Goal: Task Accomplishment & Management: Use online tool/utility

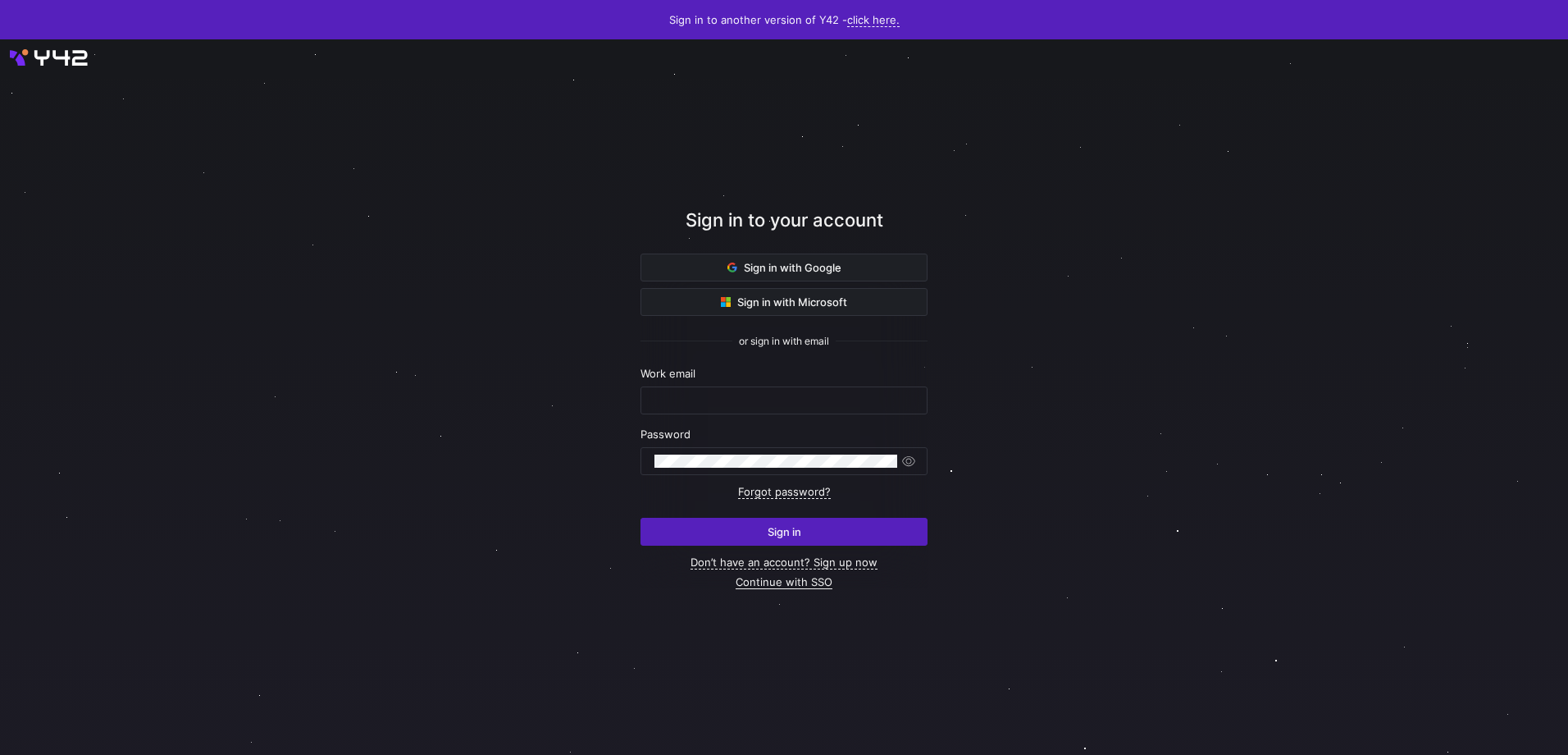
click at [747, 579] on link "Continue with SSO" at bounding box center [784, 582] width 97 height 14
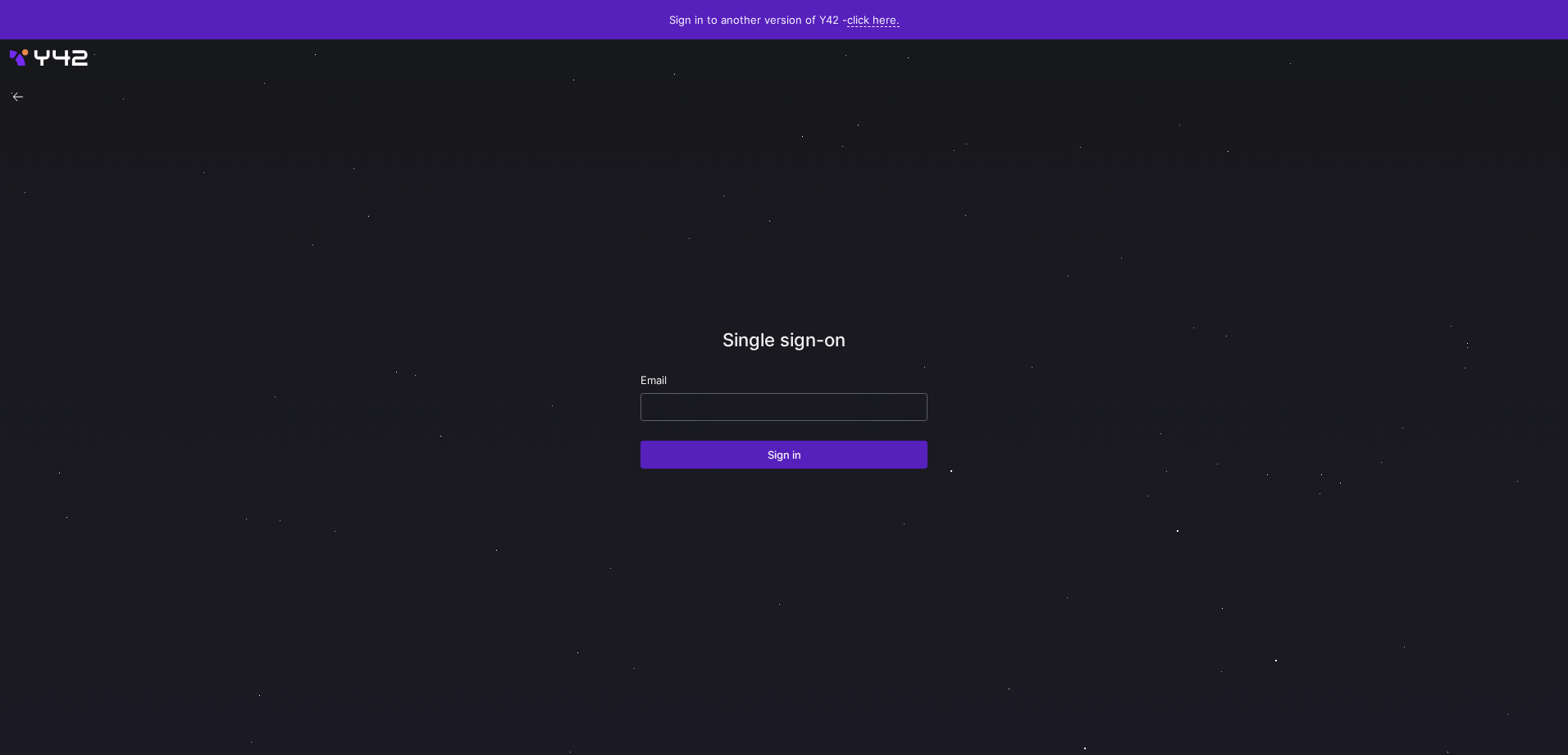
click at [656, 410] on input "email" at bounding box center [784, 407] width 259 height 13
click at [641, 441] on button "Sign in" at bounding box center [784, 455] width 287 height 28
click at [743, 406] on input "[PERSON_NAME][EMAIL_ADDRESS][DOMAIN_NAME]" at bounding box center [784, 407] width 259 height 13
type input "carlos.conde@juvare.com"
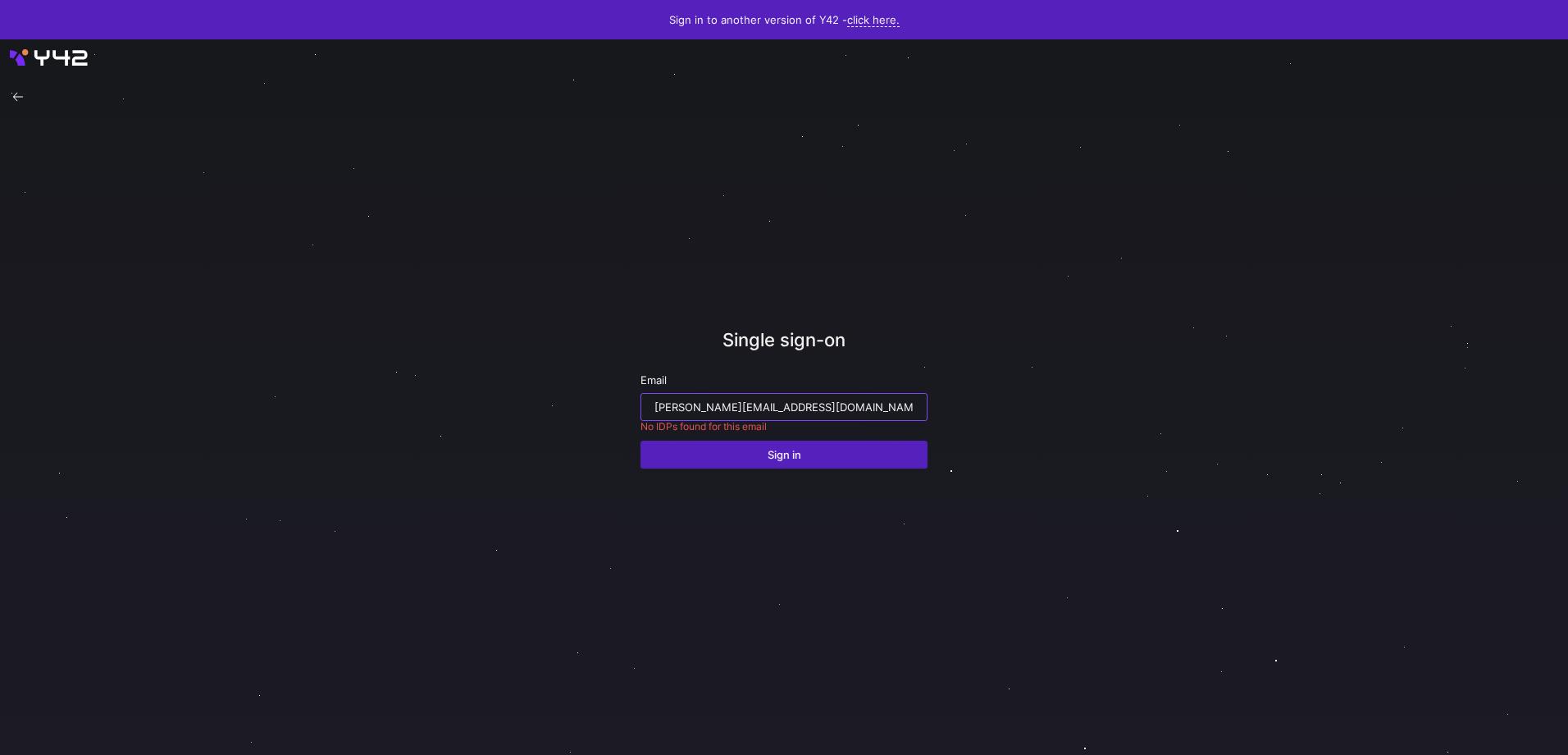
click at [641, 441] on button "Sign in" at bounding box center [784, 455] width 287 height 28
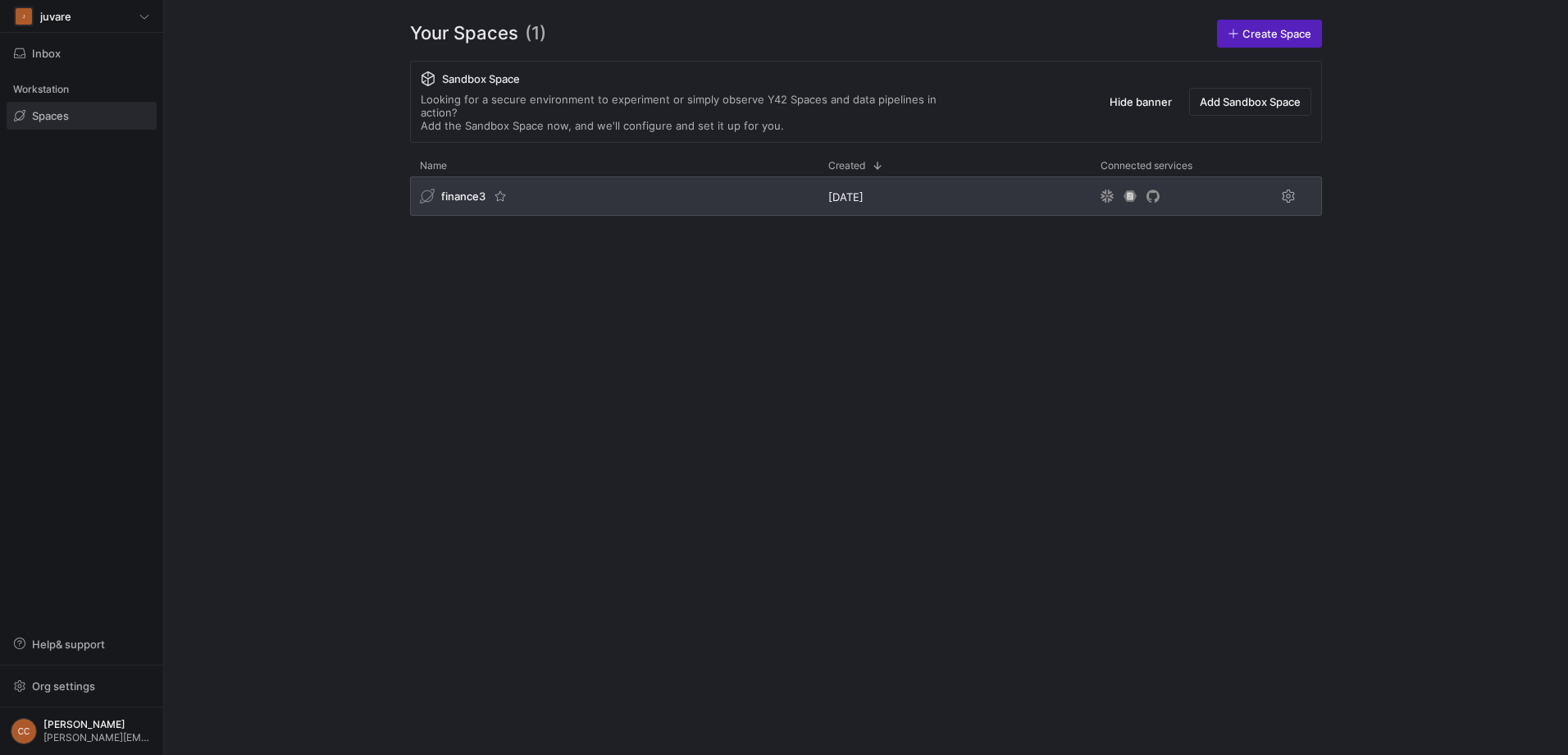
click at [457, 190] on span "finance3" at bounding box center [463, 196] width 44 height 13
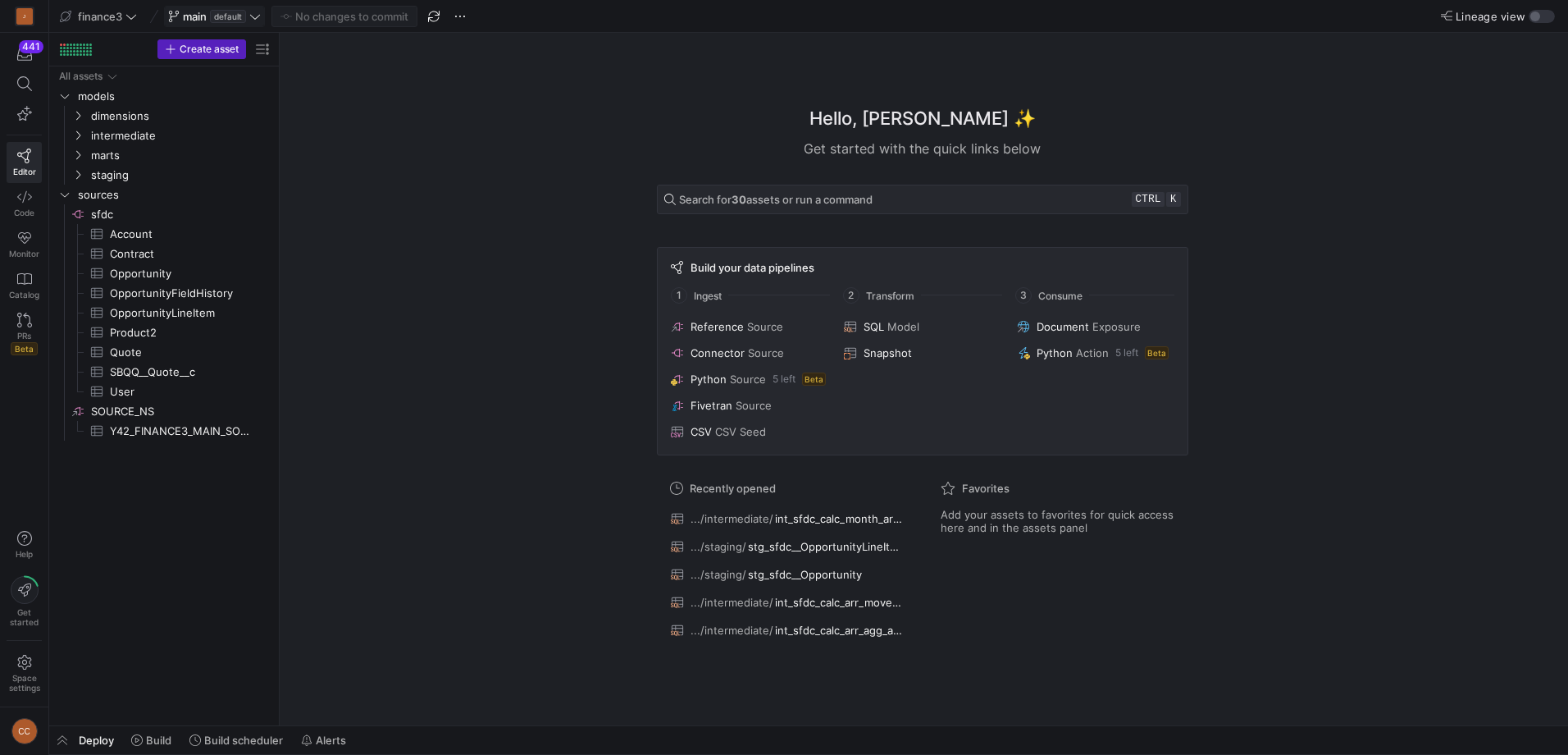
click at [196, 16] on span "main" at bounding box center [194, 17] width 24 height 13
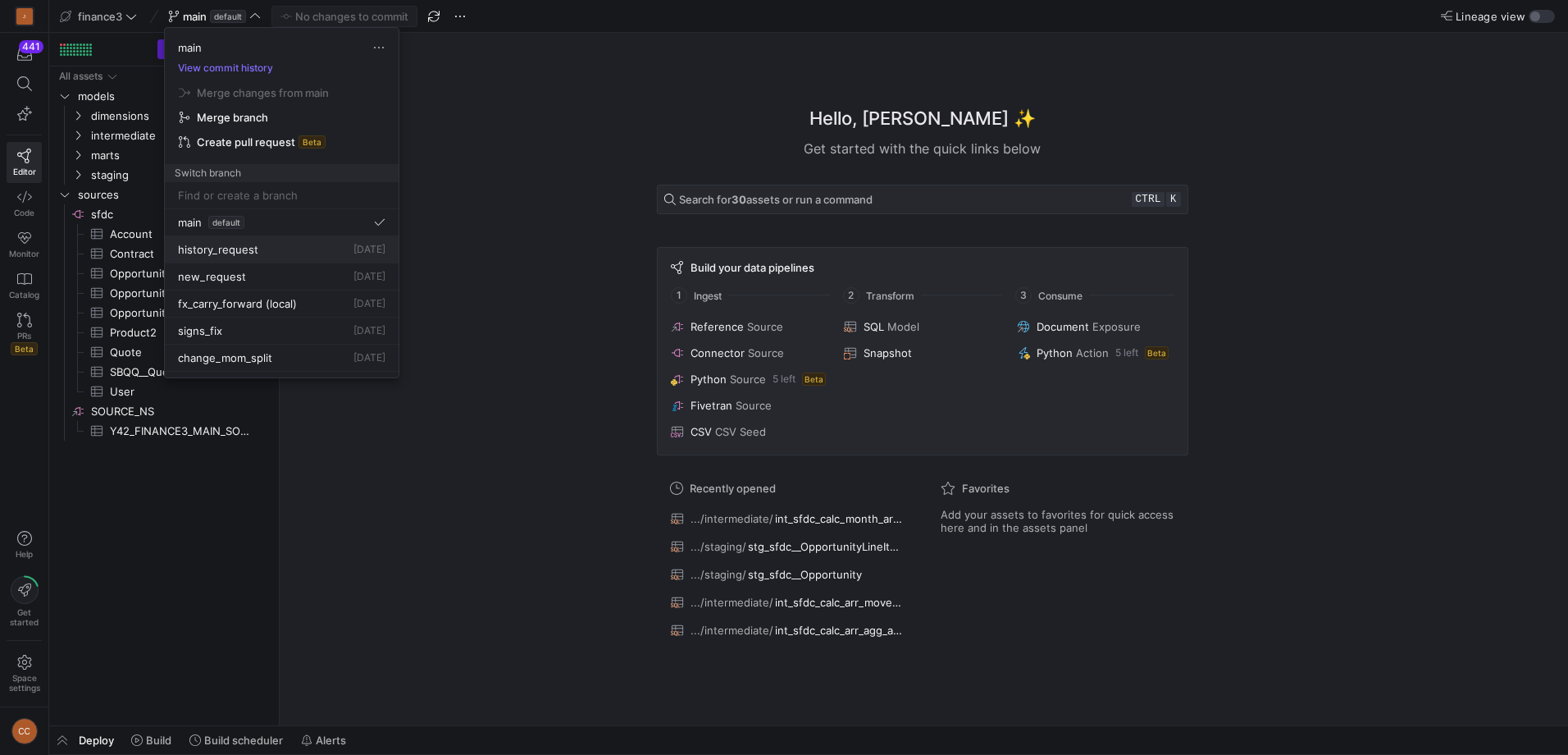
click at [257, 252] on div "history_request [DATE]" at bounding box center [282, 249] width 207 height 13
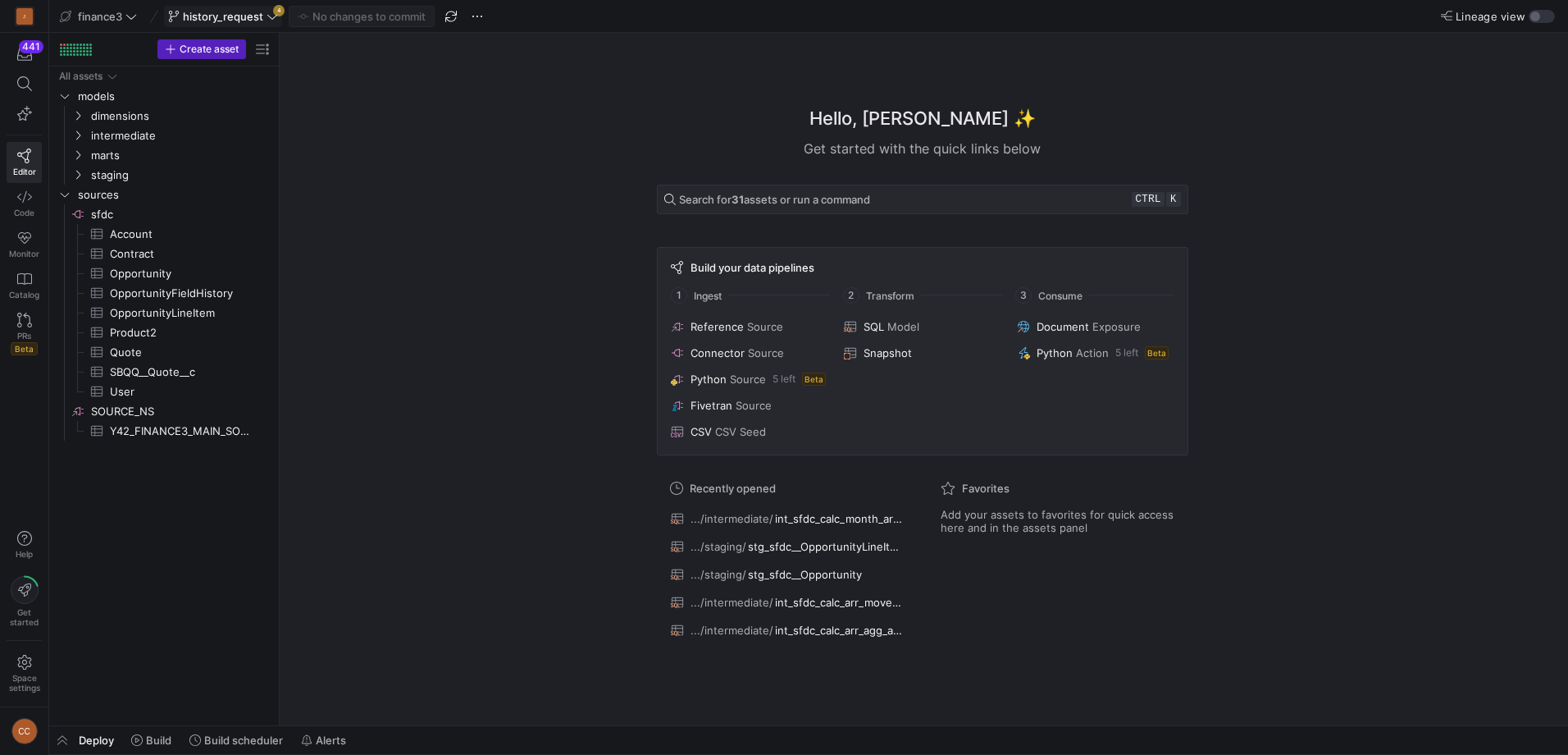
click at [269, 18] on icon at bounding box center [272, 17] width 11 height 11
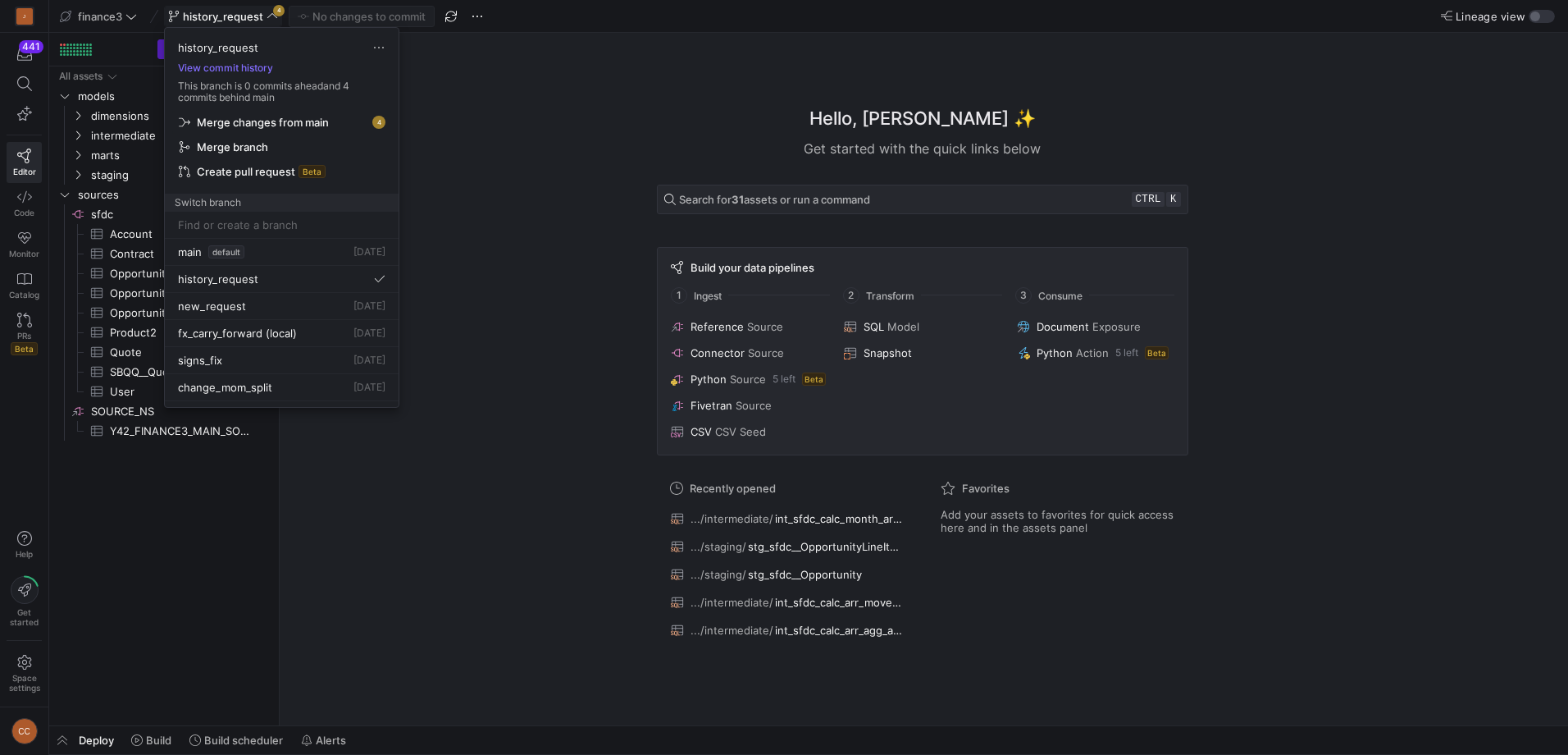
click at [295, 118] on span "Merge changes from main" at bounding box center [263, 122] width 132 height 13
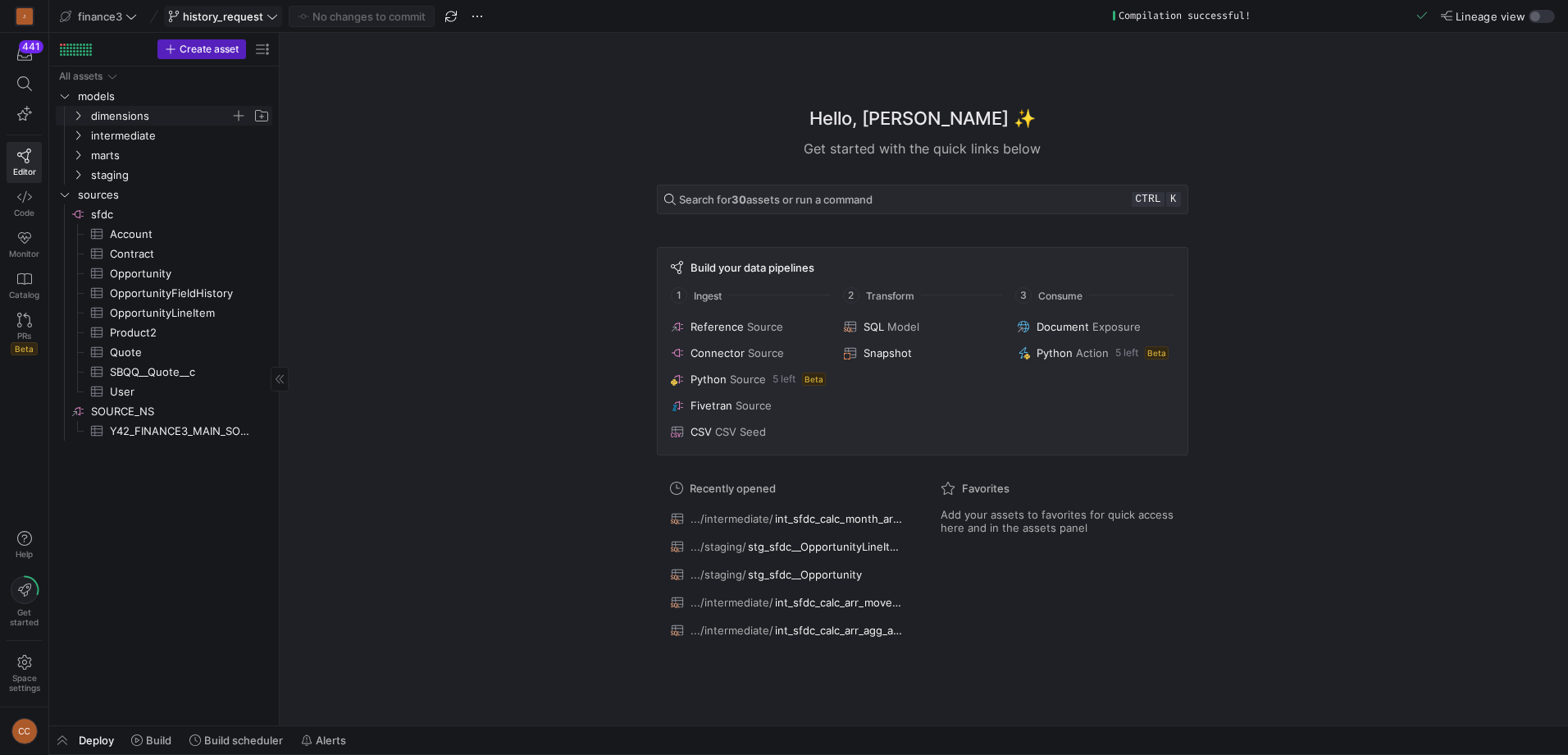
click at [79, 111] on icon "Press SPACE to select this row." at bounding box center [78, 116] width 11 height 10
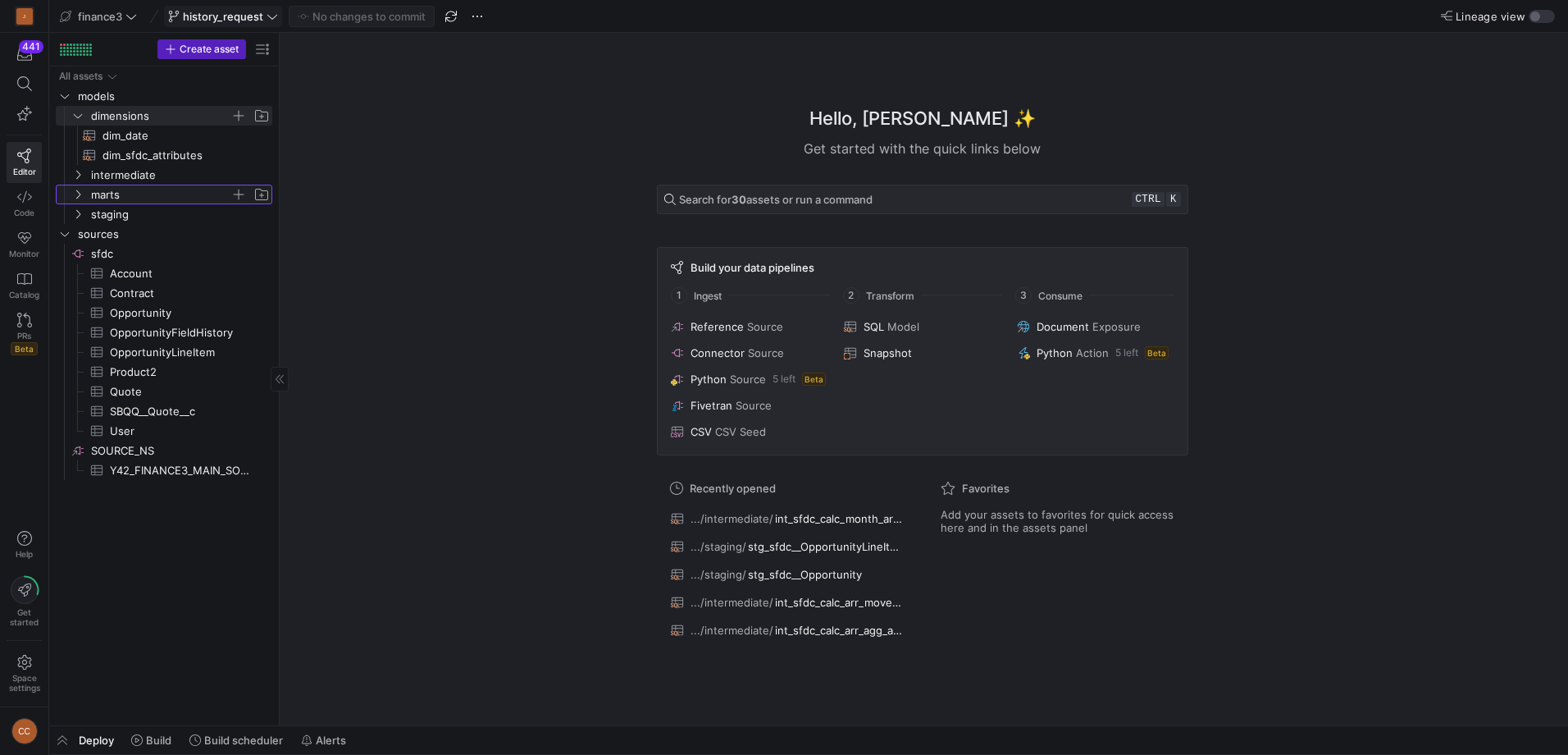
click at [75, 197] on icon "Press SPACE to select this row." at bounding box center [78, 195] width 11 height 10
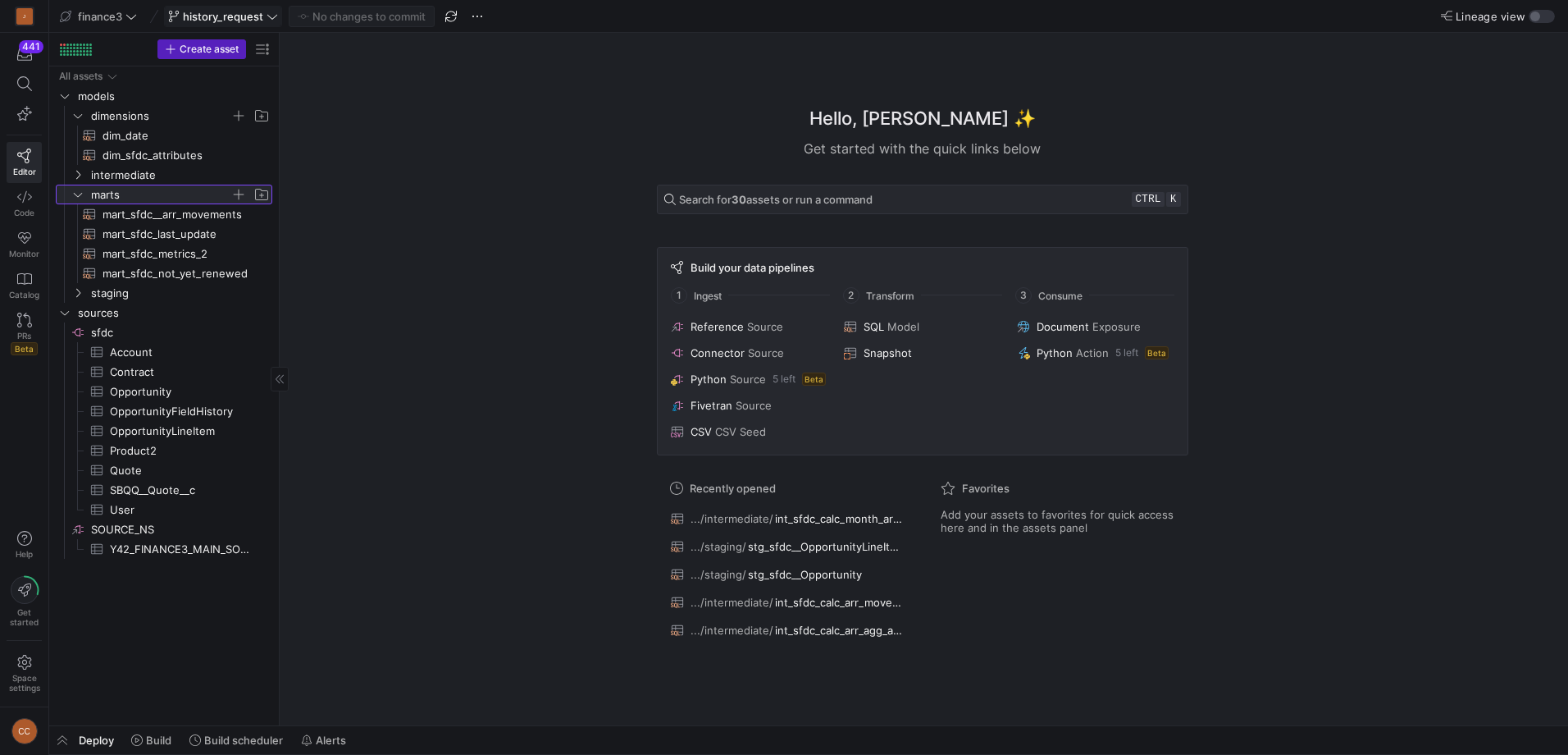
click at [75, 197] on icon at bounding box center [78, 195] width 11 height 10
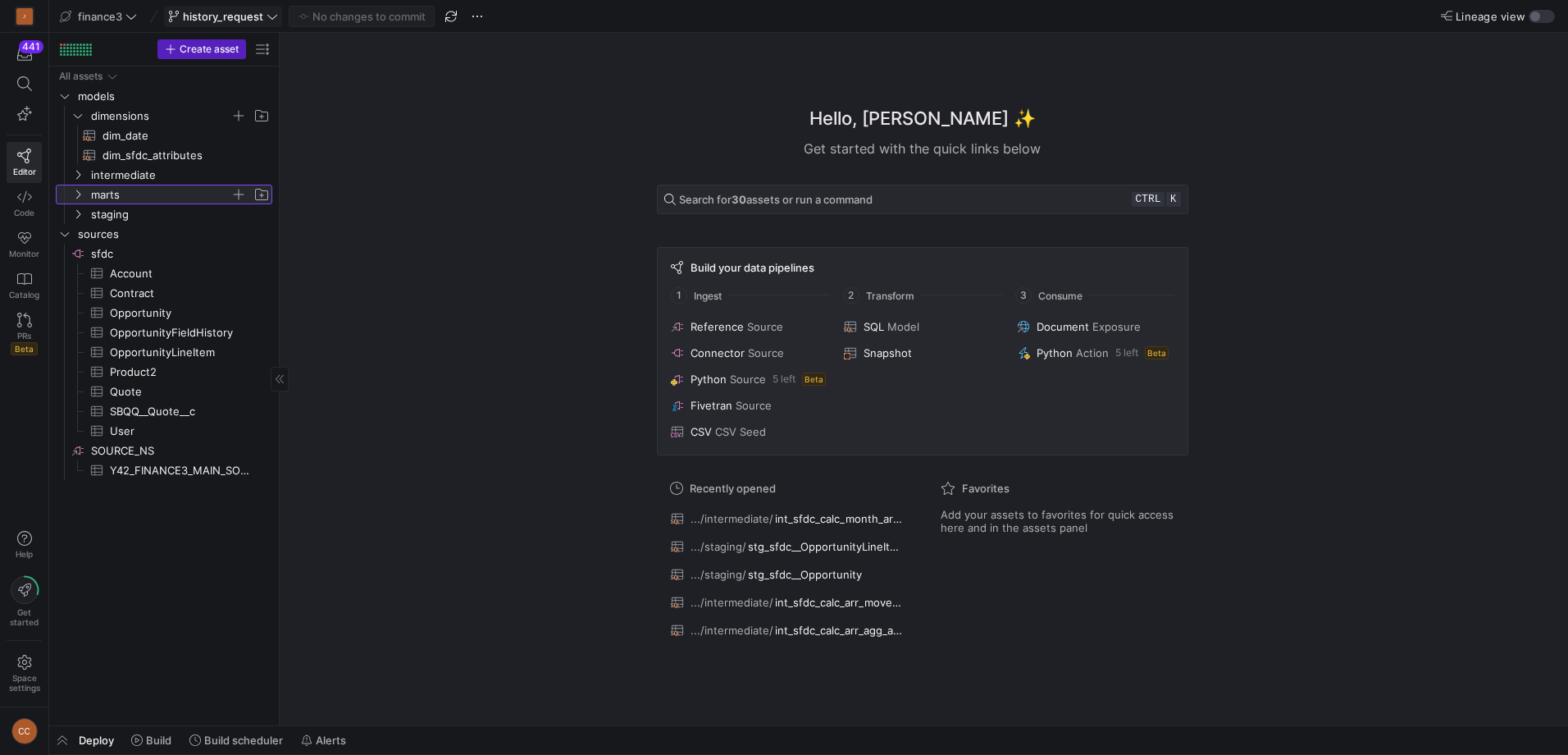
click at [75, 200] on y42-icon at bounding box center [78, 195] width 13 height 13
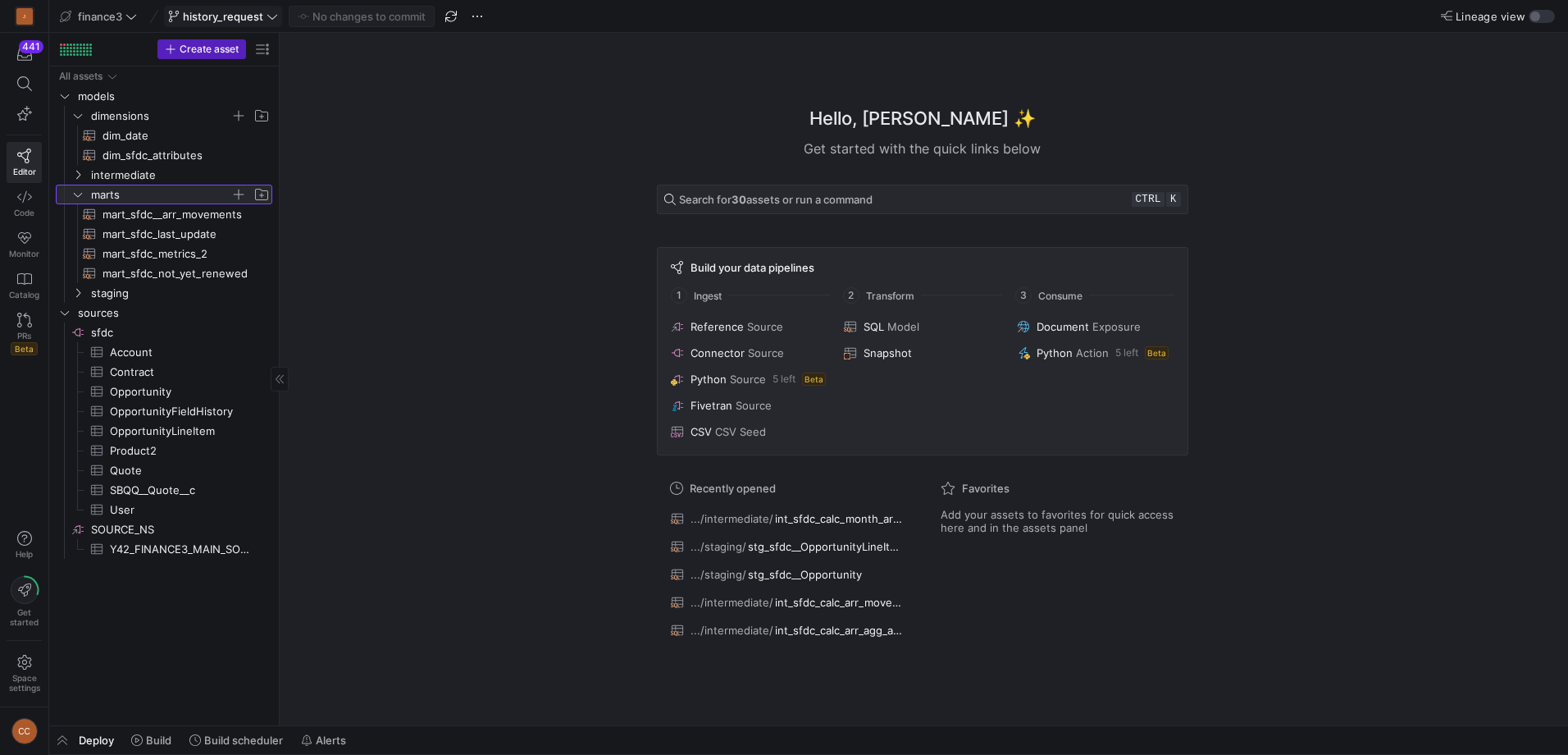
click at [74, 201] on span "marts" at bounding box center [170, 194] width 202 height 18
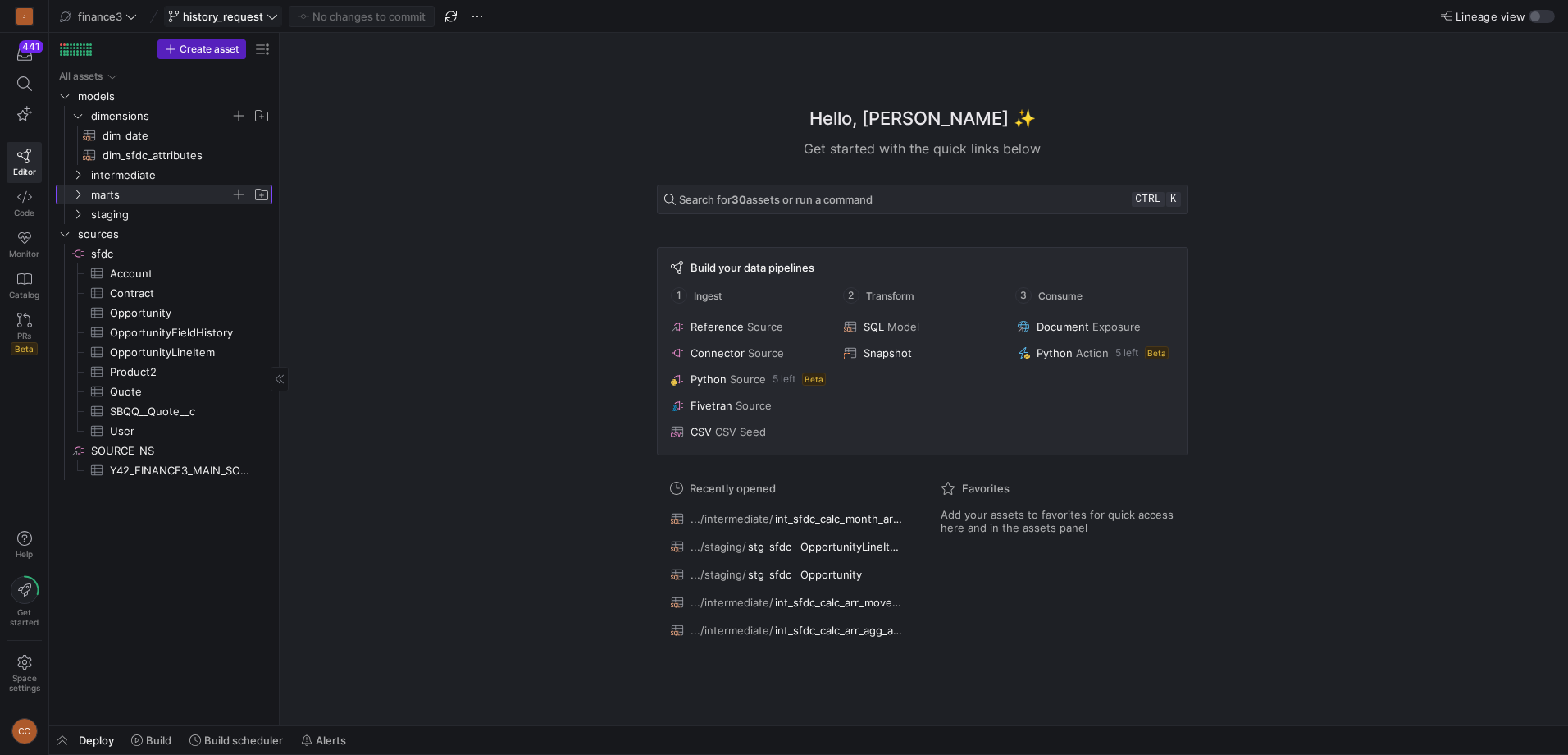
click at [74, 201] on span "marts" at bounding box center [170, 194] width 202 height 18
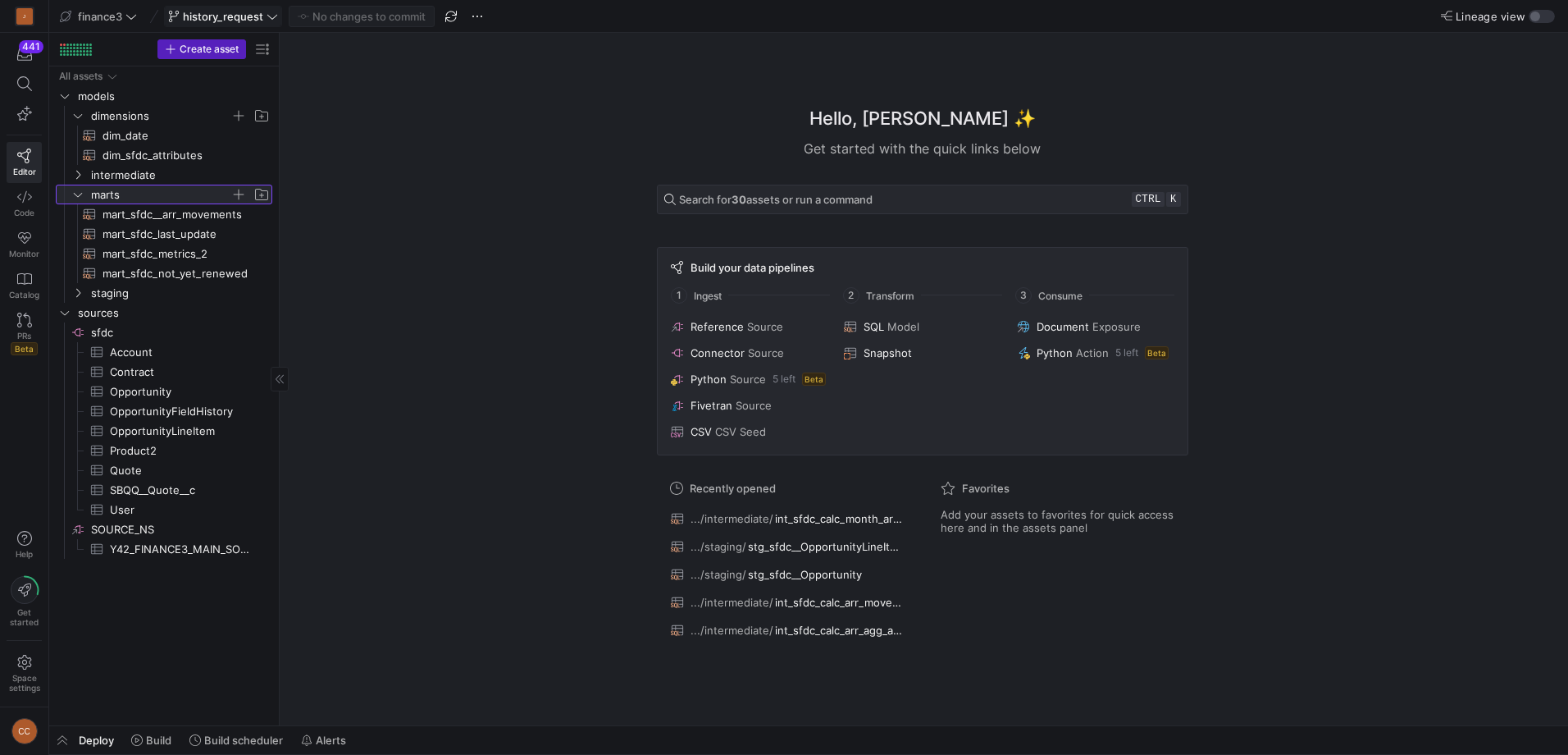
click at [236, 194] on span "button" at bounding box center [239, 195] width 17 height 17
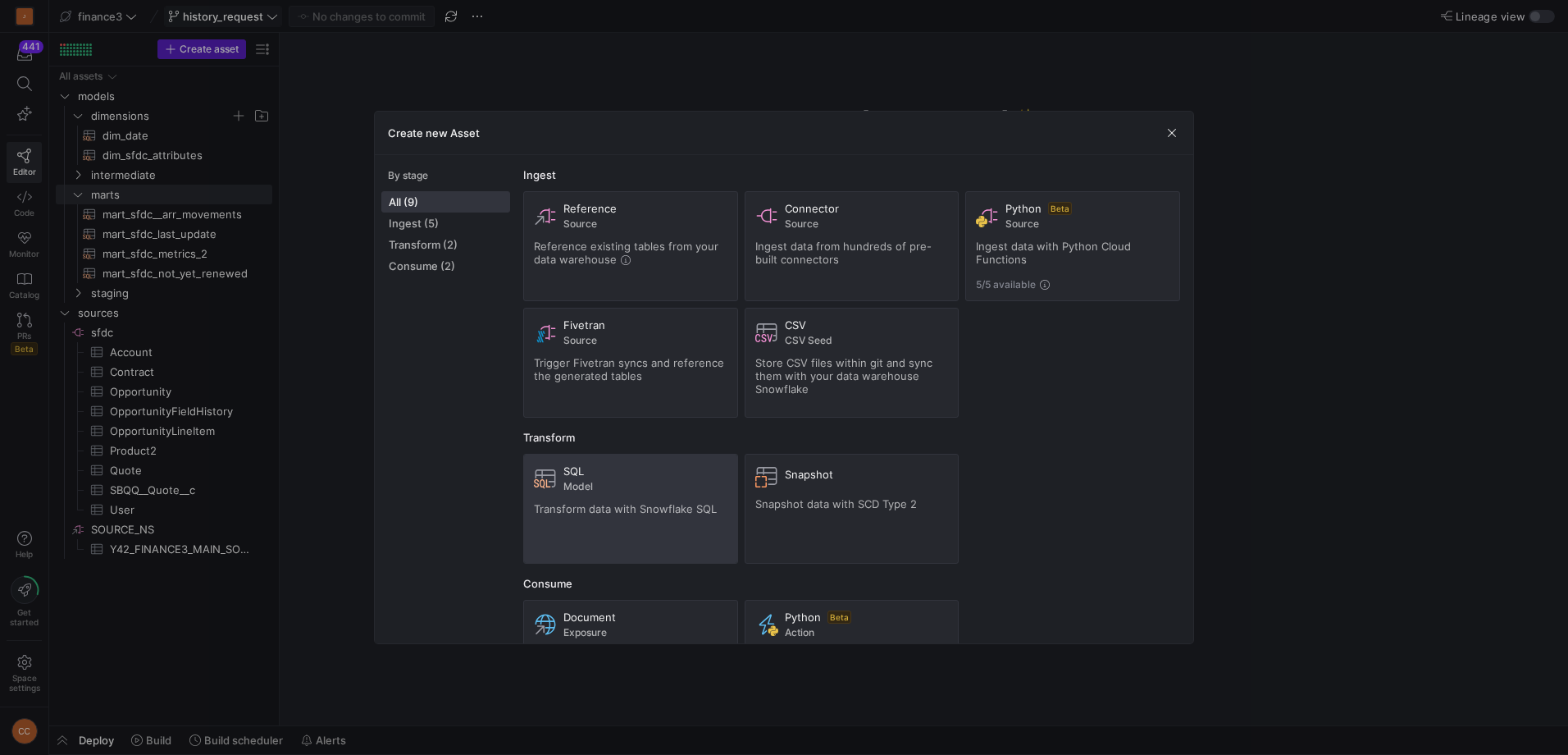
click at [603, 476] on div "SQL" at bounding box center [645, 471] width 164 height 13
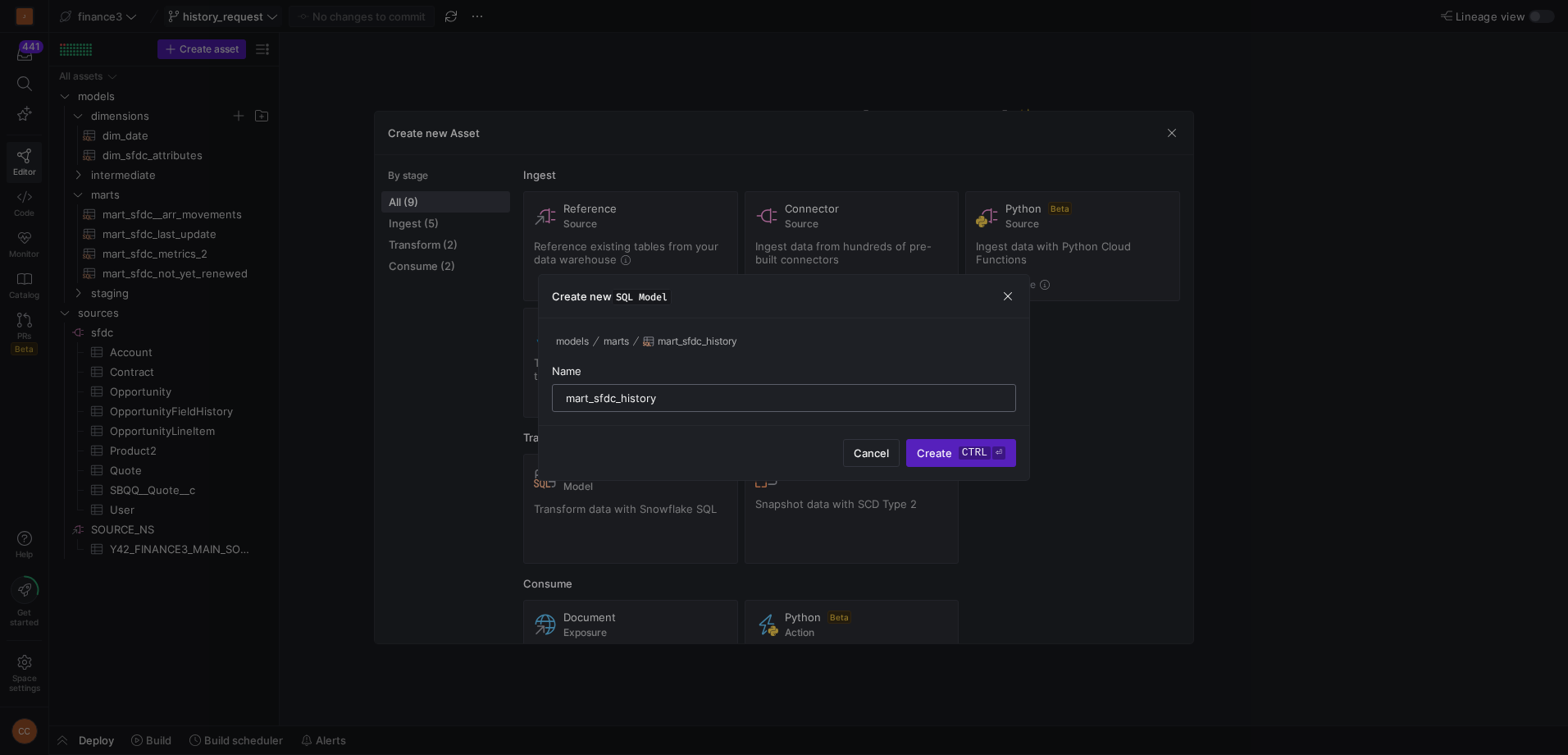
type input "mart_sfdc_history"
click at [907, 439] on button "Create ctrl ⏎" at bounding box center [961, 453] width 110 height 28
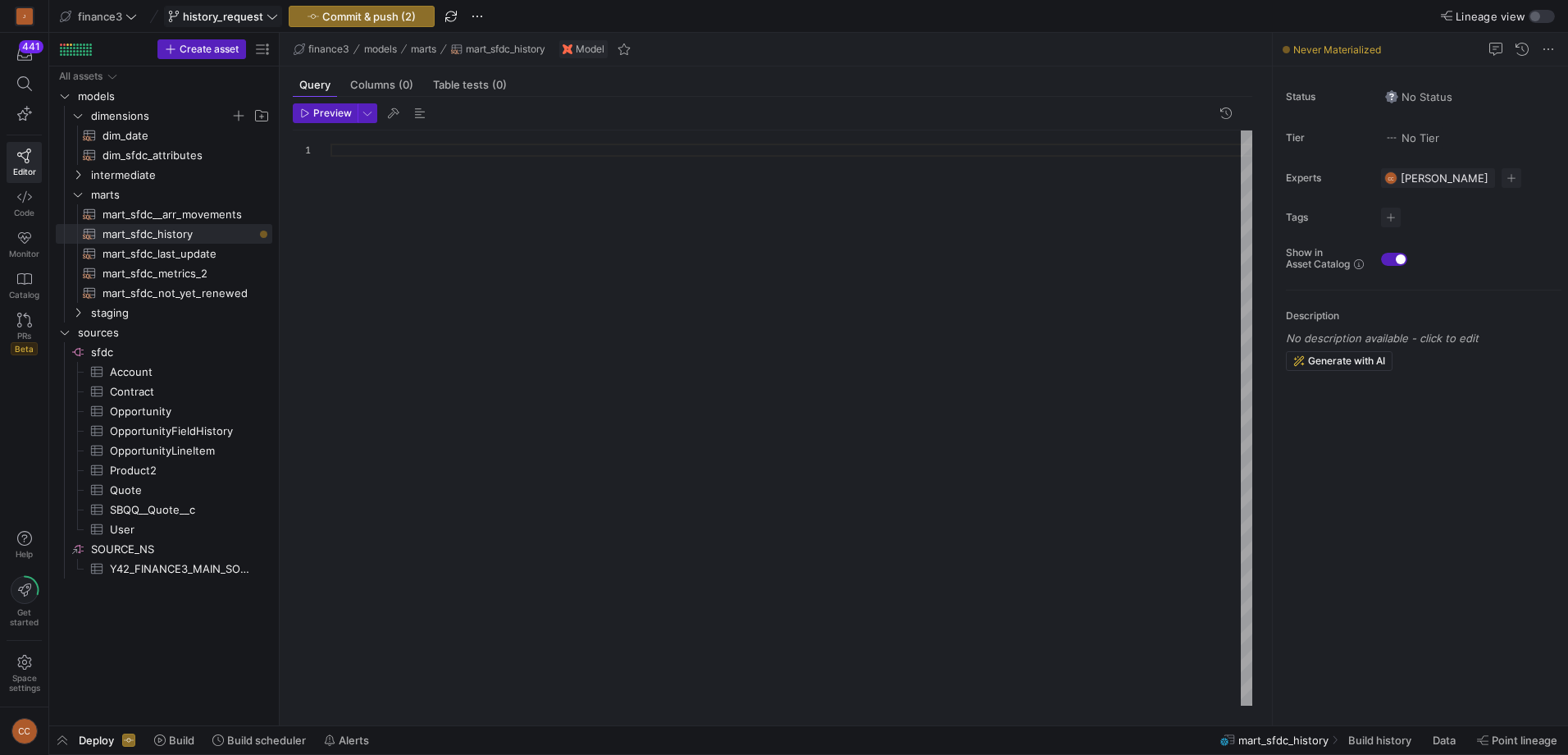
click at [395, 234] on div at bounding box center [791, 418] width 922 height 575
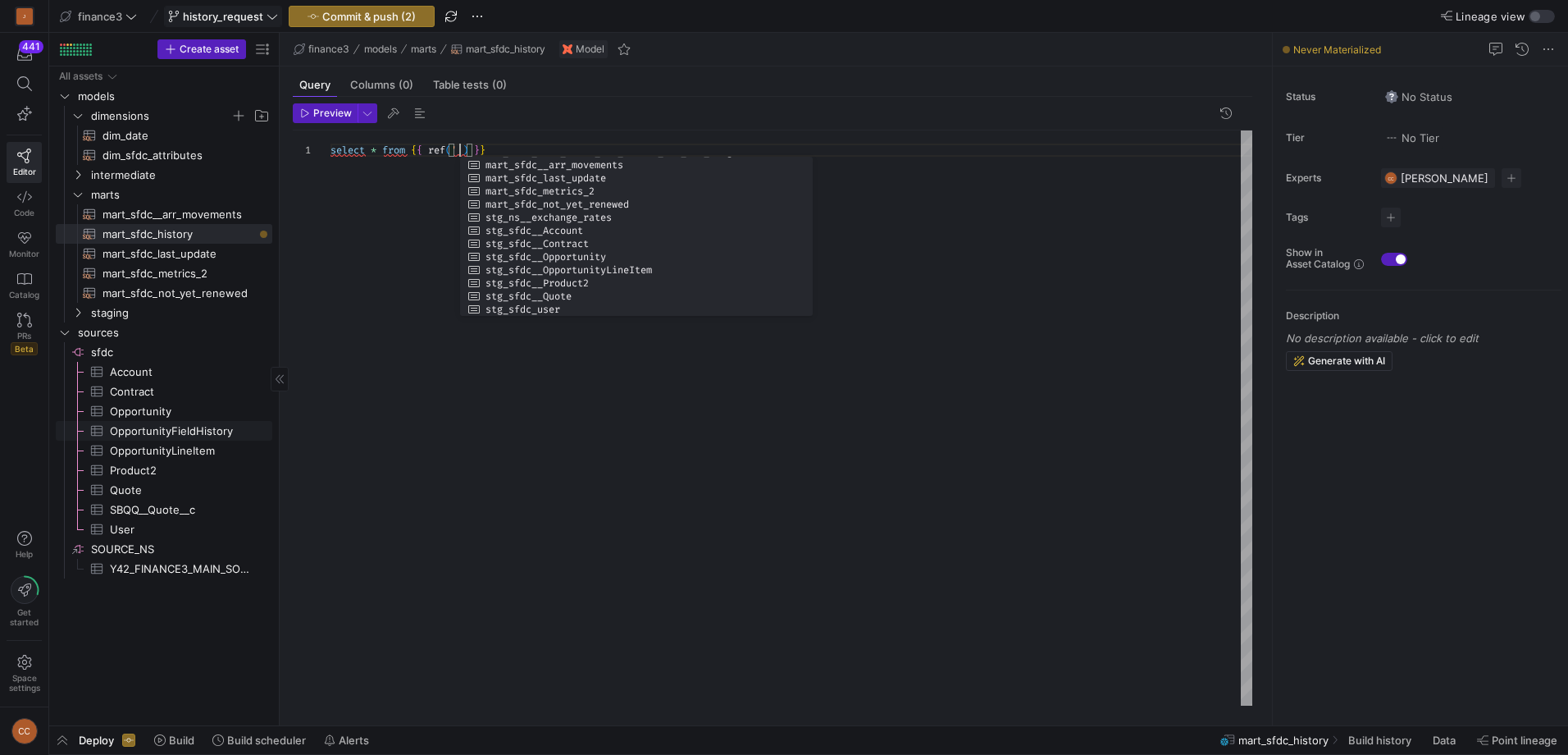
type textarea "select * from {{ ref('') }}"
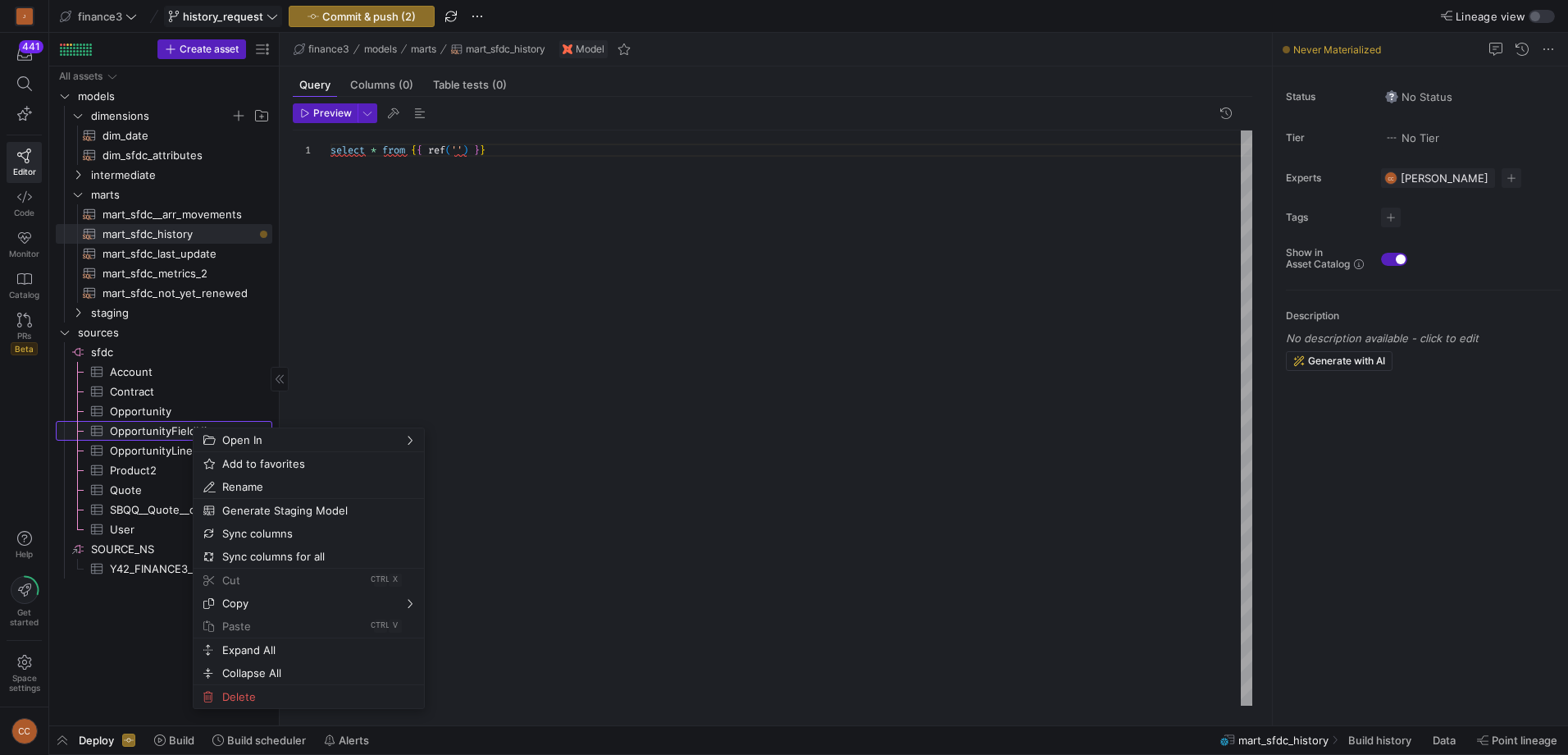
click at [158, 429] on span "OpportunityFieldHistory​​​​​​​​​" at bounding box center [182, 431] width 144 height 19
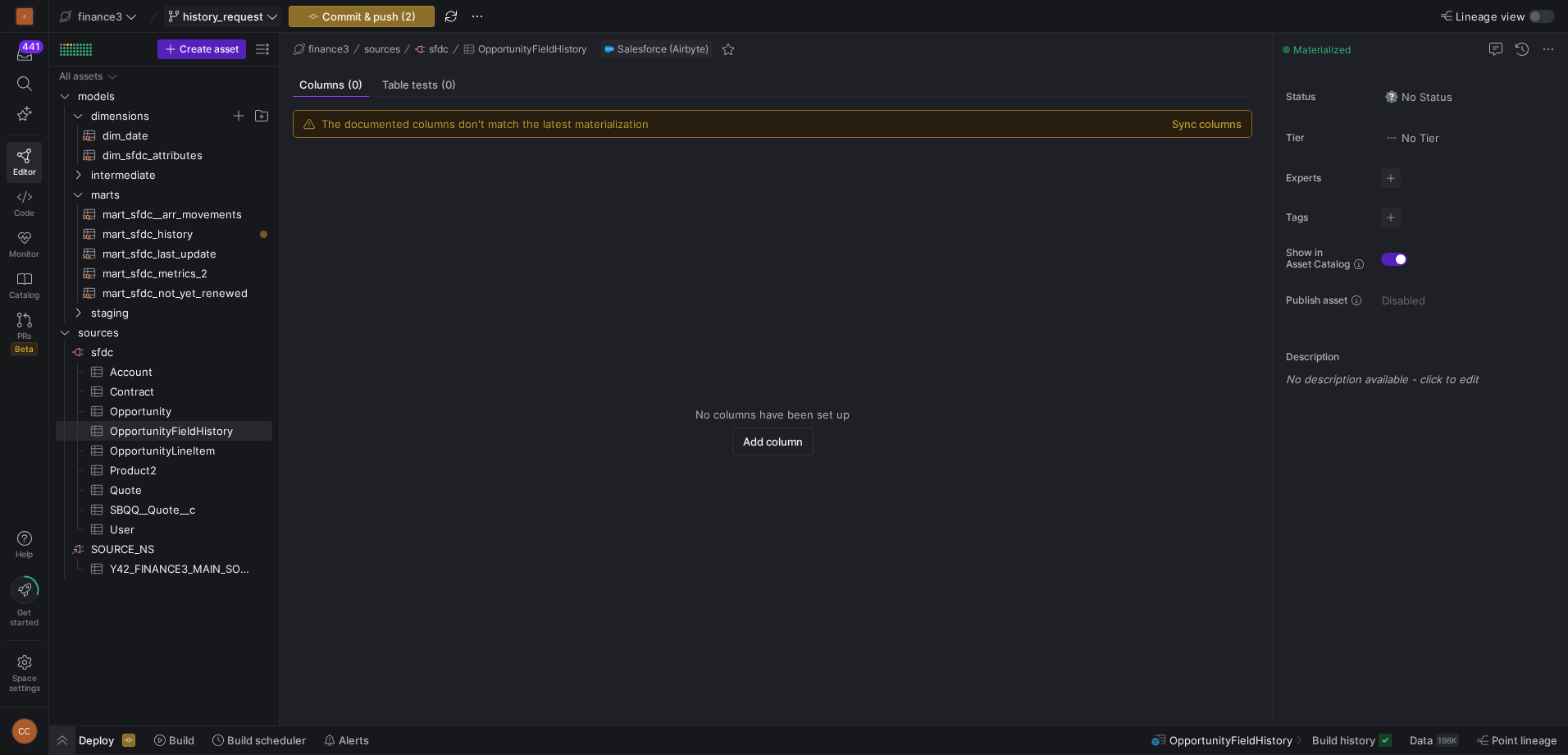
click at [55, 738] on span "button" at bounding box center [62, 740] width 26 height 28
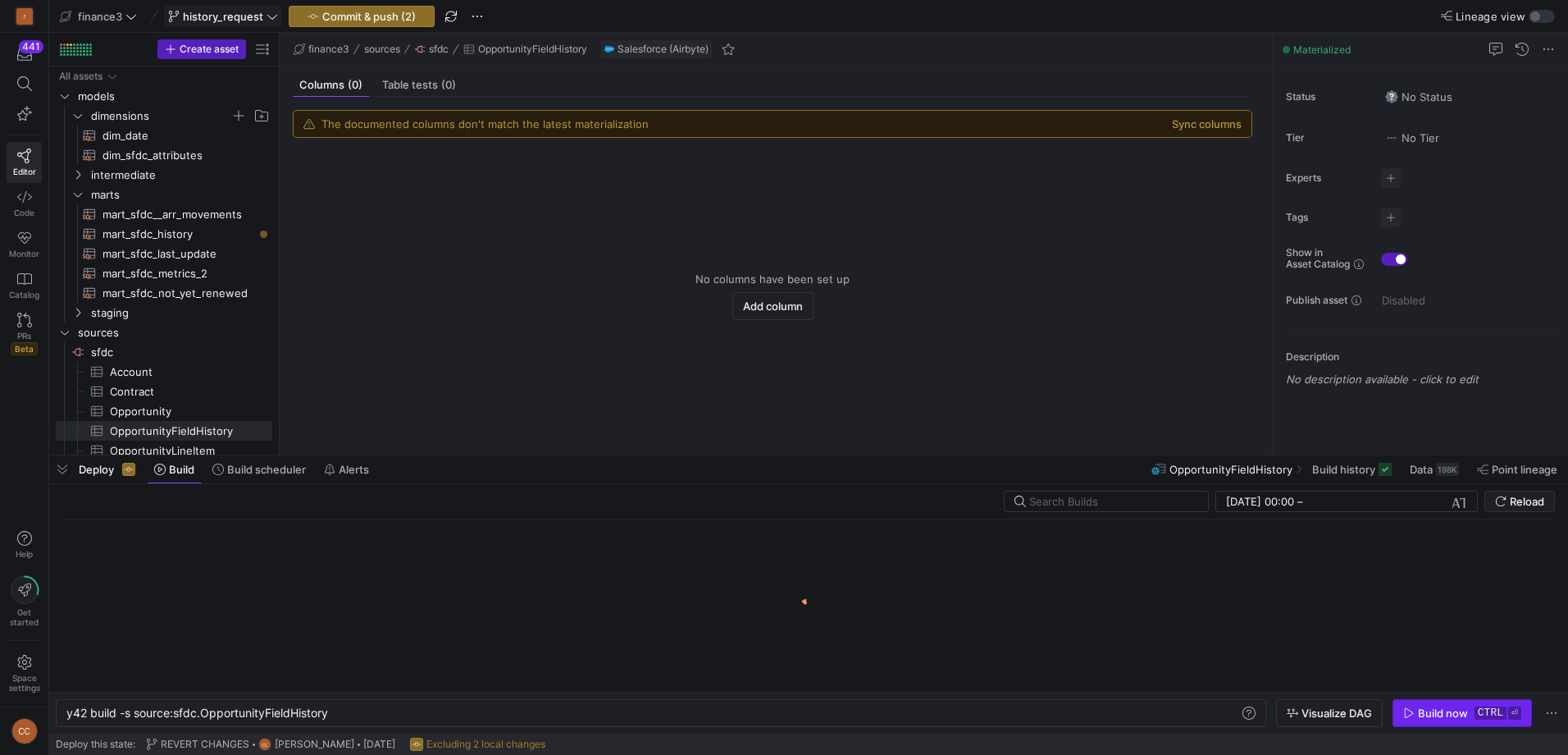
click at [1414, 711] on icon "button" at bounding box center [1409, 712] width 11 height 11
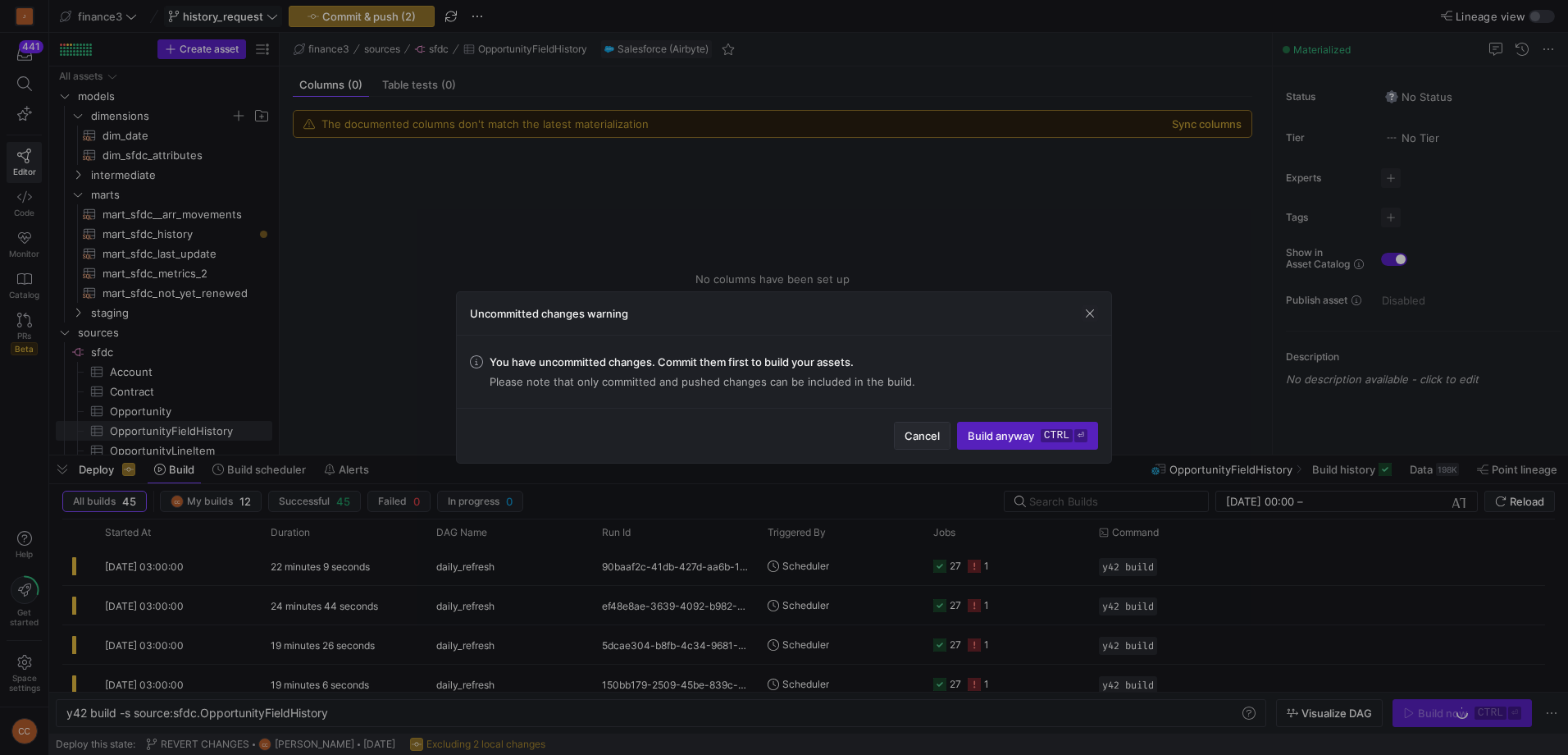
click at [912, 432] on span "Cancel" at bounding box center [922, 435] width 35 height 13
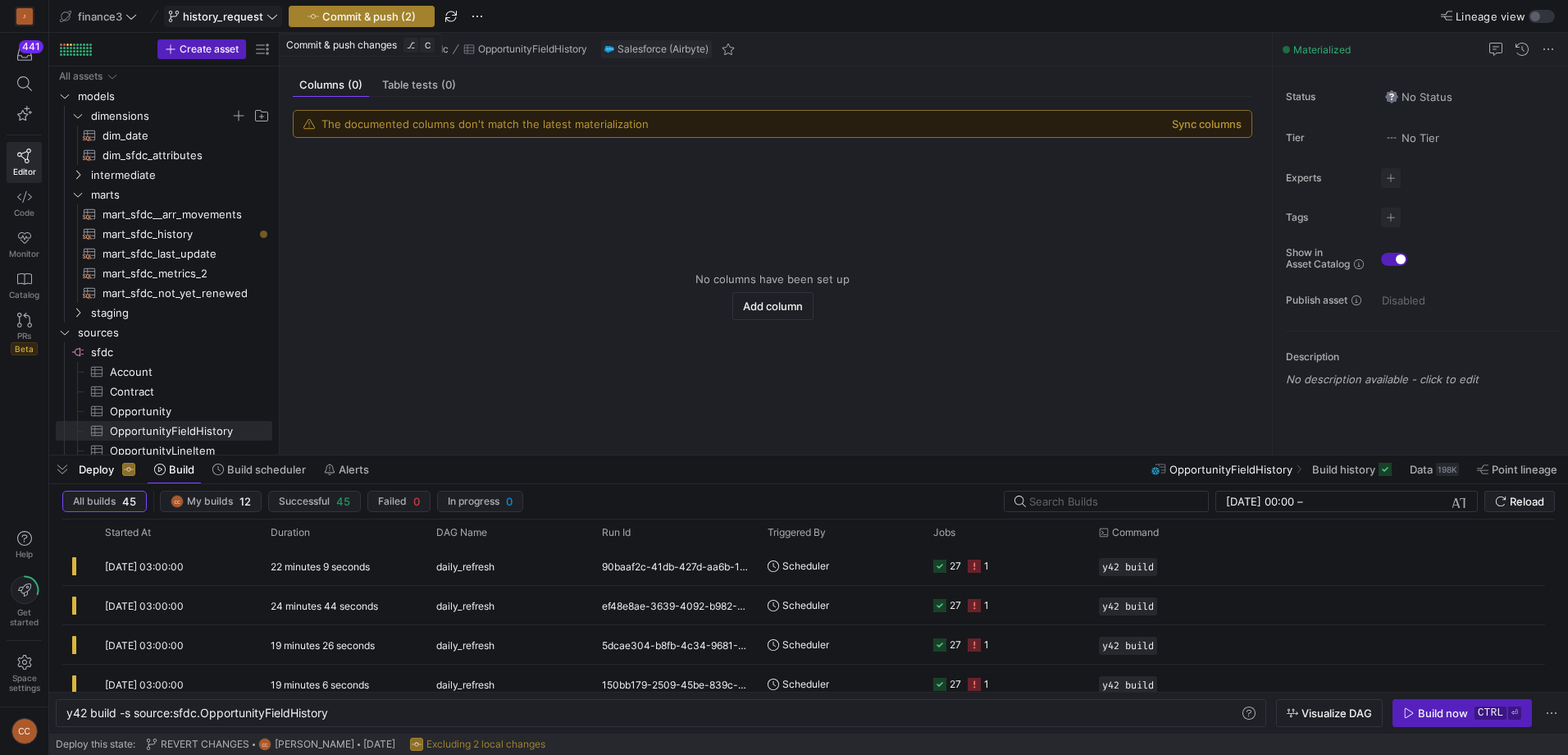
click at [353, 18] on span "Commit & push (2)" at bounding box center [369, 17] width 94 height 13
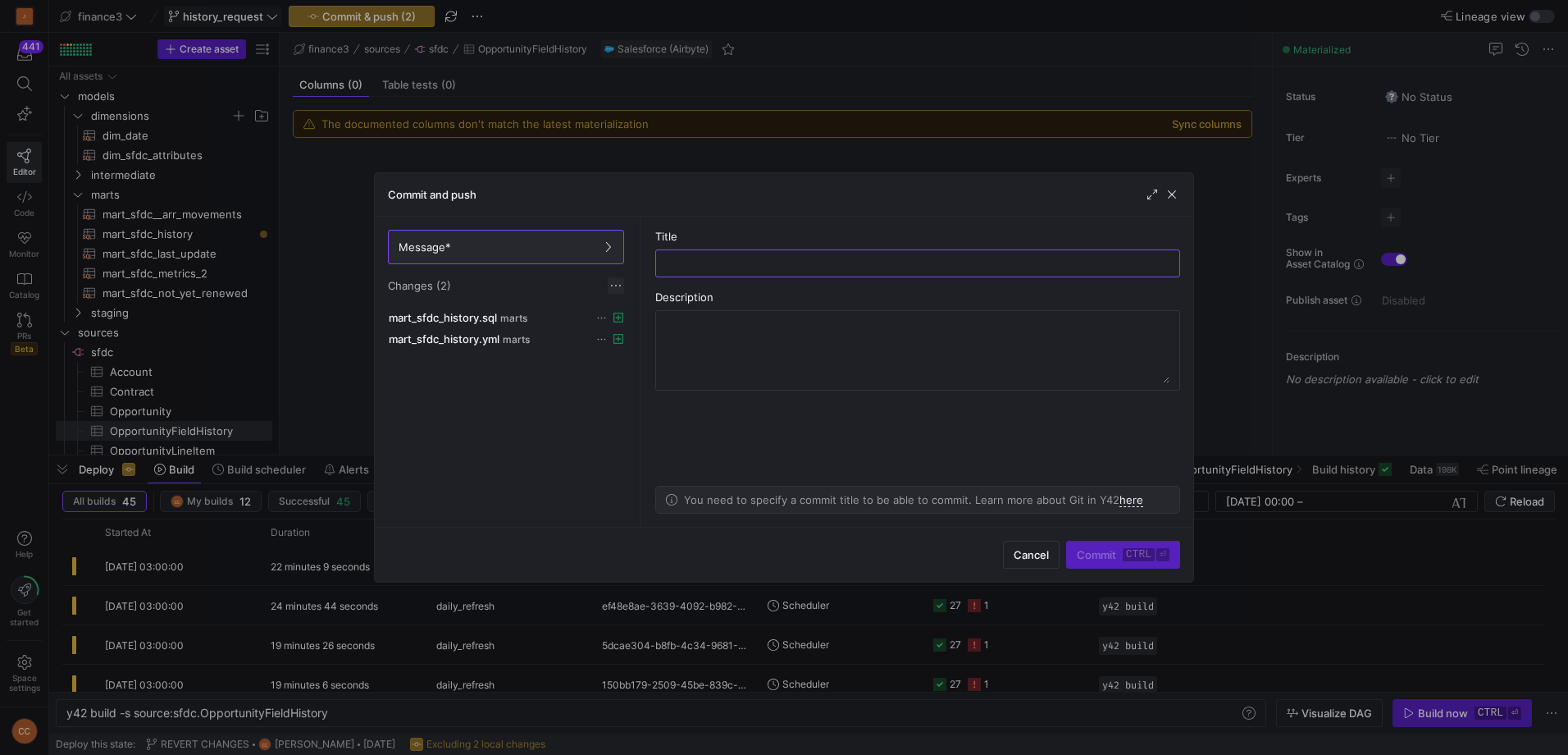
click at [612, 285] on span at bounding box center [616, 285] width 17 height 17
click at [678, 339] on span "Discard all changes" at bounding box center [675, 334] width 114 height 13
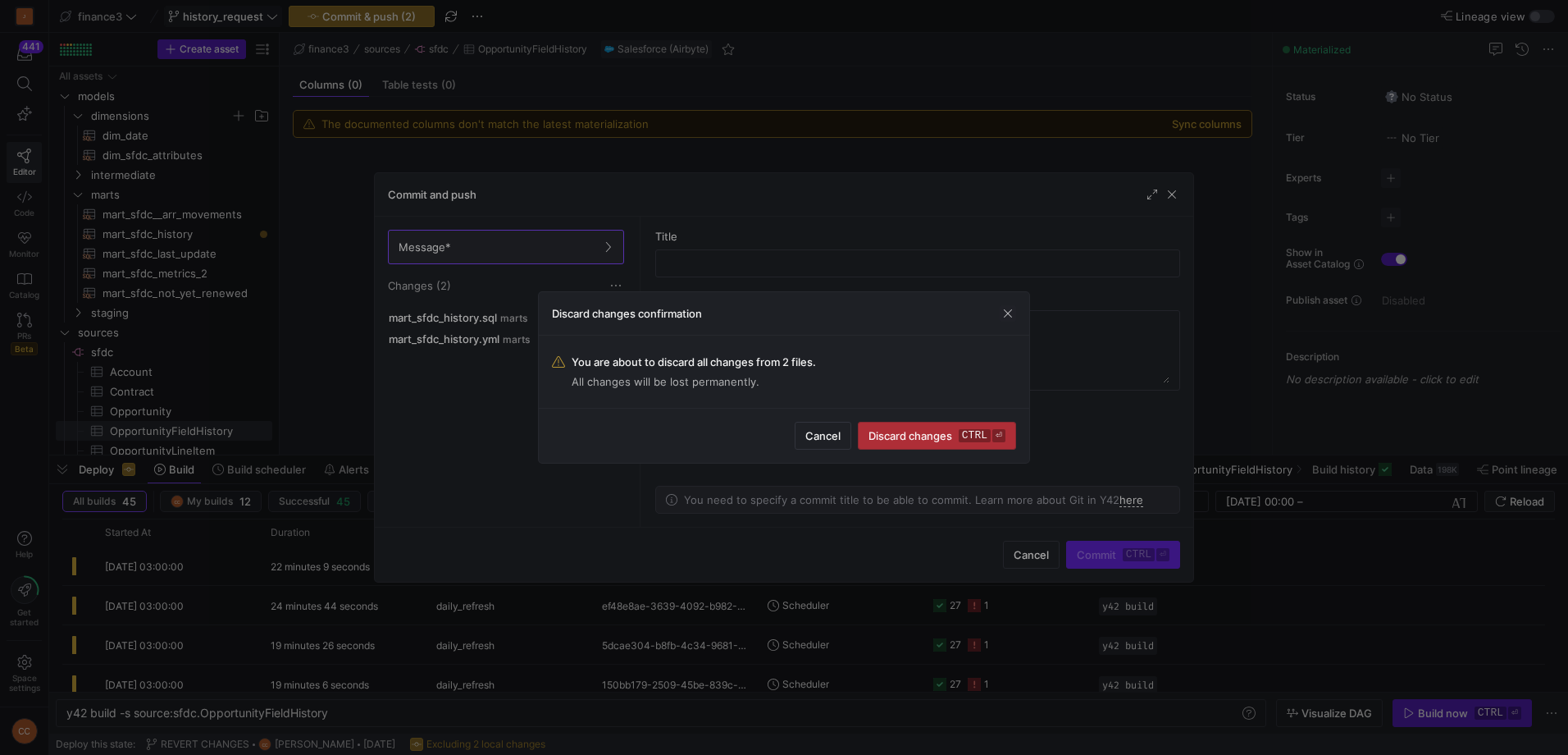
click at [929, 434] on span "Discard changes ctrl ⏎" at bounding box center [937, 435] width 137 height 13
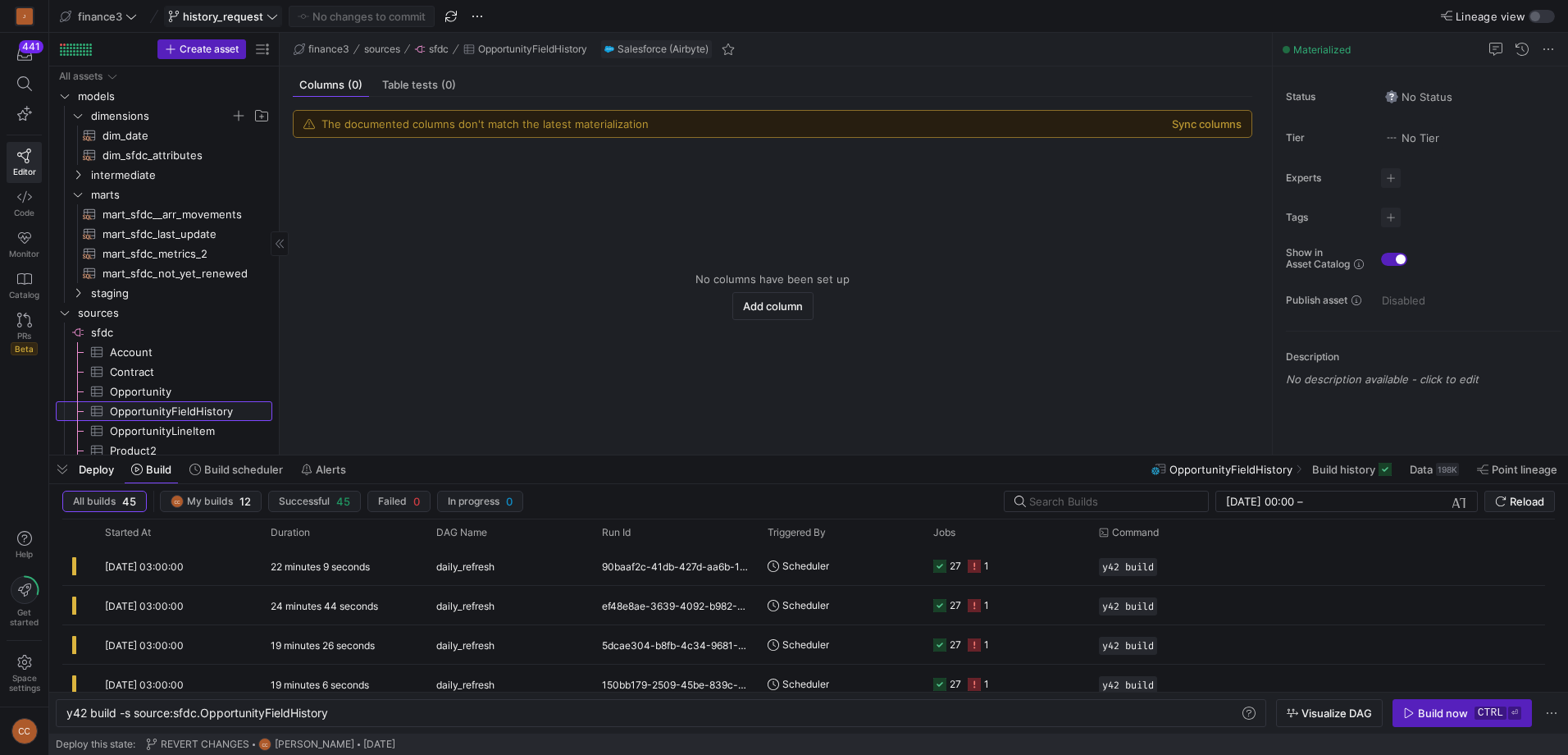
click at [183, 405] on span "OpportunityFieldHistory​​​​​​​​​" at bounding box center [182, 411] width 144 height 19
click at [1425, 707] on div "Build now" at bounding box center [1443, 713] width 50 height 13
click at [445, 240] on y42-empty-state "No columns have been set up Add column" at bounding box center [772, 296] width 960 height 291
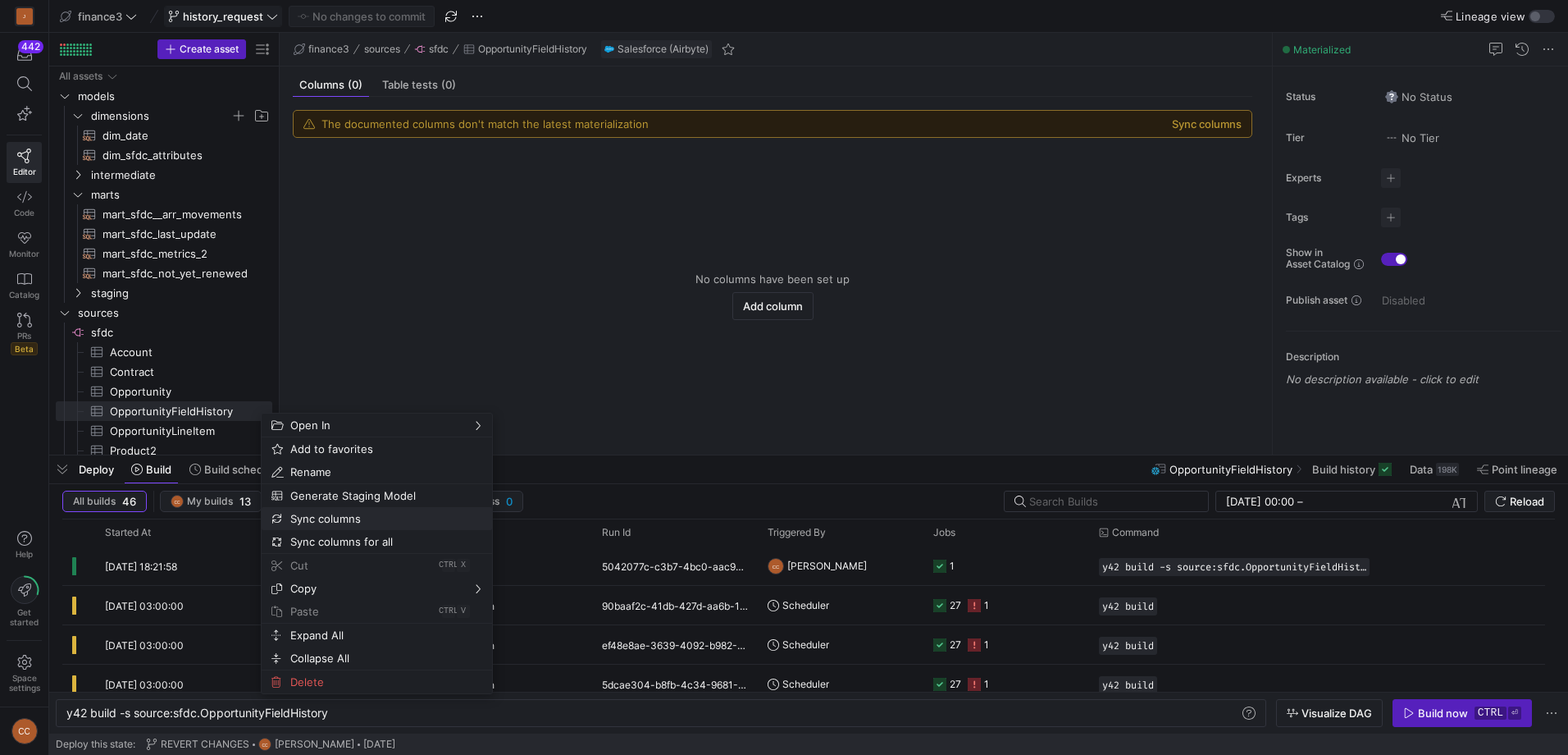
click at [347, 519] on span "Sync columns" at bounding box center [362, 518] width 158 height 23
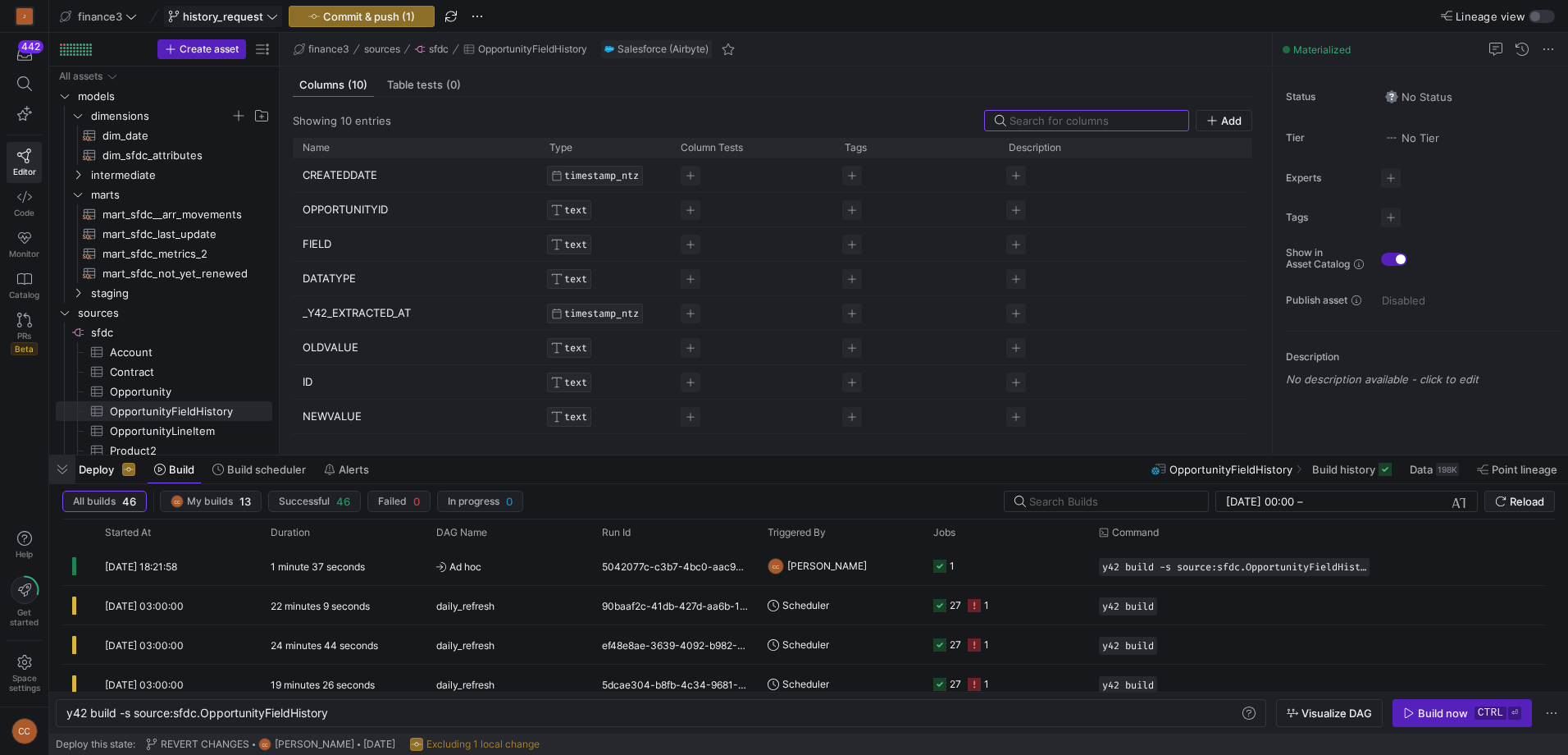
click at [61, 470] on span "button" at bounding box center [62, 470] width 26 height 28
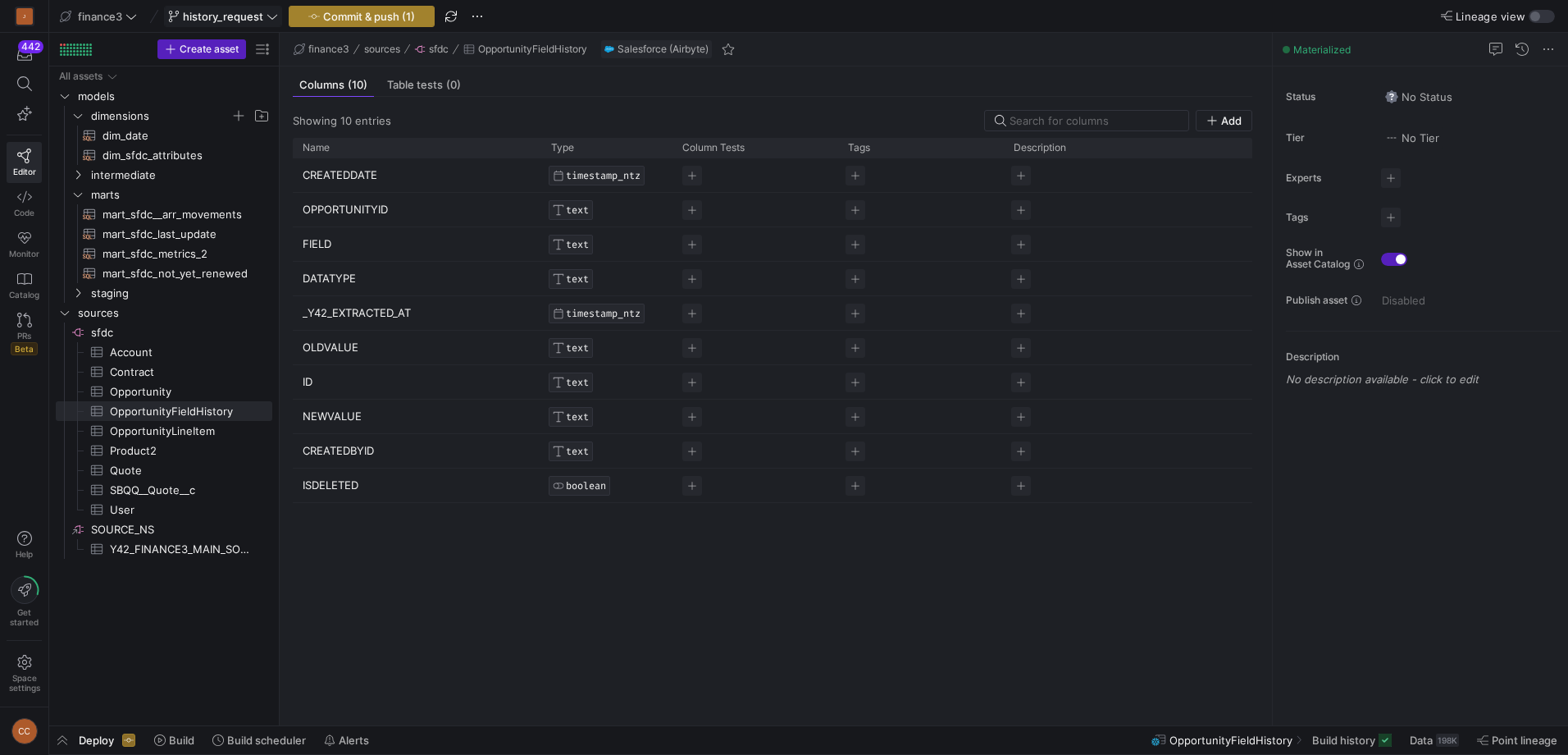
click at [348, 18] on span "Commit & push (1)" at bounding box center [369, 17] width 92 height 13
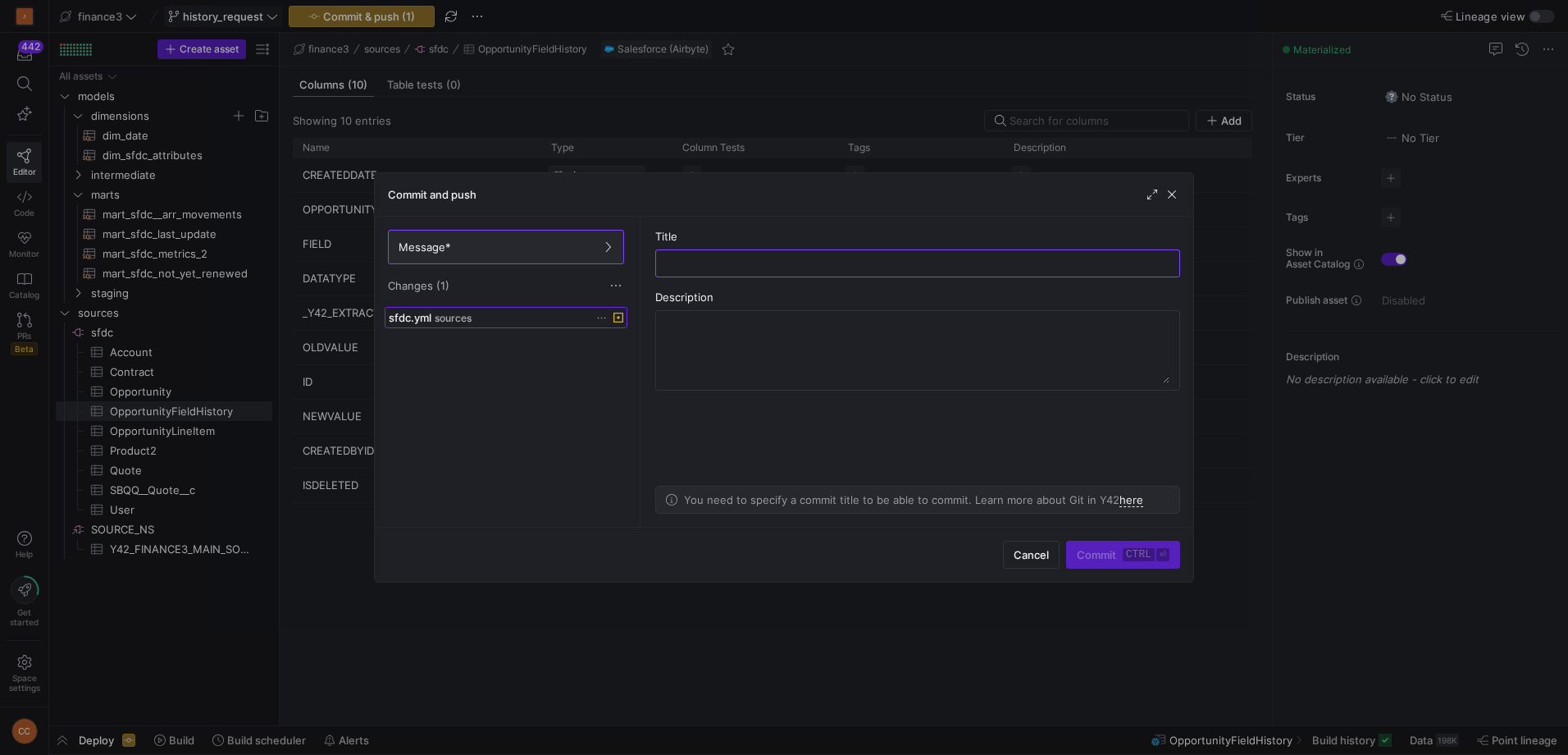
click at [427, 323] on span "sfdc.yml" at bounding box center [410, 318] width 43 height 13
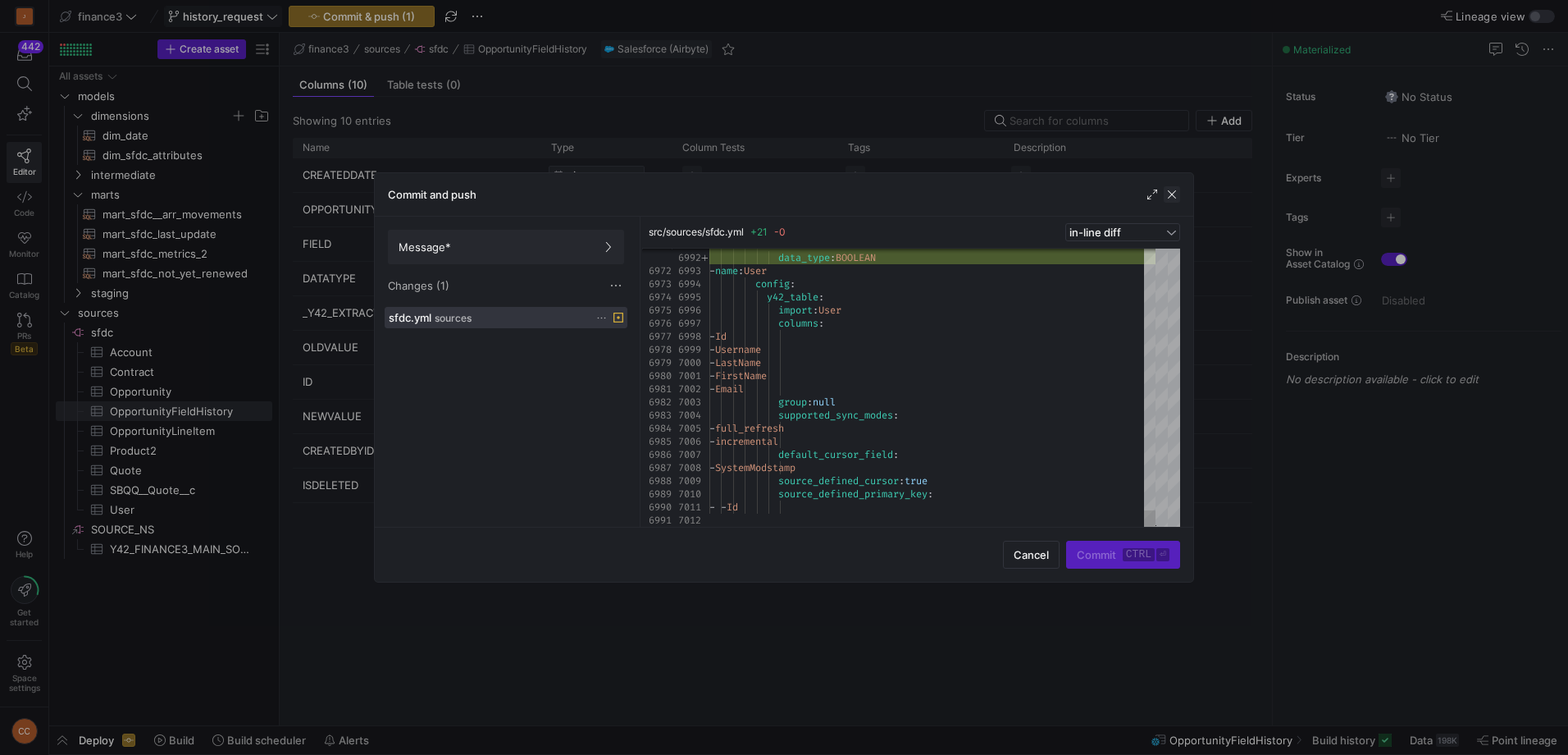
click at [1173, 195] on span "button" at bounding box center [1173, 195] width 17 height 17
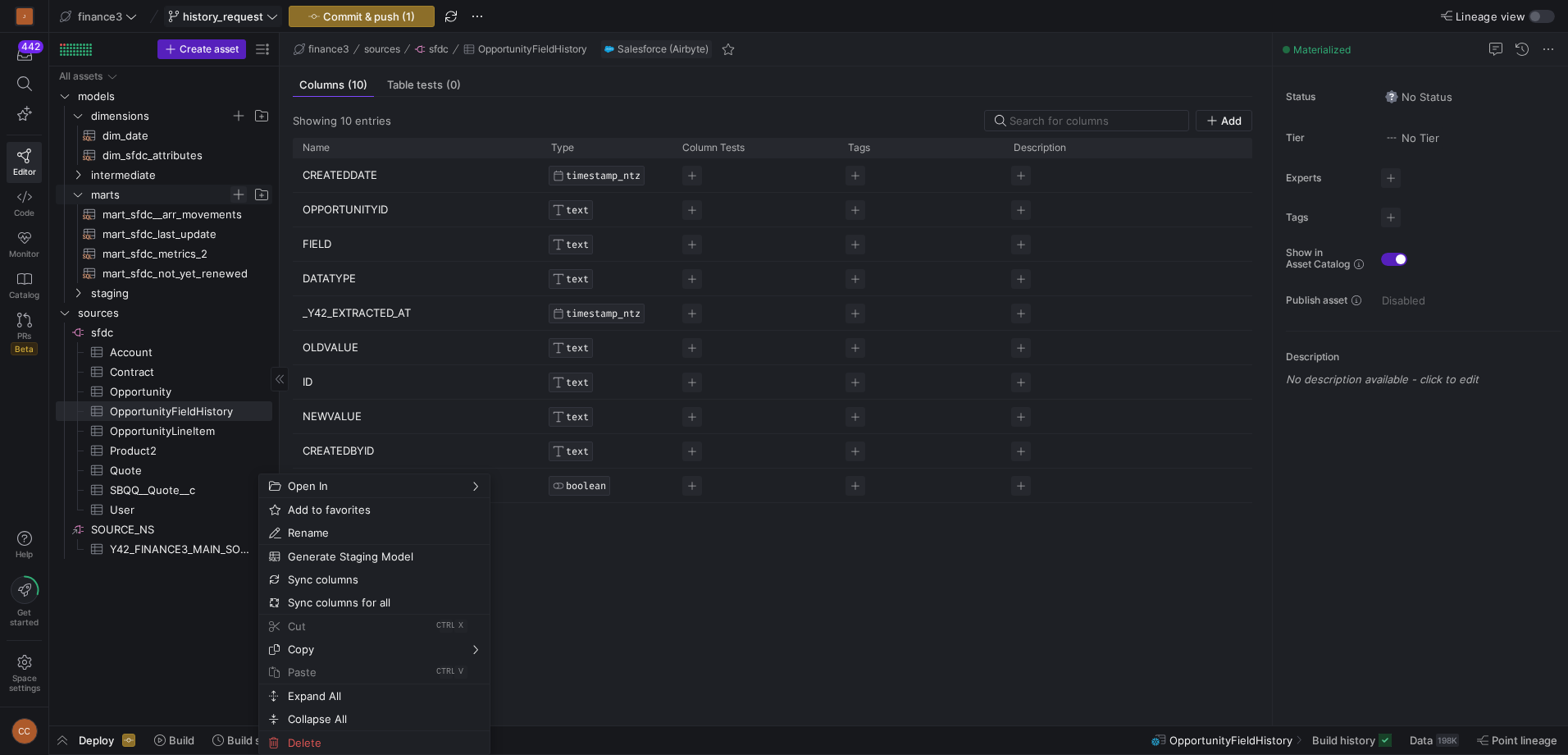
click at [236, 196] on span "Press SPACE to select this row." at bounding box center [239, 195] width 17 height 17
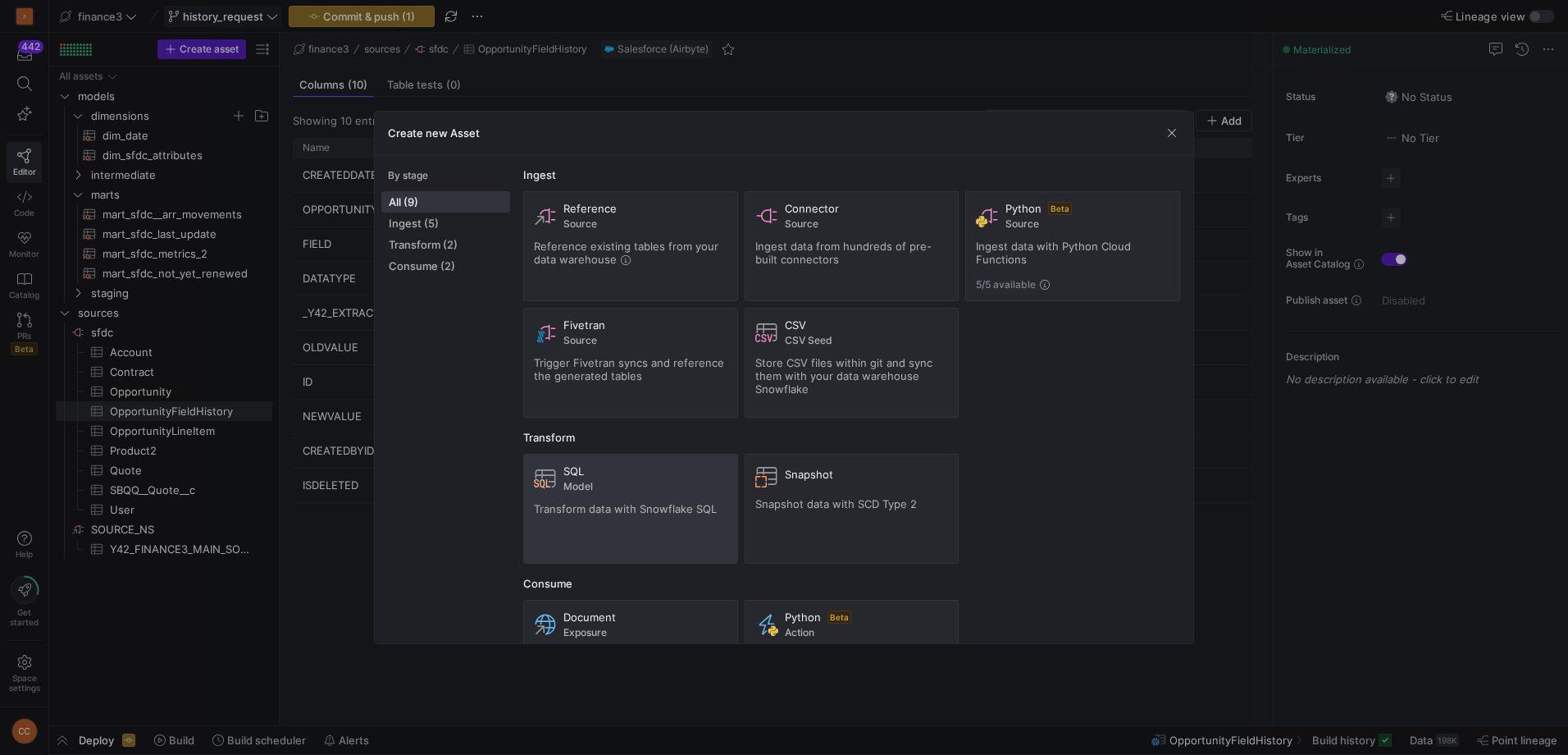
click at [597, 503] on span "Transform data with Snowflake SQL" at bounding box center [625, 509] width 182 height 13
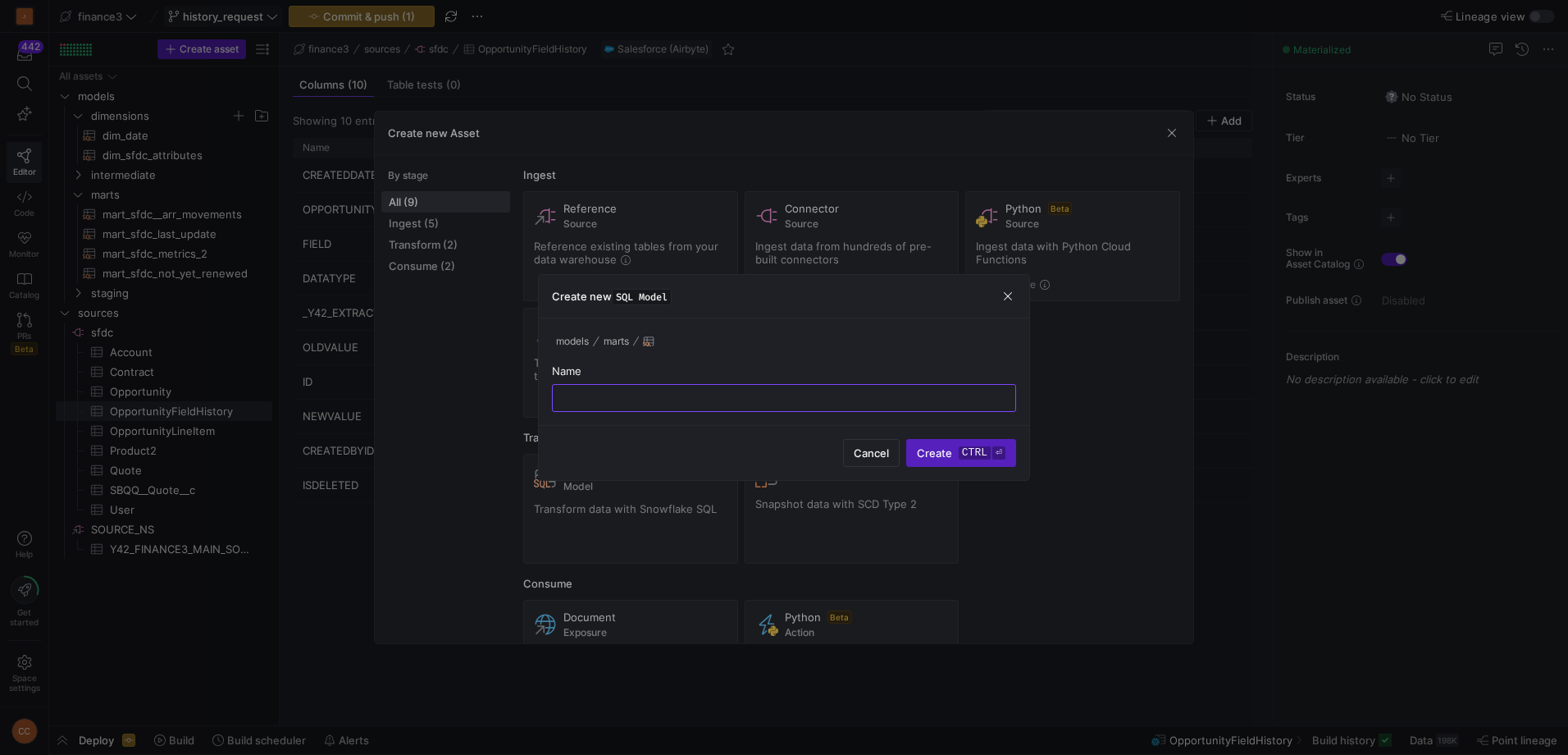
type input "s"
type input "mart_sfdc_history"
click at [907, 439] on button "Create ctrl ⏎" at bounding box center [961, 453] width 110 height 28
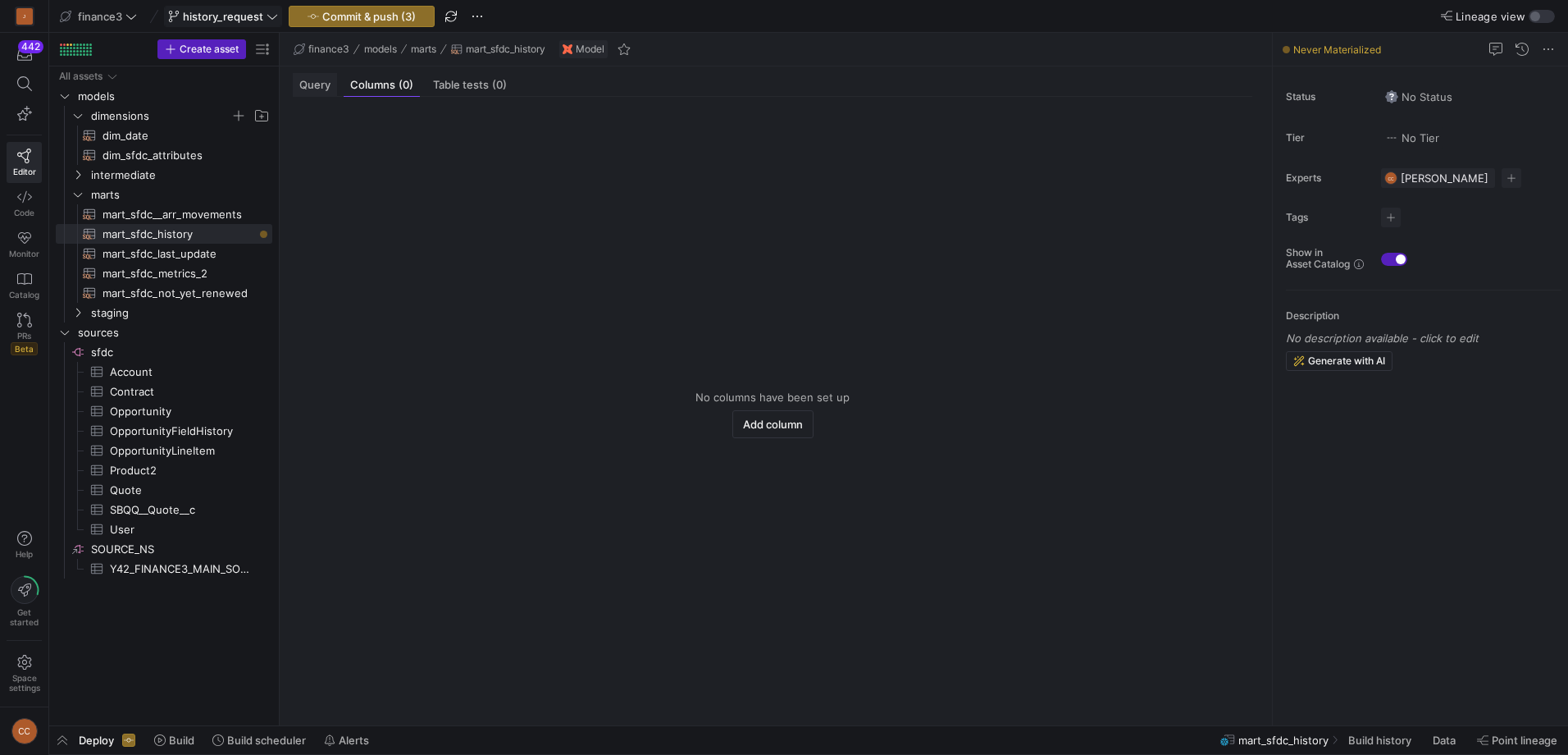
click at [318, 82] on span "Query" at bounding box center [315, 85] width 31 height 11
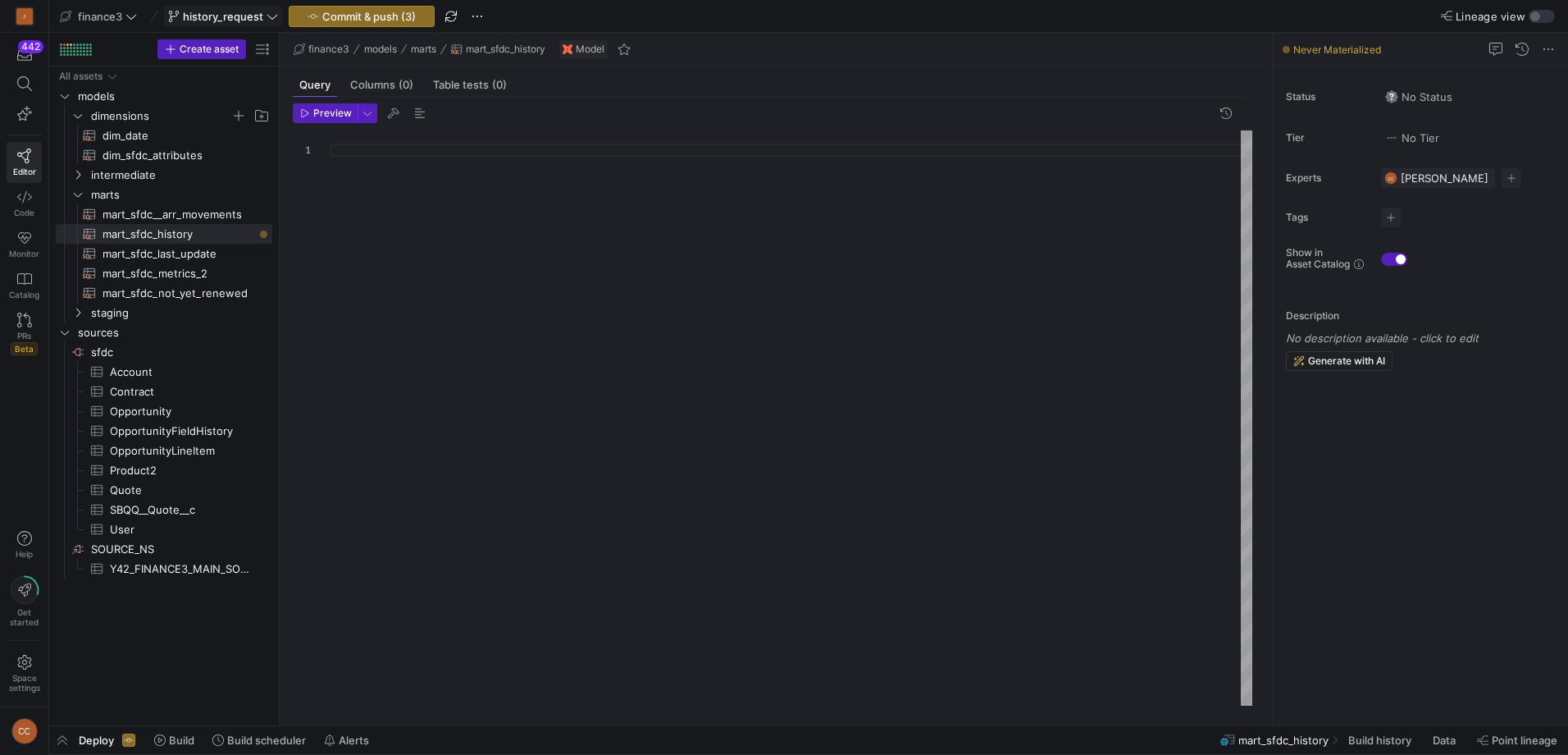
click at [439, 146] on div at bounding box center [791, 418] width 922 height 575
drag, startPoint x: 523, startPoint y: 153, endPoint x: 414, endPoint y: 150, distance: 109.0
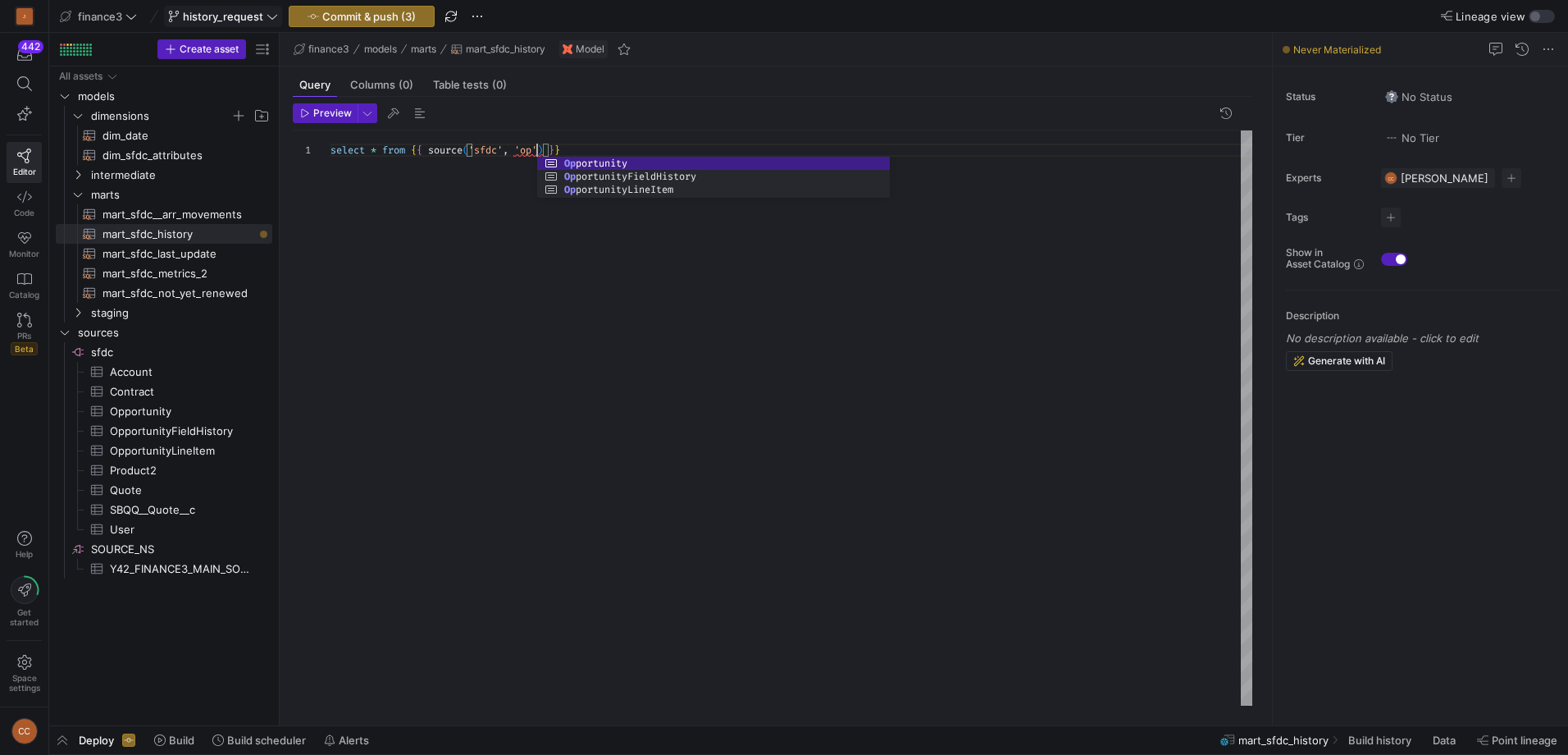
scroll to position [0, 207]
click at [327, 106] on span "button" at bounding box center [325, 112] width 63 height 18
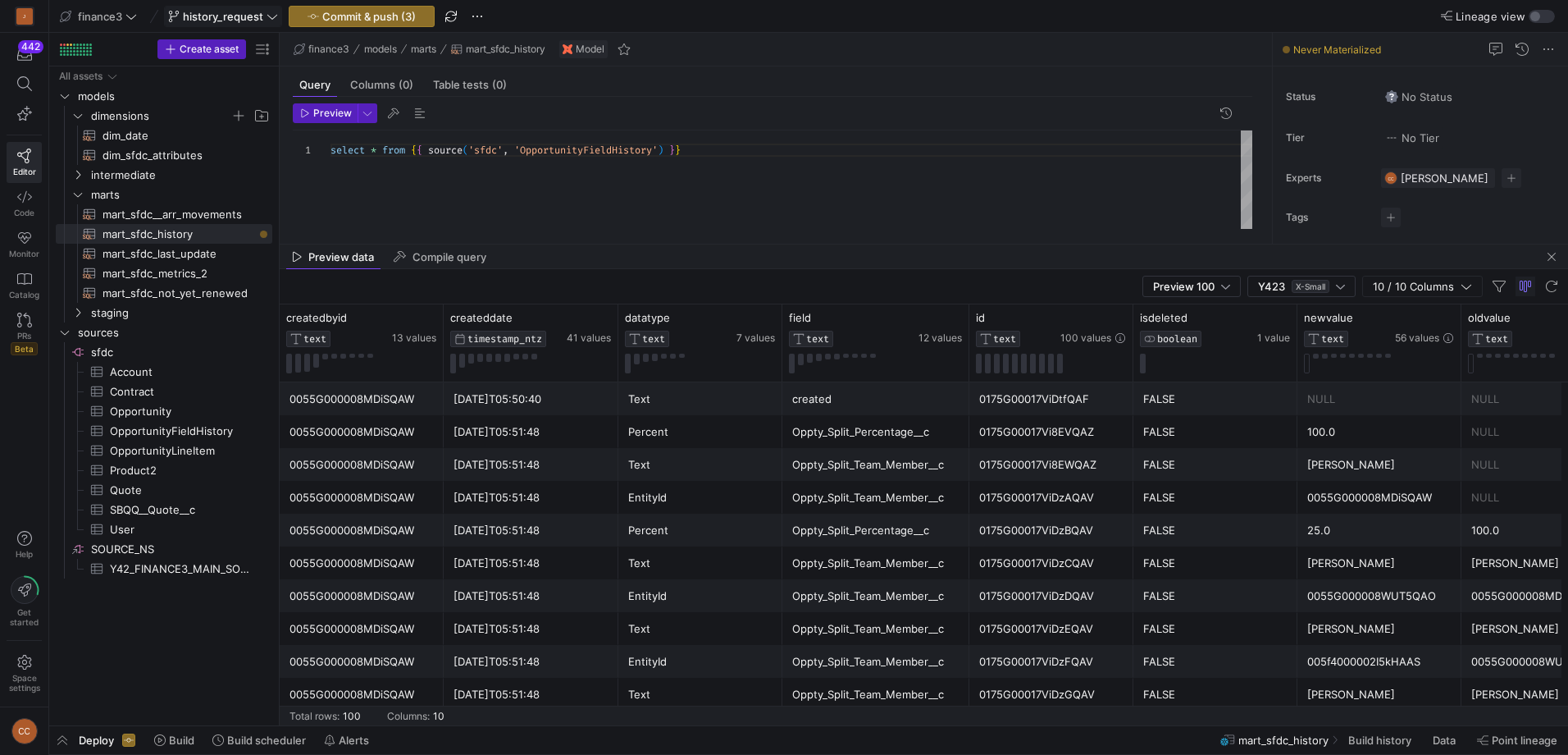
drag, startPoint x: 849, startPoint y: 437, endPoint x: 873, endPoint y: 244, distance: 194.5
click at [873, 244] on div at bounding box center [923, 244] width 1288 height 1
click at [672, 563] on div "Text" at bounding box center [700, 563] width 144 height 32
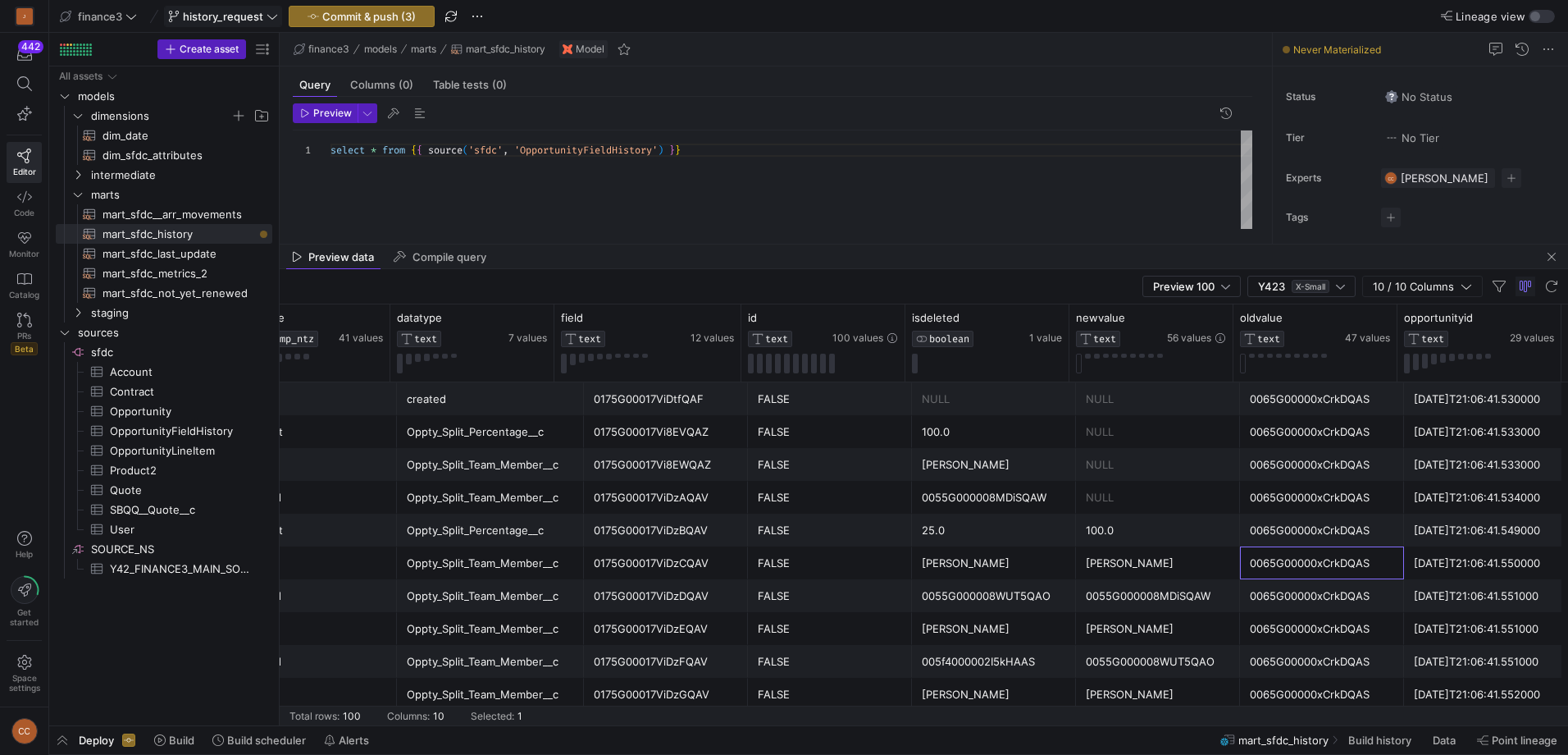
scroll to position [0, 392]
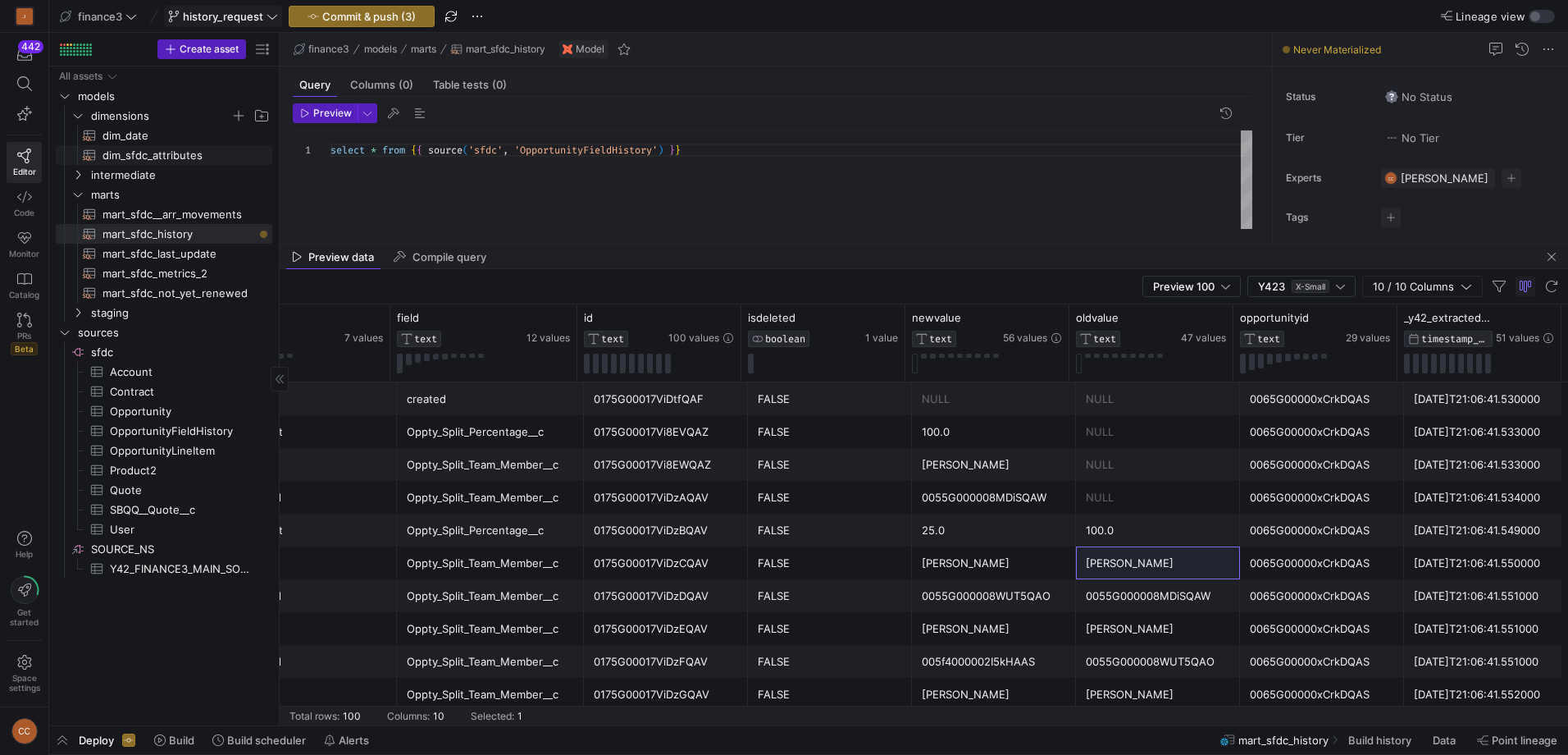
drag, startPoint x: 125, startPoint y: 155, endPoint x: 177, endPoint y: 154, distance: 52.0
click at [125, 155] on span "dim_sfdc_attributes​​​​​​​​​​" at bounding box center [178, 156] width 151 height 19
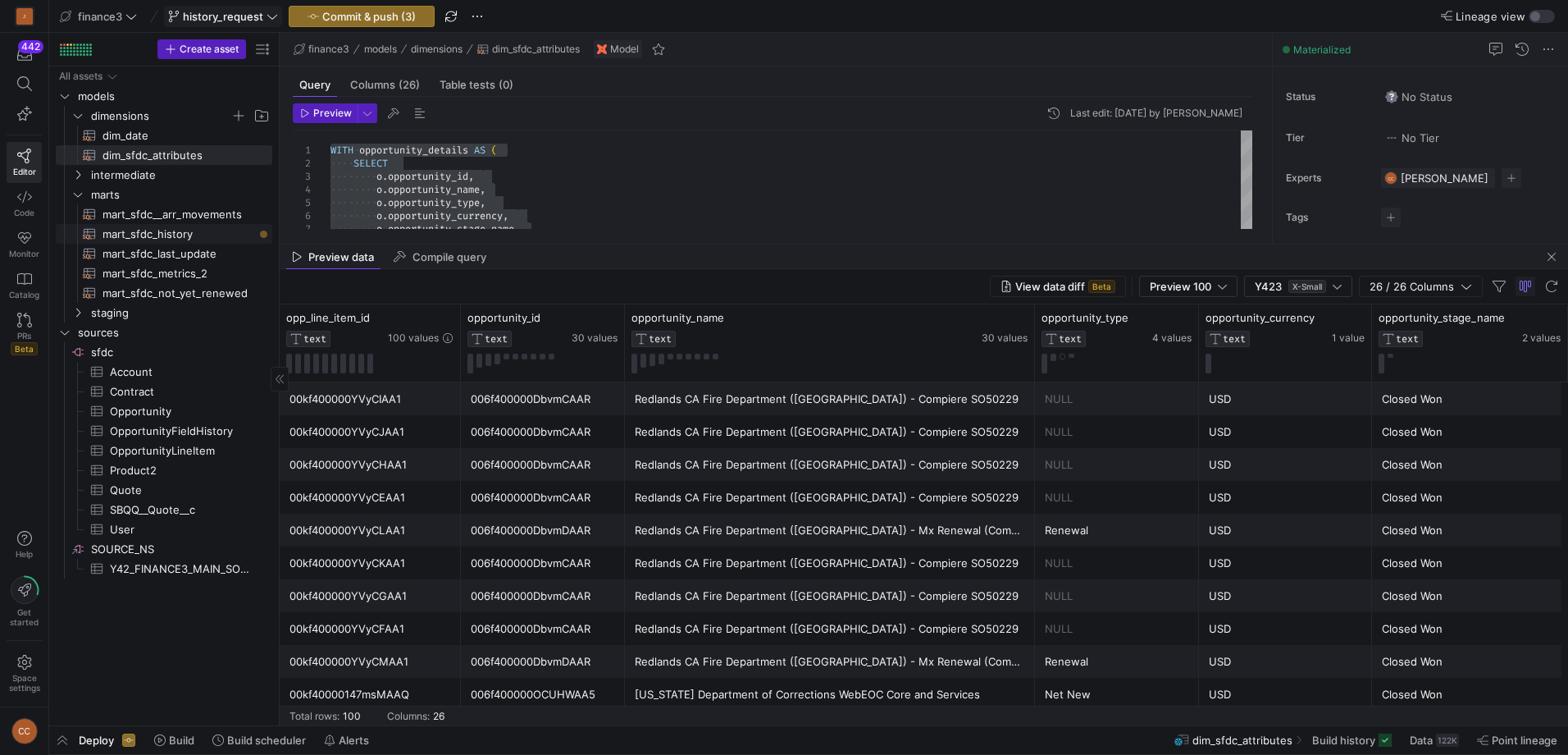
click at [170, 234] on span "mart_sfdc_history​​​​​​​​​​" at bounding box center [178, 234] width 151 height 19
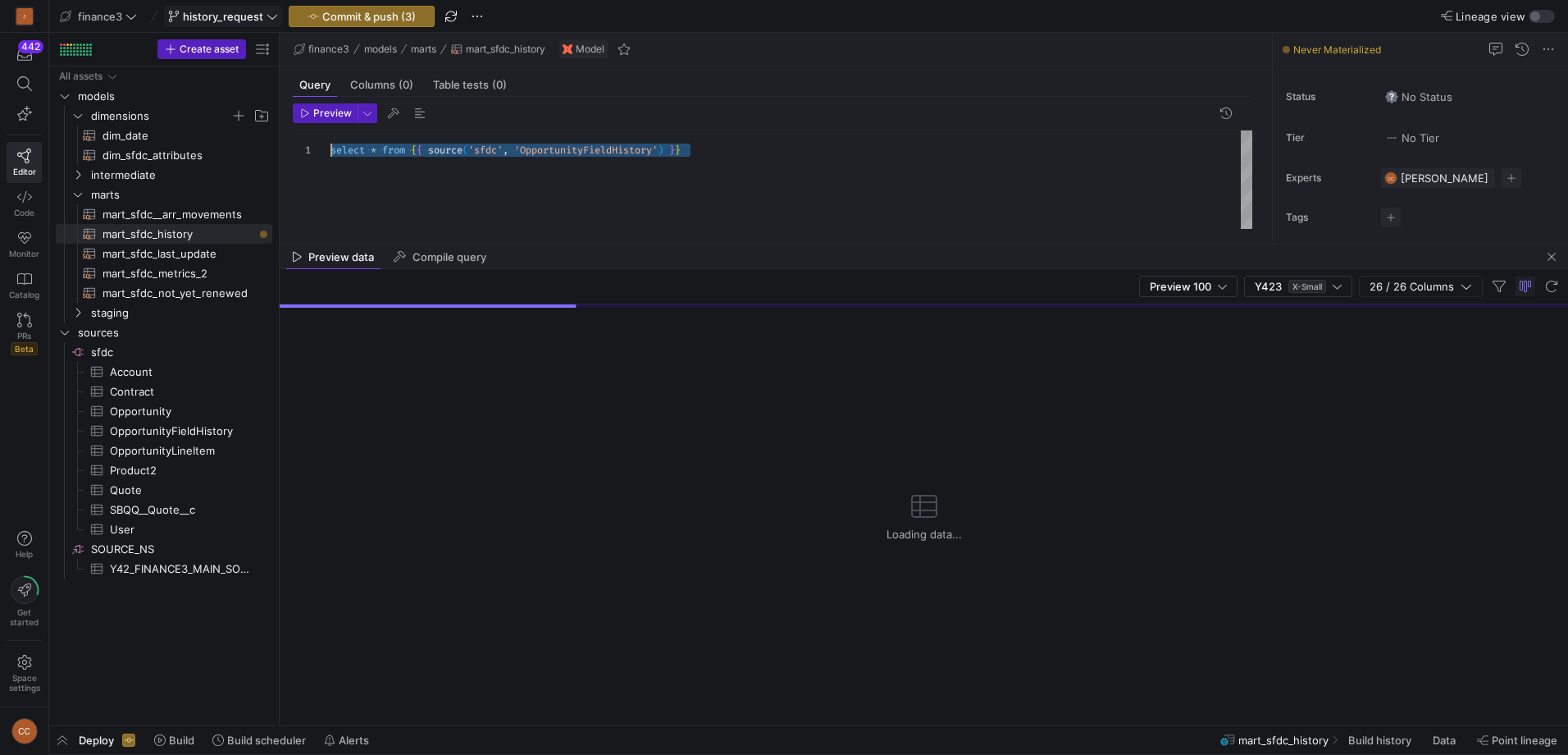
drag, startPoint x: 730, startPoint y: 150, endPoint x: 270, endPoint y: 146, distance: 460.0
click at [331, 146] on div "select * from { { source ( 'sfdc' , 'OpportunityFieldHistory' ) } }" at bounding box center [791, 180] width 922 height 98
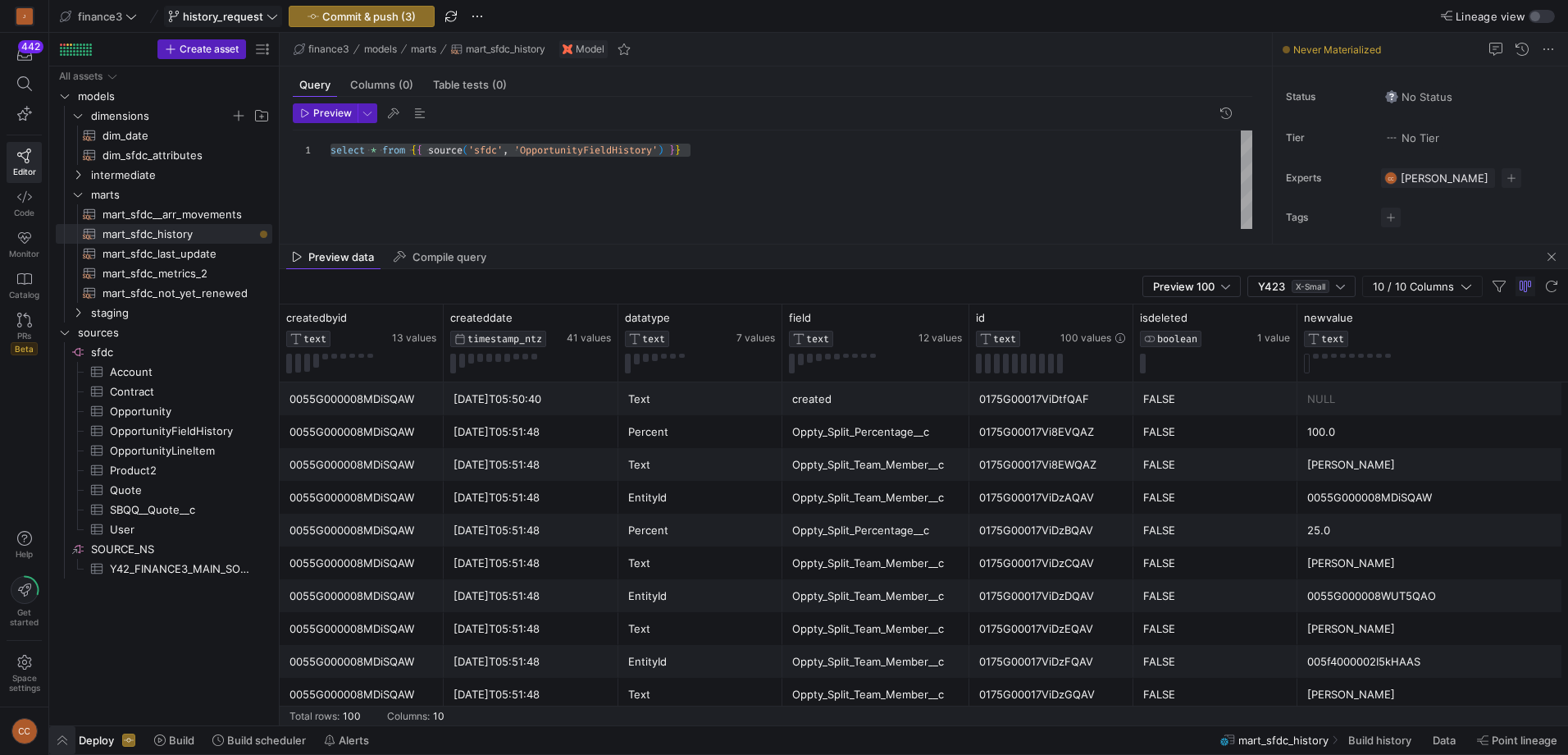
click at [58, 739] on span "button" at bounding box center [62, 740] width 26 height 28
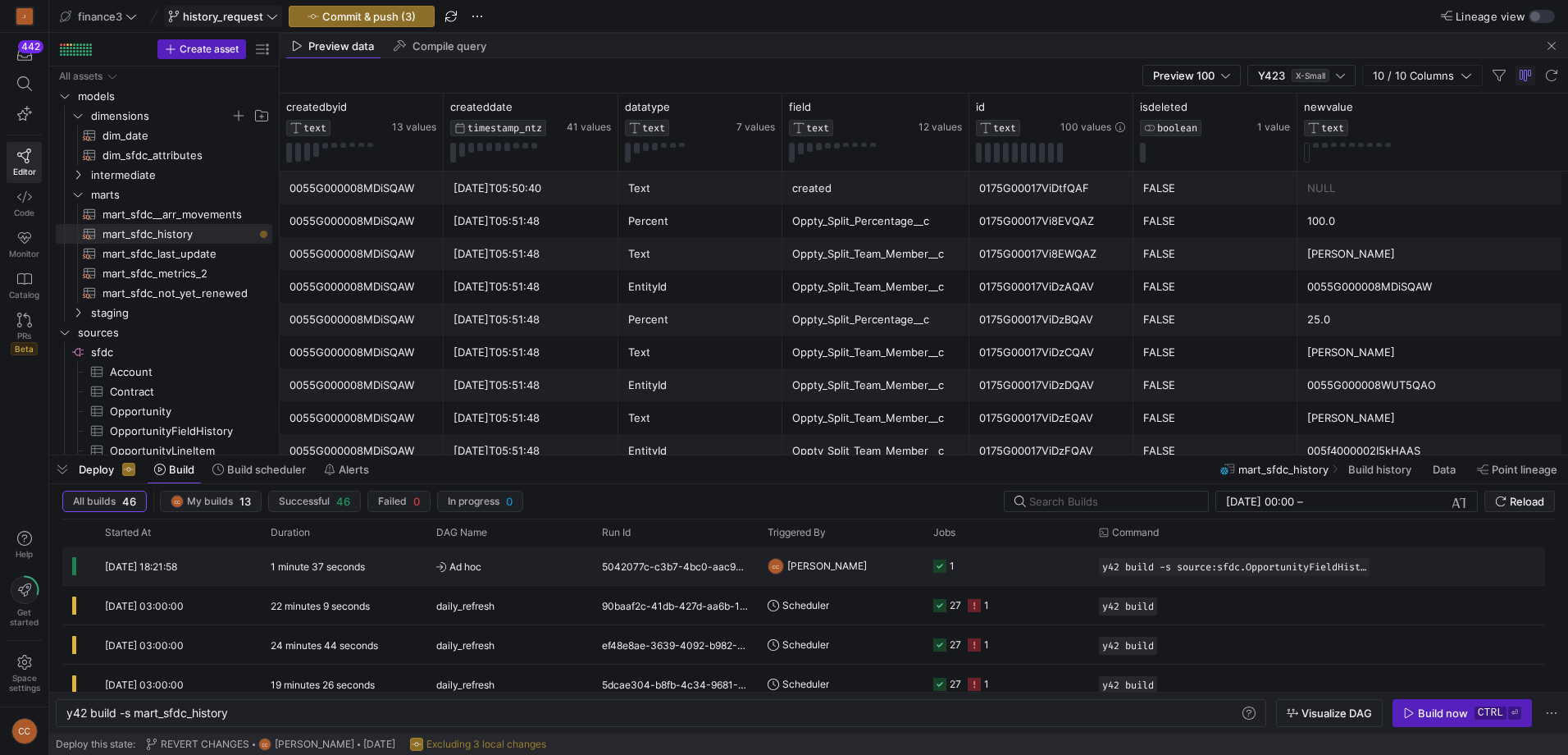
click at [942, 568] on icon at bounding box center [940, 566] width 13 height 13
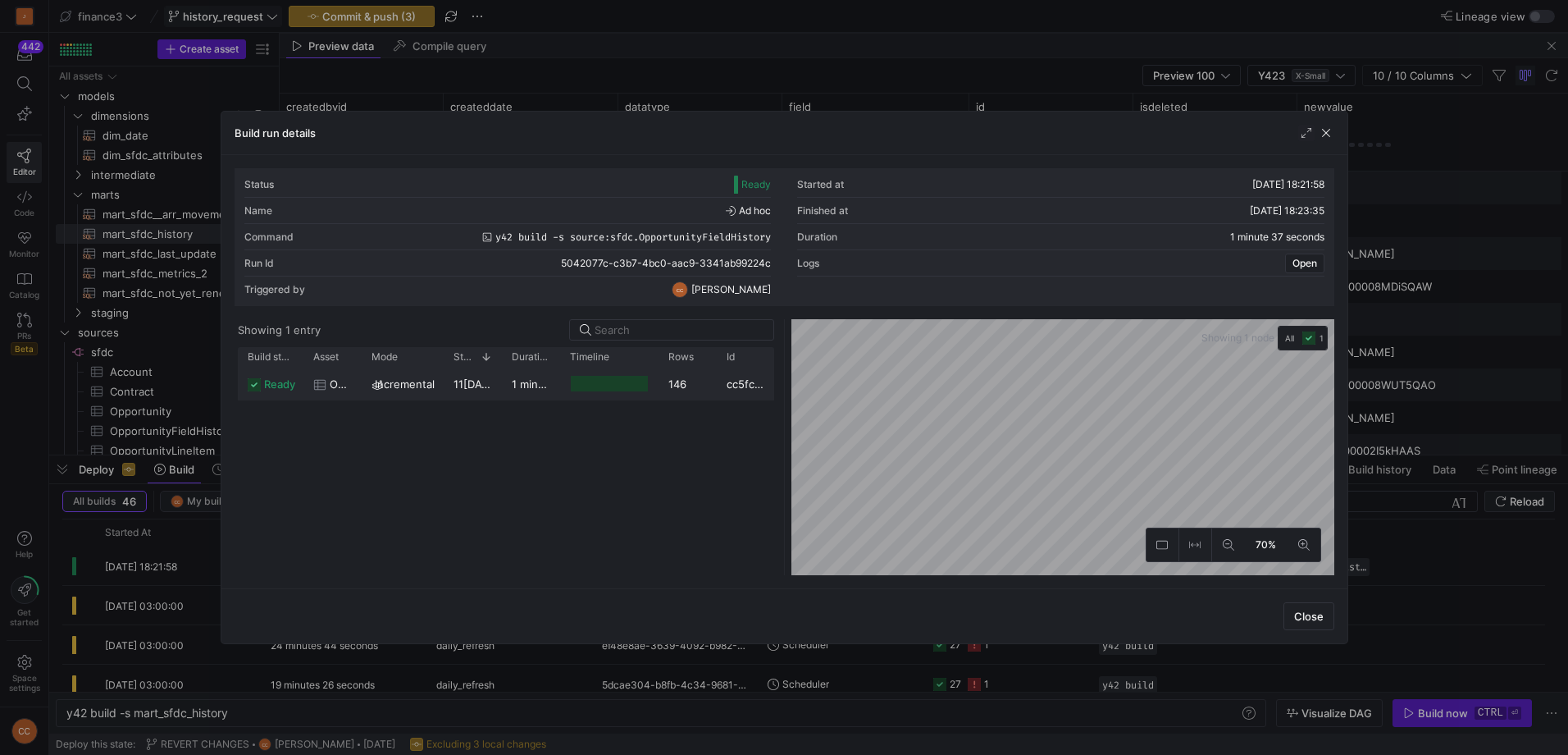
click at [444, 376] on div "11[DATE]:21:59" at bounding box center [472, 384] width 58 height 32
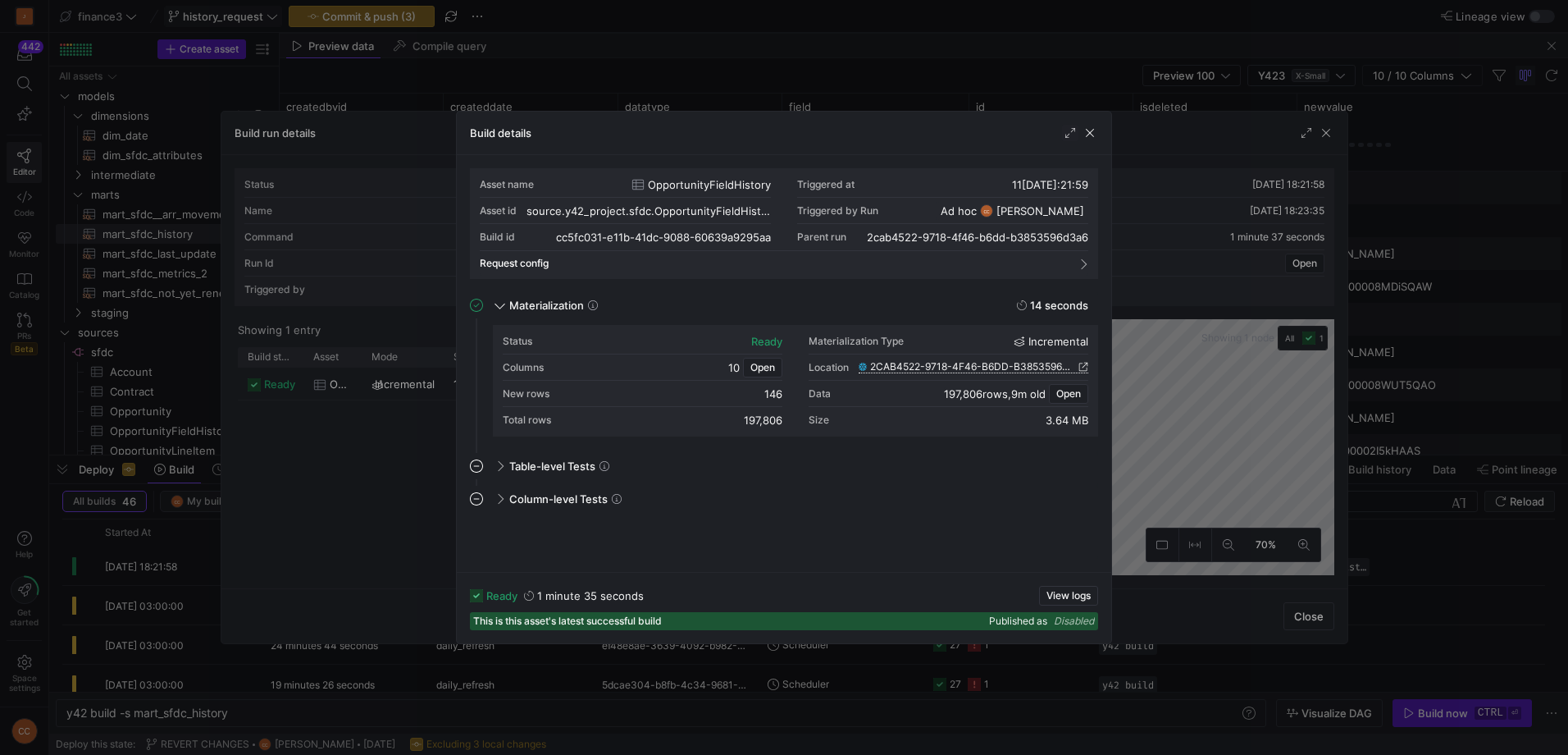
click at [908, 365] on span "2CAB4522-9718-4F46-B6DD-B3853596D3A6" at bounding box center [972, 367] width 205 height 11
click at [1093, 131] on span "button" at bounding box center [1090, 133] width 17 height 17
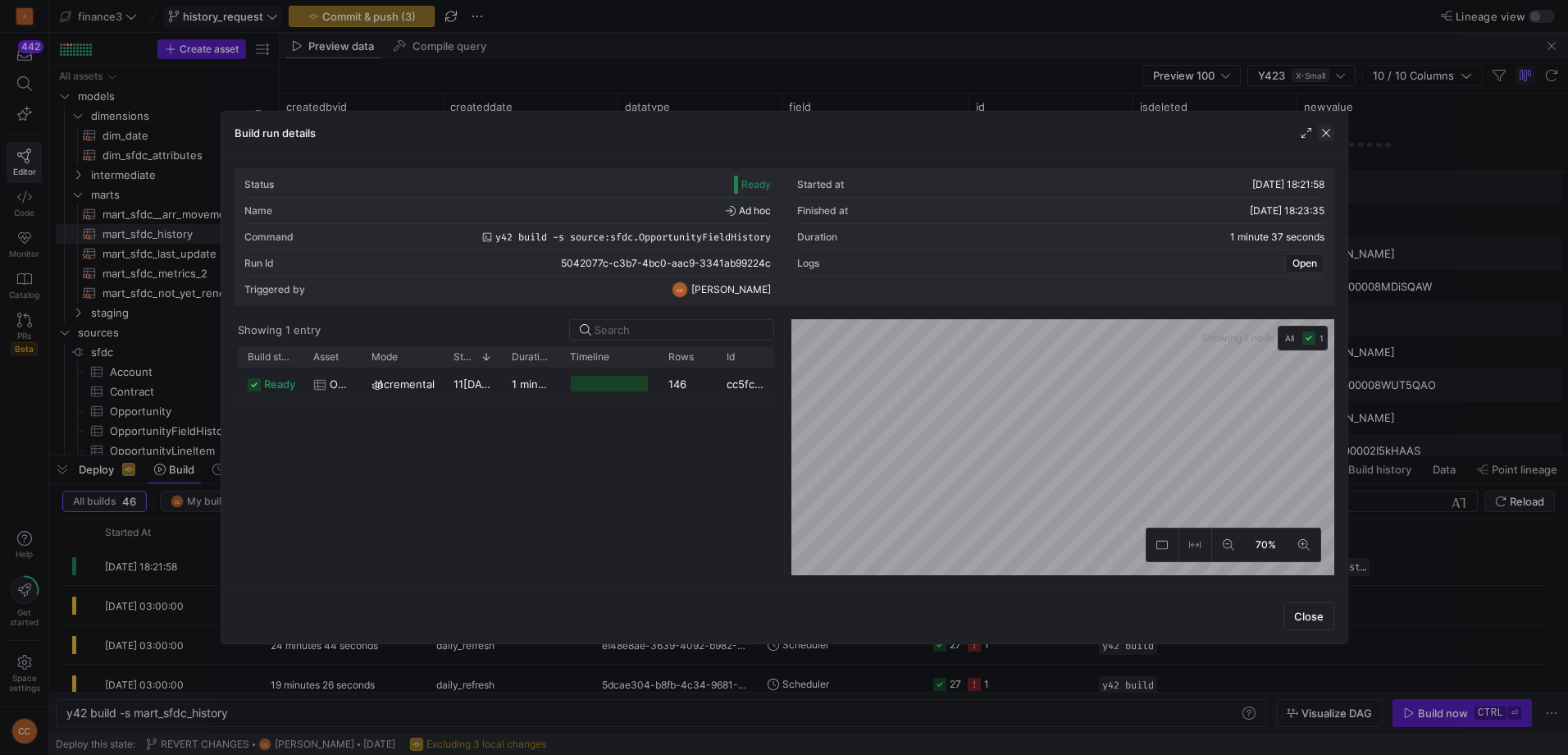
click at [1326, 132] on span "button" at bounding box center [1326, 133] width 17 height 17
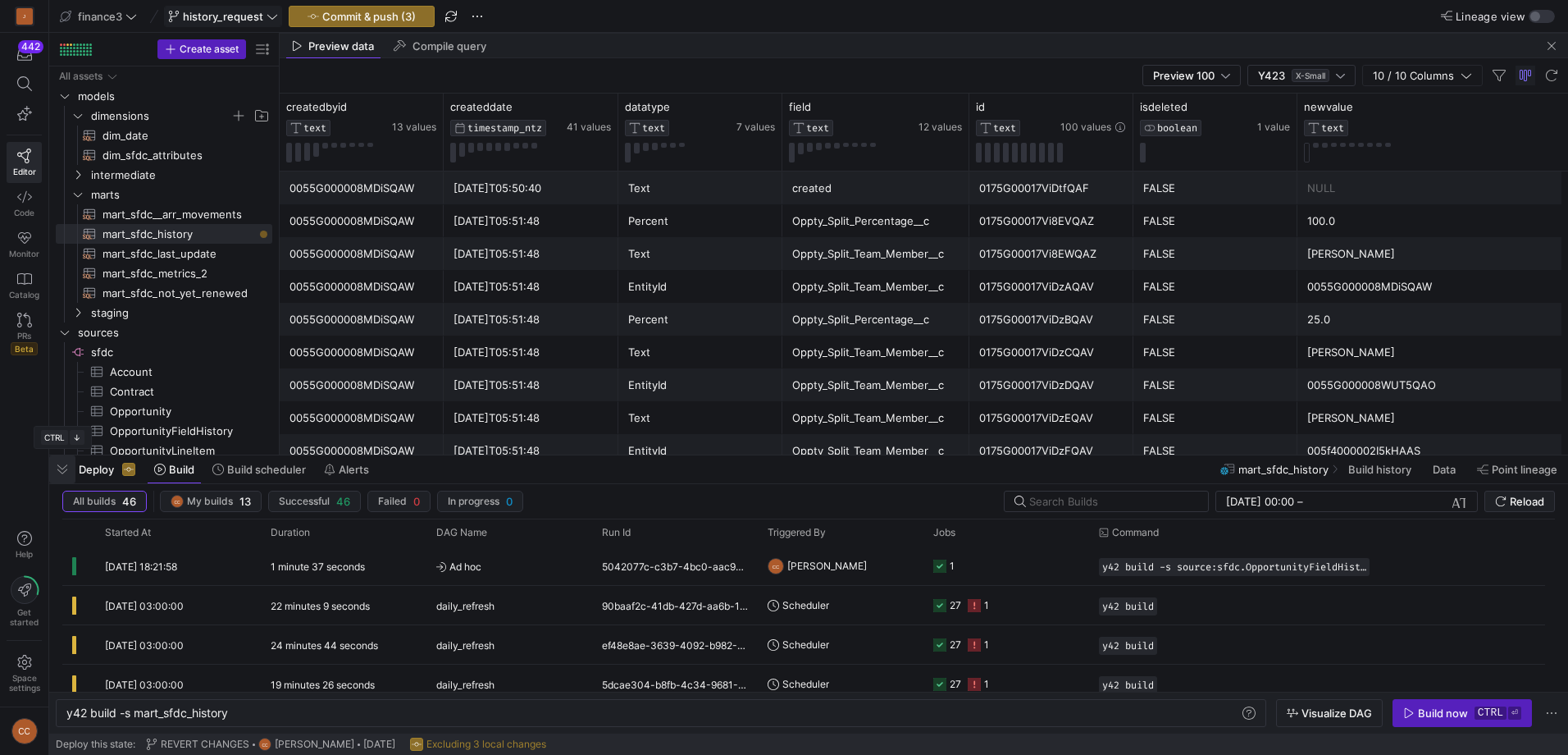
click at [56, 466] on span "button" at bounding box center [62, 470] width 26 height 28
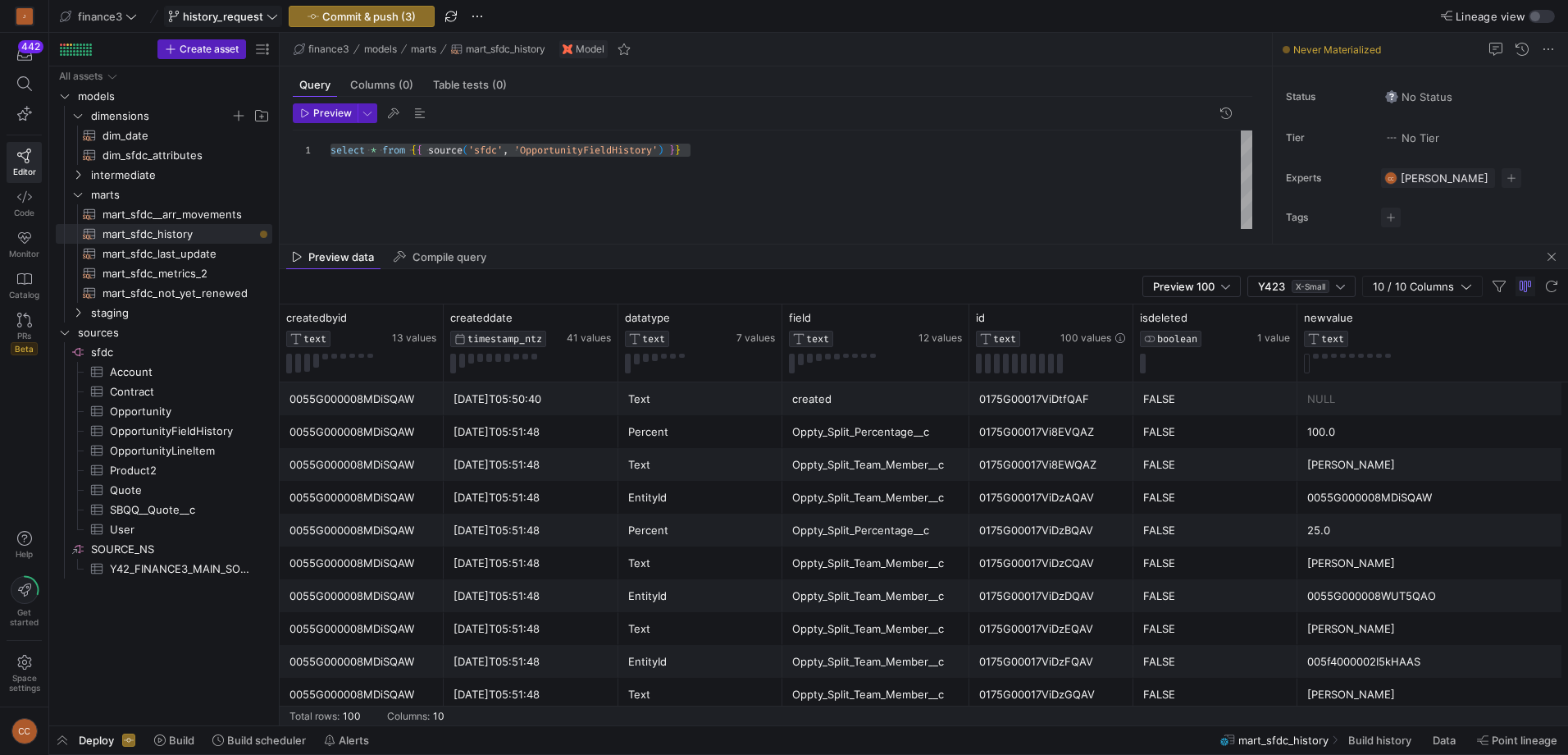
click at [486, 193] on div "select * from { { source ( 'sfdc' , 'OpportunityFieldHistory' ) } }" at bounding box center [791, 180] width 922 height 98
click at [598, 154] on div at bounding box center [784, 377] width 1568 height 755
click at [598, 154] on div "select * from { { source ( 'sfdc' , 'OpportunityFieldHistory' ) } }" at bounding box center [791, 180] width 922 height 98
click at [597, 154] on div "select * from { { source ( 'sfdc' , 'OpportunityFieldHistory' ) } }" at bounding box center [791, 180] width 922 height 98
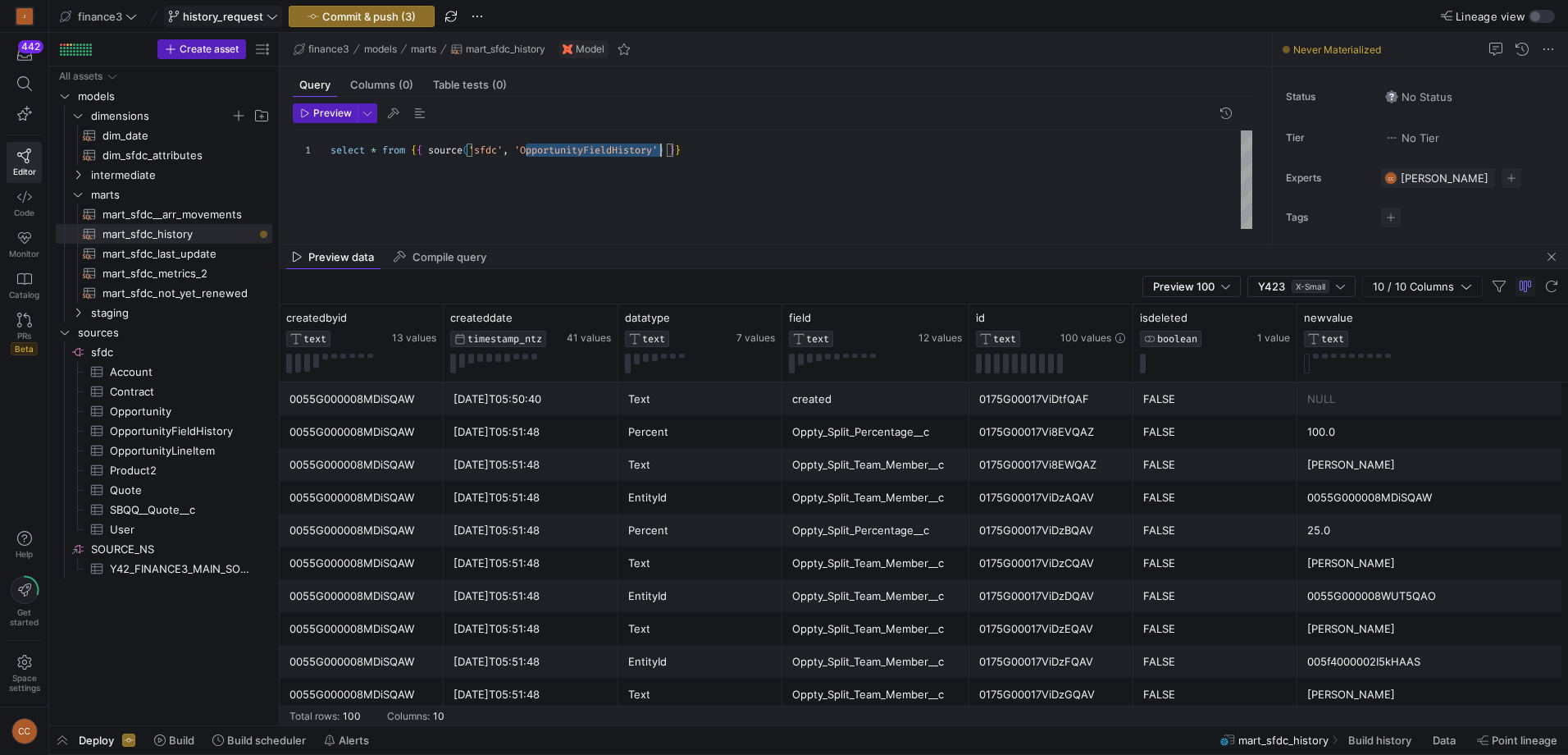
click at [597, 154] on div "select * from { { source ( 'sfdc' , 'OpportunityFieldHistory' ) } }" at bounding box center [791, 180] width 922 height 98
click at [328, 114] on span "Preview" at bounding box center [332, 113] width 39 height 11
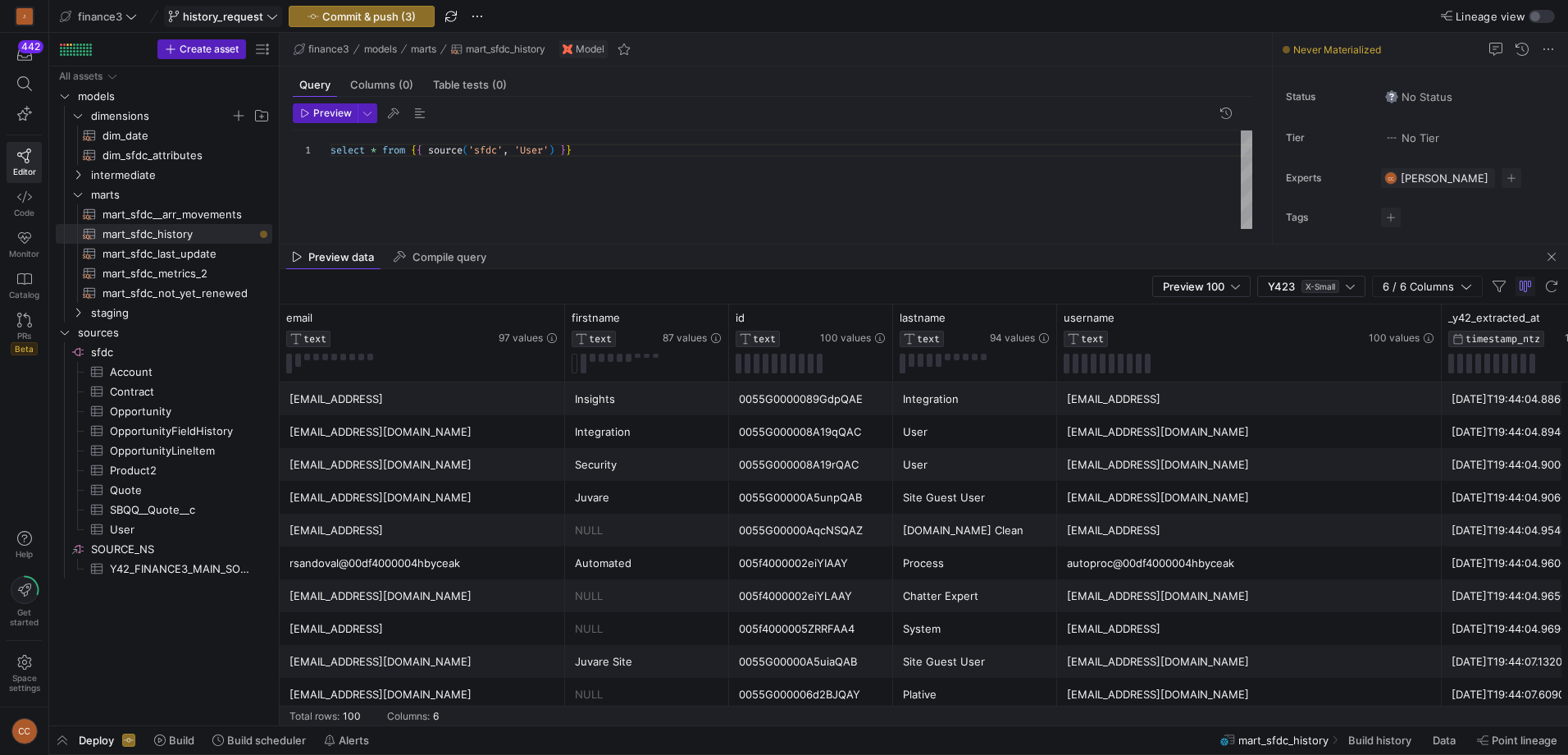
click at [947, 396] on div "Integration" at bounding box center [975, 399] width 144 height 32
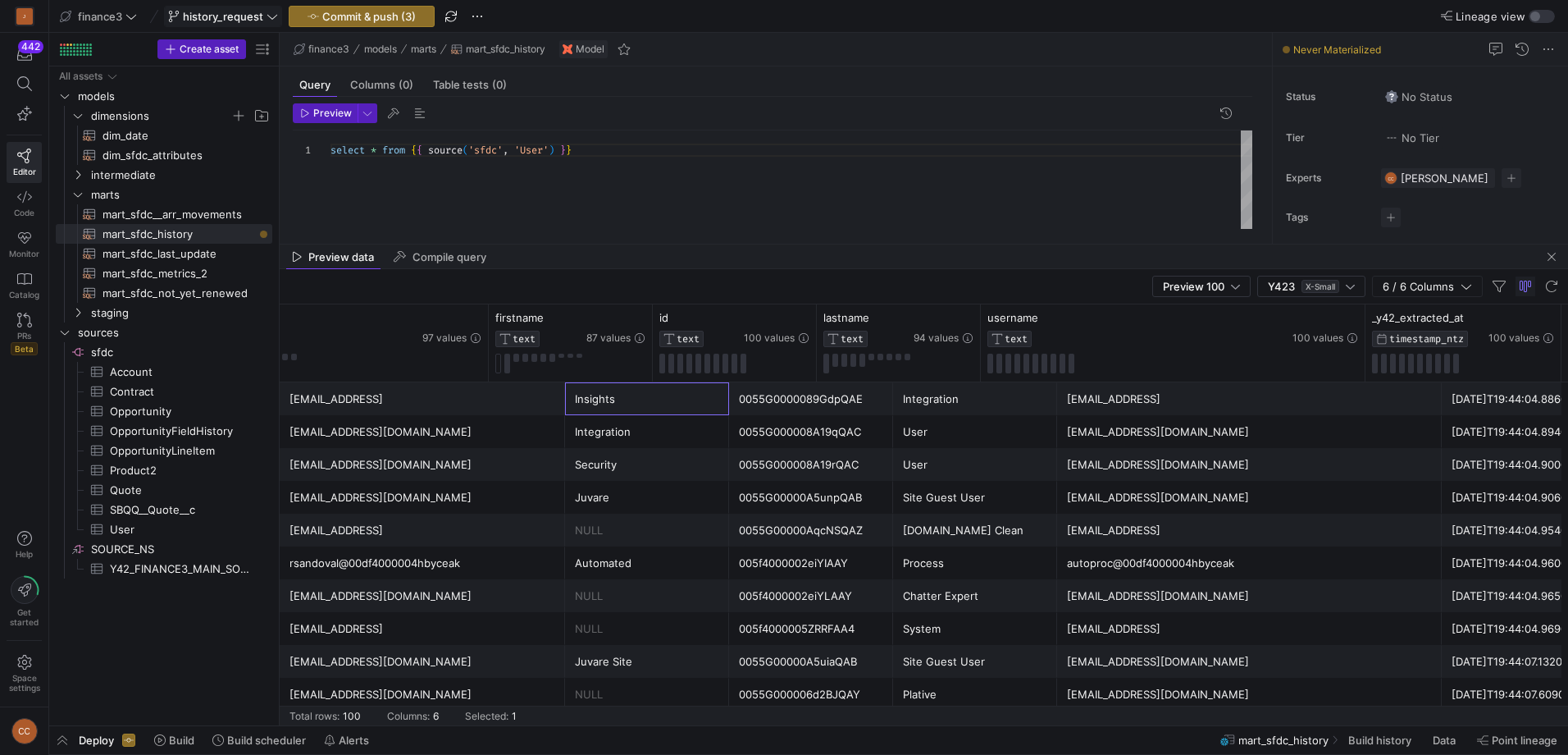
scroll to position [0, 0]
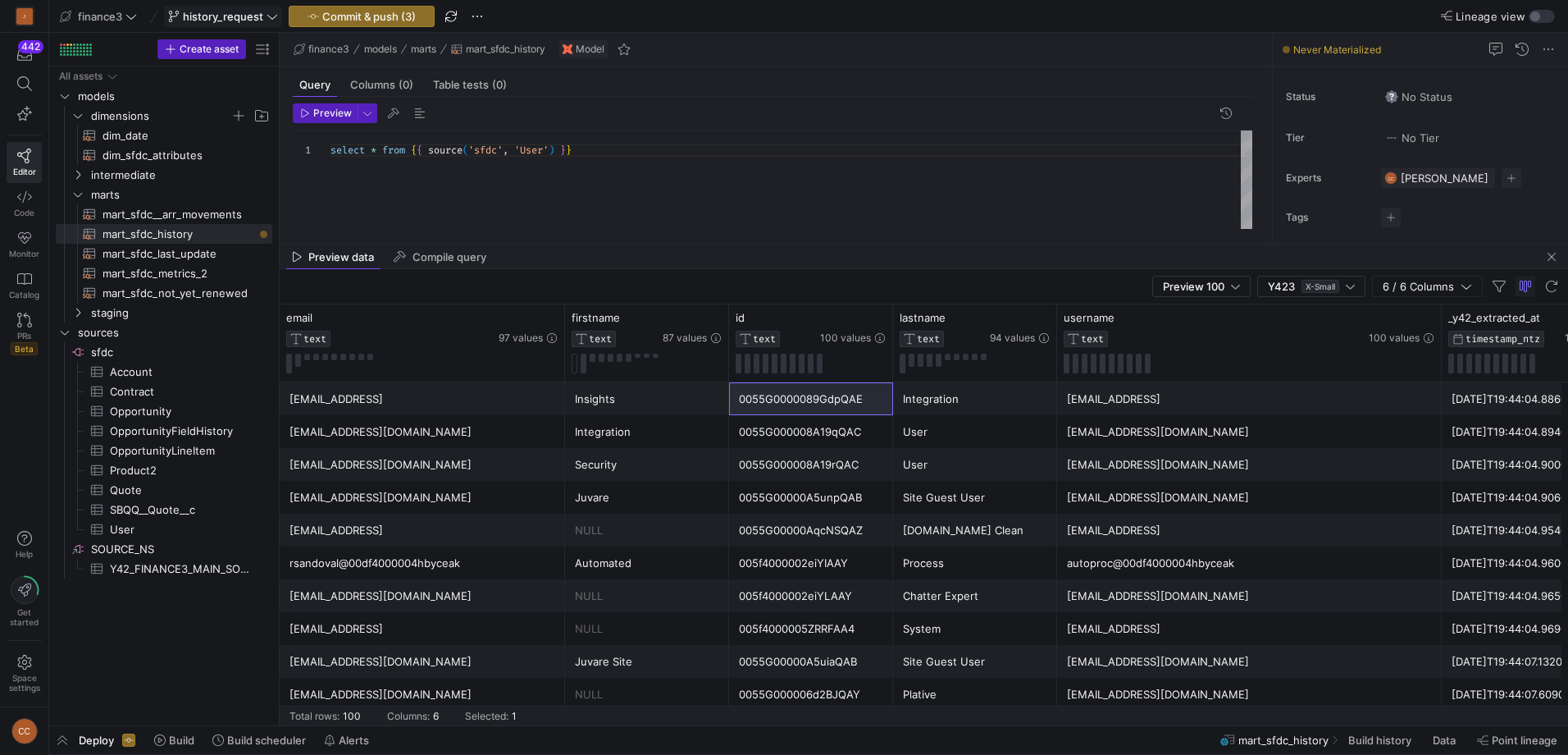
click at [496, 172] on div "select * from { { source ( 'sfdc' , 'User' ) } }" at bounding box center [791, 180] width 922 height 98
click at [405, 163] on div "select * from { { source ( 'sfdc' , 'OpportunityFieldHistory' ) } }" at bounding box center [791, 180] width 922 height 98
click at [333, 116] on span "Preview" at bounding box center [332, 113] width 39 height 11
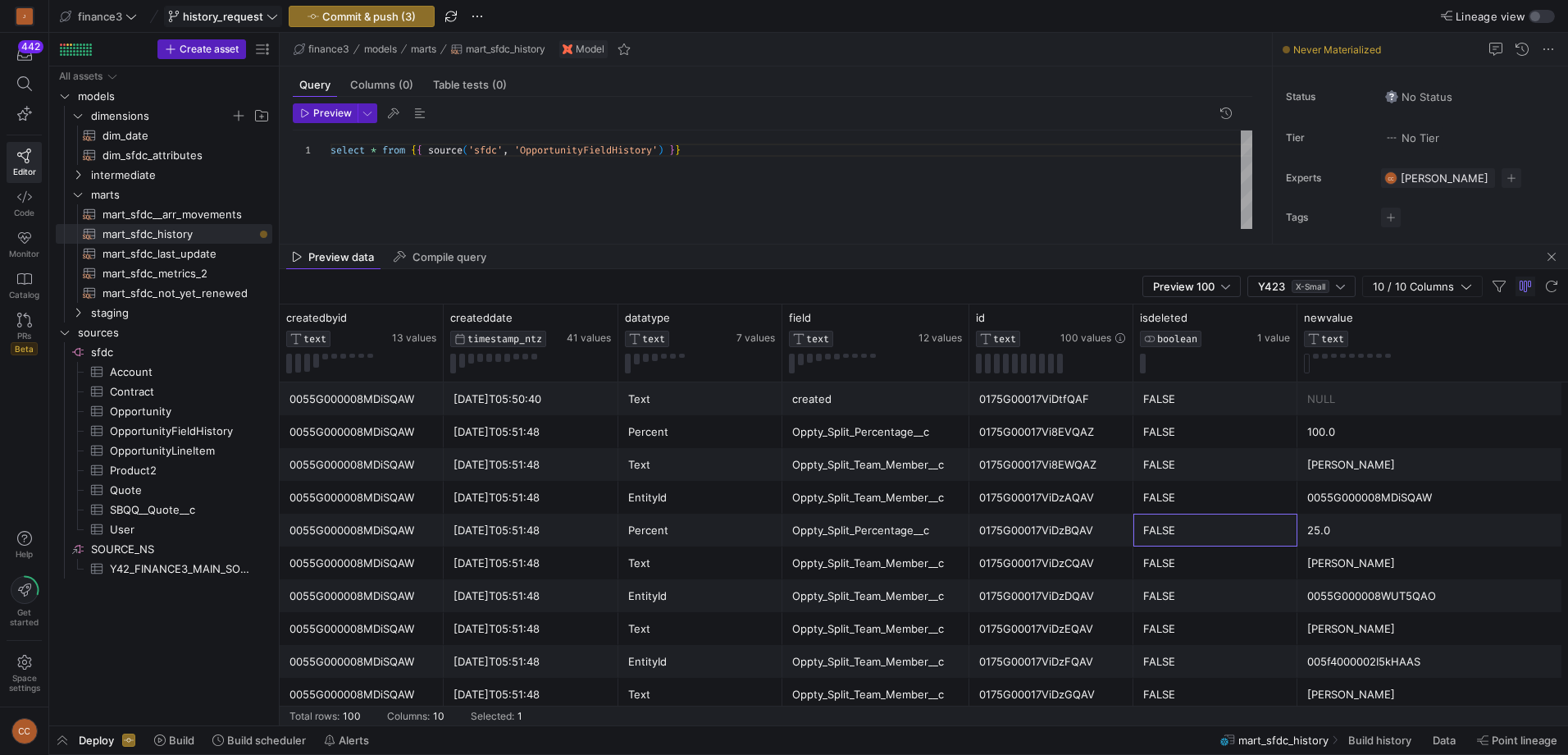
click at [1228, 530] on div "FALSE" at bounding box center [1216, 530] width 144 height 32
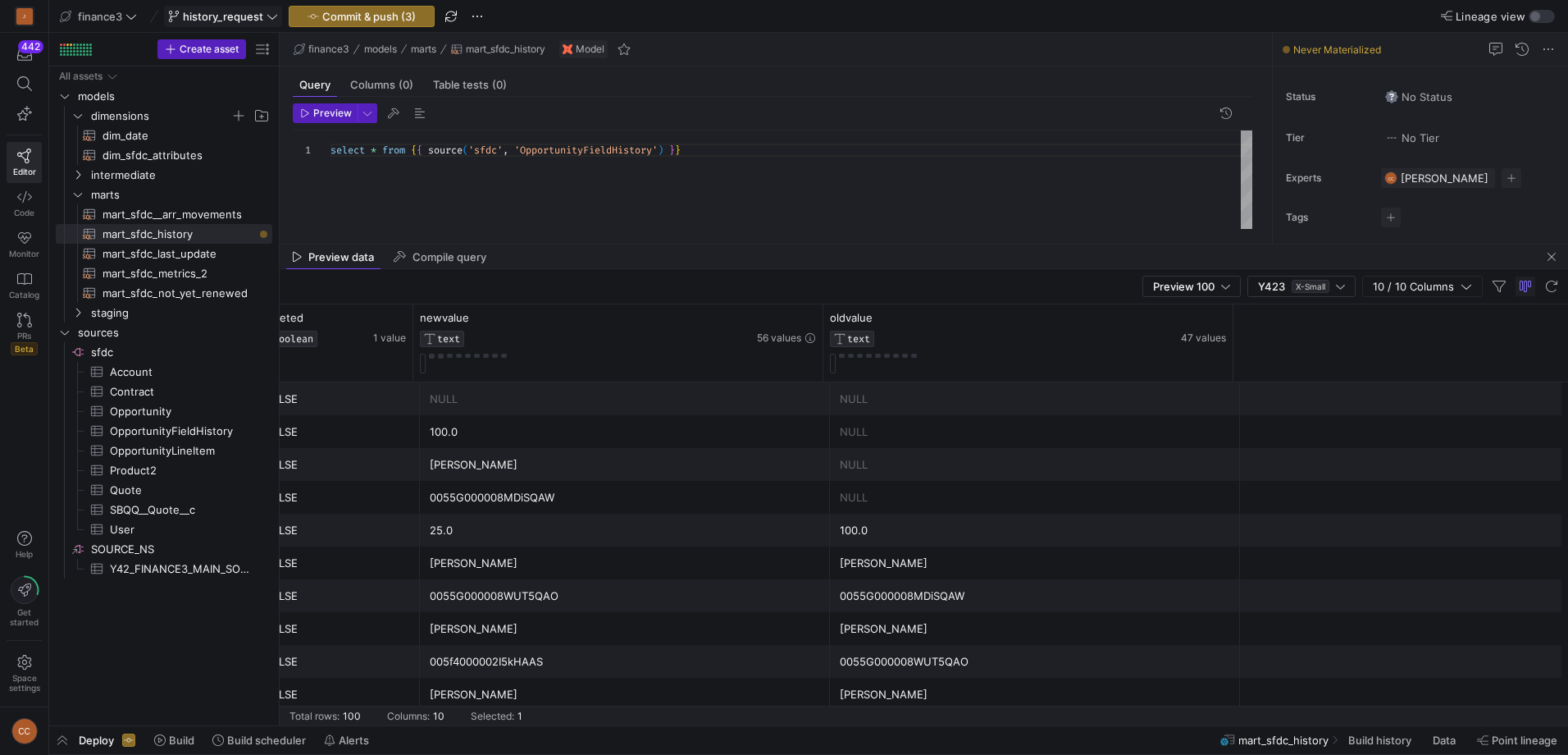
scroll to position [0, 0]
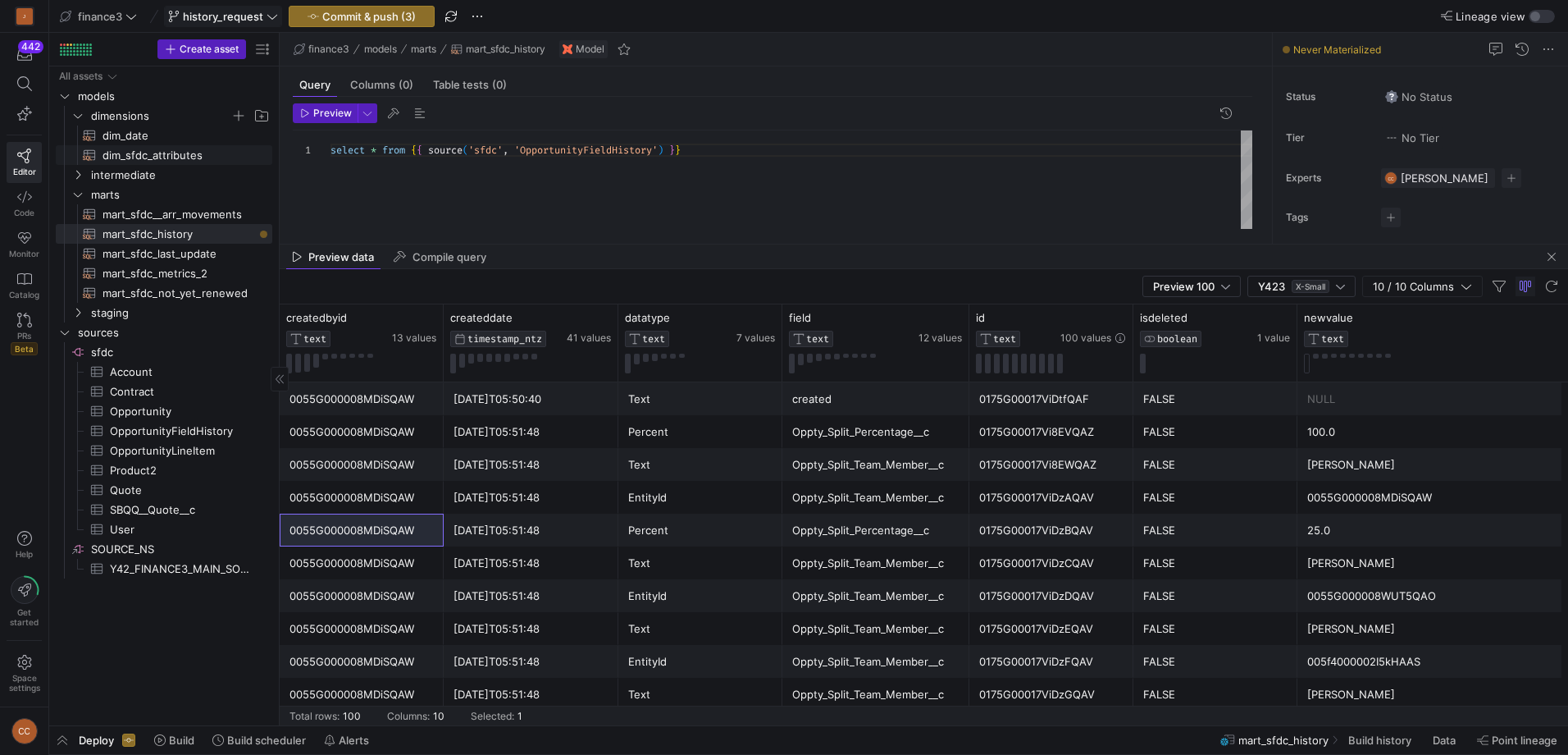
click at [154, 158] on span "dim_sfdc_attributes​​​​​​​​​​" at bounding box center [178, 156] width 151 height 19
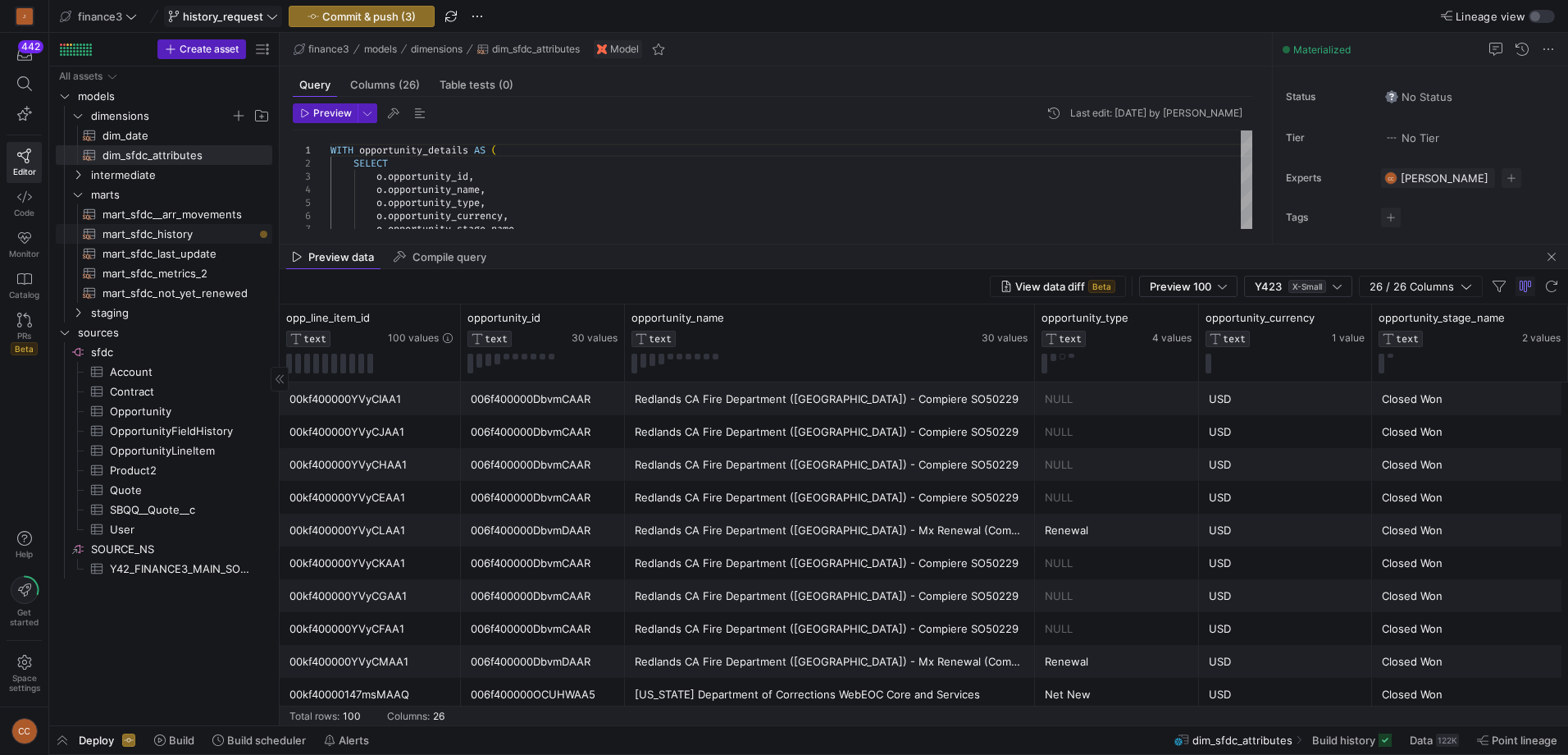
click at [163, 233] on span "mart_sfdc_history​​​​​​​​​​" at bounding box center [178, 234] width 151 height 19
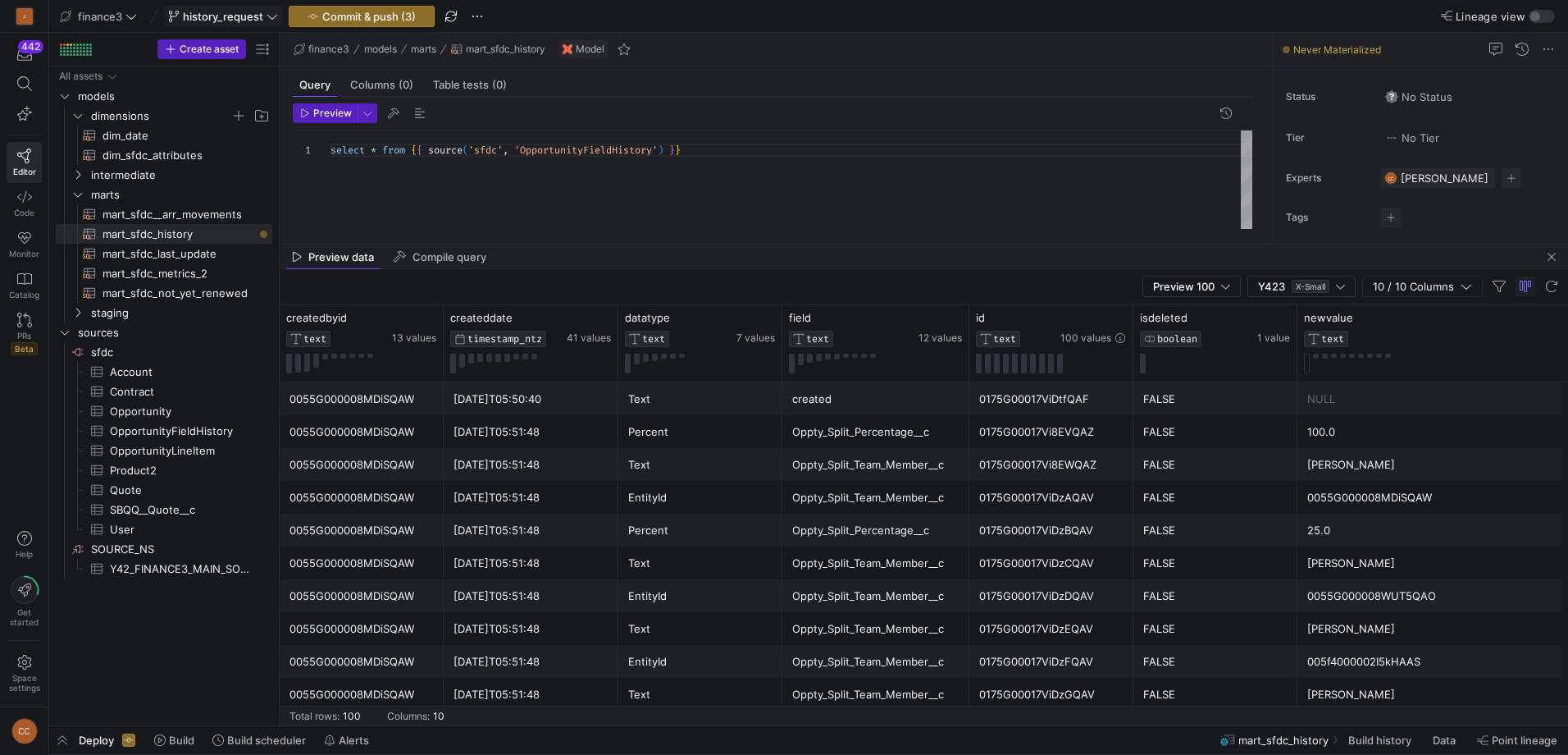
click at [733, 178] on div "select * from { { source ( 'sfdc' , 'OpportunityFieldHistory' ) } }" at bounding box center [791, 180] width 922 height 98
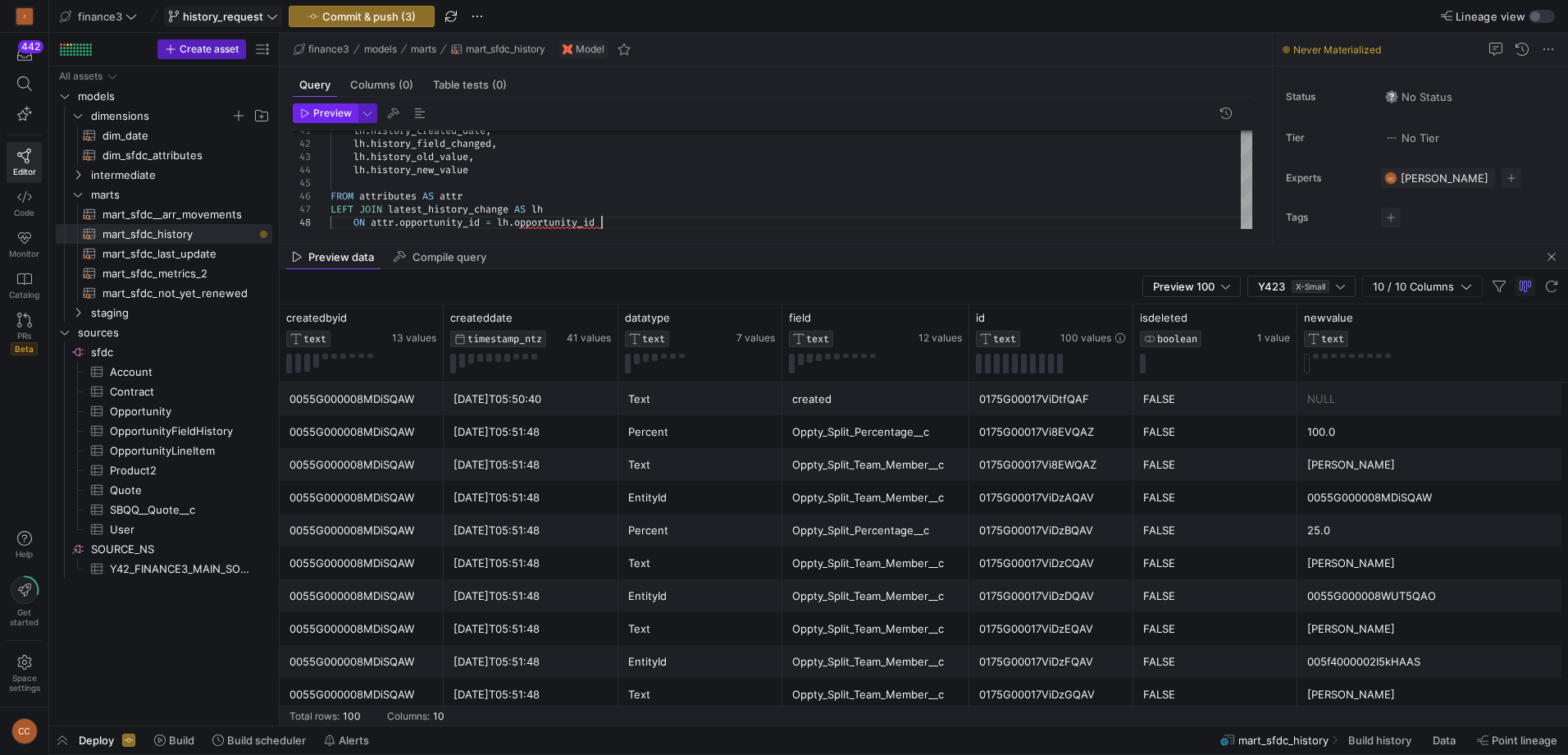
click at [327, 104] on span "button" at bounding box center [325, 112] width 63 height 18
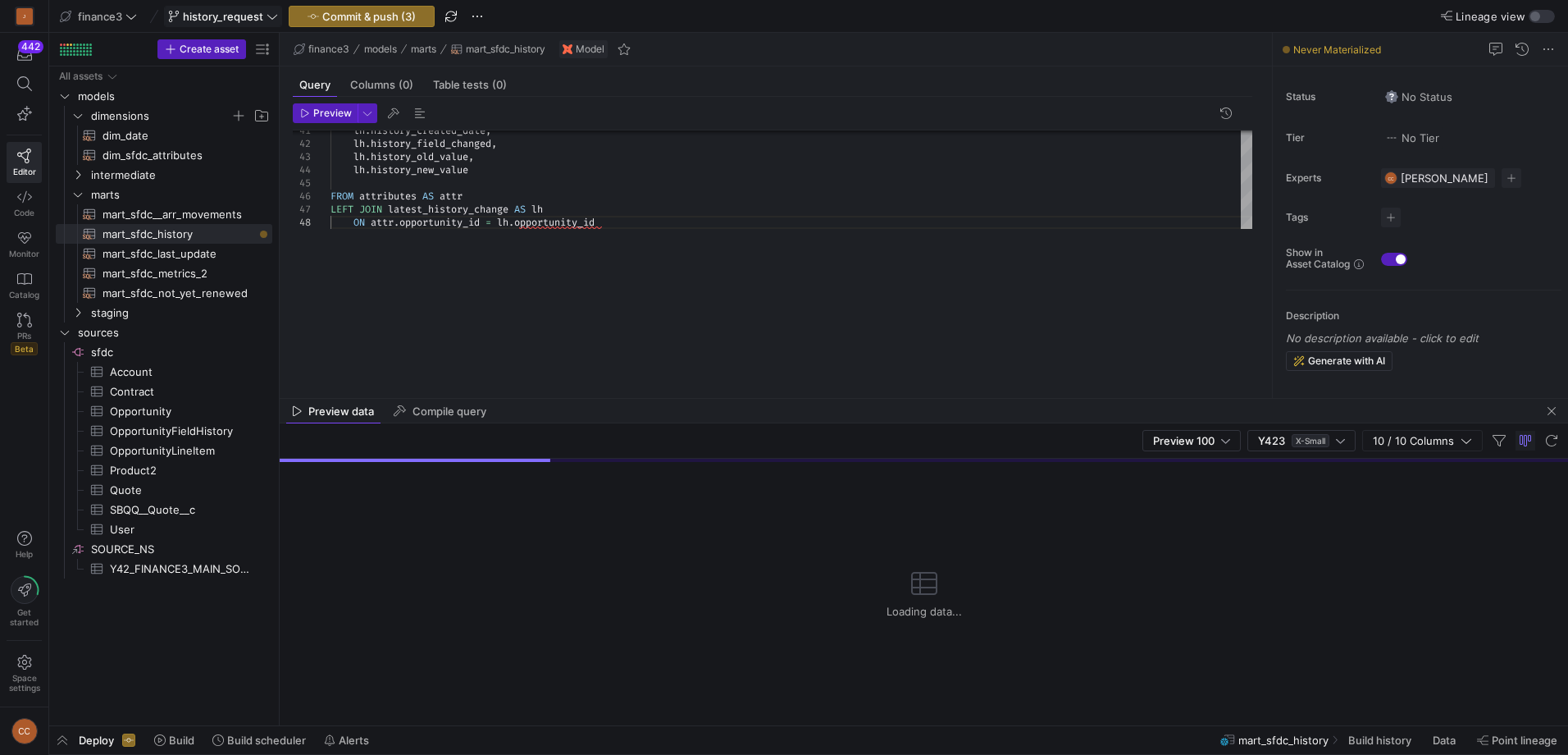
drag, startPoint x: 837, startPoint y: 245, endPoint x: 863, endPoint y: 422, distance: 178.9
click at [863, 422] on as-split "finance3 models marts mart_sfdc_history Model Query Columns (0) Table tests (0)…" at bounding box center [923, 378] width 1288 height 692
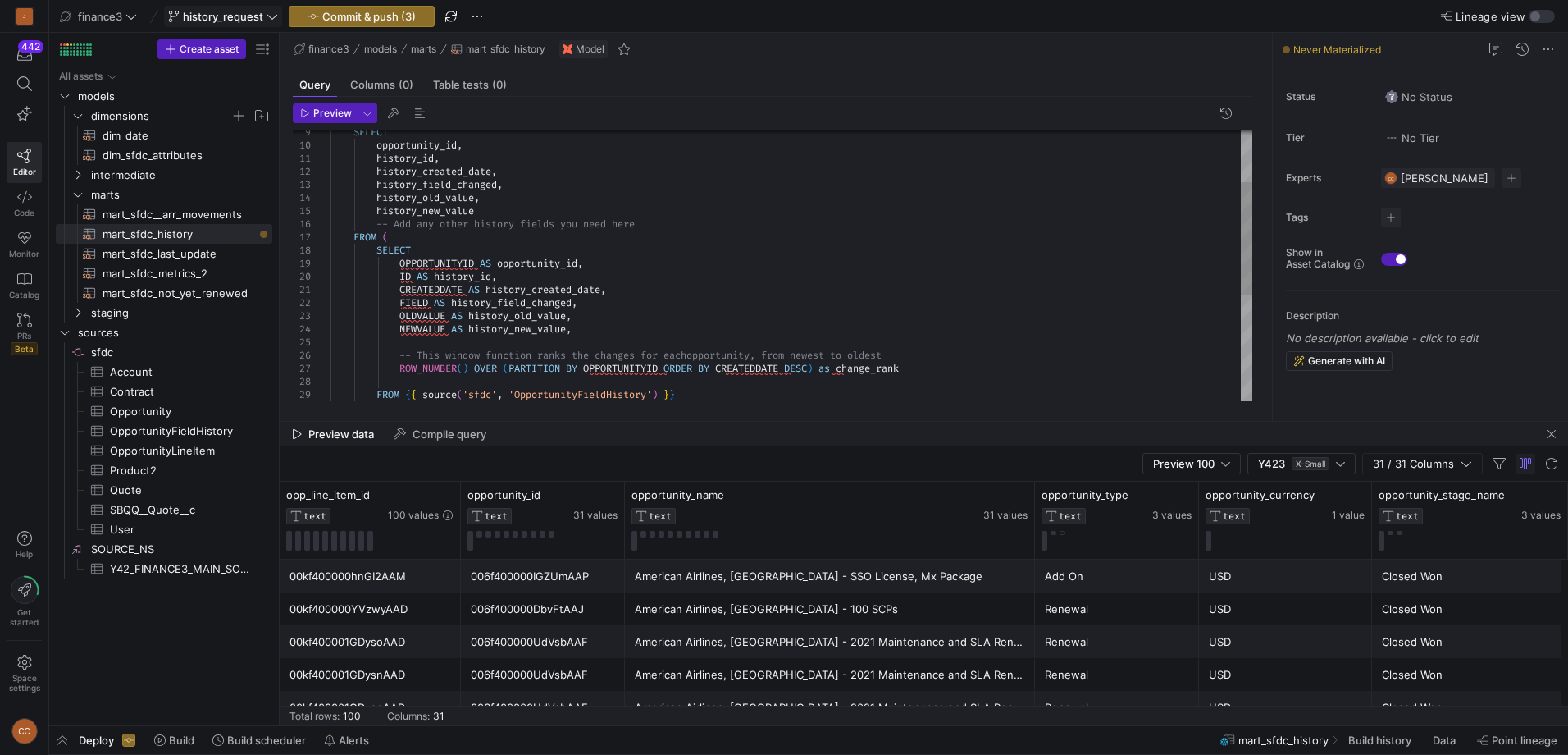
drag, startPoint x: 794, startPoint y: 426, endPoint x: 795, endPoint y: 310, distance: 116.0
click at [795, 310] on as-split "finance3 models marts mart_sfdc_history Model Query Columns (0) Table tests (0)…" at bounding box center [923, 378] width 1288 height 692
click at [1011, 334] on div "OPPORTUNITYID AS opportunity_id , ID AS history_id , history_new_value -- Add a…" at bounding box center [791, 329] width 922 height 643
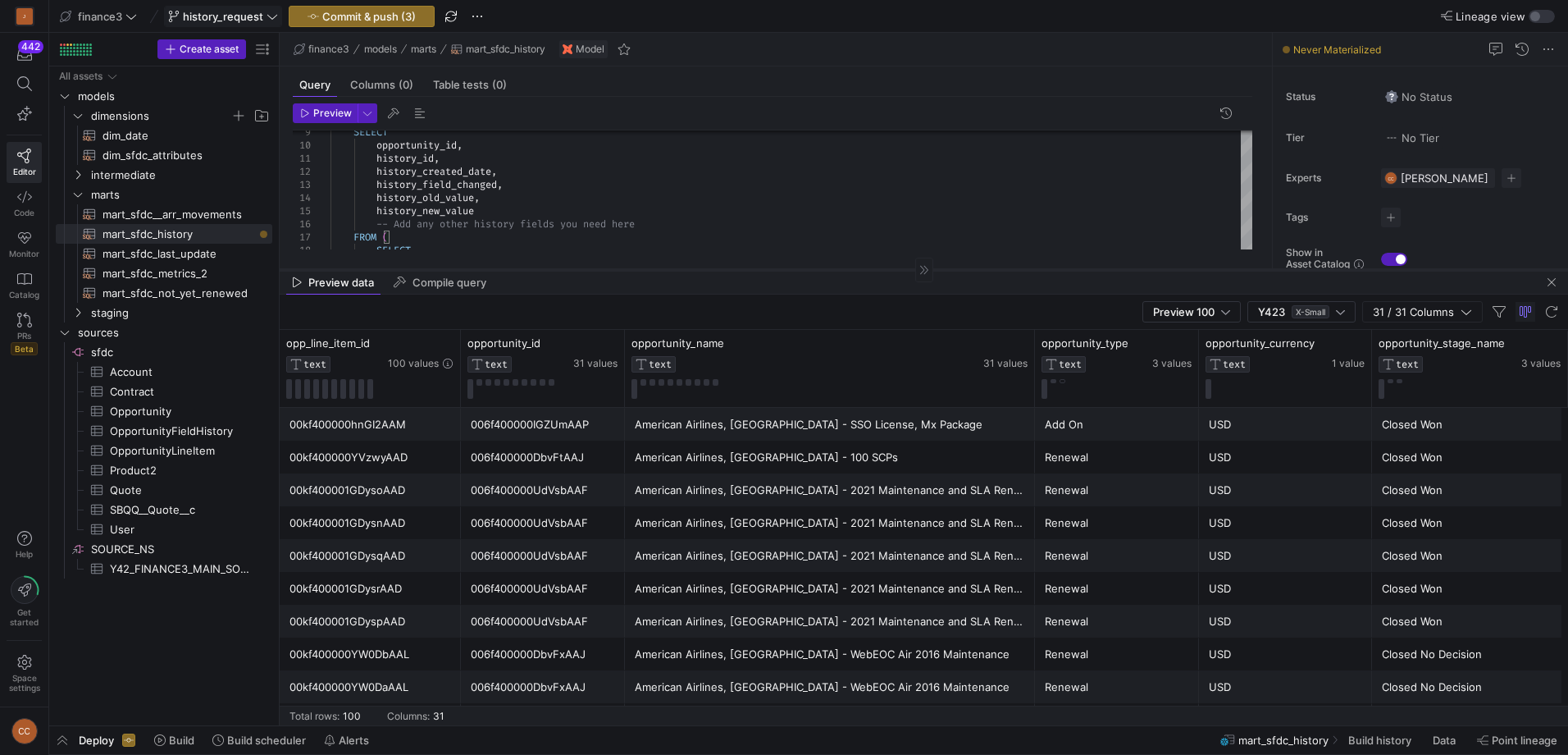
drag, startPoint x: 880, startPoint y: 421, endPoint x: 893, endPoint y: 266, distance: 155.5
click at [893, 269] on div at bounding box center [923, 269] width 1288 height 1
click at [755, 442] on div "American Airlines, [GEOGRAPHIC_DATA] - 100 SCPs" at bounding box center [830, 453] width 391 height 32
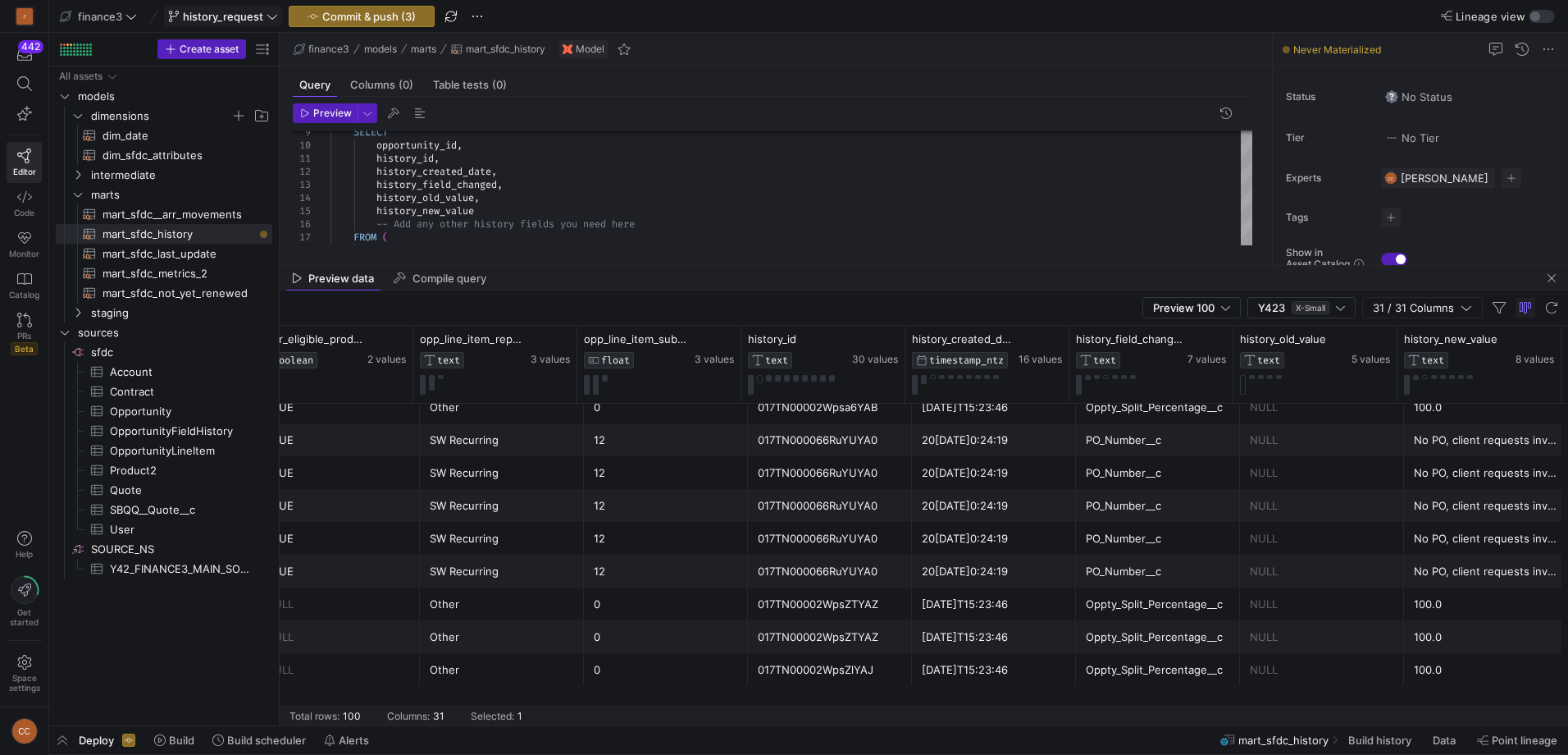
scroll to position [197, 0]
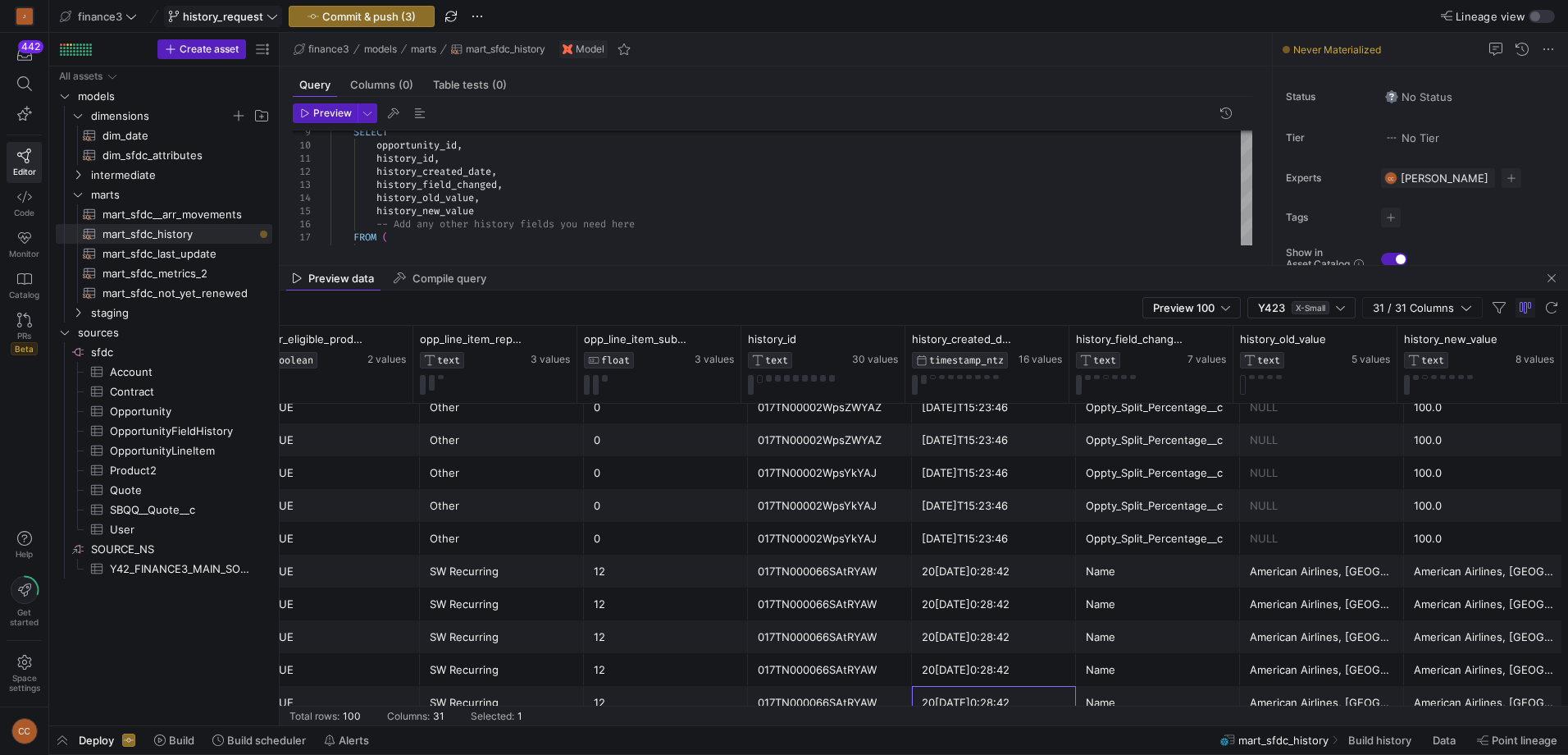
click at [749, 269] on div "Preview data Compile query" at bounding box center [923, 278] width 1288 height 25
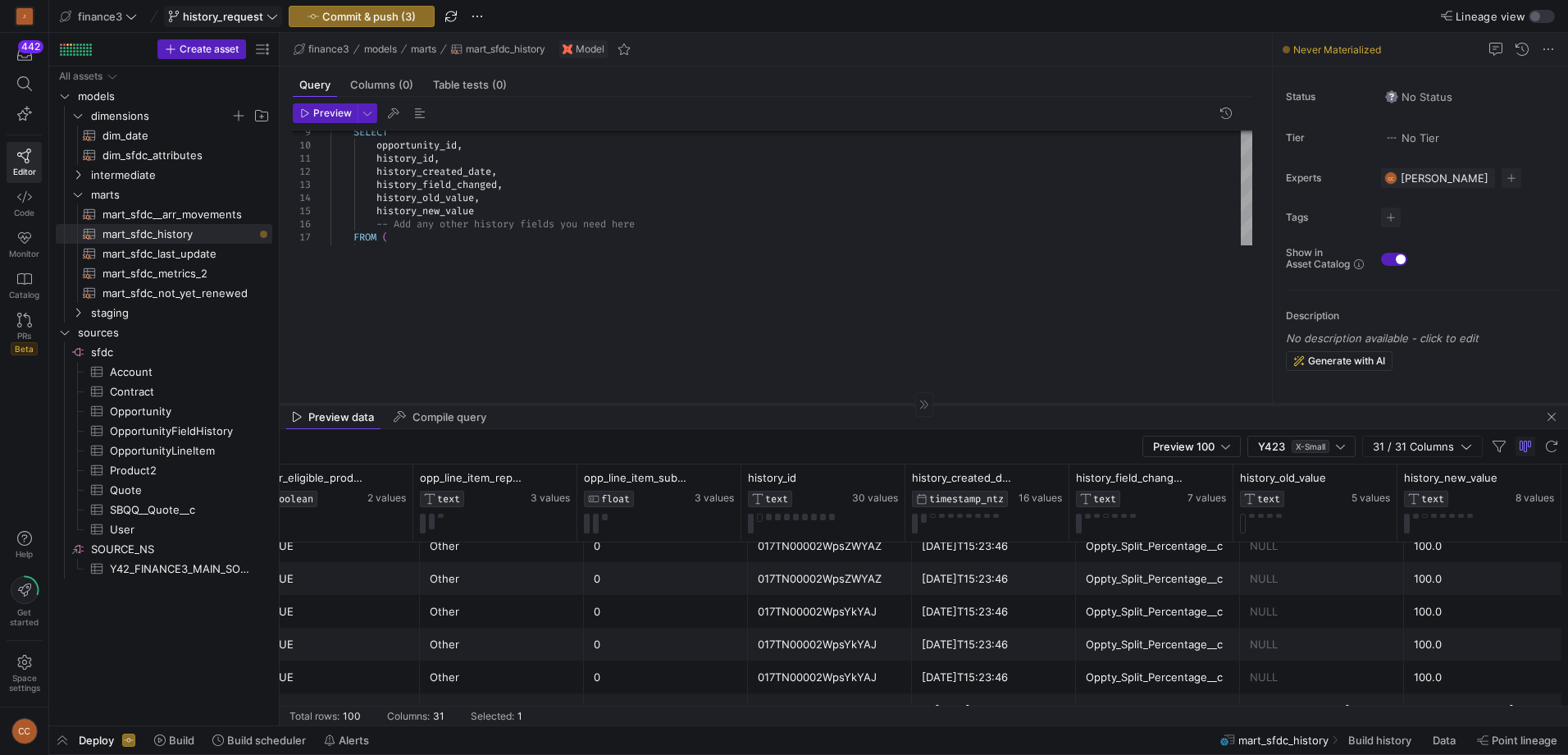
drag, startPoint x: 746, startPoint y: 265, endPoint x: 740, endPoint y: 404, distance: 139.1
click at [740, 404] on div at bounding box center [923, 404] width 1288 height 1
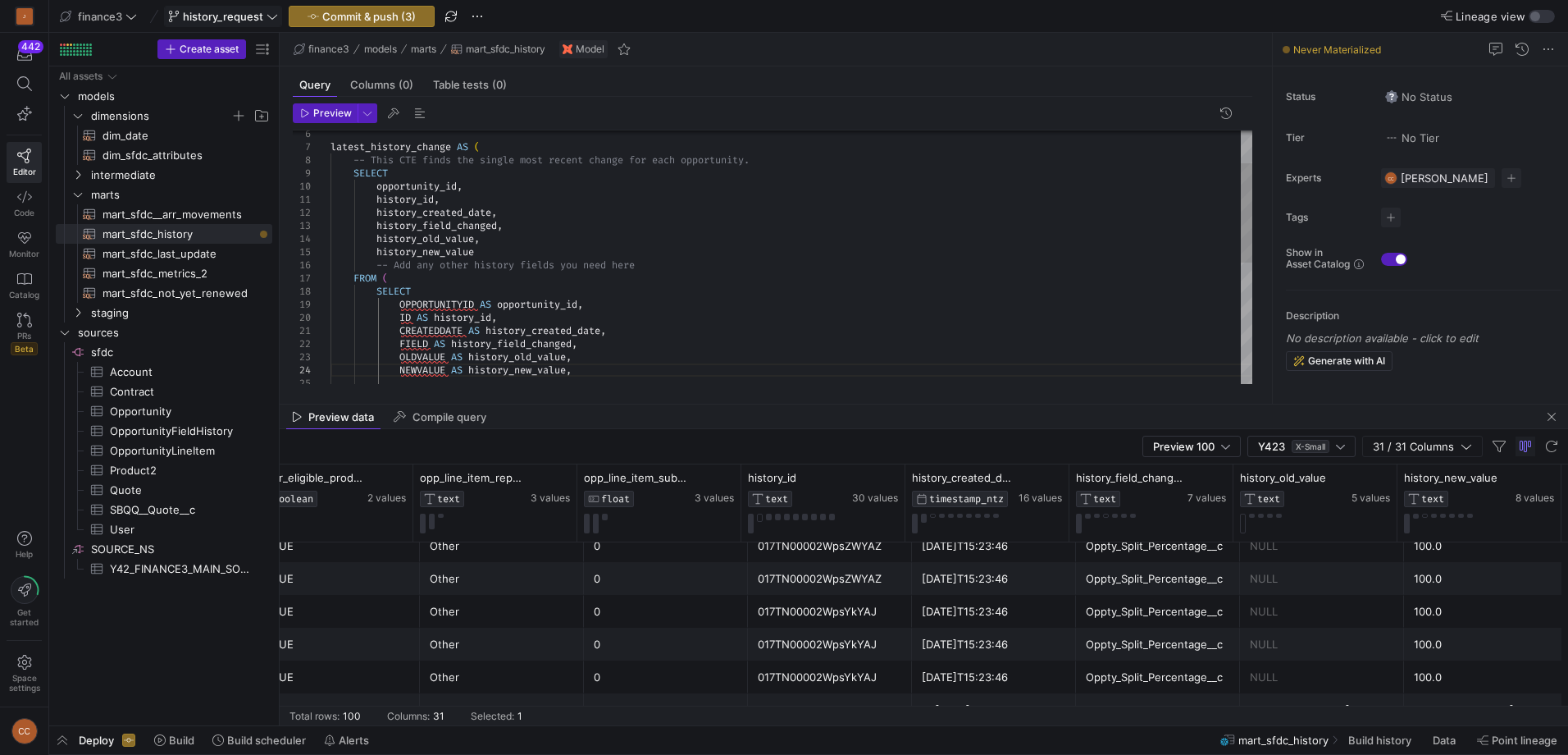
click at [696, 289] on div "history_new_value -- Add any other history fields you need here FROM ( SELECT h…" at bounding box center [791, 370] width 922 height 643
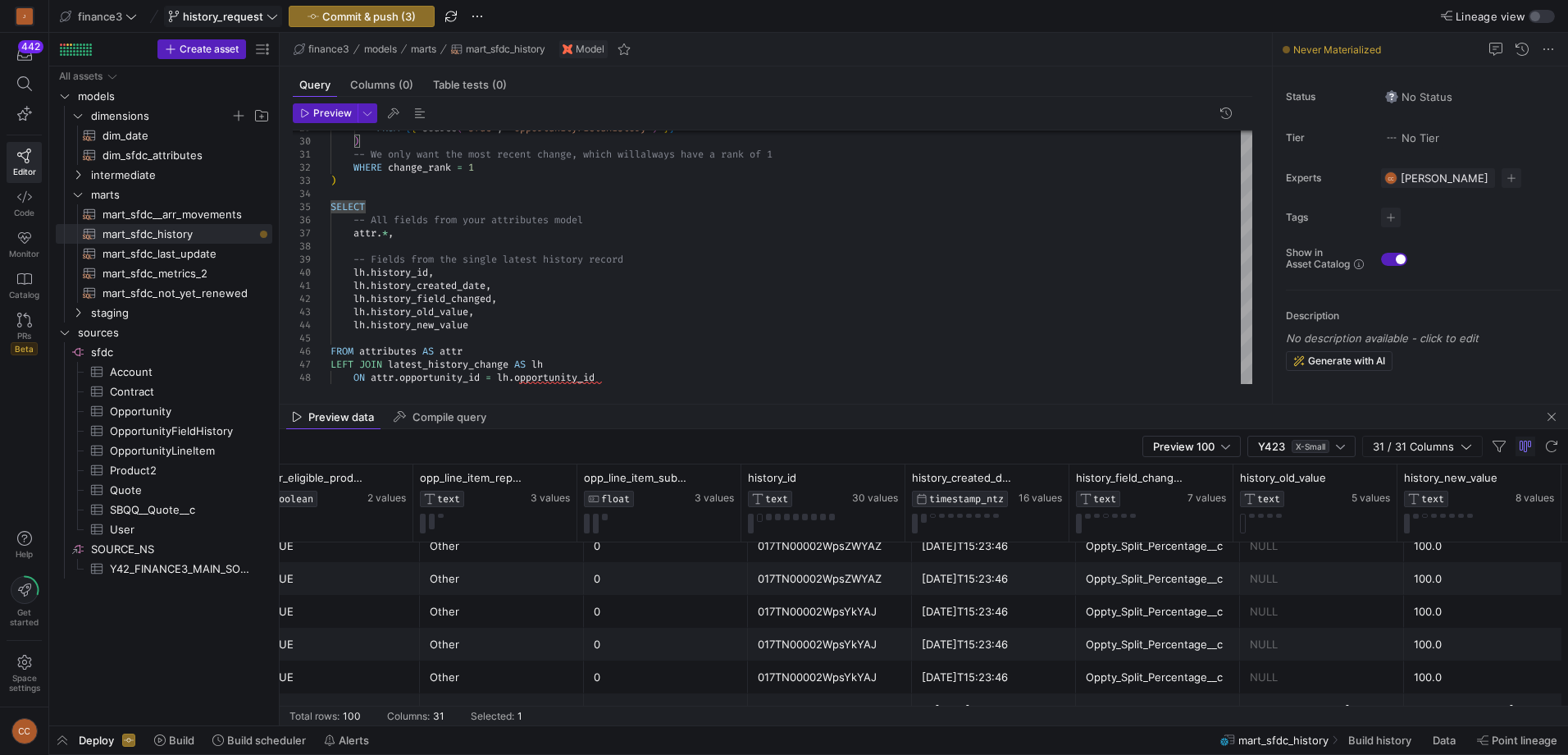
click at [1196, 695] on div "Name" at bounding box center [1159, 710] width 144 height 32
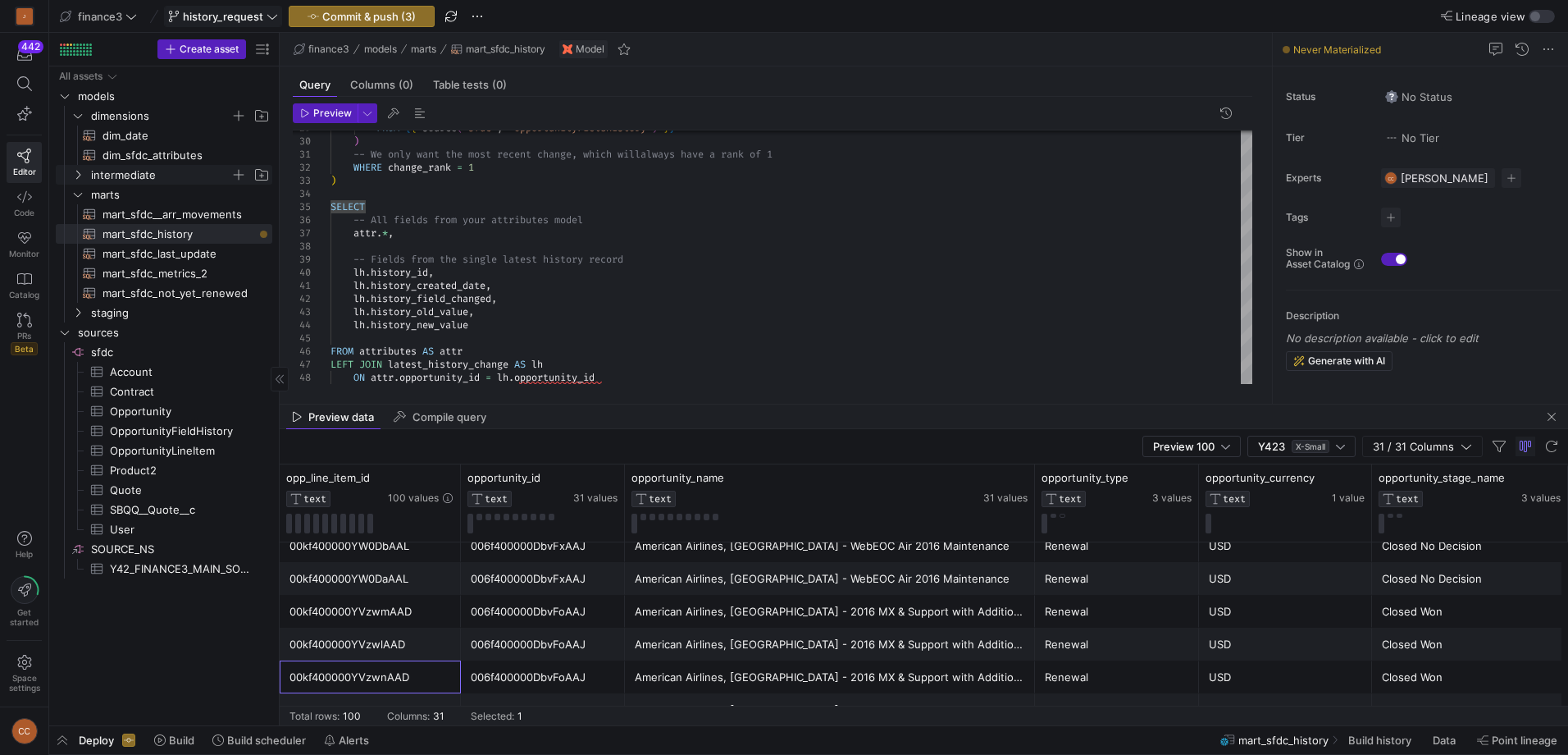
click at [76, 167] on span "intermediate" at bounding box center [170, 174] width 202 height 18
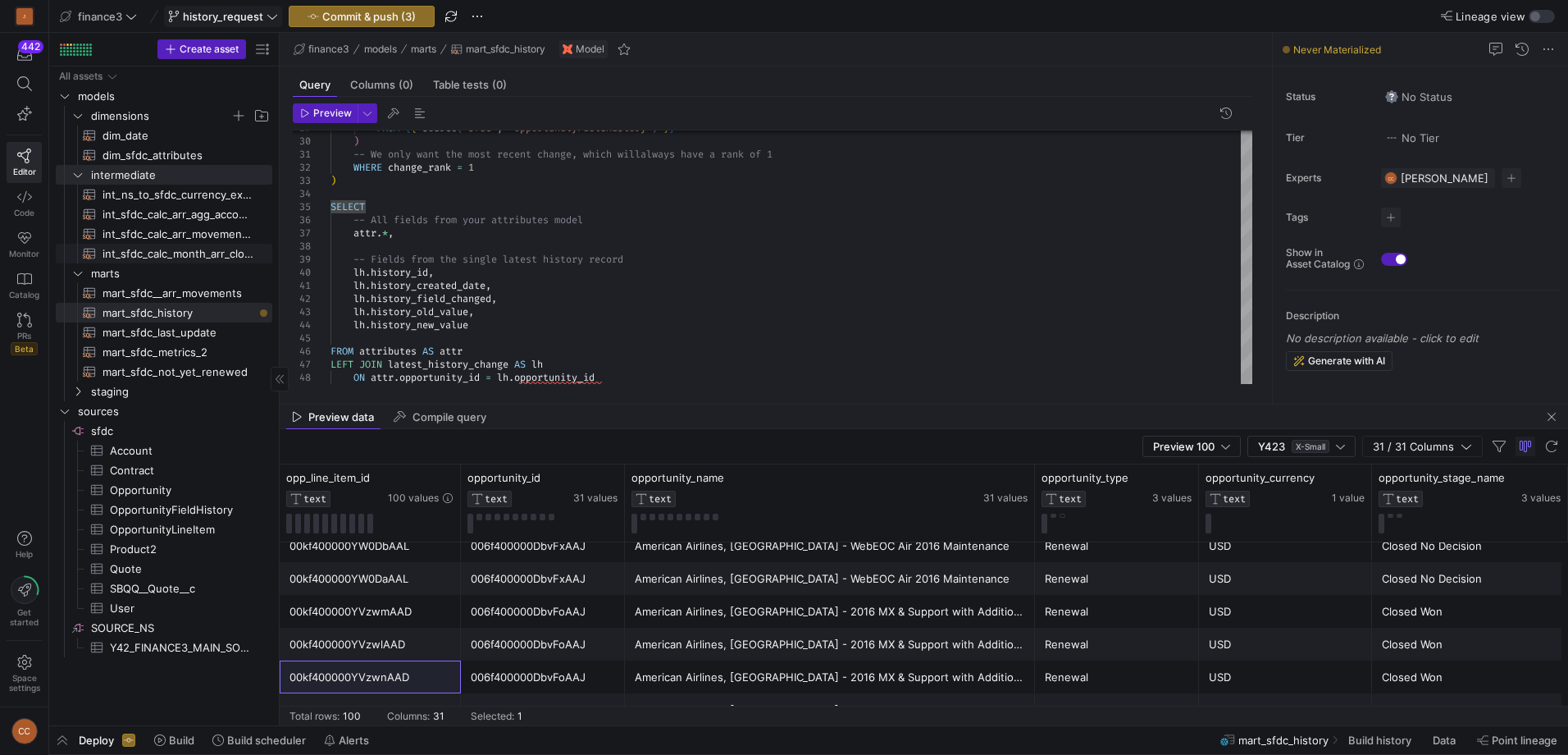
click at [154, 258] on span "int_sfdc_calc_month_arr_closed_won_arr_eligible​​​​​​​​​​" at bounding box center [178, 254] width 151 height 19
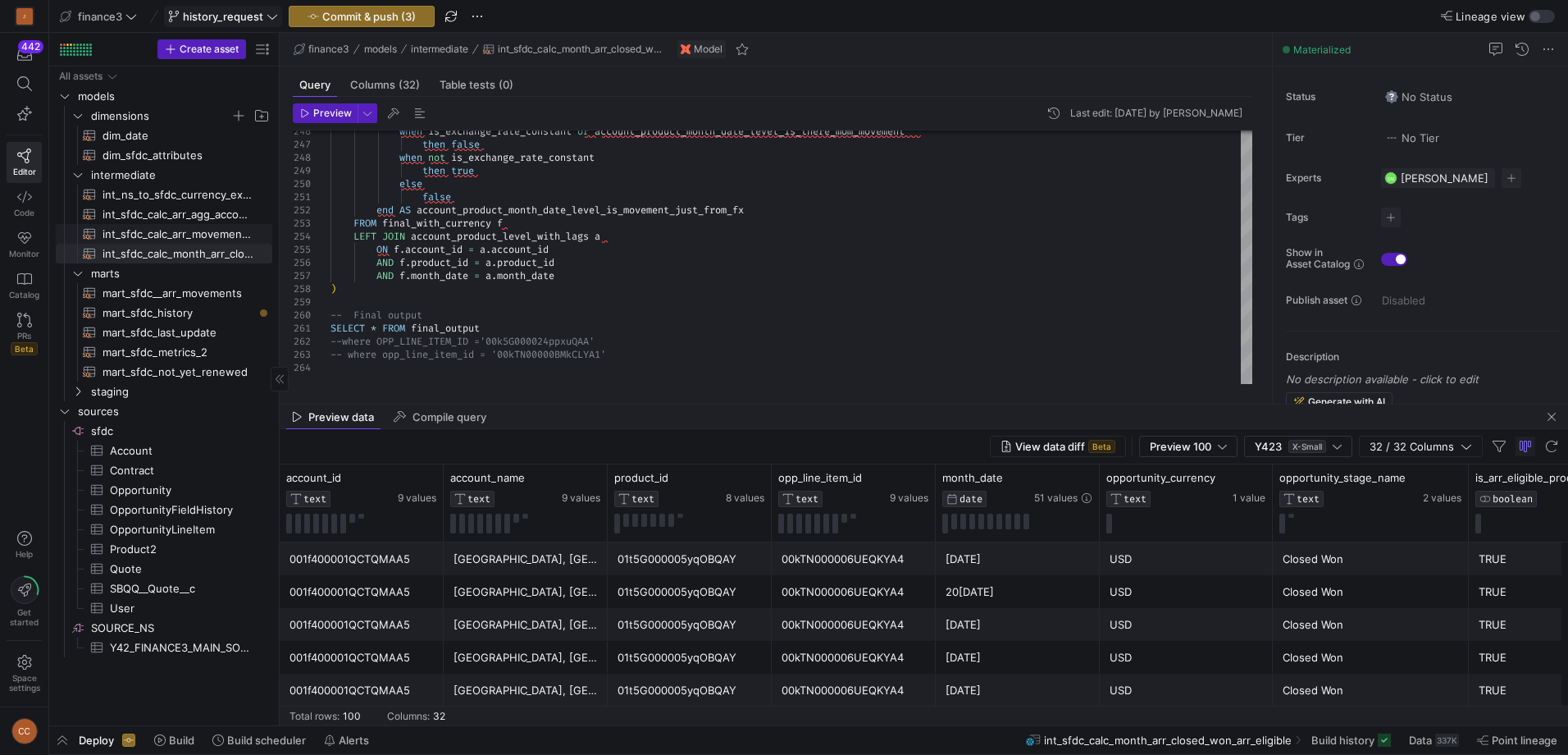
click at [161, 233] on span "int_sfdc_calc_arr_movement_class​​​​​​​​​​" at bounding box center [178, 234] width 151 height 19
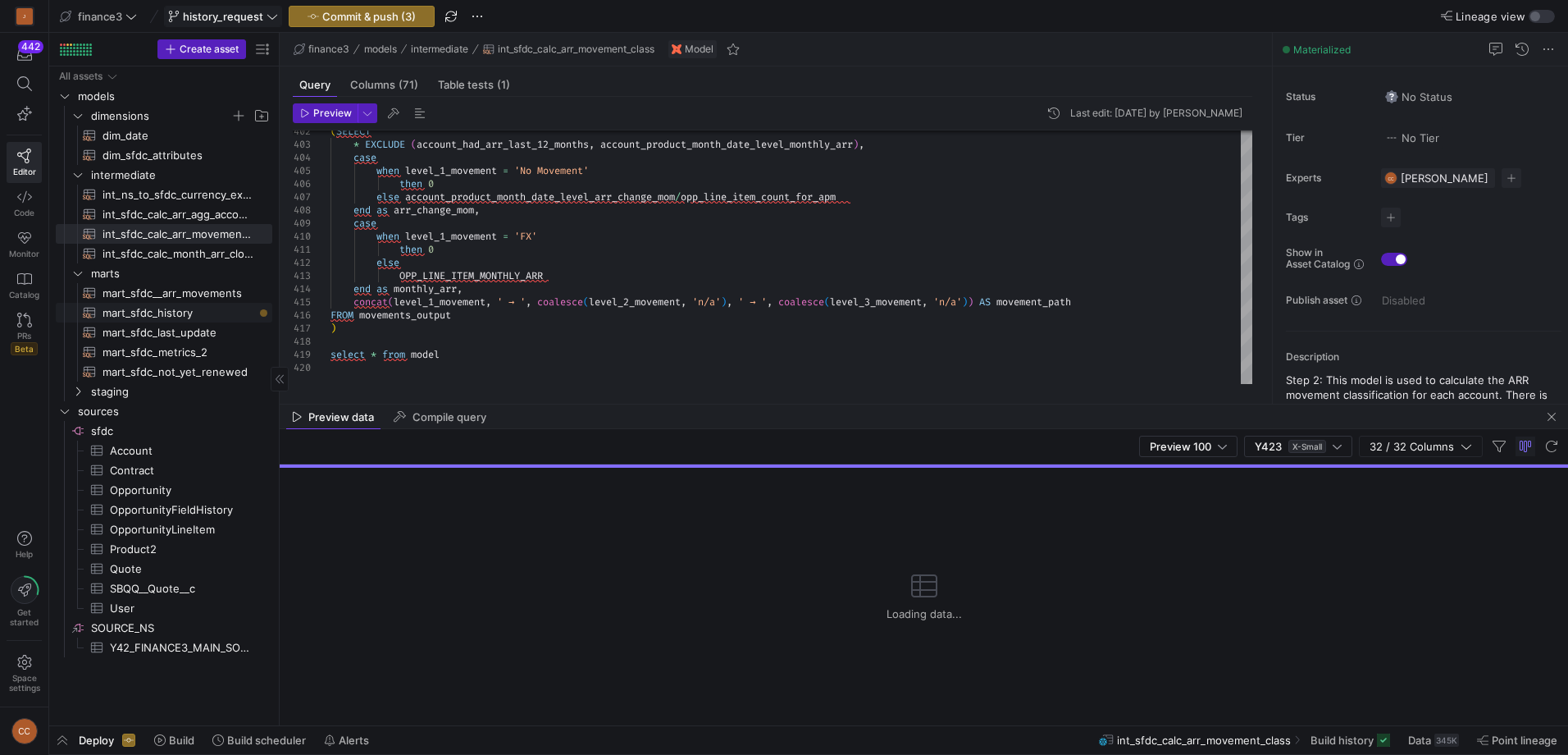
click at [109, 315] on span "mart_sfdc_history​​​​​​​​​​" at bounding box center [178, 313] width 151 height 19
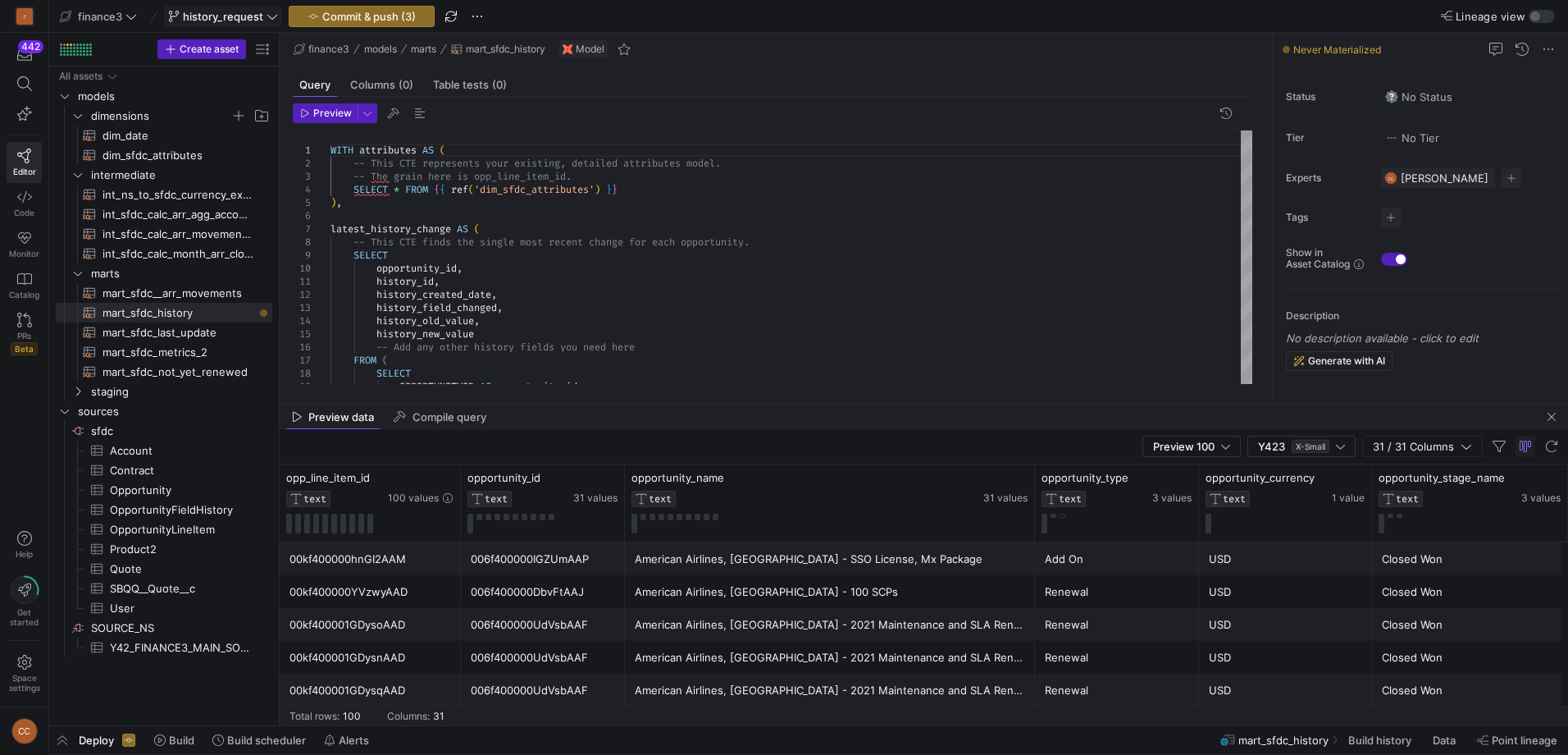
click at [1012, 594] on div "American Airlines, [GEOGRAPHIC_DATA] - 100 SCPs" at bounding box center [830, 592] width 391 height 32
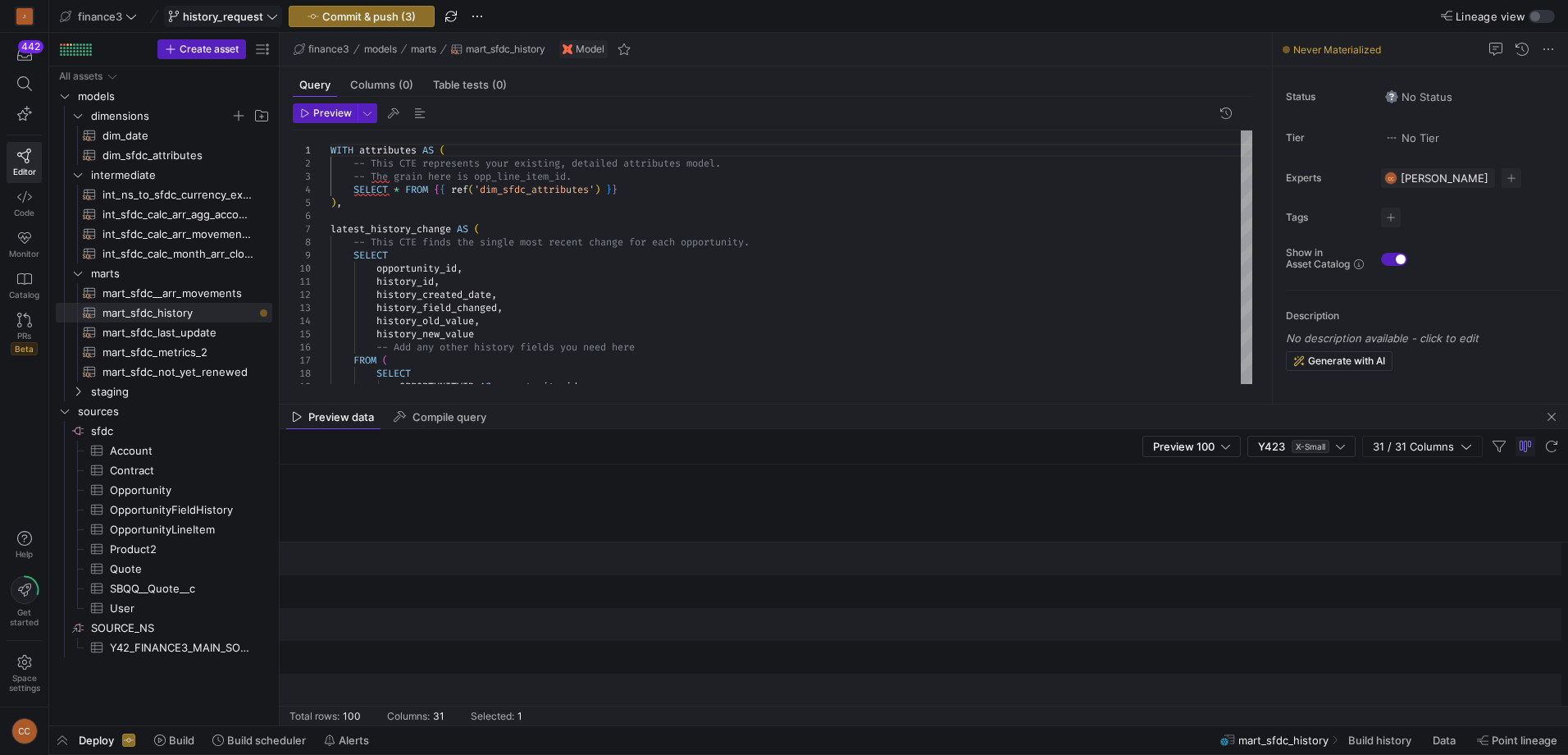
scroll to position [0, 4383]
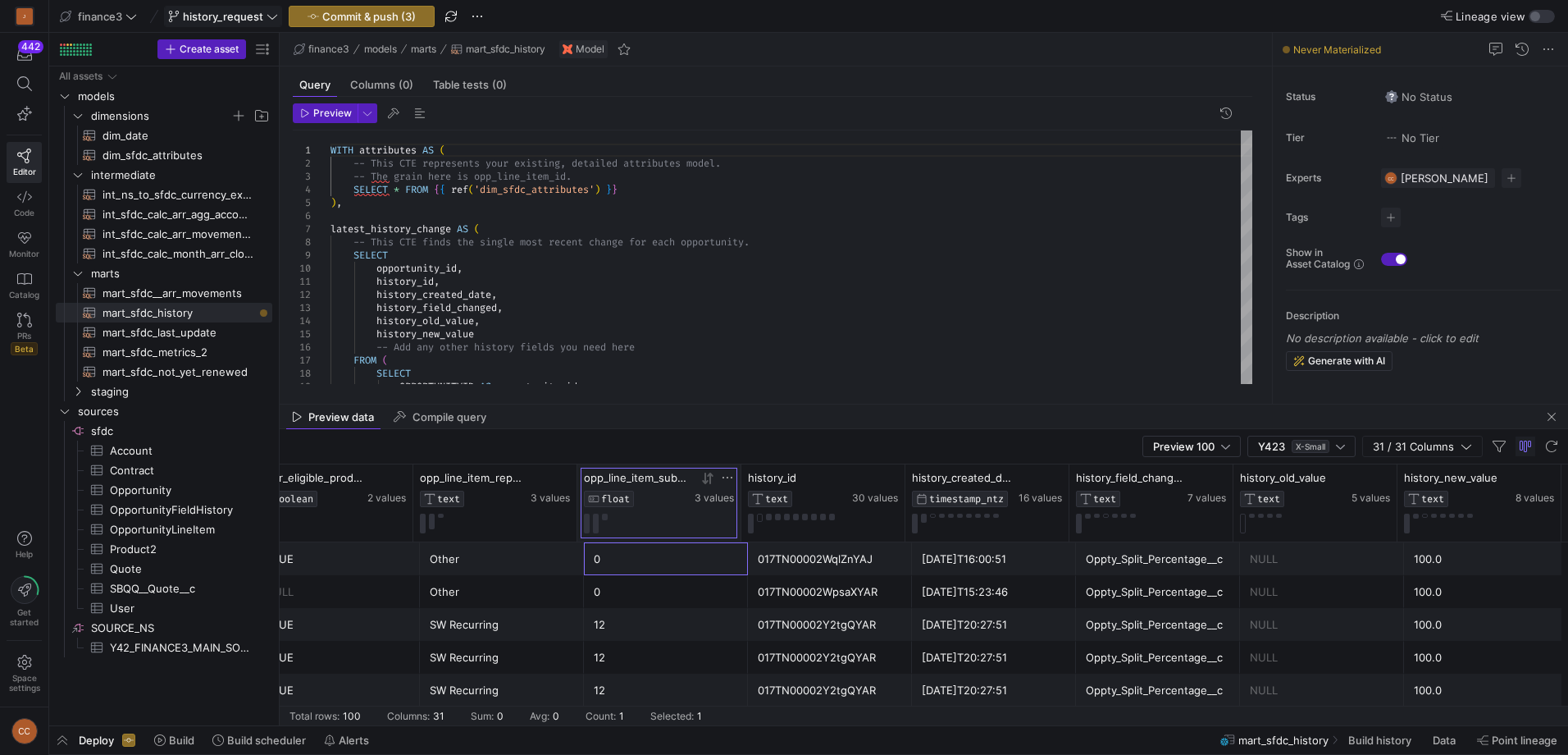
click at [656, 477] on span "opp_line_item_subscription_term" at bounding box center [638, 477] width 107 height 13
drag, startPoint x: 740, startPoint y: 476, endPoint x: 724, endPoint y: 497, distance: 26.4
click at [724, 497] on div "opp_line_item_subscription_term FLOAT 3 values" at bounding box center [660, 502] width 168 height 77
click at [846, 563] on div "017TN00002WqlZnYAJ" at bounding box center [830, 559] width 144 height 32
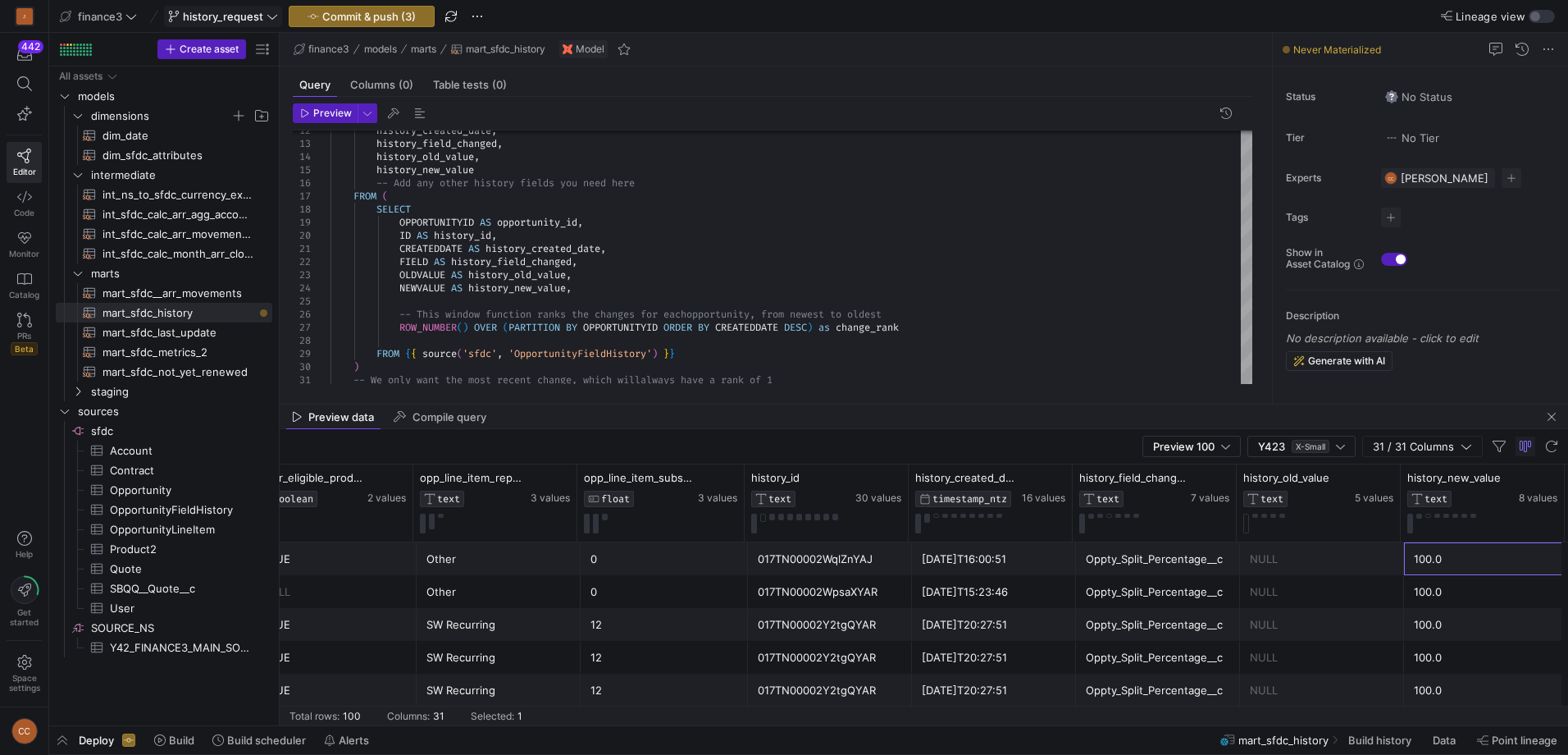
scroll to position [0, 4385]
click at [696, 354] on div "FROM ( SELECT OPPORTUNITYID AS opportunity_id , history_new_value -- Add any ot…" at bounding box center [791, 288] width 922 height 643
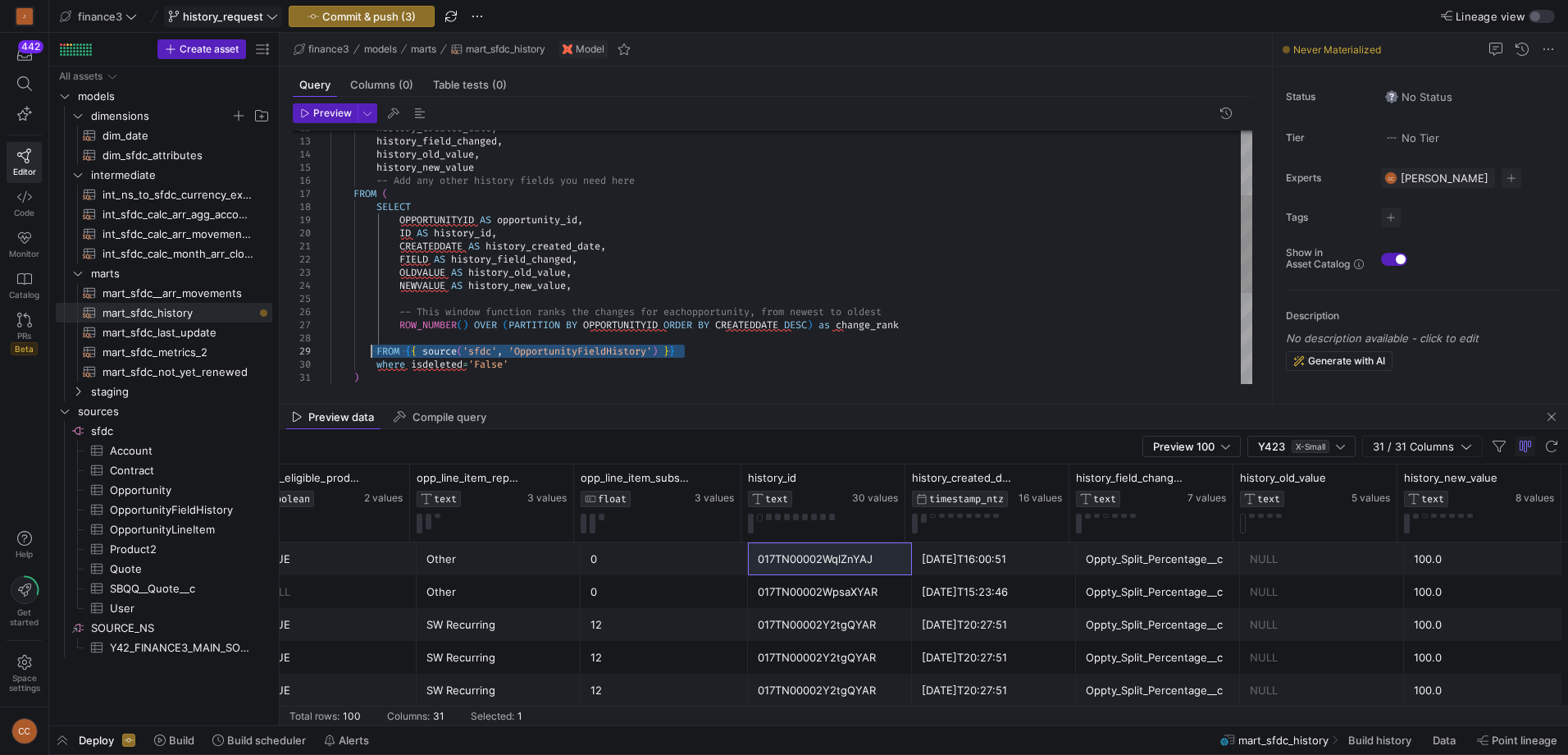
drag, startPoint x: 707, startPoint y: 352, endPoint x: 372, endPoint y: 354, distance: 335.0
click at [372, 354] on div "FROM ( SELECT OPPORTUNITYID AS opportunity_id , history_new_value -- Add any ot…" at bounding box center [791, 292] width 922 height 656
click at [396, 341] on div "FROM ( SELECT OPPORTUNITYID AS opportunity_id , history_new_value -- Add any ot…" at bounding box center [791, 292] width 922 height 656
drag, startPoint x: 703, startPoint y: 353, endPoint x: 274, endPoint y: 342, distance: 429.1
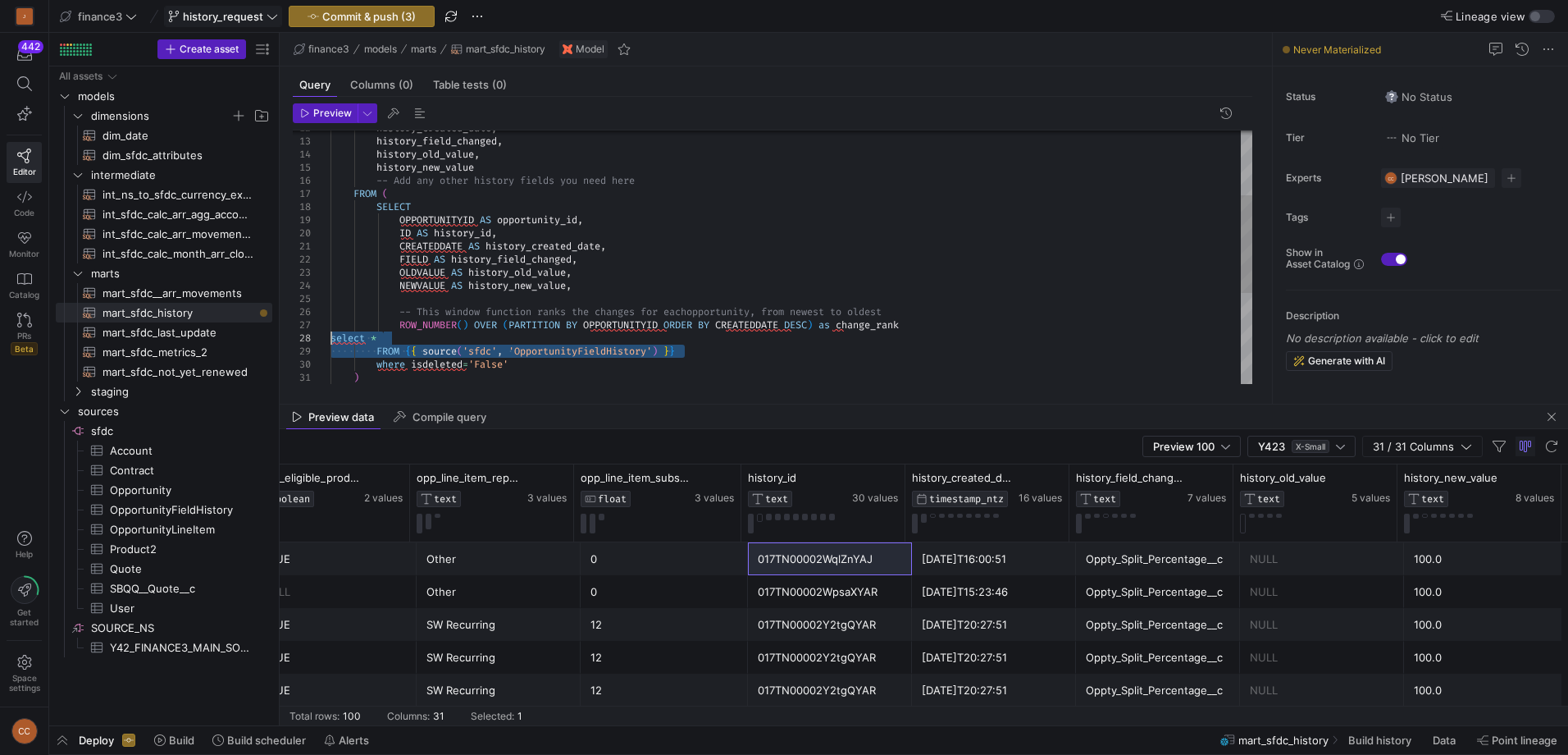
click at [331, 342] on div "FROM ( SELECT OPPORTUNITYID AS opportunity_id , history_new_value -- Add any ot…" at bounding box center [791, 292] width 922 height 656
click at [394, 384] on span "Preview Selection" at bounding box center [425, 383] width 139 height 11
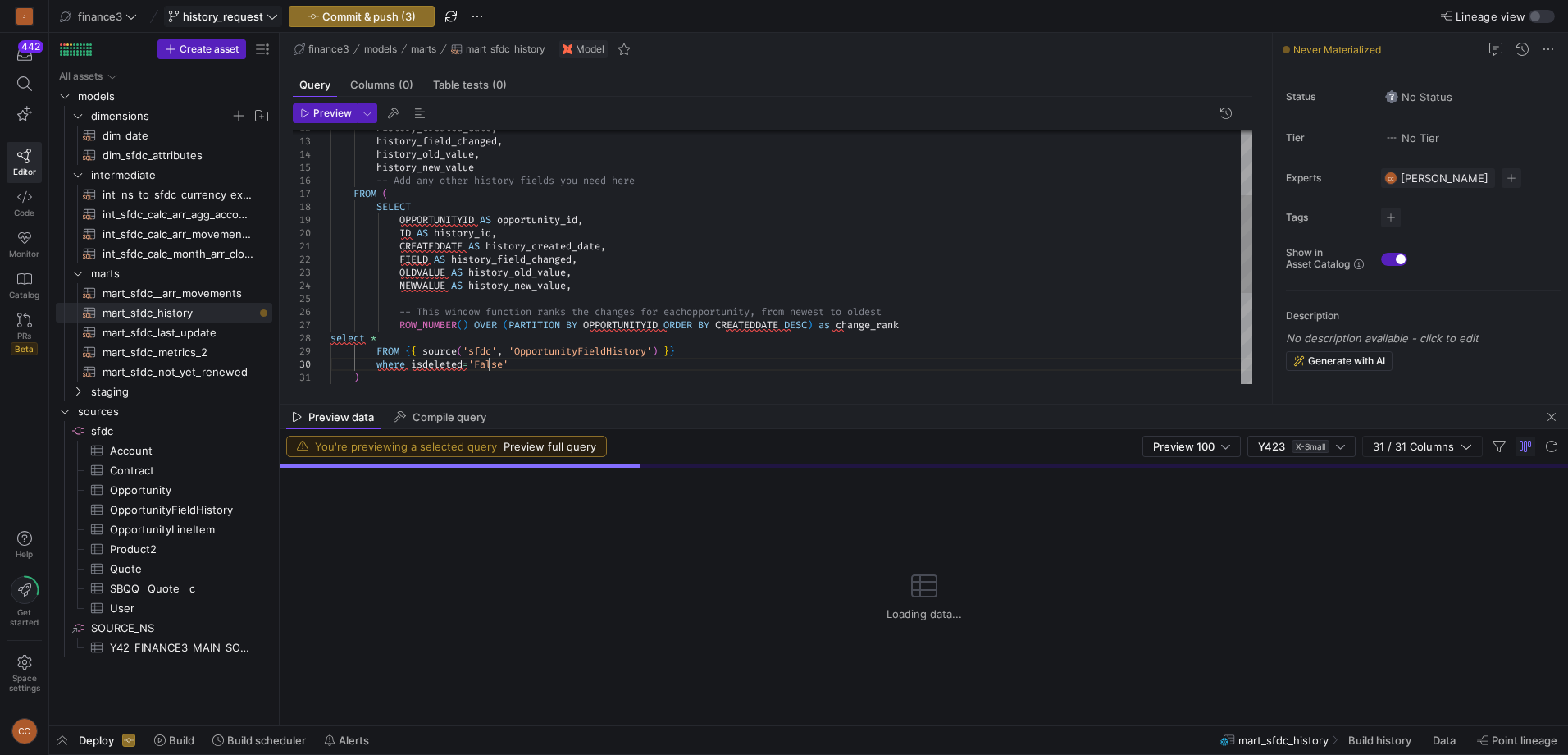
click at [491, 365] on div "FROM ( SELECT OPPORTUNITYID AS opportunity_id , history_new_value -- Add any ot…" at bounding box center [791, 292] width 922 height 656
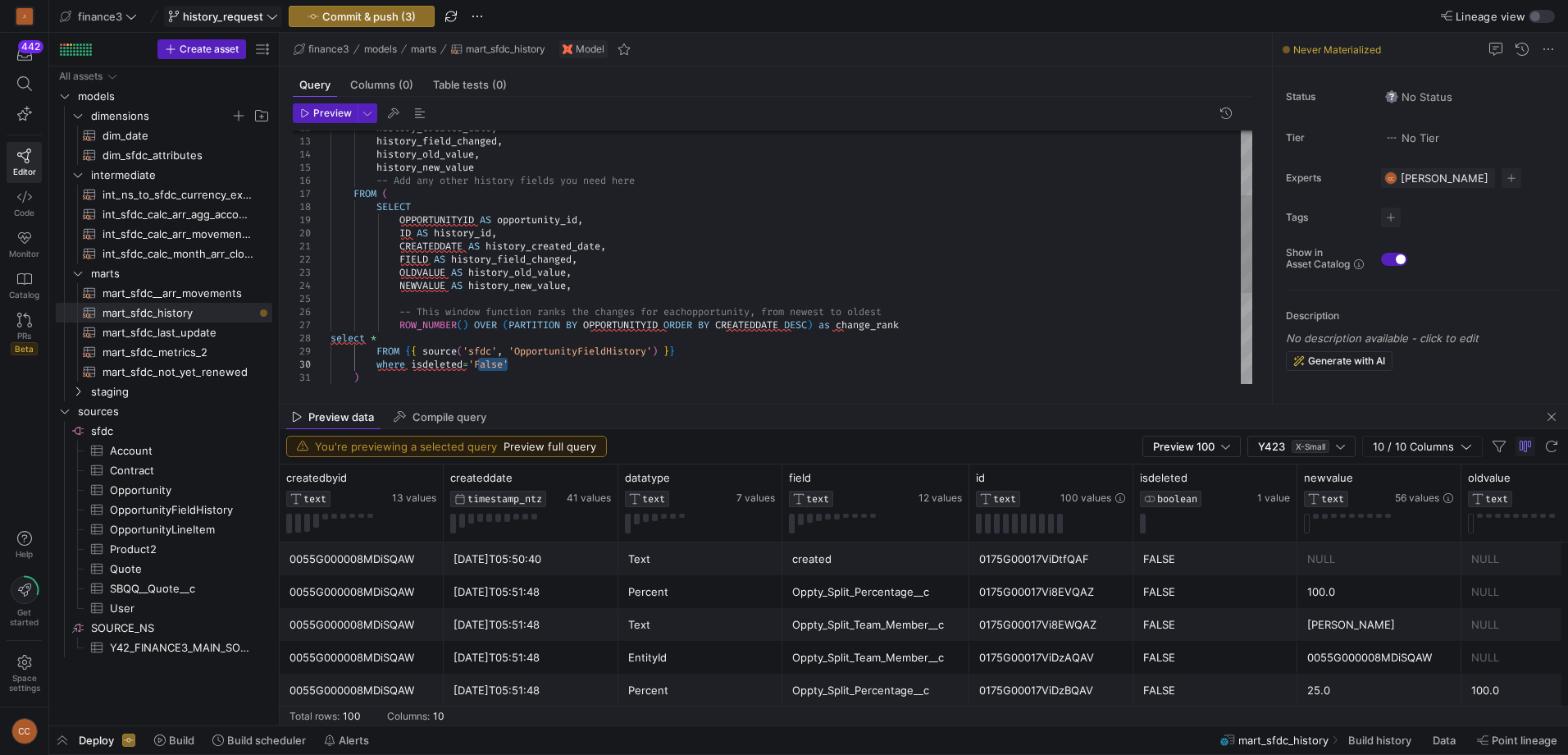
click at [513, 359] on div "FROM ( SELECT OPPORTUNITYID AS opportunity_id , history_new_value -- Add any ot…" at bounding box center [791, 292] width 922 height 656
drag, startPoint x: 513, startPoint y: 362, endPoint x: 473, endPoint y: 364, distance: 40.0
click at [473, 364] on div "FROM ( SELECT OPPORTUNITYID AS opportunity_id , history_new_value -- Add any ot…" at bounding box center [791, 292] width 922 height 656
drag, startPoint x: 391, startPoint y: 340, endPoint x: 298, endPoint y: 340, distance: 93.0
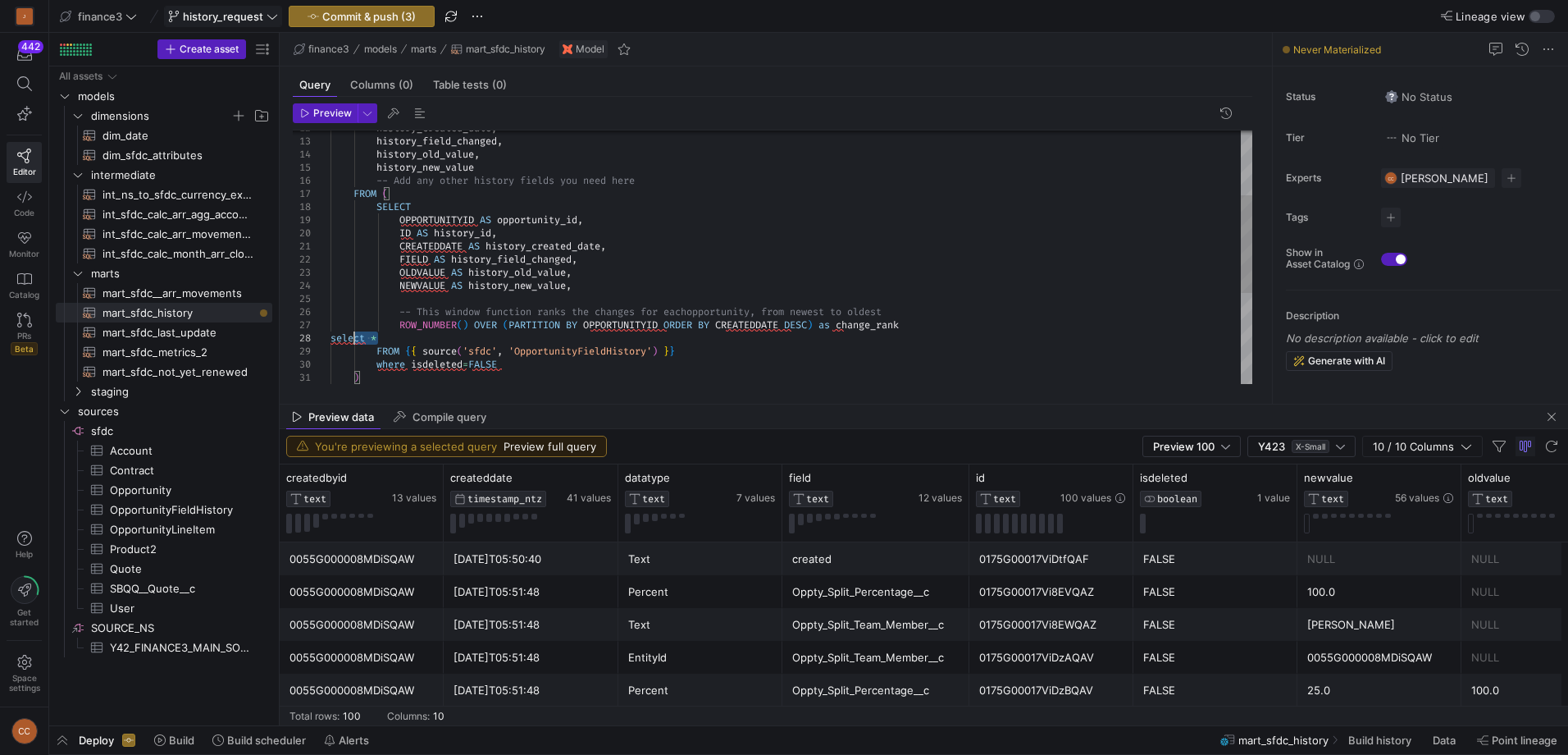
click at [331, 340] on div "FROM ( SELECT OPPORTUNITYID AS opportunity_id , history_new_value -- Add any ot…" at bounding box center [791, 292] width 922 height 656
click at [557, 232] on div "FROM ( SELECT OPPORTUNITYID AS opportunity_id , history_new_value -- Add any ot…" at bounding box center [791, 292] width 922 height 656
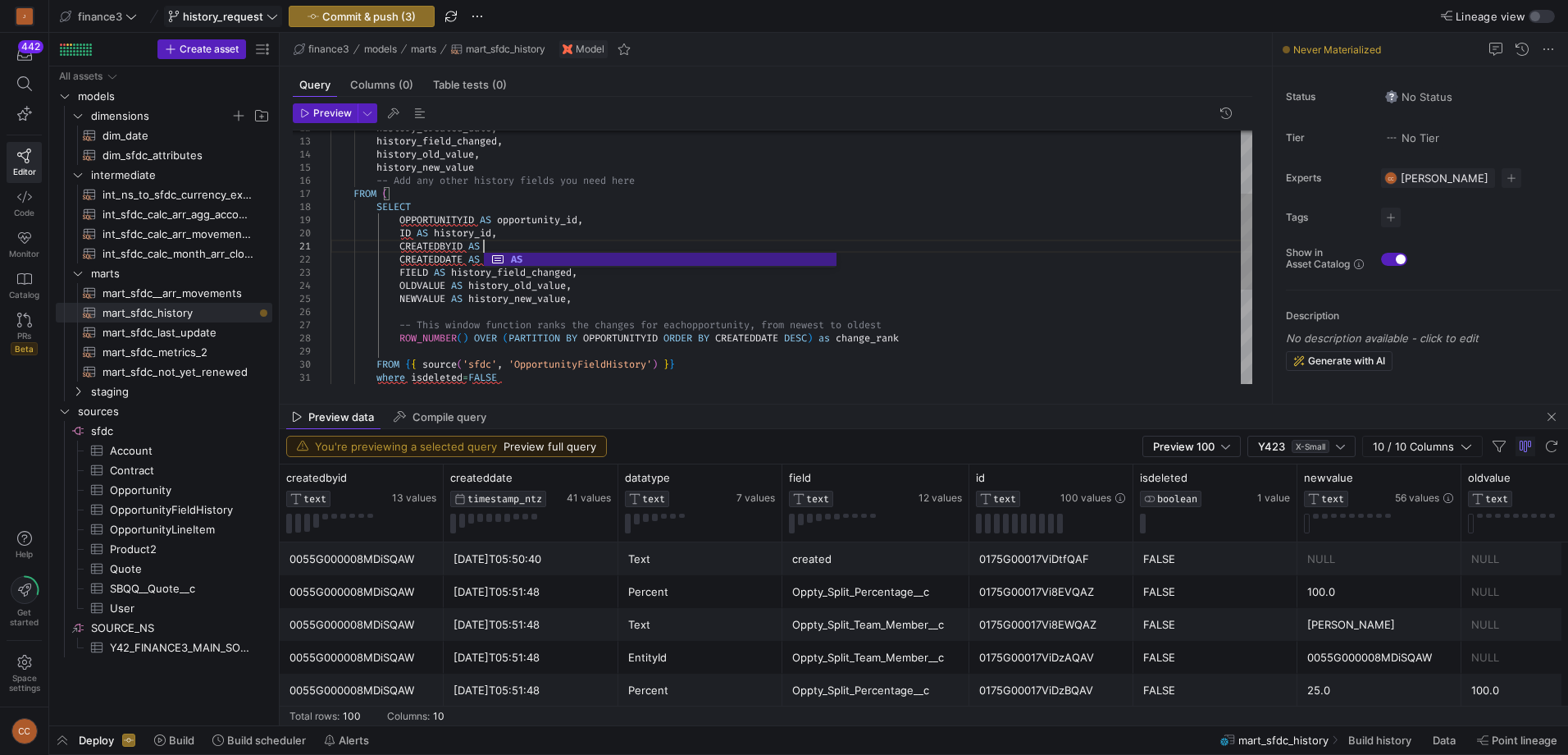
scroll to position [12, 158]
click at [629, 247] on div "FROM ( SELECT OPPORTUNITYID AS opportunity_id , history_new_value -- Add any ot…" at bounding box center [791, 298] width 922 height 670
click at [619, 286] on div "FROM ( SELECT OPPORTUNITYID AS opportunity_id , history_new_value -- Add any ot…" at bounding box center [791, 298] width 922 height 670
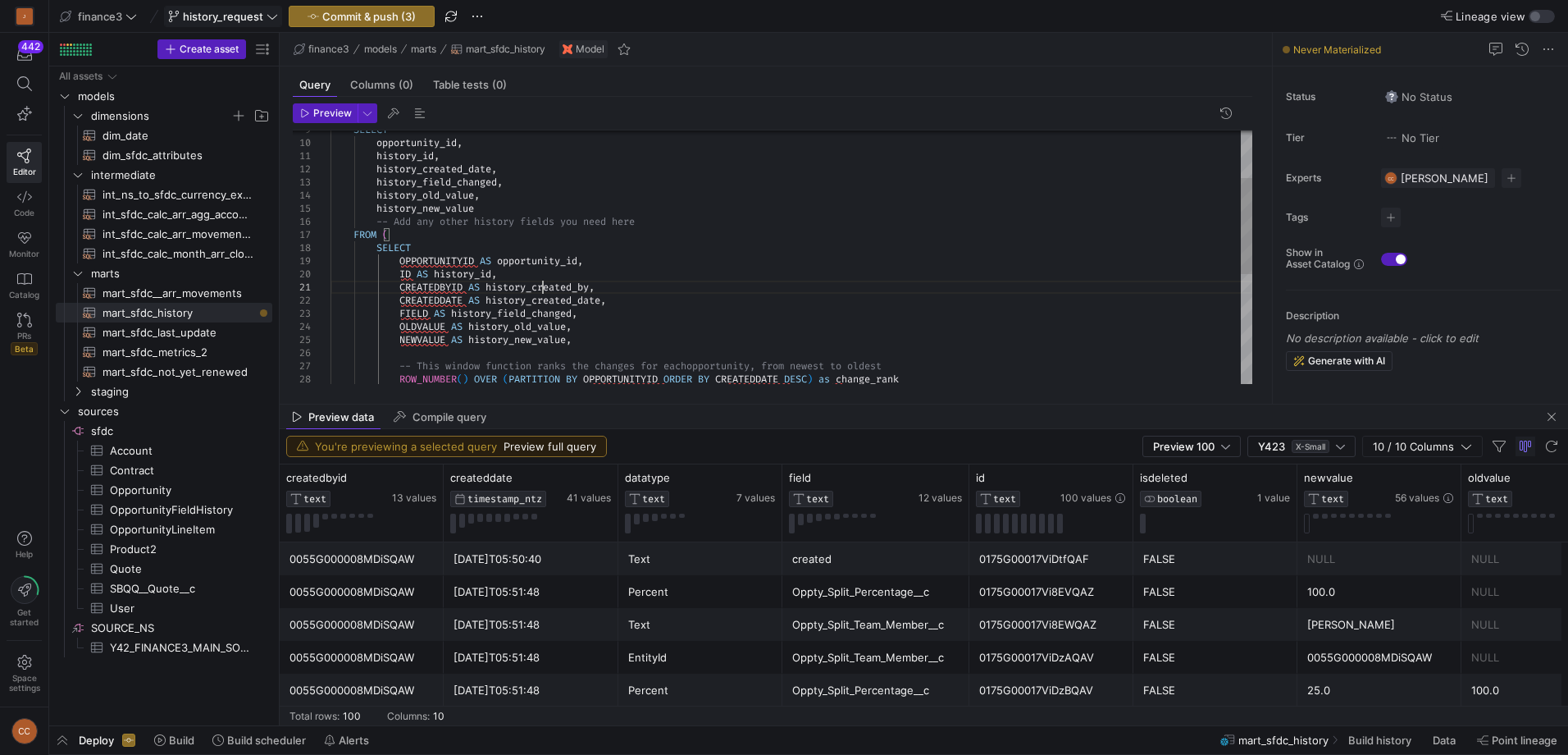
click at [543, 288] on div "FROM ( SELECT OPPORTUNITYID AS opportunity_id , history_new_value -- Add any ot…" at bounding box center [791, 339] width 922 height 670
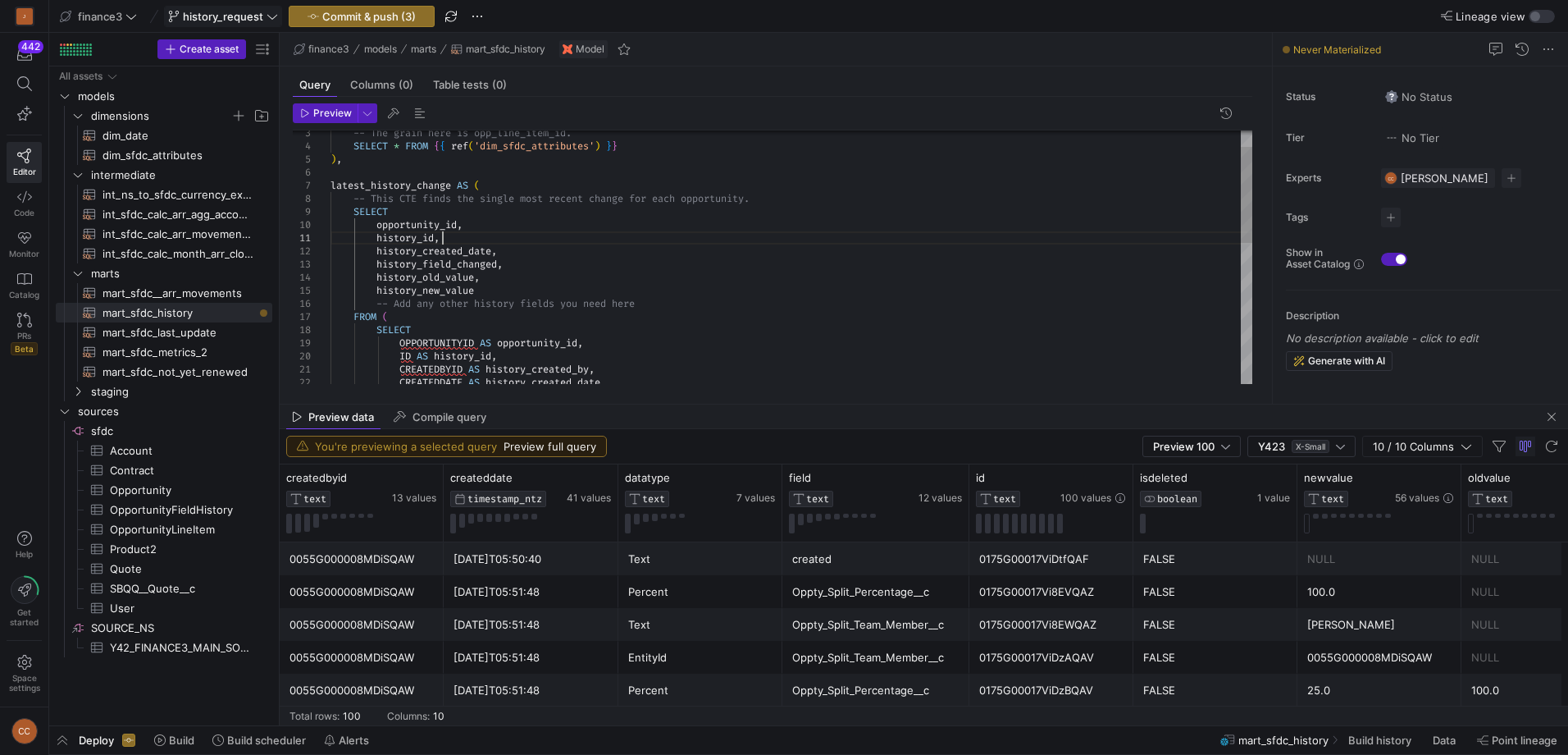
click at [449, 242] on div "FROM ( SELECT OPPORTUNITYID AS opportunity_id , history_new_value -- Add any ot…" at bounding box center [791, 422] width 922 height 670
click at [741, 245] on div "FROM ( SELECT OPPORTUNITYID AS opportunity_id , history_new_value -- Add any ot…" at bounding box center [791, 428] width 922 height 683
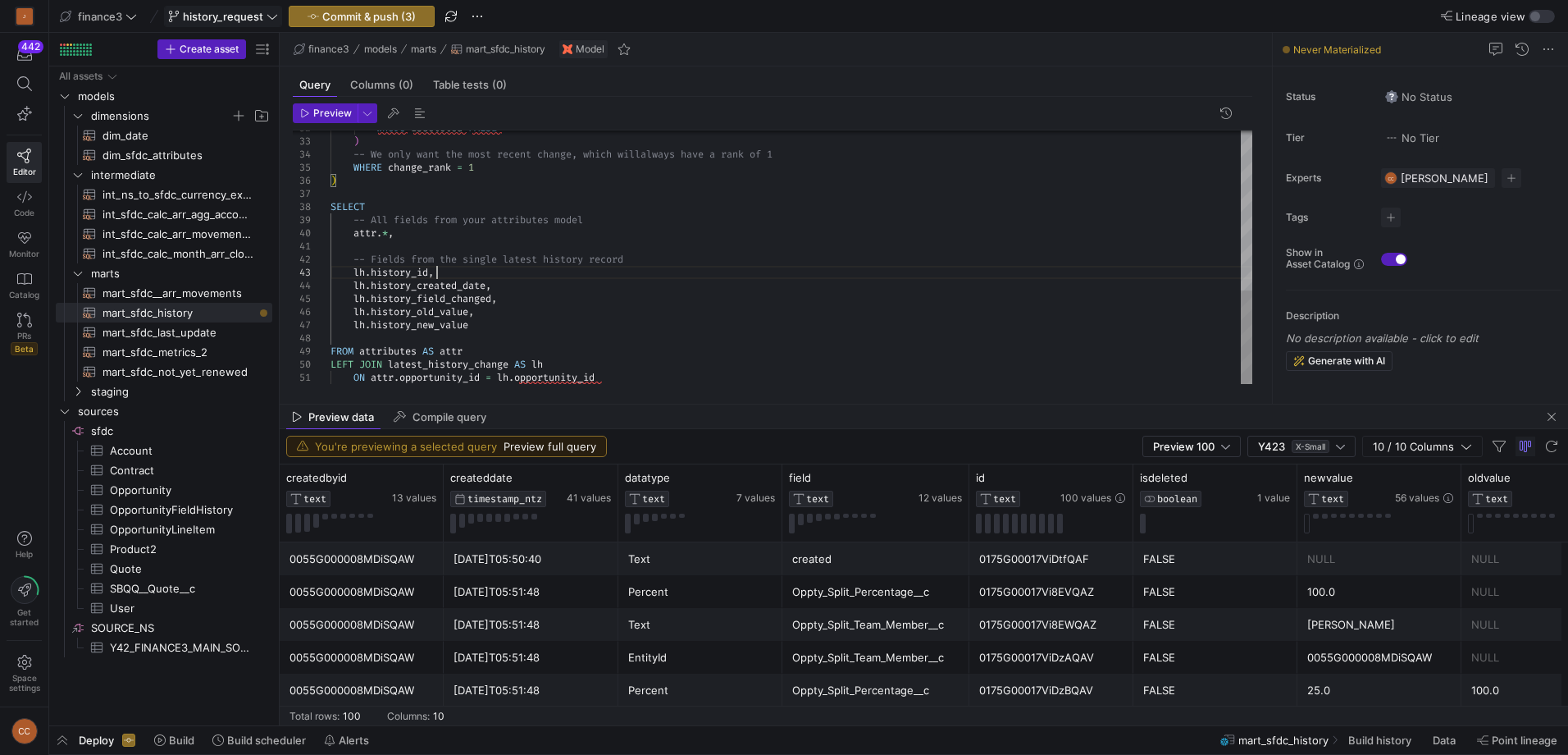
click at [466, 276] on div "where isdeleted = FALSE ) -- We only want the most recent change, which will al…" at bounding box center [791, 43] width 922 height 683
click at [366, 288] on div "where isdeleted = FALSE ) -- We only want the most recent change, which will al…" at bounding box center [791, 49] width 922 height 696
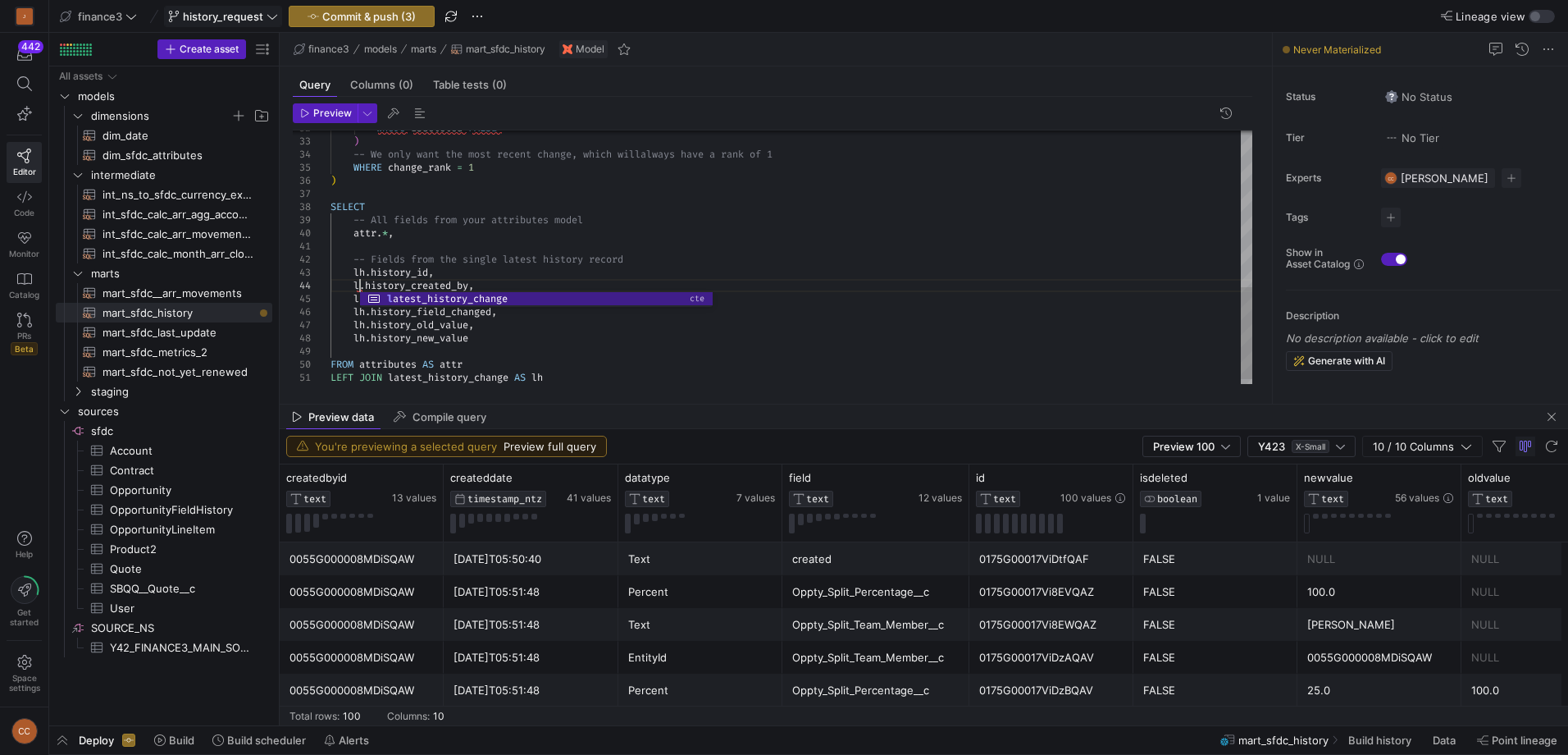
scroll to position [40, 35]
click at [838, 145] on div "where isdeleted = FALSE ) -- We only want the most recent change, which will al…" at bounding box center [791, 49] width 922 height 696
click at [315, 116] on span "Preview" at bounding box center [332, 113] width 39 height 11
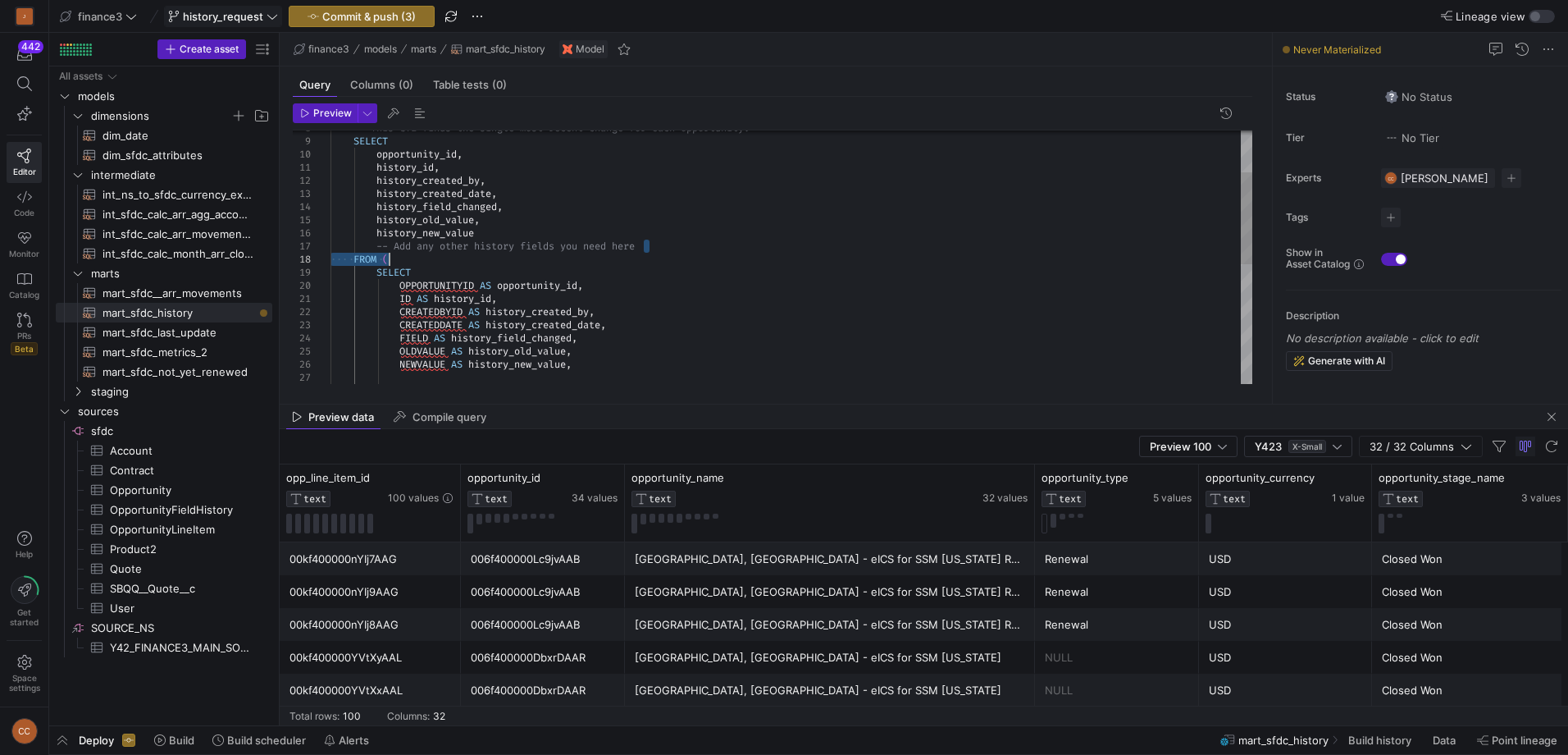
scroll to position [40, 29]
drag, startPoint x: 638, startPoint y: 249, endPoint x: 380, endPoint y: 240, distance: 258.2
click at [380, 240] on div "ID AS history_id , FROM ( SELECT OPPORTUNITYID AS opportunity_id , history_fiel…" at bounding box center [791, 364] width 922 height 696
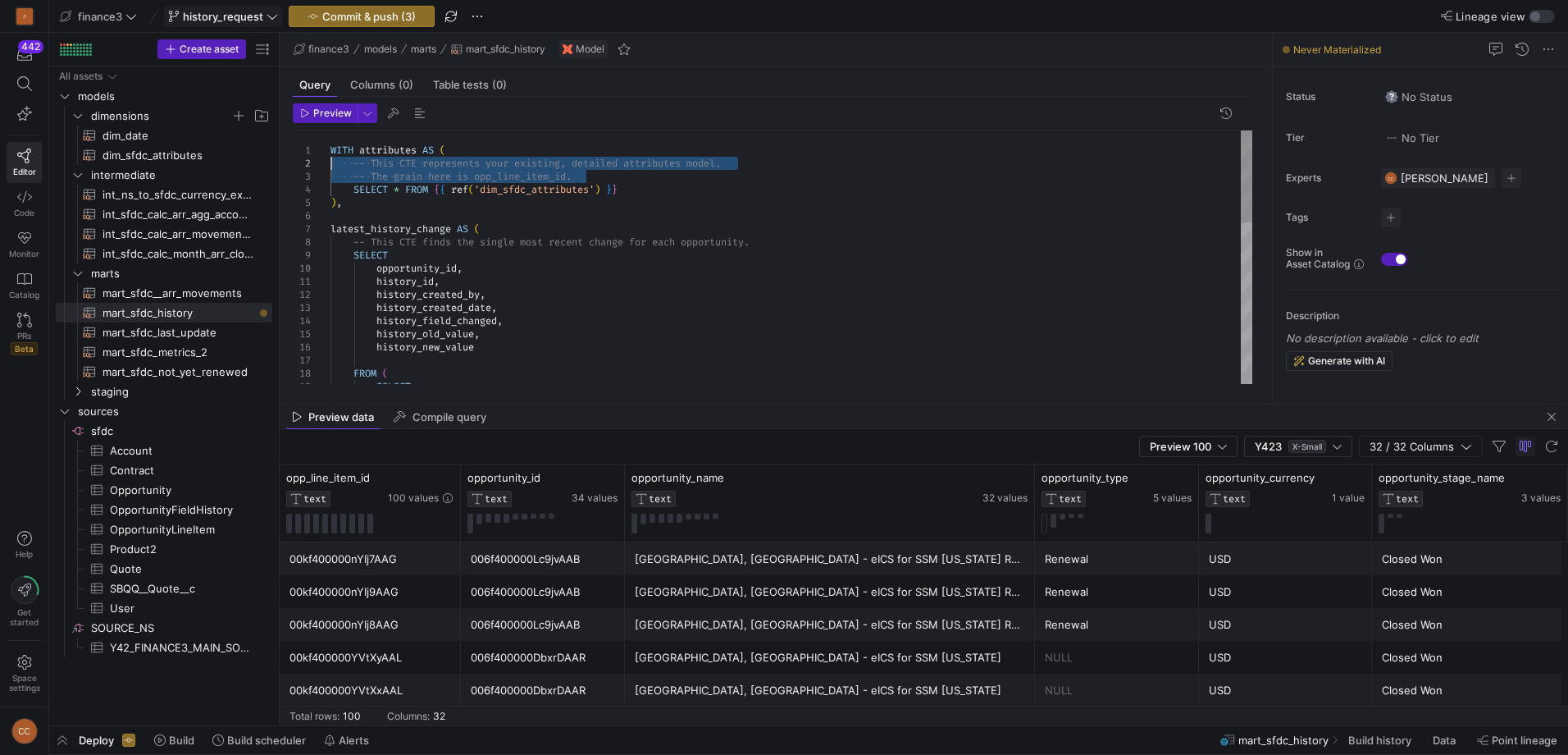
drag, startPoint x: 584, startPoint y: 175, endPoint x: 306, endPoint y: 163, distance: 278.3
click at [331, 163] on div "FROM ( SELECT history_field_changed , history_old_value , history_new_value his…" at bounding box center [791, 478] width 922 height 696
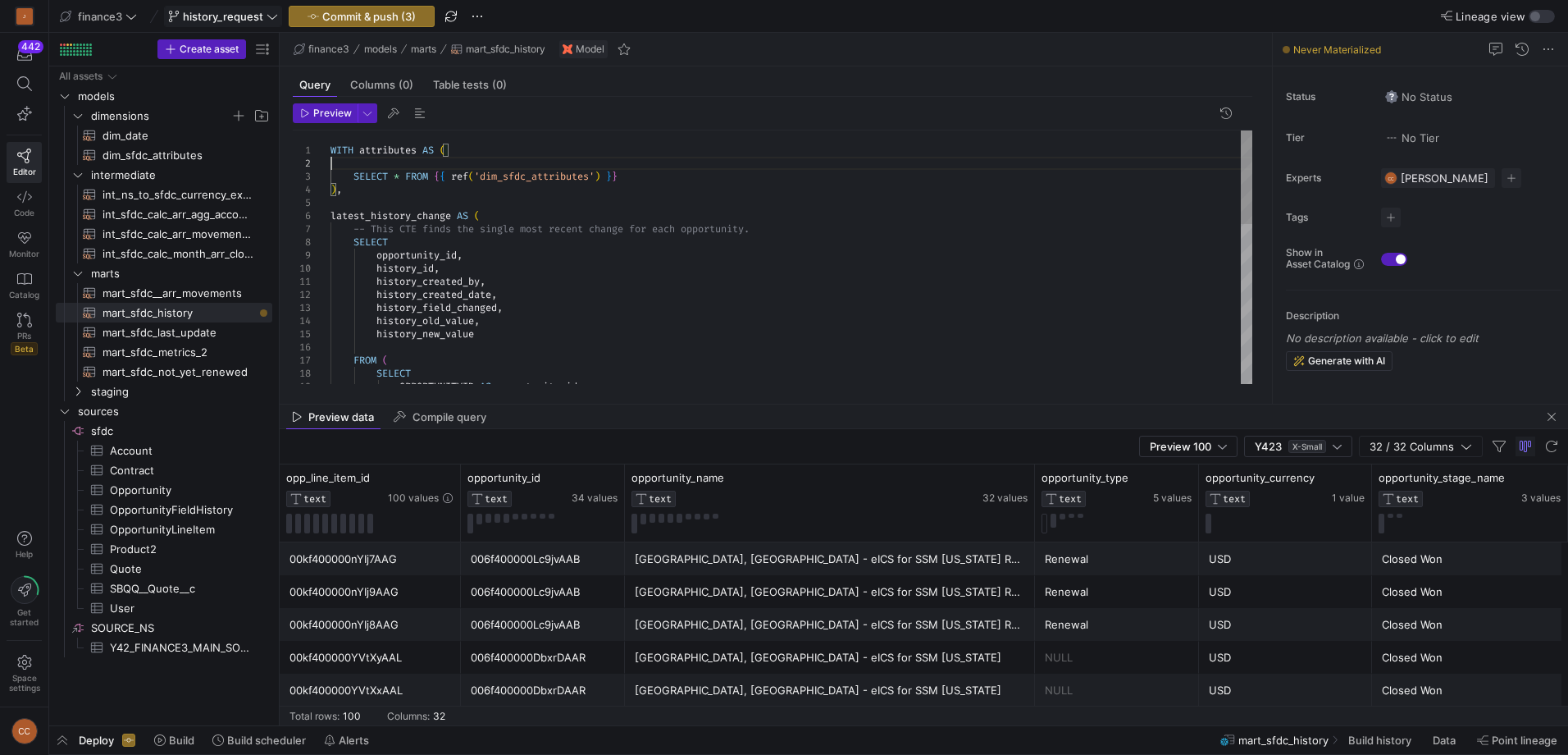
type textarea "WITH attributes AS ( SELECT * FROM {{ ref('dim_sfdc_attributes') }} ), latest_h…"
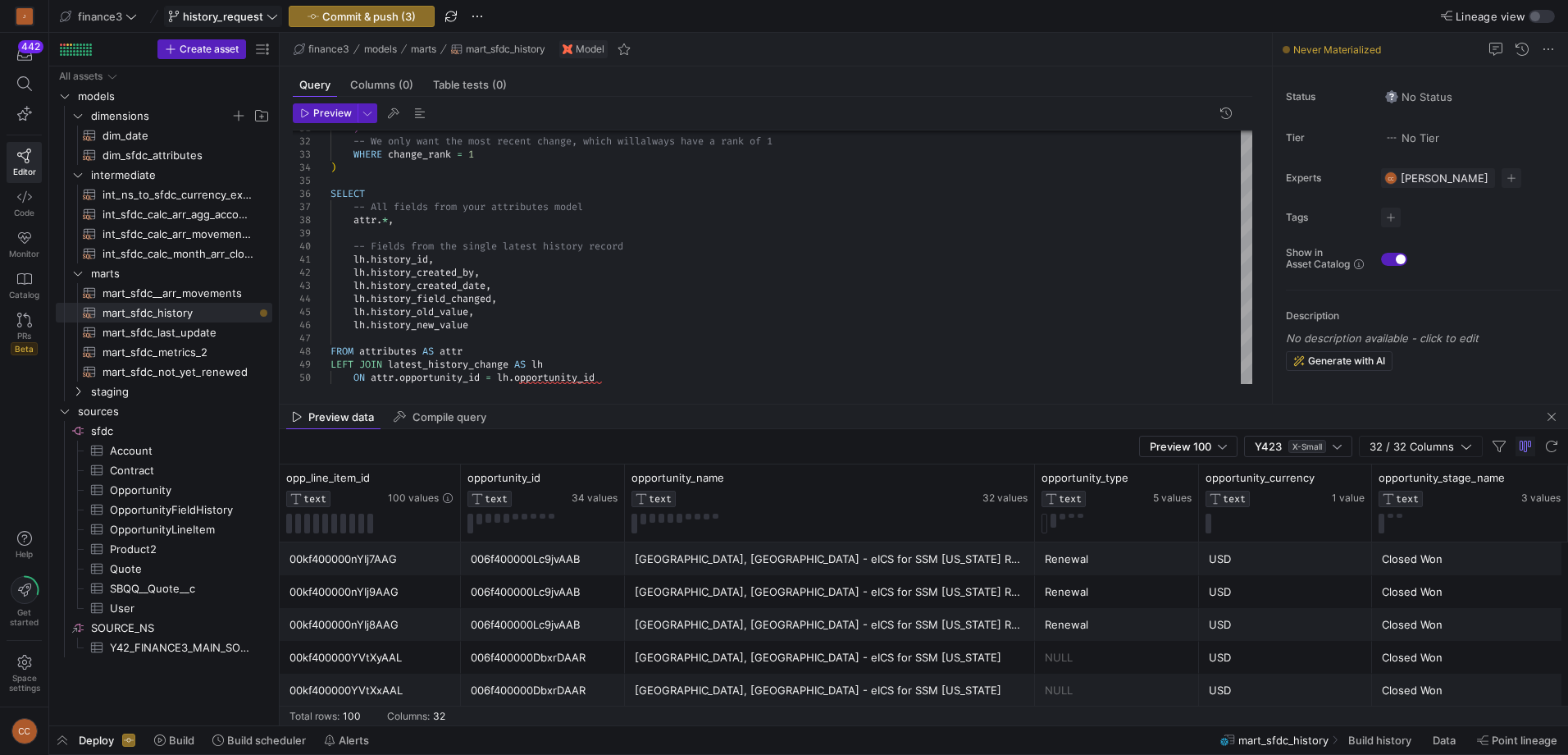
click at [684, 569] on div "[GEOGRAPHIC_DATA], [GEOGRAPHIC_DATA] - eICS for SSM [US_STATE] Renewal 19-20" at bounding box center [830, 559] width 391 height 32
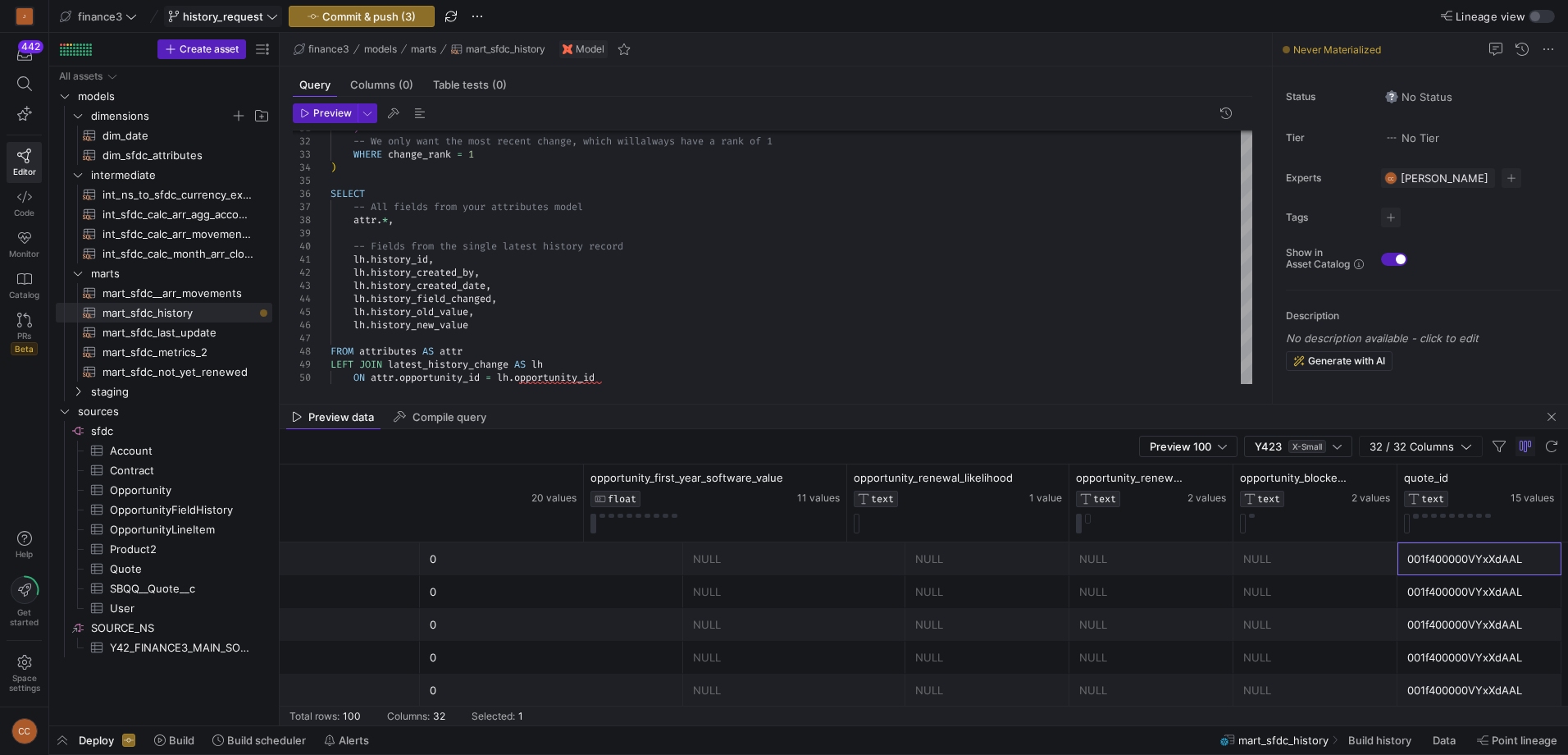
scroll to position [0, 1559]
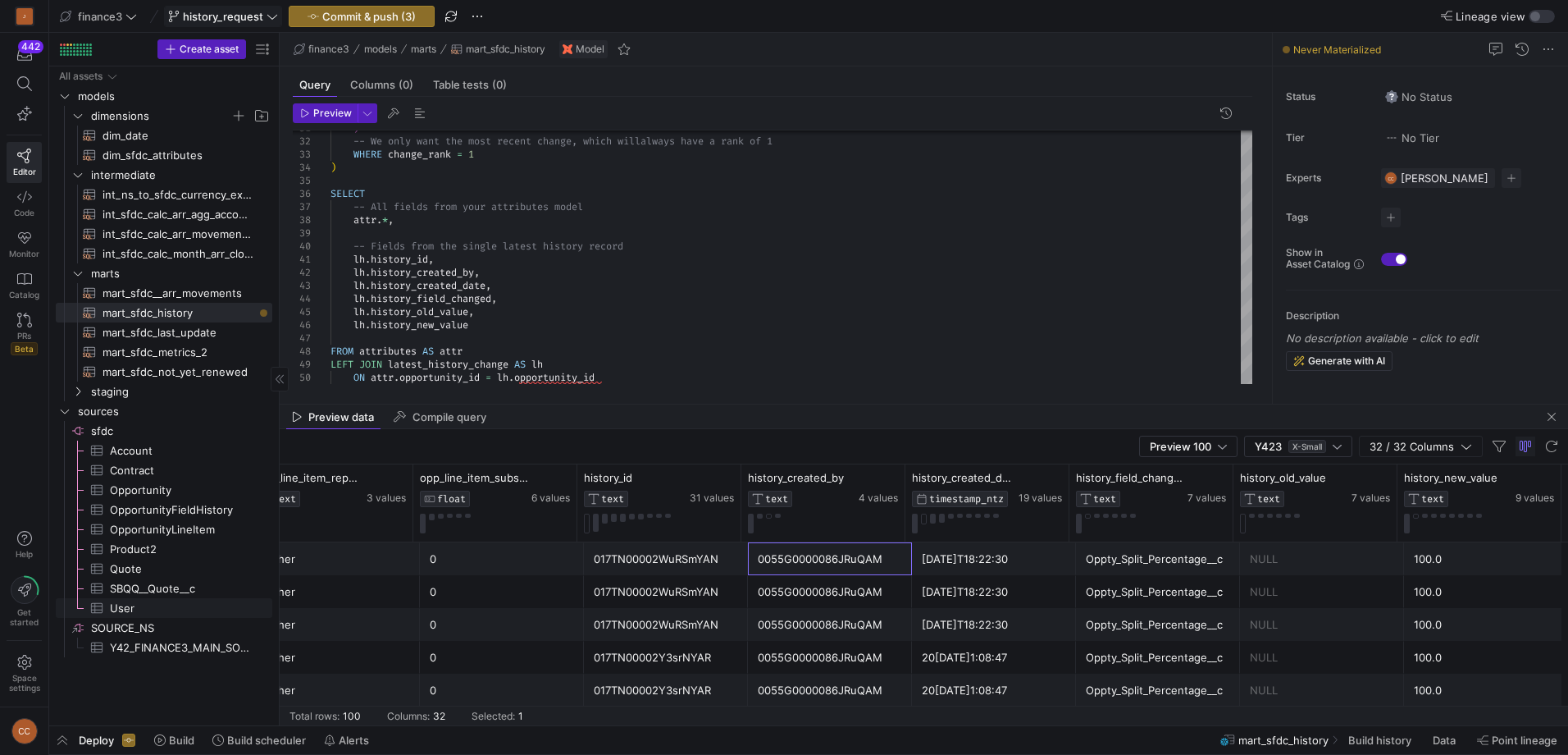
click at [134, 609] on span "User​​​​​​​​​" at bounding box center [182, 608] width 144 height 19
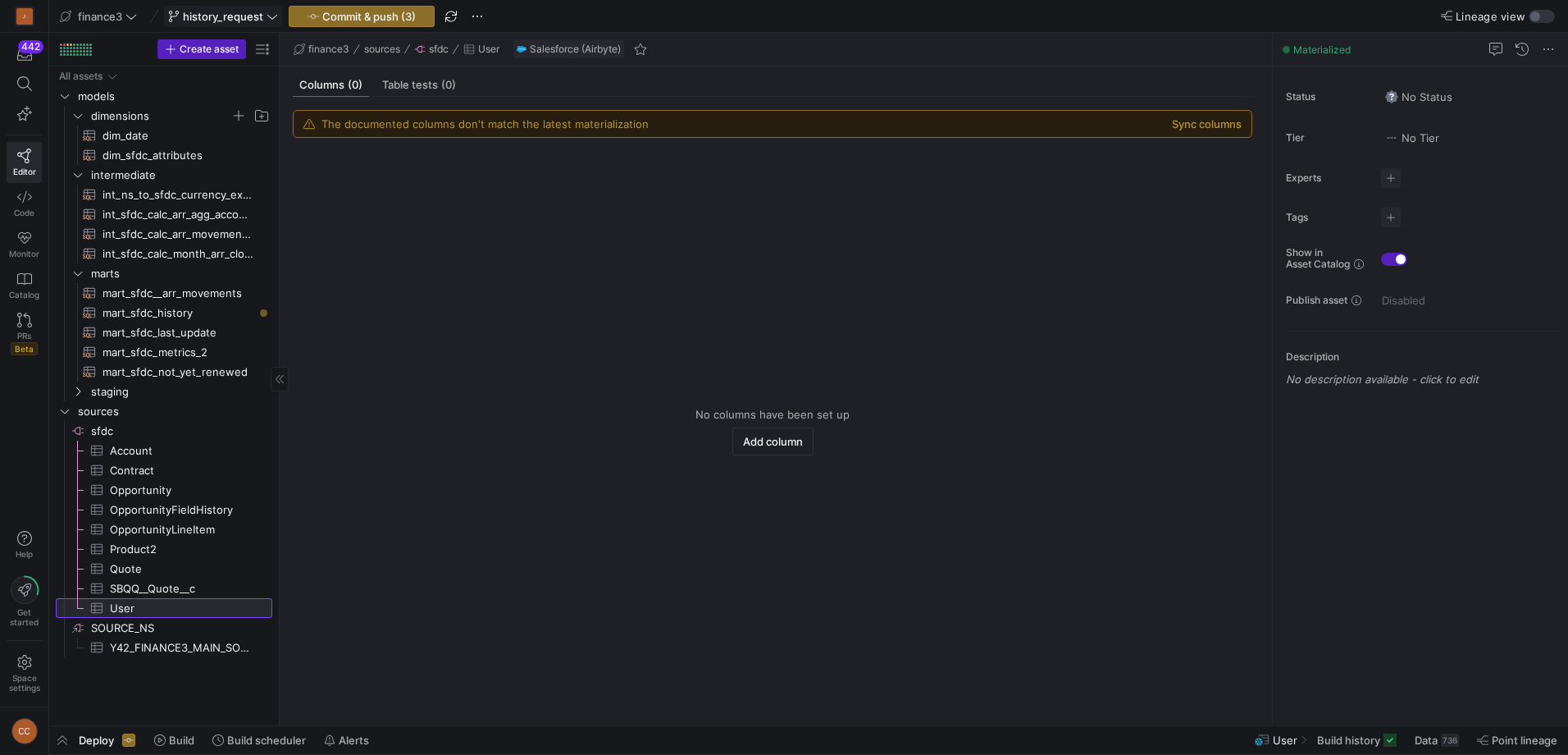
click at [262, 607] on y42-entity-health-indicator at bounding box center [263, 608] width 13 height 13
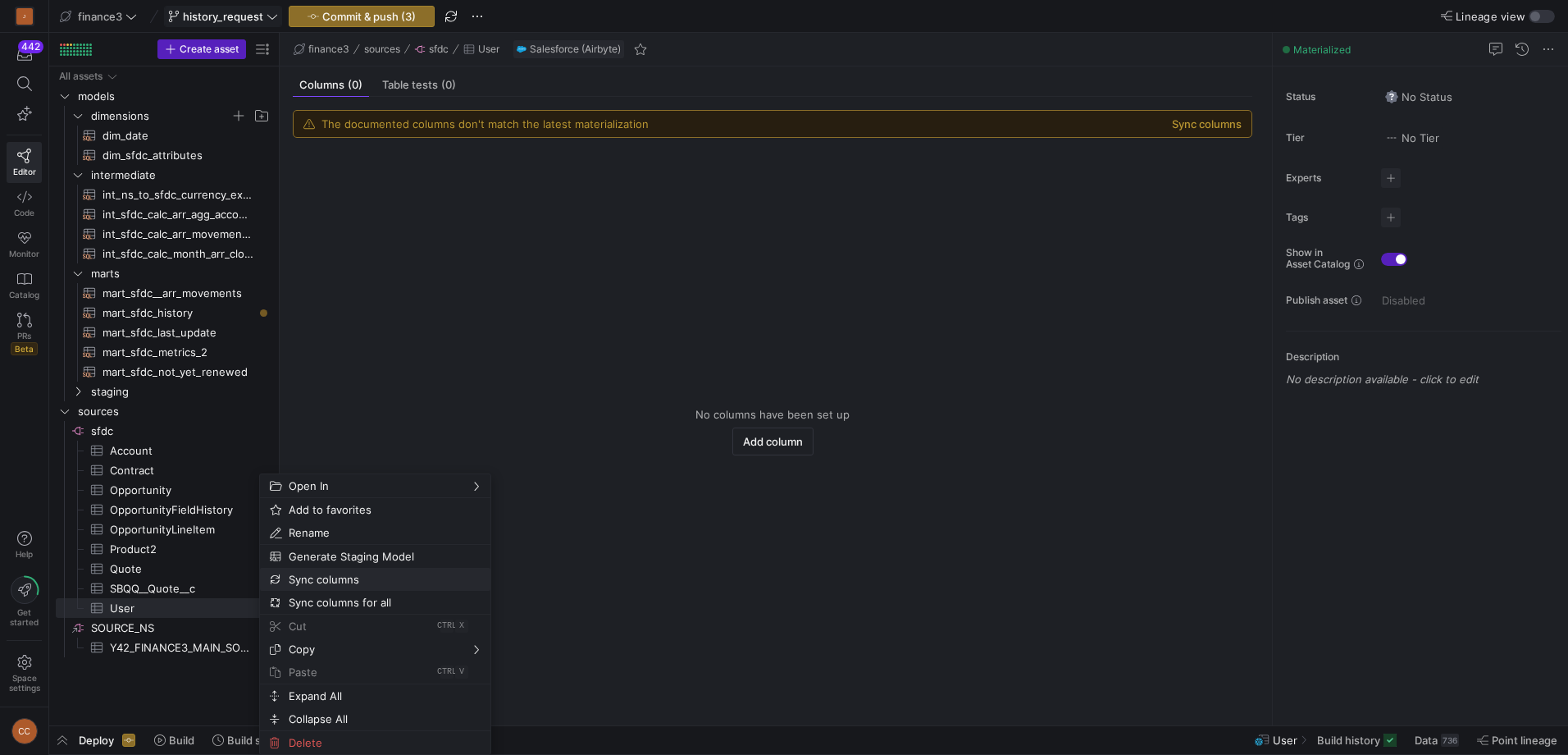
click at [341, 585] on span "Sync columns" at bounding box center [361, 579] width 158 height 23
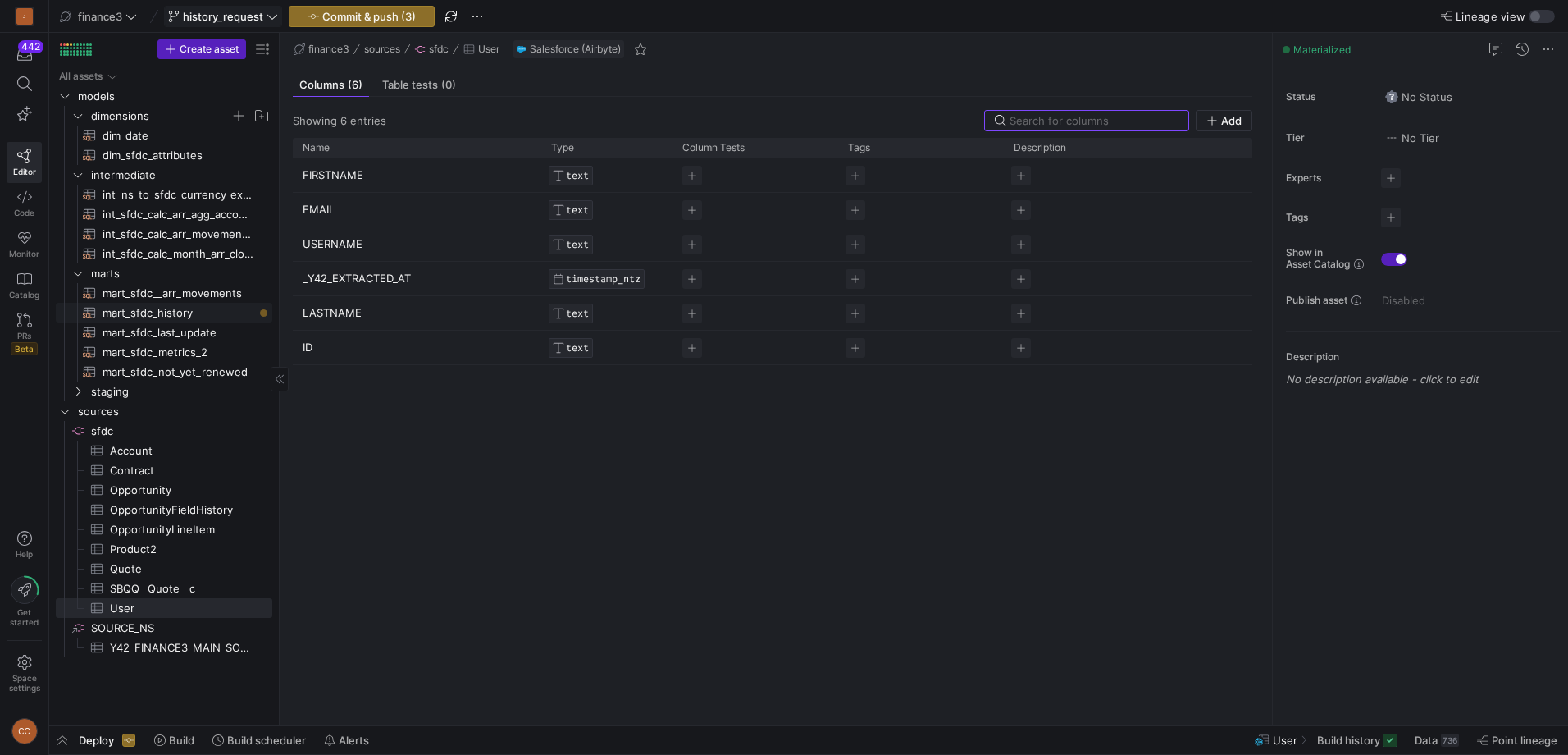
click at [182, 313] on span "mart_sfdc_history​​​​​​​​​​" at bounding box center [178, 313] width 151 height 19
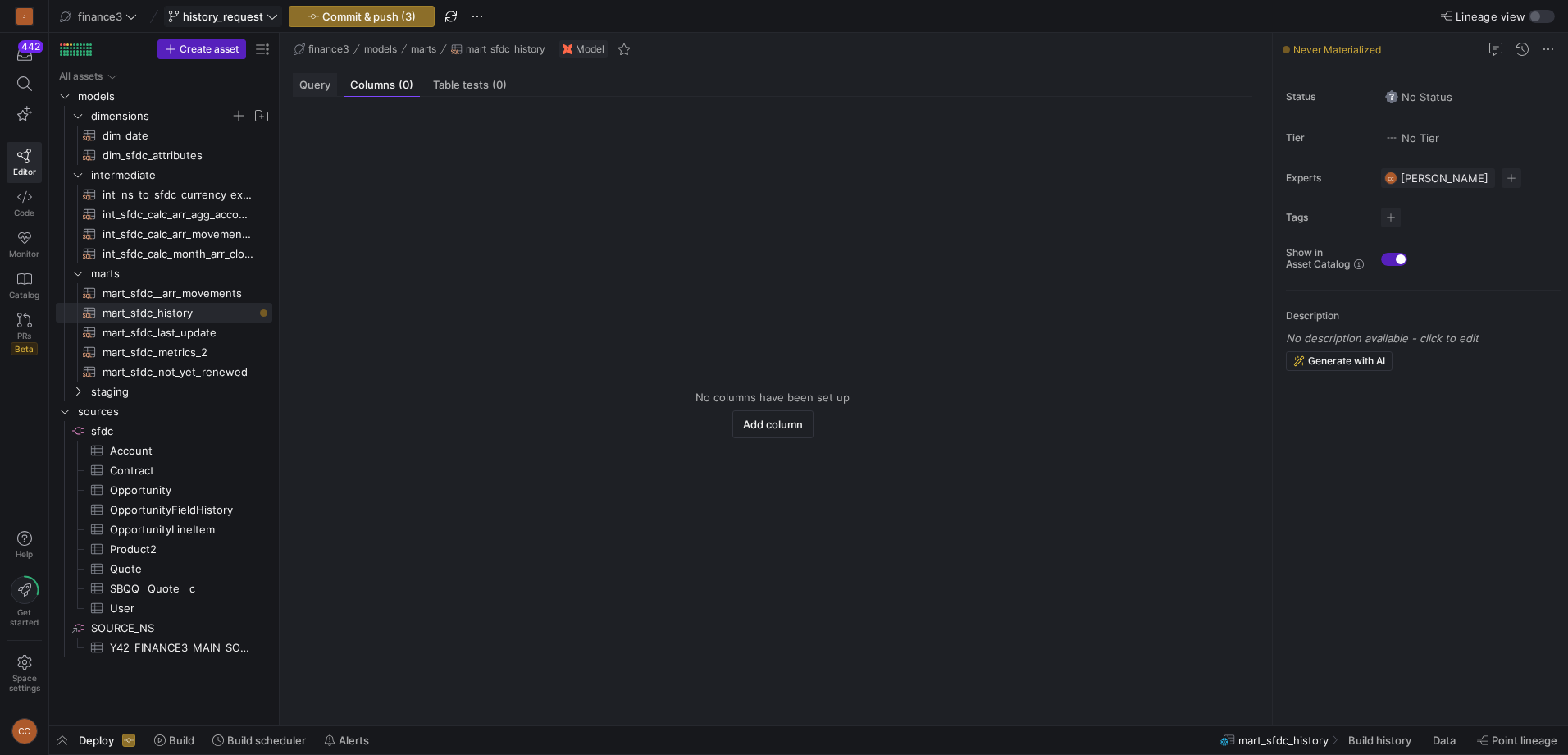
click at [322, 81] on span "Query" at bounding box center [315, 85] width 31 height 11
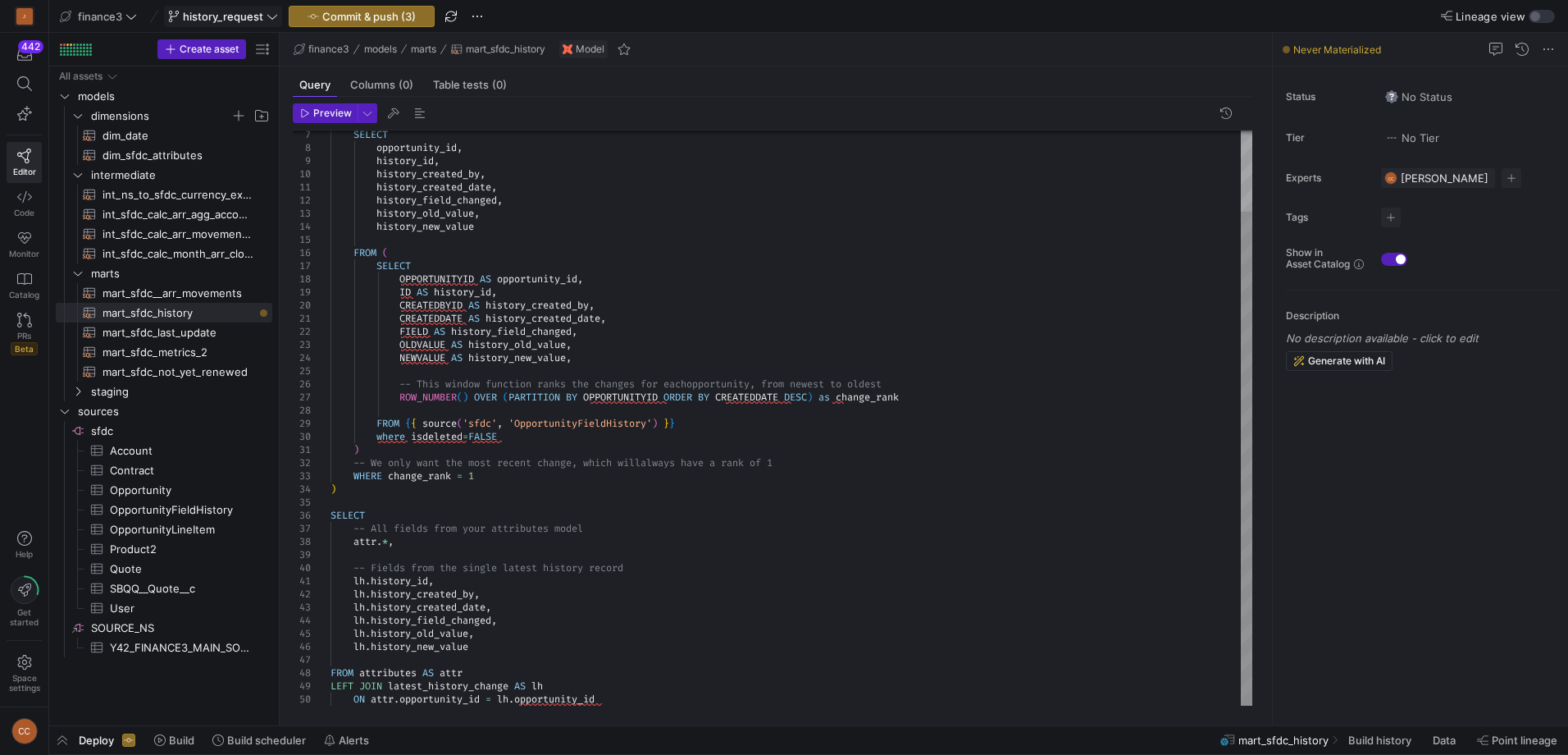
type textarea "CREATEDDATE AS history_created_date, FIELD AS history_field_changed, OLDVALUE A…"
click at [584, 429] on div "SELECT opportunity_id , history_id , history_created_by , history_created_date …" at bounding box center [791, 371] width 922 height 670
click at [583, 429] on div "SELECT opportunity_id , history_id , history_created_by , history_created_date …" at bounding box center [791, 371] width 922 height 670
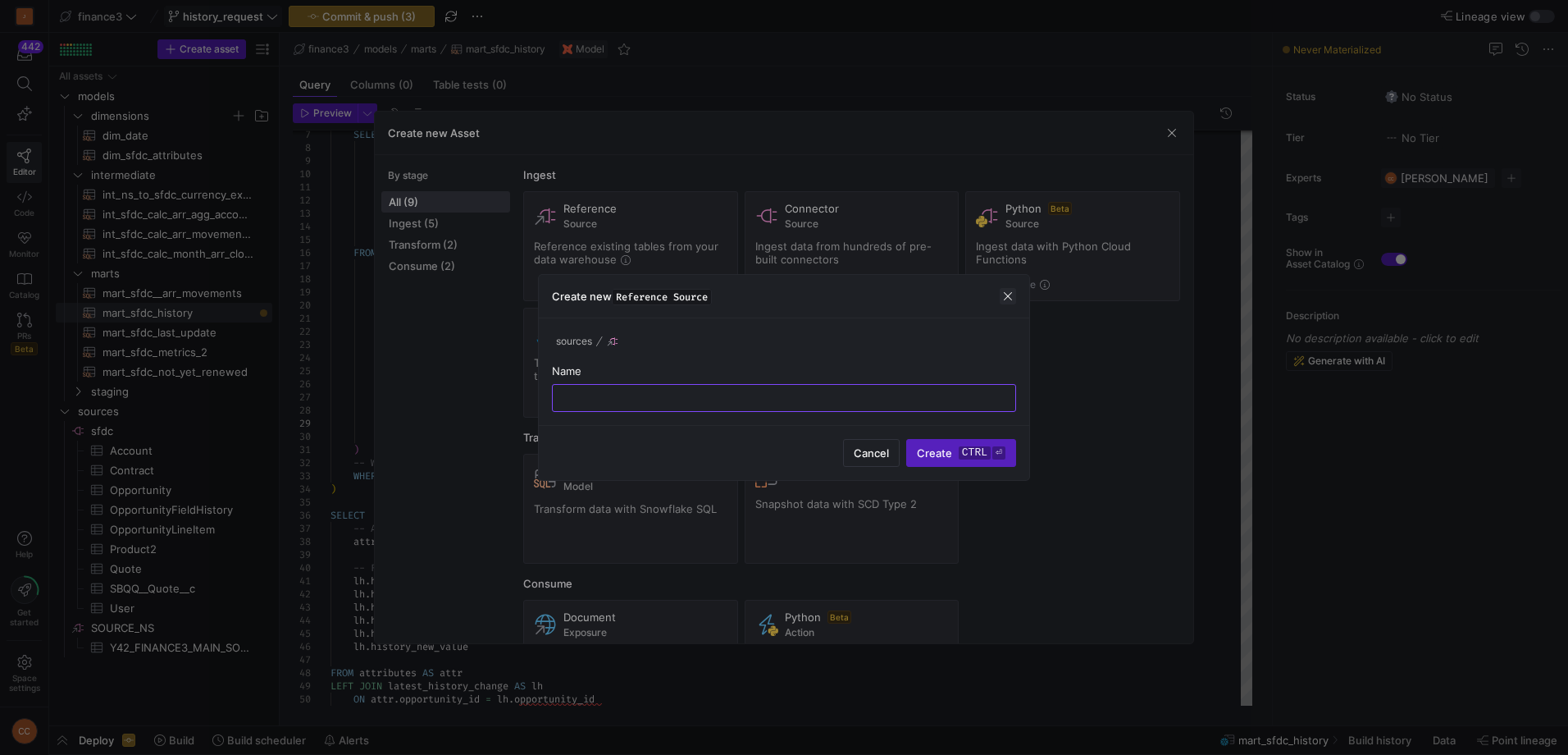
click at [1008, 300] on span "button" at bounding box center [1009, 296] width 17 height 17
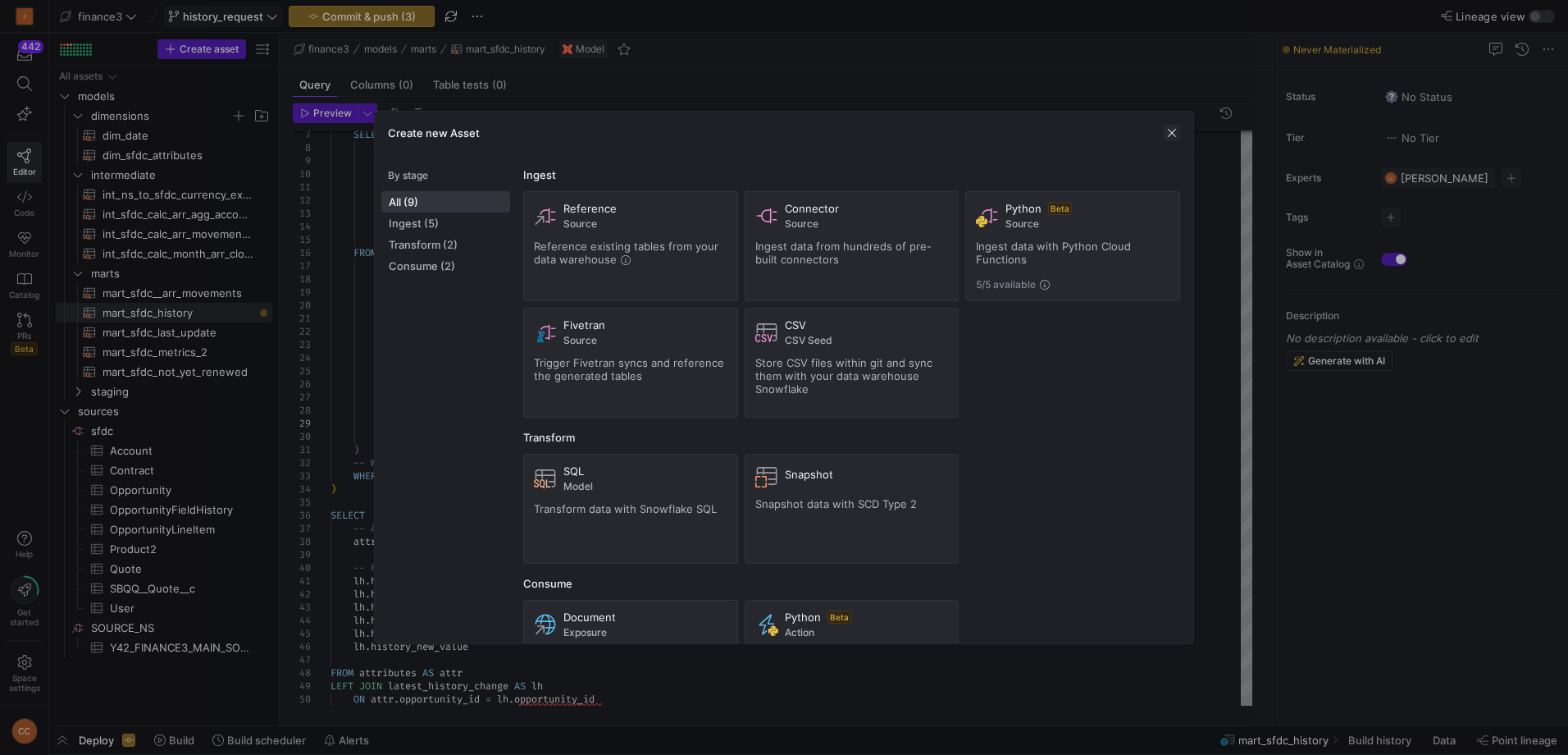
click at [1169, 129] on span "button" at bounding box center [1173, 133] width 17 height 17
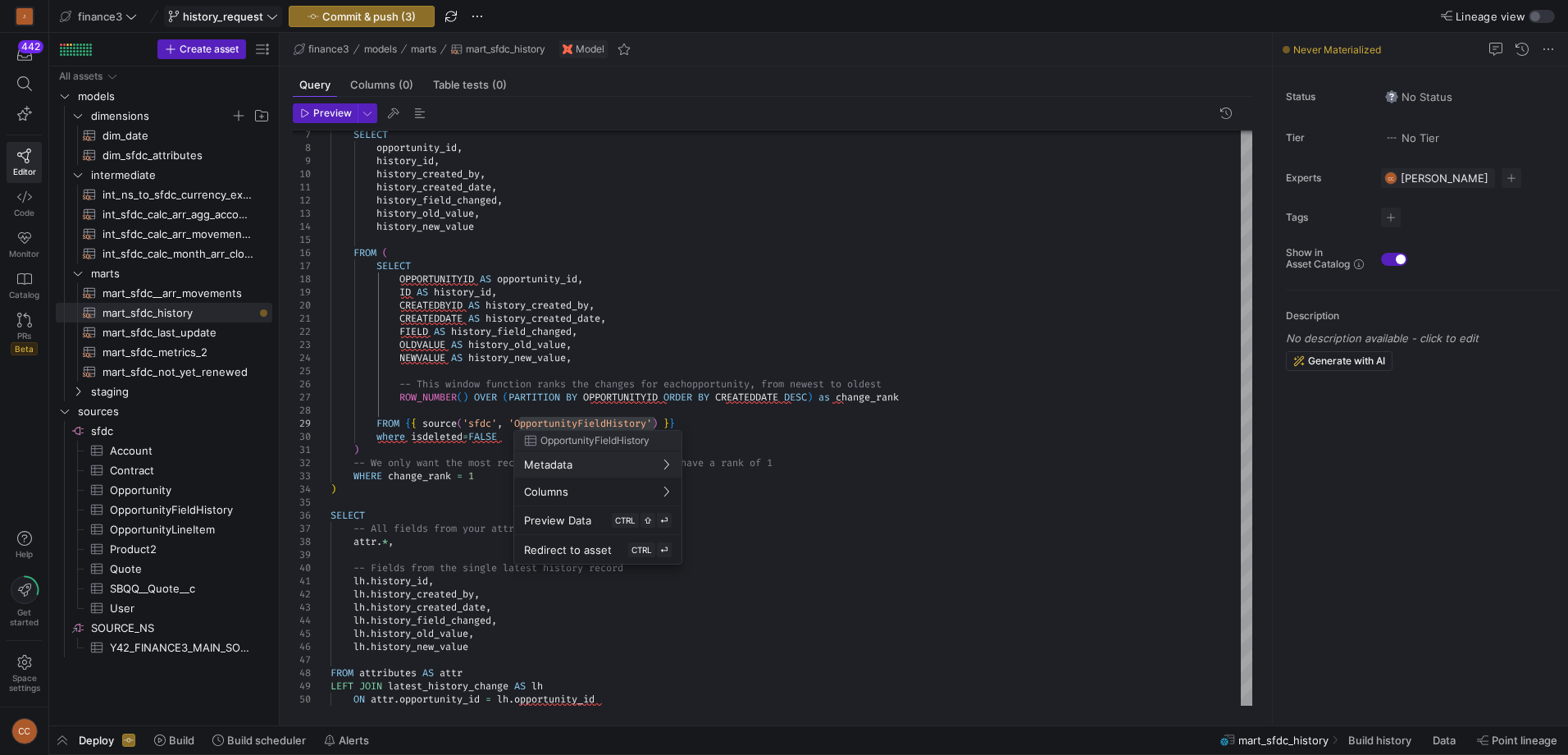
click at [571, 425] on div at bounding box center [784, 377] width 1568 height 755
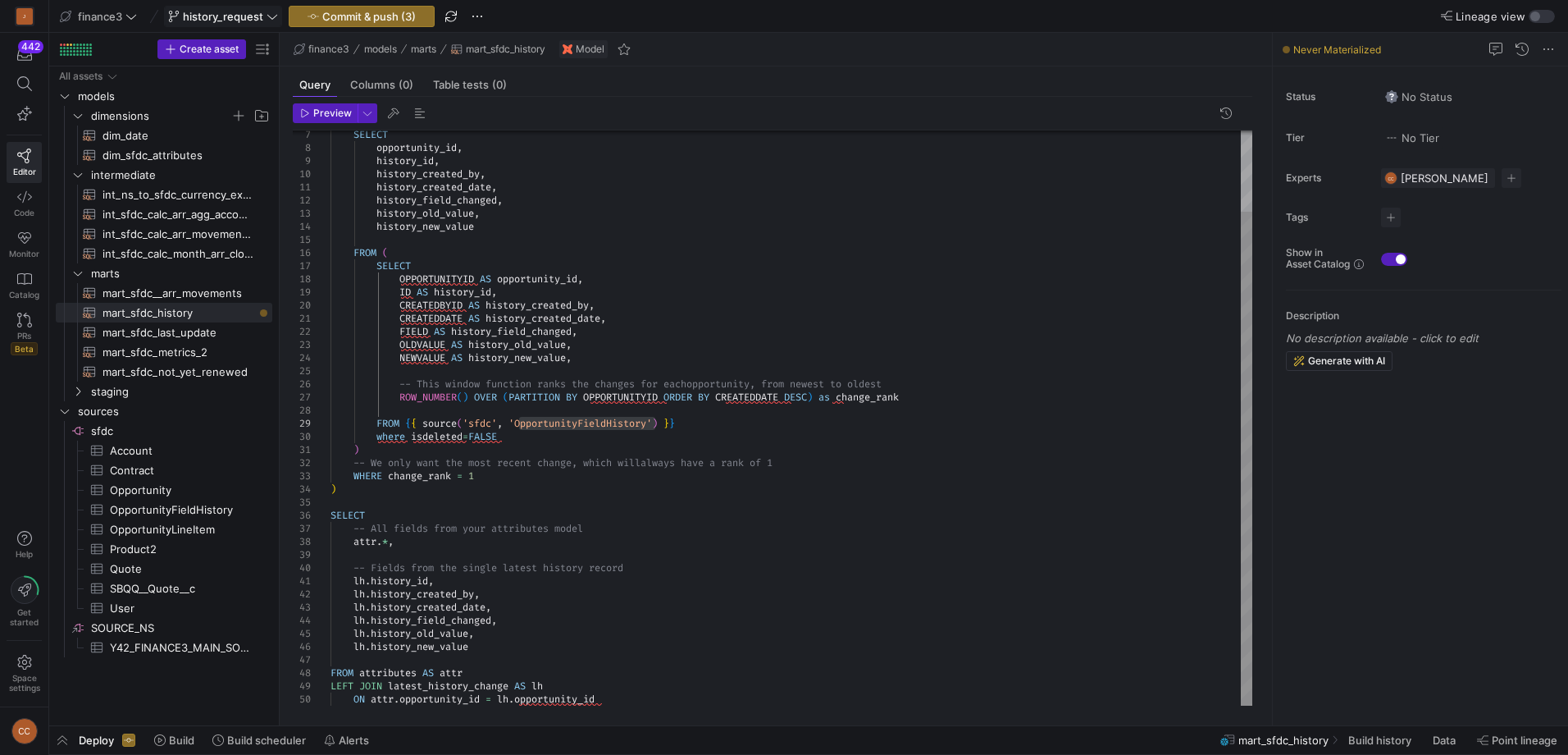
click at [570, 425] on div "SELECT opportunity_id , history_id , history_created_by , history_created_date …" at bounding box center [791, 371] width 922 height 670
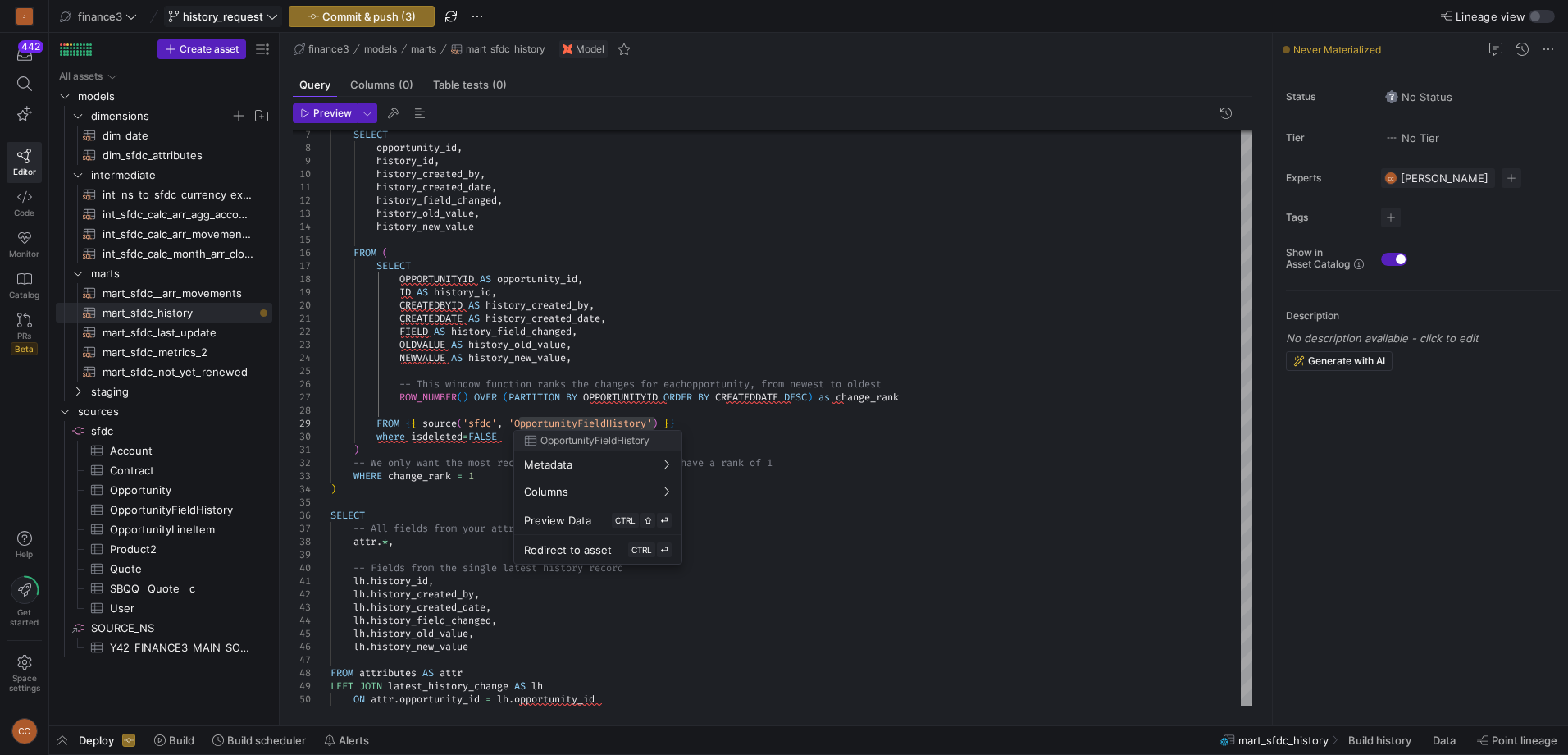
click at [570, 425] on div at bounding box center [784, 377] width 1568 height 755
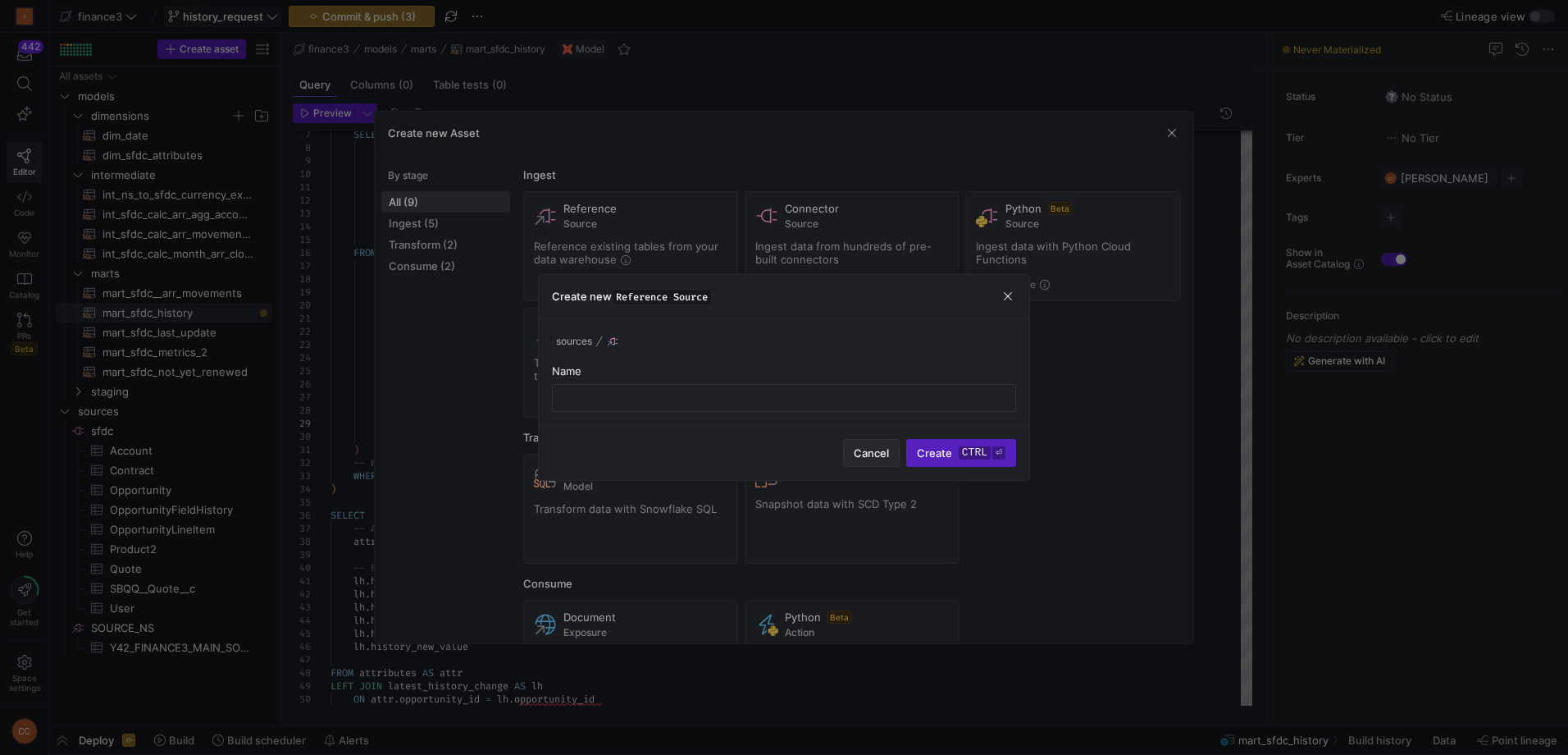
click at [871, 447] on span "Cancel" at bounding box center [872, 453] width 35 height 13
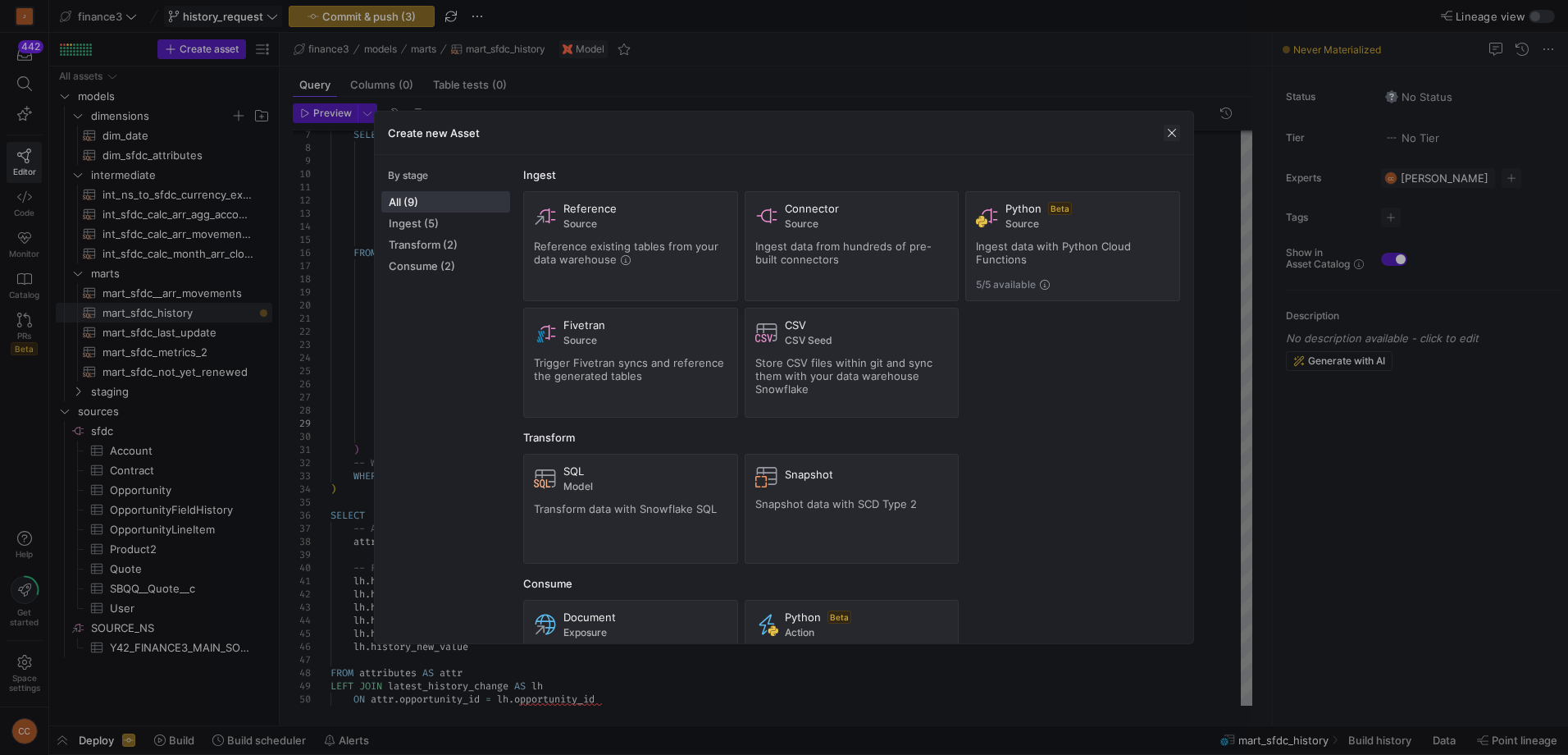
click at [1173, 131] on span "button" at bounding box center [1173, 133] width 17 height 17
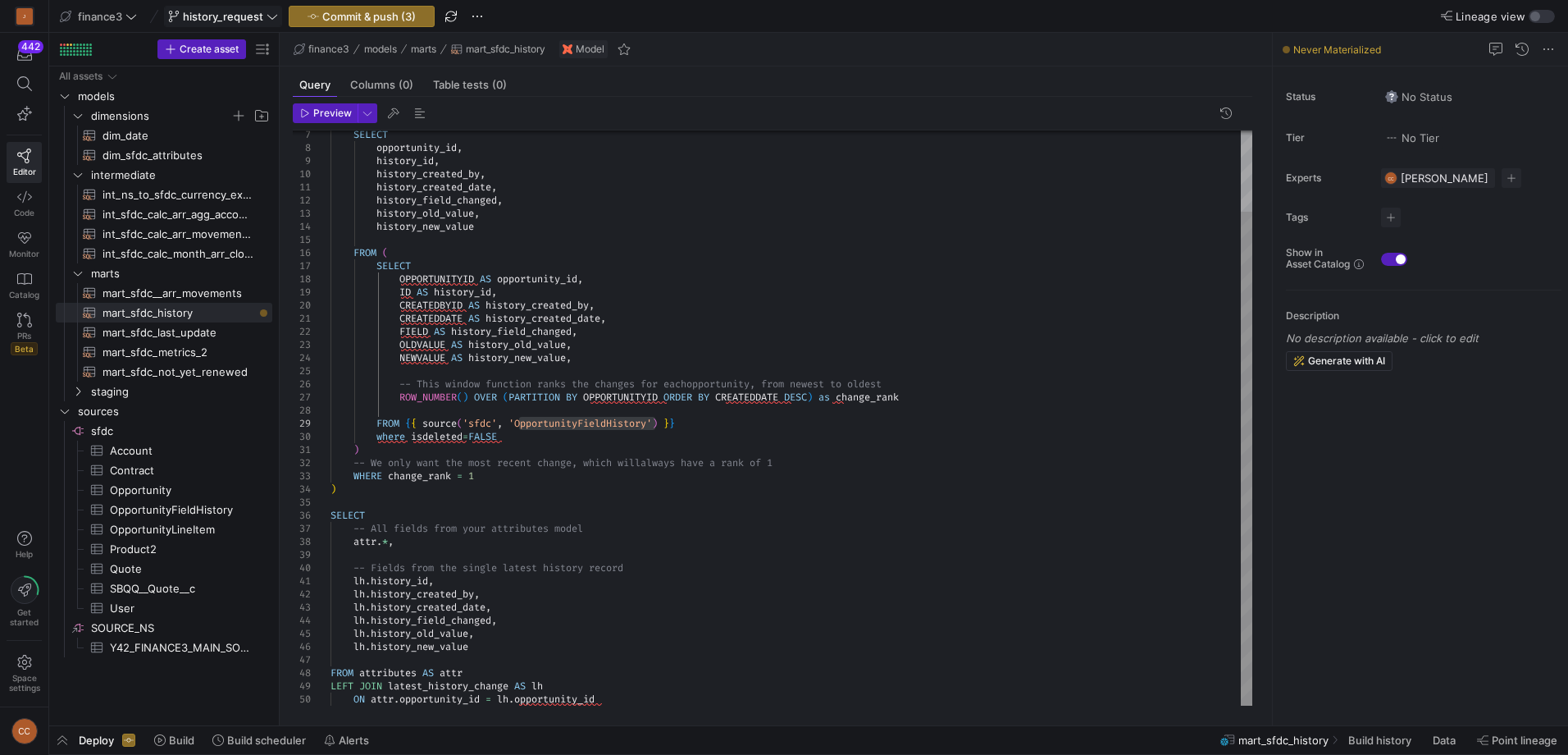
click at [484, 382] on div "SELECT opportunity_id , history_id , history_created_by , history_created_date …" at bounding box center [791, 371] width 922 height 670
click at [420, 428] on div "SELECT opportunity_id , history_id , history_created_by , history_created_date …" at bounding box center [791, 371] width 922 height 670
drag, startPoint x: 439, startPoint y: 418, endPoint x: 501, endPoint y: 426, distance: 62.5
click at [441, 419] on div "SELECT opportunity_id , history_id , history_created_by , history_created_date …" at bounding box center [791, 371] width 922 height 670
click at [558, 416] on div "SELECT opportunity_id , history_id , history_created_by , history_created_date …" at bounding box center [791, 371] width 922 height 670
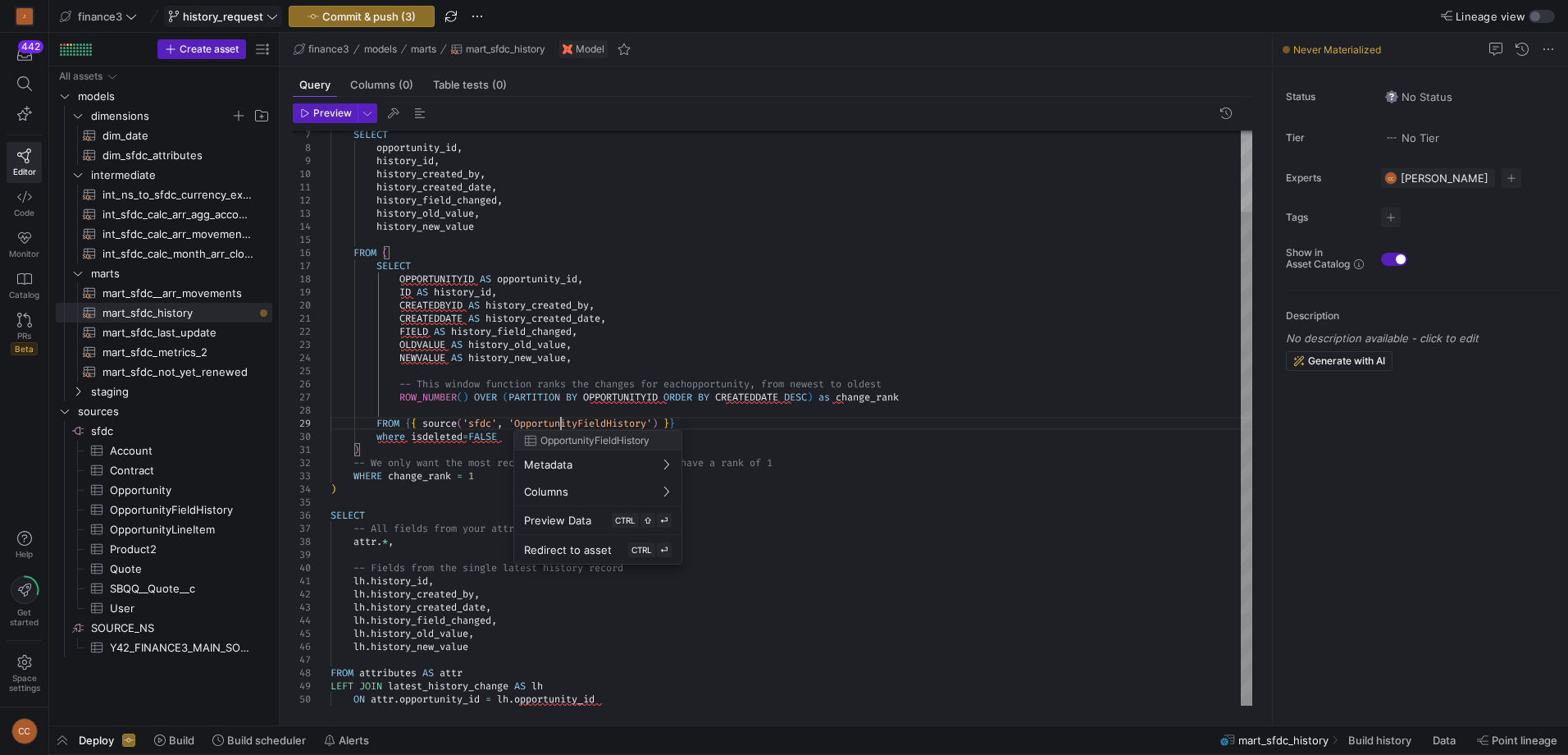
click at [559, 422] on div "SELECT opportunity_id , history_id , history_created_by , history_created_date …" at bounding box center [791, 371] width 922 height 670
click at [559, 422] on div at bounding box center [784, 377] width 1568 height 755
click at [556, 454] on div "SELECT opportunity_id , history_id , history_created_by , history_created_date …" at bounding box center [791, 371] width 922 height 670
click at [352, 482] on div "SELECT opportunity_id , history_id , history_created_by , history_created_date …" at bounding box center [791, 371] width 922 height 670
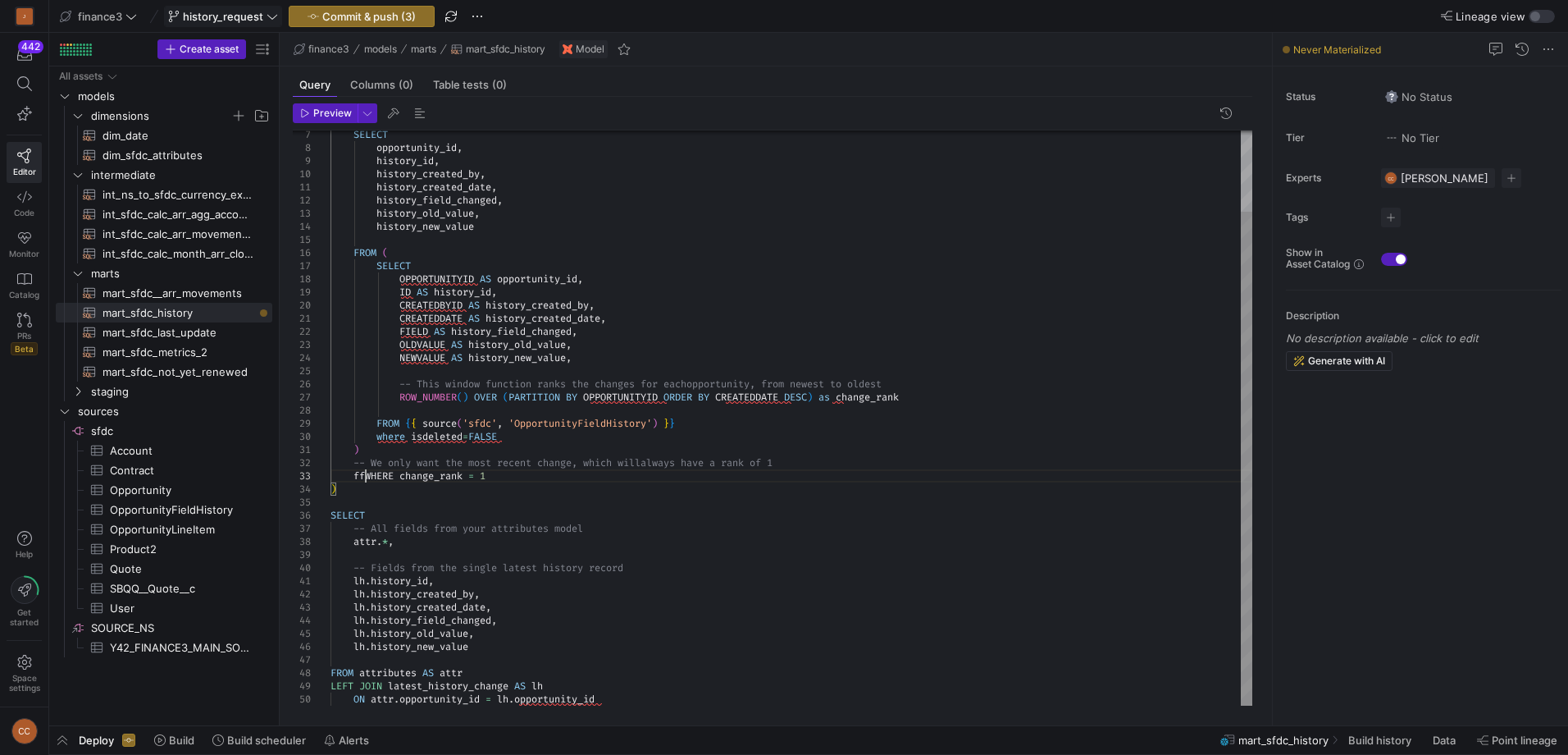
scroll to position [26, 35]
click at [466, 528] on div "SELECT opportunity_id , history_id , history_created_by , history_created_date …" at bounding box center [791, 371] width 922 height 670
click at [619, 690] on div "SELECT opportunity_id , history_id , history_created_by , history_created_date …" at bounding box center [791, 371] width 922 height 670
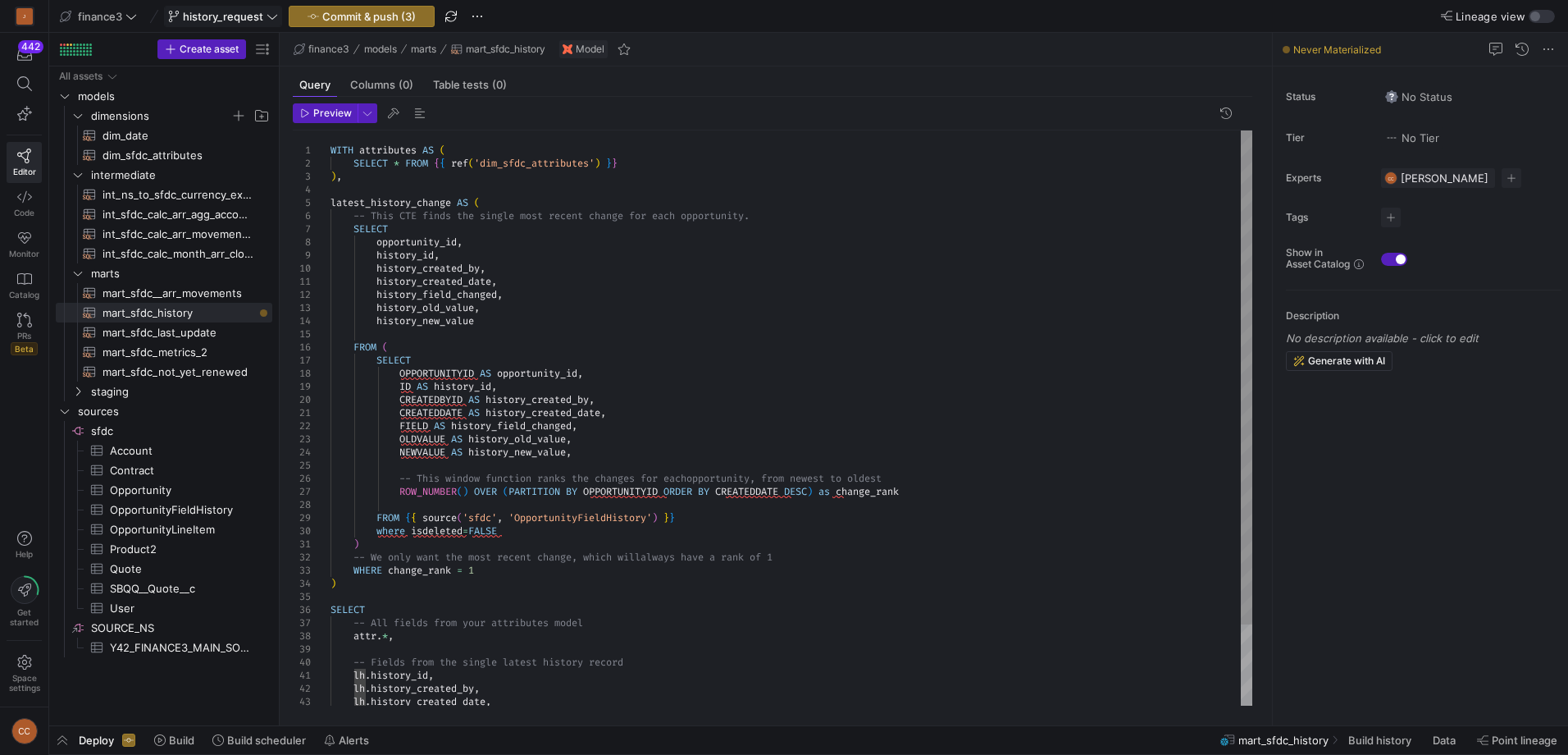
click at [370, 182] on div "SELECT opportunity_id , history_id , history_created_by , history_created_date …" at bounding box center [791, 465] width 922 height 670
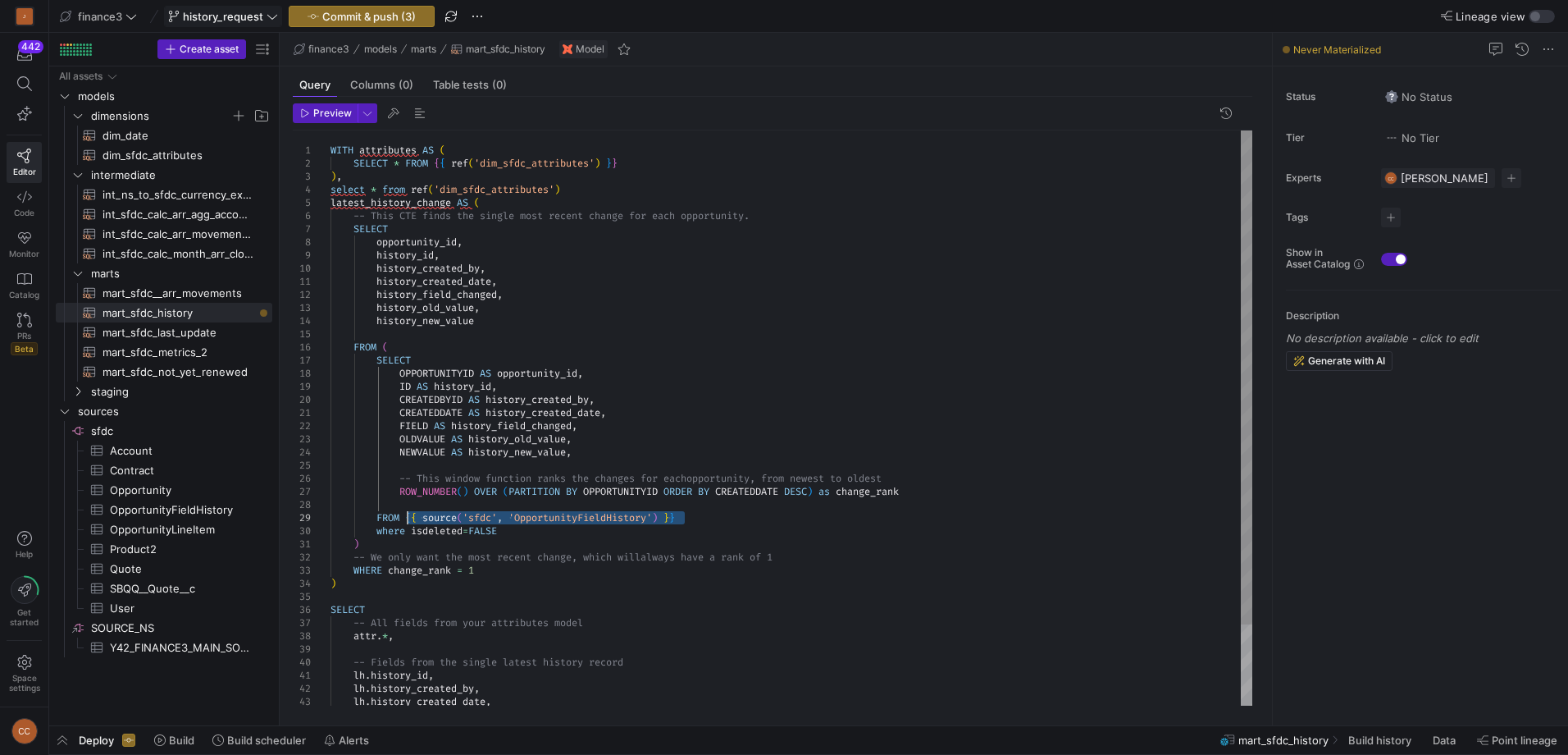
drag, startPoint x: 694, startPoint y: 514, endPoint x: 408, endPoint y: 516, distance: 286.0
click at [408, 516] on div "SELECT opportunity_id , history_id , history_created_by , history_created_date …" at bounding box center [791, 465] width 922 height 670
drag, startPoint x: 582, startPoint y: 184, endPoint x: 412, endPoint y: 190, distance: 170.1
click at [412, 190] on div "SELECT opportunity_id , history_id , history_created_by , history_created_date …" at bounding box center [791, 465] width 922 height 670
click at [613, 190] on div "SELECT opportunity_id , history_id , history_created_by , history_created_date …" at bounding box center [791, 465] width 922 height 670
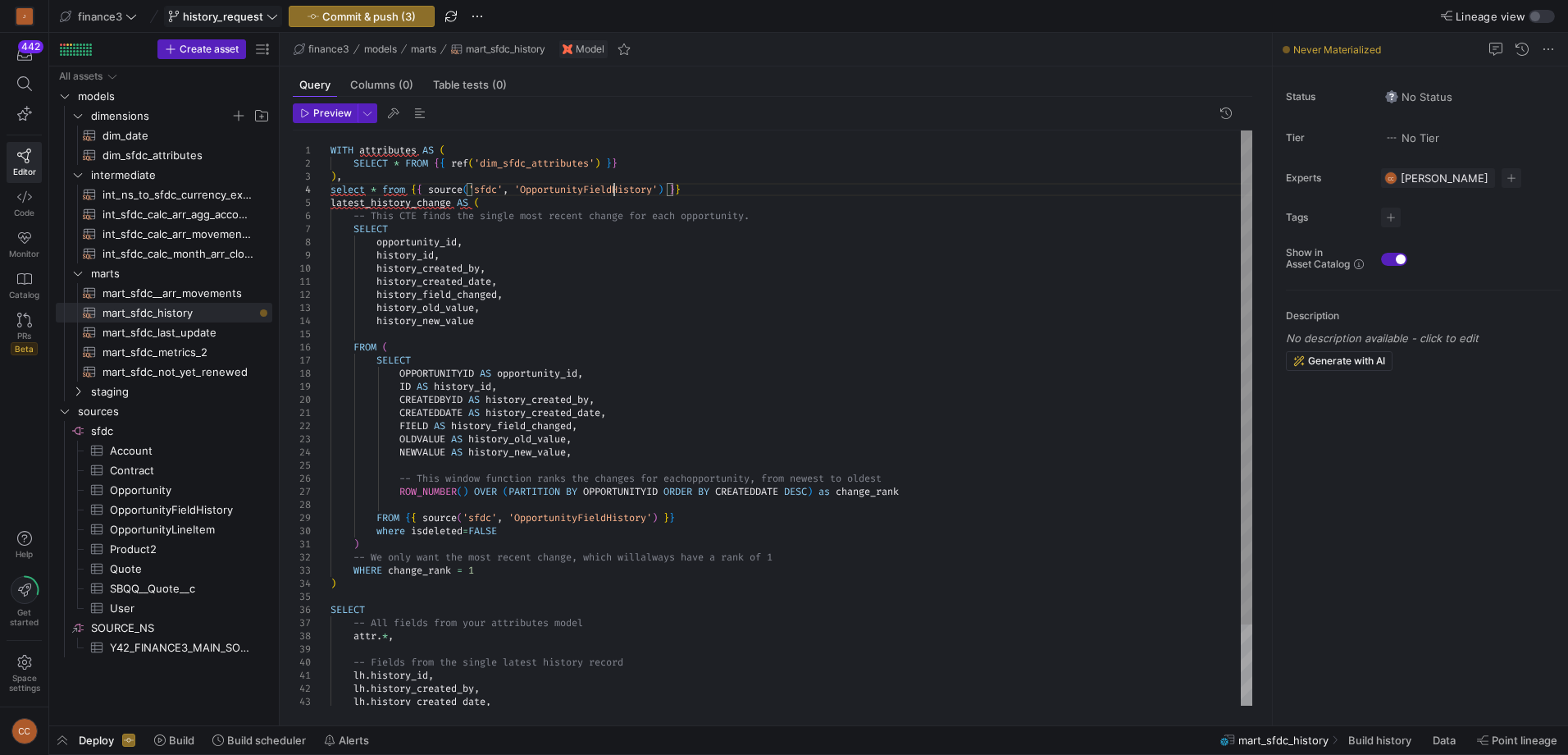
click at [613, 190] on div "SELECT opportunity_id , history_id , history_created_by , history_created_date …" at bounding box center [791, 465] width 922 height 670
type textarea "WITH attributes AS ( SELECT * FROM {{ ref('dim_sfdc_attributes') }} ), select *…"
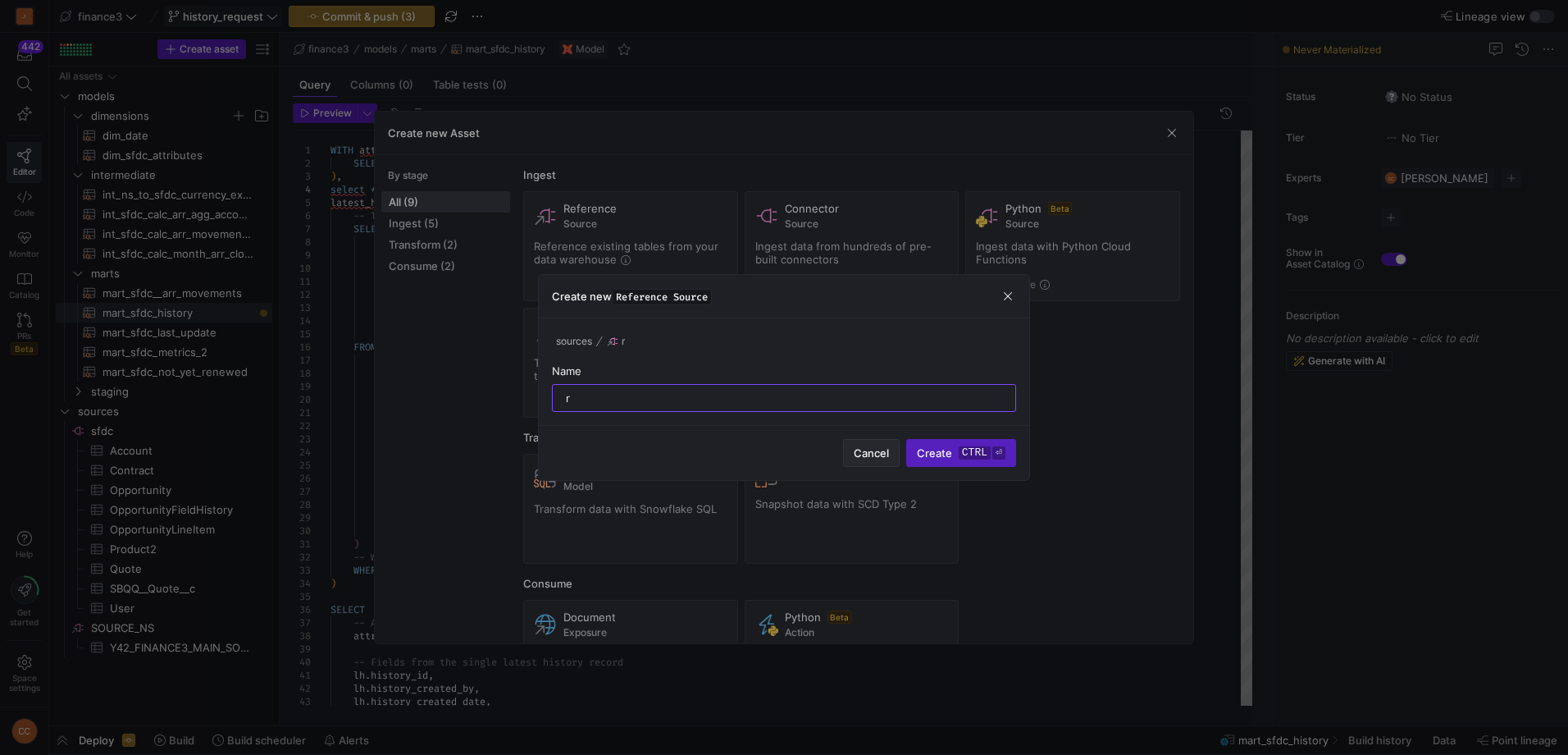
type input "r"
click at [855, 452] on span "Cancel" at bounding box center [872, 453] width 35 height 13
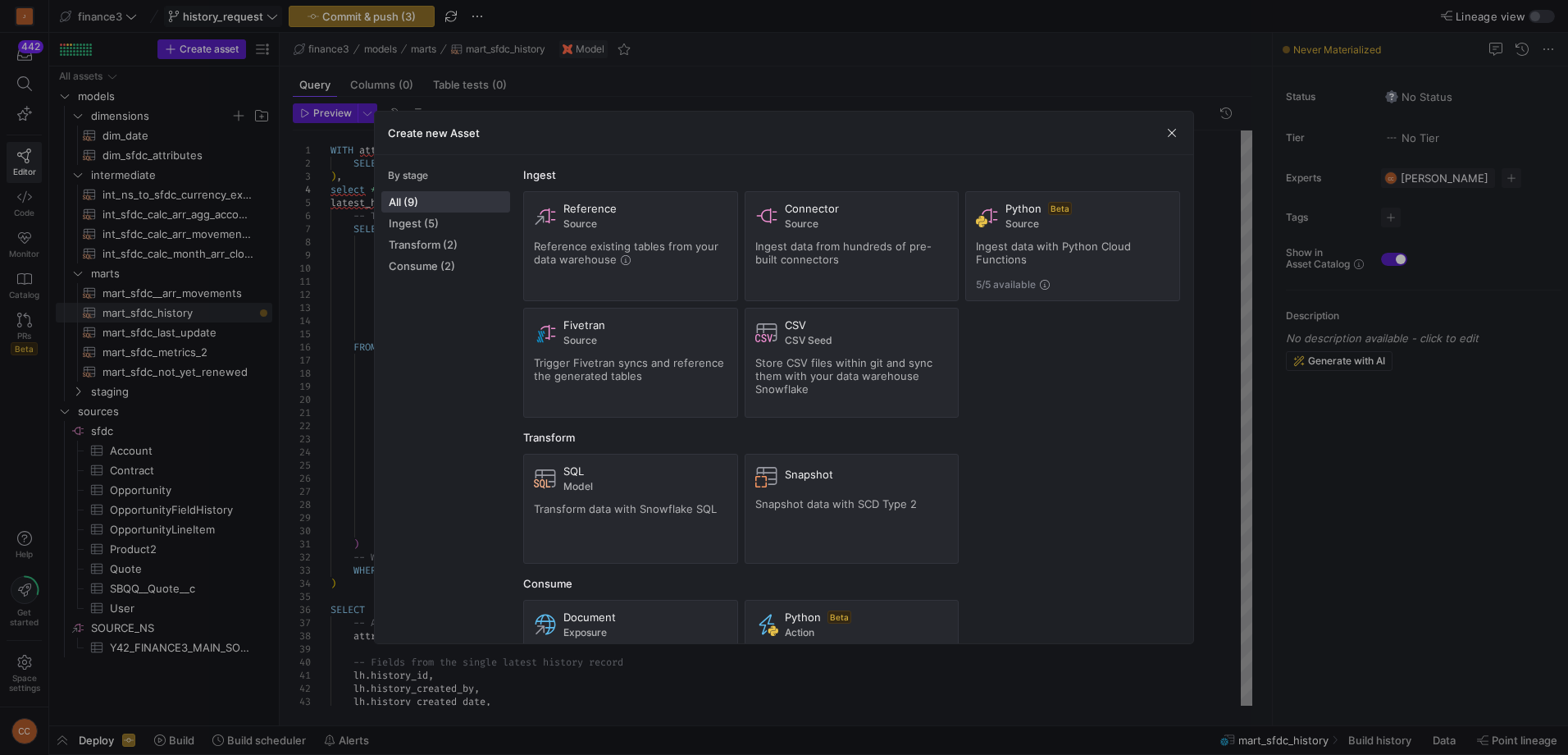
drag, startPoint x: 1170, startPoint y: 128, endPoint x: 1134, endPoint y: 157, distance: 46.2
click at [1172, 129] on span "button" at bounding box center [1173, 133] width 17 height 17
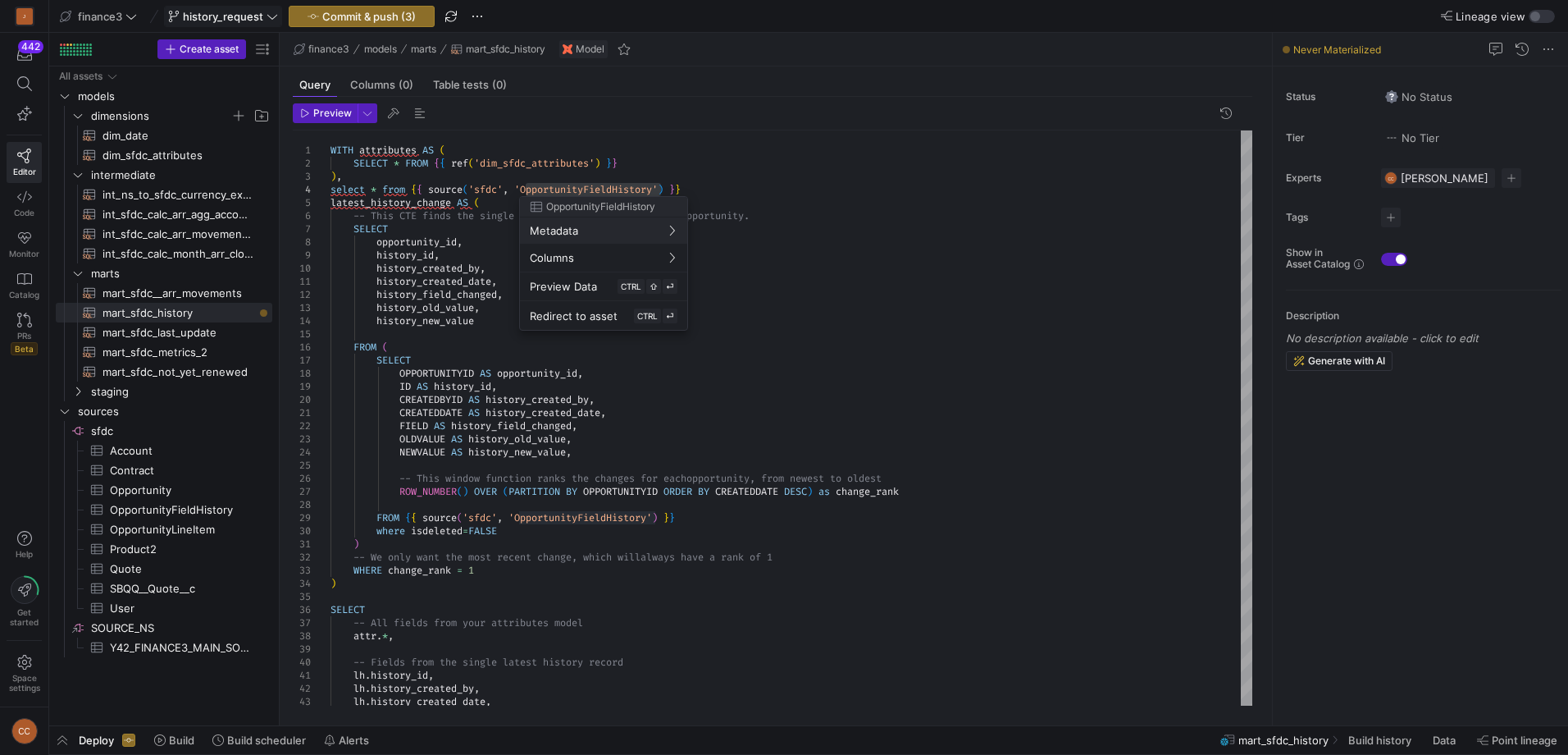
click at [785, 301] on div at bounding box center [784, 377] width 1568 height 755
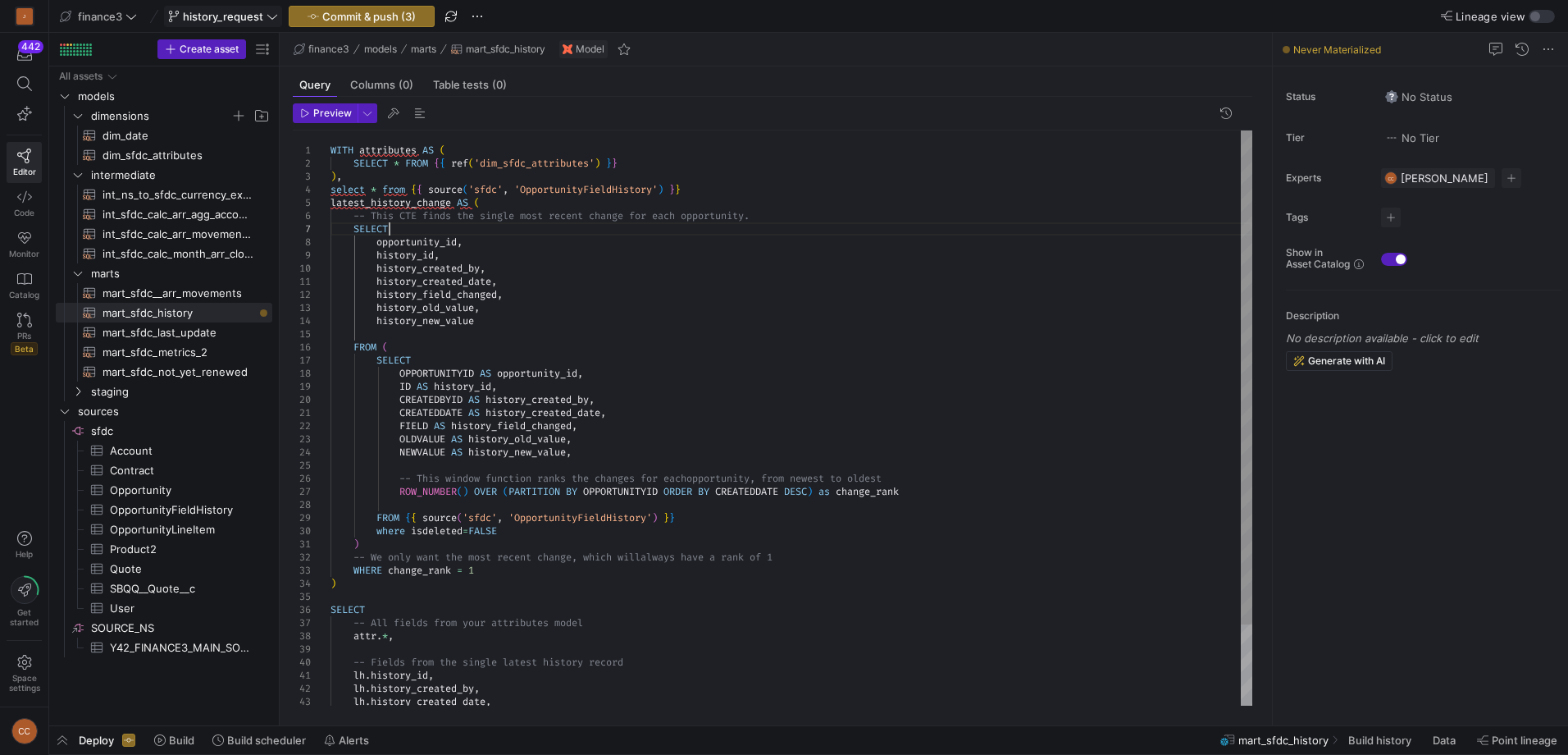
drag, startPoint x: 705, startPoint y: 226, endPoint x: 642, endPoint y: 211, distance: 64.8
click at [702, 226] on div "SELECT opportunity_id , history_id , history_created_by , history_created_date …" at bounding box center [791, 465] width 922 height 670
click at [495, 197] on div "SELECT opportunity_id , history_id , history_created_by , history_created_date …" at bounding box center [791, 465] width 922 height 670
drag, startPoint x: 578, startPoint y: 190, endPoint x: 305, endPoint y: 193, distance: 273.0
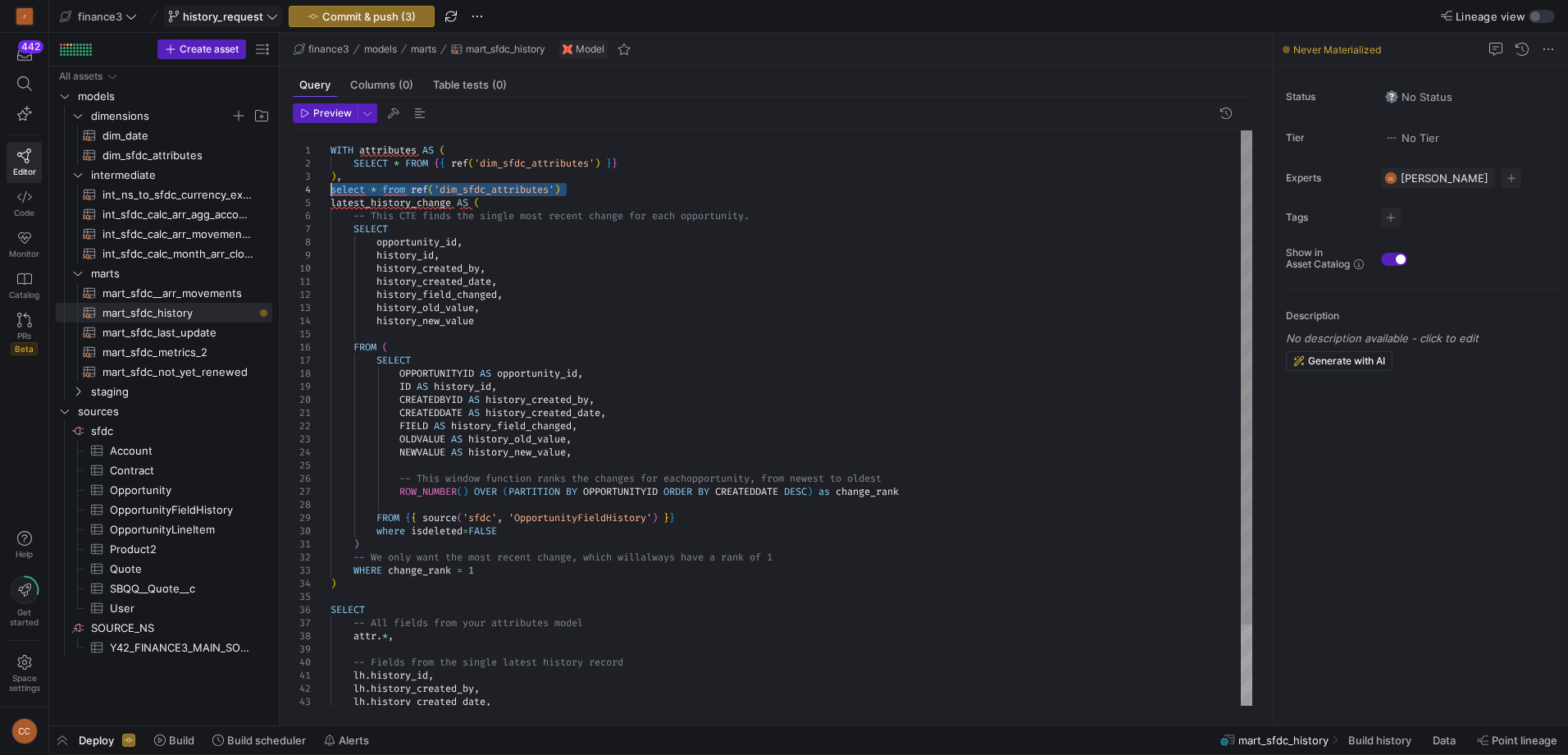
click at [331, 193] on div "SELECT opportunity_id , history_id , history_created_by , history_created_date …" at bounding box center [791, 465] width 922 height 670
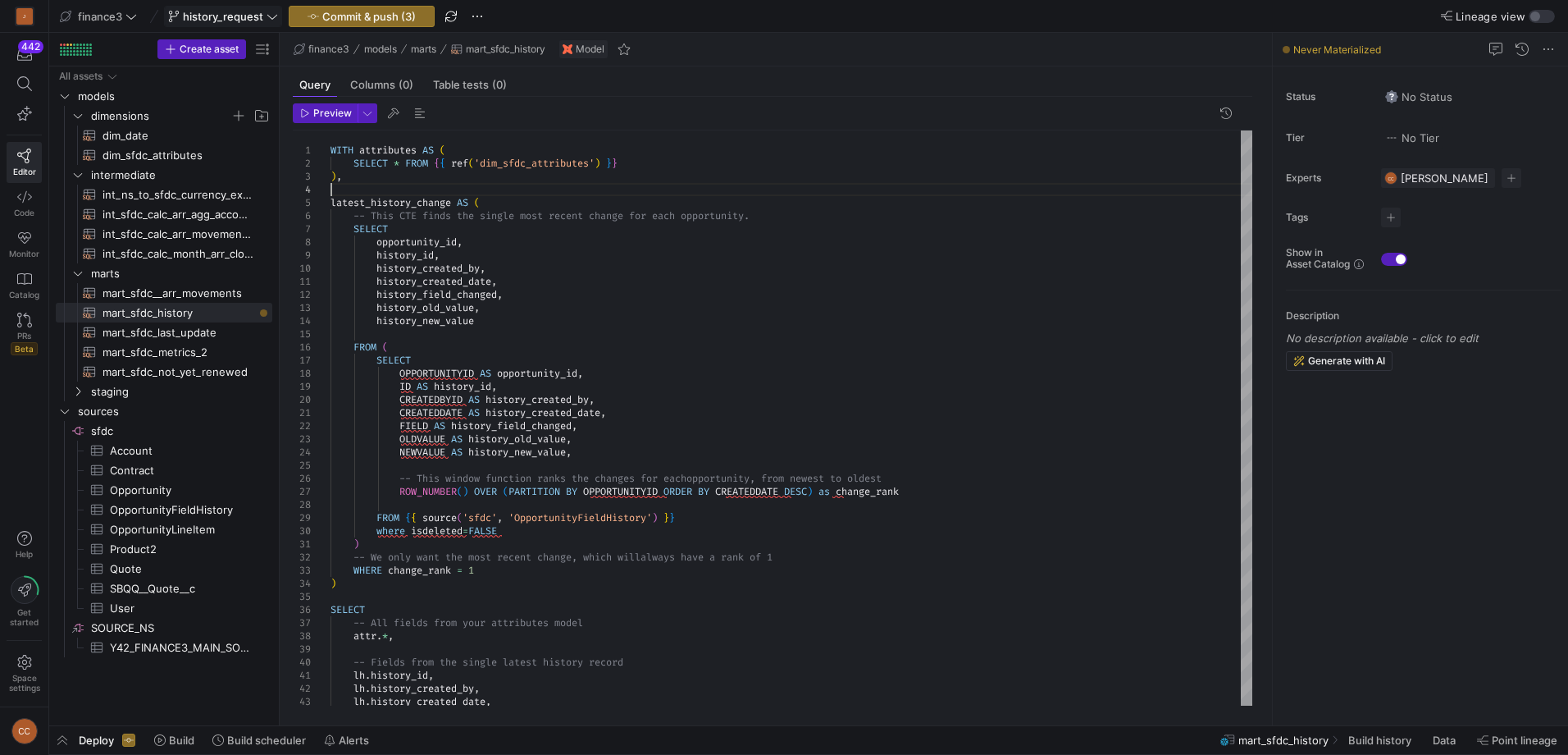
type textarea "WITH attributes AS ( SELECT * FROM {{ ref('dim_sfdc_attributes') }} ), latest_h…"
click at [123, 614] on span "User​​​​​​​​​" at bounding box center [182, 608] width 144 height 19
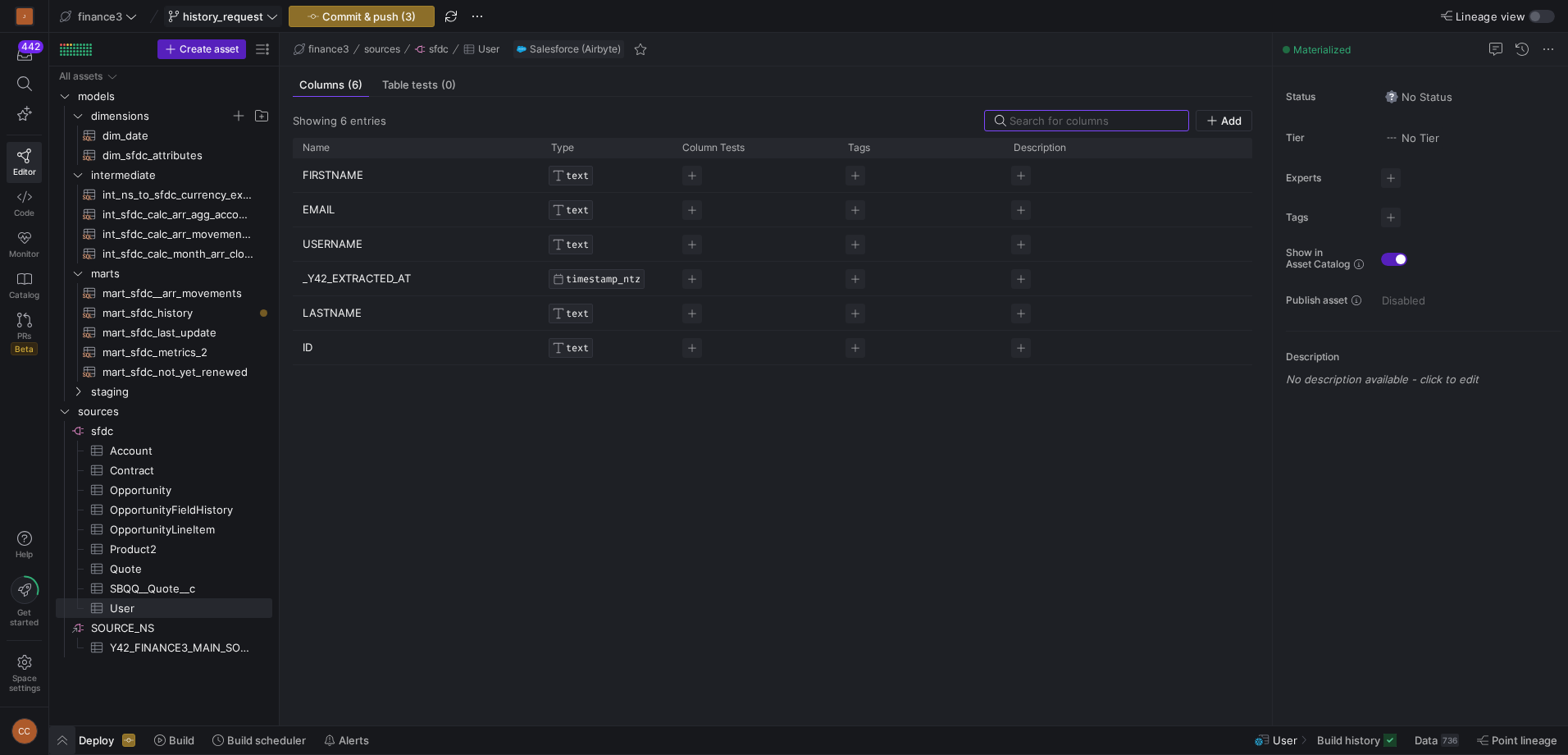
click at [63, 741] on span "button" at bounding box center [62, 740] width 26 height 28
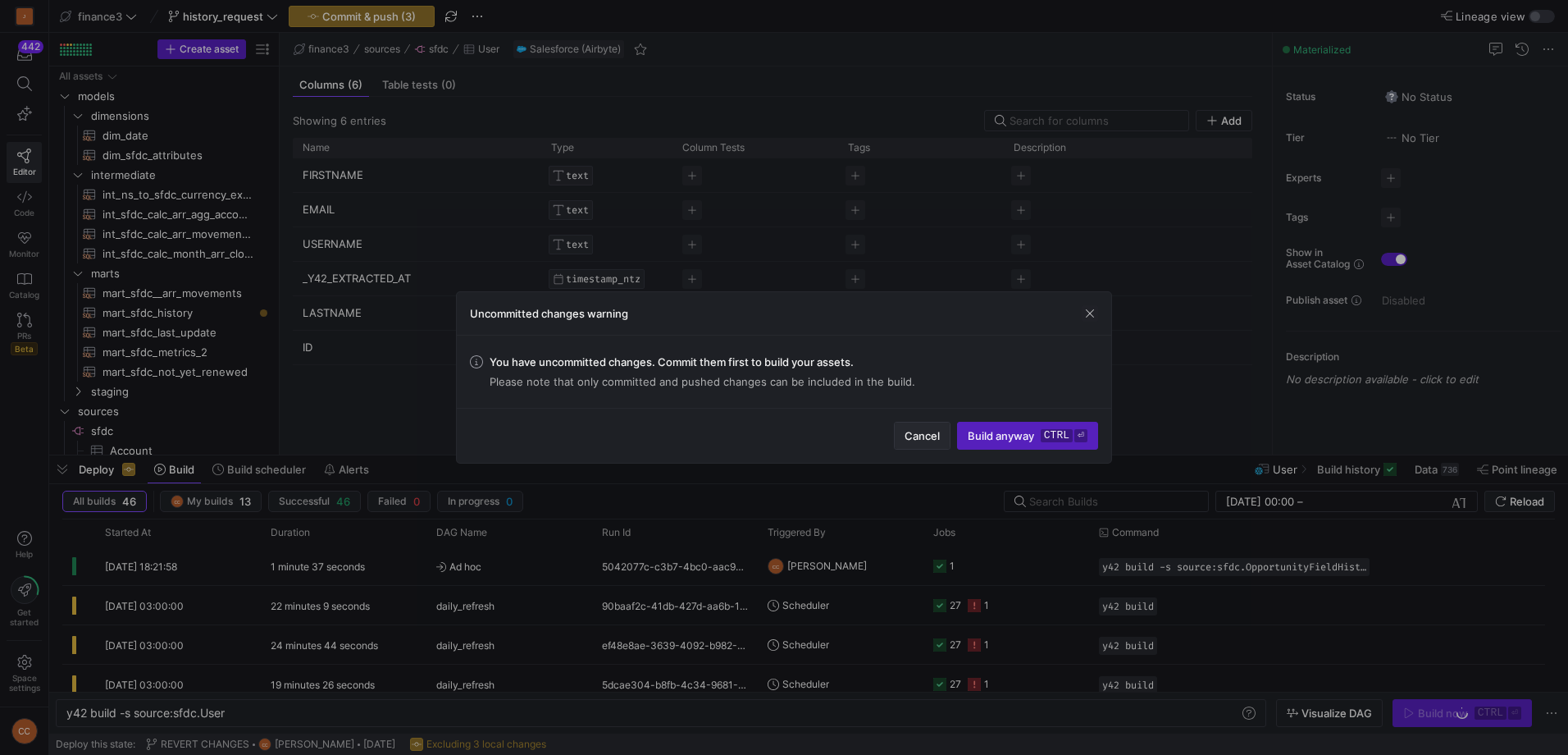
click at [917, 427] on span "button" at bounding box center [922, 435] width 55 height 26
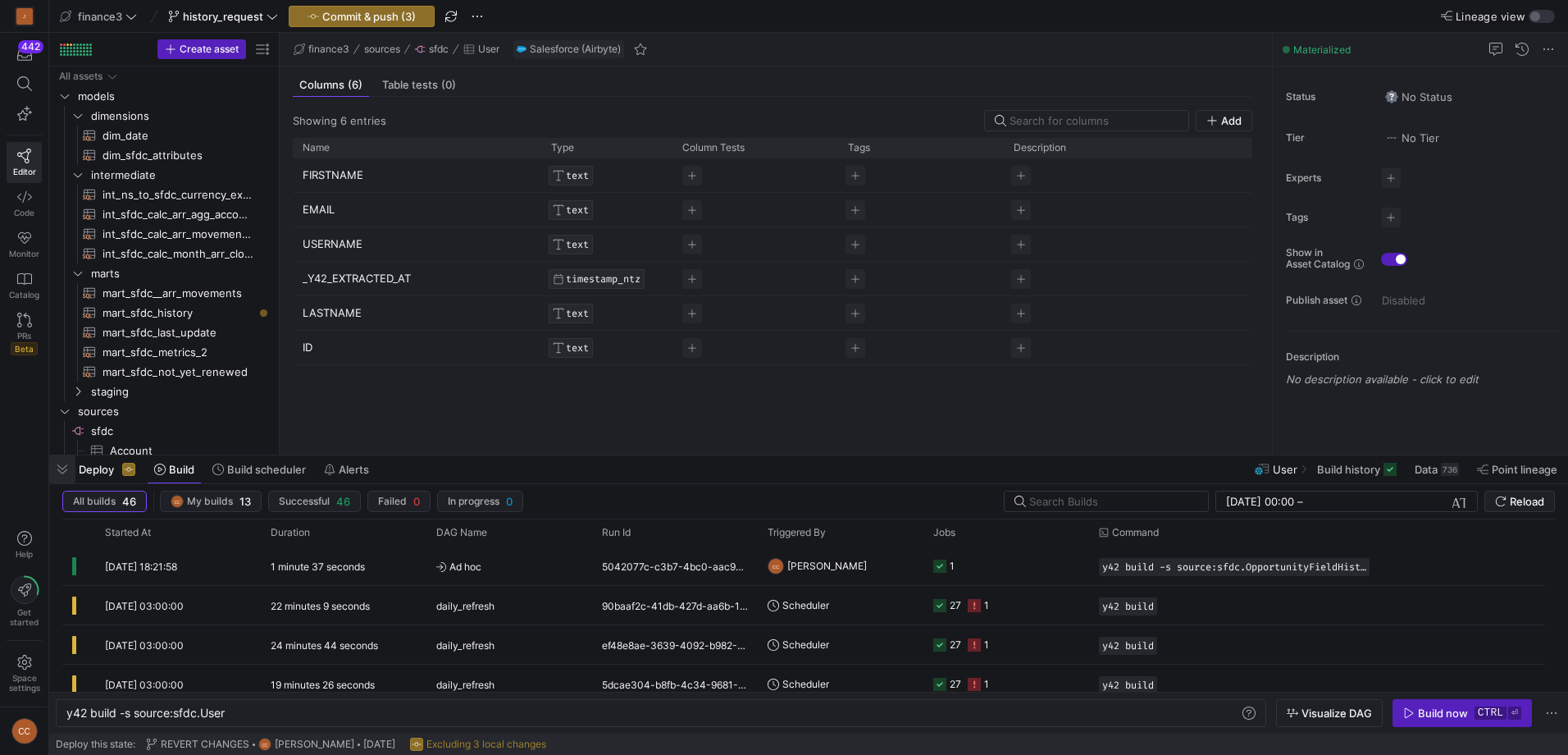
click at [66, 468] on span "button" at bounding box center [62, 470] width 26 height 28
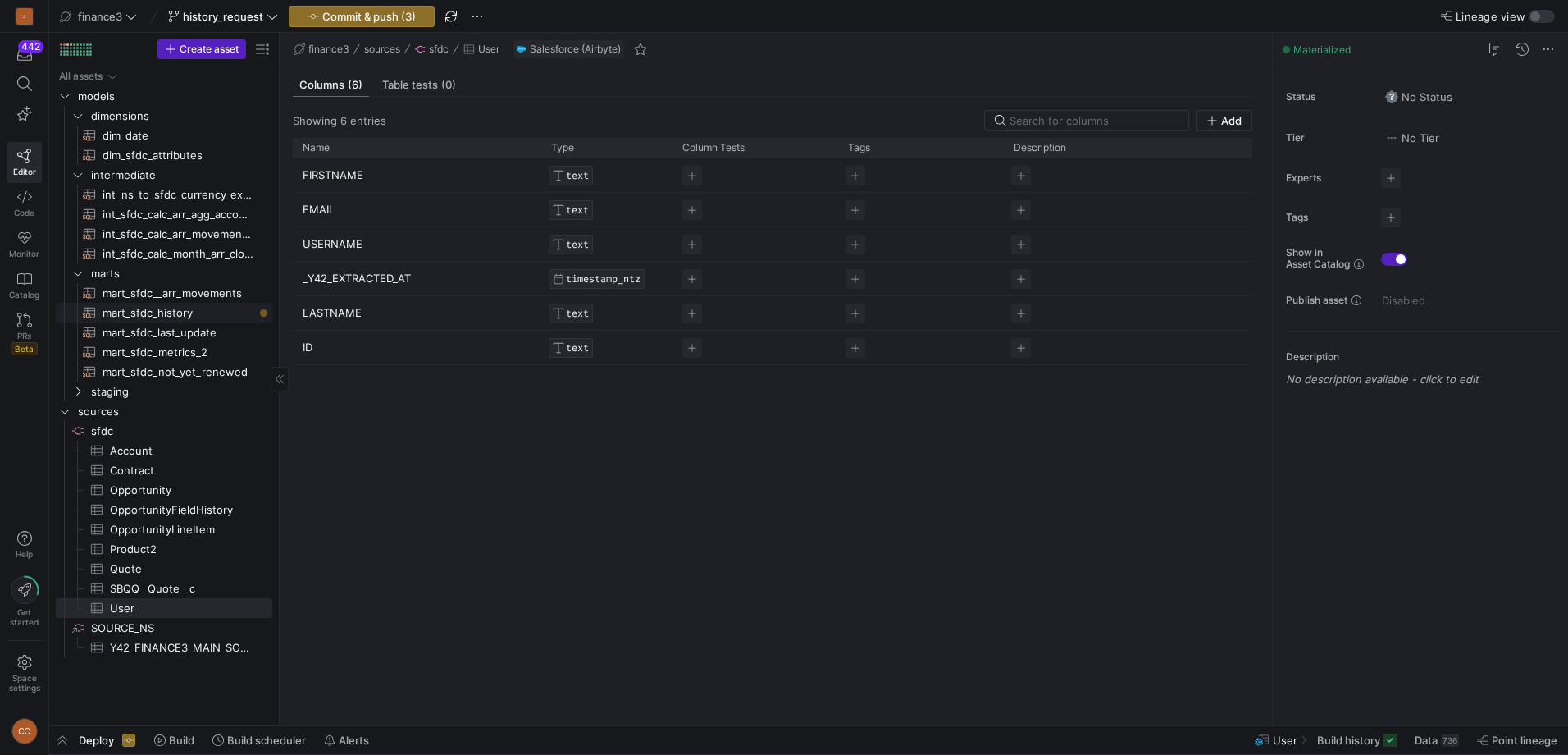
click at [175, 312] on span "mart_sfdc_history​​​​​​​​​​" at bounding box center [178, 313] width 151 height 19
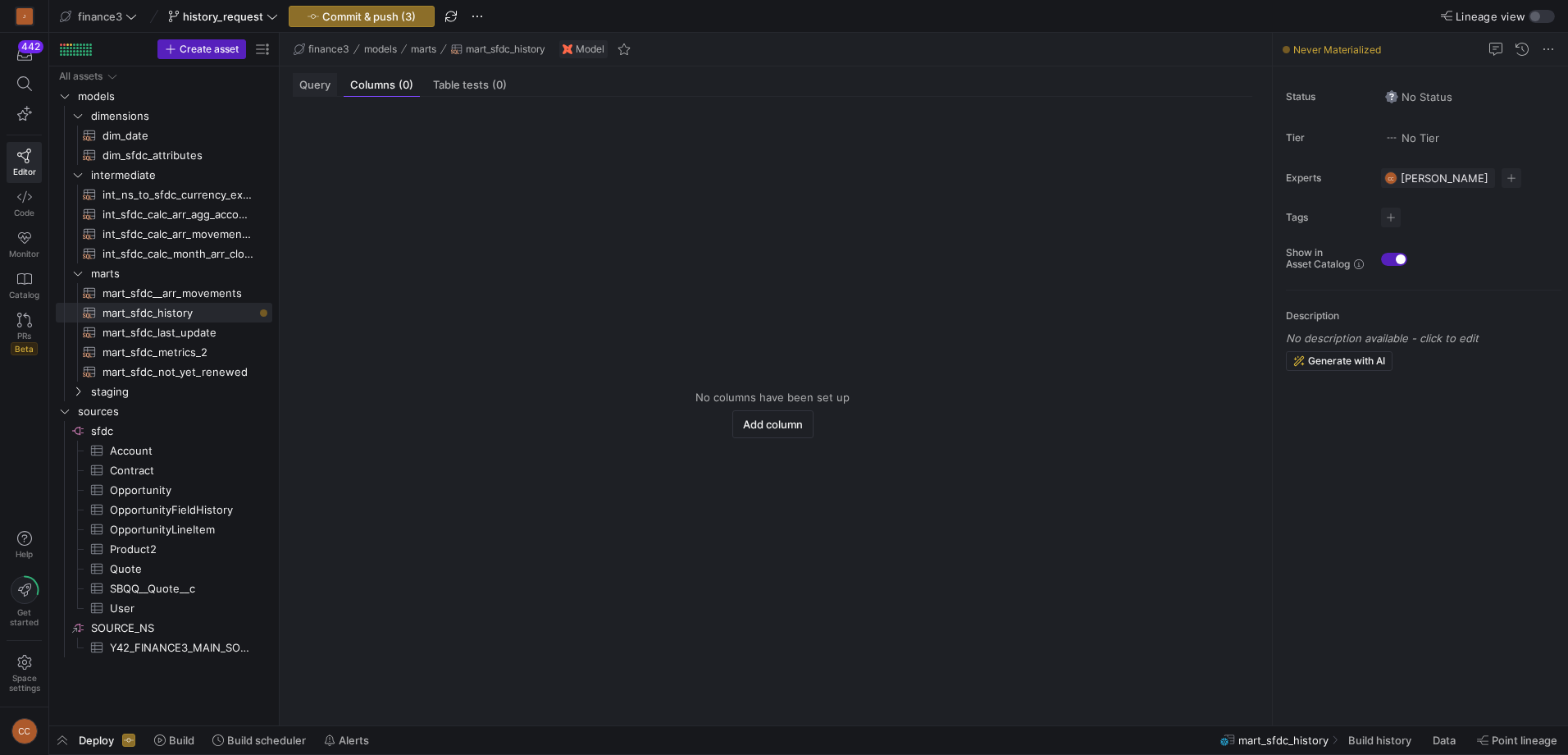
click at [318, 89] on span "Query" at bounding box center [315, 85] width 31 height 11
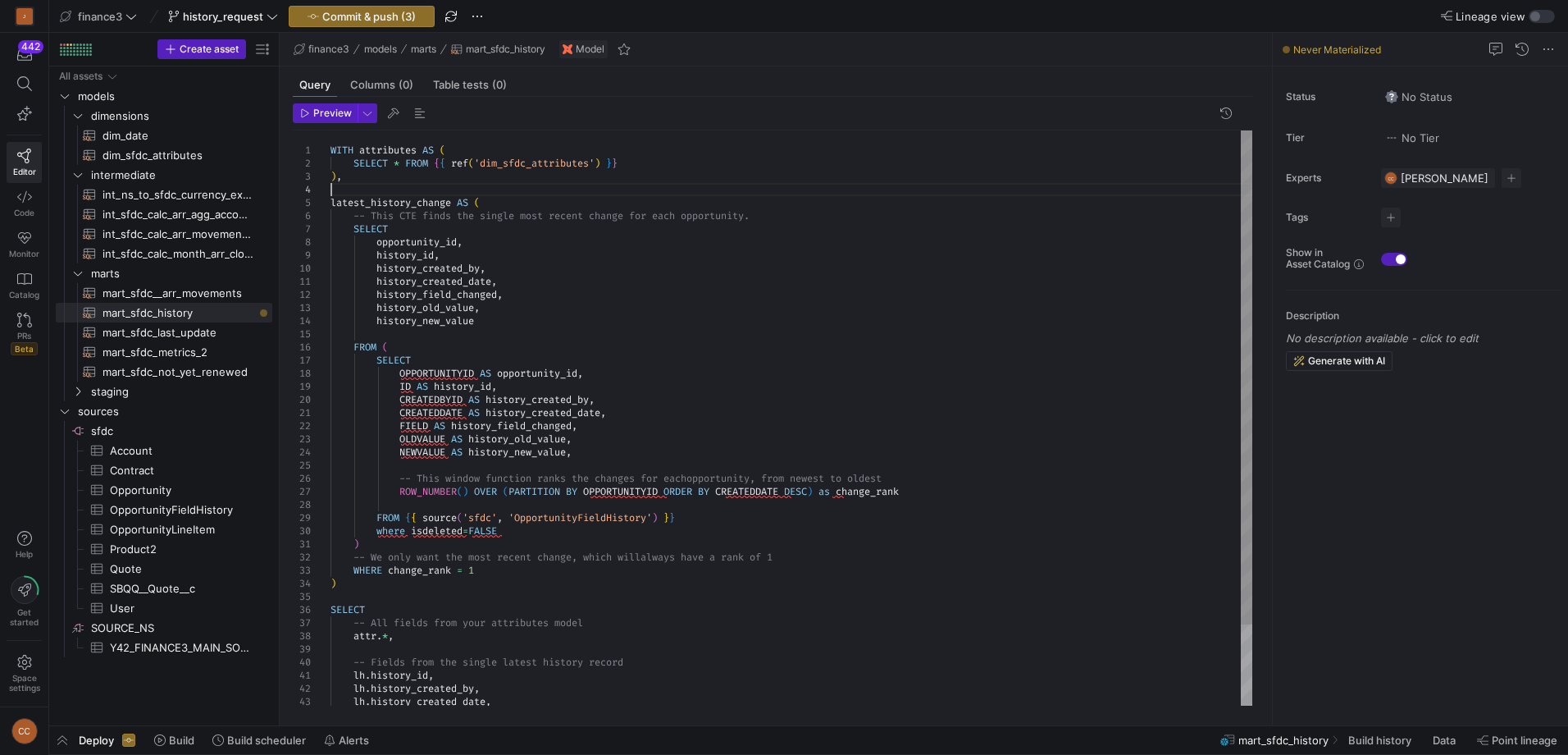
click at [343, 195] on div "WITH attributes AS ( SELECT * FROM { { ref ( 'dim_sfdc_attributes' ) } } ) , la…" at bounding box center [791, 465] width 922 height 670
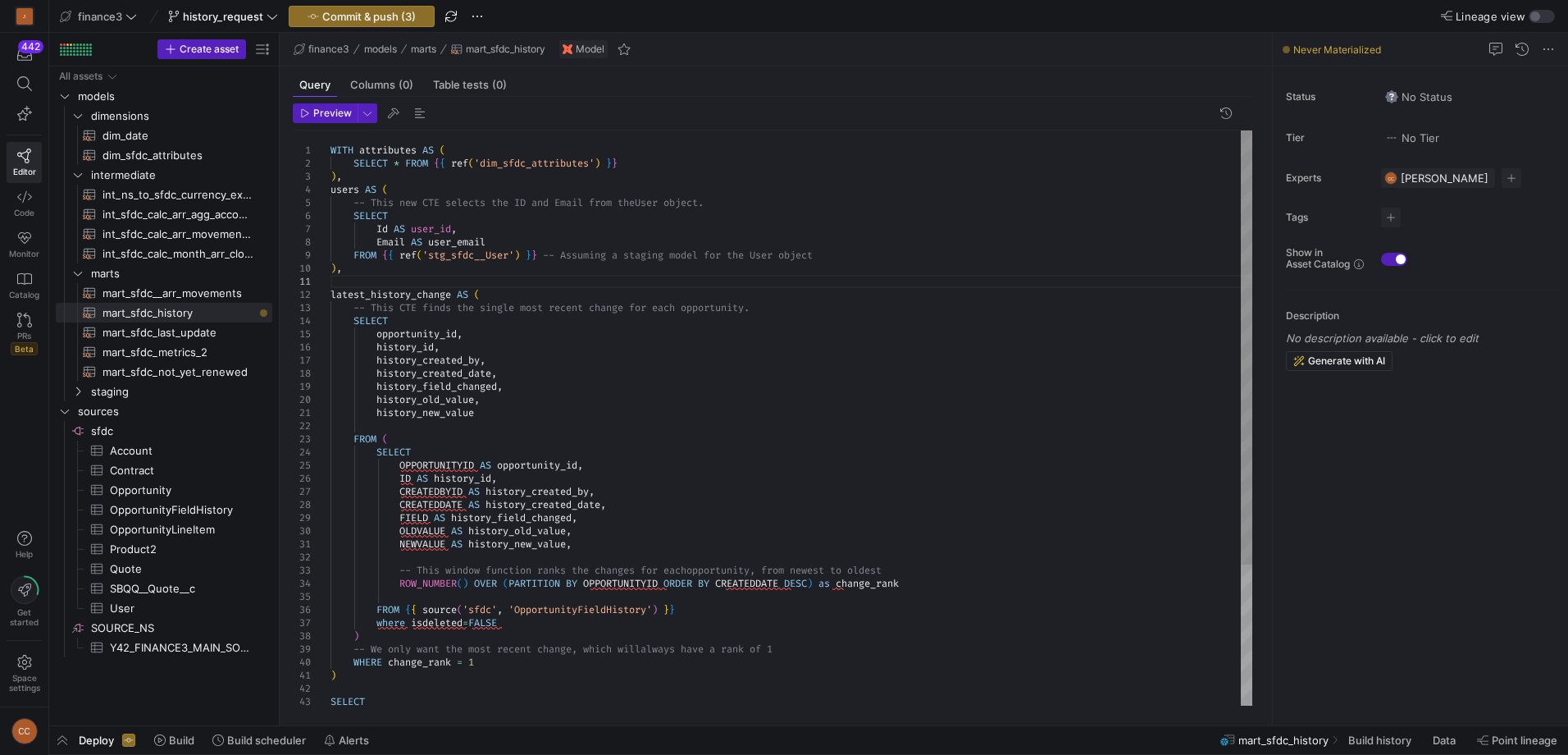
click at [362, 179] on div "WITH attributes AS ( SELECT * FROM { { ref ( 'dim_sfdc_attributes' ) } } ) , us…" at bounding box center [791, 511] width 922 height 761
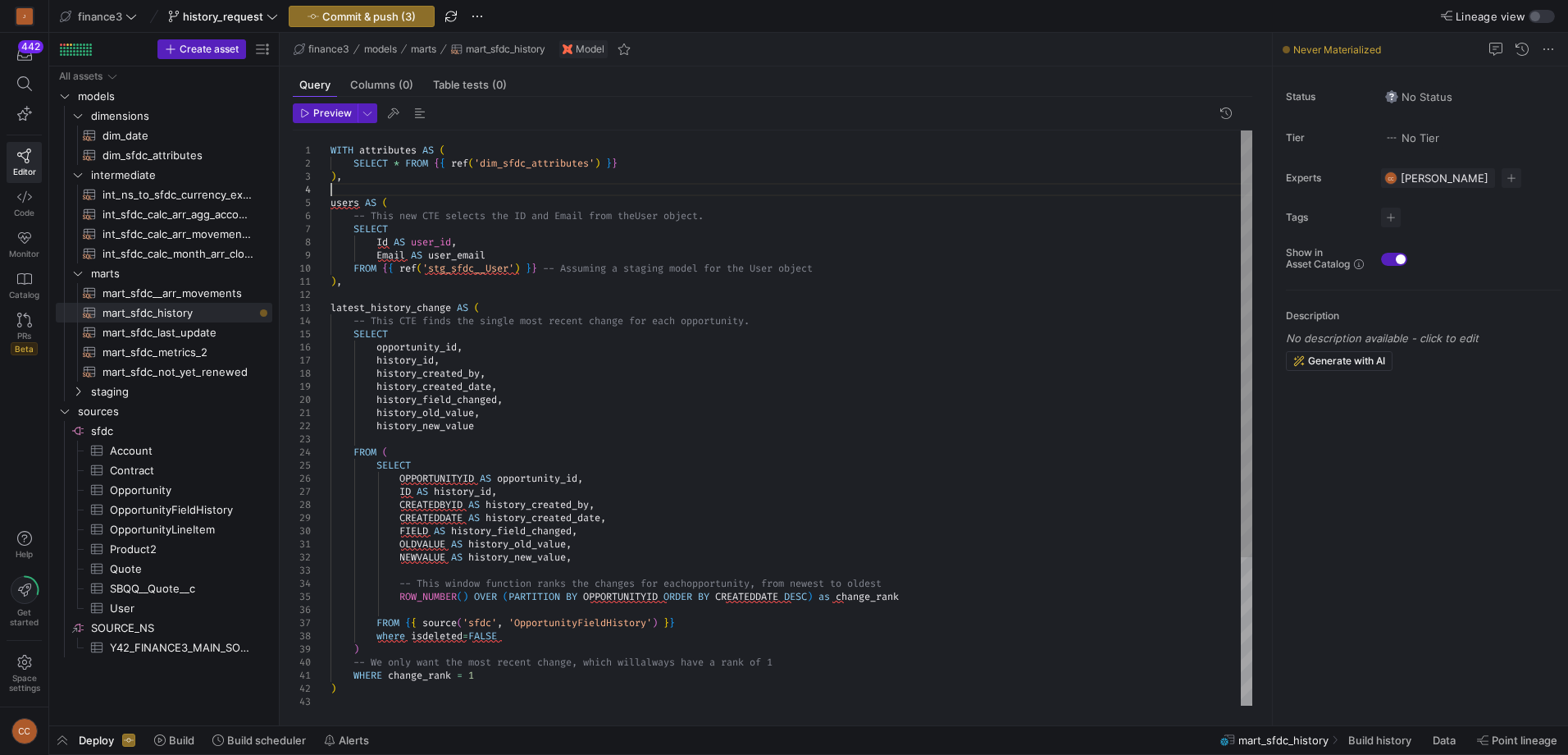
scroll to position [40, 0]
drag, startPoint x: 834, startPoint y: 271, endPoint x: 383, endPoint y: 271, distance: 451.0
click at [383, 271] on div "WITH attributes AS ( SELECT * FROM { { ref ( 'dim_sfdc_attributes' ) } } ) , us…" at bounding box center [791, 518] width 922 height 774
click at [619, 244] on div "WITH attributes AS ( SELECT * FROM { { ref ( 'dim_sfdc_attributes' ) } } ) , us…" at bounding box center [791, 518] width 922 height 774
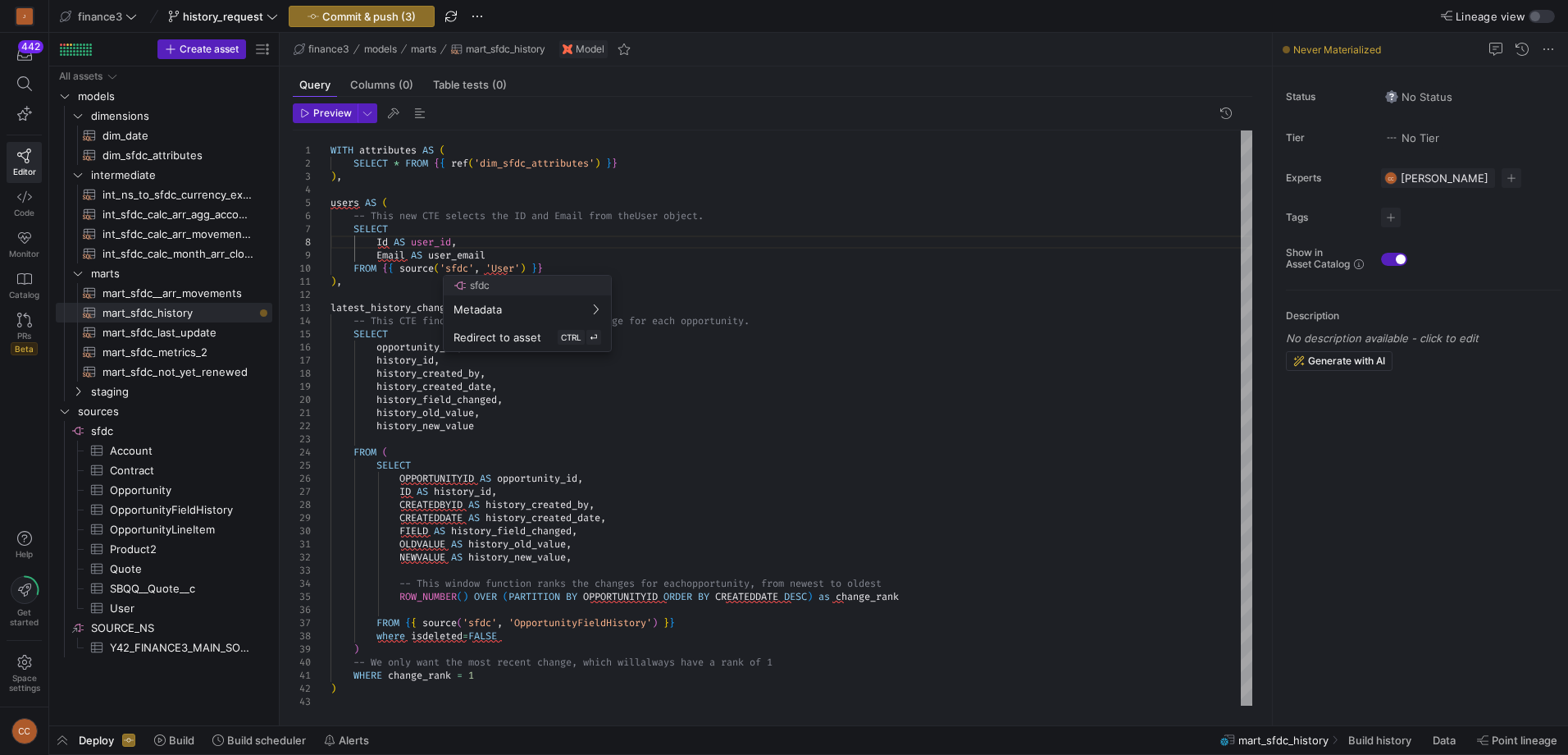
click at [487, 262] on div at bounding box center [784, 377] width 1568 height 755
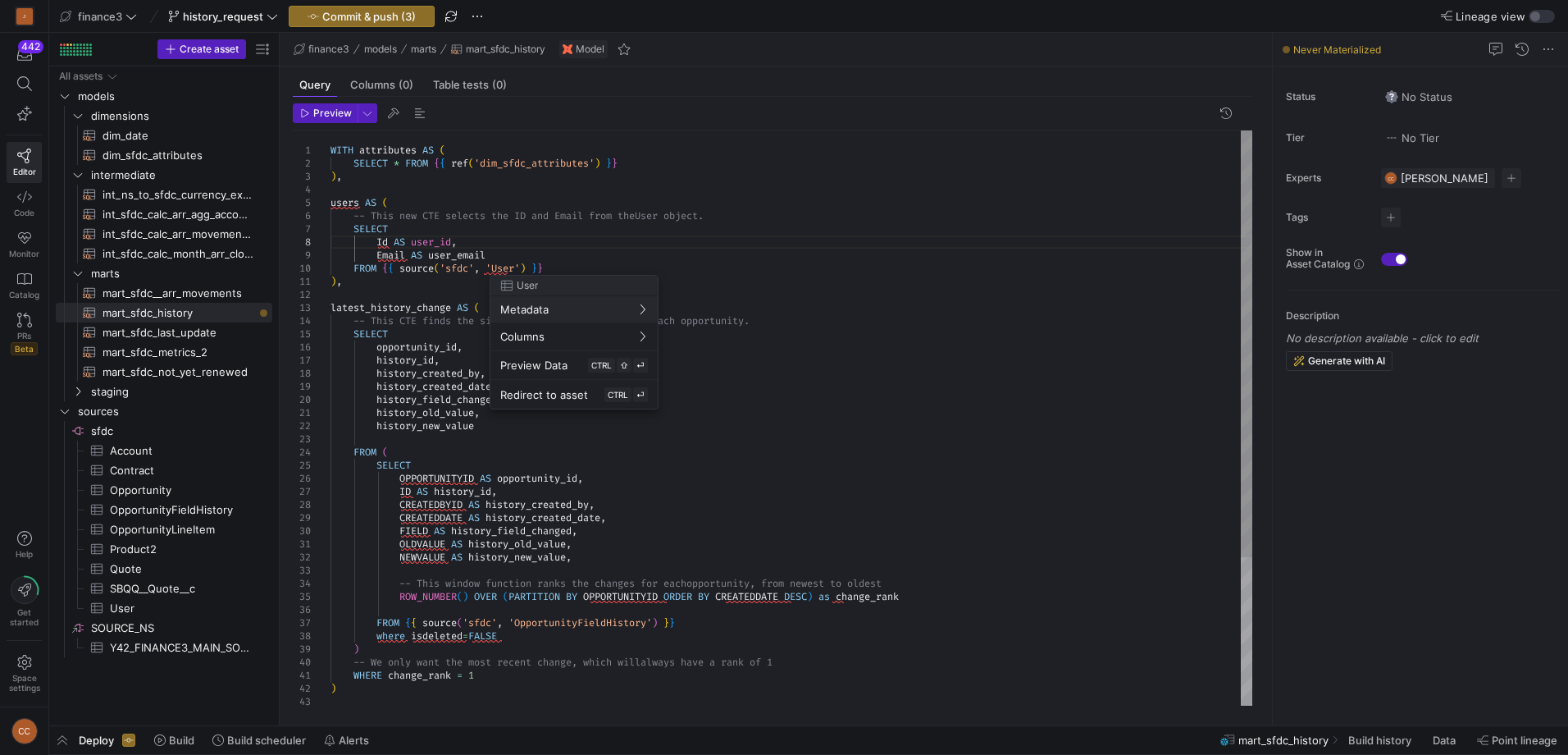
click at [490, 271] on div at bounding box center [784, 377] width 1568 height 755
click at [490, 271] on div "WITH attributes AS ( SELECT * FROM { { ref ( 'dim_sfdc_attributes' ) } } ) , us…" at bounding box center [791, 518] width 922 height 774
click at [711, 237] on div "WITH attributes AS ( SELECT * FROM { { ref ( 'dim_sfdc_attributes' ) } } ) , us…" at bounding box center [791, 518] width 922 height 774
click at [495, 427] on div "WITH attributes AS ( SELECT * FROM { { ref ( 'dim_sfdc_attributes' ) } } ) , us…" at bounding box center [791, 518] width 922 height 774
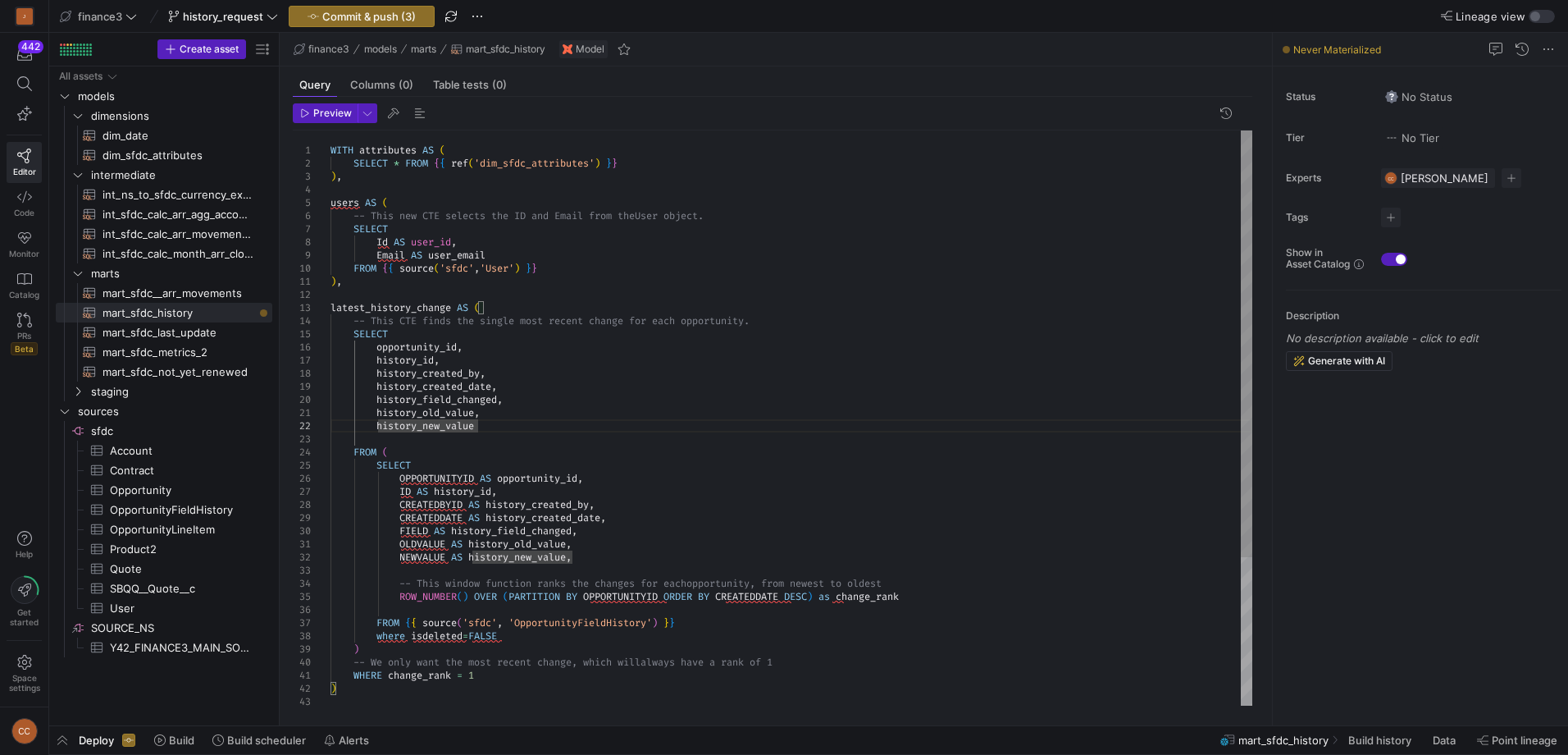
click at [494, 374] on div "WITH attributes AS ( SELECT * FROM { { ref ( 'dim_sfdc_attributes' ) } } ) , us…" at bounding box center [791, 518] width 922 height 774
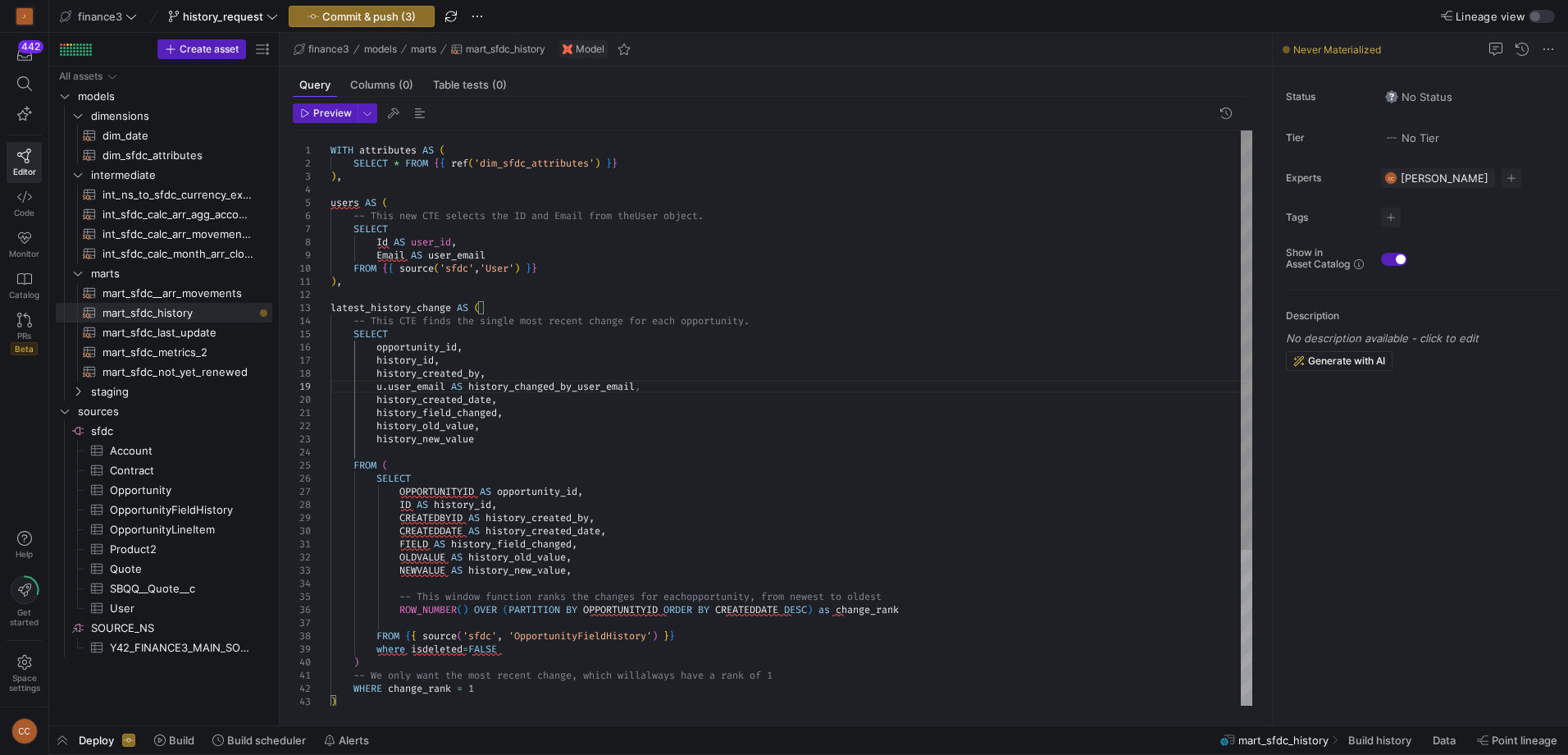
scroll to position [118, 318]
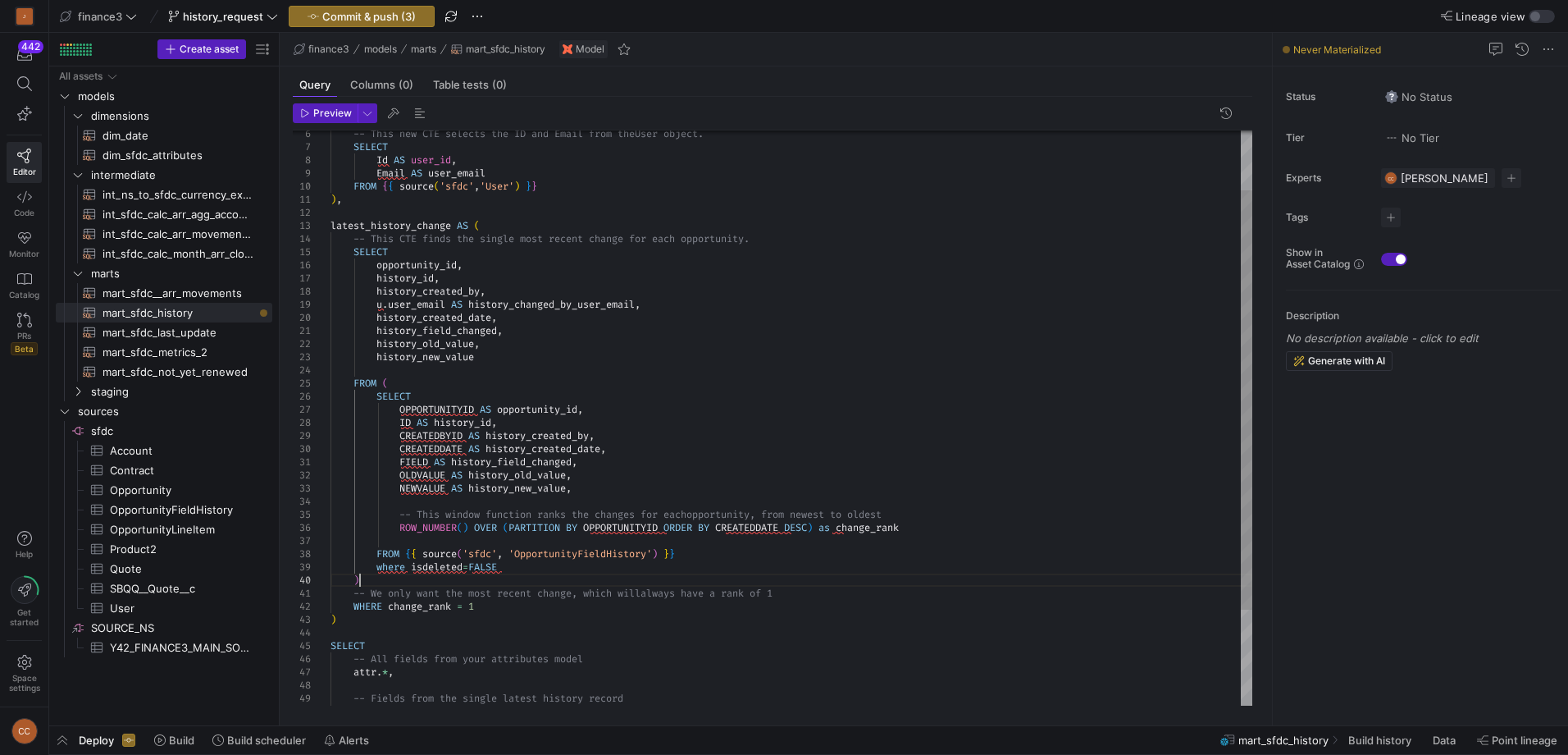
click at [372, 582] on div "latest_history_change AS ( -- This CTE finds the single most recent change fo r…" at bounding box center [791, 442] width 922 height 787
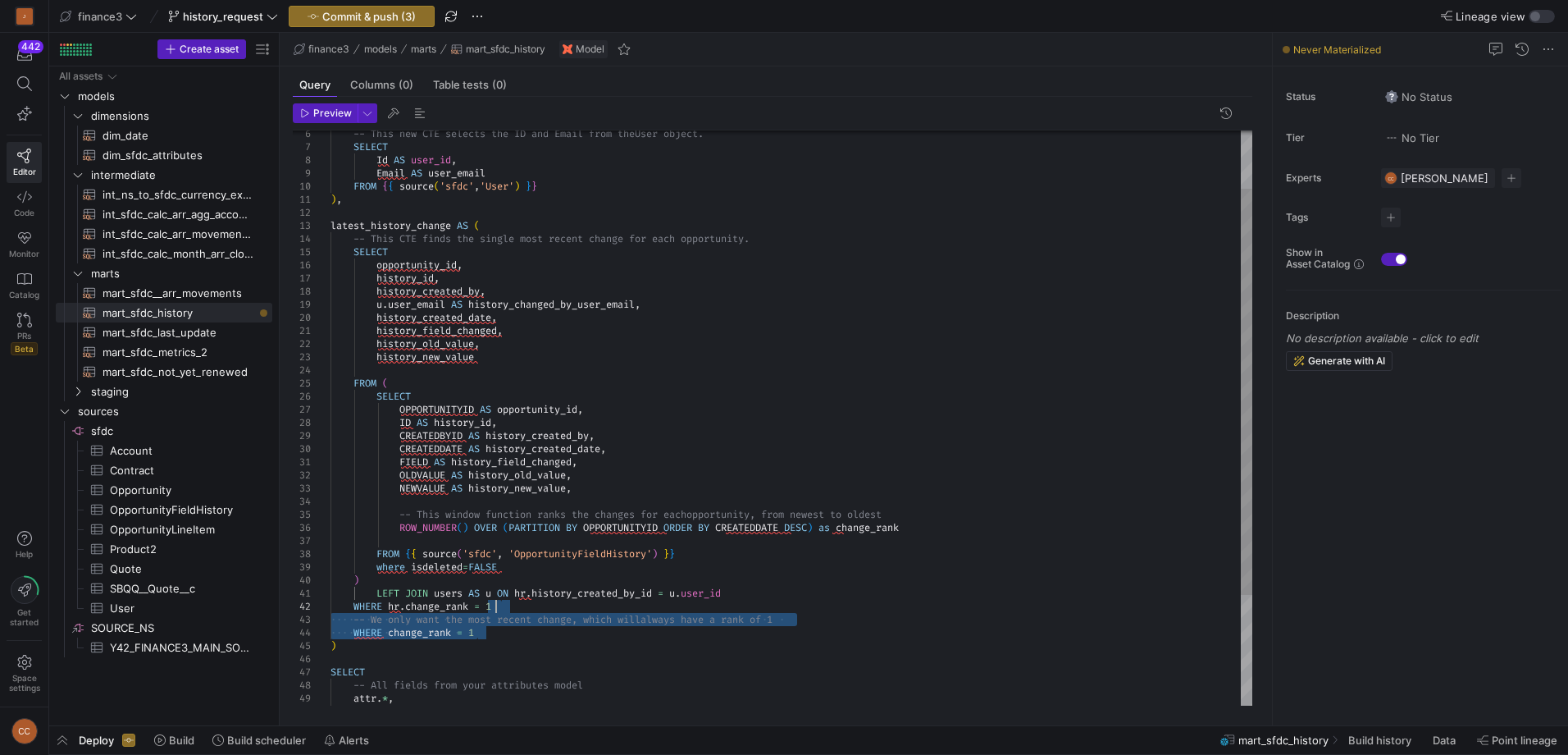
drag, startPoint x: 481, startPoint y: 631, endPoint x: 504, endPoint y: 614, distance: 28.6
click at [504, 614] on div "latest_history_change AS ( -- This CTE finds the single most recent change fo r…" at bounding box center [791, 455] width 922 height 814
click at [483, 634] on div "latest_history_change AS ( -- This CTE finds the single most recent change fo r…" at bounding box center [791, 455] width 922 height 814
drag, startPoint x: 485, startPoint y: 631, endPoint x: 501, endPoint y: 610, distance: 26.4
click at [501, 610] on div "latest_history_change AS ( -- This CTE finds the single most recent change fo r…" at bounding box center [791, 455] width 922 height 814
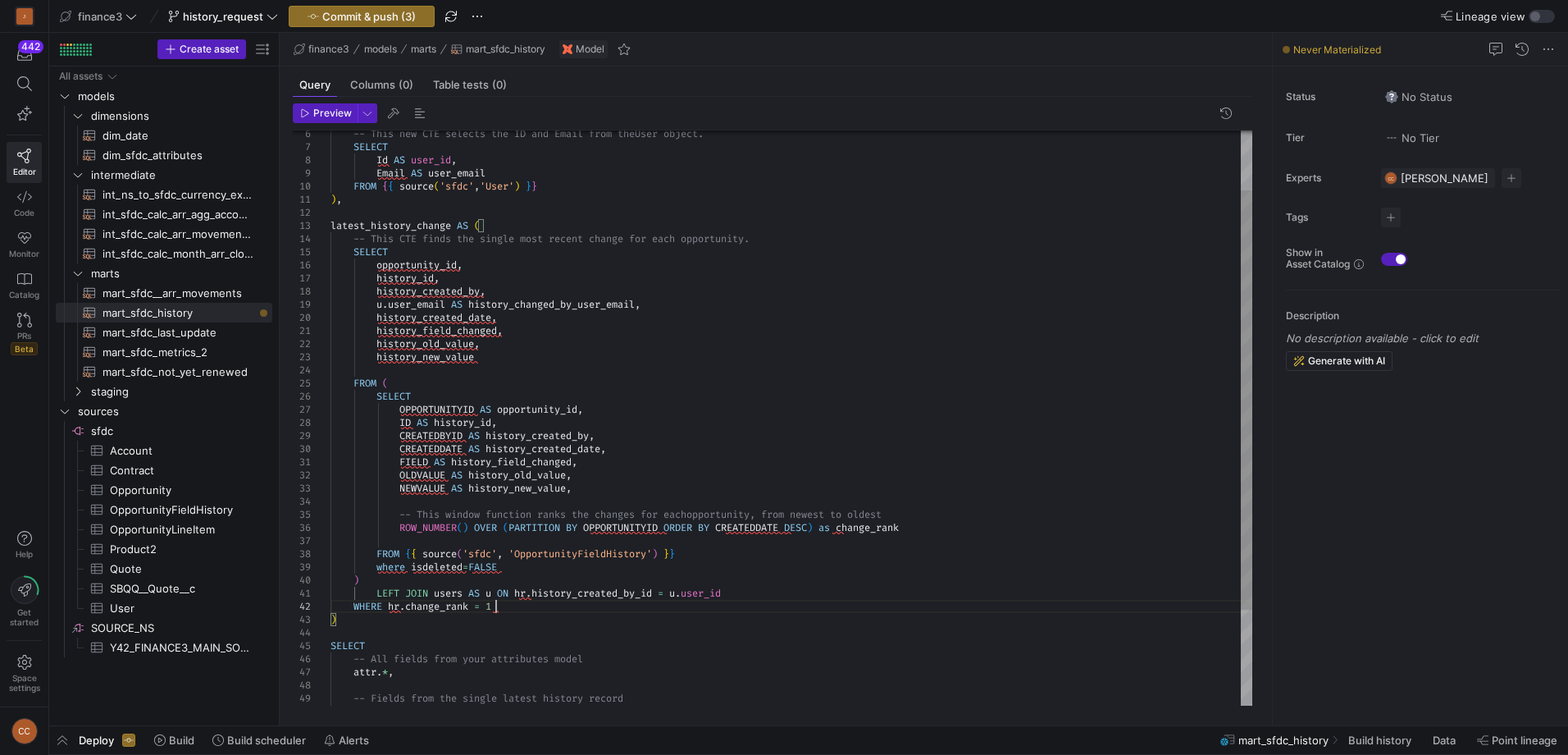
click at [739, 349] on div "latest_history_change AS ( -- This CTE finds the single most recent change fo r…" at bounding box center [791, 442] width 922 height 787
click at [328, 111] on span "Preview" at bounding box center [332, 113] width 39 height 11
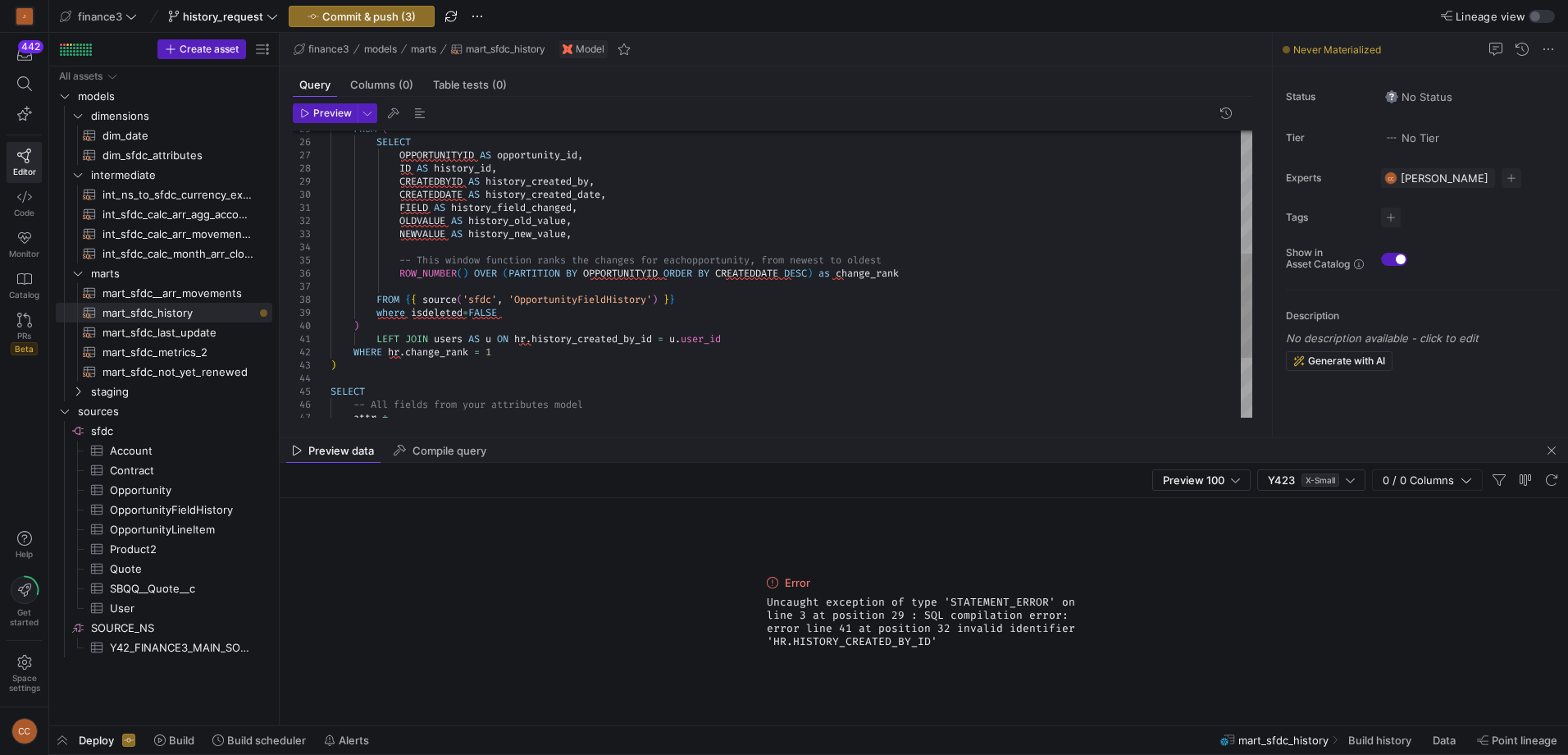
scroll to position [12, 153]
click at [550, 355] on div "FIELD AS history_field_changed , OLDVALUE AS history_old_value , NEWVALUE AS hi…" at bounding box center [791, 188] width 922 height 787
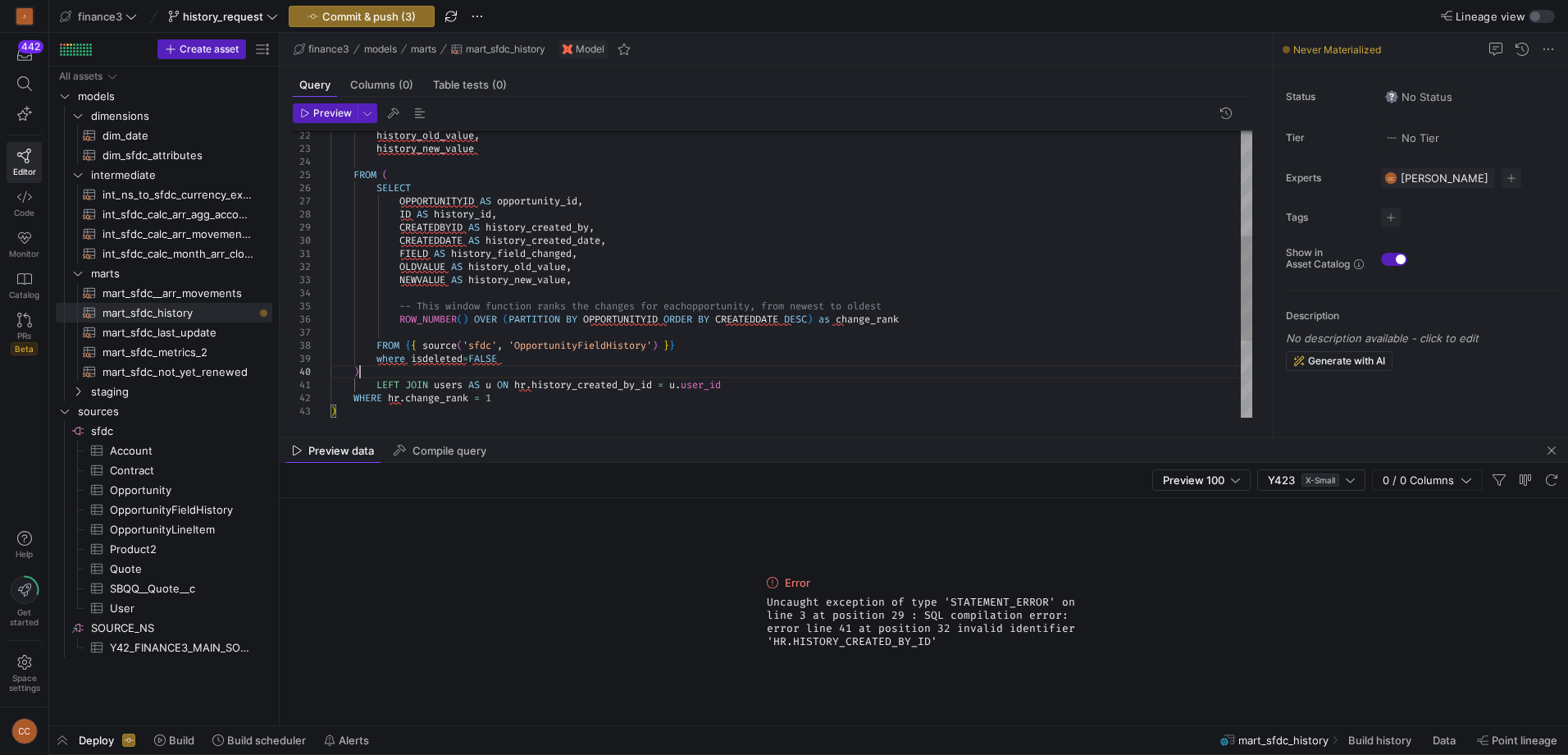
click at [369, 375] on div "FIELD AS history_field_changed , OLDVALUE AS history_old_value , NEWVALUE AS hi…" at bounding box center [791, 233] width 922 height 787
click at [728, 188] on div "FIELD AS history_field_changed , OLDVALUE AS history_old_value , NEWVALUE AS hi…" at bounding box center [791, 233] width 922 height 787
click at [321, 116] on span "Preview" at bounding box center [332, 113] width 39 height 11
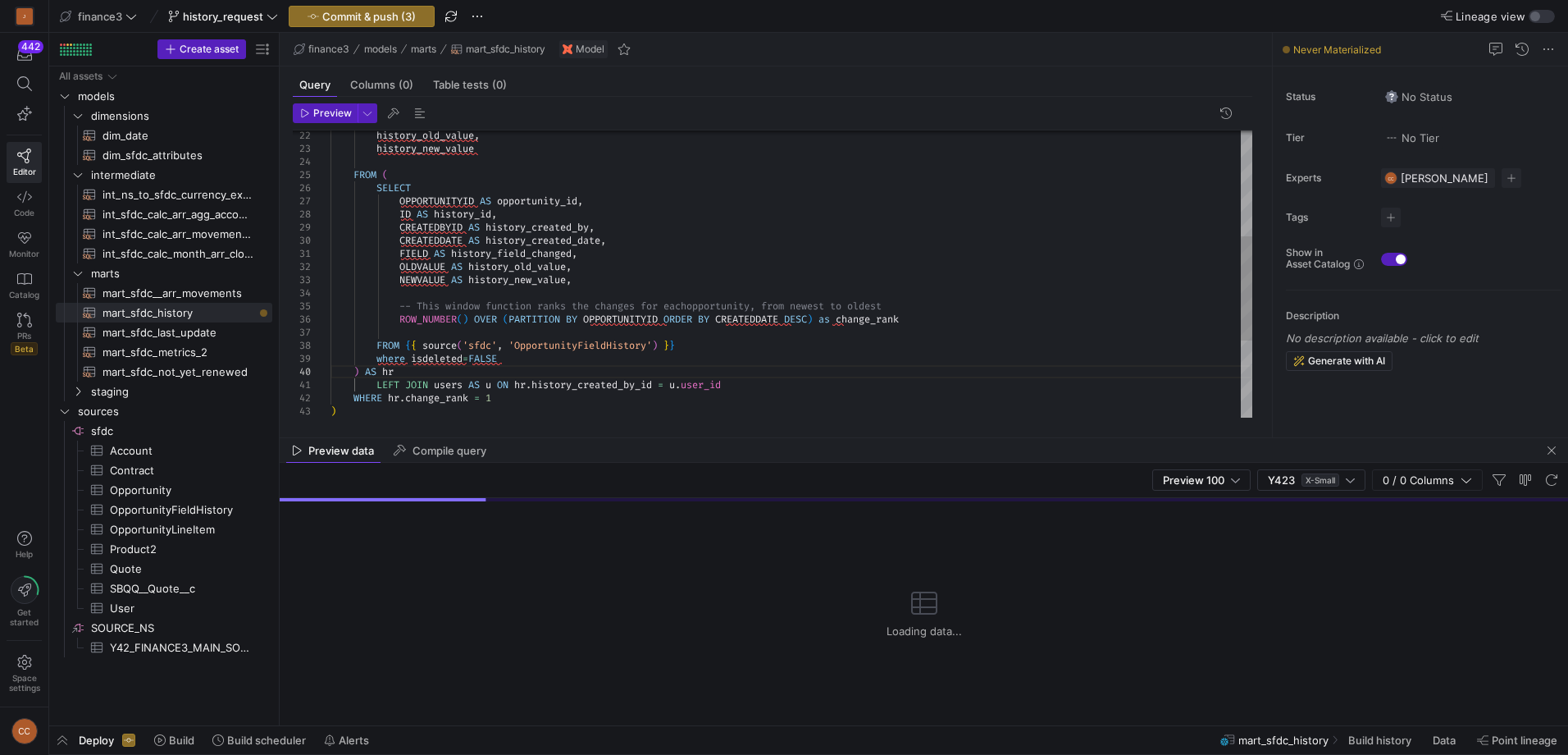
click at [699, 193] on div "FIELD AS history_field_changed , OLDVALUE AS history_old_value , NEWVALUE AS hi…" at bounding box center [791, 233] width 922 height 787
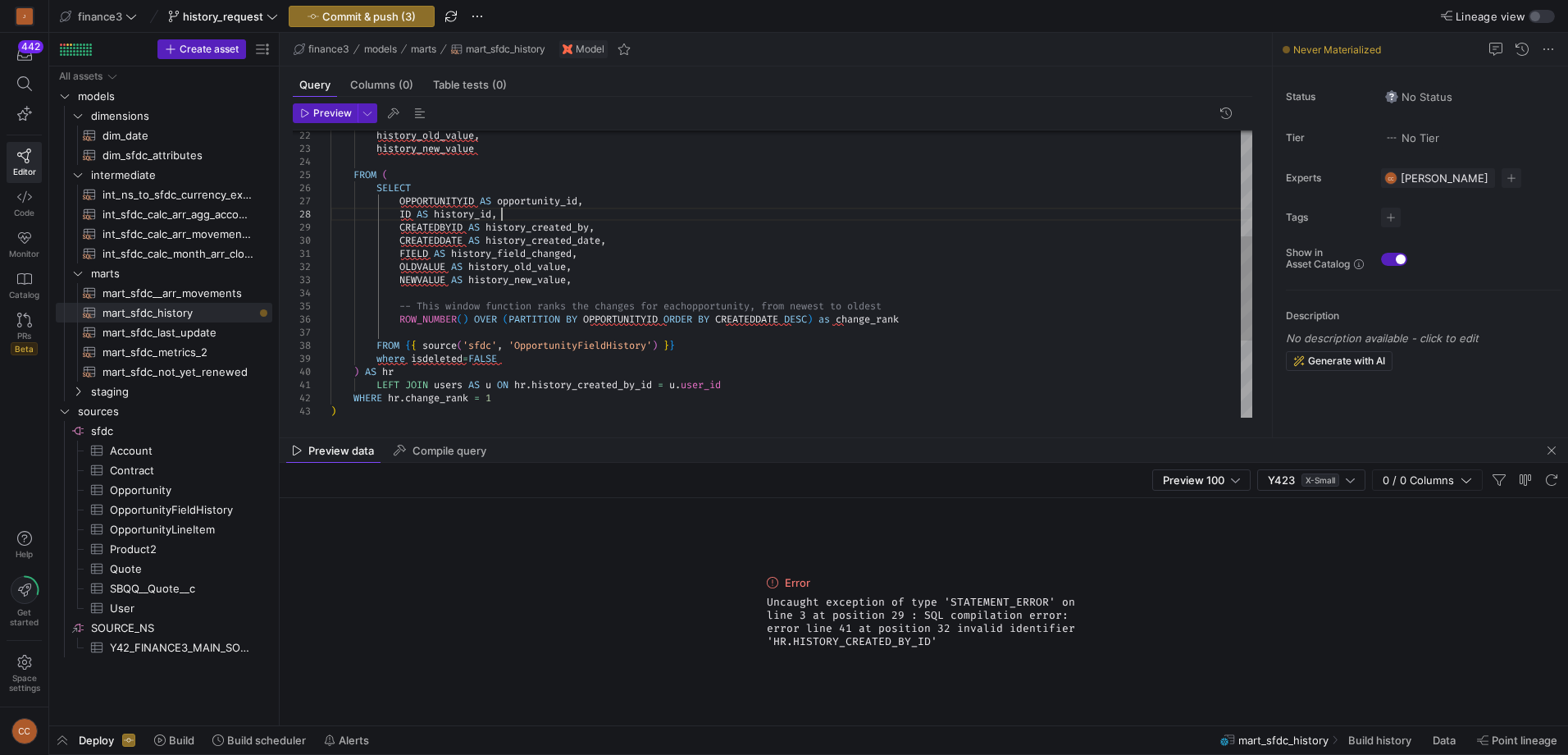
click at [753, 215] on div "FIELD AS history_field_changed , OLDVALUE AS history_old_value , NEWVALUE AS hi…" at bounding box center [791, 233] width 922 height 787
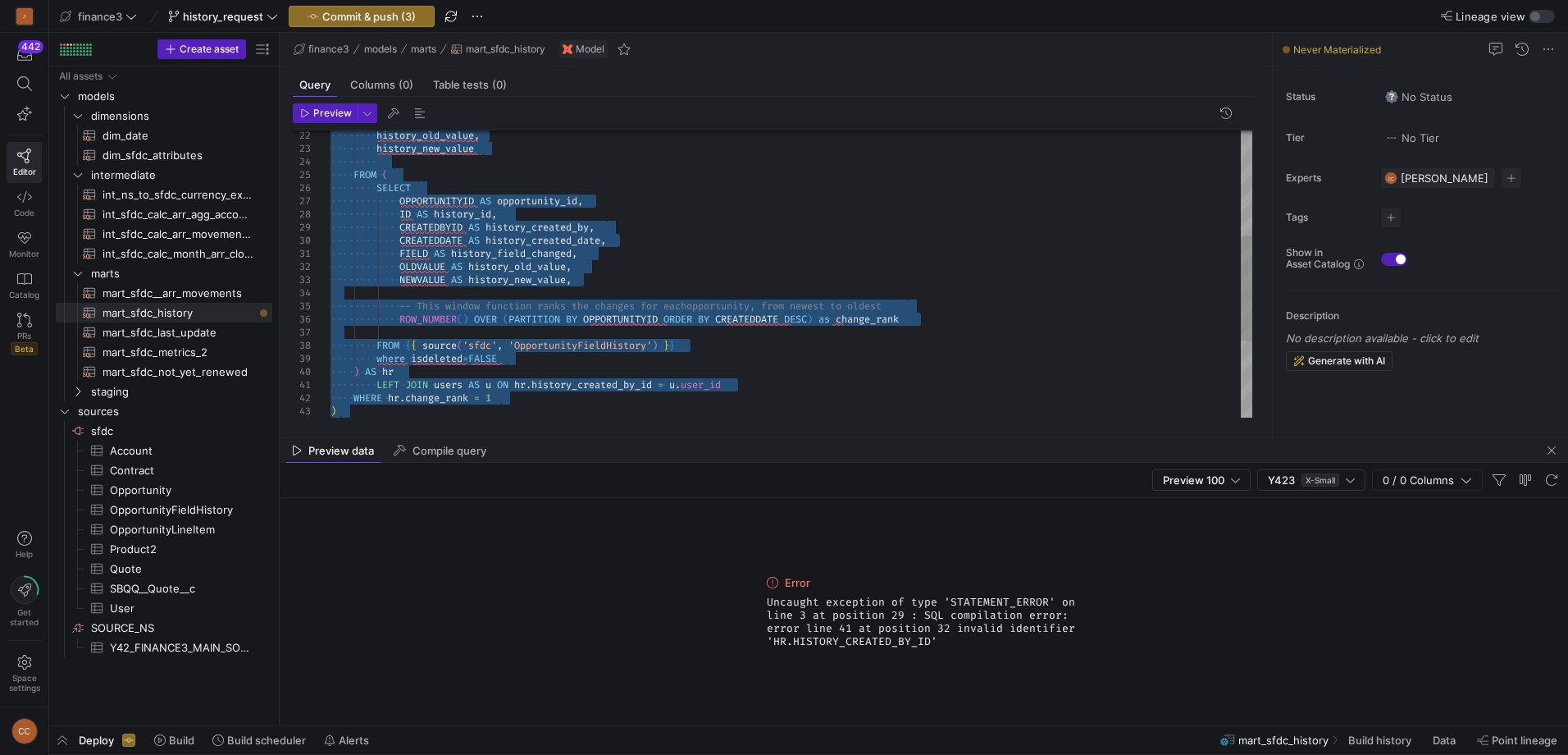
scroll to position [65, 64]
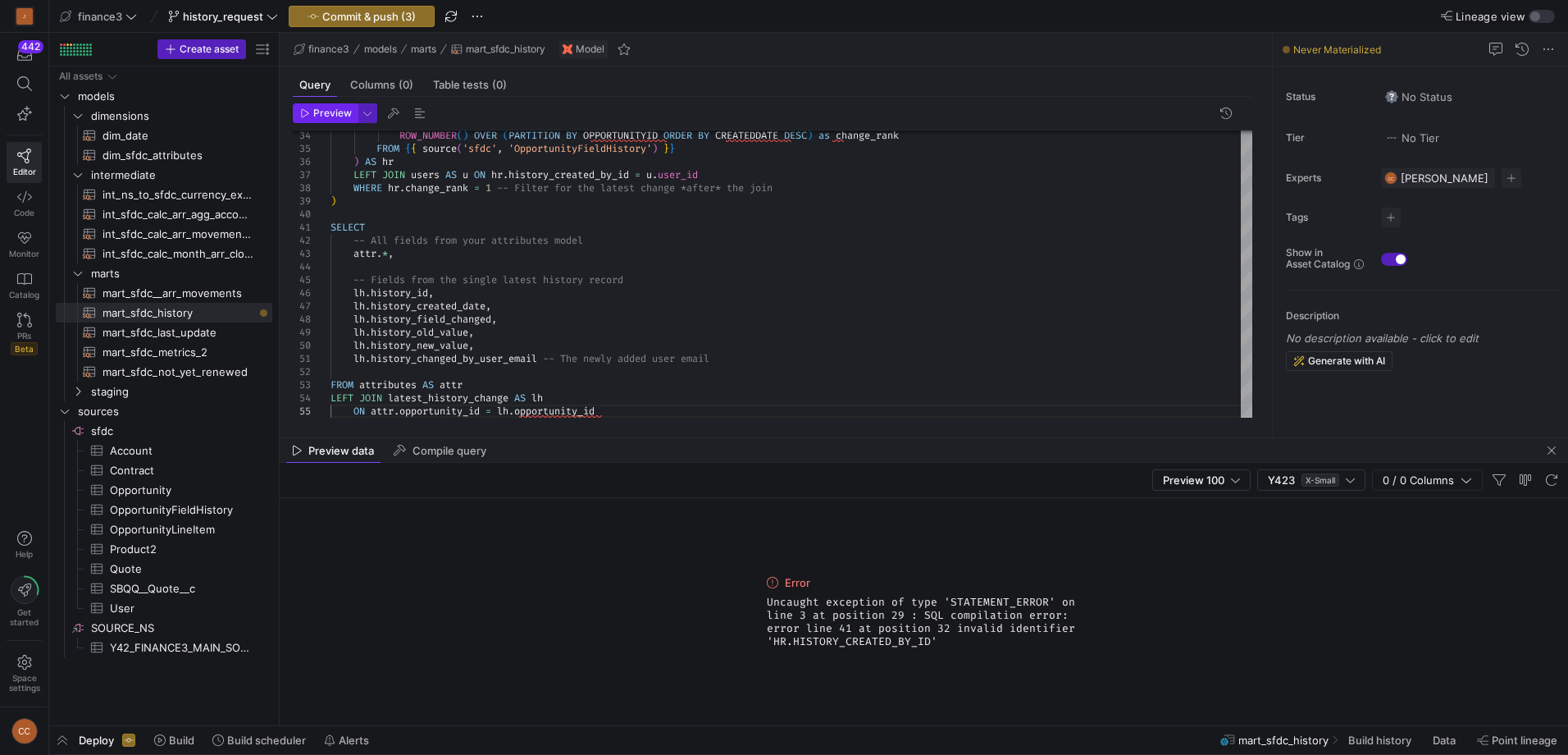
click at [320, 107] on span "Preview" at bounding box center [332, 113] width 39 height 11
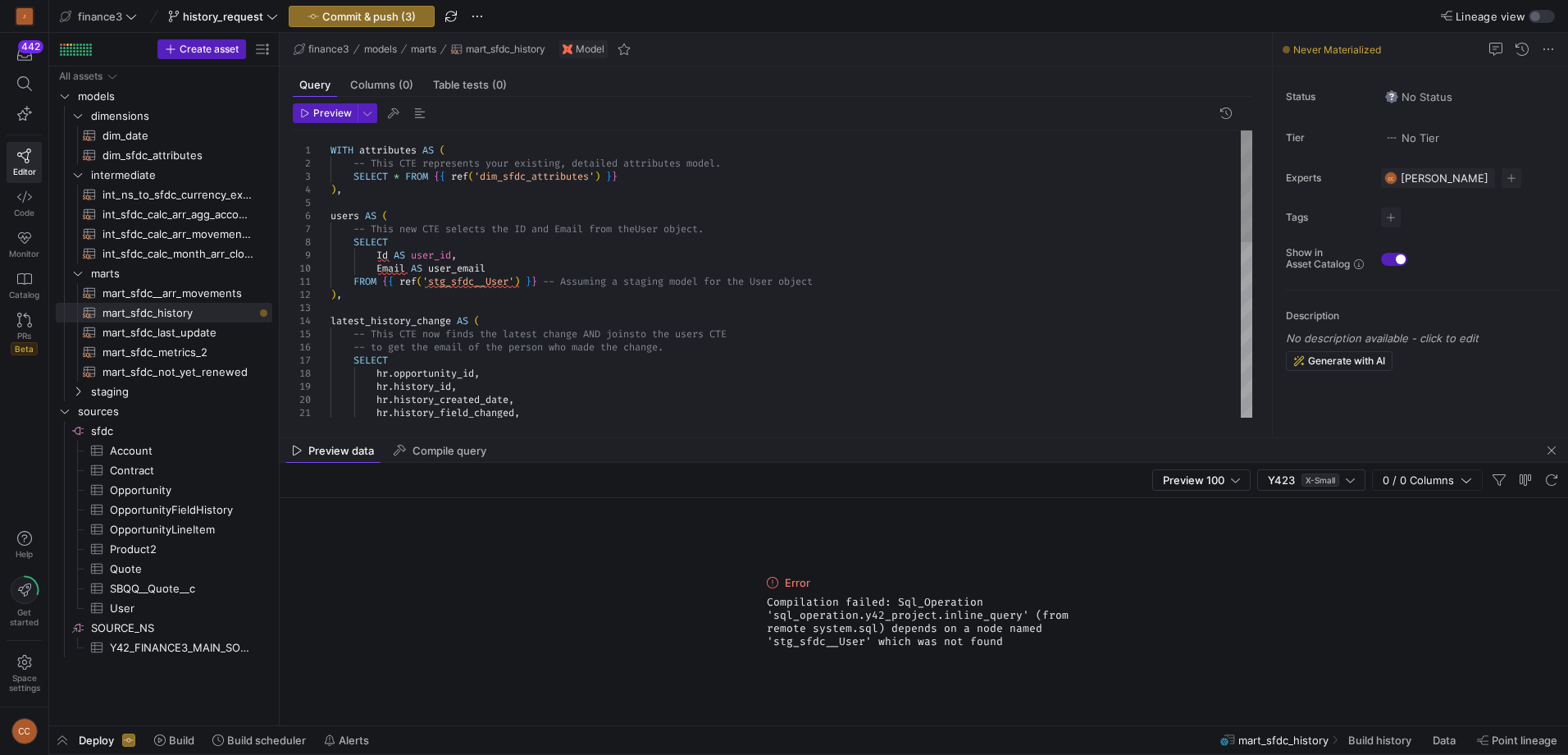
scroll to position [65, 270]
drag, startPoint x: 581, startPoint y: 283, endPoint x: 371, endPoint y: 283, distance: 210.0
click at [371, 283] on div "hr . history_field_changed , hr . opportunity_id , hr . history_id , hr . histo…" at bounding box center [791, 498] width 922 height 736
type textarea "FROM {{ source('sfdc', 'User') }} ), latest_history_change AS ( -- This CTE now…"
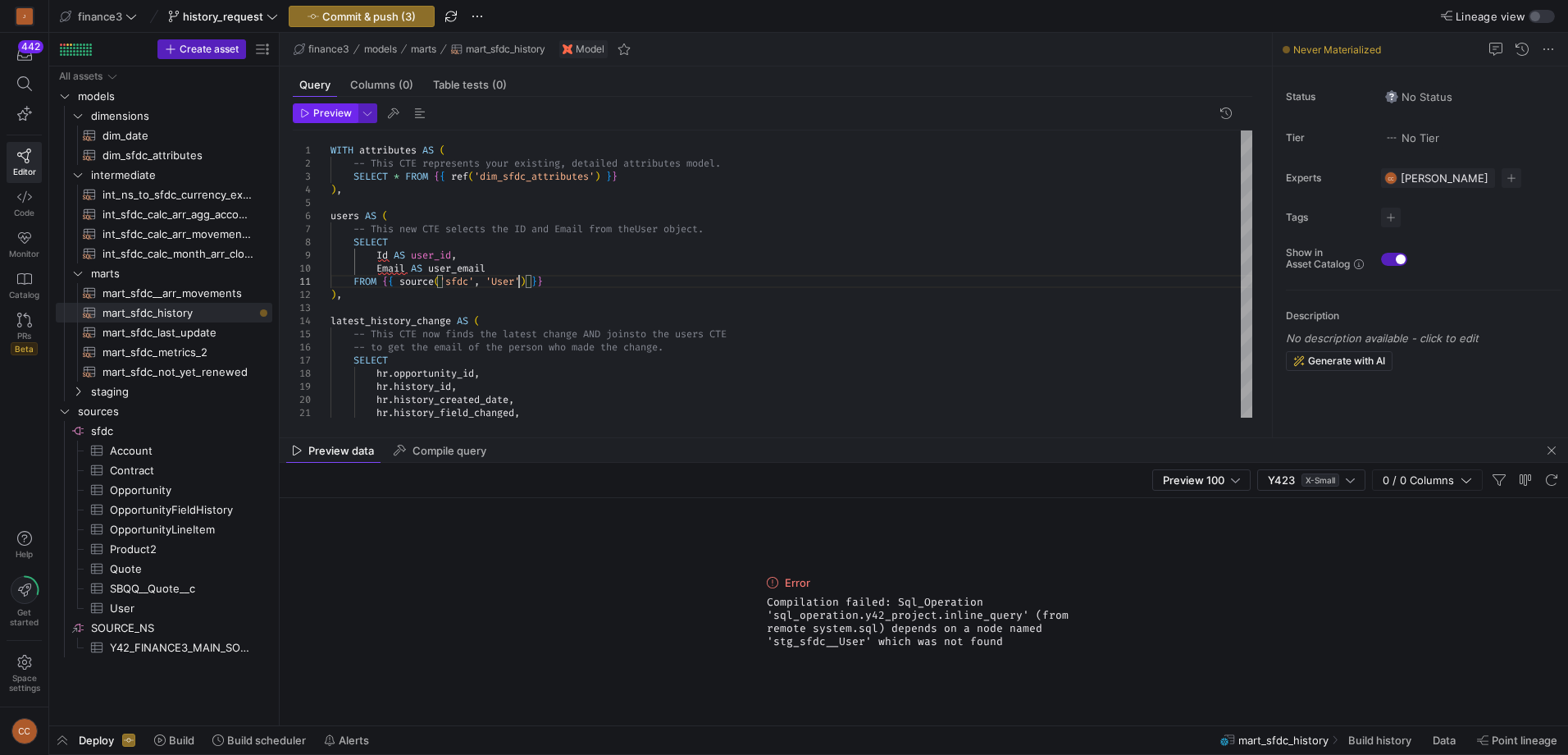
click at [321, 115] on span "Preview" at bounding box center [332, 113] width 39 height 11
click at [322, 113] on span "Preview" at bounding box center [332, 113] width 39 height 11
click at [396, 111] on span "button" at bounding box center [393, 113] width 19 height 19
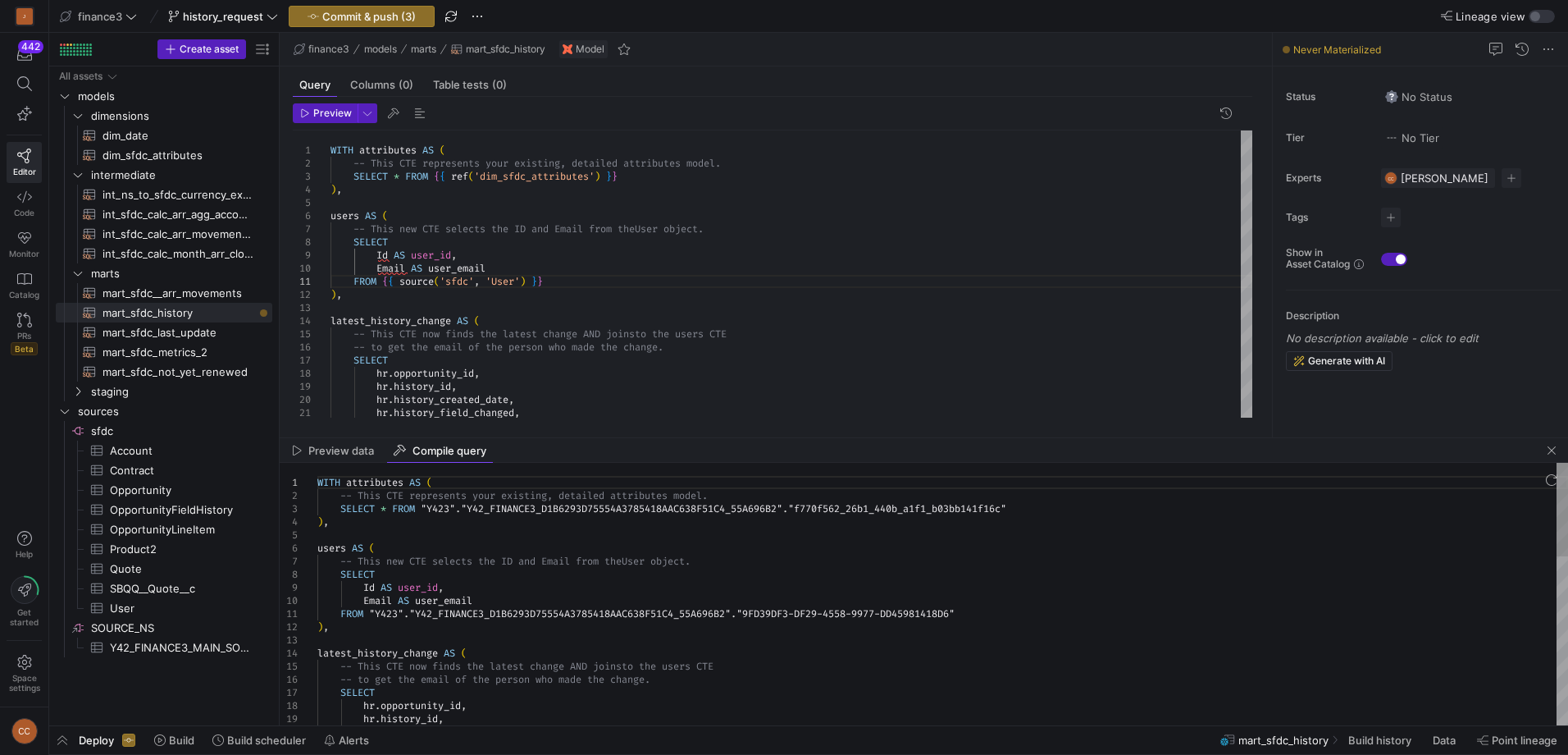
scroll to position [0, 0]
type textarea "WITH attributes AS ( -- This CTE represents your existing, detailed attributes …"
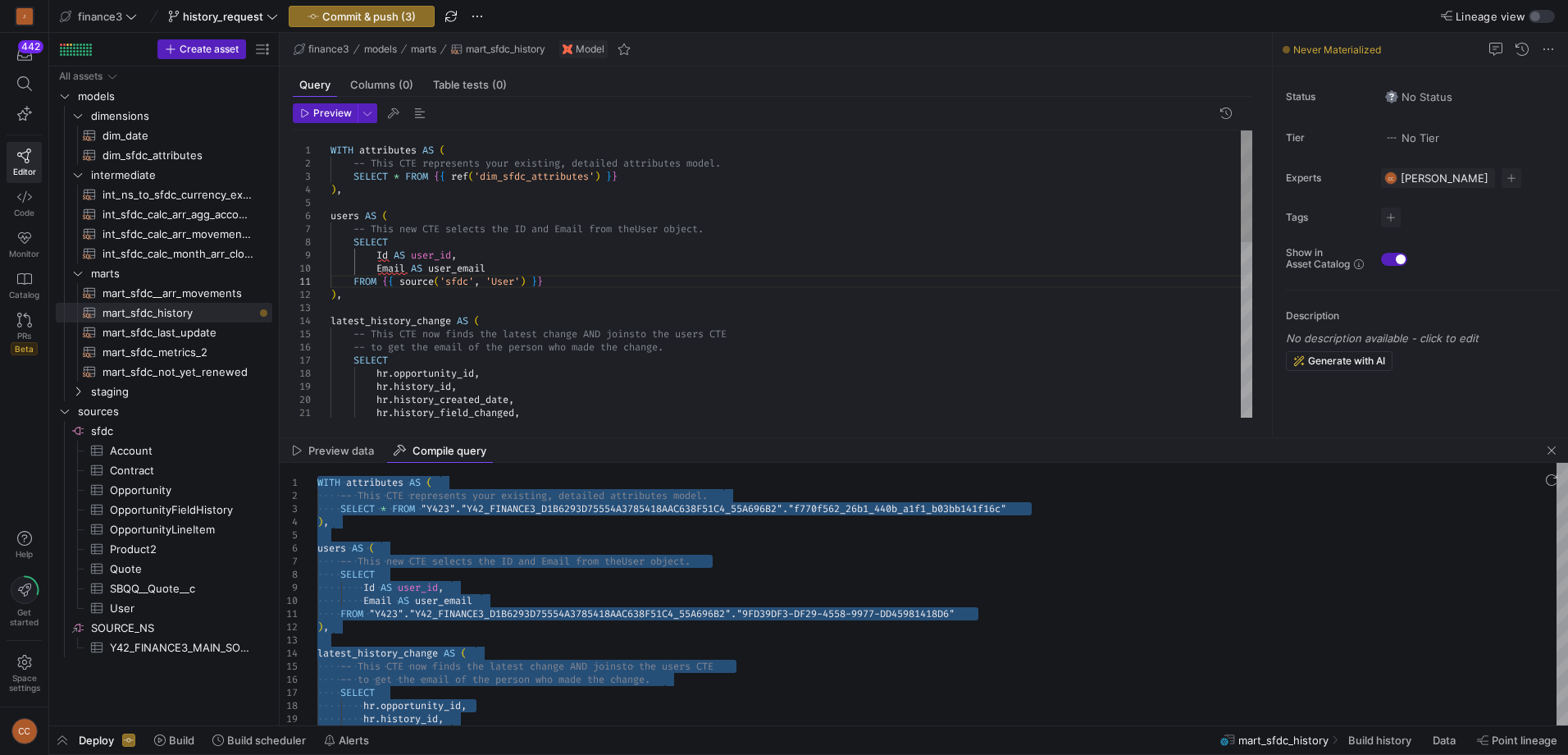
click at [693, 348] on div "hr . history_field_changed , hr . opportunity_id , hr . history_id , hr . histo…" at bounding box center [791, 498] width 922 height 736
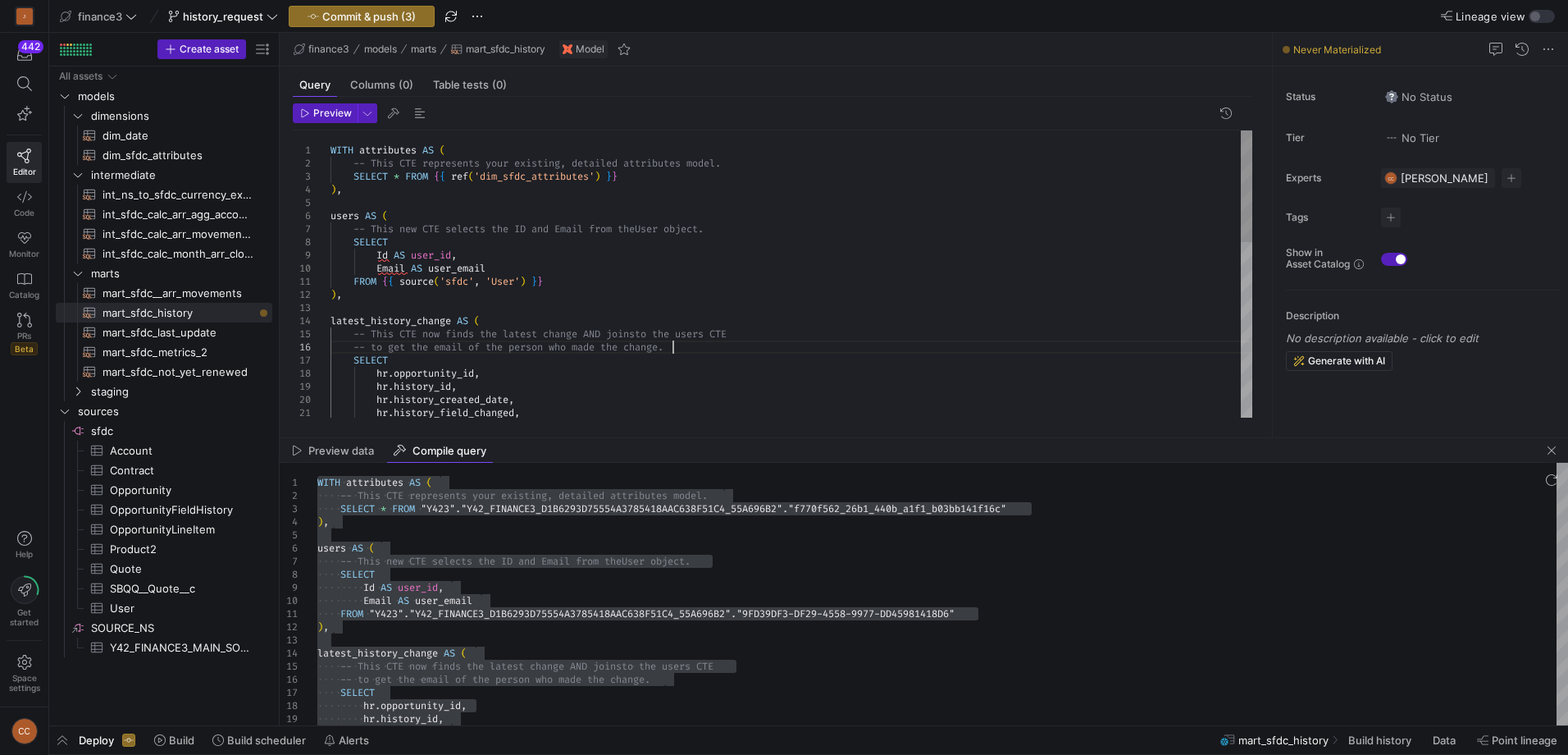
scroll to position [12, 189]
click at [678, 280] on div "hr . history_field_changed , hr . opportunity_id , hr . history_id , hr . histo…" at bounding box center [791, 498] width 922 height 736
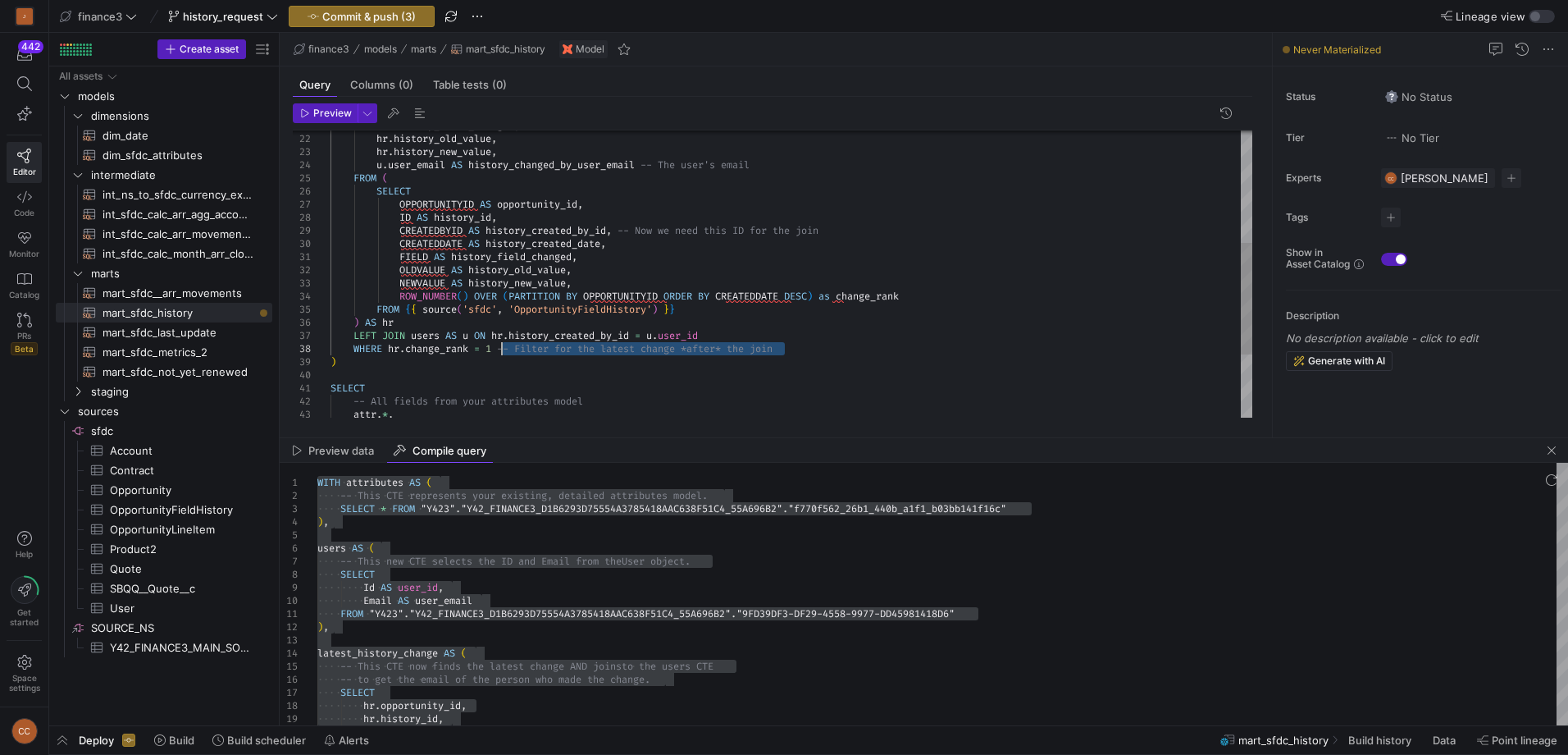
drag, startPoint x: 794, startPoint y: 353, endPoint x: 499, endPoint y: 347, distance: 295.1
click at [499, 347] on div "hr . history_field_changed , hr . history_old_value , hr . history_new_value , …" at bounding box center [791, 211] width 922 height 736
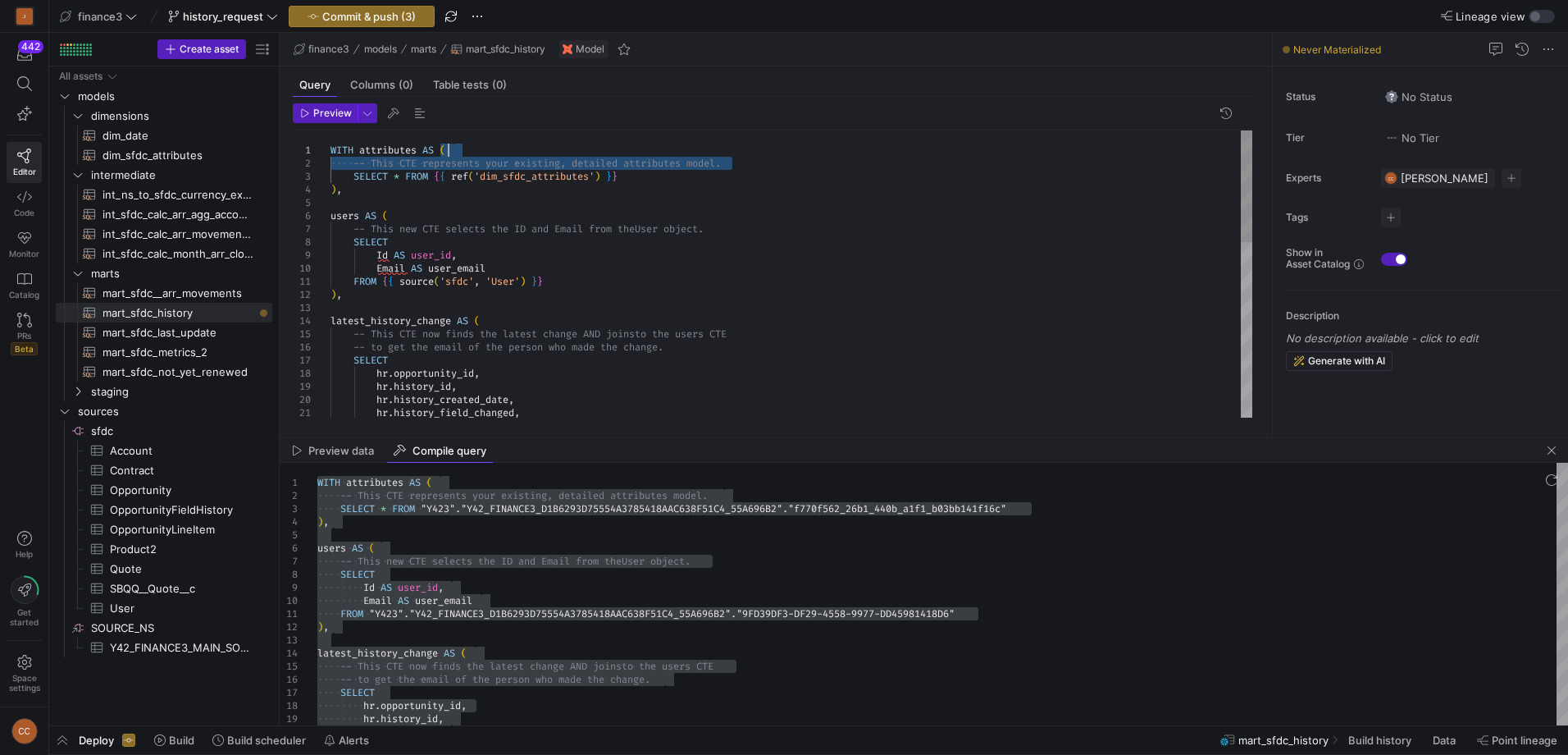
drag, startPoint x: 747, startPoint y: 164, endPoint x: 651, endPoint y: 149, distance: 97.2
click at [651, 149] on div "hr . history_field_changed , hr . opportunity_id , hr . history_id , hr . histo…" at bounding box center [791, 498] width 922 height 736
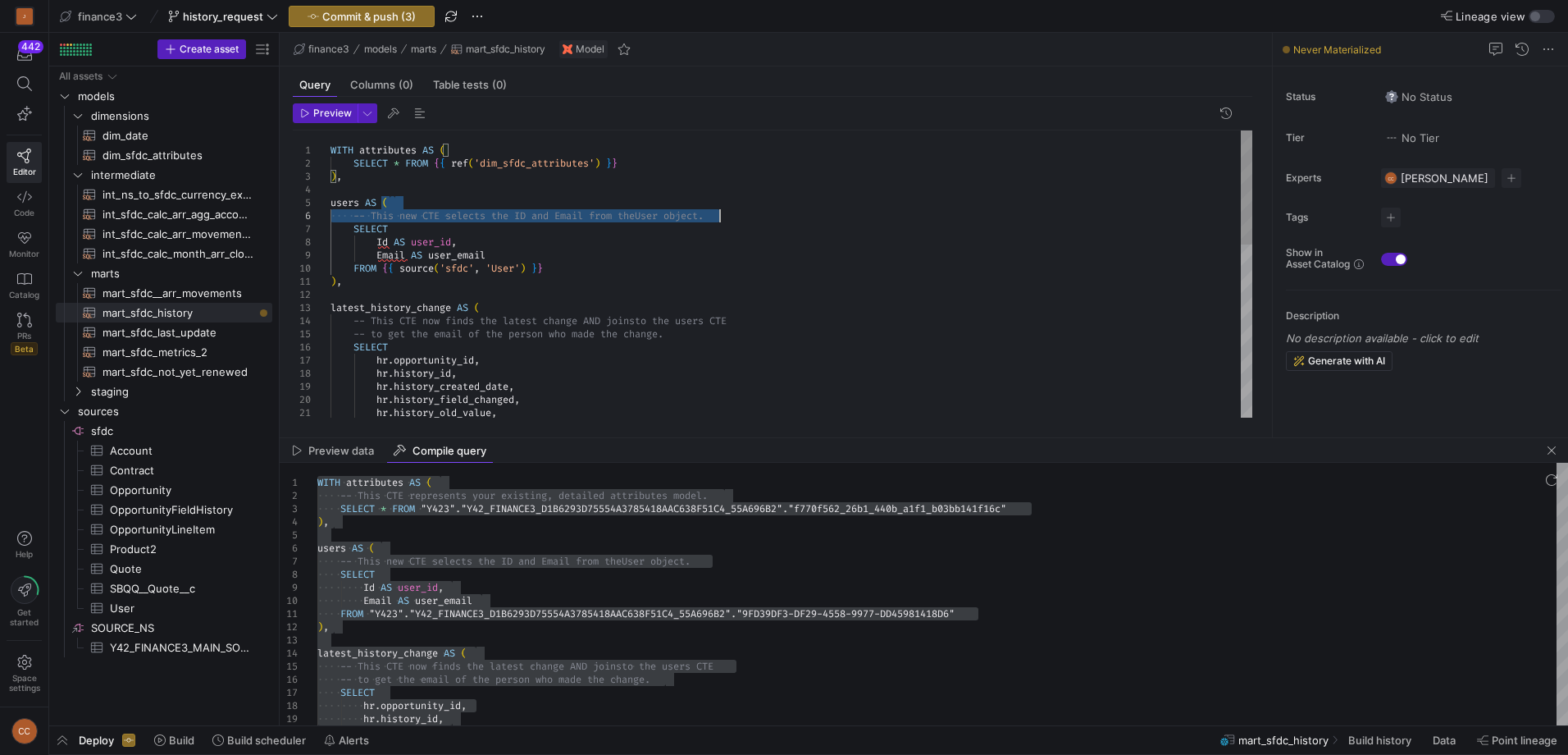
drag, startPoint x: 726, startPoint y: 218, endPoint x: 721, endPoint y: 225, distance: 8.6
click at [721, 225] on div "hr . history_field_changed , hr . opportunity_id , hr . history_id , hr . histo…" at bounding box center [791, 491] width 922 height 722
click at [734, 219] on div "hr . history_field_changed , hr . opportunity_id , hr . history_id , hr . histo…" at bounding box center [791, 491] width 922 height 722
drag, startPoint x: 733, startPoint y: 216, endPoint x: 651, endPoint y: 203, distance: 83.0
click at [651, 203] on div "hr . history_field_changed , hr . opportunity_id , hr . history_id , hr . histo…" at bounding box center [791, 491] width 922 height 722
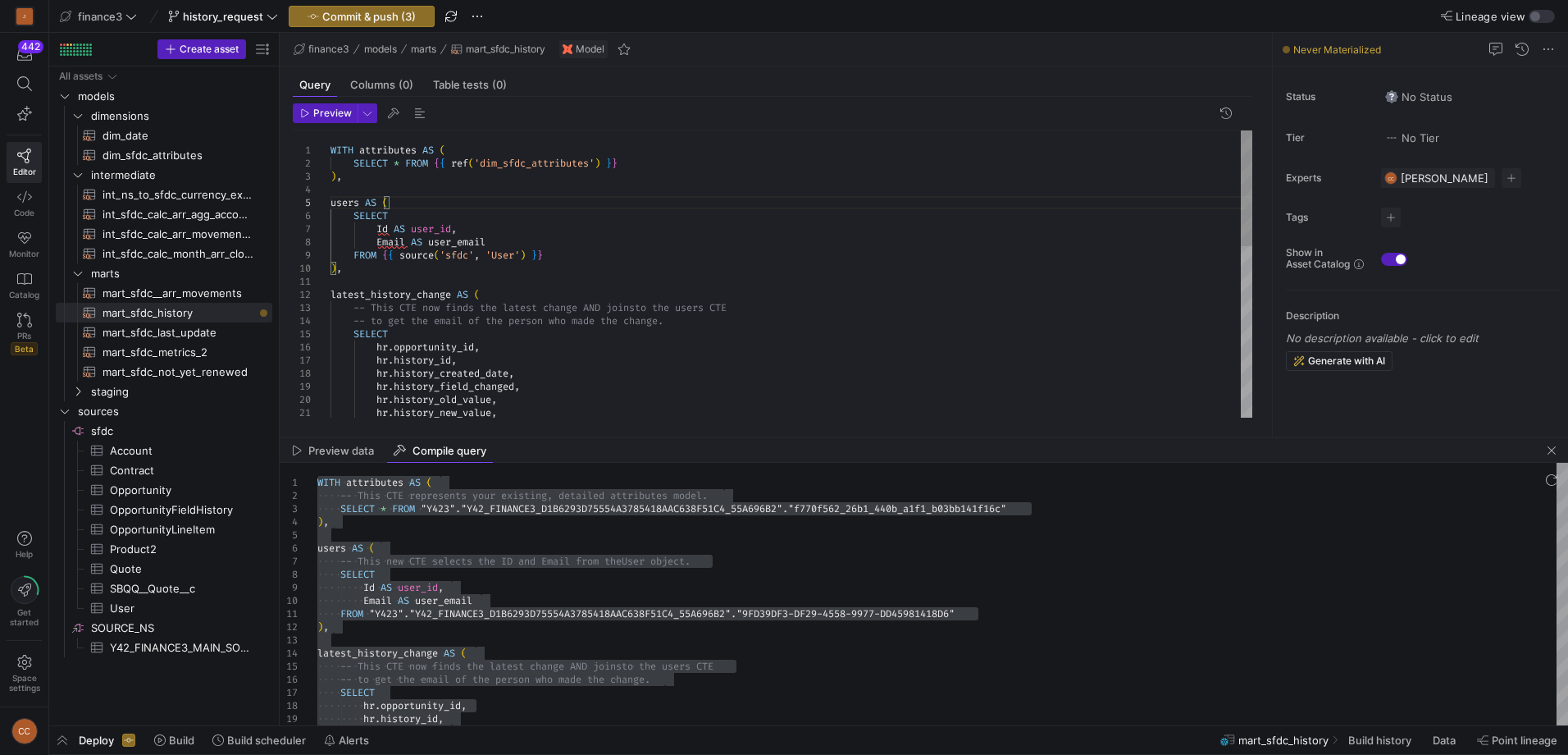
click at [430, 308] on div "hr . history_field_changed , hr . opportunity_id , hr . history_id , hr . histo…" at bounding box center [791, 484] width 922 height 709
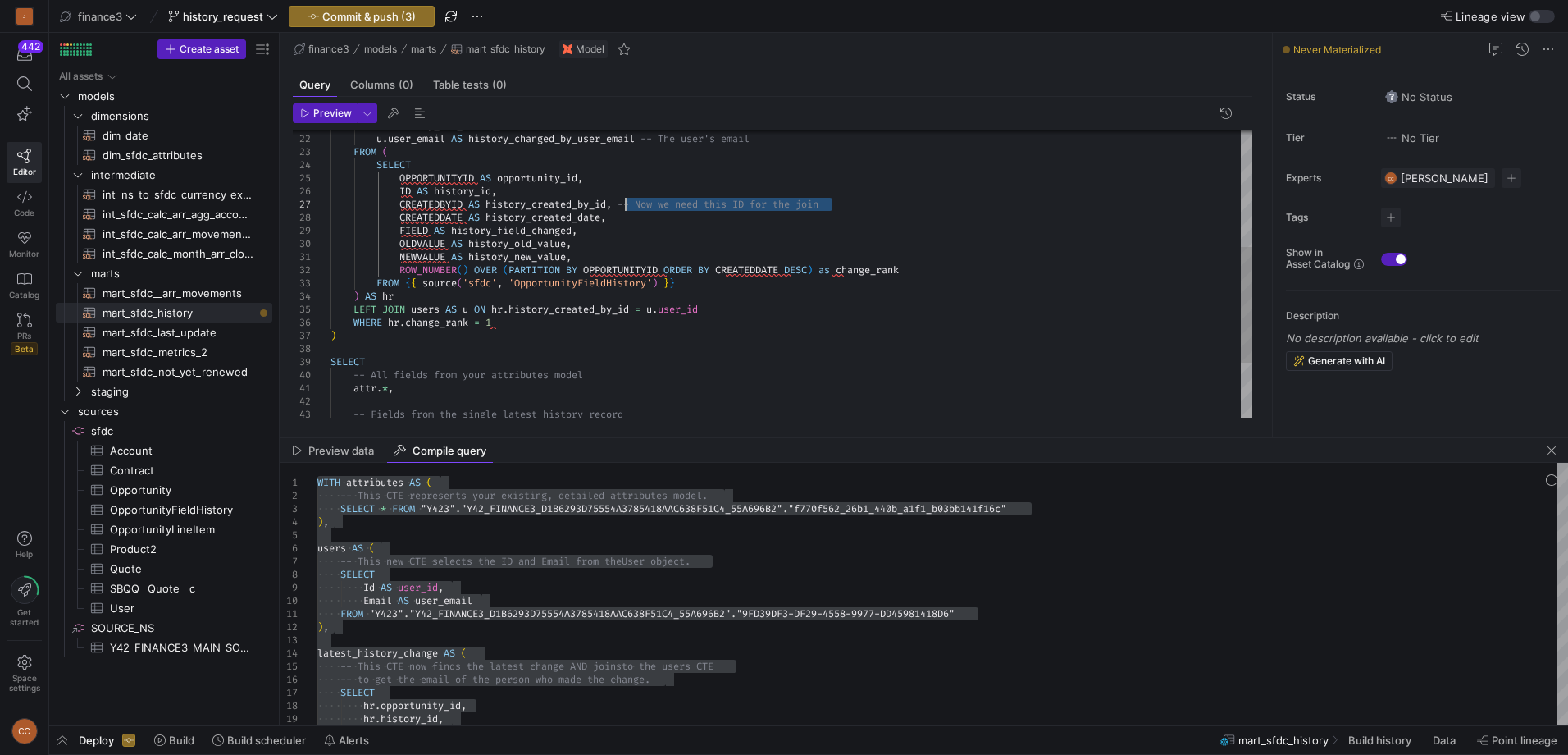
drag, startPoint x: 766, startPoint y: 204, endPoint x: 624, endPoint y: 206, distance: 142.0
click at [626, 204] on div "hr . history_new_value , u . user_email AS history_changed_by_user_email -- The…" at bounding box center [791, 197] width 922 height 709
drag, startPoint x: 770, startPoint y: 140, endPoint x: 649, endPoint y: 140, distance: 121.0
click at [649, 140] on div "hr . history_new_value , u . user_email AS history_changed_by_user_email -- The…" at bounding box center [791, 197] width 922 height 709
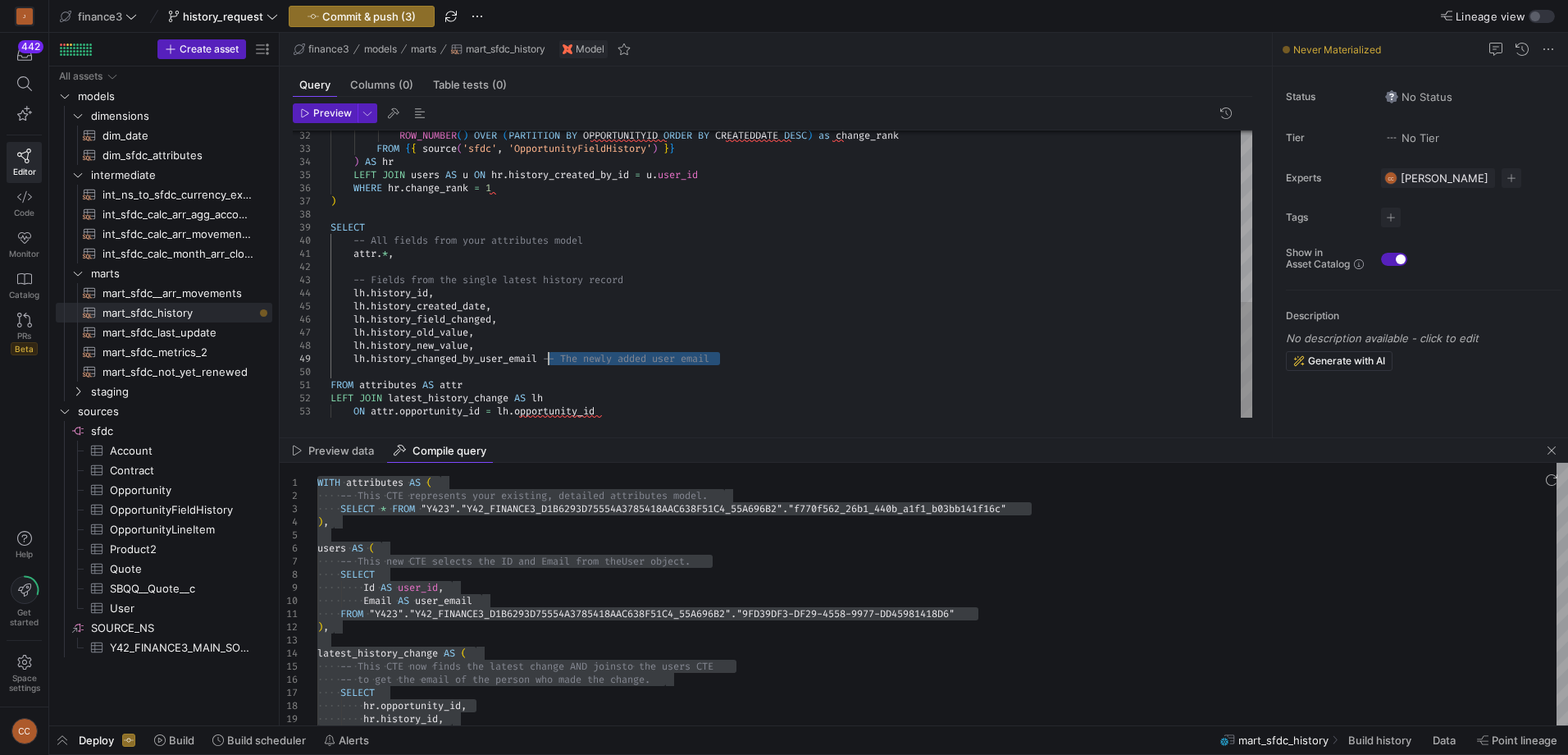
drag, startPoint x: 736, startPoint y: 359, endPoint x: 549, endPoint y: 358, distance: 187.0
click at [549, 358] on div "ROW_NUMBER ( ) OVER ( PARTITION BY OPPORTUNITYID ORDER BY CREATEDDATE DESC ) as…" at bounding box center [791, 63] width 922 height 709
click at [482, 242] on div "ROW_NUMBER ( ) OVER ( PARTITION BY OPPORTUNITYID ORDER BY CREATEDDATE DESC ) as…" at bounding box center [791, 63] width 922 height 709
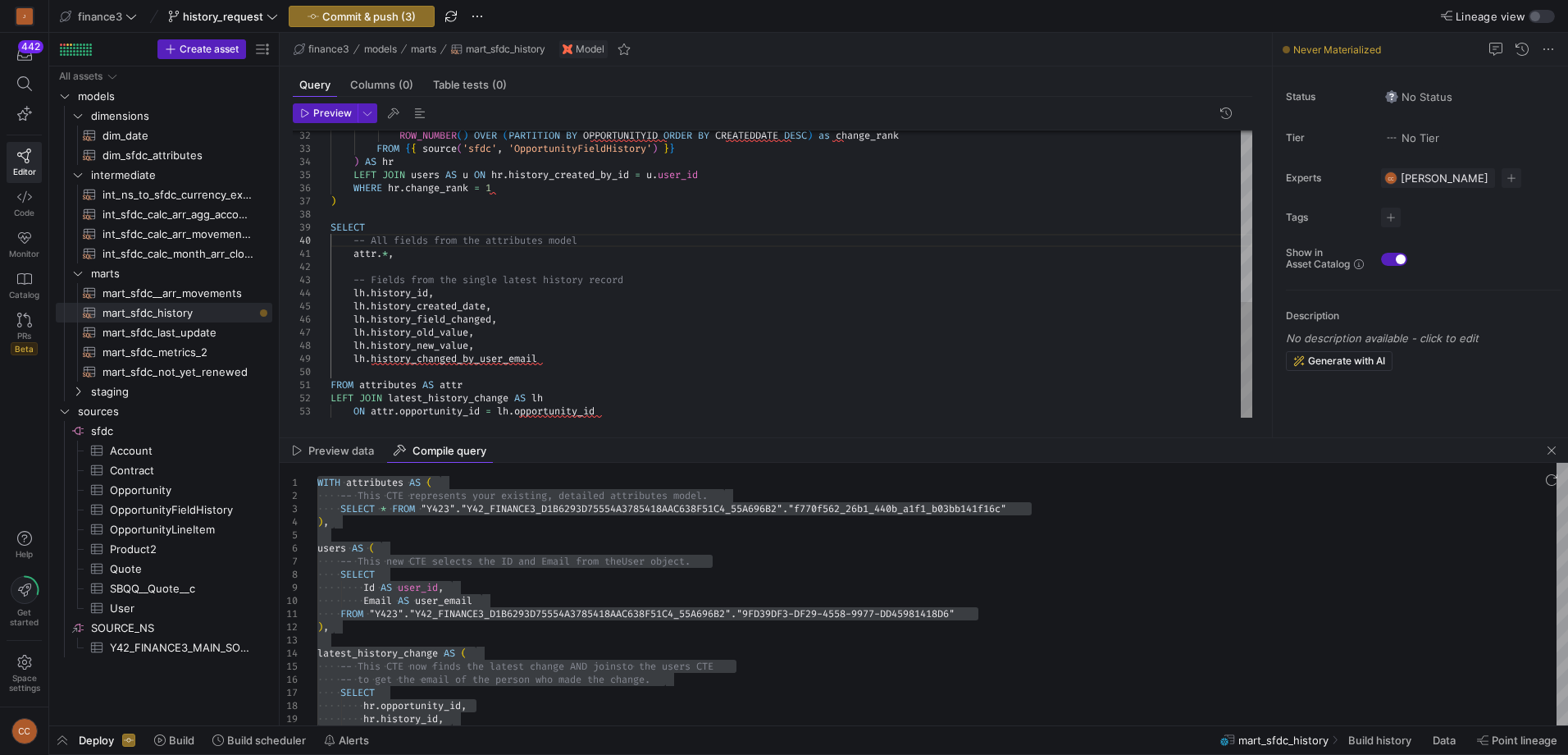
click at [763, 277] on div "ROW_NUMBER ( ) OVER ( PARTITION BY OPPORTUNITYID ORDER BY CREATEDDATE DESC ) as…" at bounding box center [791, 63] width 922 height 709
click at [666, 321] on div "ROW_NUMBER ( ) OVER ( PARTITION BY OPPORTUNITYID ORDER BY CREATEDDATE DESC ) as…" at bounding box center [791, 63] width 922 height 709
click at [821, 319] on div "ROW_NUMBER ( ) OVER ( PARTITION BY OPPORTUNITYID ORDER BY CREATEDDATE DESC ) as…" at bounding box center [791, 63] width 922 height 709
type textarea "attr.*, -- Fields from the single latest history record lh.history_id, lh.histo…"
click at [717, 292] on div "ROW_NUMBER ( ) OVER ( PARTITION BY OPPORTUNITYID ORDER BY CREATEDDATE DESC ) as…" at bounding box center [791, 63] width 922 height 709
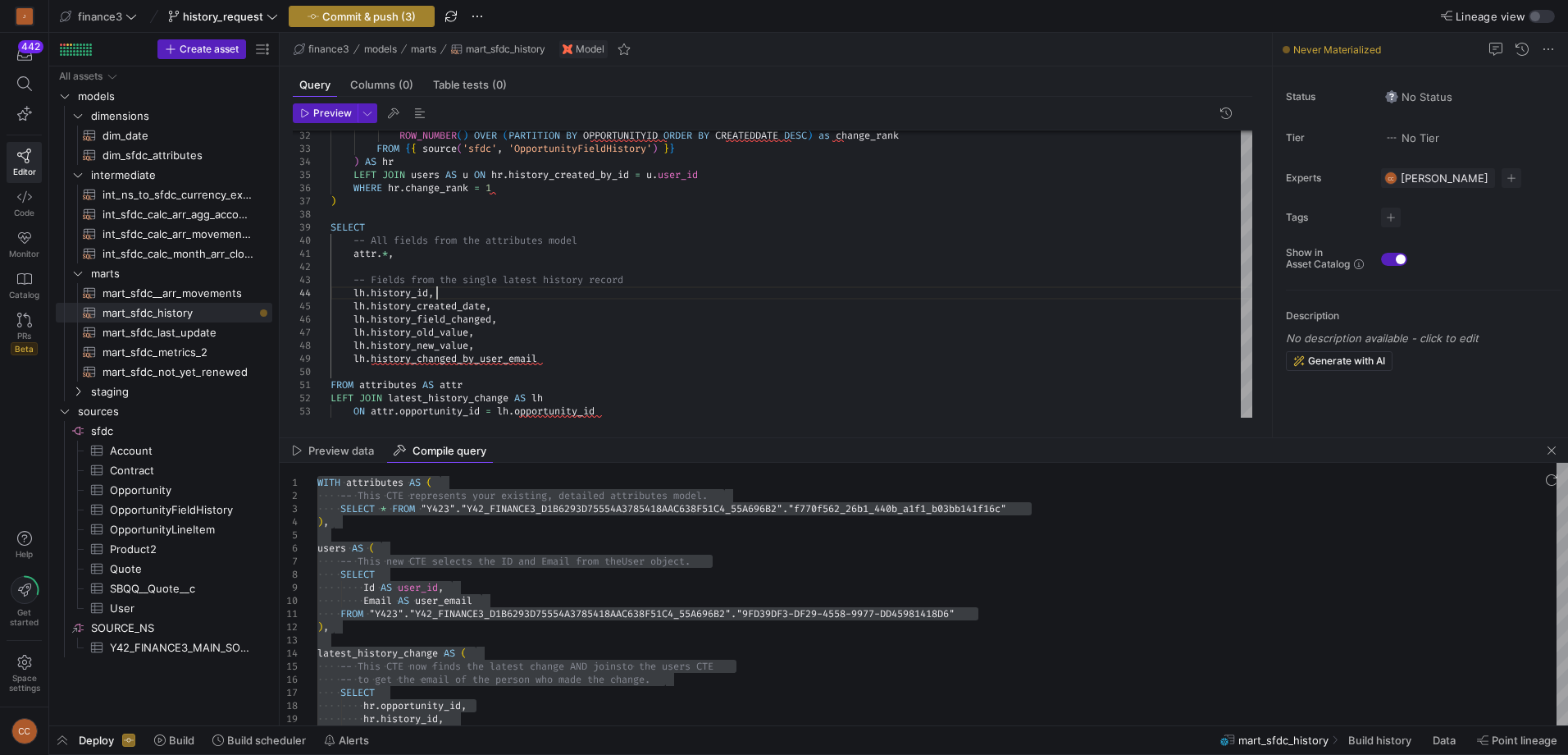
click at [364, 8] on span "button" at bounding box center [362, 16] width 144 height 19
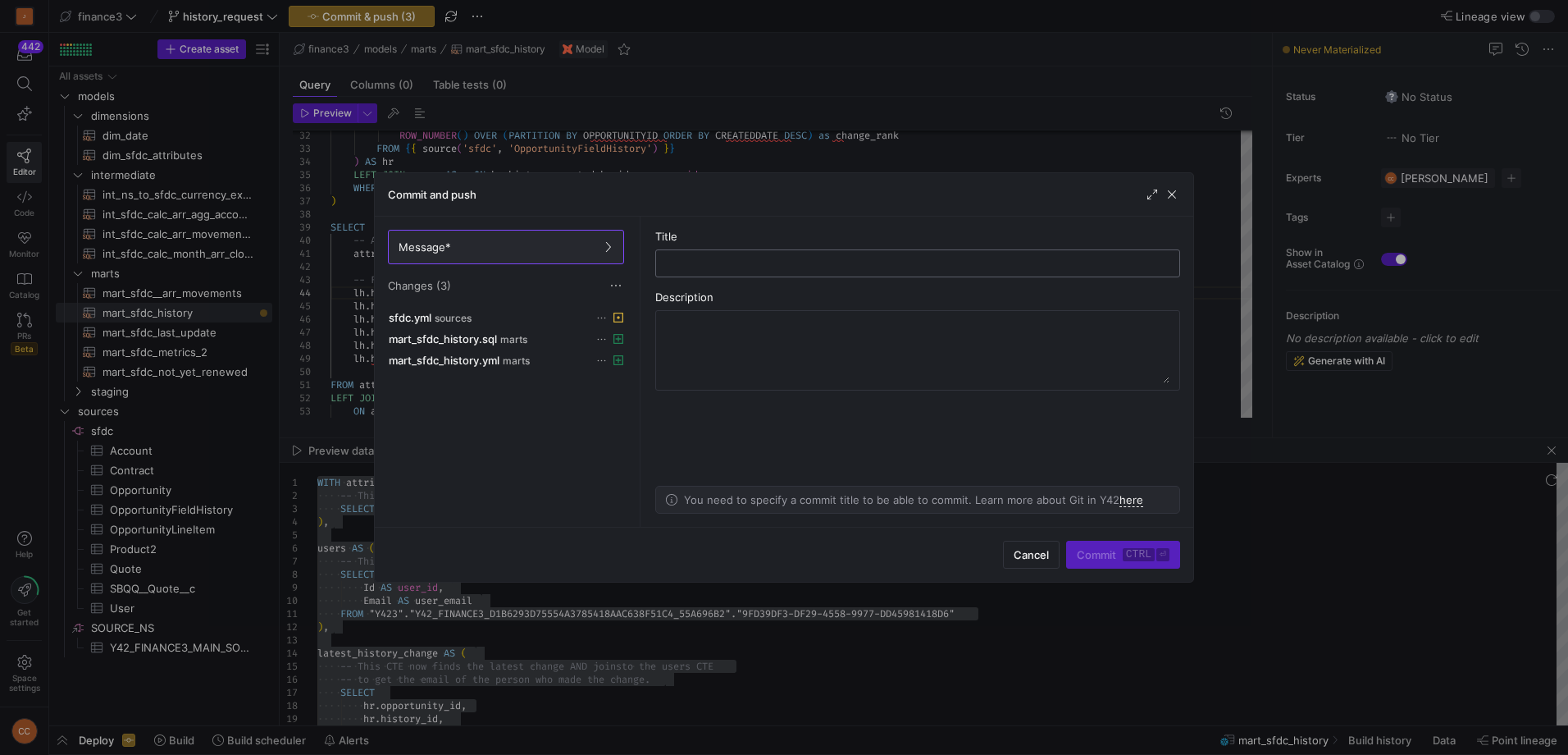
click at [718, 260] on input "text" at bounding box center [918, 263] width 497 height 13
type input "NEW: HISTORY MODEL"
click at [1089, 556] on span "Commit ctrl ⏎" at bounding box center [1123, 555] width 93 height 13
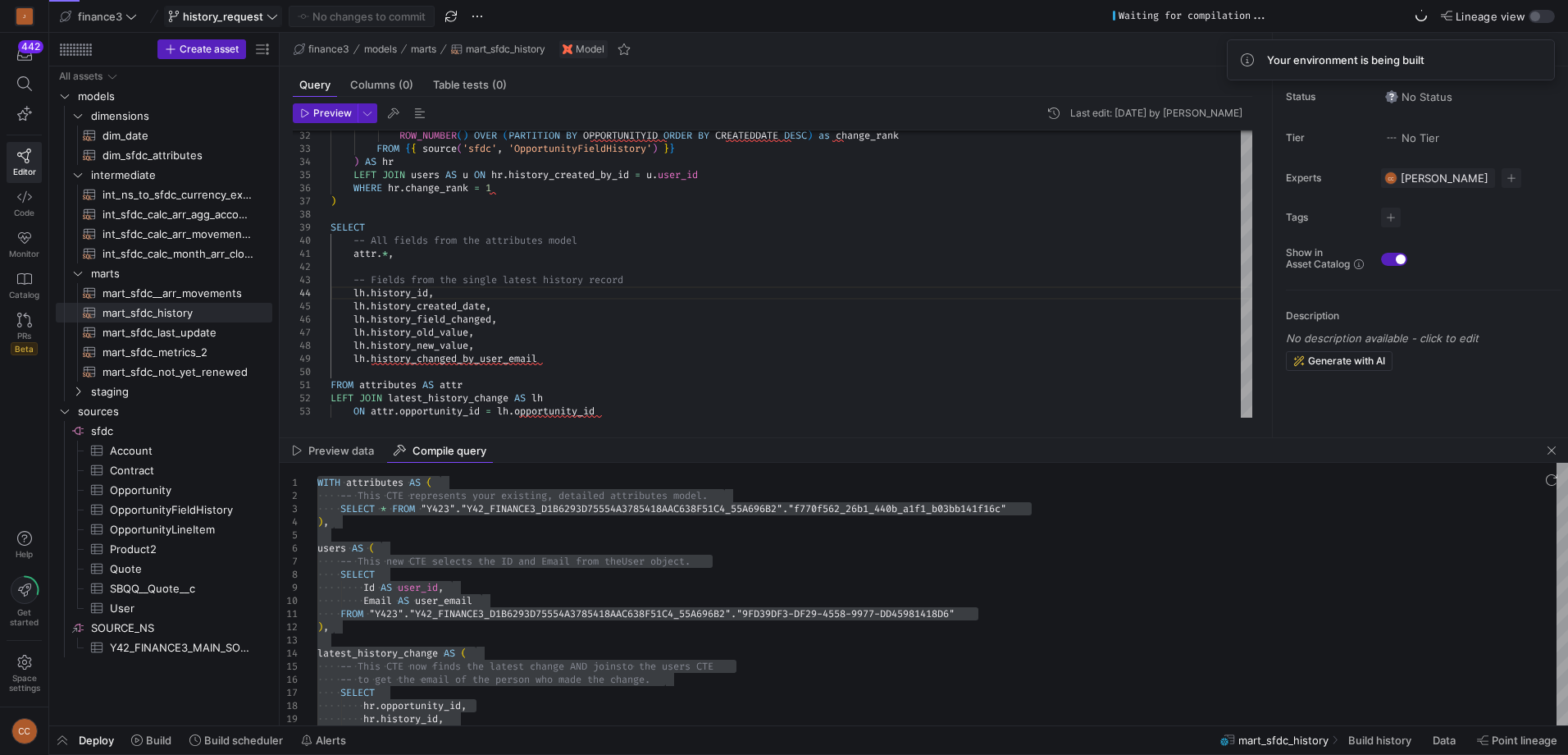
click at [268, 15] on icon at bounding box center [272, 16] width 10 height 5
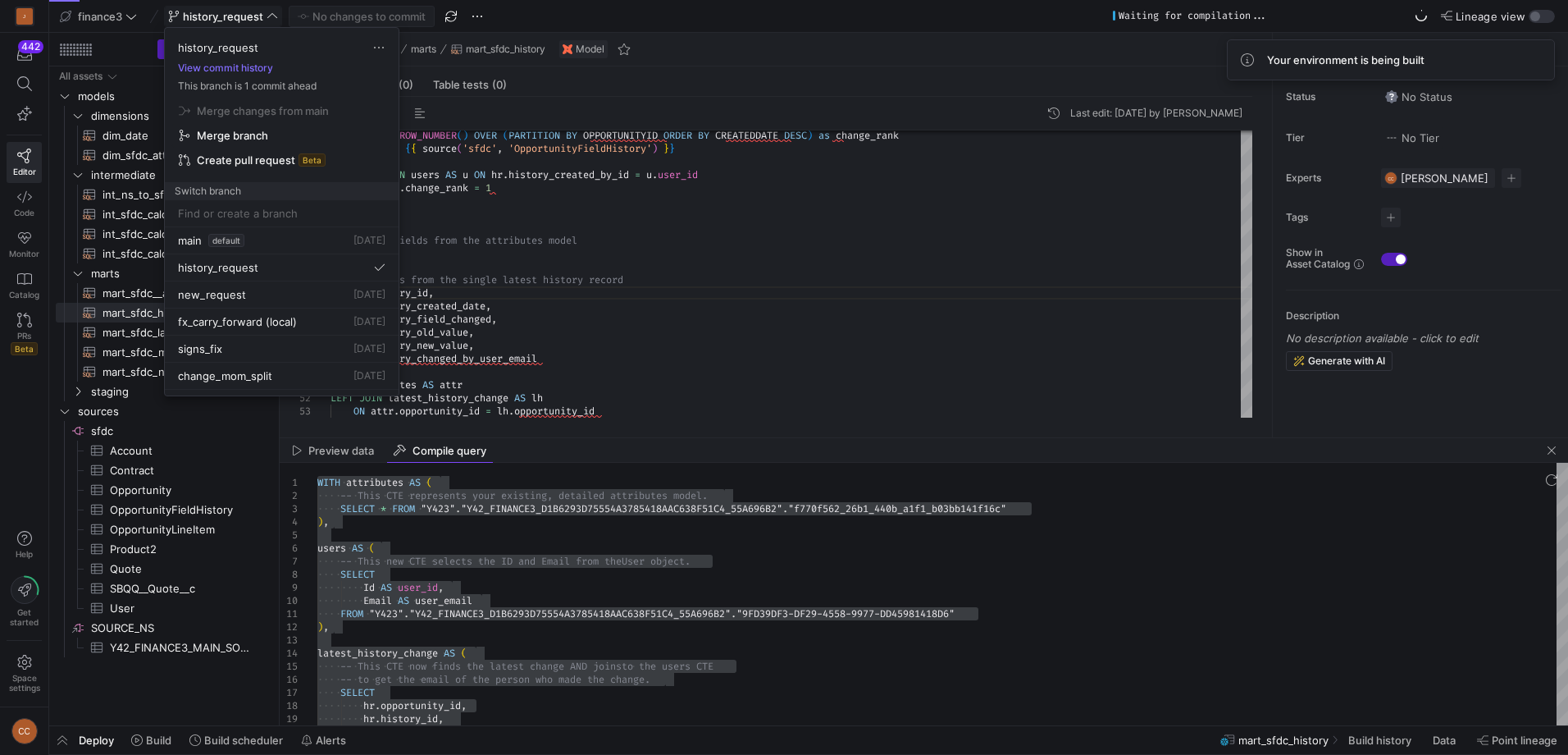
click at [228, 127] on span "button" at bounding box center [282, 135] width 219 height 23
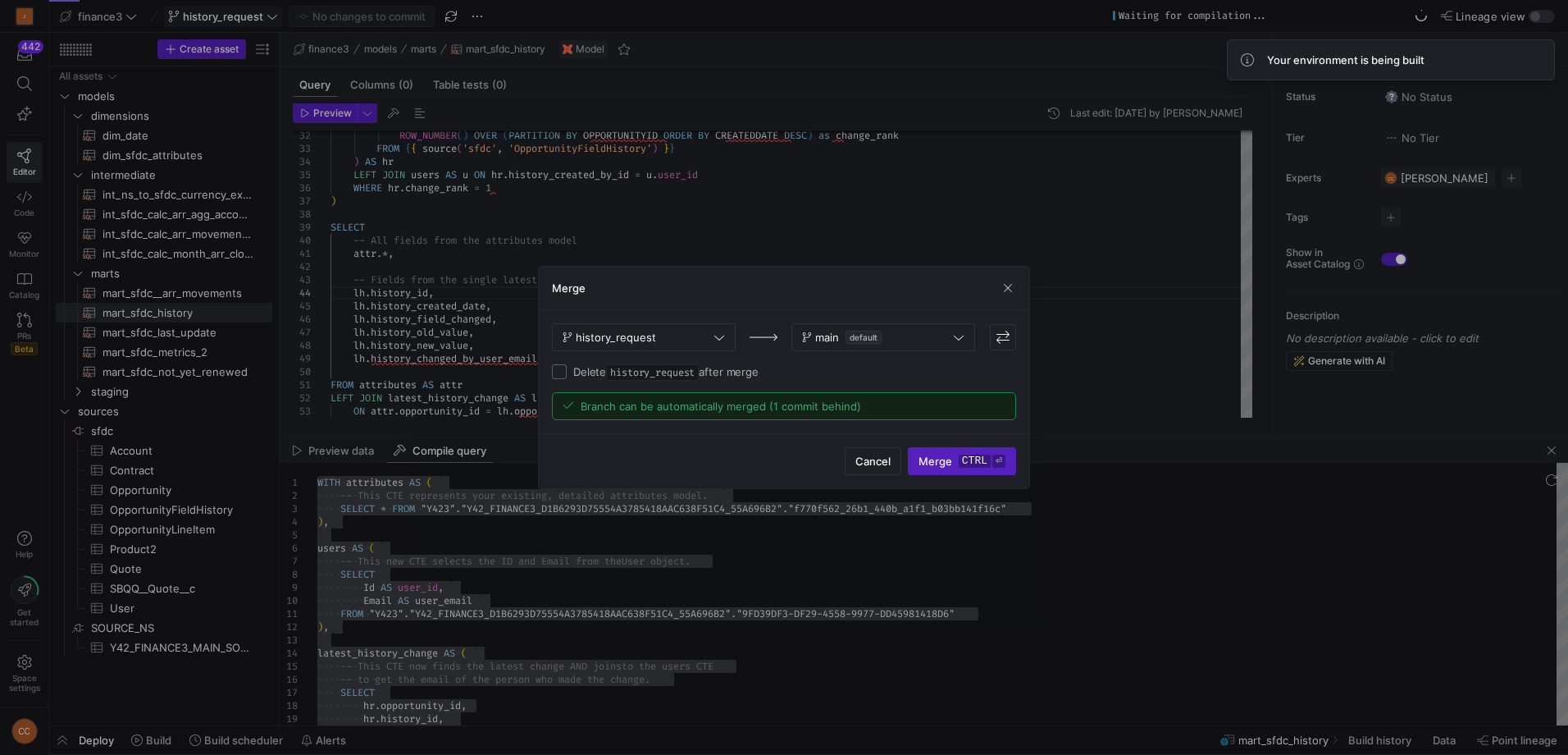
click at [563, 371] on input "Delete history_request after merge" at bounding box center [559, 371] width 15 height 15
checkbox input "true"
click at [938, 461] on span "Merge ctrl ⏎" at bounding box center [962, 461] width 87 height 13
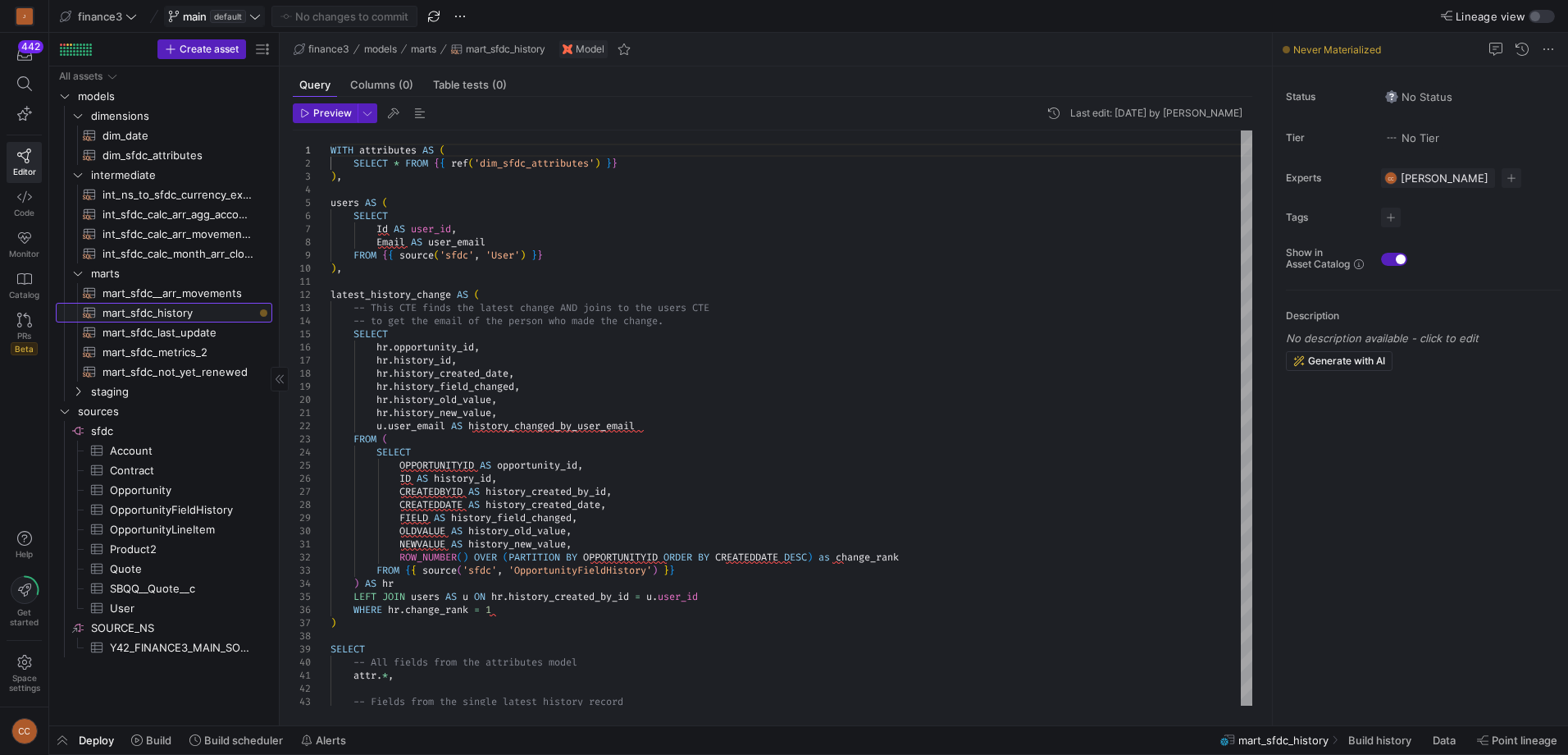
click at [135, 308] on span "mart_sfdc_history​​​​​​​​​​" at bounding box center [178, 313] width 151 height 19
click at [61, 739] on span "button" at bounding box center [62, 740] width 26 height 28
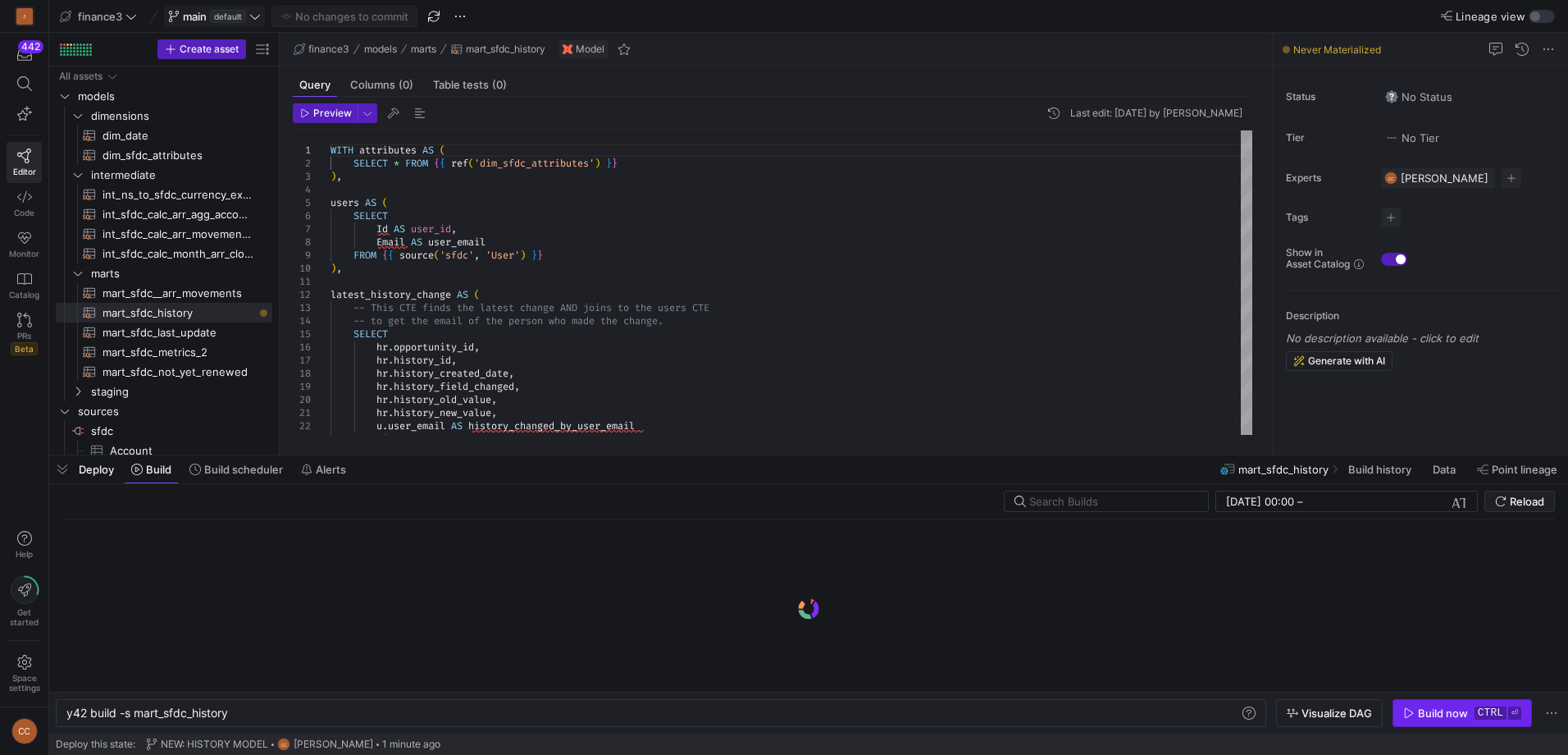
click at [1427, 707] on div "Build now" at bounding box center [1443, 713] width 50 height 13
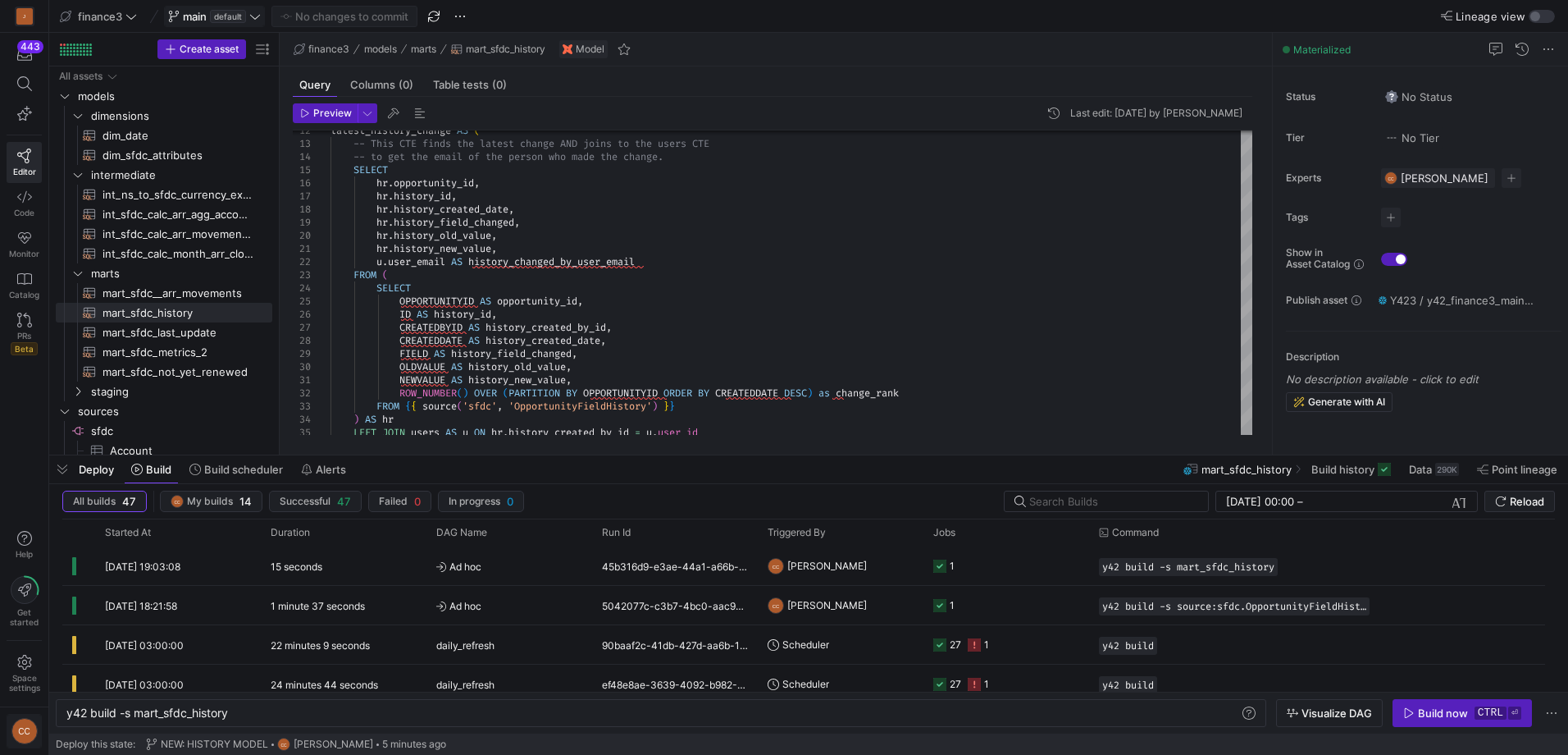
click at [28, 728] on div "CC" at bounding box center [24, 731] width 26 height 26
click at [84, 463] on div at bounding box center [784, 377] width 1568 height 755
click at [1194, 601] on span "y42 build -s source:sfdc.OpportunityFieldHistory" at bounding box center [1225, 606] width 247 height 11
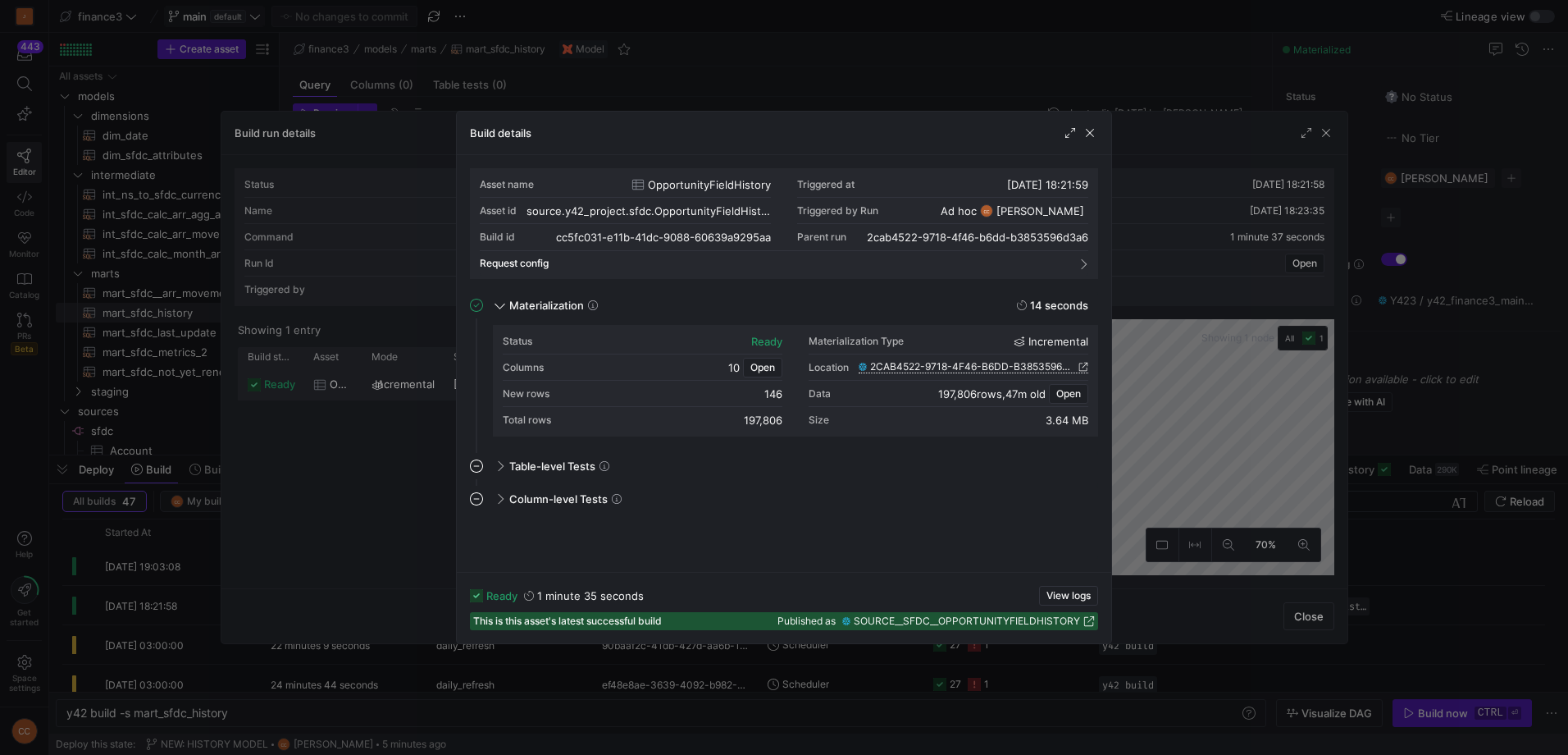
click at [901, 361] on span "2CAB4522-9718-4F46-B6DD-B3853596D3A6" at bounding box center [972, 367] width 205 height 11
click at [1092, 131] on span "button" at bounding box center [1090, 133] width 17 height 17
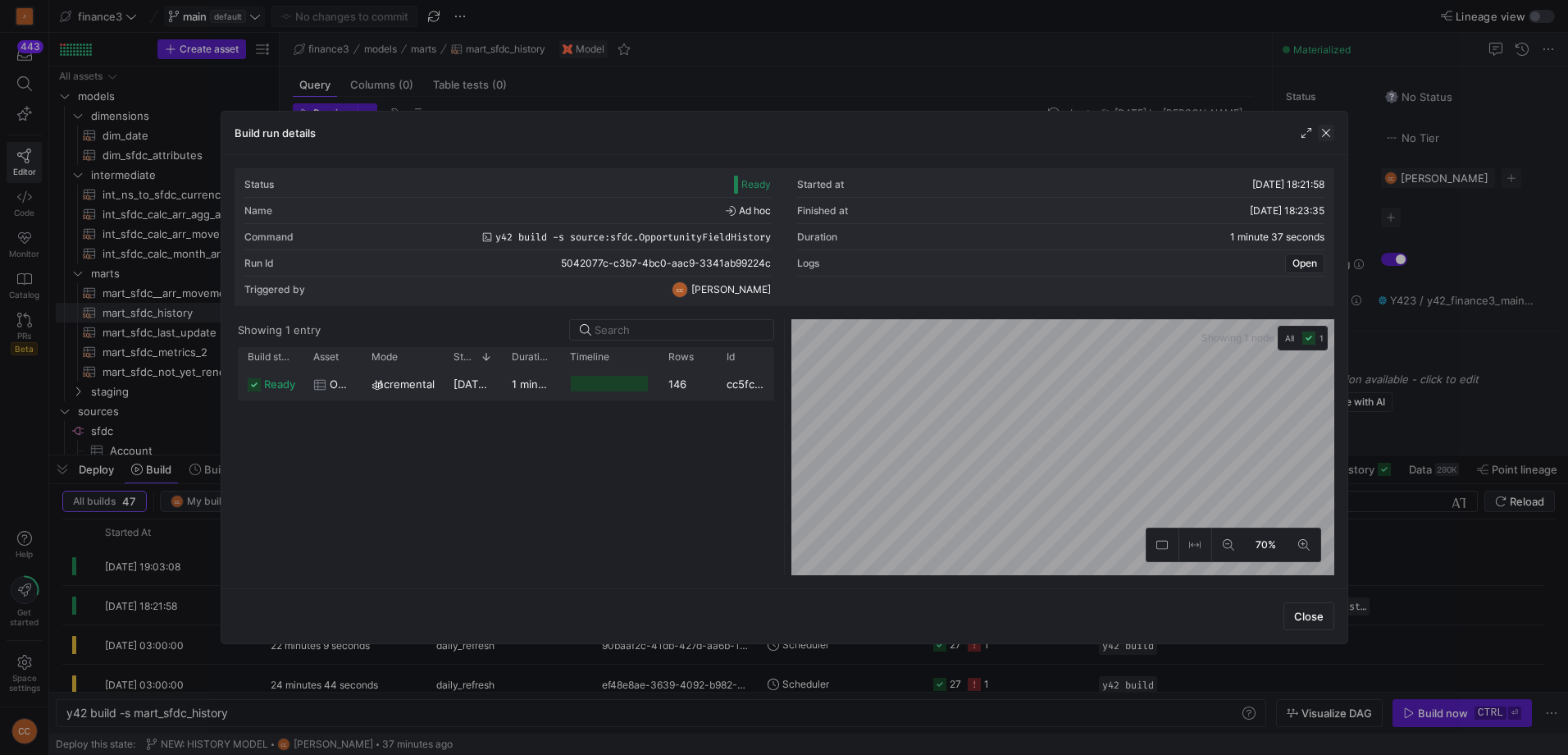
click at [1326, 132] on span "button" at bounding box center [1326, 133] width 17 height 17
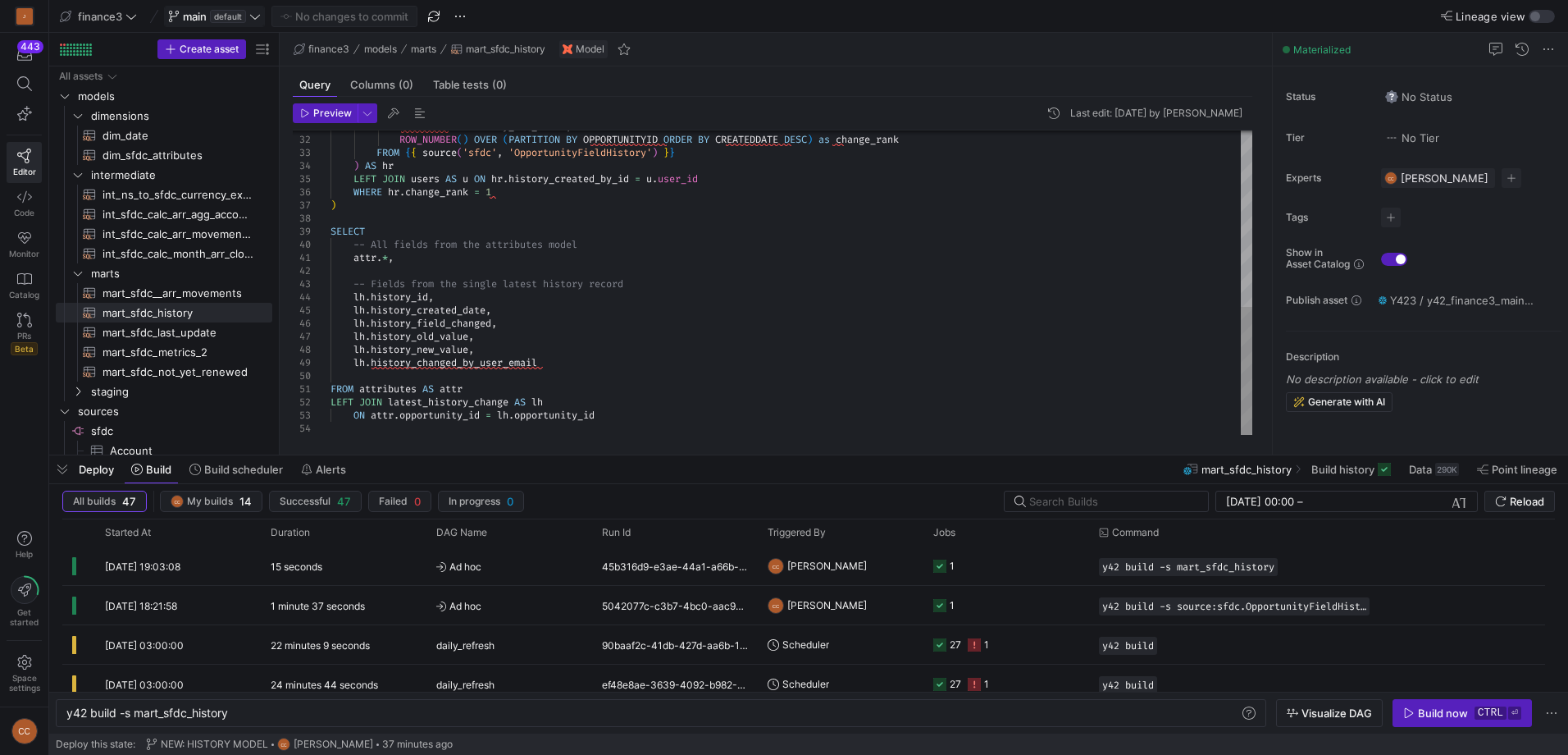
type textarea "attr.*, -- Fields from the single latest history record lh.history_id, lh.histo…"
click at [624, 332] on div "NEWVALUE AS history_new_value , ROW_NUMBER ( ) OVER ( PARTITION BY OPPORTUNITYI…" at bounding box center [791, 73] width 922 height 722
click at [320, 107] on span "Preview" at bounding box center [332, 113] width 39 height 11
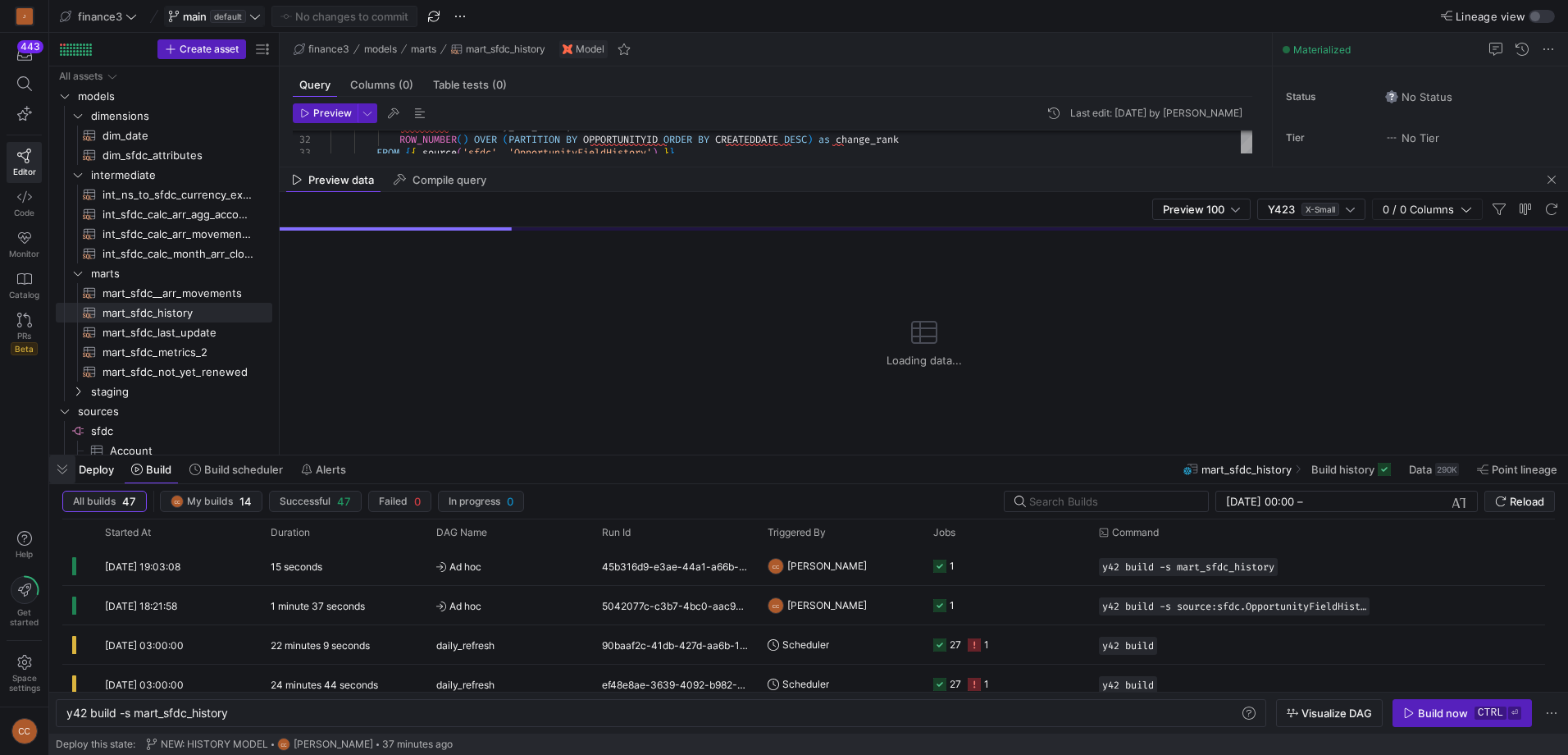
click at [66, 473] on span "button" at bounding box center [62, 470] width 26 height 28
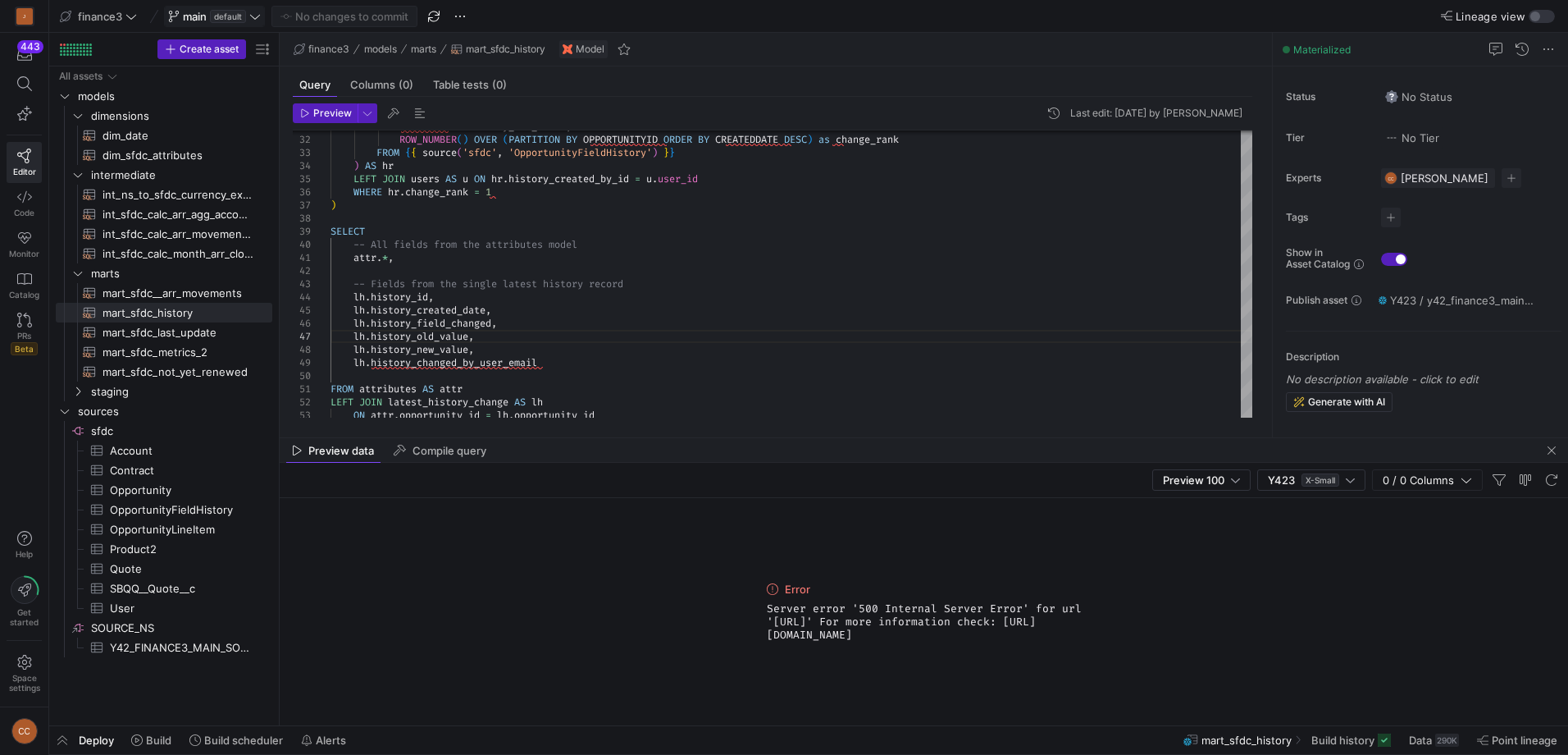
click at [227, 10] on span "default" at bounding box center [228, 17] width 36 height 13
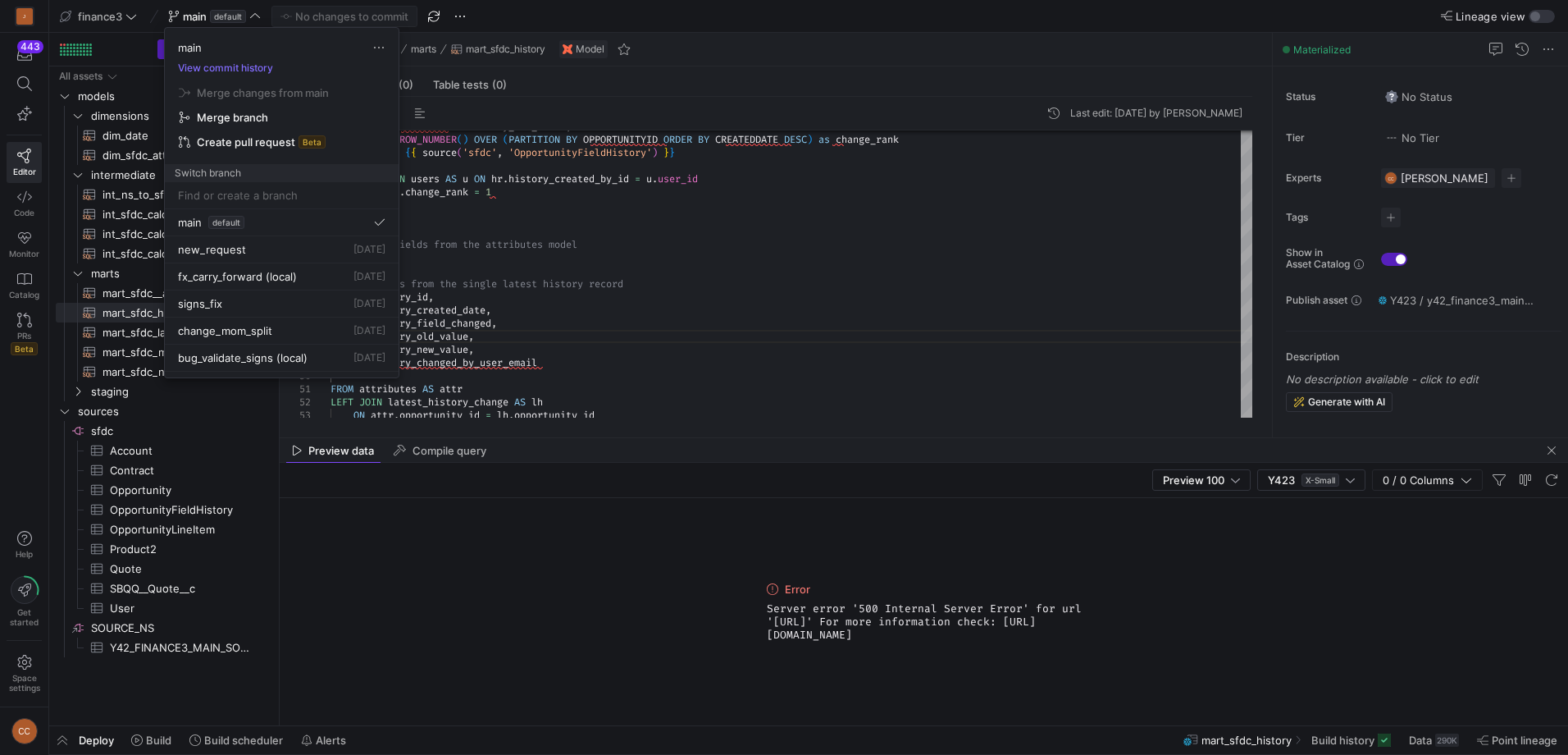
click at [227, 195] on input at bounding box center [282, 195] width 207 height 13
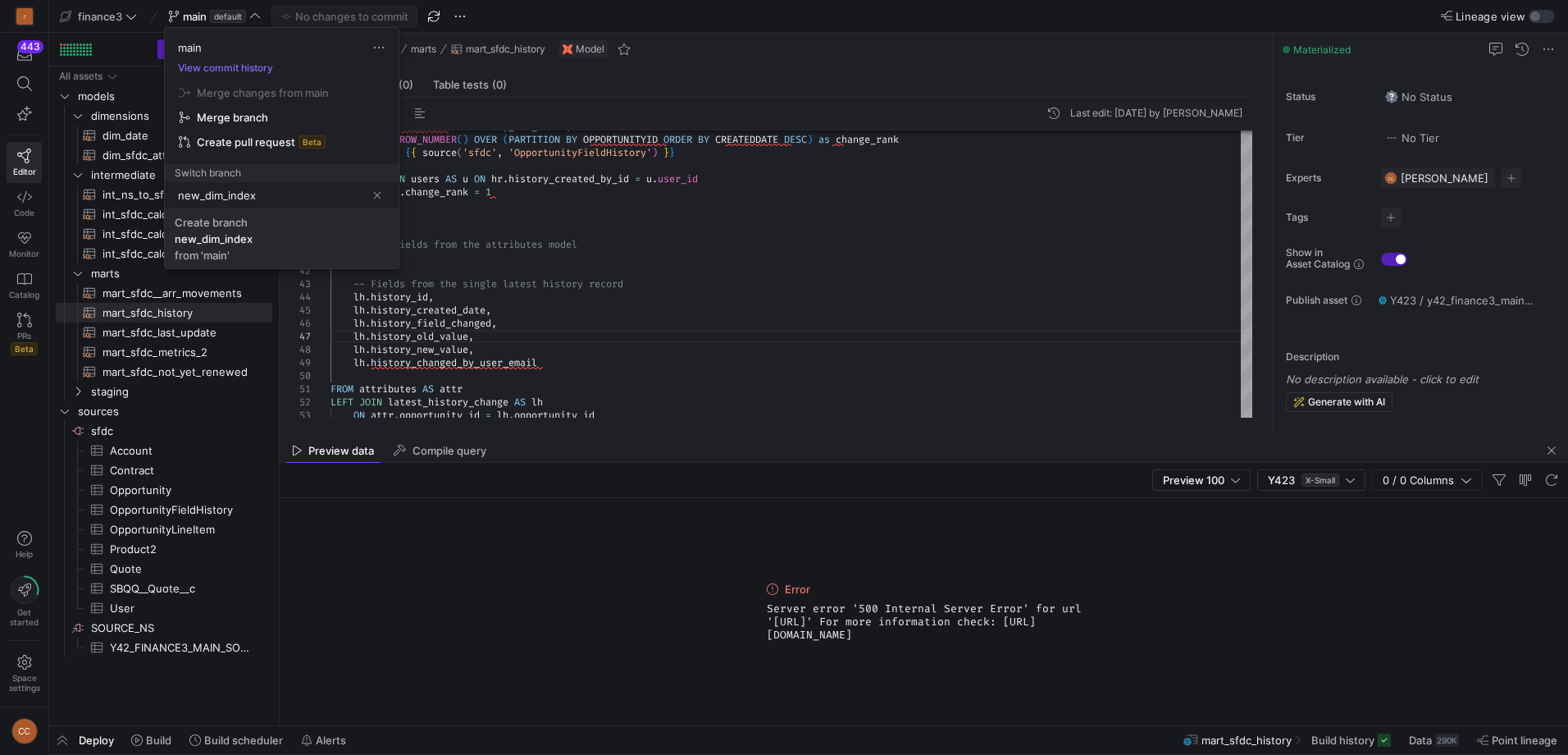
type input "new_dim_index"
click at [237, 233] on div "new_dim_index" at bounding box center [214, 239] width 78 height 13
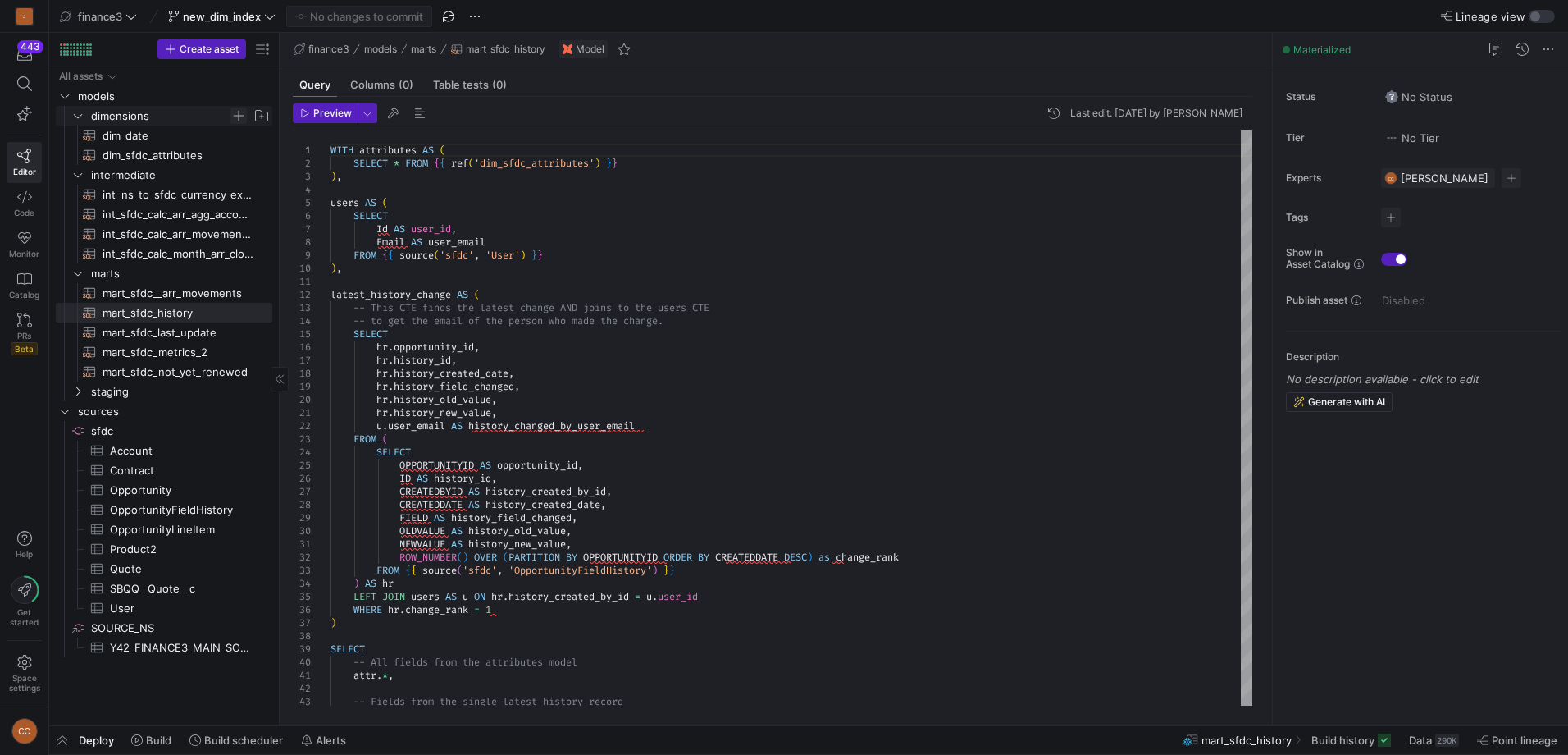
click at [233, 110] on span "Press SPACE to select this row." at bounding box center [239, 116] width 17 height 17
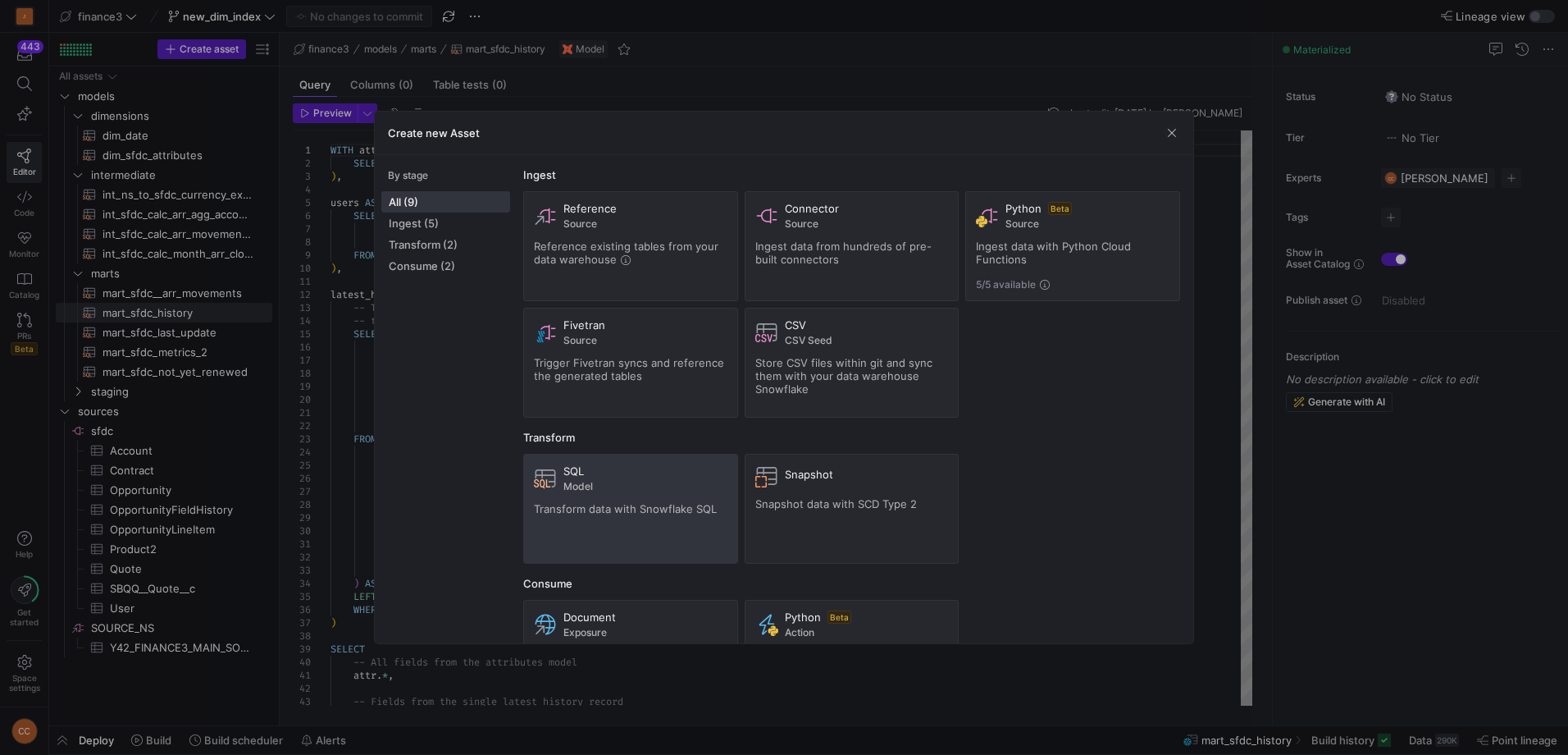
click at [601, 484] on span "Model" at bounding box center [645, 486] width 164 height 11
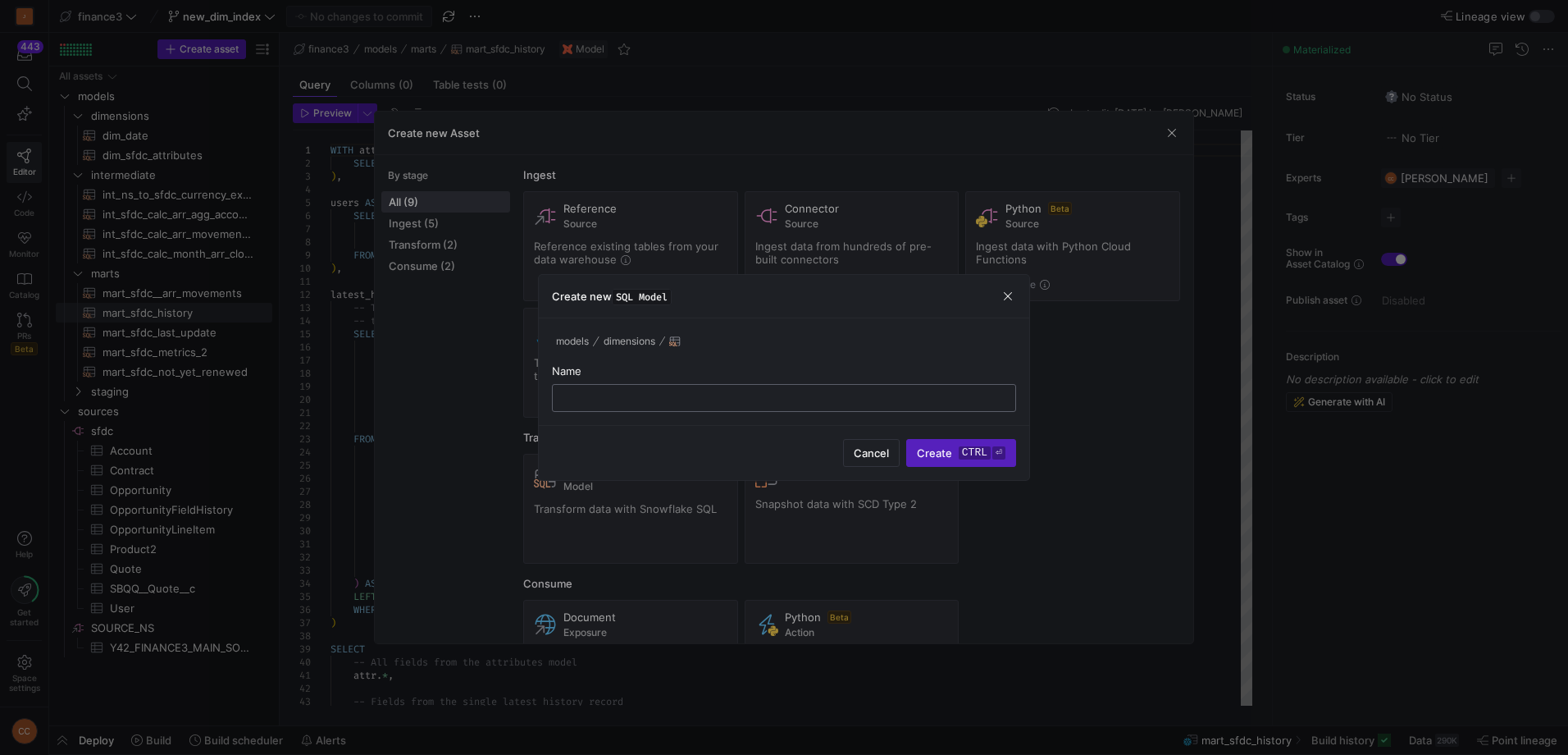
click at [627, 387] on div at bounding box center [784, 397] width 436 height 26
click at [627, 396] on input "text" at bounding box center [784, 397] width 436 height 13
type input "dim_arr_type_index"
click at [943, 450] on span "Create ctrl ⏎" at bounding box center [961, 453] width 89 height 13
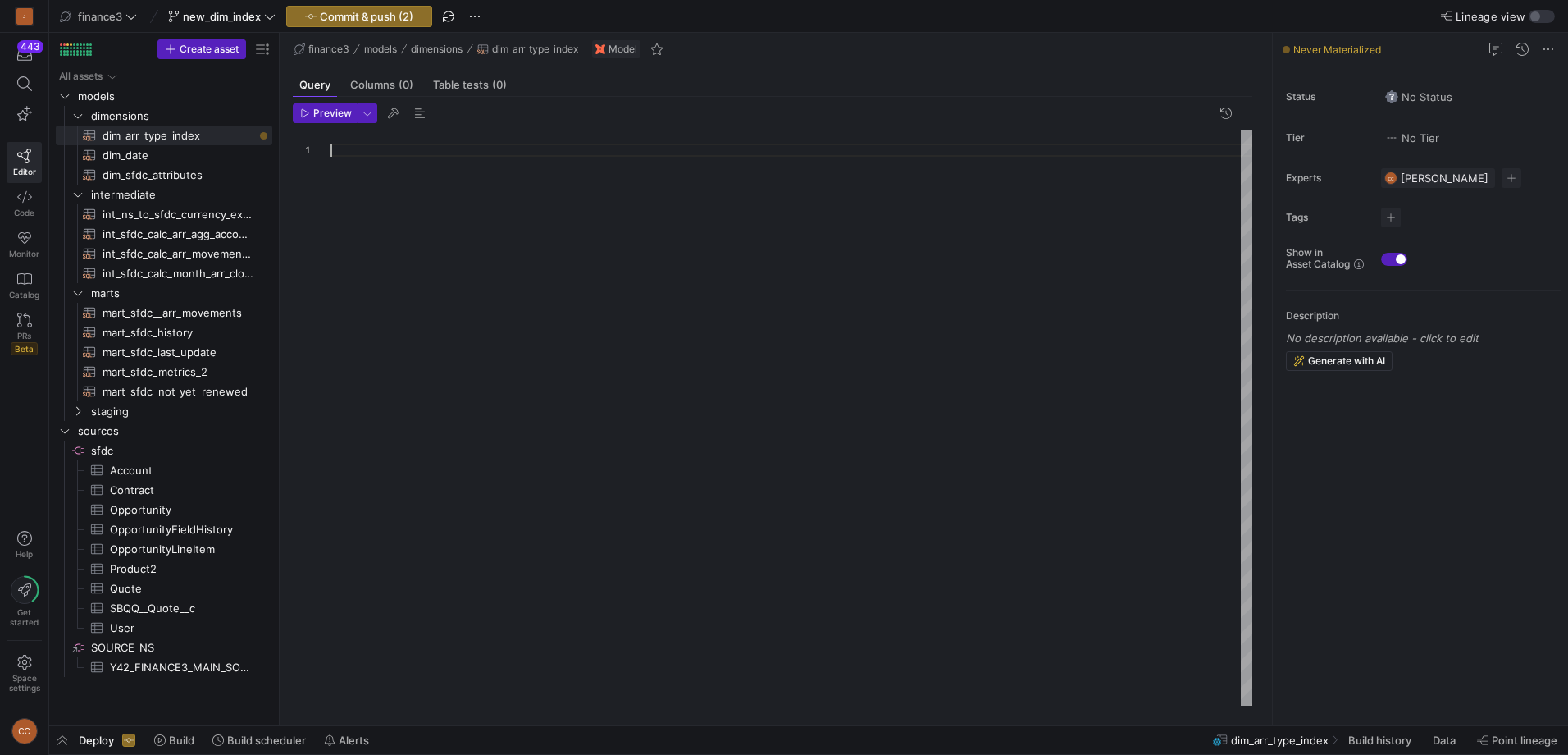
click at [440, 157] on div at bounding box center [791, 418] width 922 height 575
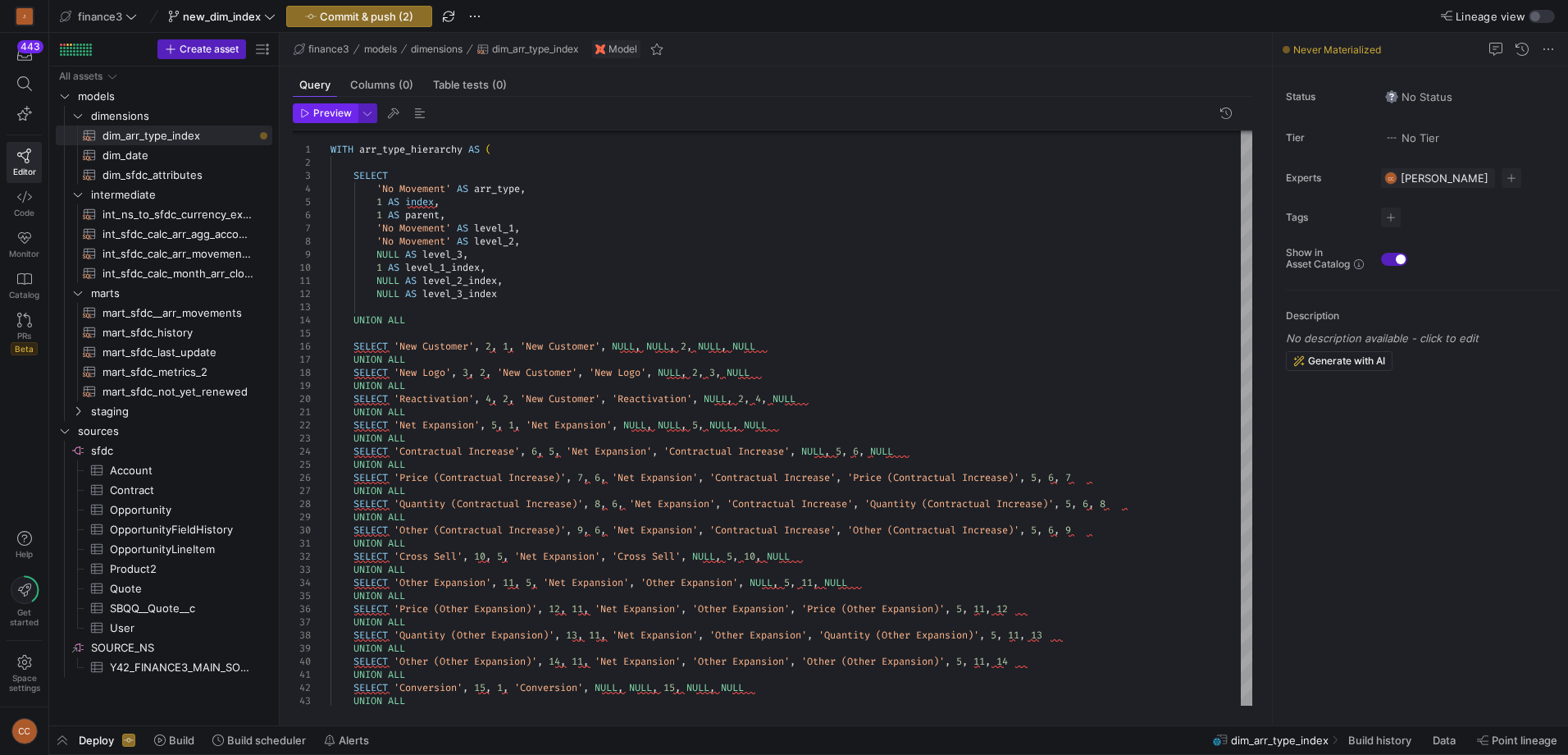
click at [323, 114] on span "Preview" at bounding box center [332, 113] width 39 height 11
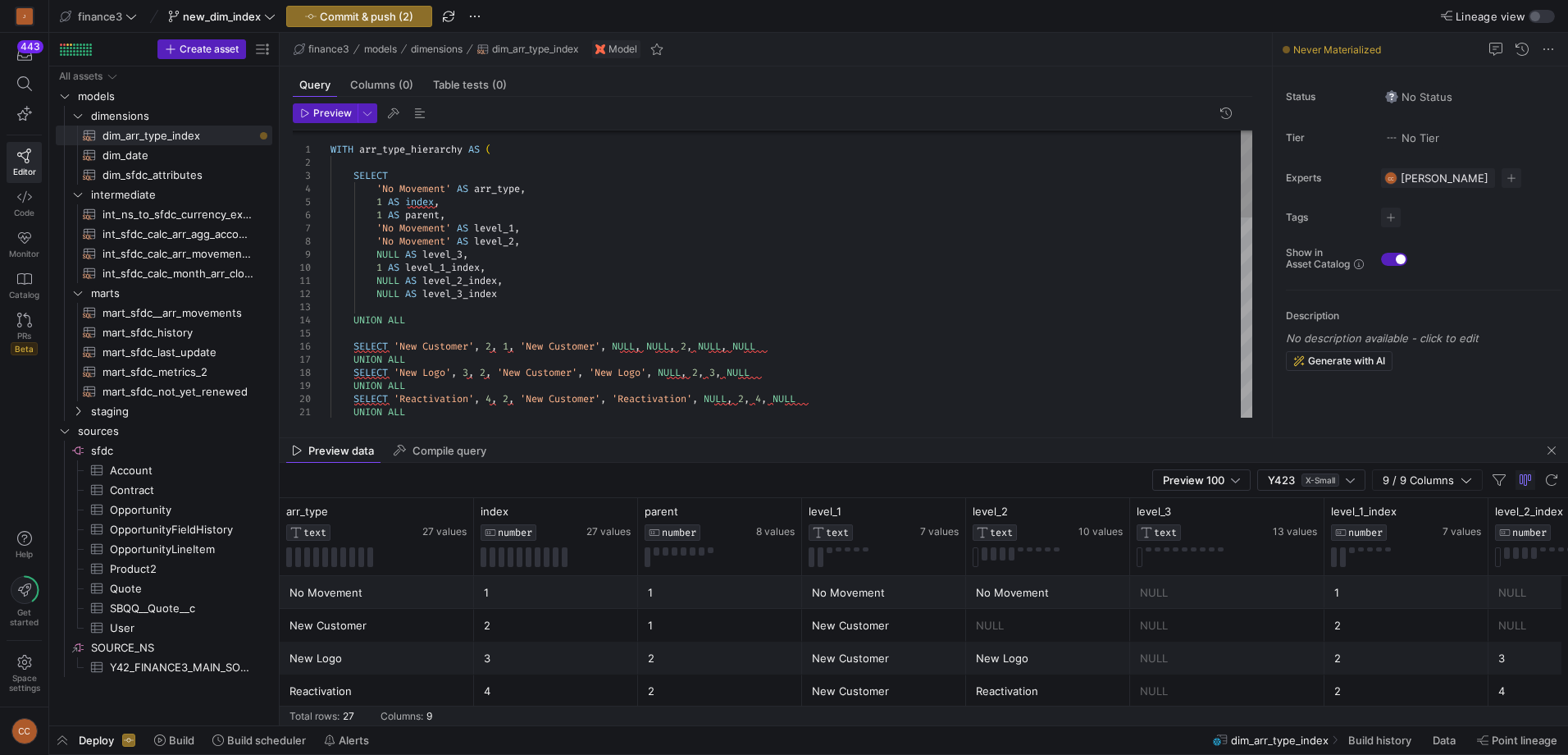
drag, startPoint x: 780, startPoint y: 226, endPoint x: 761, endPoint y: 226, distance: 19.0
click at [780, 226] on div "UNION ALL SELECT 'New Logo' , 3 , 2 , 'New Customer' , 'New Logo' , NULL , 2 , …" at bounding box center [791, 602] width 922 height 945
type textarea "WITH arr_type_hierarchy AS ( SELECT 'No Movement' AS arr_type, 1 AS index, 1 AS…"
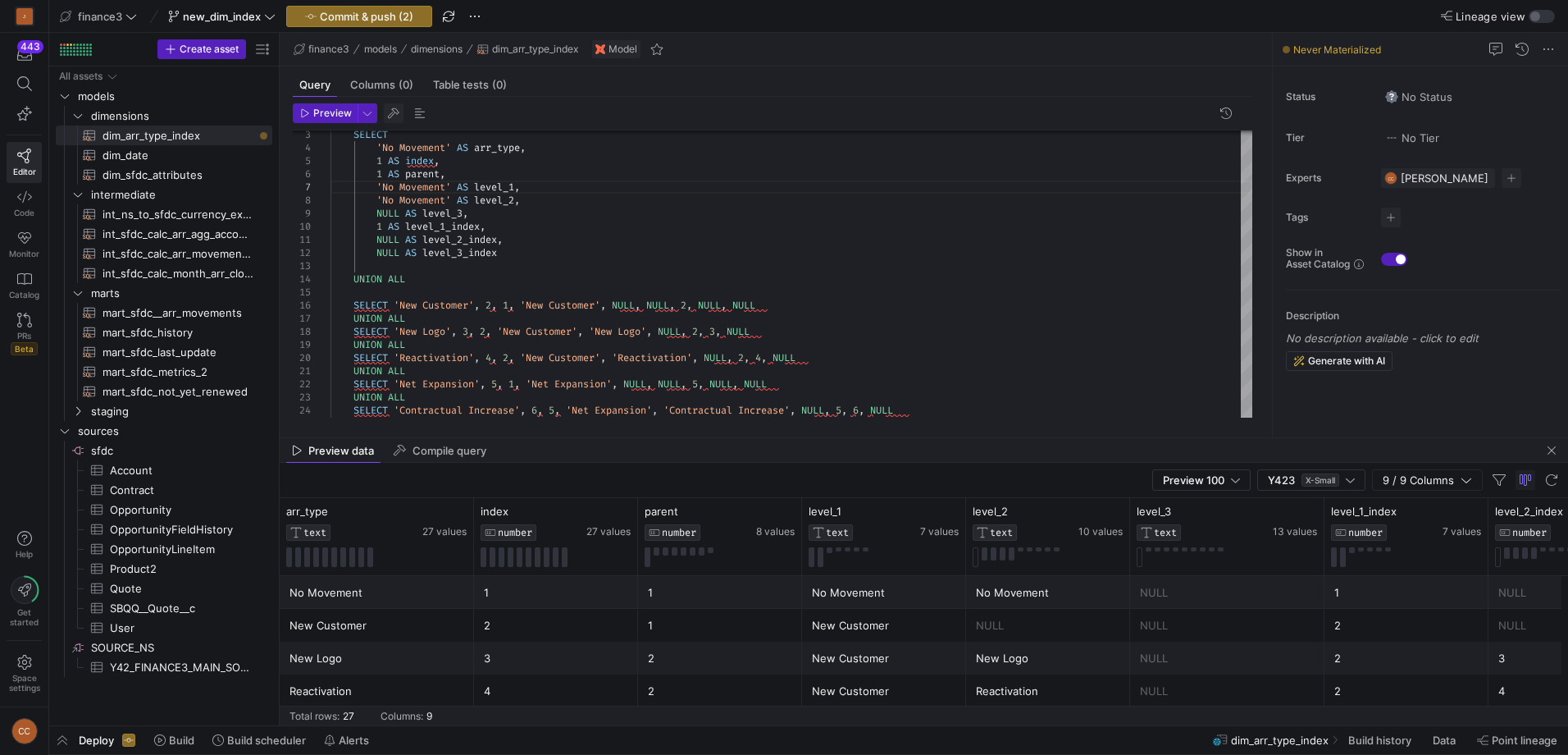
click at [394, 113] on span "button" at bounding box center [393, 113] width 19 height 19
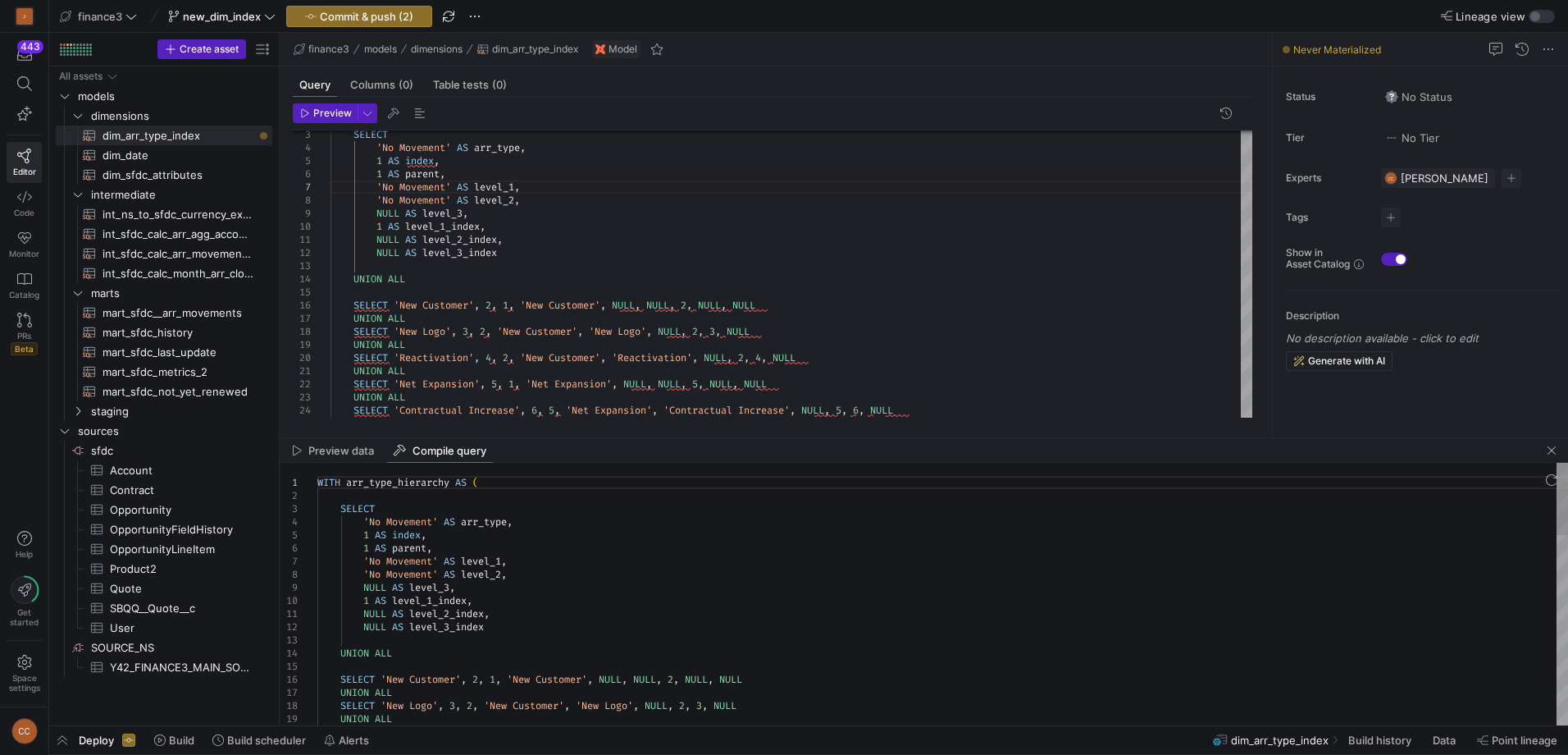
type textarea "WITH arr_type_hierarchy AS ( SELECT 'No Movement' AS arr_type, 1 AS index, 1 AS…"
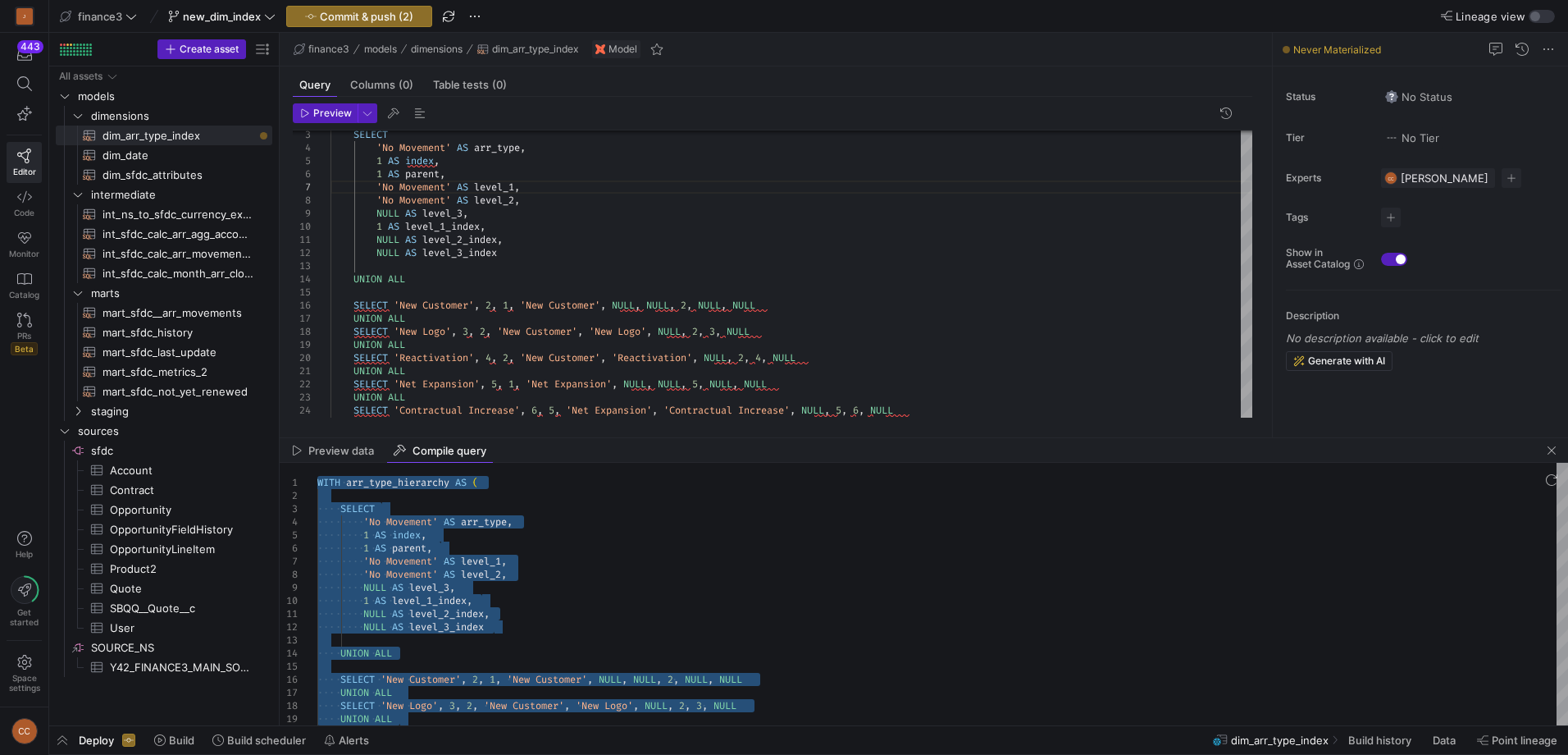
type textarea "NULL AS level_2_index, NULL AS level_3_index UNION ALL SELECT 'New Customer', 2…"
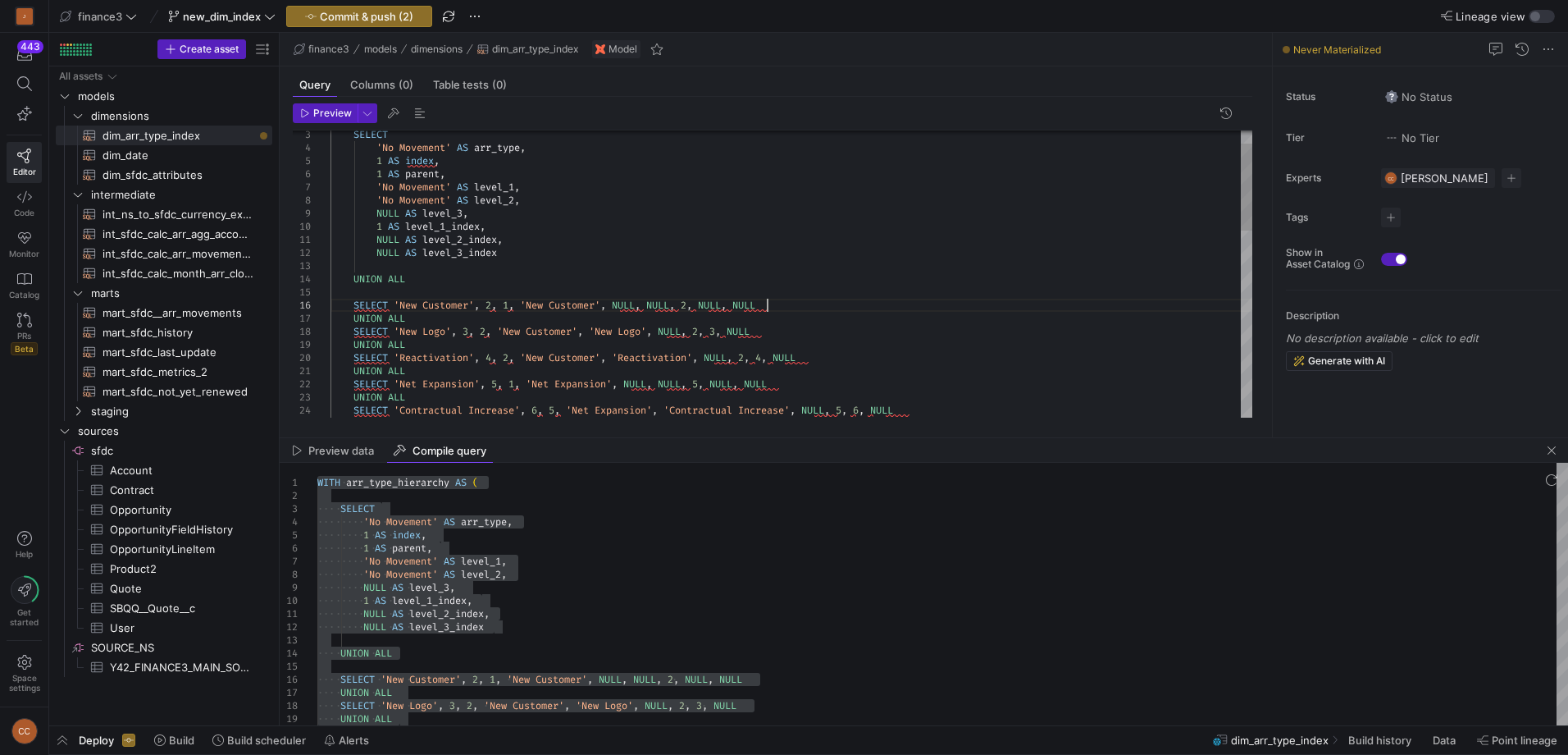
click at [885, 303] on div "UNION ALL SELECT 'New Logo' , 3 , 2 , 'New Customer' , 'New Logo' , NULL , 2 , …" at bounding box center [791, 561] width 922 height 945
click at [1551, 446] on span "button" at bounding box center [1551, 450] width 19 height 19
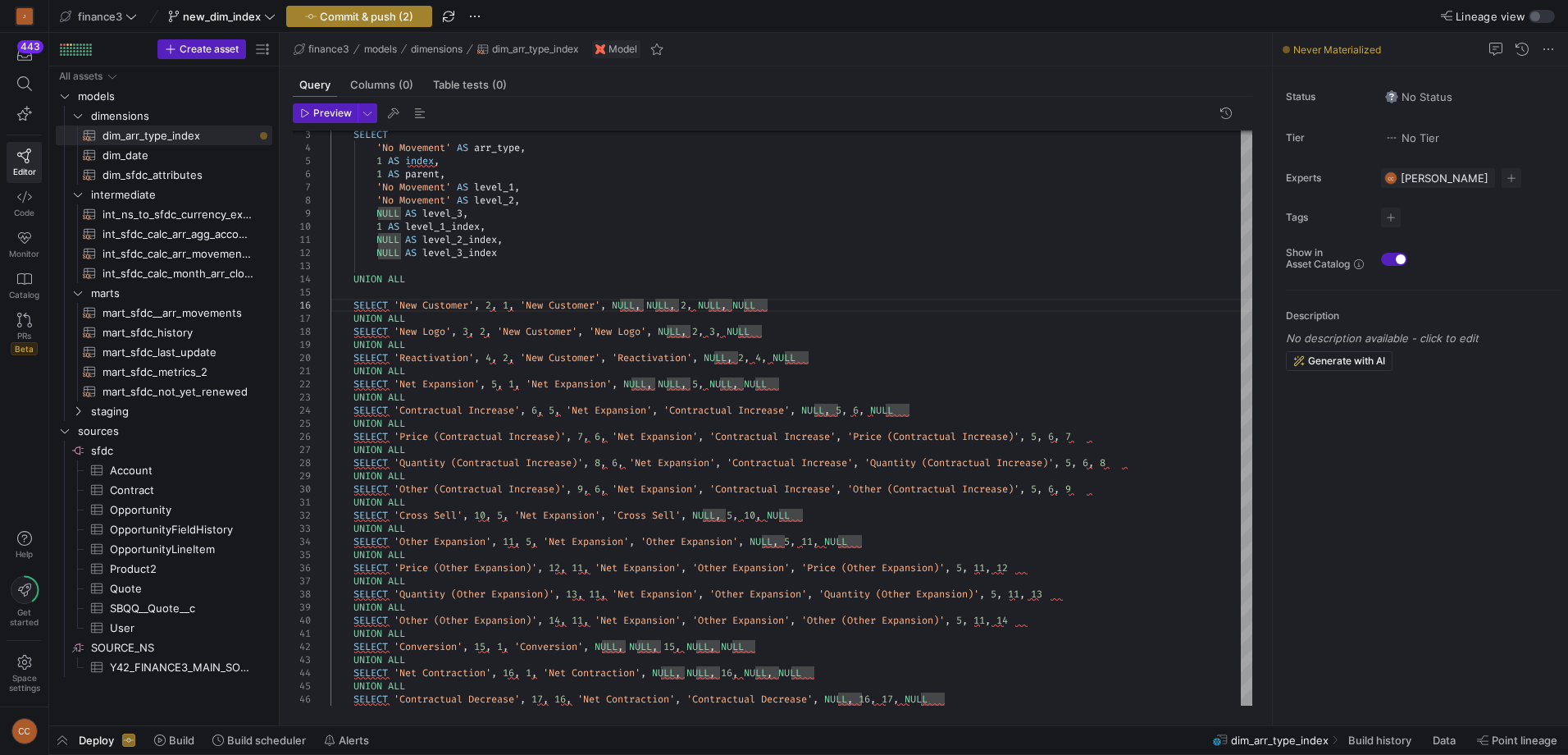
click at [328, 18] on span "Commit & push (2)" at bounding box center [366, 17] width 94 height 13
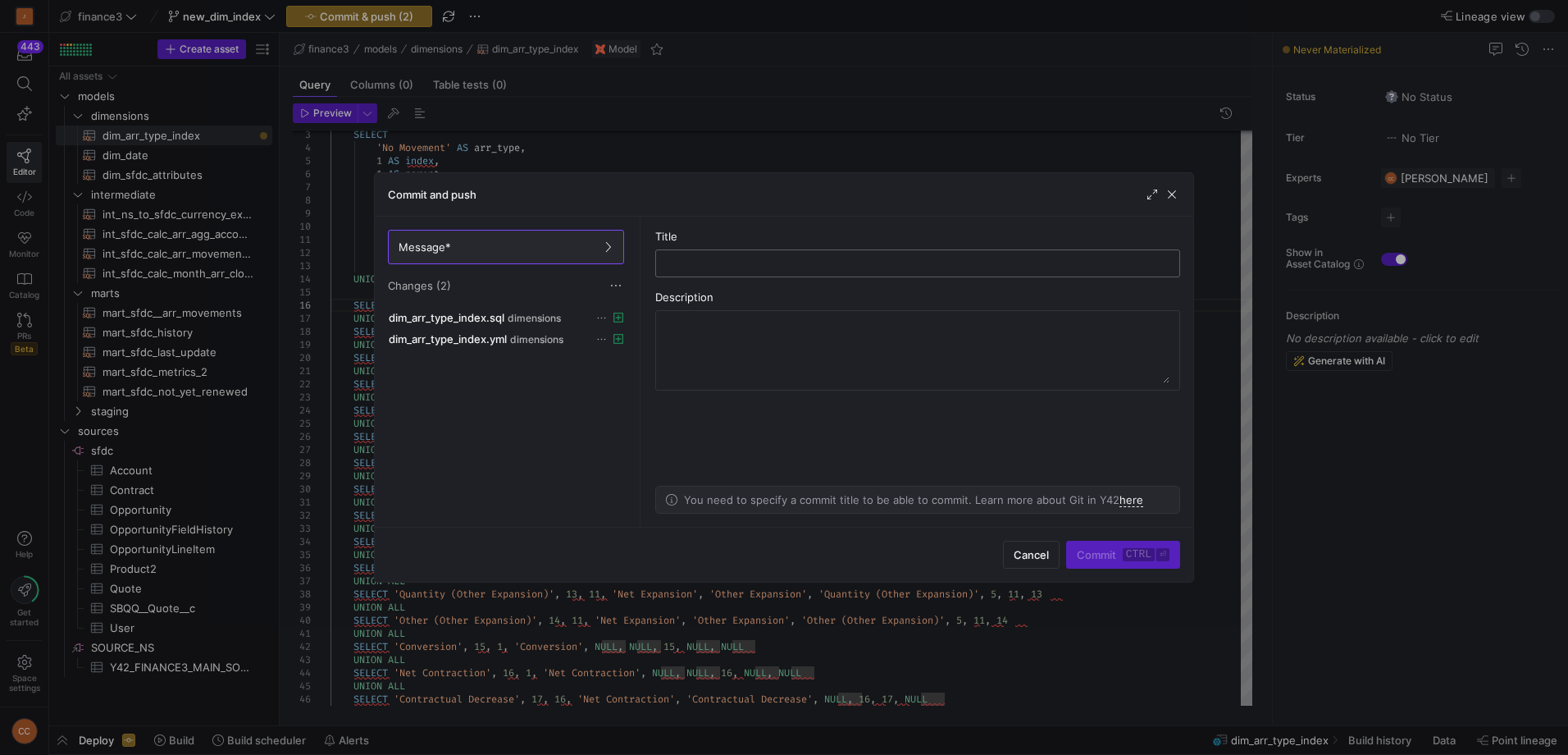
click at [697, 261] on input "text" at bounding box center [918, 263] width 497 height 13
type input "n"
type input "NEW INDEX"
click at [1094, 557] on span "Commit ctrl ⏎" at bounding box center [1123, 555] width 93 height 13
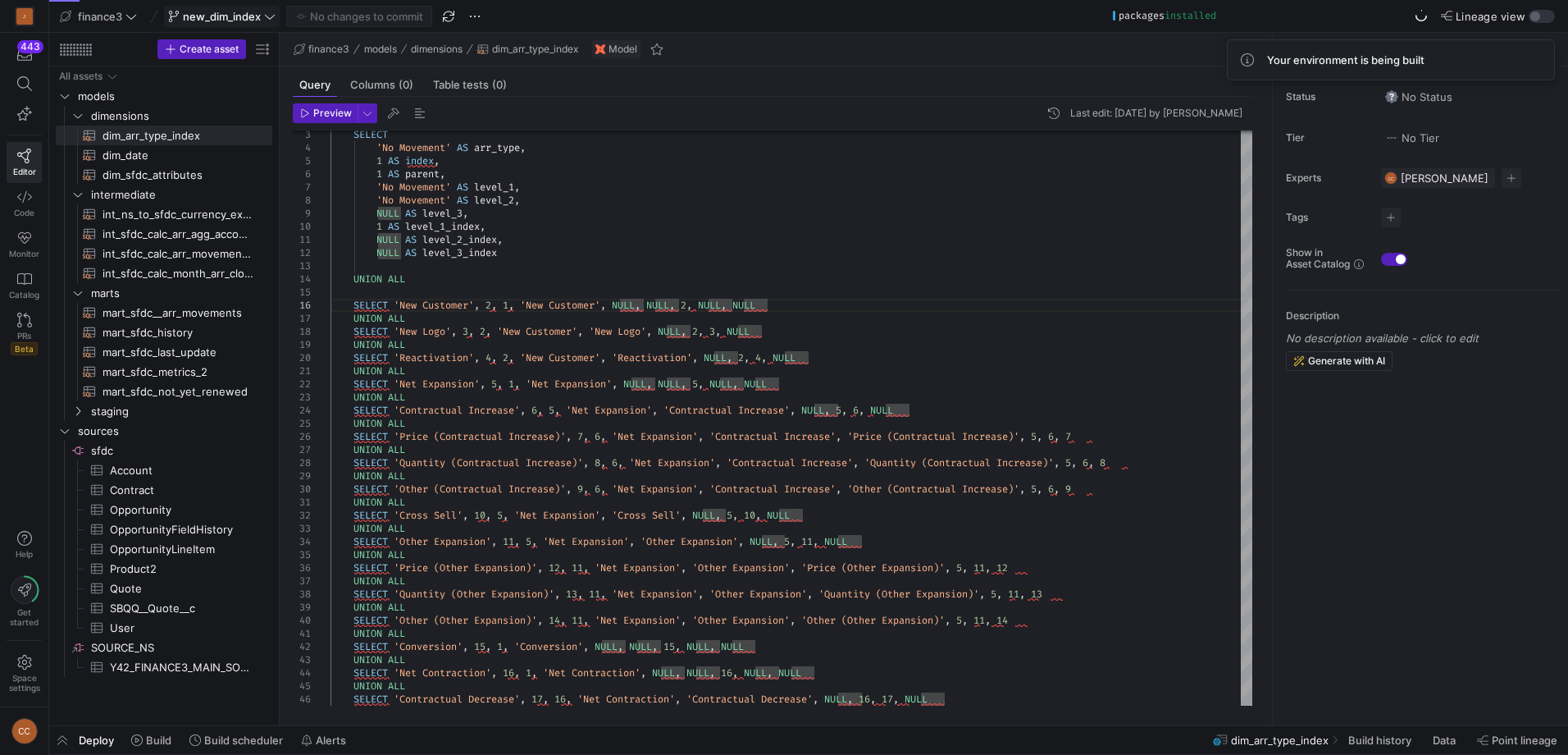
click at [224, 10] on span "new_dim_index" at bounding box center [221, 17] width 78 height 13
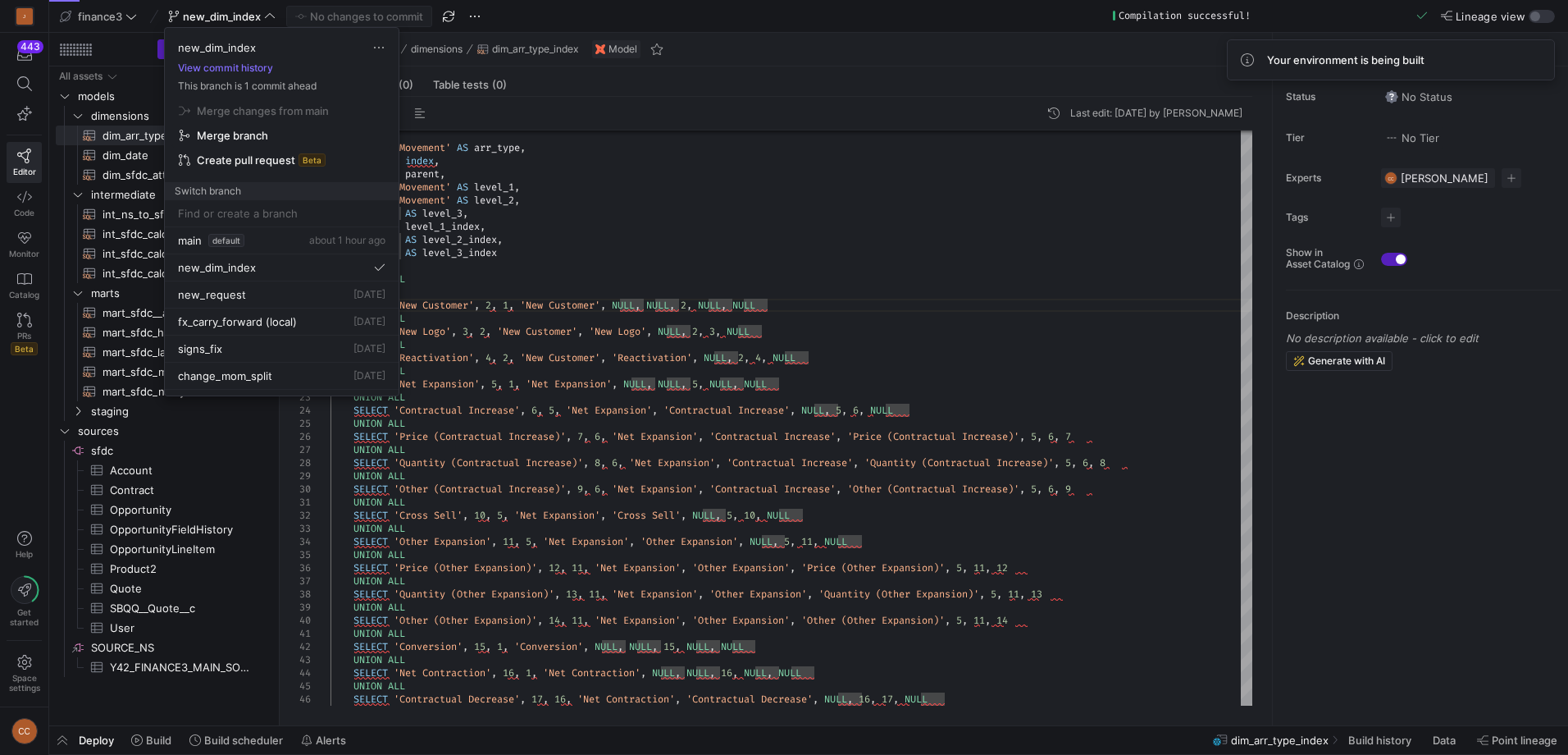
click at [226, 132] on span "Merge branch" at bounding box center [232, 135] width 71 height 13
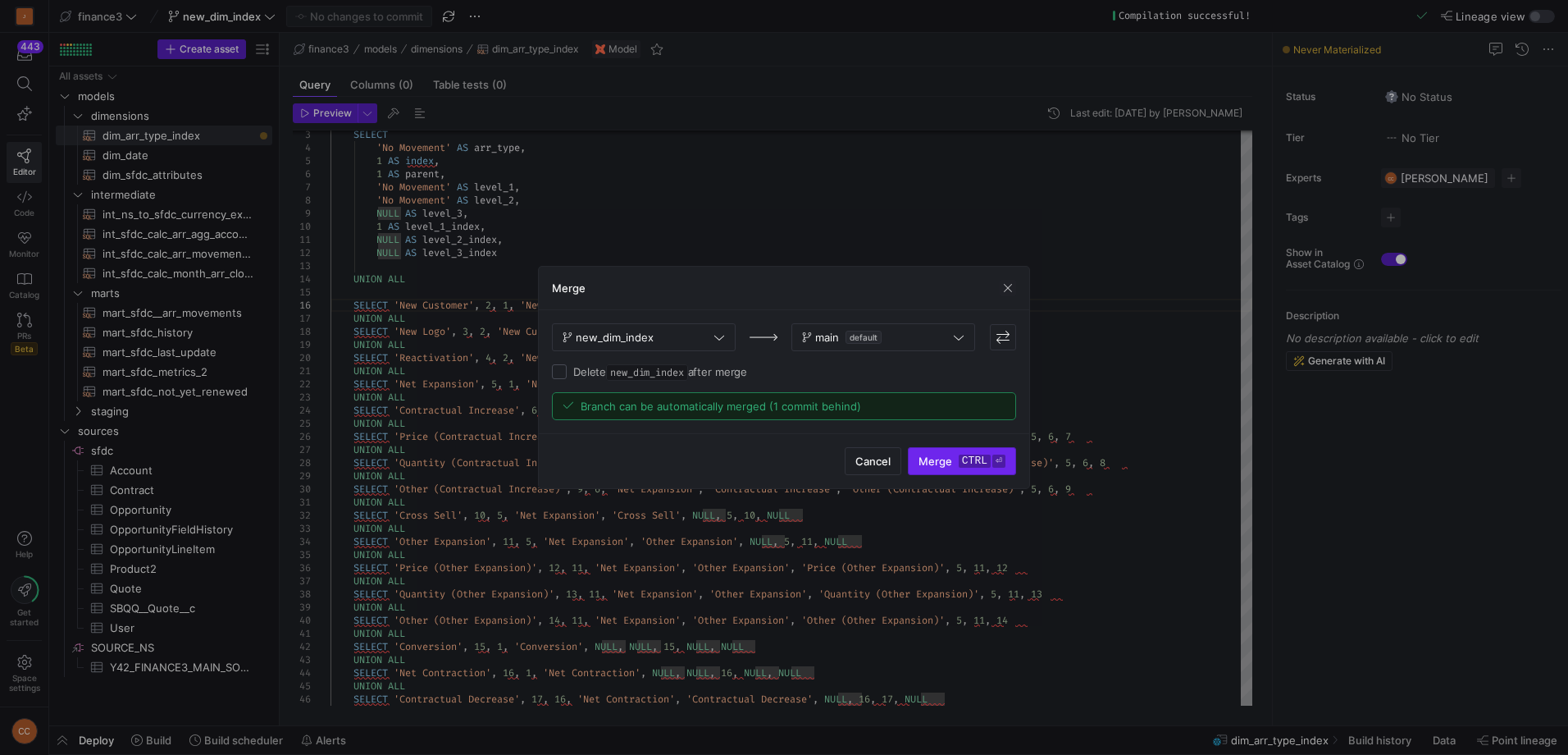
click at [972, 459] on kbd "ctrl" at bounding box center [974, 461] width 32 height 13
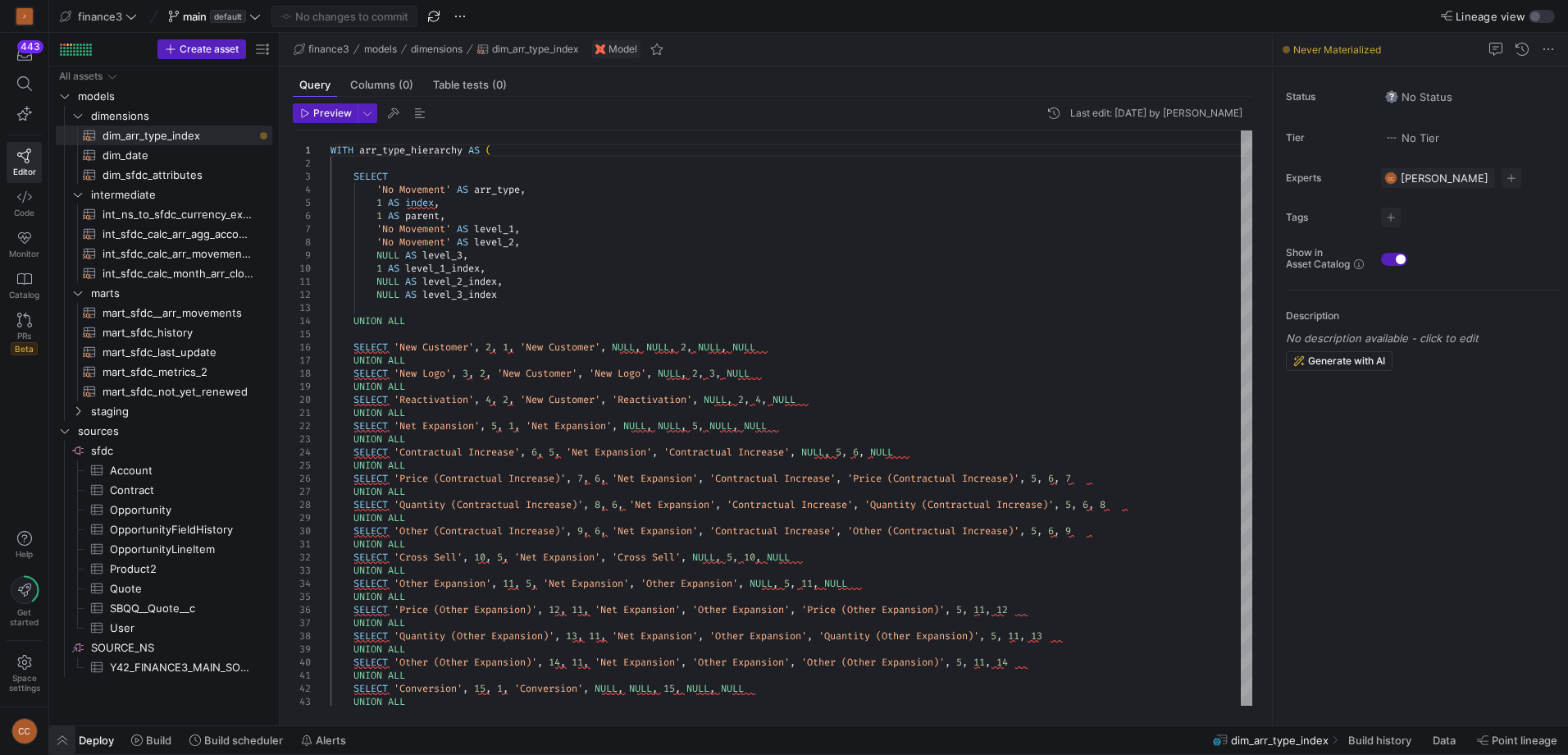
click at [65, 742] on span "button" at bounding box center [62, 740] width 26 height 28
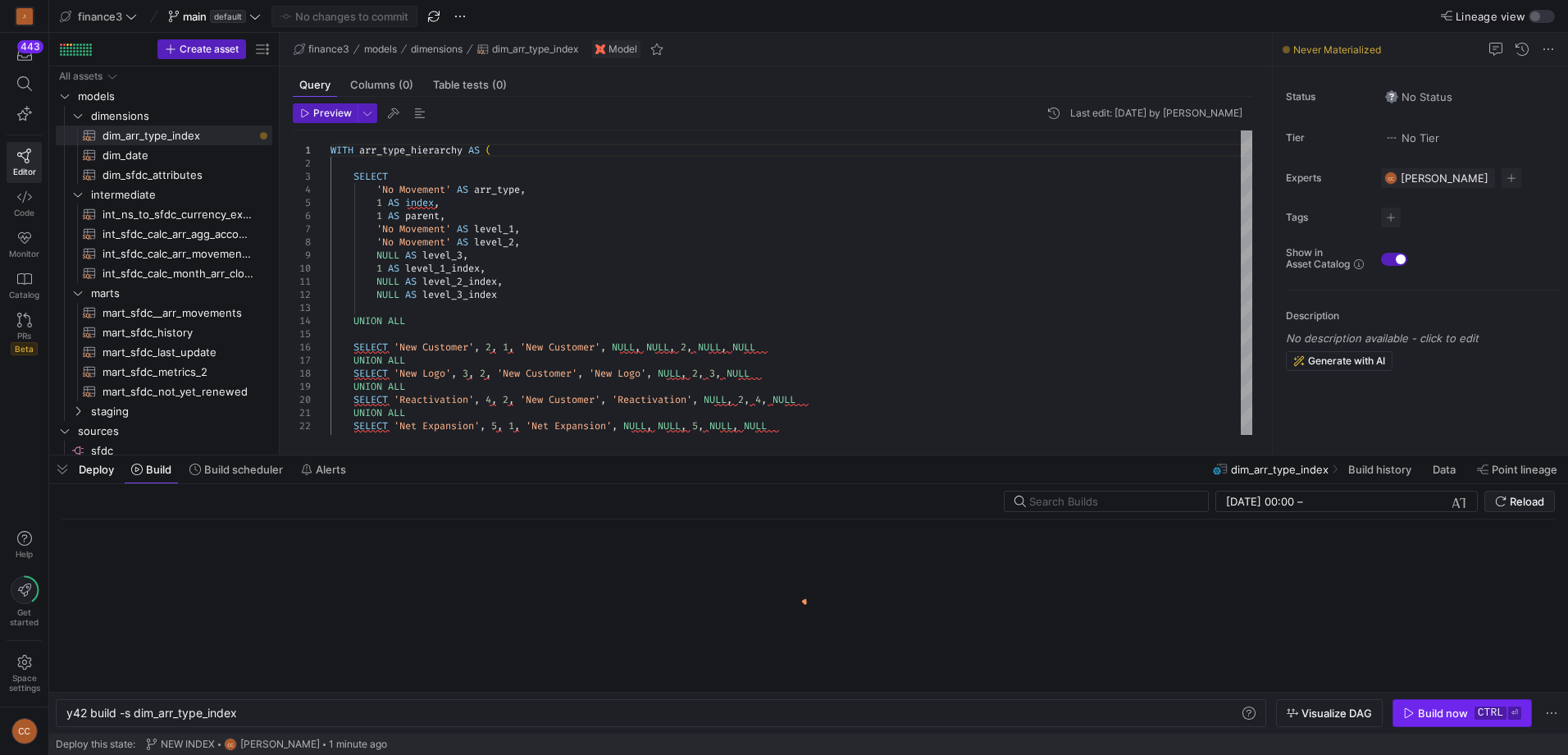
click at [1423, 711] on div "Build now" at bounding box center [1443, 713] width 50 height 13
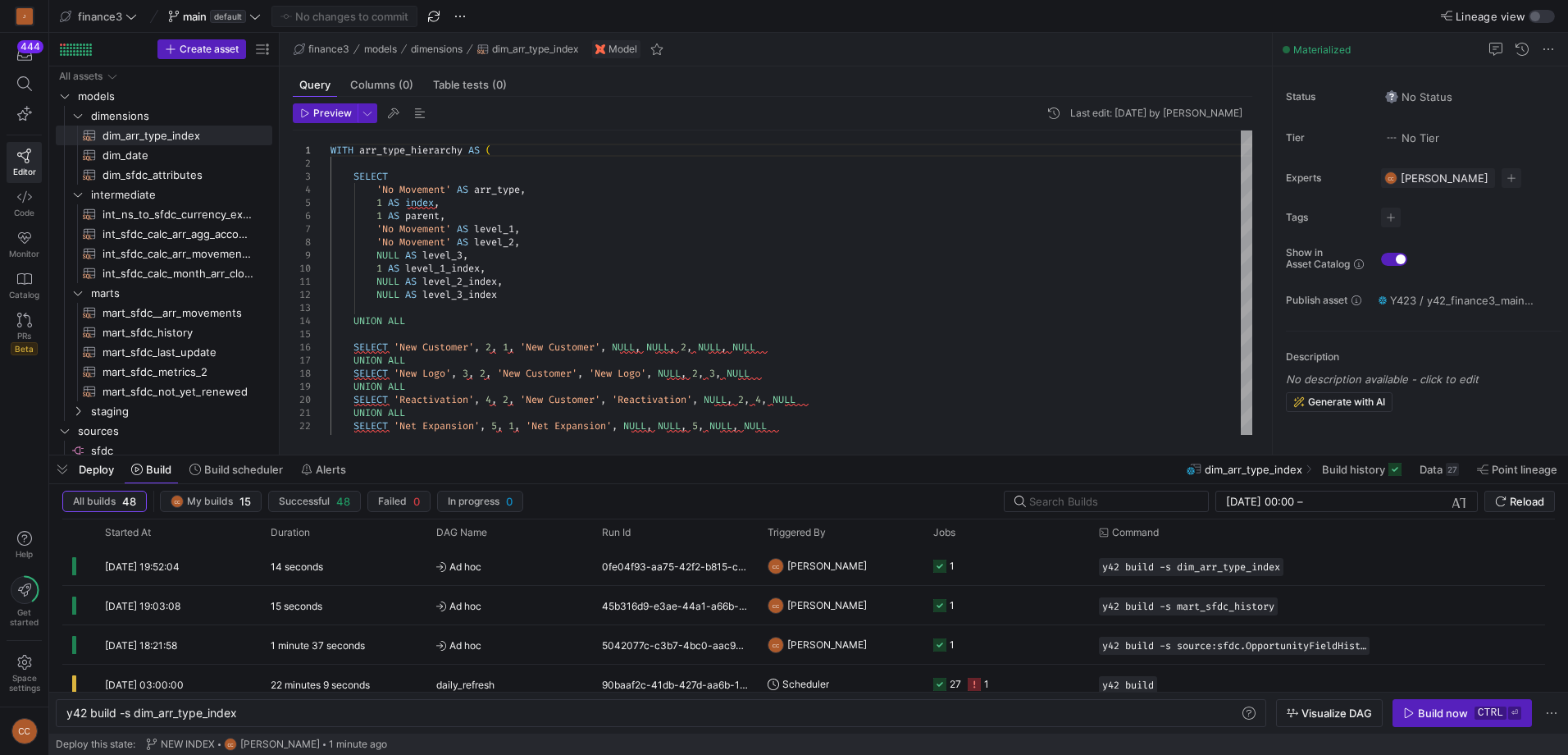
click at [742, 303] on div "WITH arr_type_hierarchy AS ( SELECT 'No Movement' AS arr_type , 1 AS index , 1 …" at bounding box center [791, 610] width 922 height 958
click at [813, 258] on div "UNION ALL SELECT 'Net Expansion' , 5 , 1 , 'Net Expansion' , NULL , NULL , 5 , …" at bounding box center [791, 610] width 922 height 958
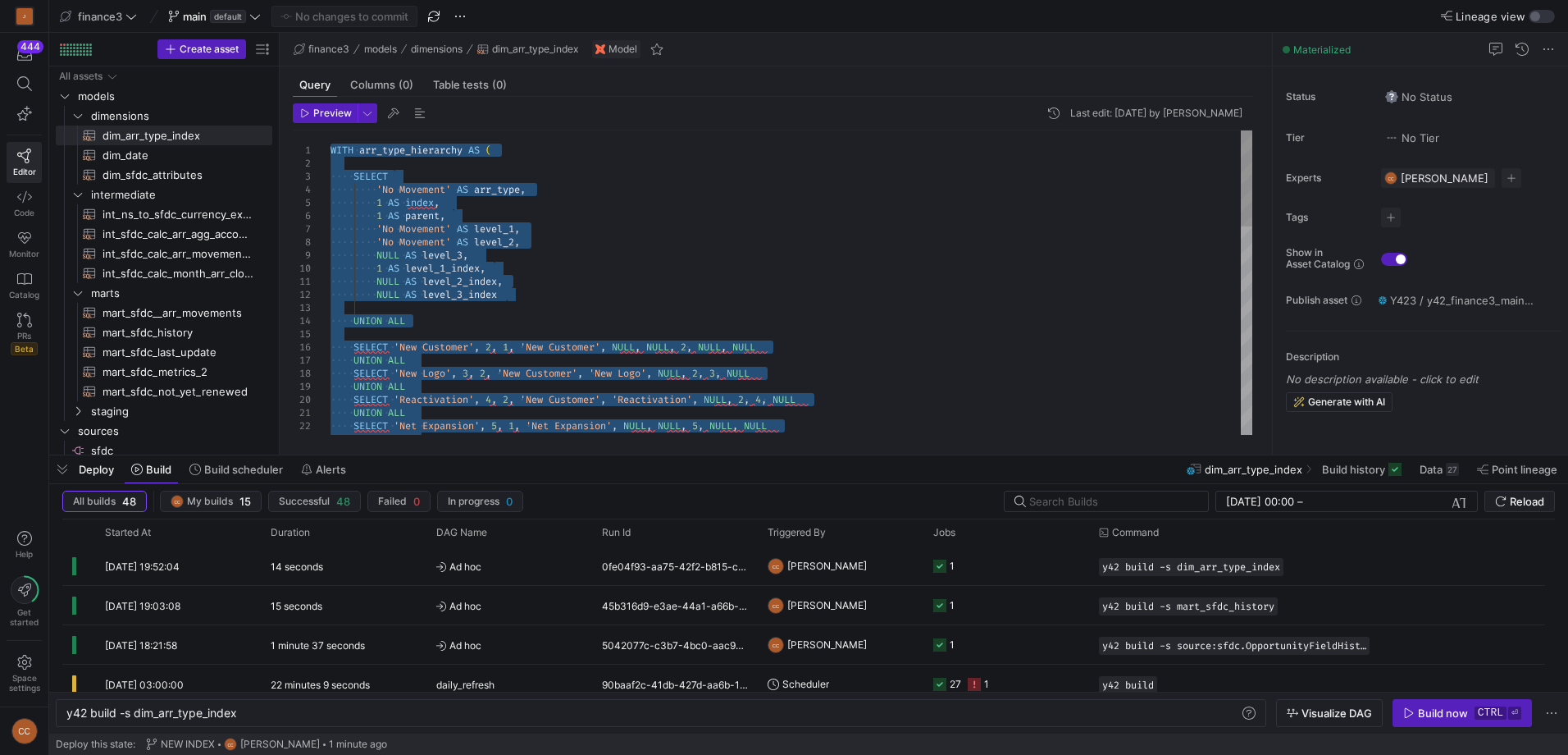
type textarea "SELECT * FROM arr_type_hierarchy ORDER BY index"
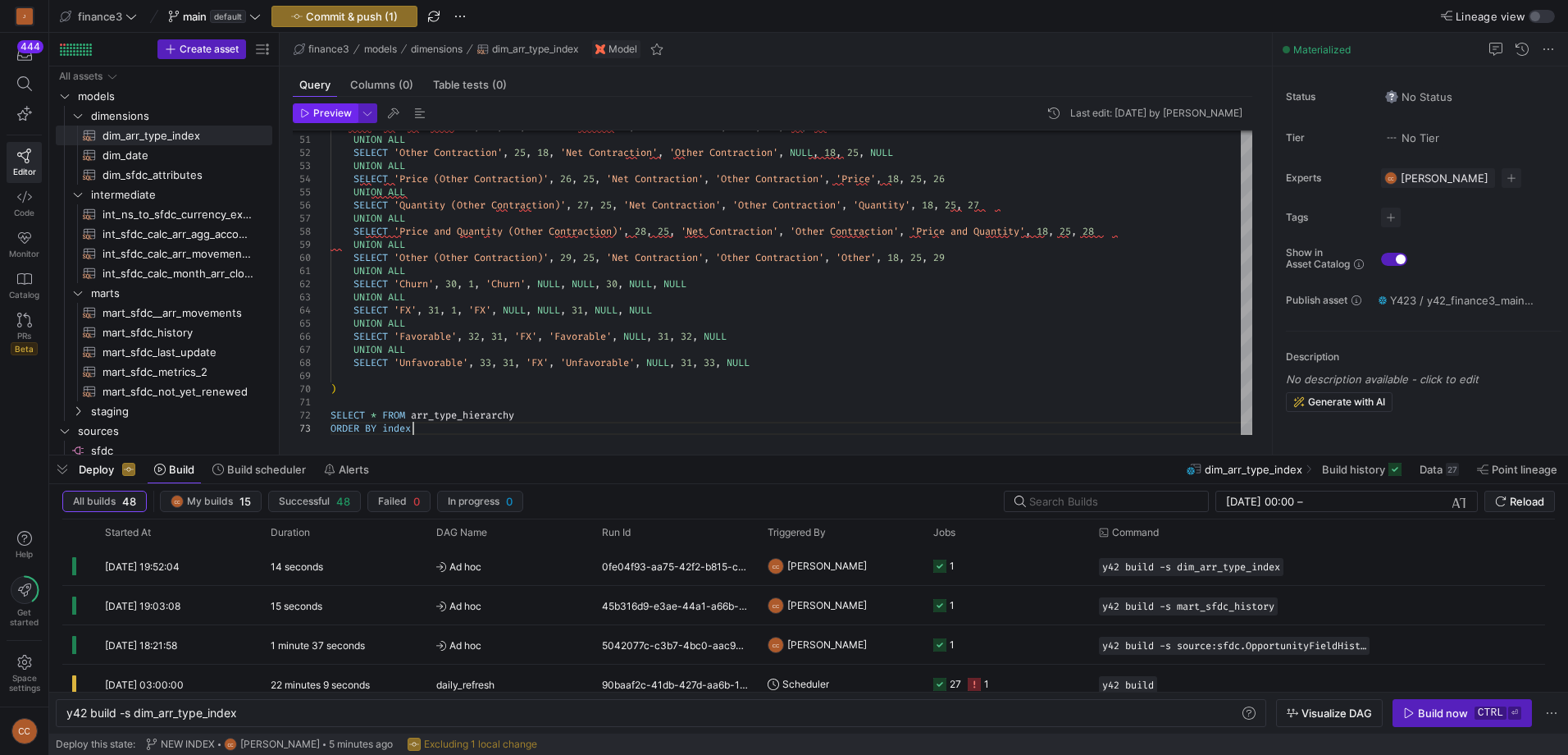
click at [332, 106] on span "button" at bounding box center [325, 112] width 63 height 18
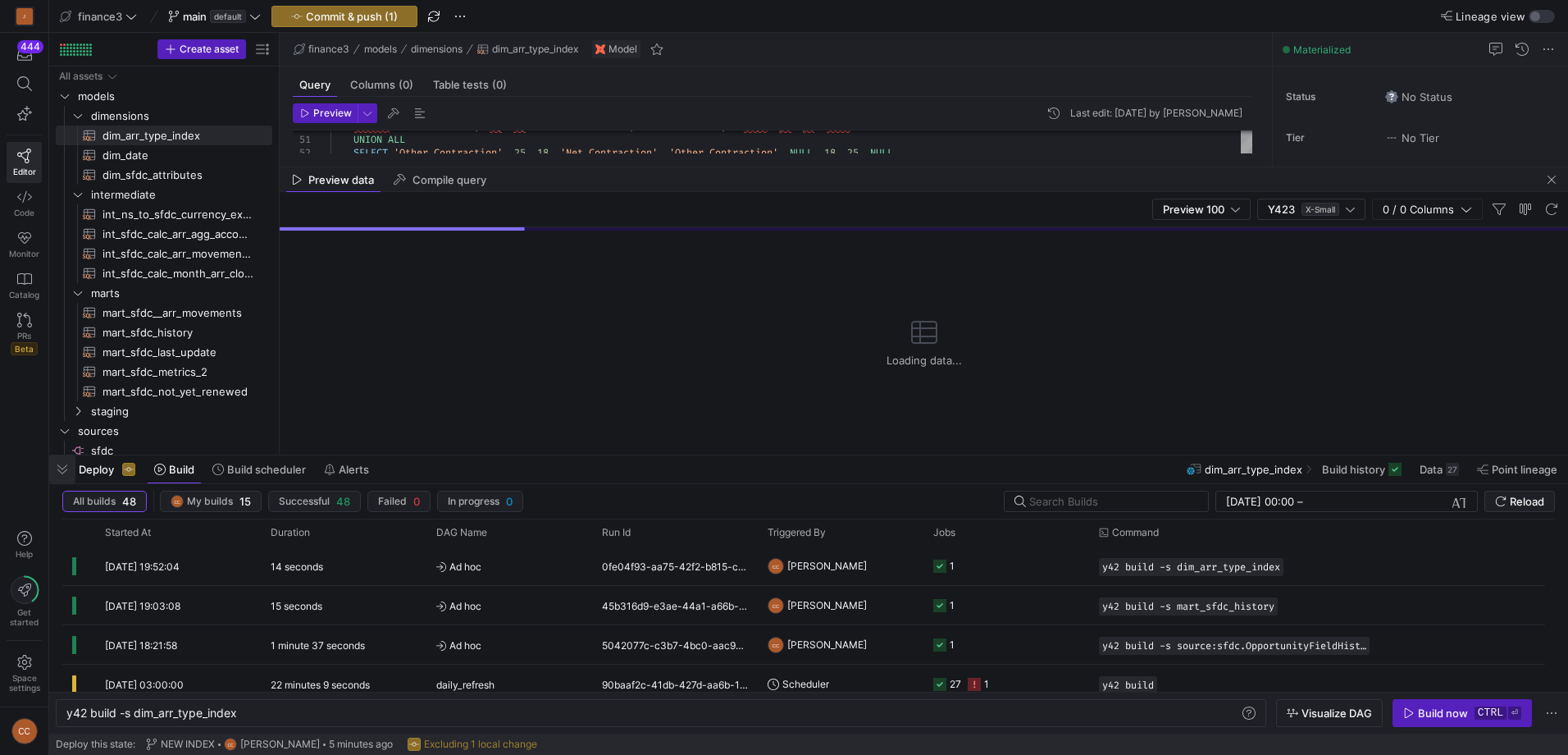
click at [60, 470] on span "button" at bounding box center [62, 470] width 26 height 28
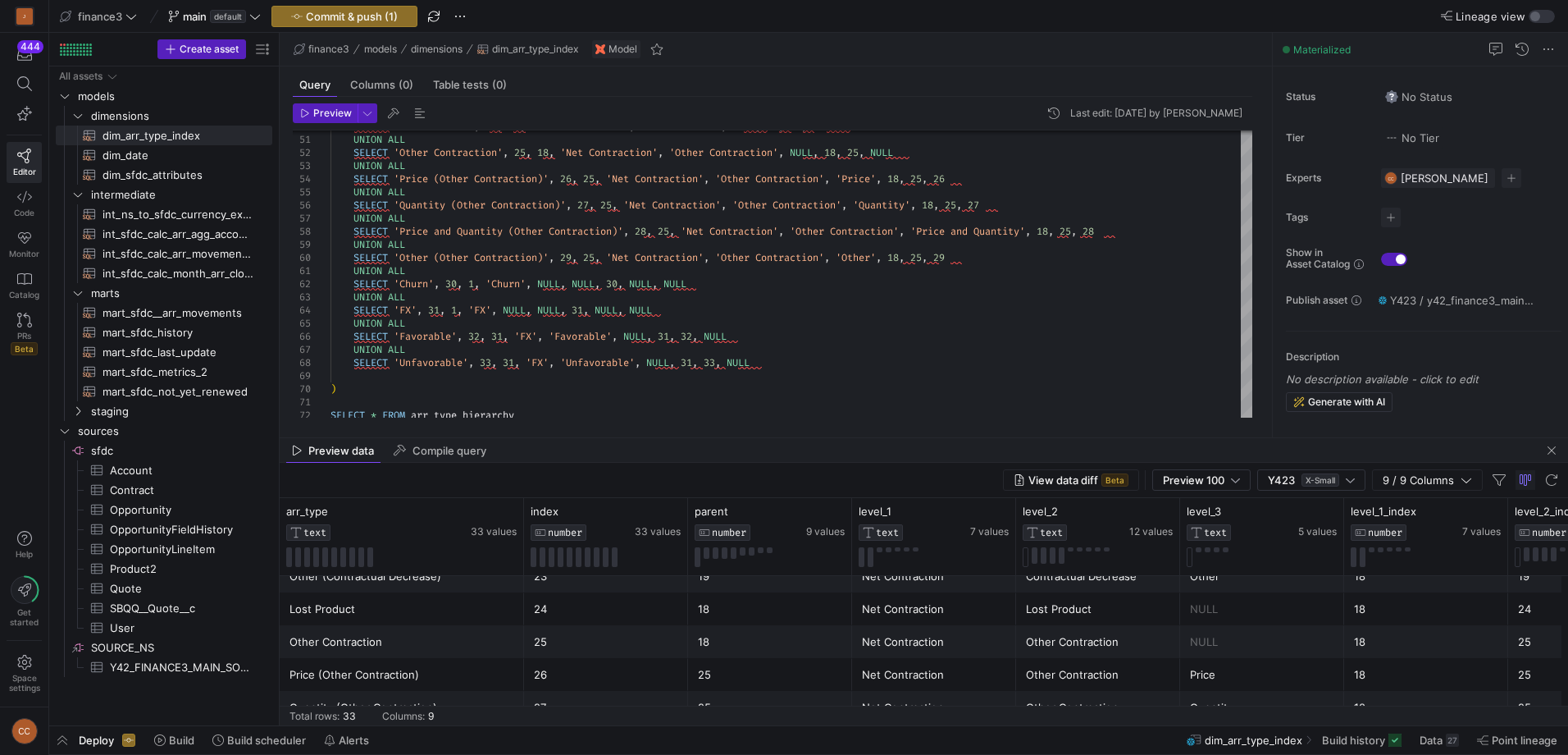
scroll to position [940, 0]
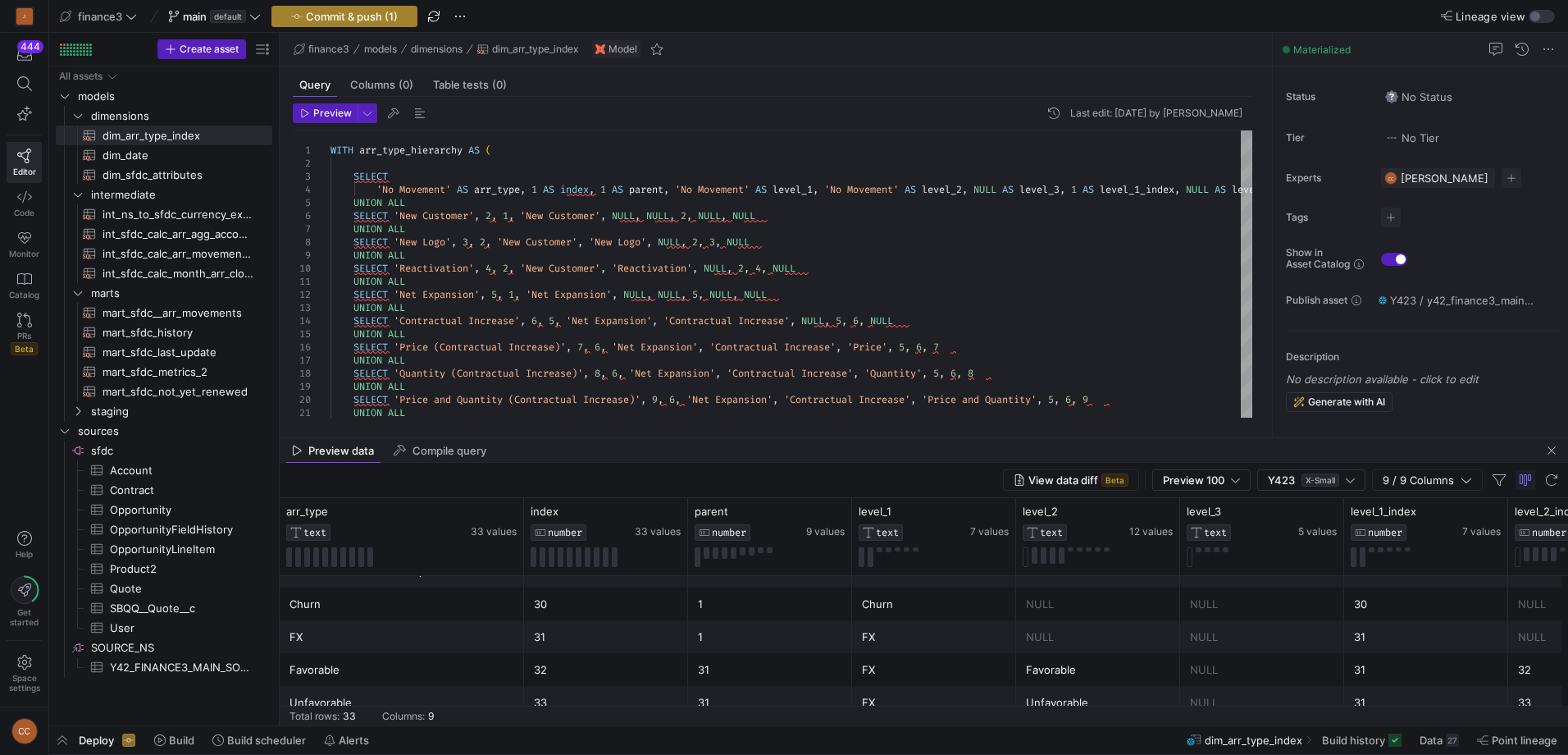
click at [370, 19] on span "Commit & push (1)" at bounding box center [351, 17] width 92 height 13
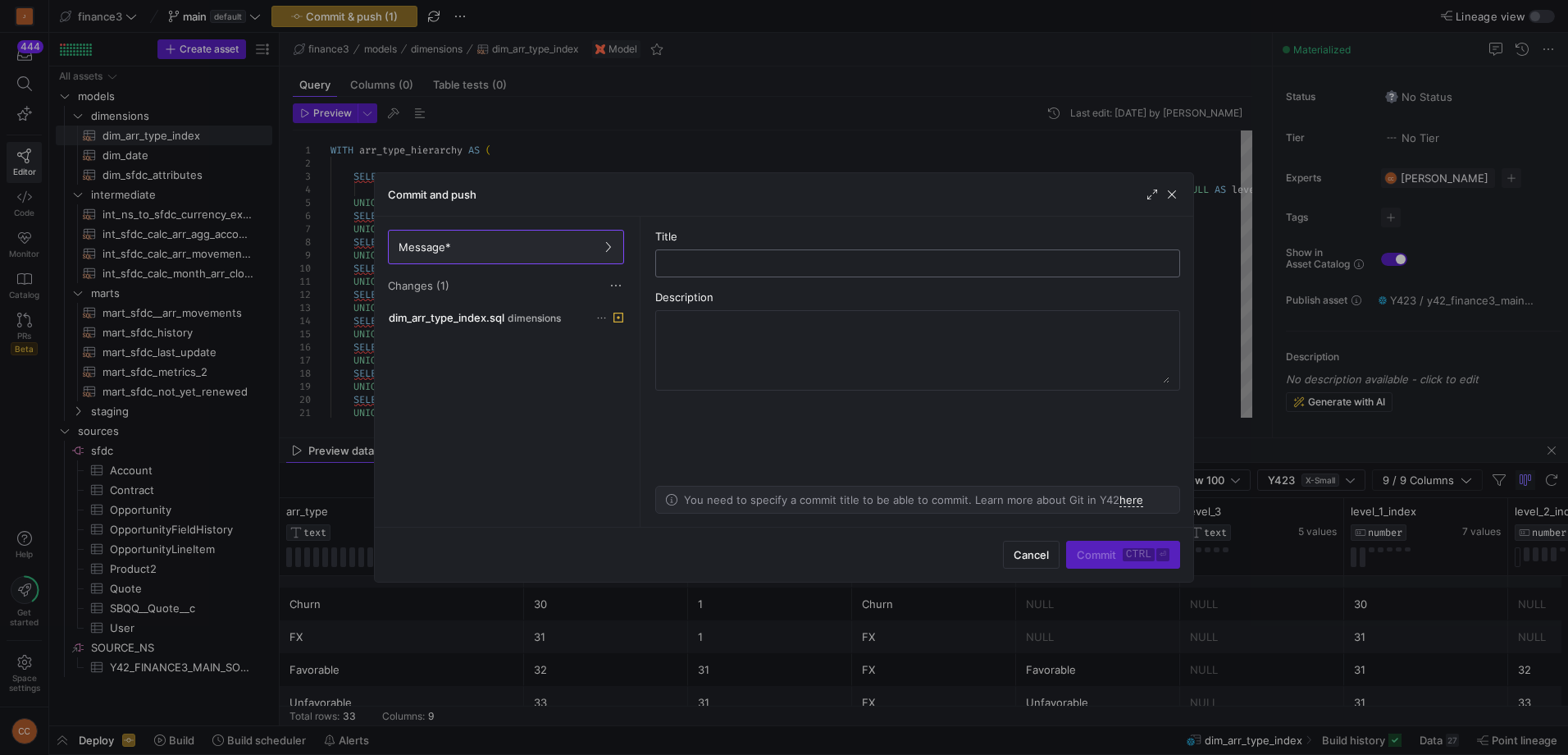
click at [708, 266] on input "text" at bounding box center [918, 263] width 497 height 13
type input "STEP UPDATE INDEX"
click at [1077, 553] on span "Commit ctrl ⏎" at bounding box center [1123, 555] width 93 height 13
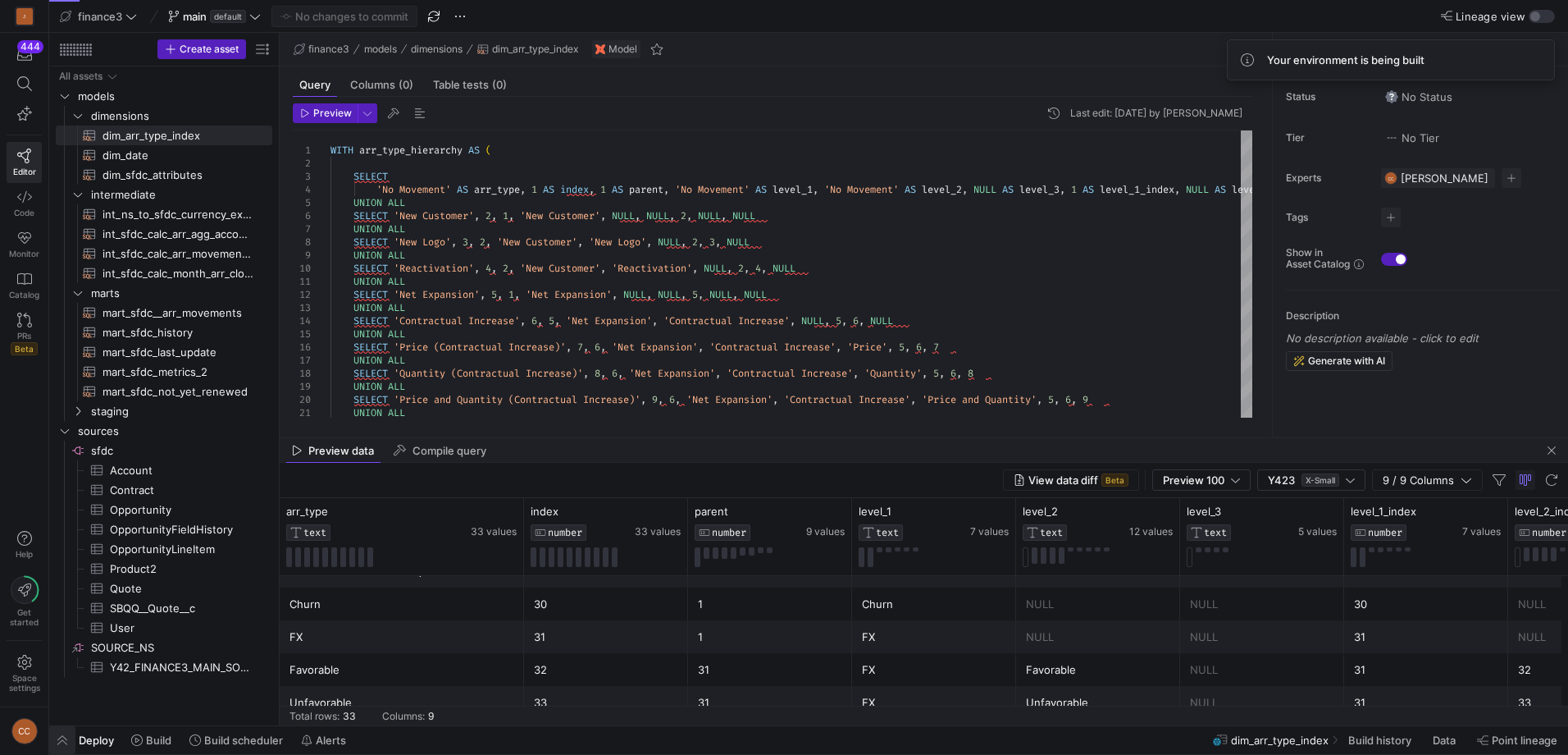
click at [61, 740] on span "button" at bounding box center [62, 740] width 26 height 28
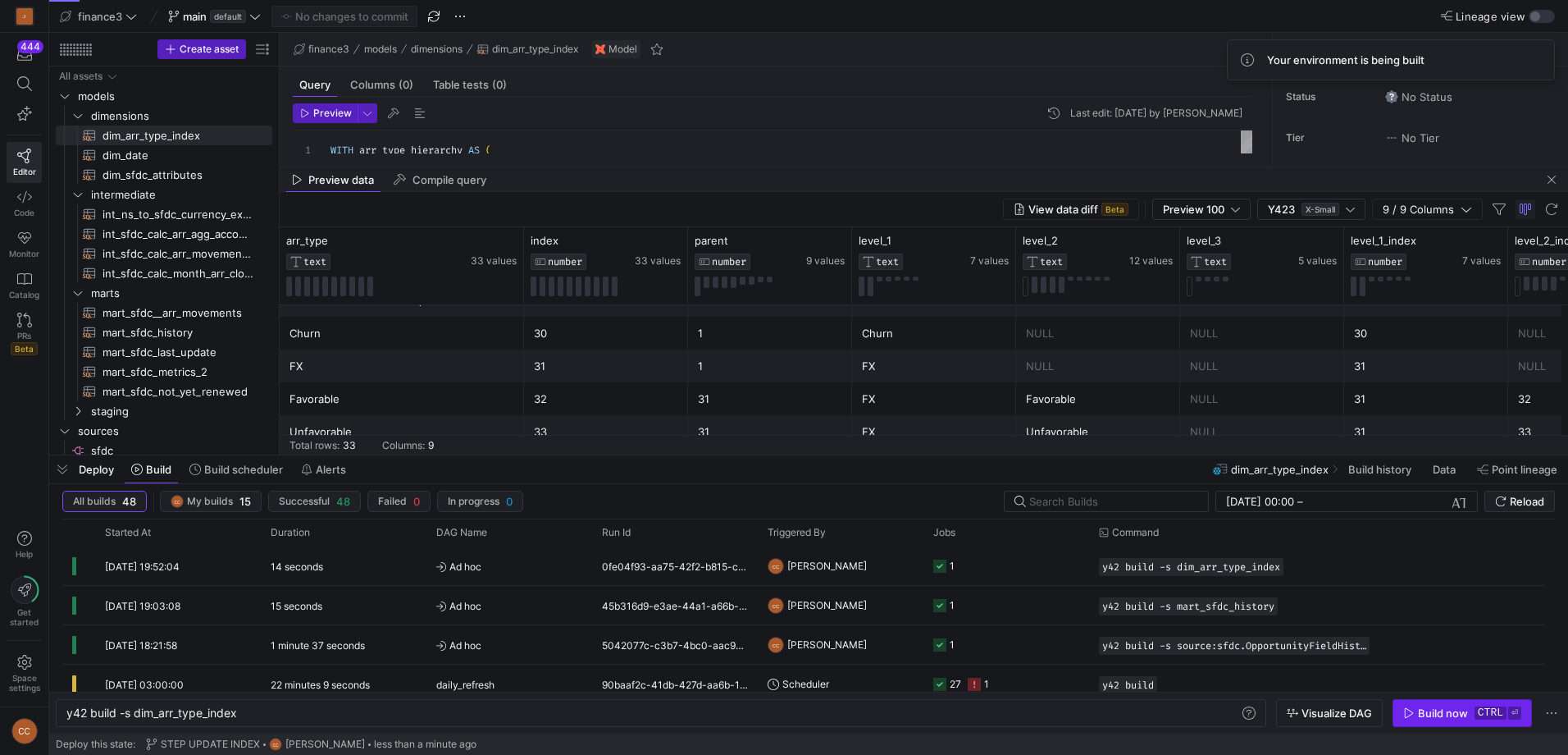
click at [1419, 716] on div "Build now" at bounding box center [1443, 713] width 50 height 13
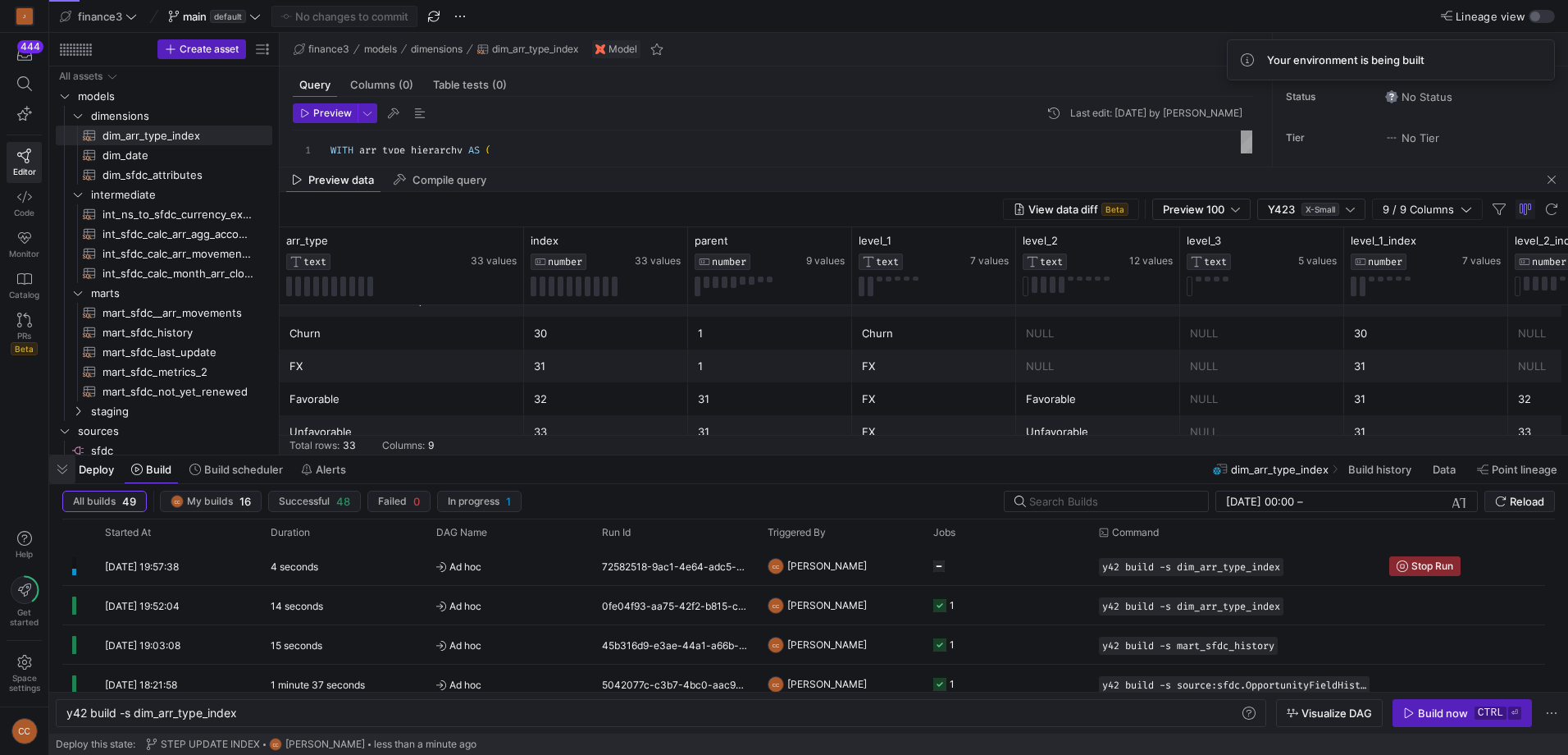
click at [61, 470] on span "button" at bounding box center [62, 470] width 26 height 28
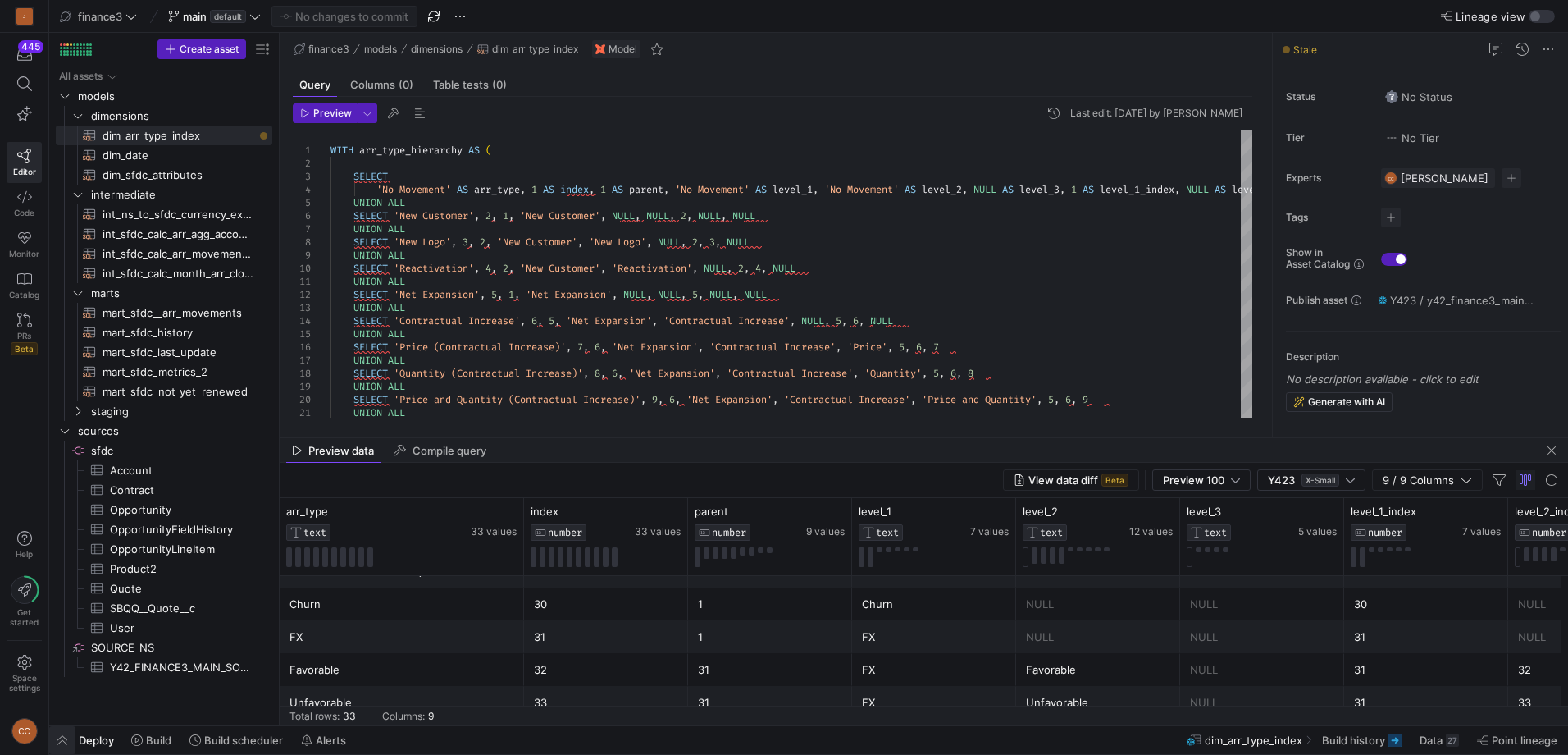
click at [64, 741] on span "button" at bounding box center [62, 740] width 26 height 28
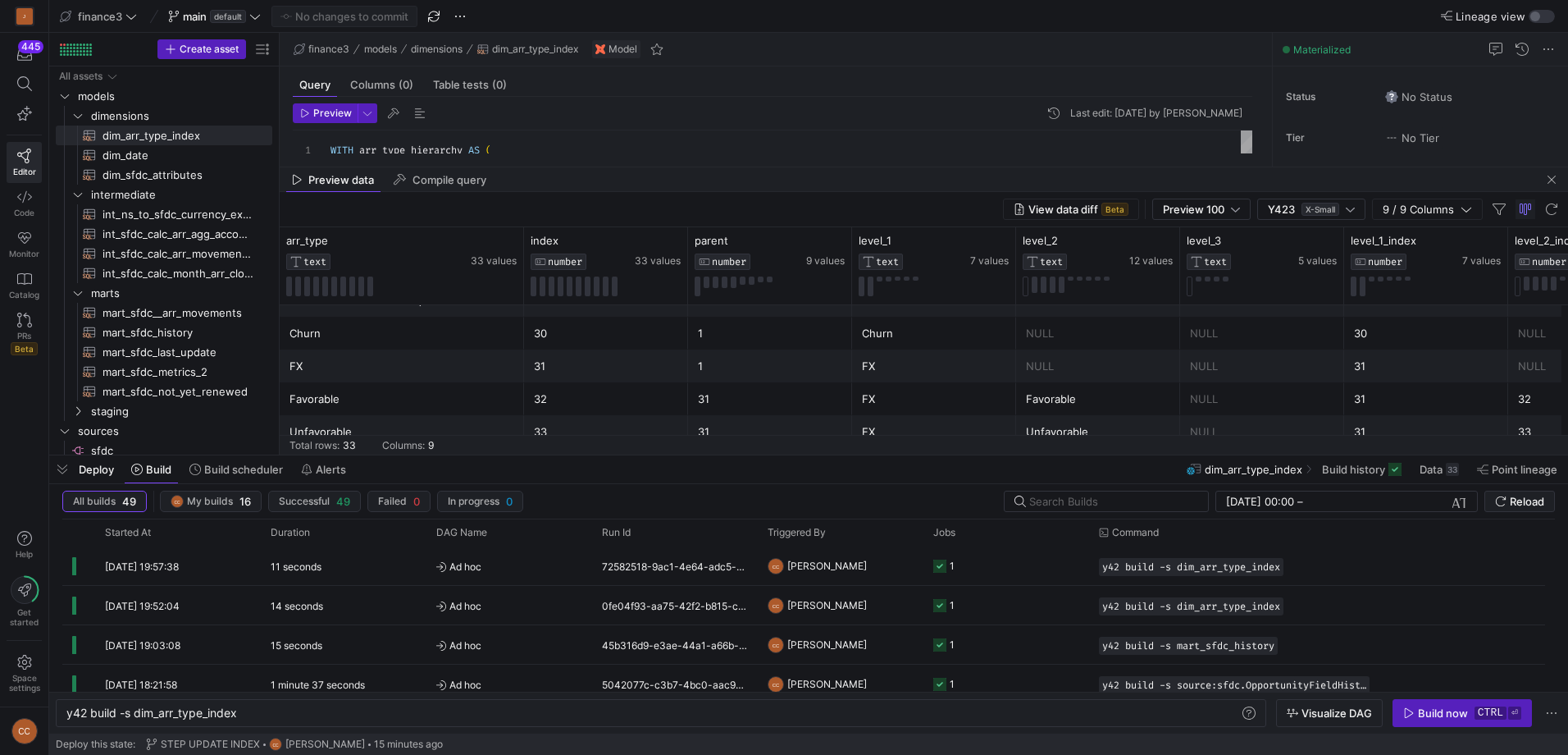
scroll to position [940, 0]
click at [61, 468] on span "button" at bounding box center [62, 470] width 26 height 28
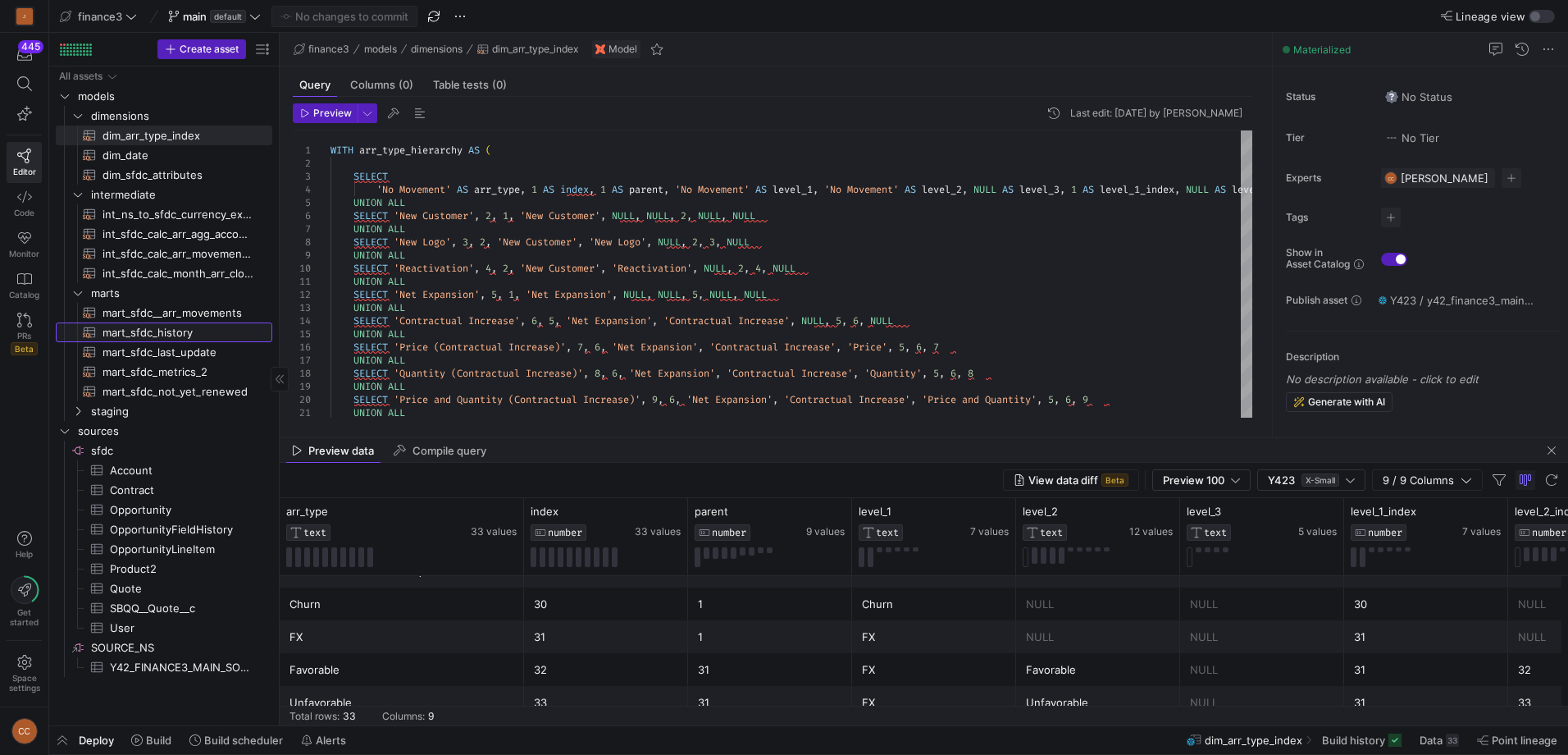
click at [159, 339] on span "mart_sfdc_history​​​​​​​​​​" at bounding box center [178, 333] width 151 height 19
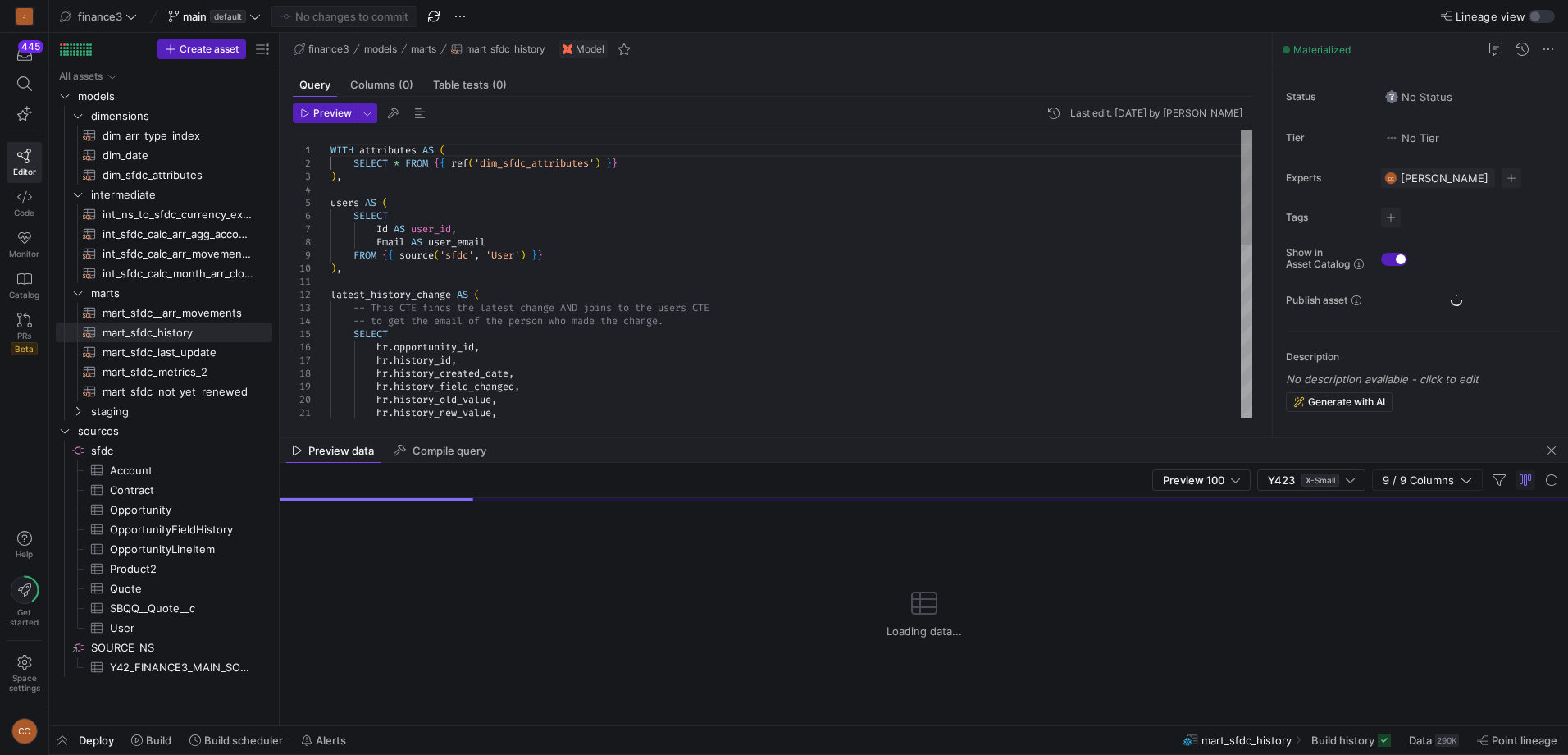
click at [752, 313] on div "WITH attributes AS ( SELECT * FROM { { ref ( 'dim_sfdc_attributes' ) } } ) , us…" at bounding box center [791, 497] width 922 height 732
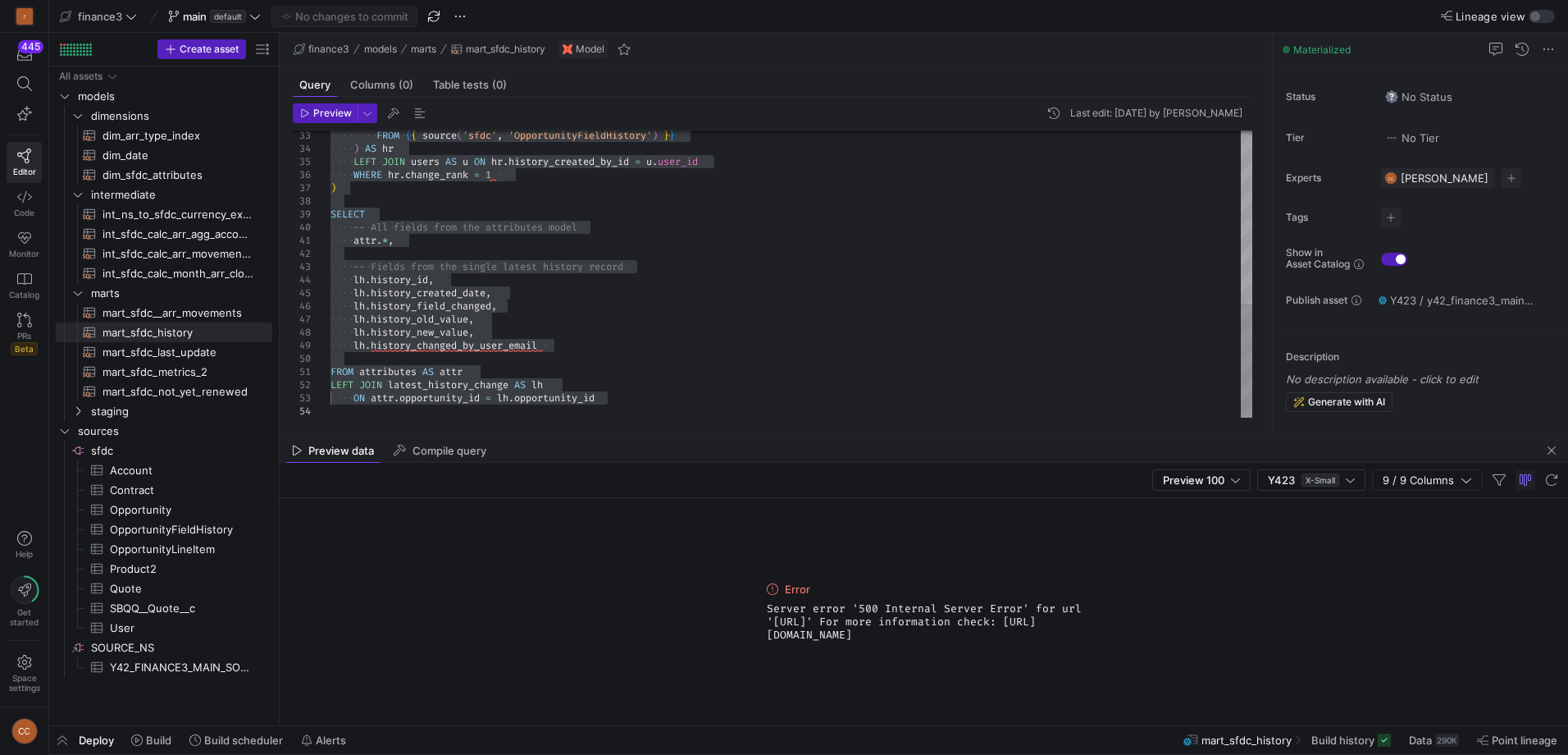
type textarea "attr.*, -- Fields from the single latest history record lh.history_id, lh.histo…"
click at [660, 266] on div "FROM { { source ( 'sfdc' , 'OpportunityFieldHistory' ) } } ) AS hr LEFT JOIN us…" at bounding box center [791, 56] width 922 height 722
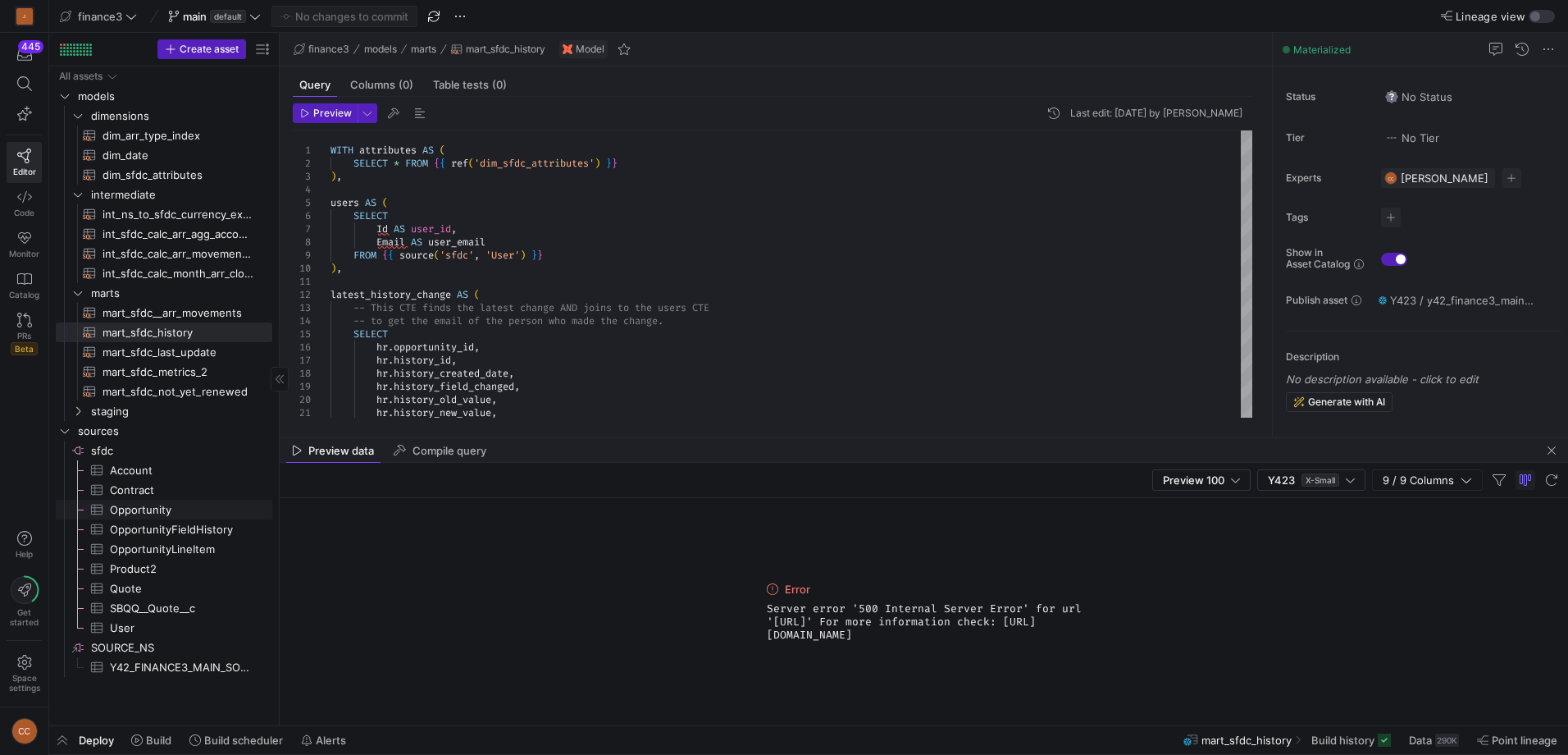
click at [145, 513] on span "Opportunity​​​​​​​​​" at bounding box center [182, 510] width 144 height 19
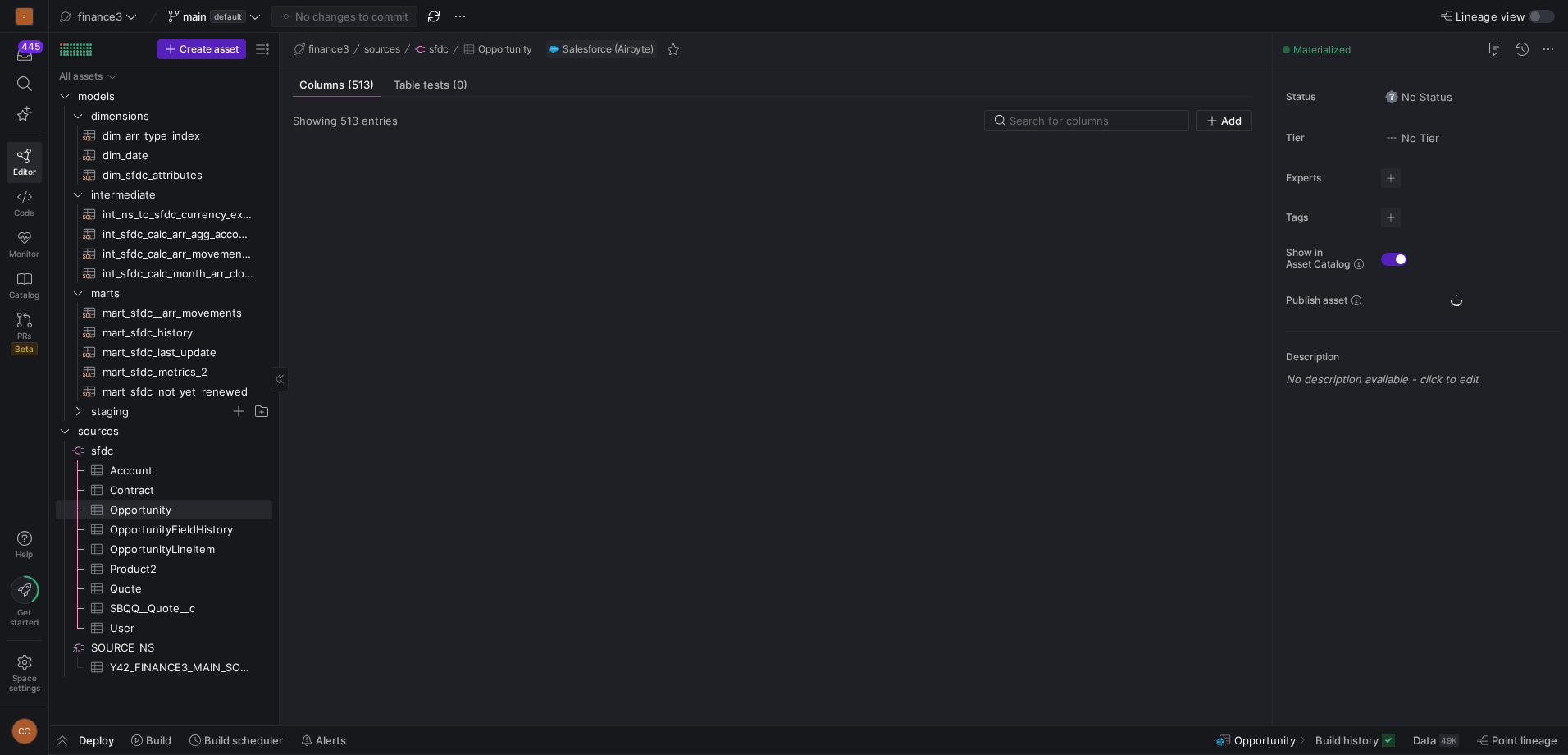
click at [82, 408] on icon "Press SPACE to select this row." at bounding box center [78, 410] width 11 height 10
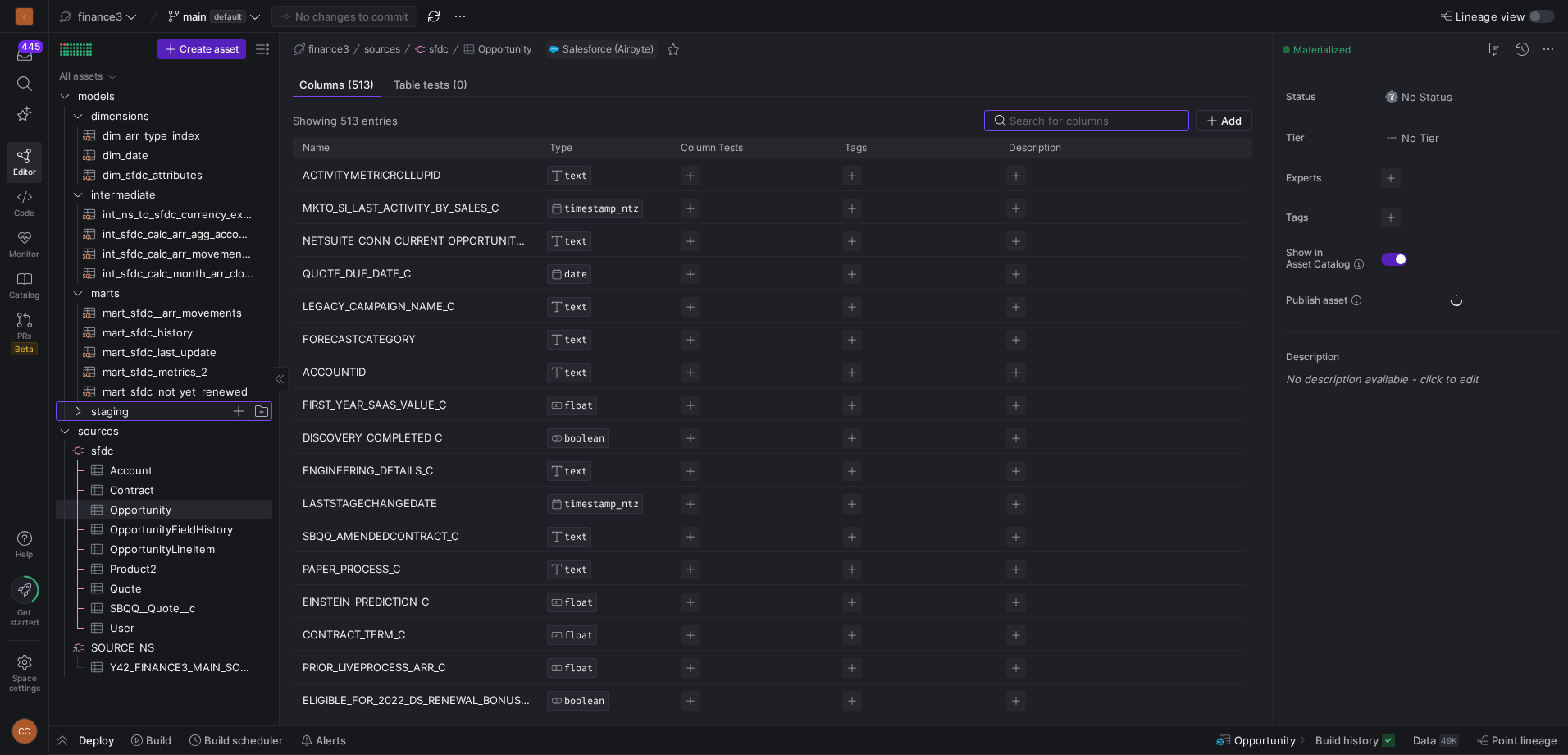
click at [82, 410] on icon "Press SPACE to select this row." at bounding box center [78, 410] width 11 height 10
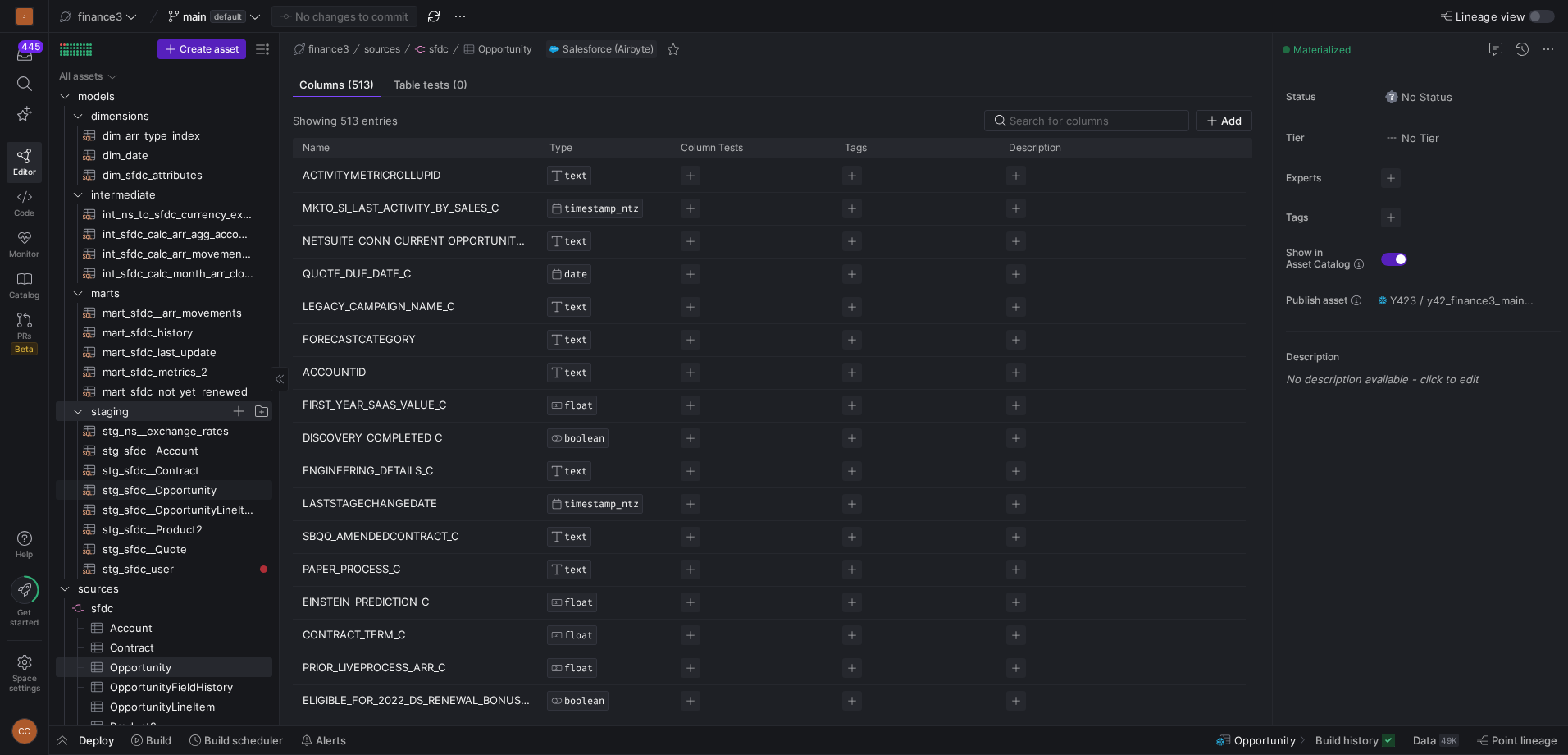
click at [179, 491] on span "stg_sfdc__Opportunity​​​​​​​​​​" at bounding box center [178, 490] width 151 height 19
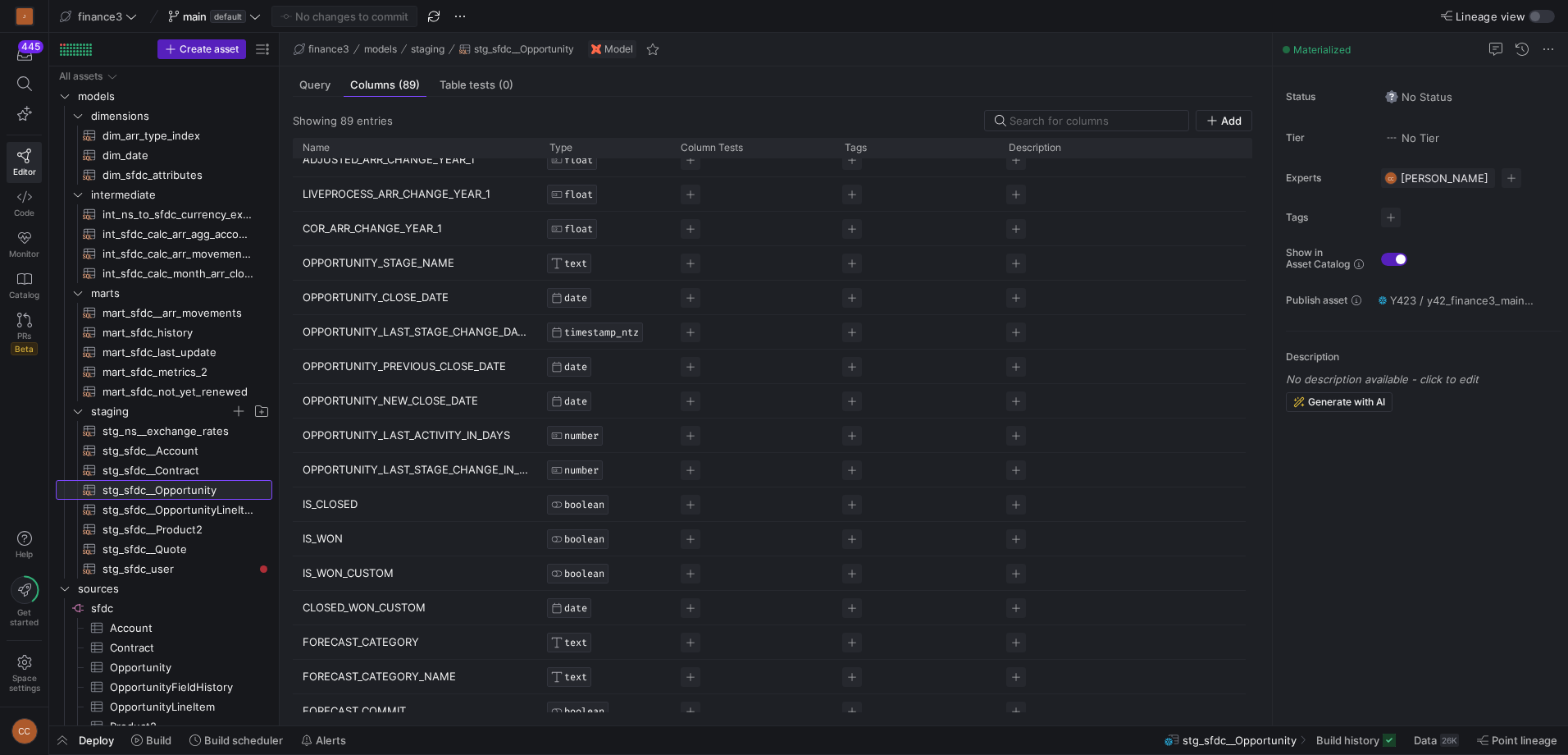
scroll to position [1066, 0]
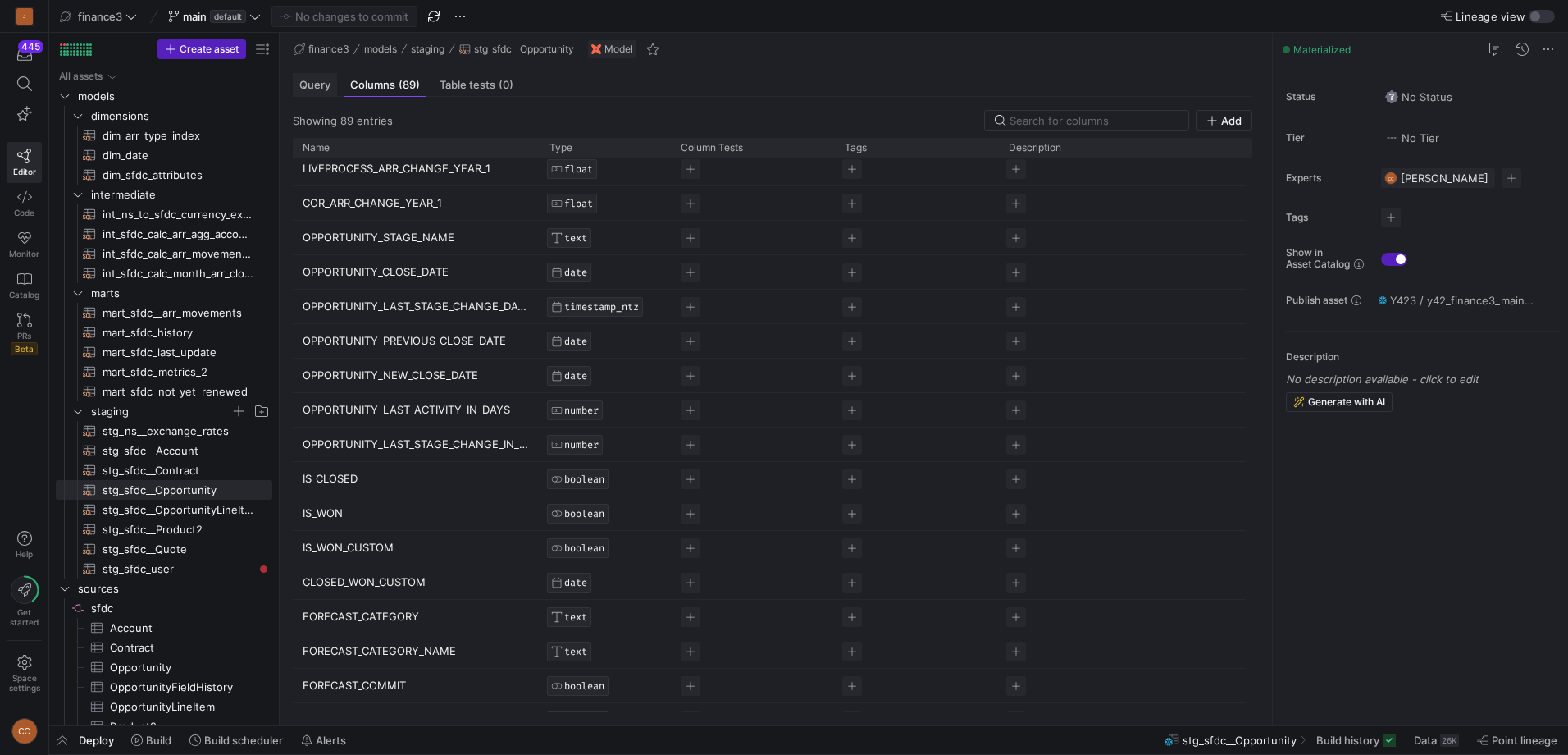
click at [320, 88] on span "Query" at bounding box center [315, 85] width 31 height 11
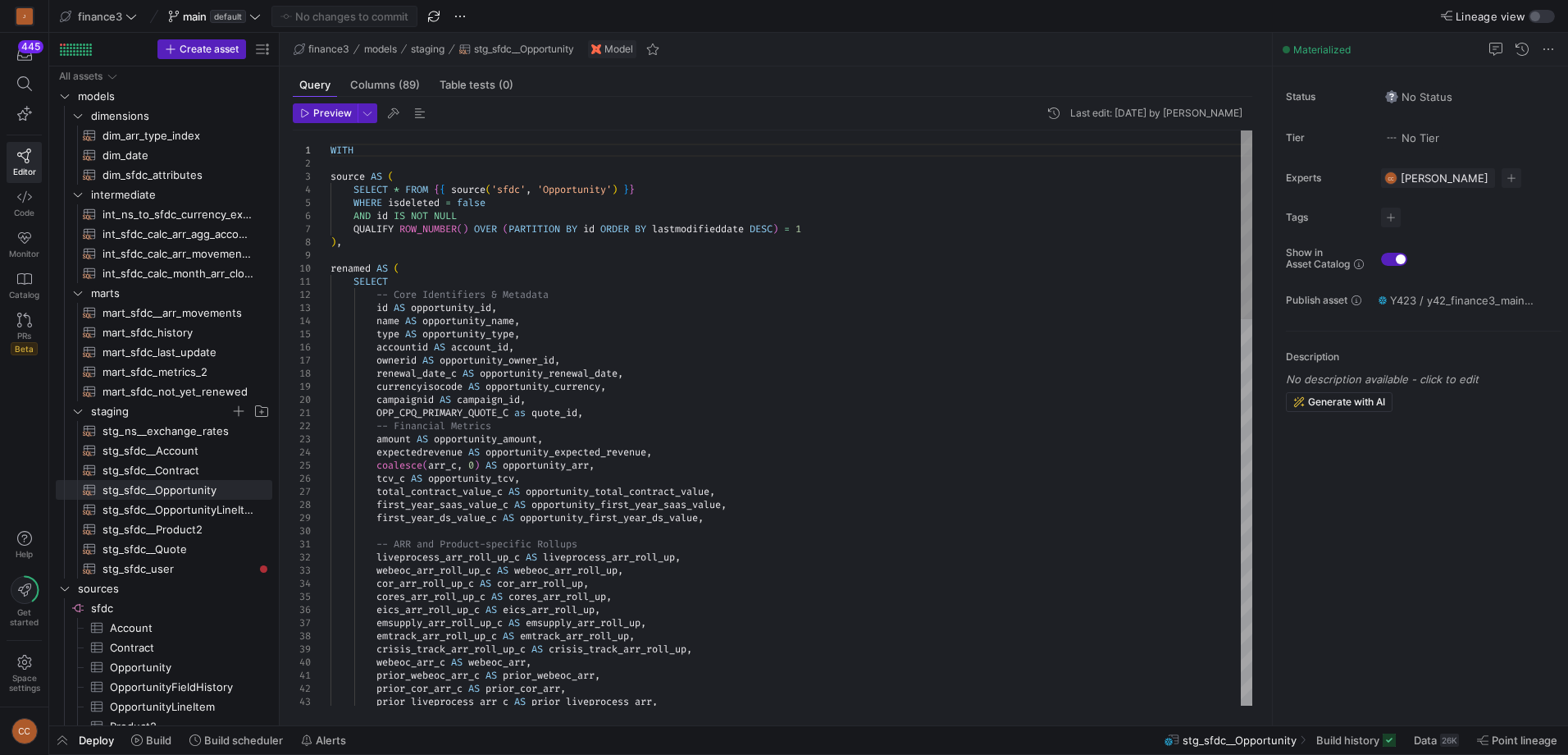
type textarea "SELECT -- Core Identifiers & Metadata id AS opportunity_id, name AS opportunity…"
type textarea "c"
type textarea "stagename AS opportunity_stage_name, closedate AS opportunity_close_date, statu…"
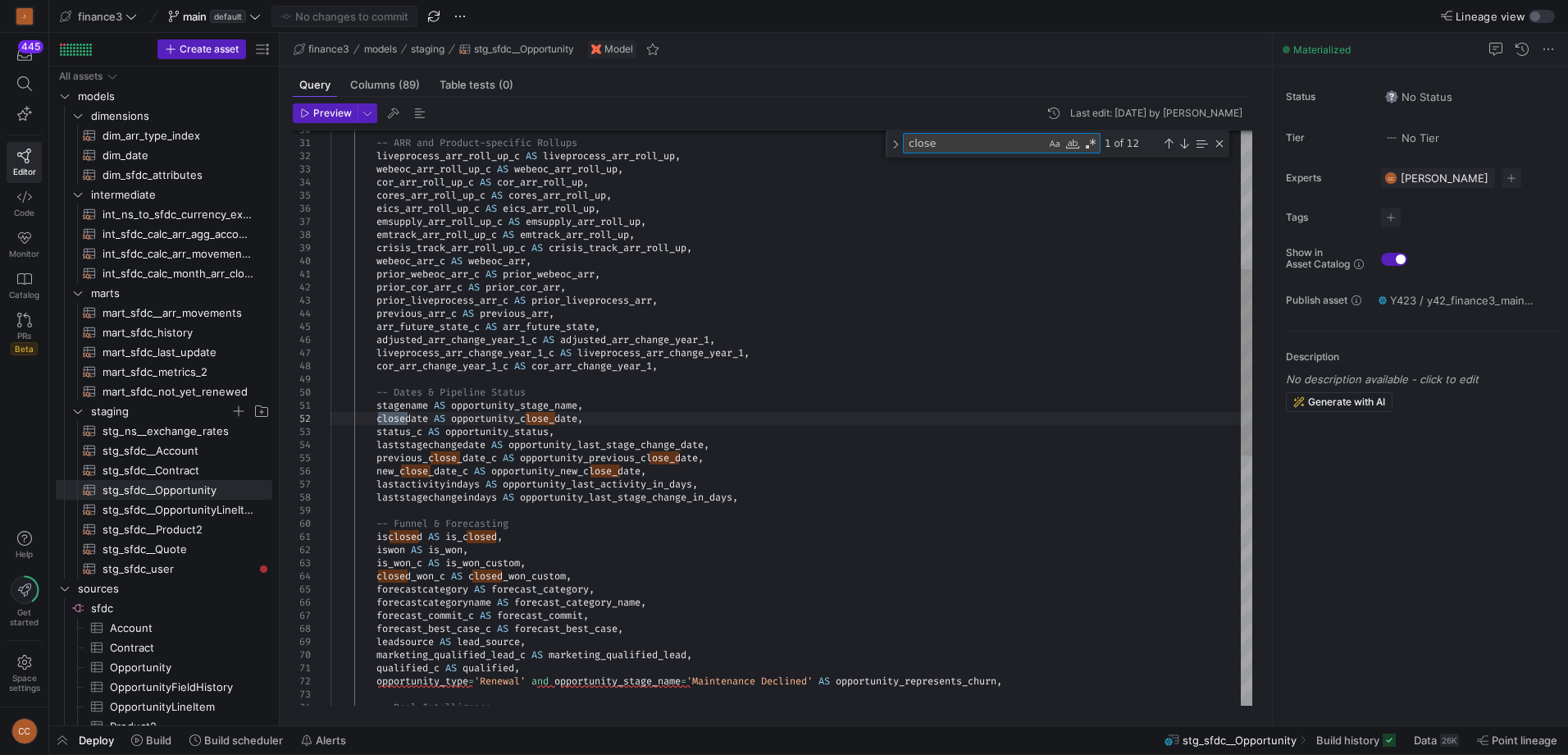
type textarea "close"
click at [521, 422] on div "-- ARR and Product-specific Rollups liveprocess_arr_roll_up_c AS liveprocess_ar…" at bounding box center [791, 589] width 922 height 1773
drag, startPoint x: 594, startPoint y: 420, endPoint x: 454, endPoint y: 420, distance: 140.0
click at [454, 420] on div "-- ARR and Product-specific Rollups liveprocess_arr_roll_up_c AS liveprocess_ar…" at bounding box center [791, 589] width 922 height 1773
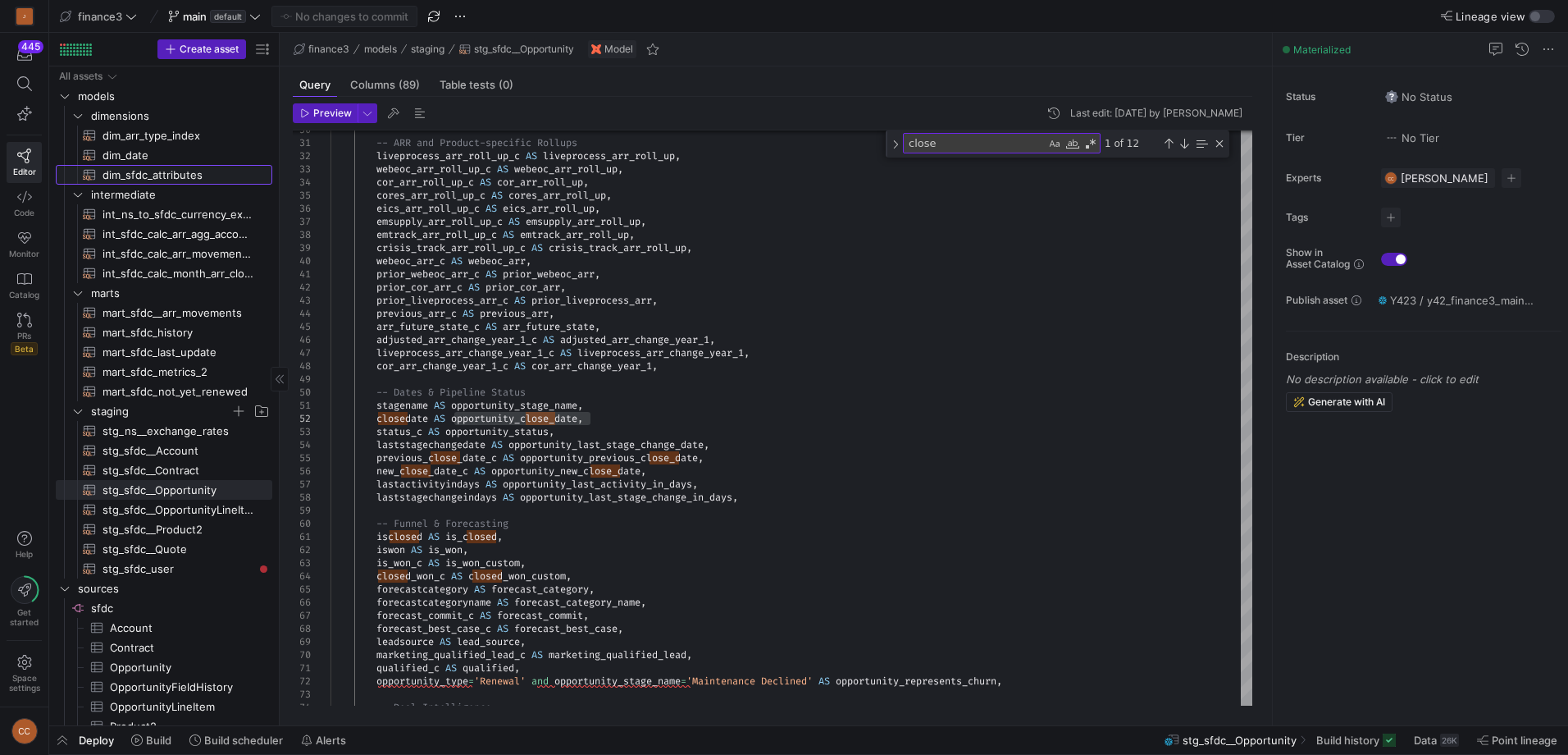
click at [149, 176] on span "dim_sfdc_attributes​​​​​​​​​​" at bounding box center [178, 175] width 151 height 19
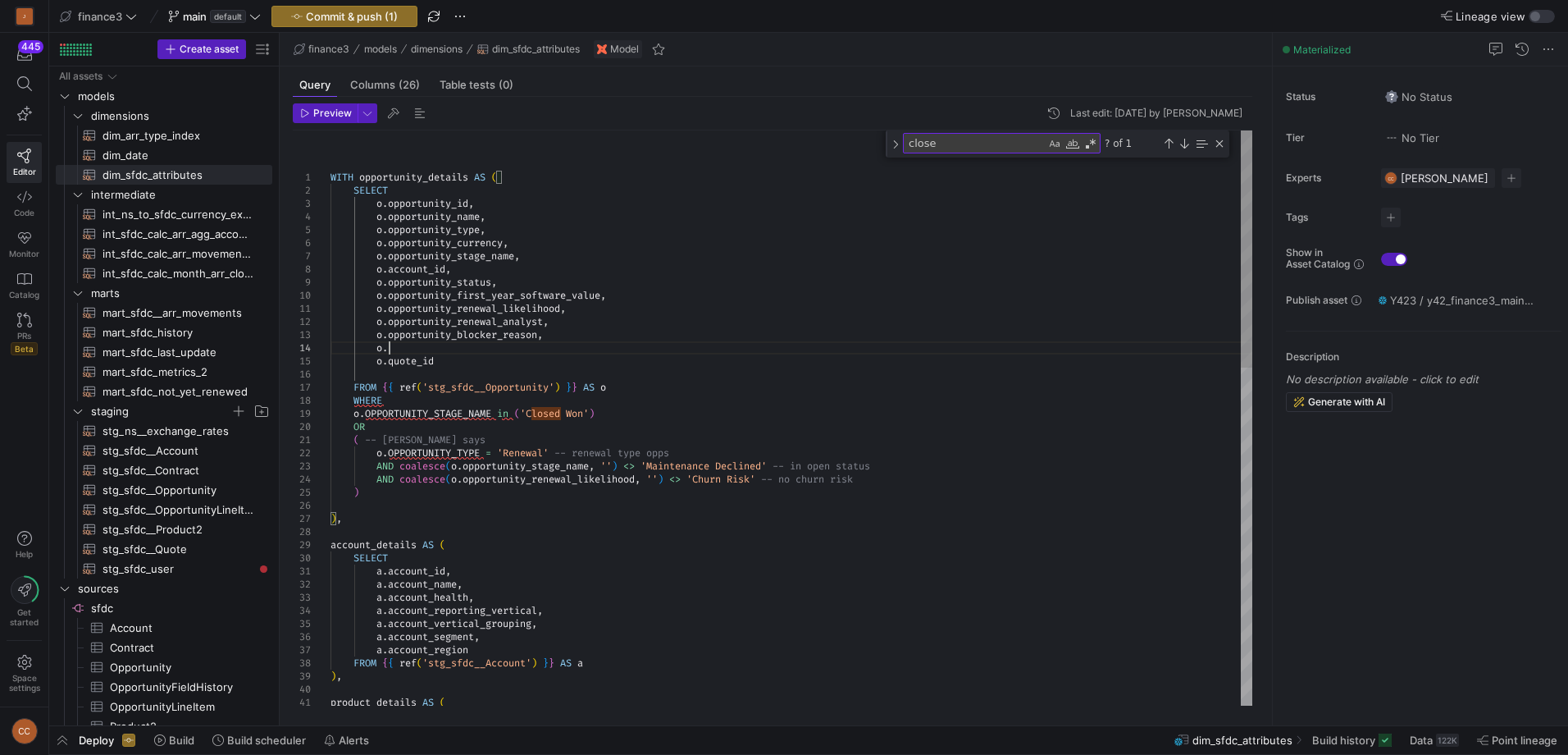
scroll to position [40, 58]
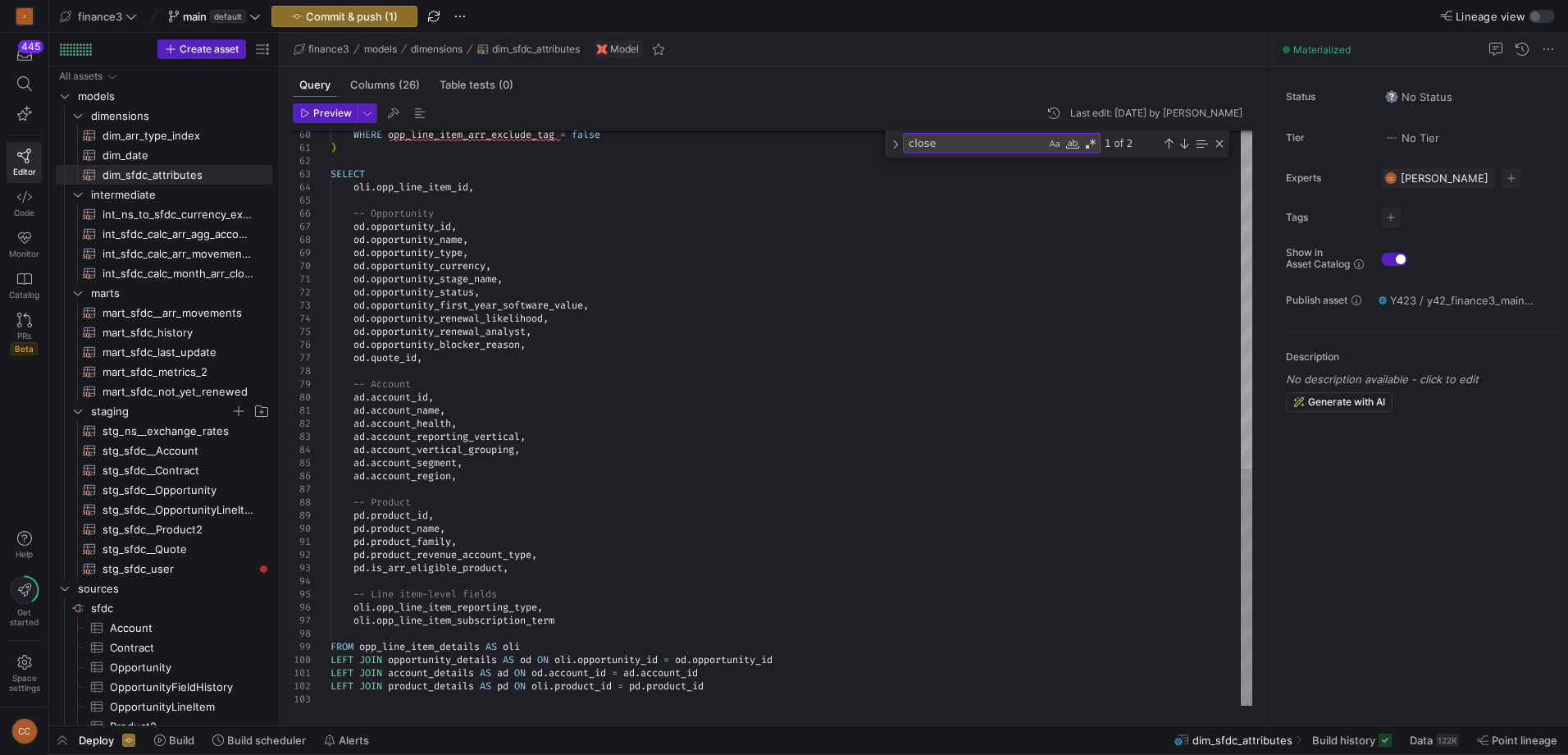
click at [539, 350] on div "WHERE opp_line_item_arr_exclude_tag = false ) SELECT oli . opp_line_item_id , -…" at bounding box center [791, 9] width 922 height 1392
click at [538, 347] on div "WHERE opp_line_item_arr_exclude_tag = false ) SELECT oli . opp_line_item_id , -…" at bounding box center [791, 9] width 922 height 1392
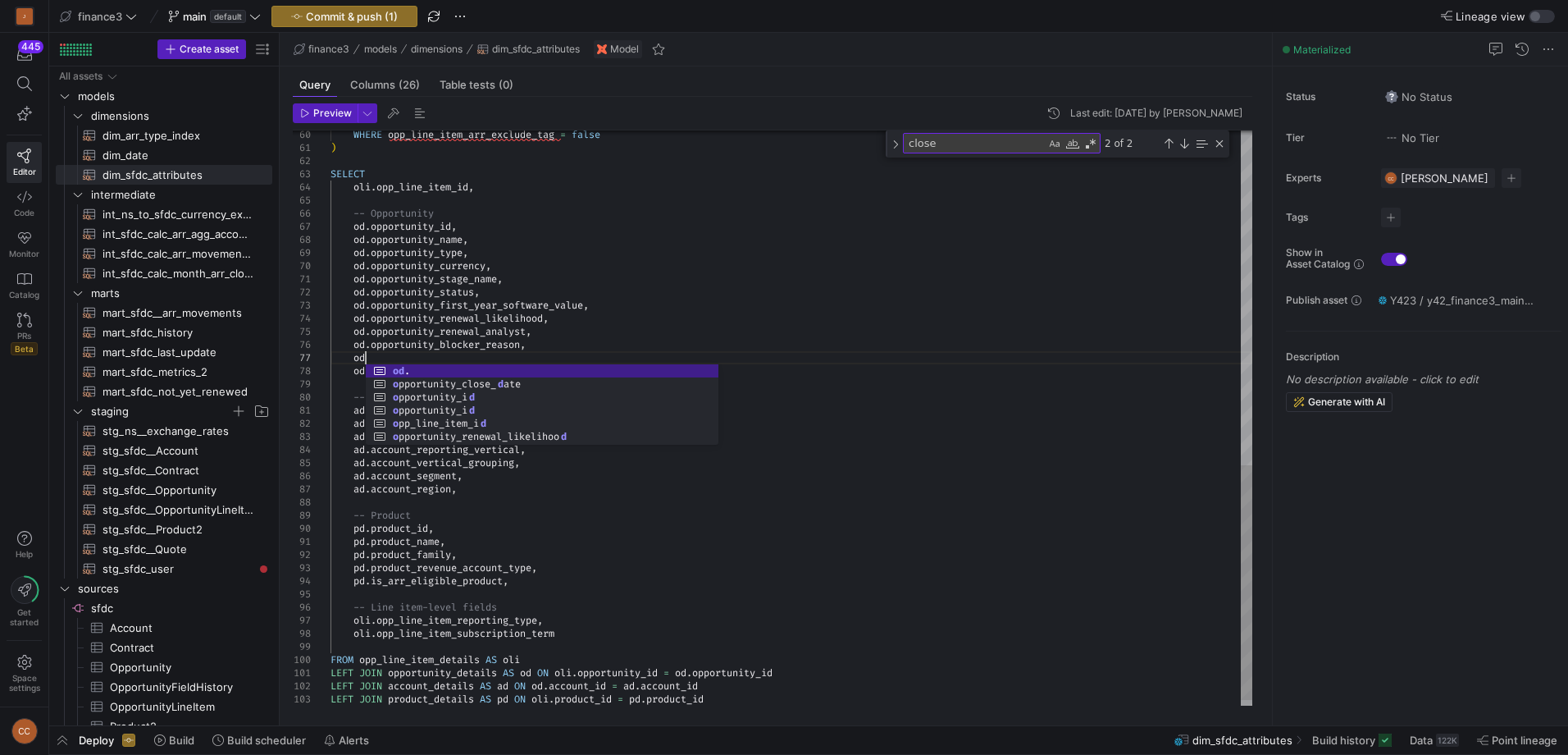
scroll to position [79, 40]
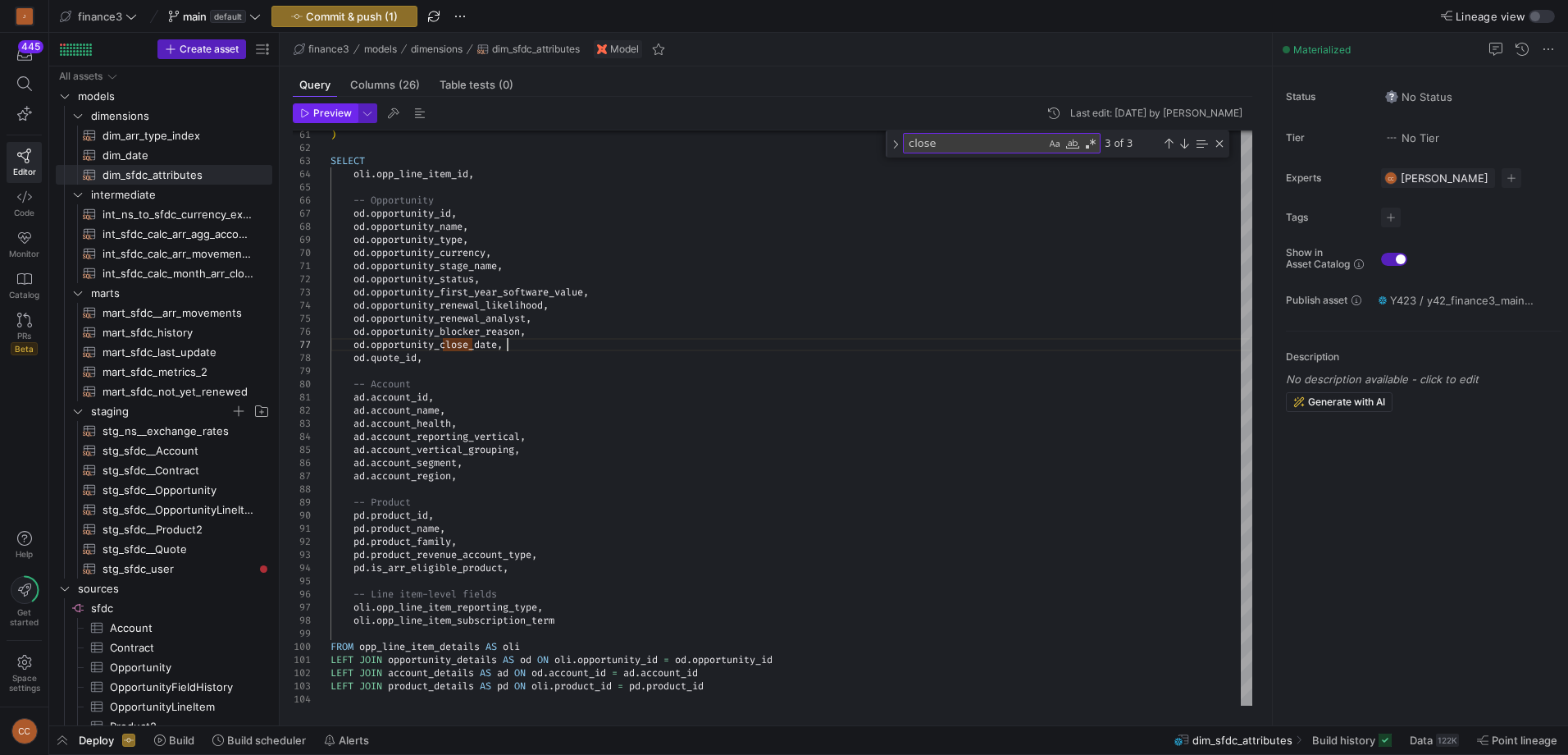
type textarea "od.opportunity_stage_name, od.opportunity_status, od.opportunity_first_year_sof…"
click at [319, 117] on span "Preview" at bounding box center [332, 113] width 39 height 11
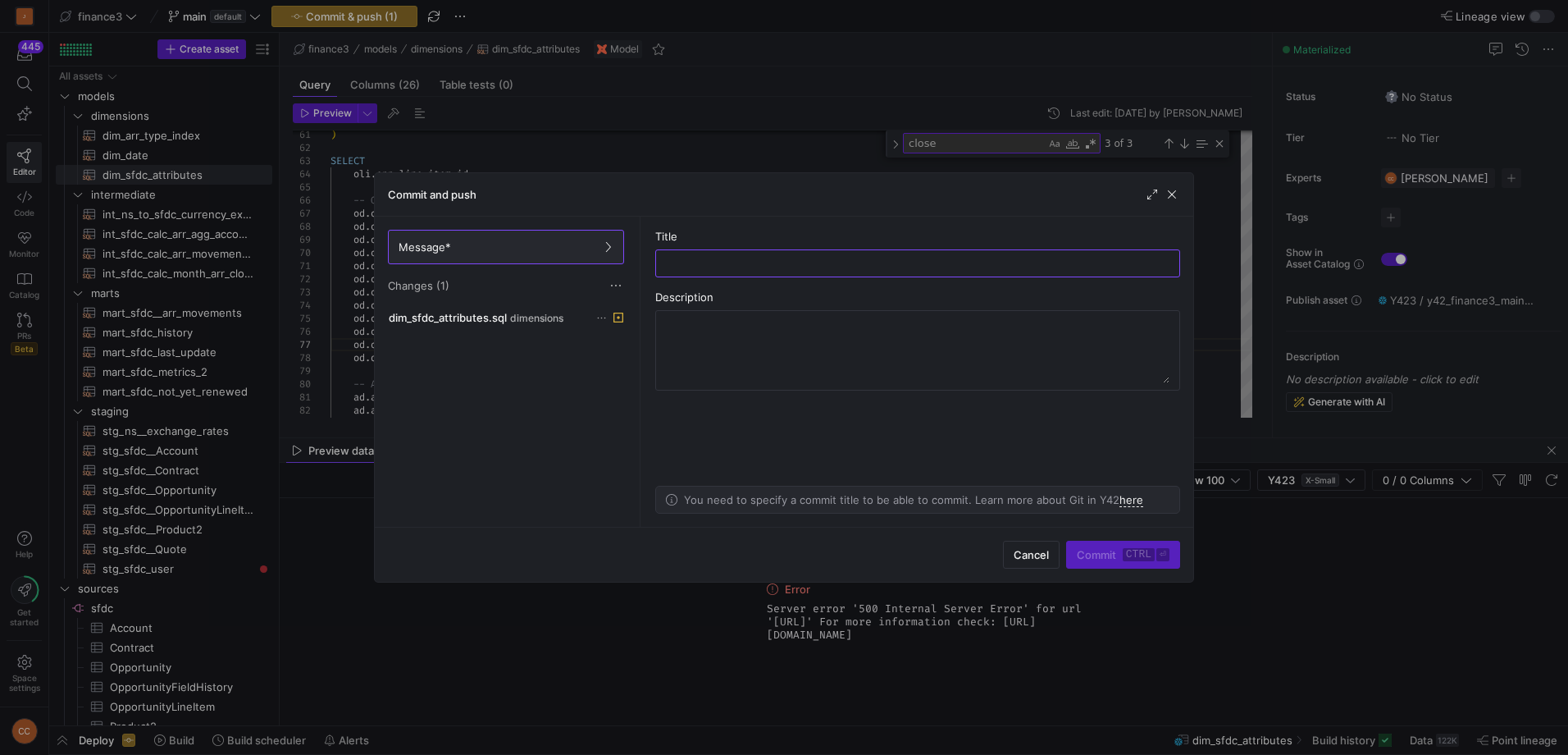
scroll to position [79, 40]
click at [1175, 196] on span "button" at bounding box center [1173, 195] width 17 height 17
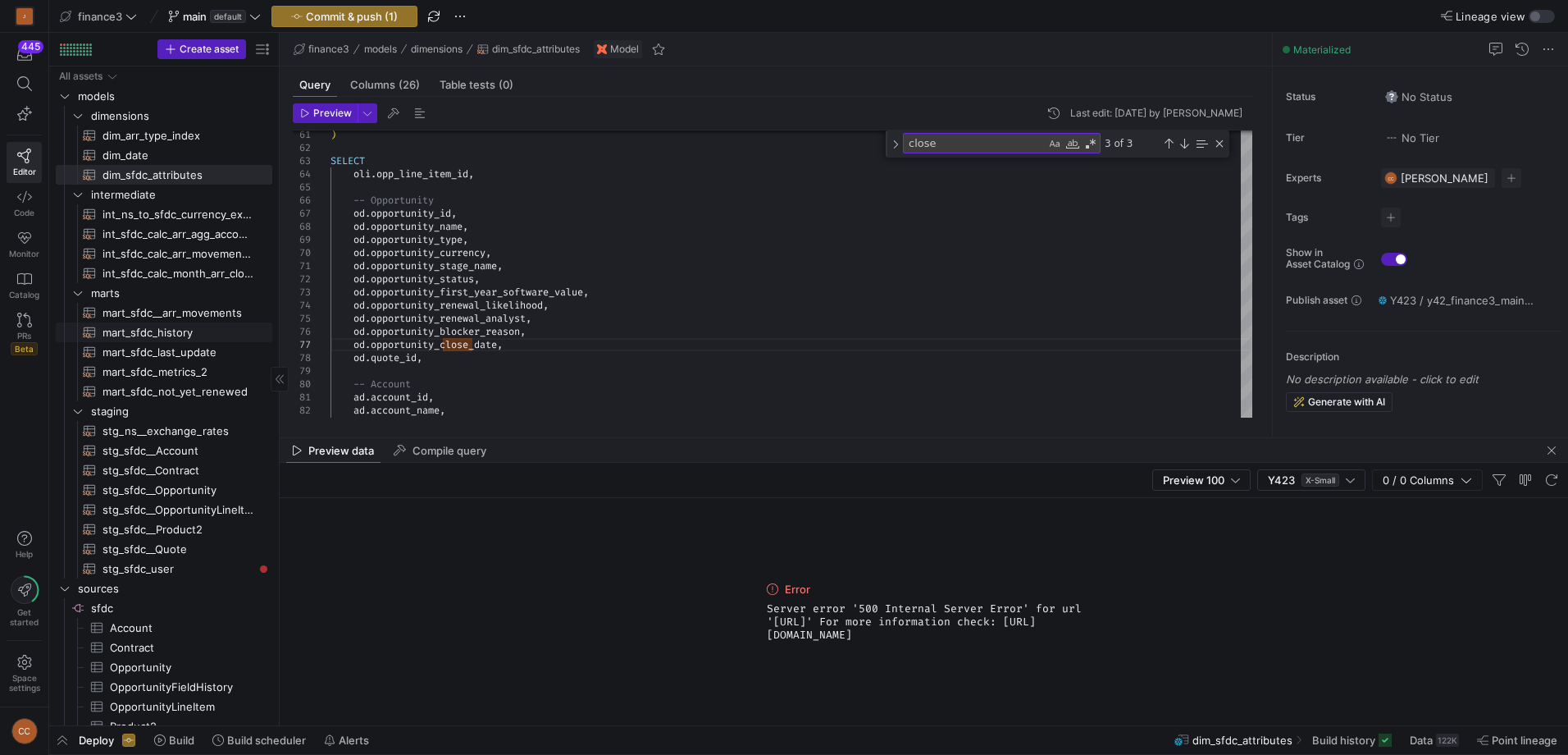
click at [161, 329] on span "mart_sfdc_history​​​​​​​​​​" at bounding box center [178, 333] width 151 height 19
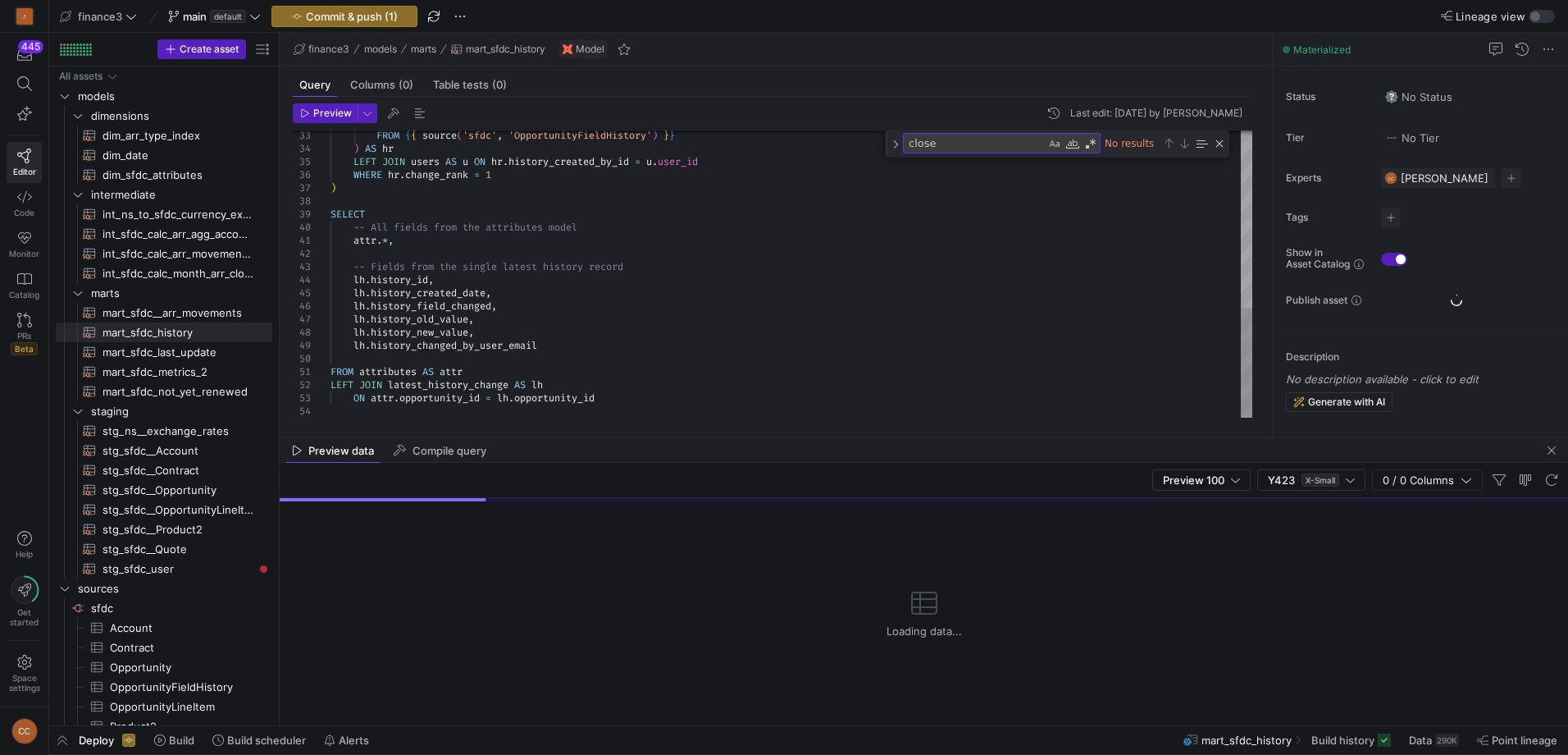
click at [710, 293] on div "FROM { { source ( 'sfdc' , 'OpportunityFieldHistory' ) } } ) AS hr LEFT JOIN us…" at bounding box center [791, 43] width 922 height 749
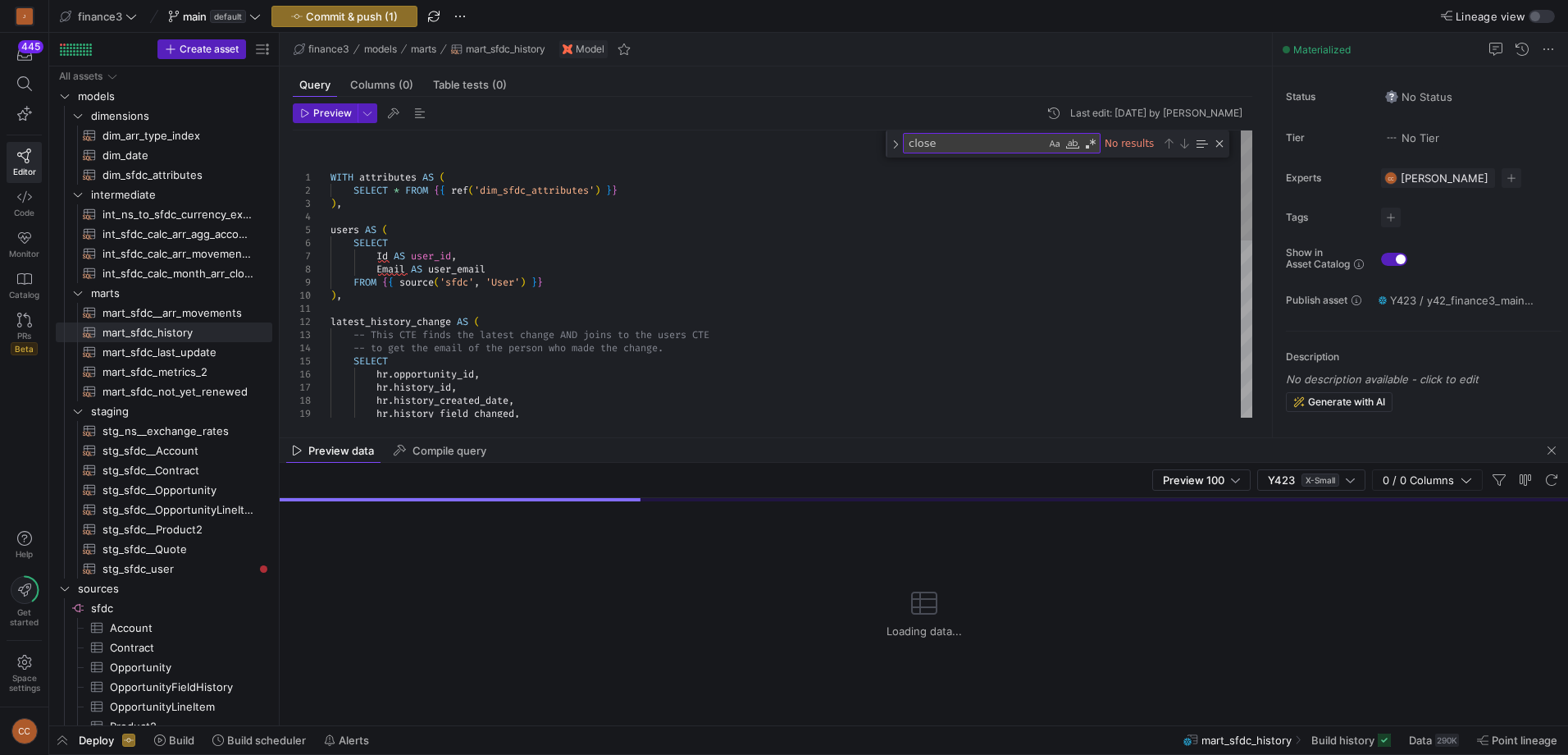
click at [741, 312] on div "hr . history_id , hr . history_created_date , hr . history_field_changed , -- t…" at bounding box center [791, 505] width 922 height 749
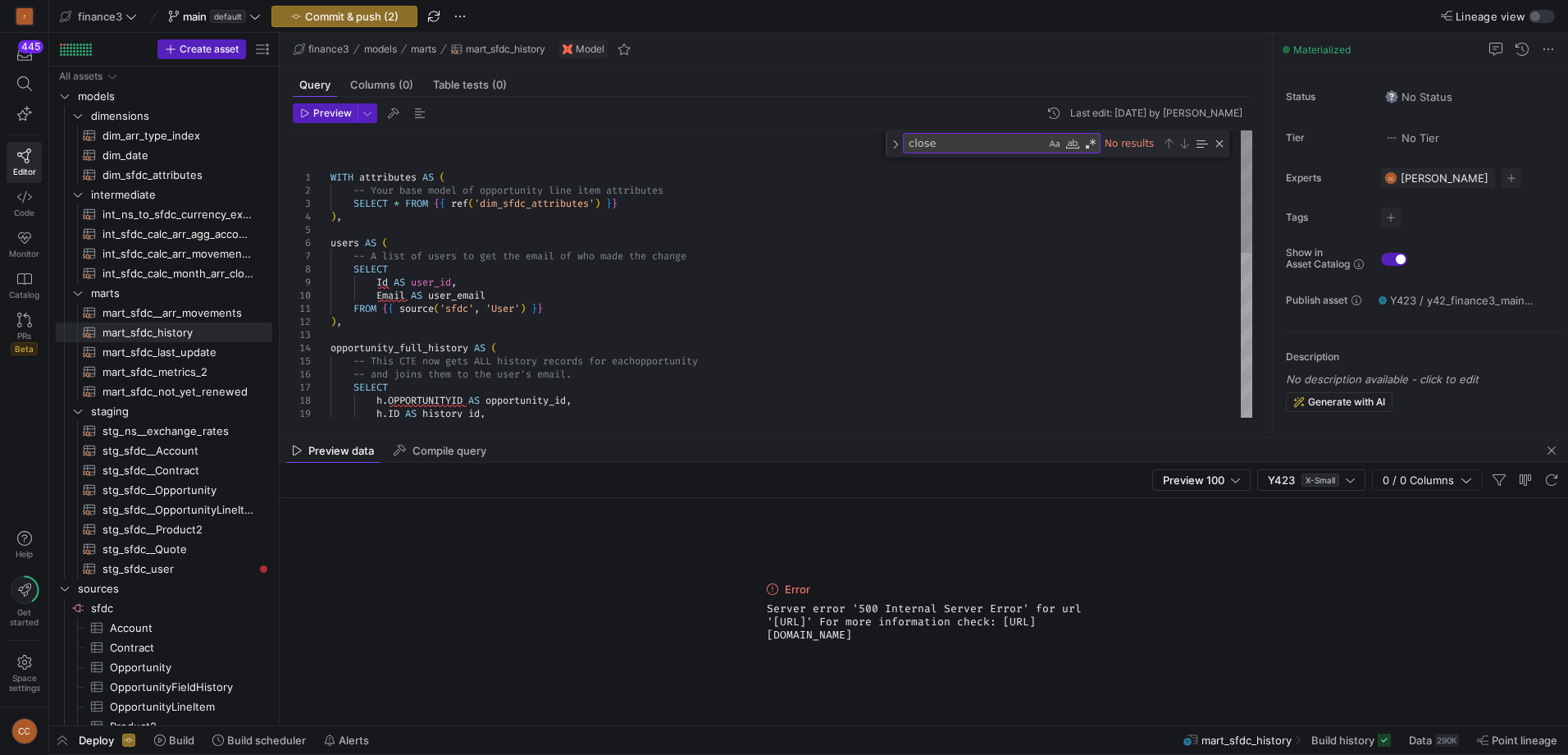
type textarea "WITH attributes AS ( -- Your base model of opportunity line item attributes SEL…"
click at [705, 282] on div "SELECT h . OPPORTUNITYID AS opportunity_id , h . ID AS history_id , opportunity…" at bounding box center [791, 466] width 922 height 671
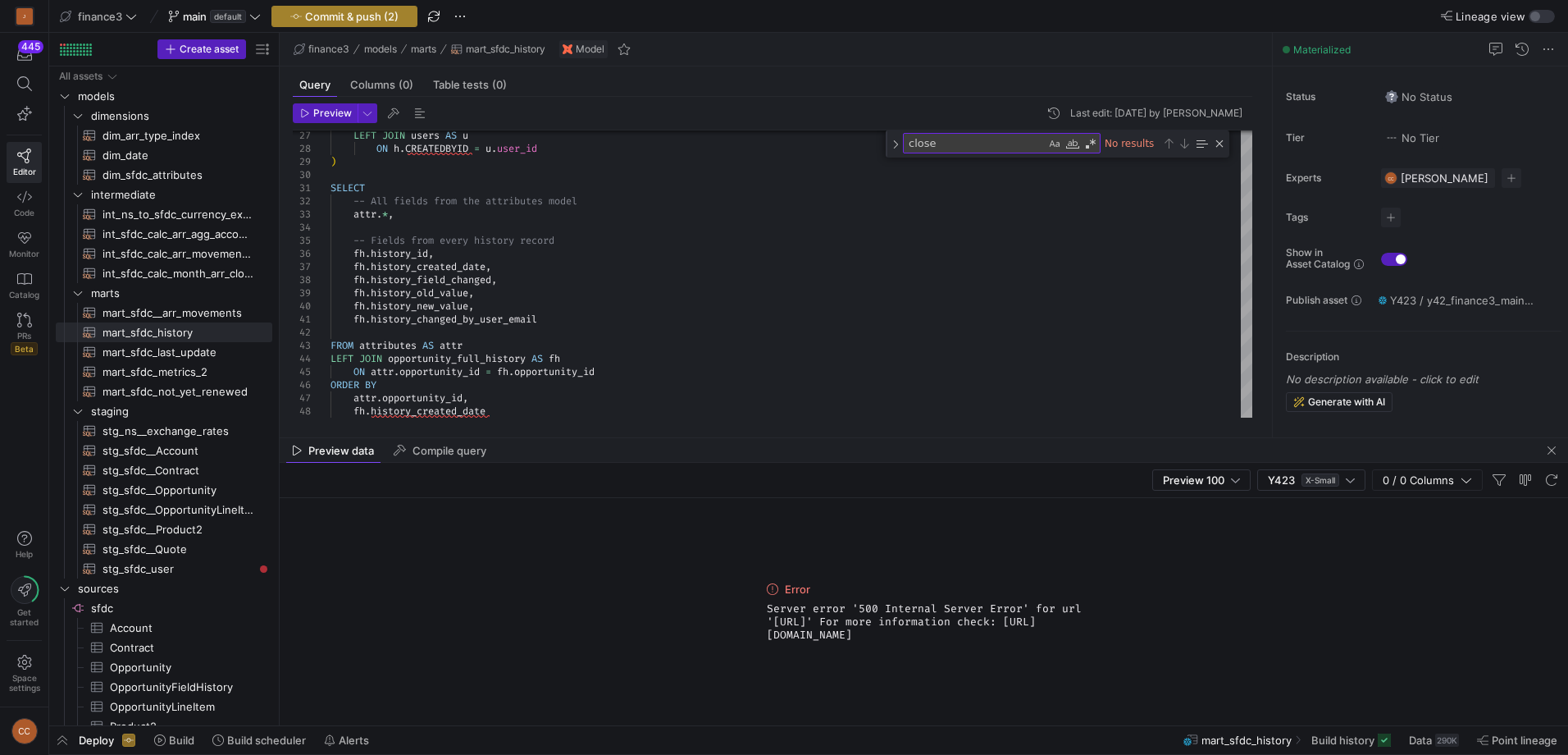
click at [346, 12] on span "Commit & push (2)" at bounding box center [351, 17] width 94 height 13
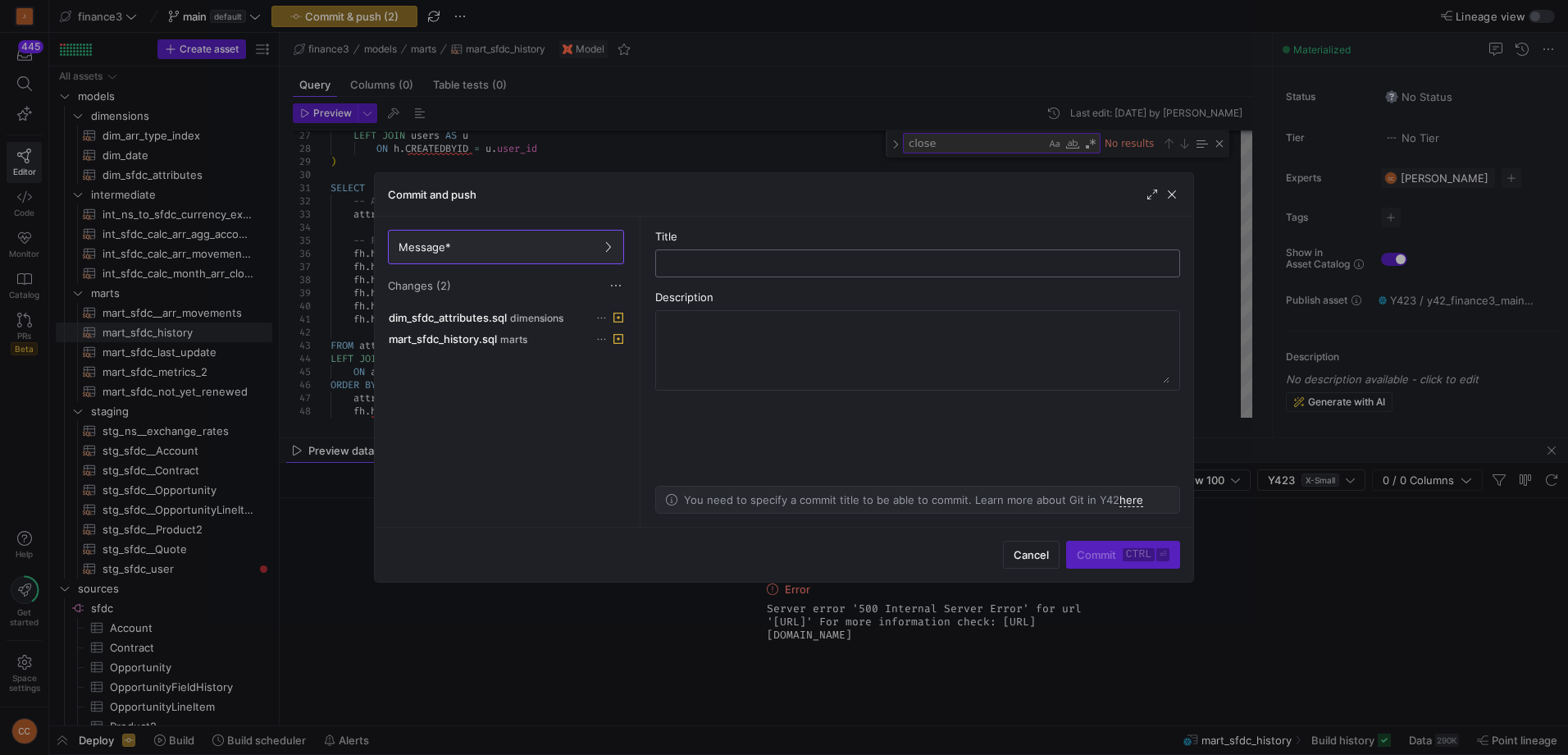
click at [720, 266] on input "text" at bounding box center [918, 263] width 497 height 13
type input "NEW CLOSE DATE ATTR"
click at [1101, 547] on span "submit" at bounding box center [1123, 555] width 112 height 26
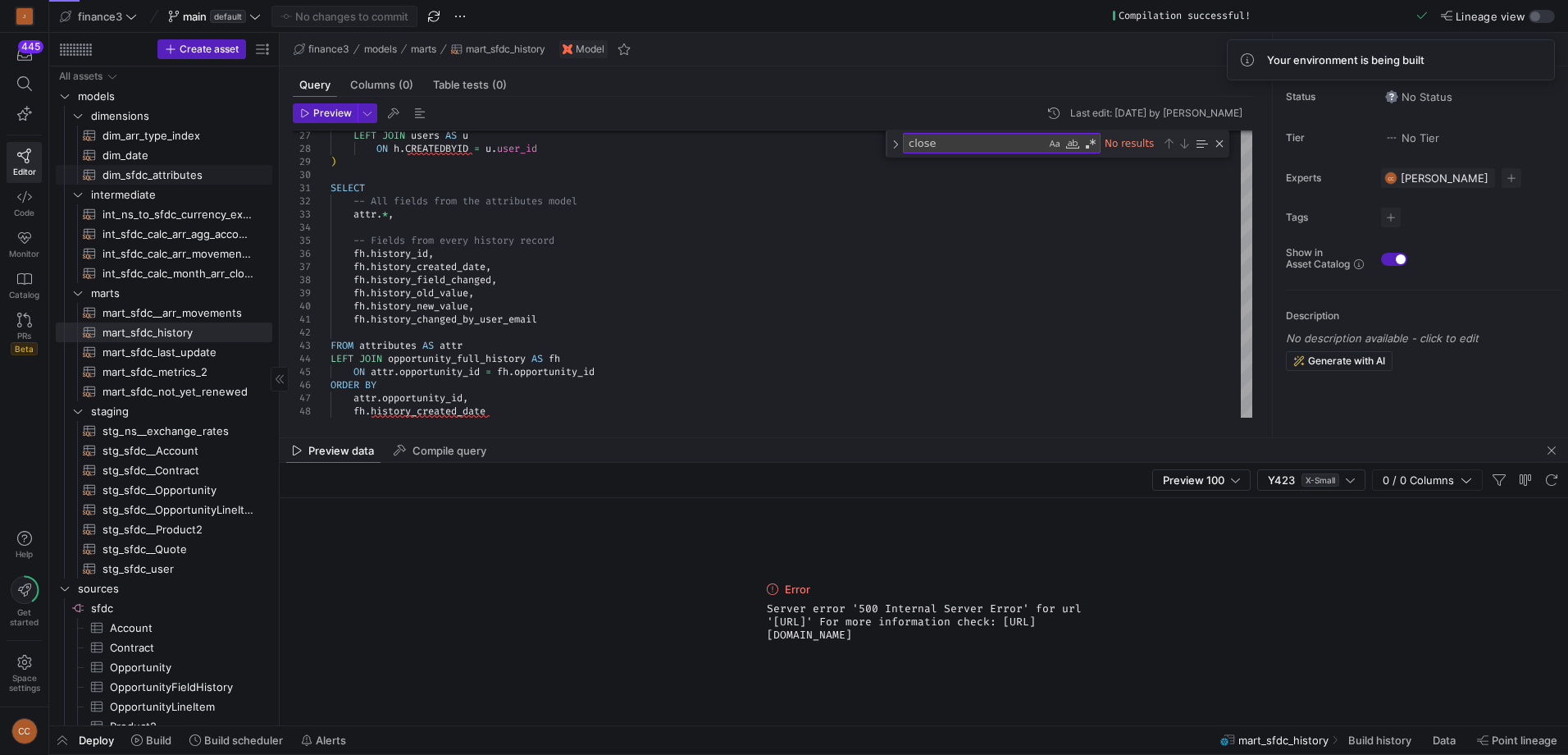
click at [179, 176] on span "dim_sfdc_attributes​​​​​​​​​​" at bounding box center [178, 175] width 151 height 19
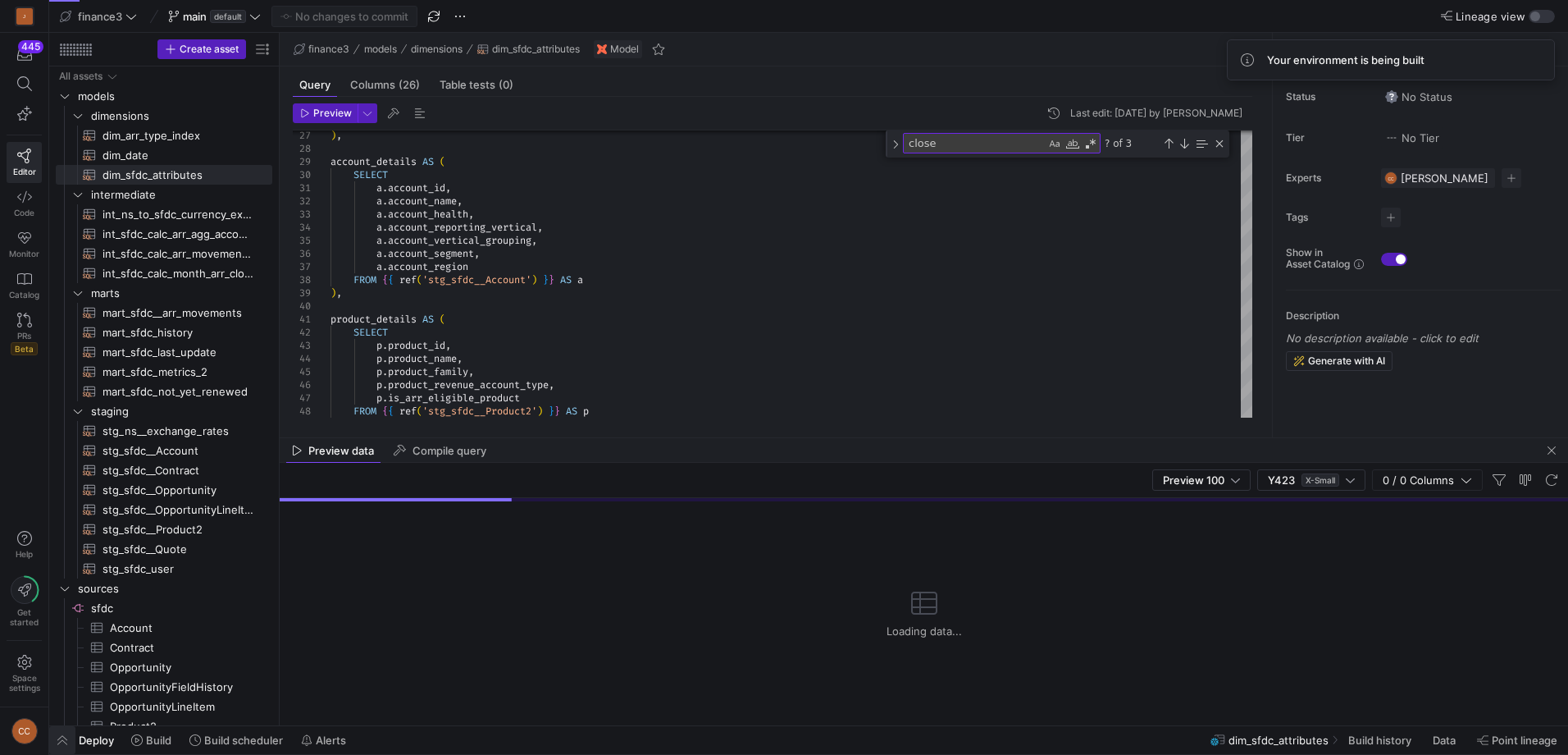
click at [61, 738] on span "button" at bounding box center [62, 740] width 26 height 28
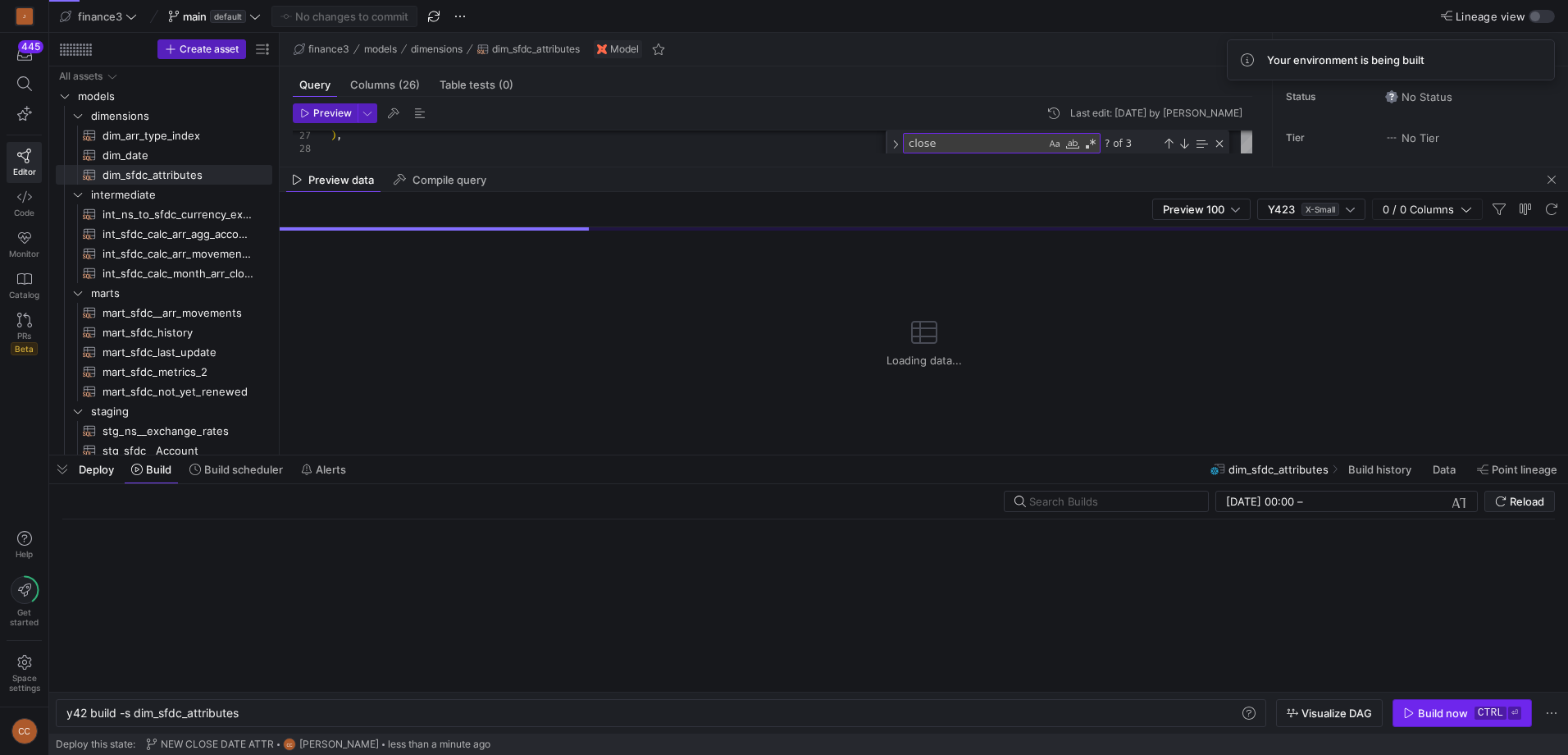
click at [1431, 711] on div "Build now" at bounding box center [1443, 713] width 50 height 13
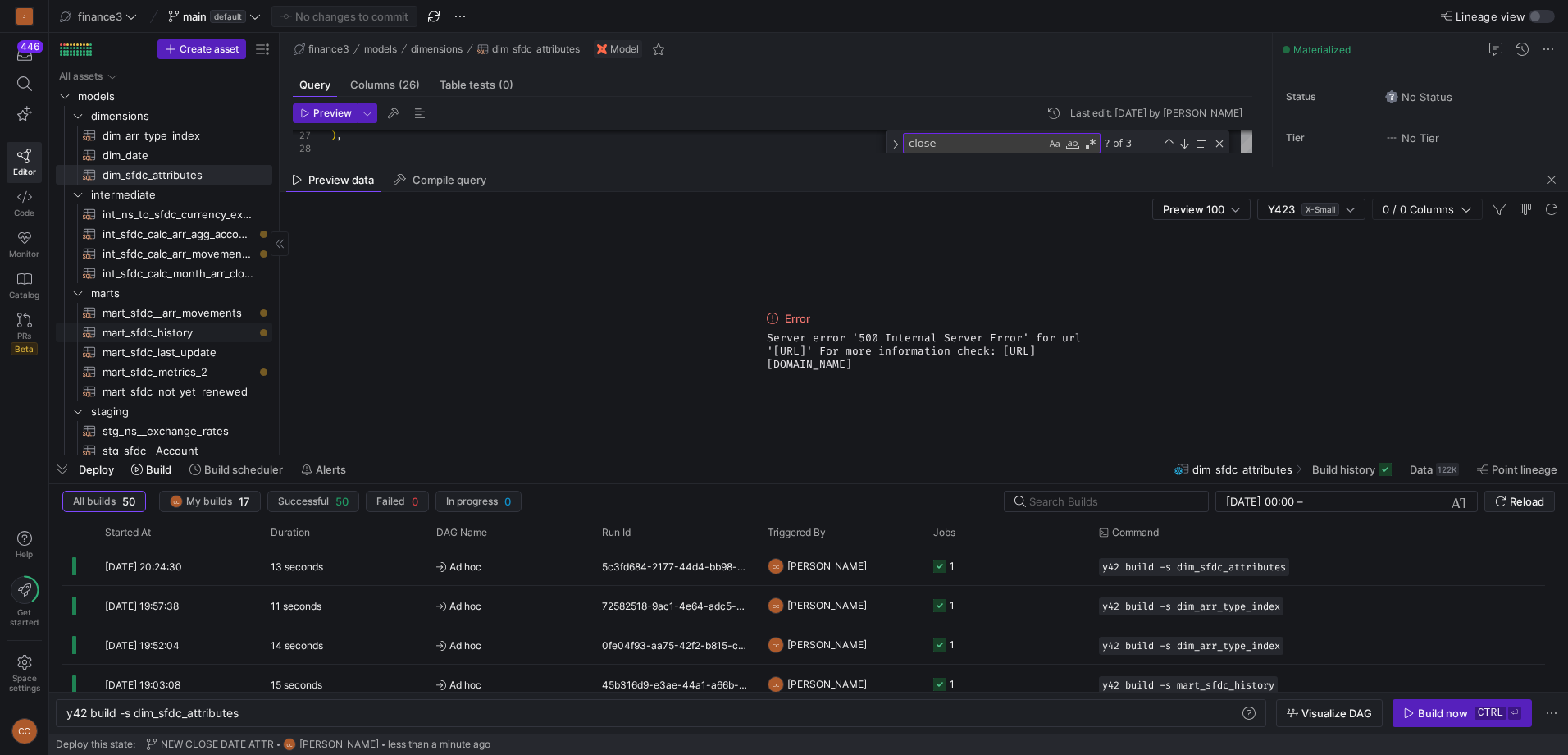
click at [163, 332] on span "mart_sfdc_history​​​​​​​​​​" at bounding box center [178, 333] width 151 height 19
type textarea "WITH attributes AS ( -- Your base model of opportunity line item attributes SEL…"
type textarea "y42 build -s mart_sfdc_history"
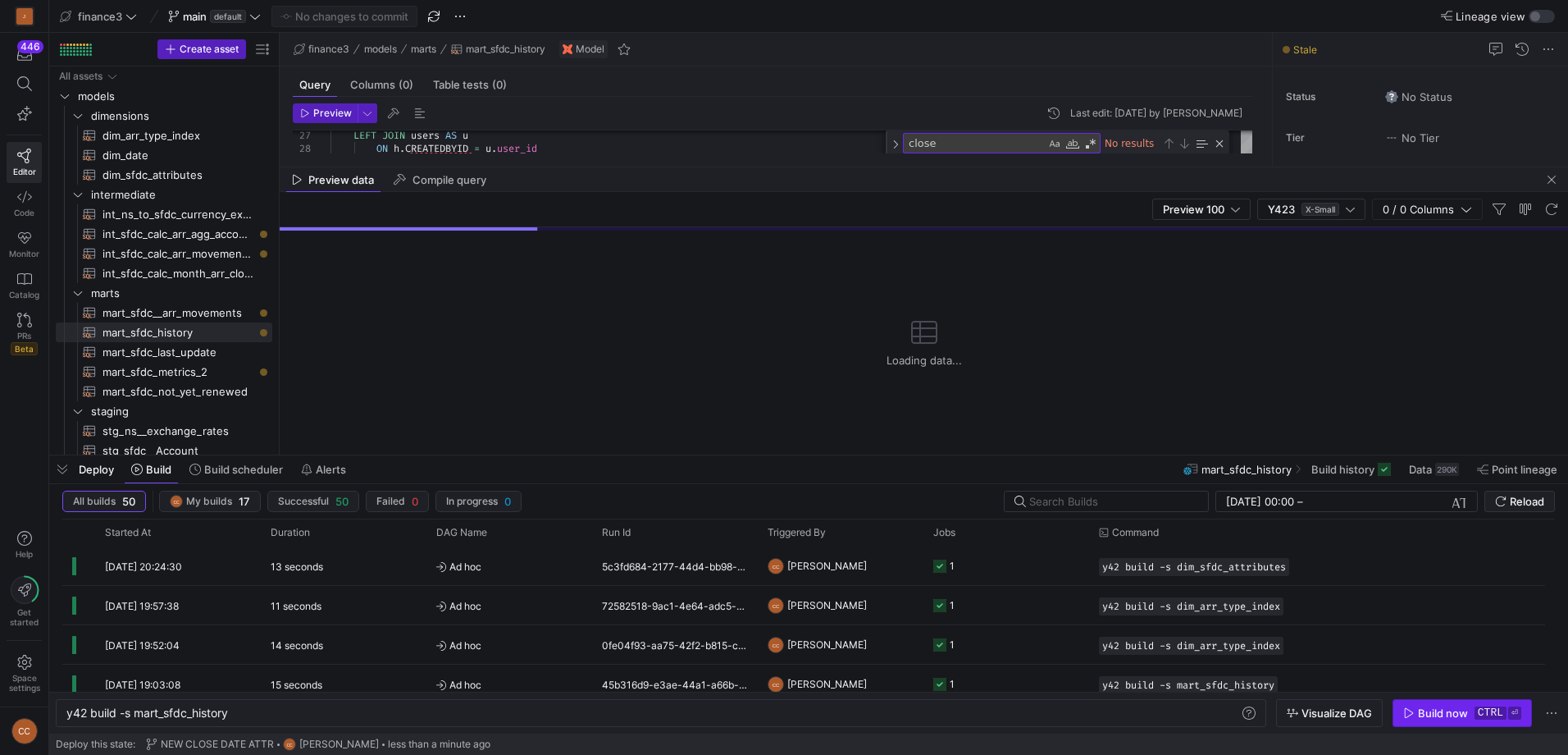
click at [1424, 703] on span "button" at bounding box center [1462, 712] width 138 height 26
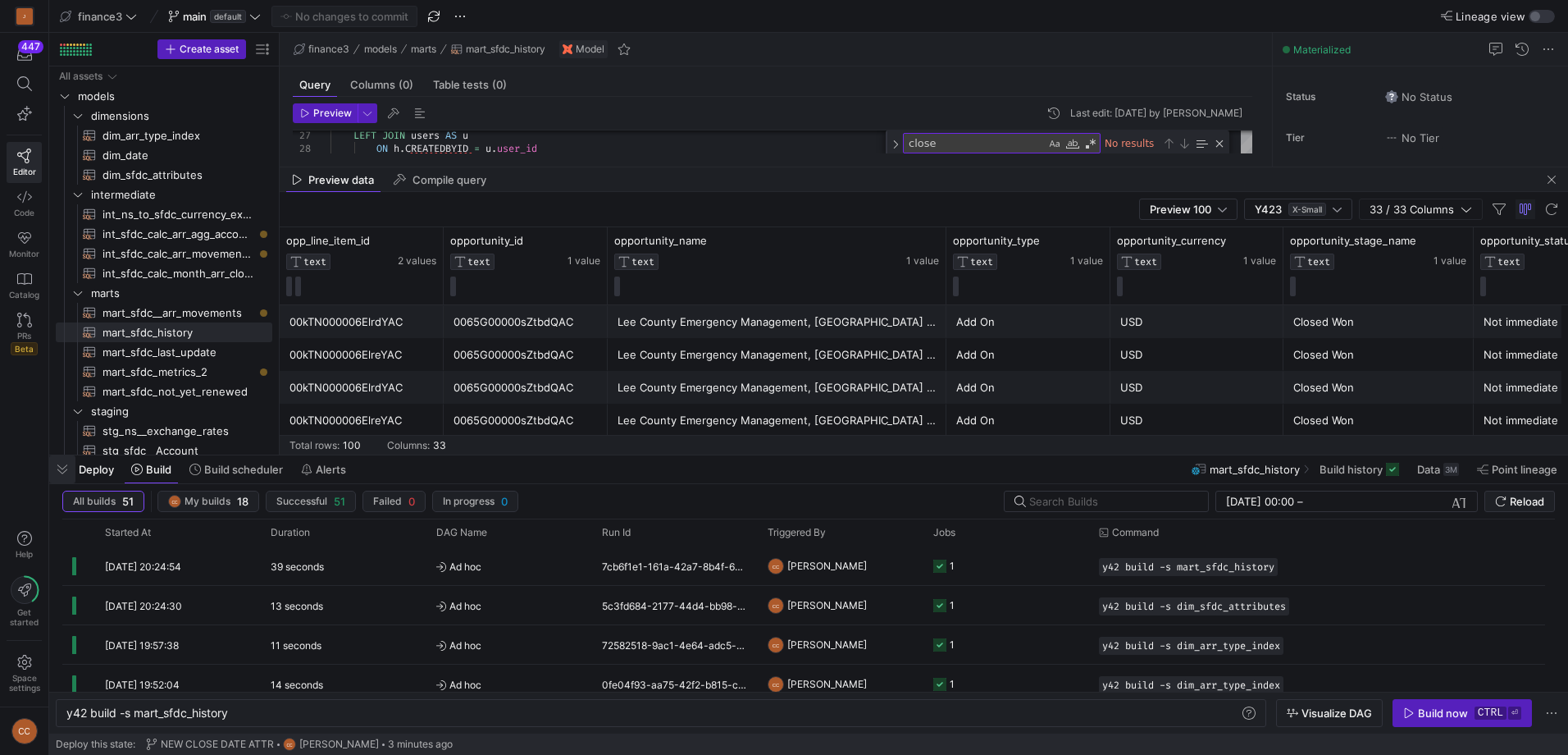
click at [57, 467] on span "button" at bounding box center [62, 470] width 26 height 28
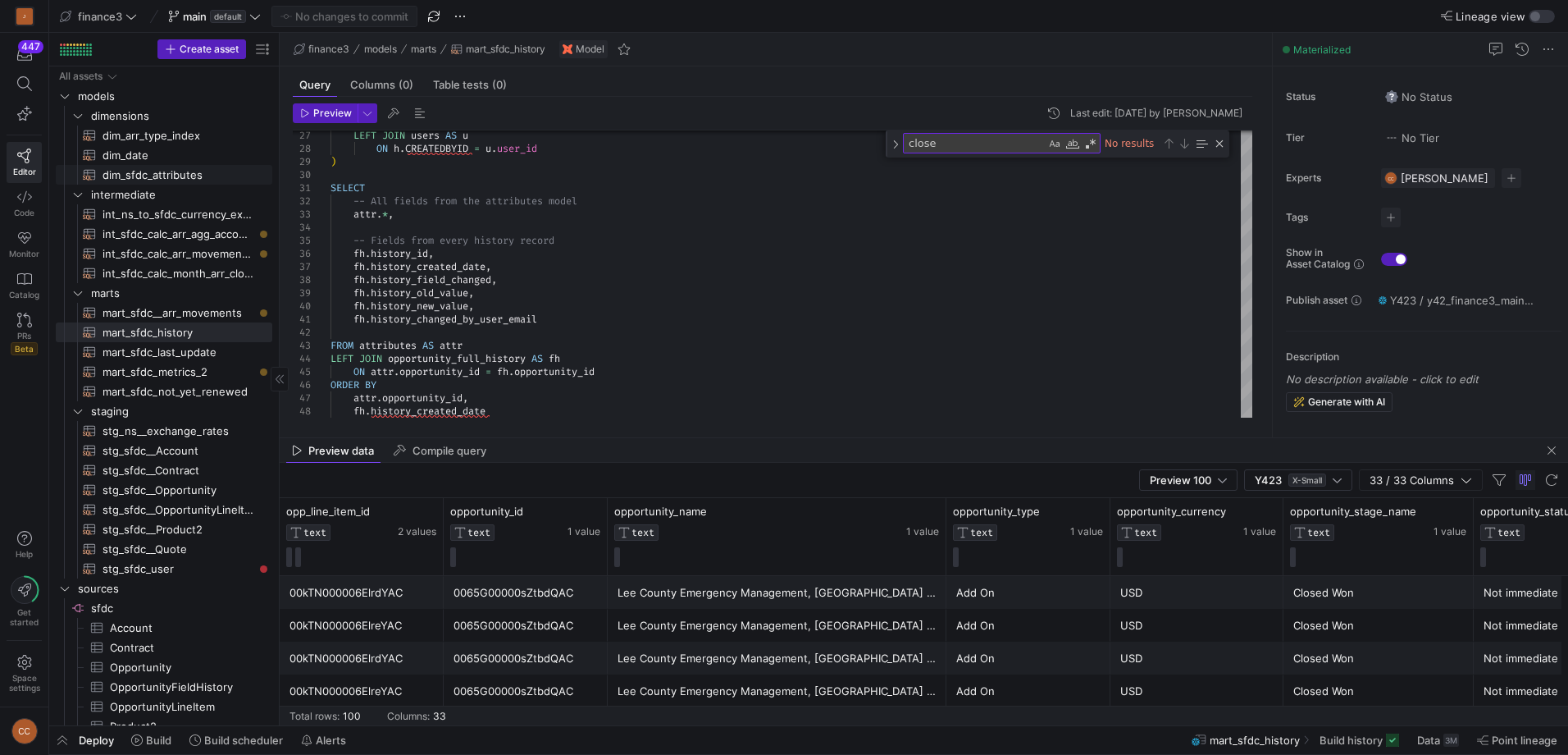
click at [151, 175] on span "dim_sfdc_attributes​​​​​​​​​​" at bounding box center [178, 175] width 151 height 19
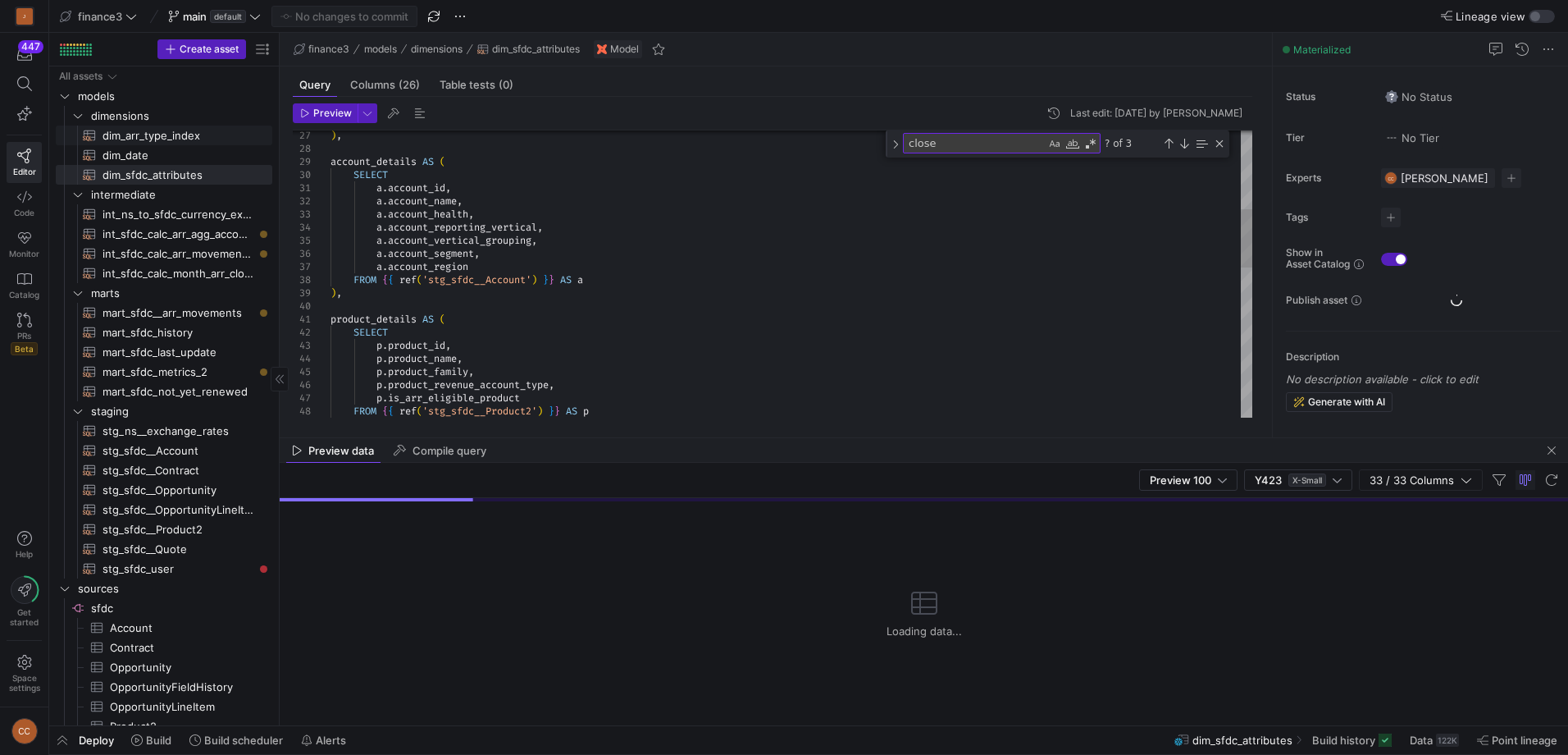
click at [151, 140] on span "dim_arr_type_index​​​​​​​​​​" at bounding box center [178, 135] width 151 height 19
type textarea "WITH arr_type_hierarchy AS ( SELECT 'No Movement' AS arr_type, 1 AS index, 1 AS…"
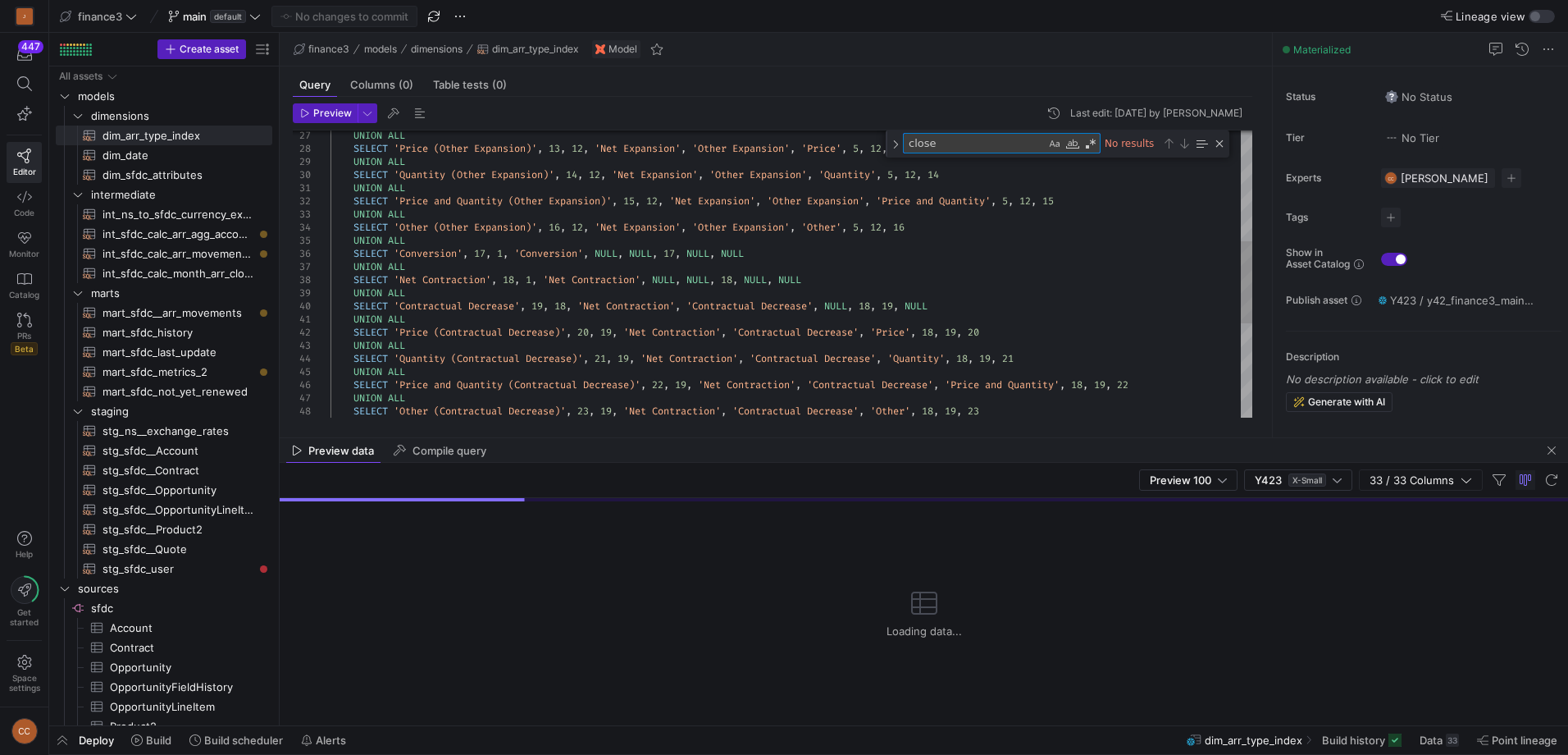
click at [942, 142] on textarea "close" at bounding box center [974, 143] width 142 height 19
click at [900, 143] on div "Toggle Replace" at bounding box center [896, 144] width 15 height 27
drag, startPoint x: 941, startPoint y: 140, endPoint x: 874, endPoint y: 148, distance: 67.5
click at [874, 148] on div "27 28 29 30 31 32 33 34 35 36 37 38 39 40 41 42 43 44 45 46 47 48 UNION ALL SEL…" at bounding box center [772, 274] width 960 height 287
type textarea "n"
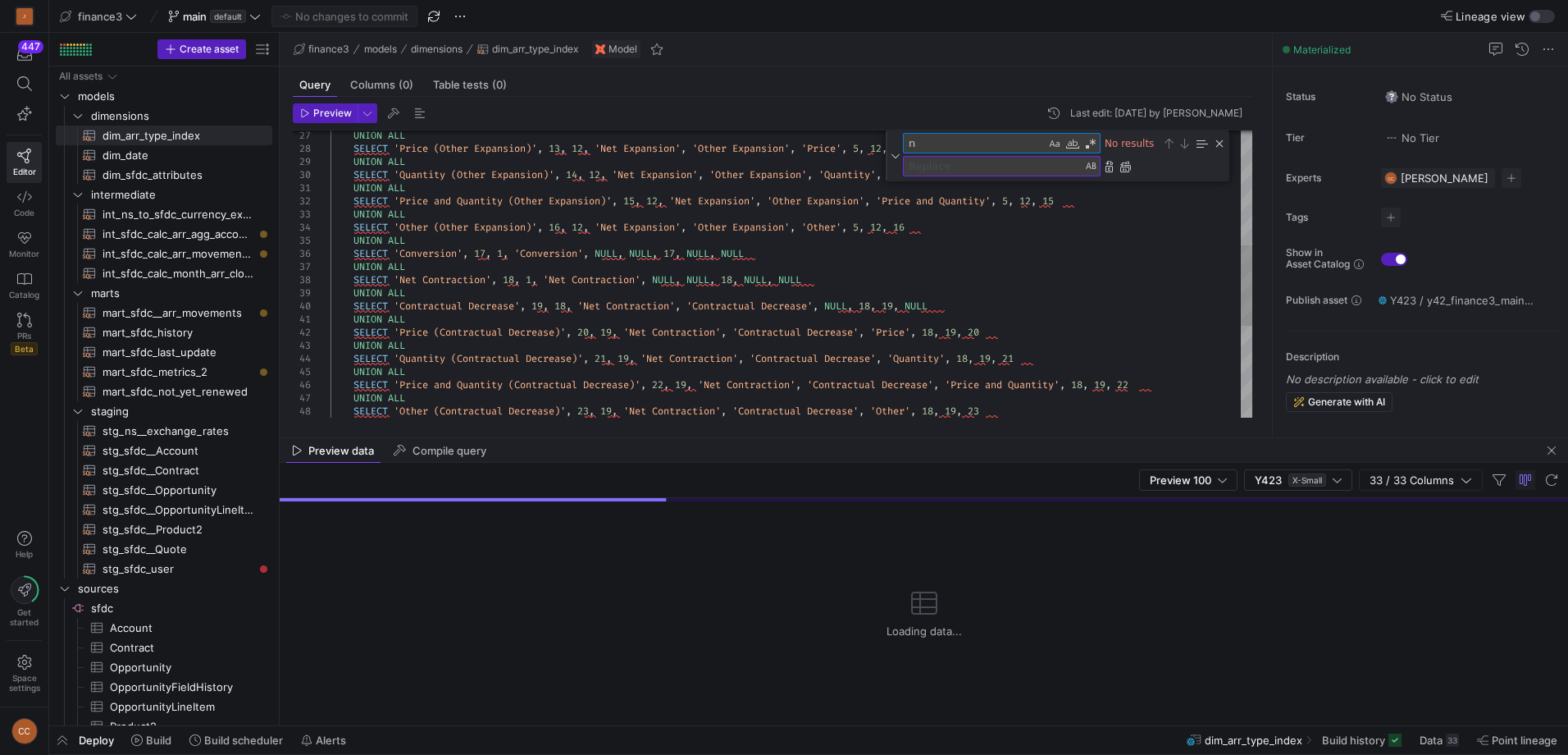
type textarea "WITH arr_type_hierarchy AS ( SELECT 'No Movement' AS arr_type, 1 AS index, 1 AS…"
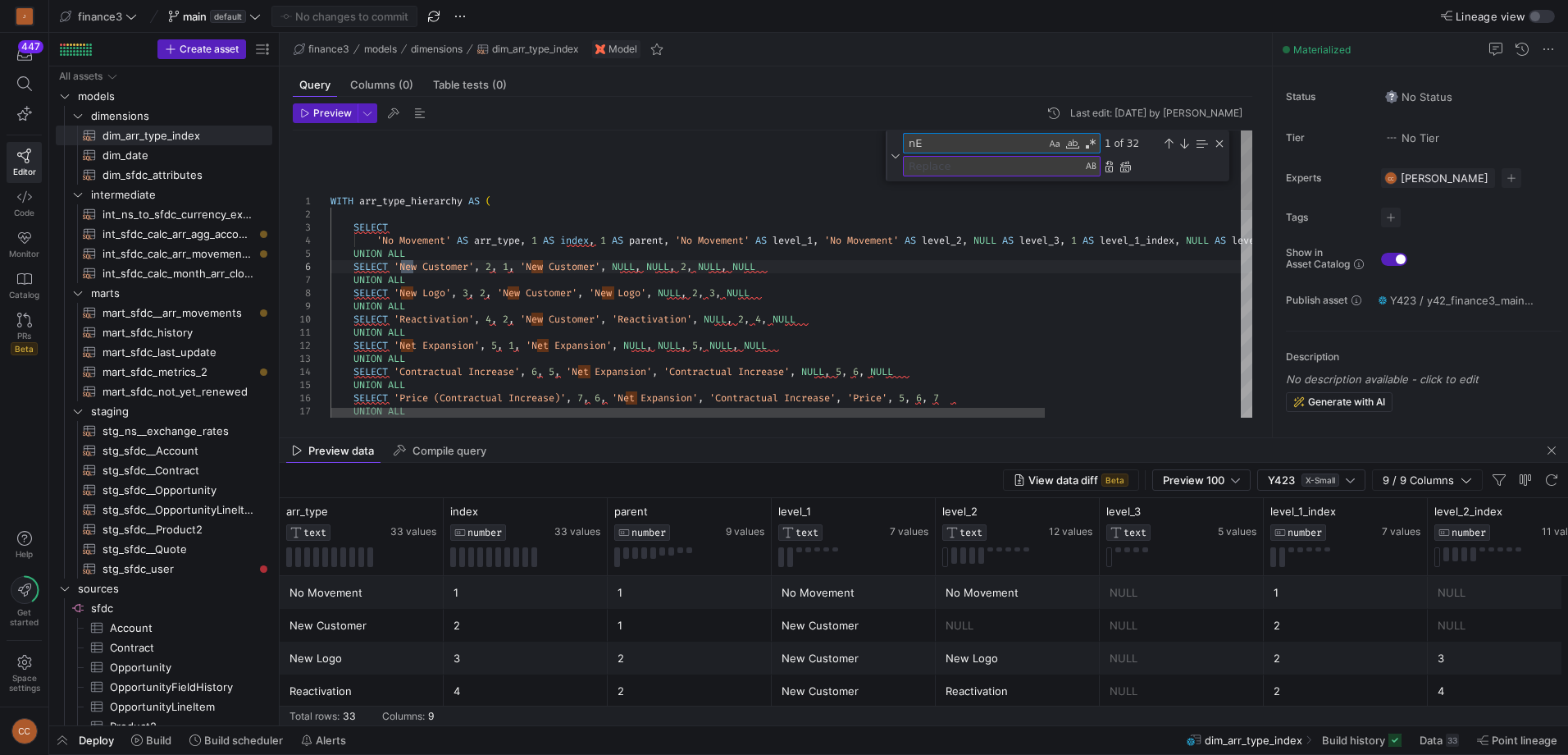
type textarea "nET"
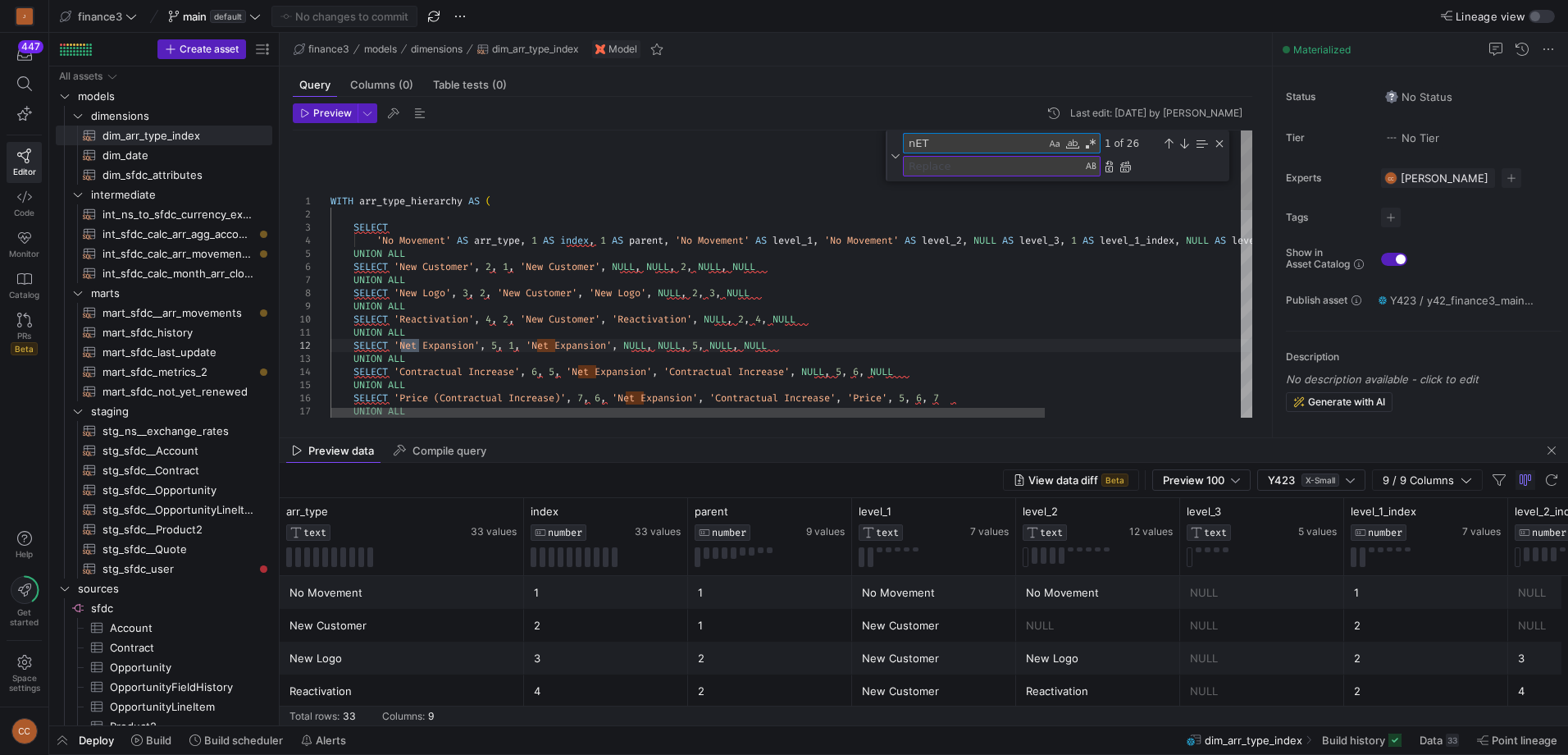
type textarea "WITH arr_type_hierarchy AS ( SELECT 'No Movement' AS arr_type, 1 AS index, 1 AS…"
type textarea "n"
type textarea "NE"
type textarea "UNION ALL SELECT 'Net Expansion', 5, 1, 'Net Expansion', NULL, NULL, 5, NULL, N…"
type textarea "NET"
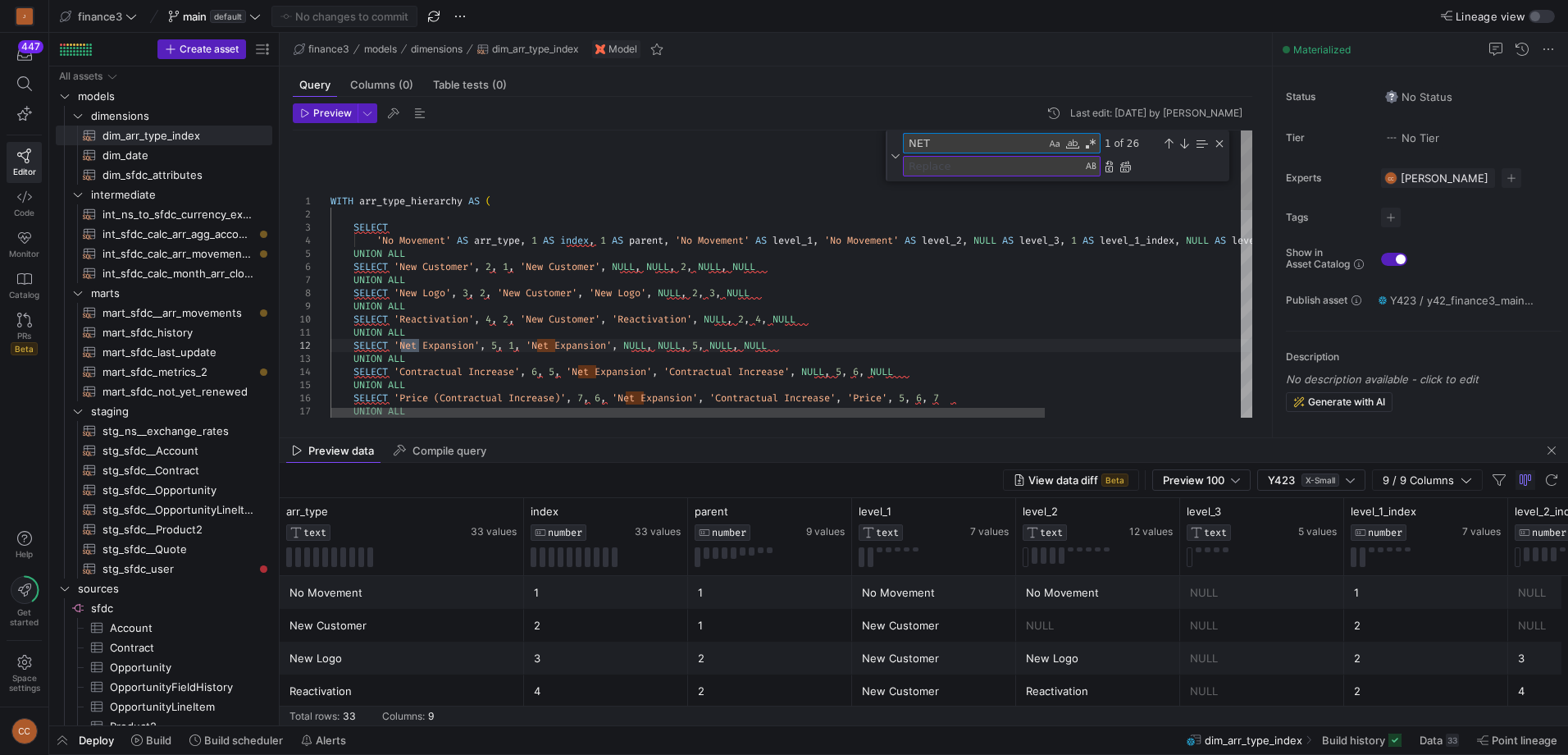
type textarea "UNION ALL SELECT 'Net Expansion', 5, 1, 'Net Expansion', NULL, NULL, 5, NULL, N…"
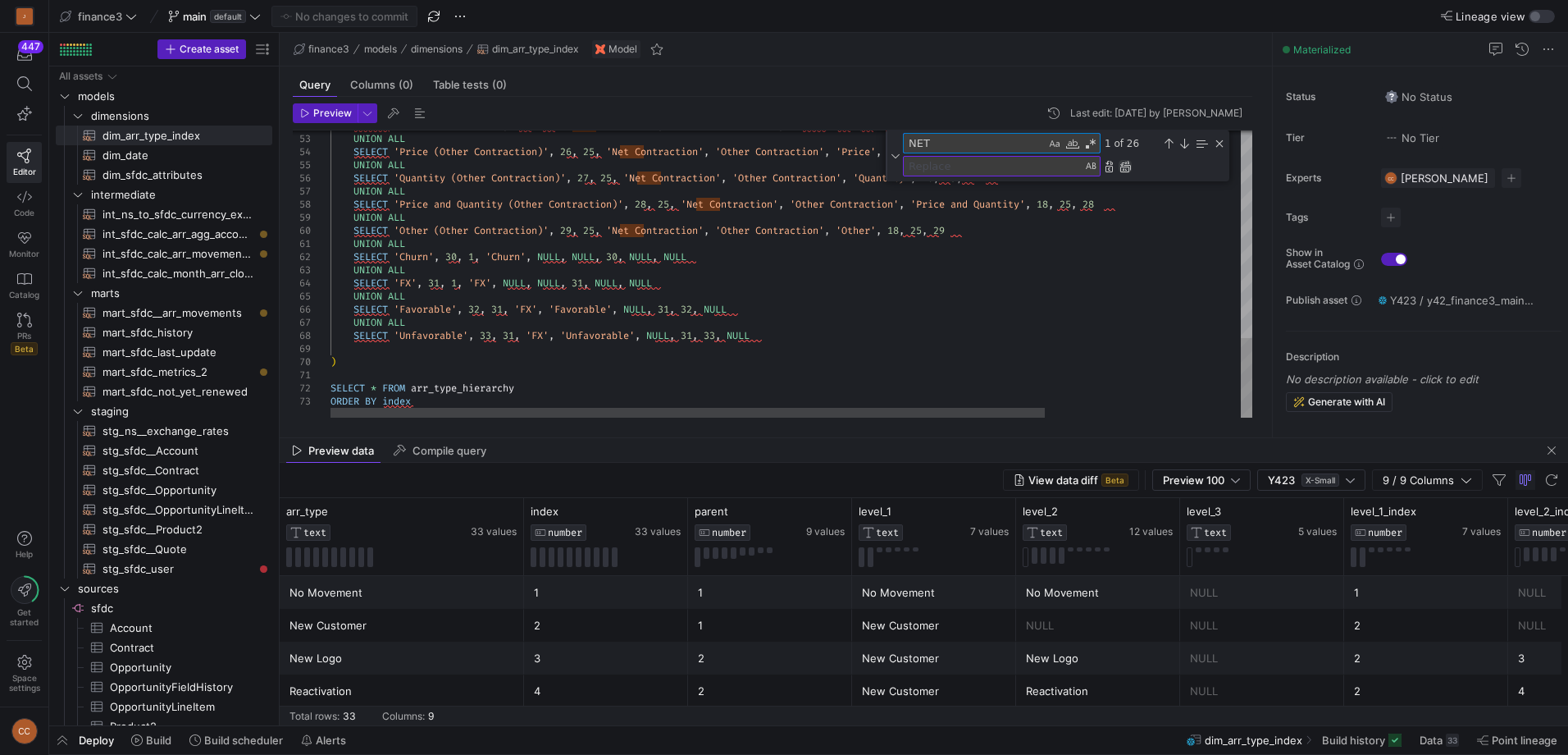
type textarea "NET"
click at [1128, 162] on div "Replace All (Ctrl+Alt+Enter)" at bounding box center [1125, 167] width 13 height 13
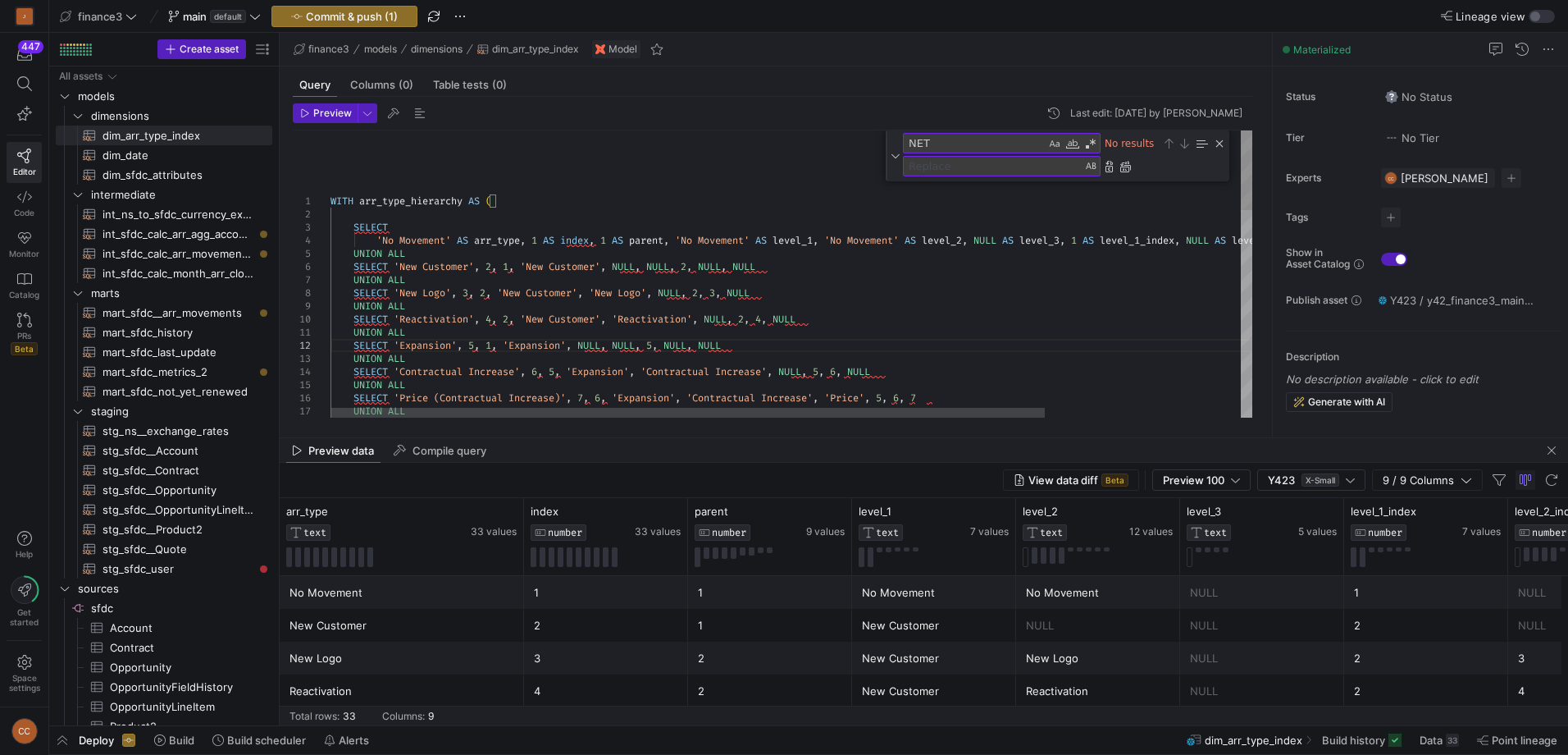
type textarea "WITH arr_type_hierarchy AS ( SELECT 'No Movement' AS arr_type, 1 AS index, 1 AS…"
click at [1055, 266] on div "SELECT 'Expansion' , 5 , 1 , 'Expansion' , NULL , NULL , 5 , NULL , NULL UNION …" at bounding box center [918, 647] width 1174 height 1032
click at [1219, 142] on div "Close (Escape)" at bounding box center [1220, 144] width 13 height 13
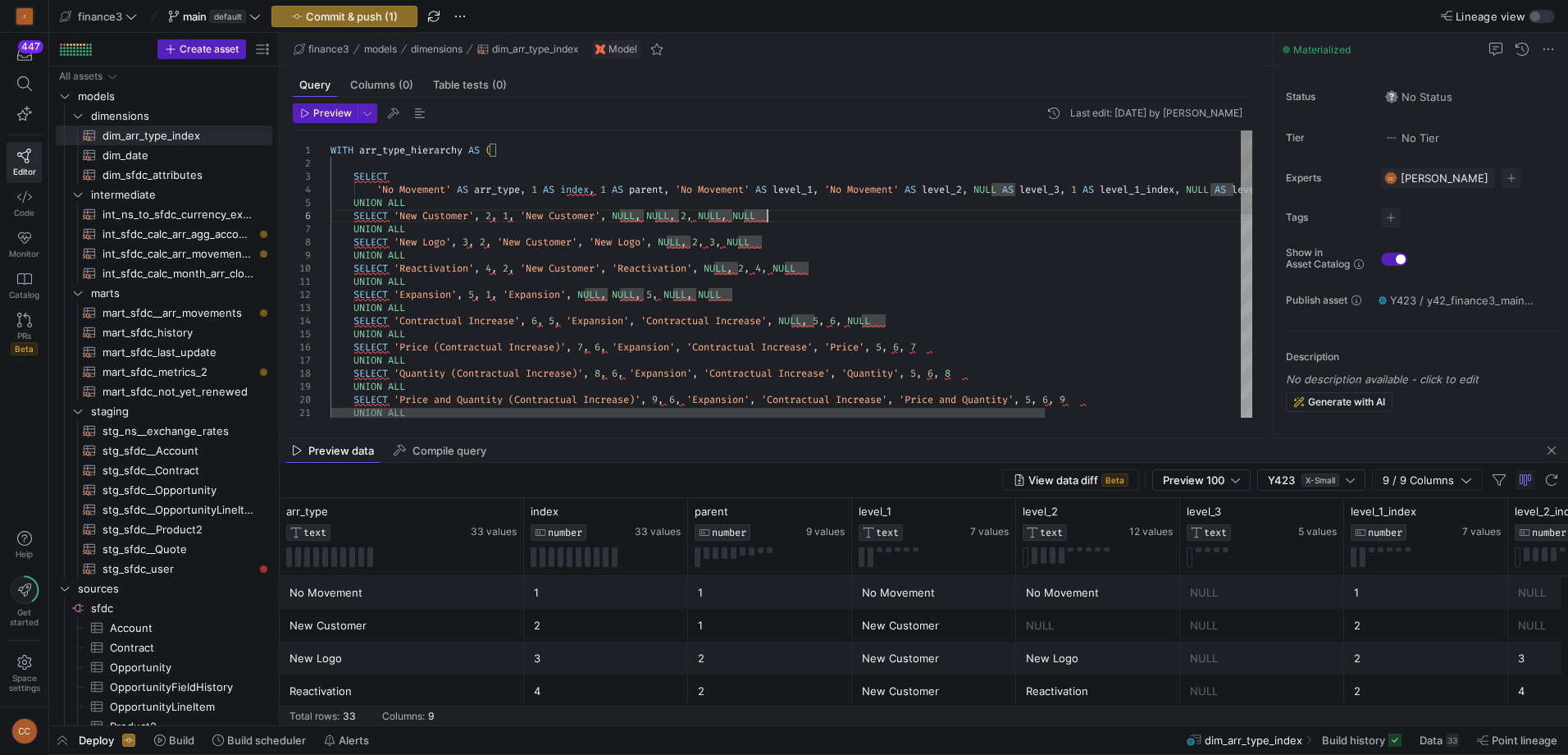
scroll to position [79, 435]
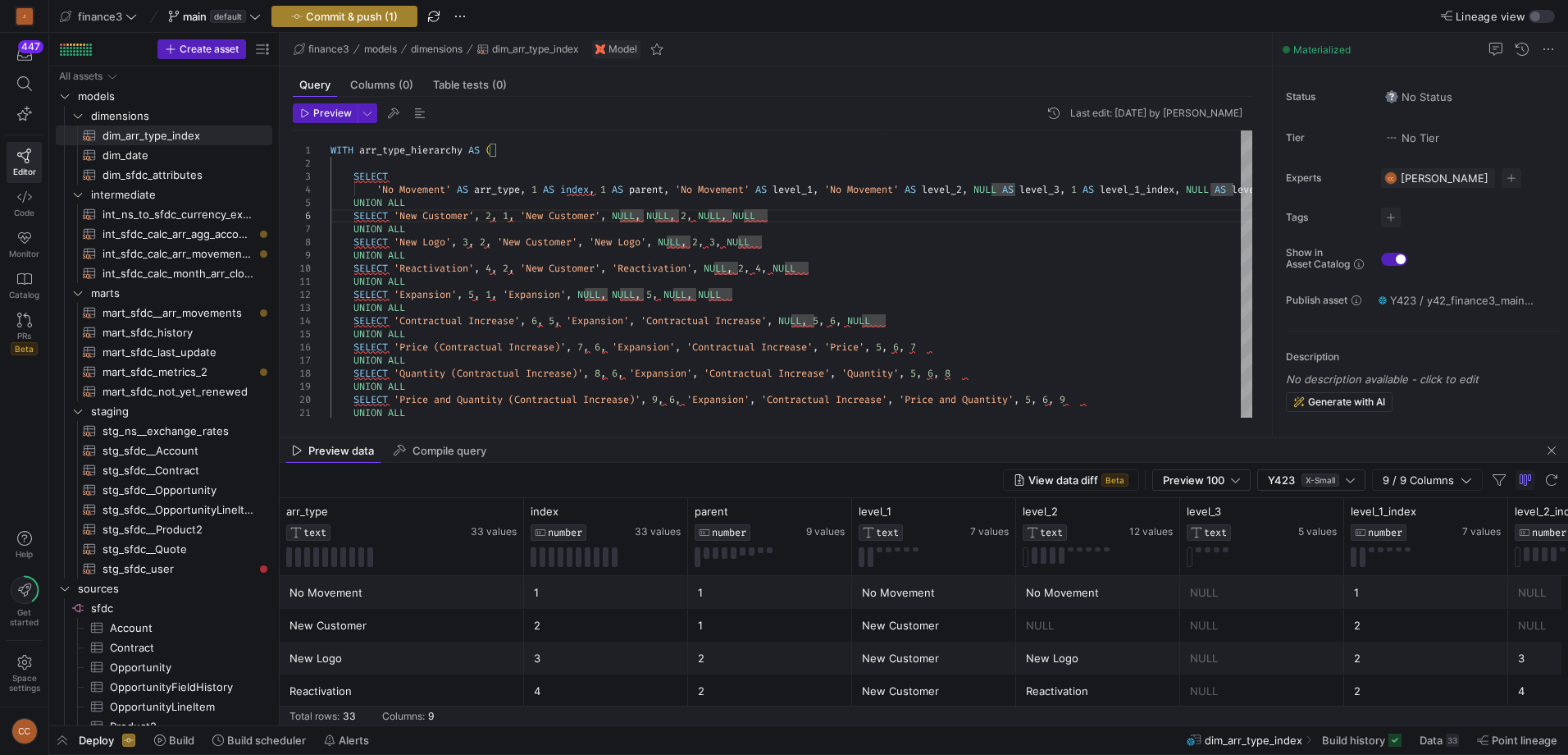
click at [331, 19] on span "Commit & push (1)" at bounding box center [351, 17] width 92 height 13
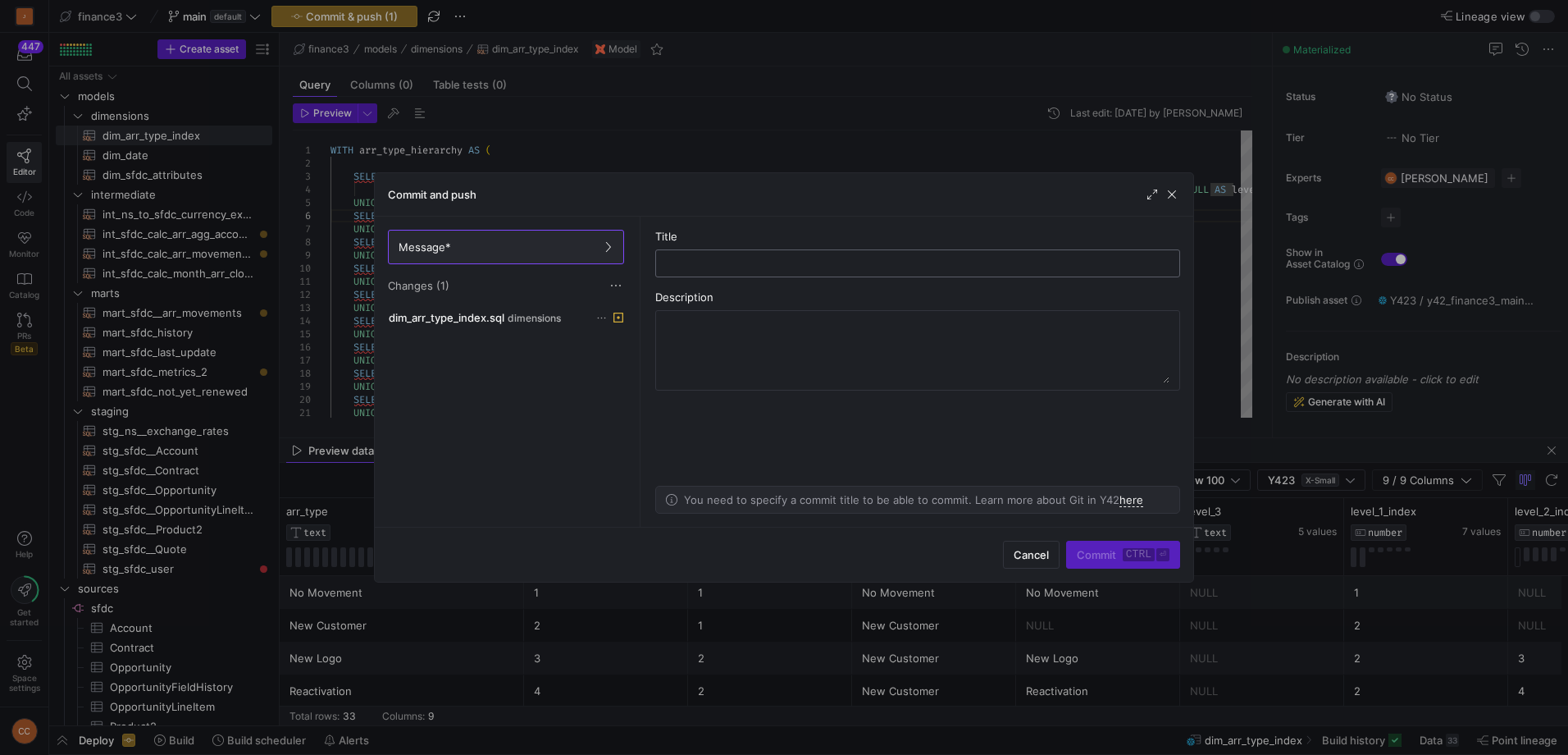
click at [735, 261] on input "text" at bounding box center [918, 263] width 497 height 13
type input "update: remove net"
click at [1100, 551] on span "Commit ctrl ⏎" at bounding box center [1123, 555] width 93 height 13
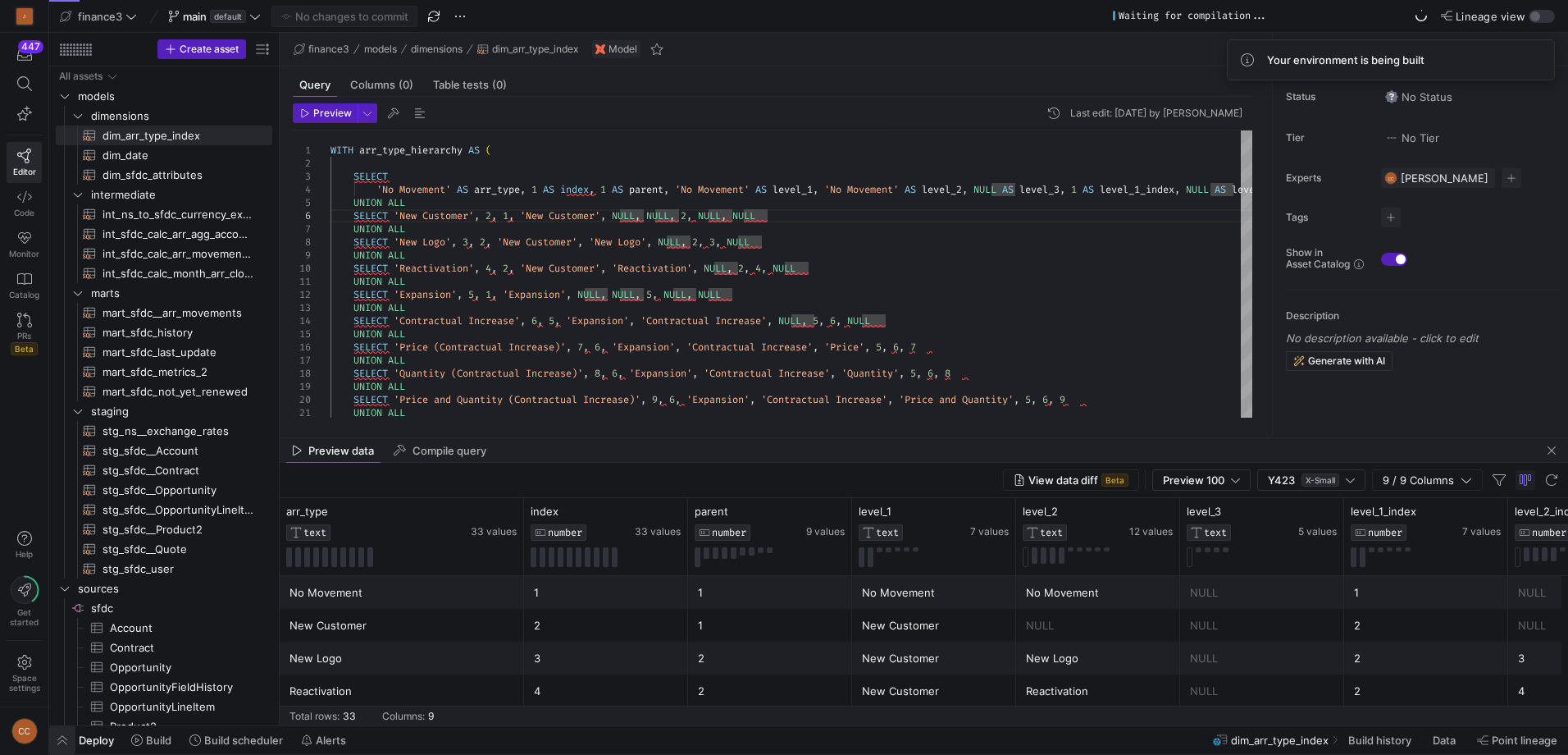
click at [58, 738] on span "button" at bounding box center [62, 740] width 26 height 28
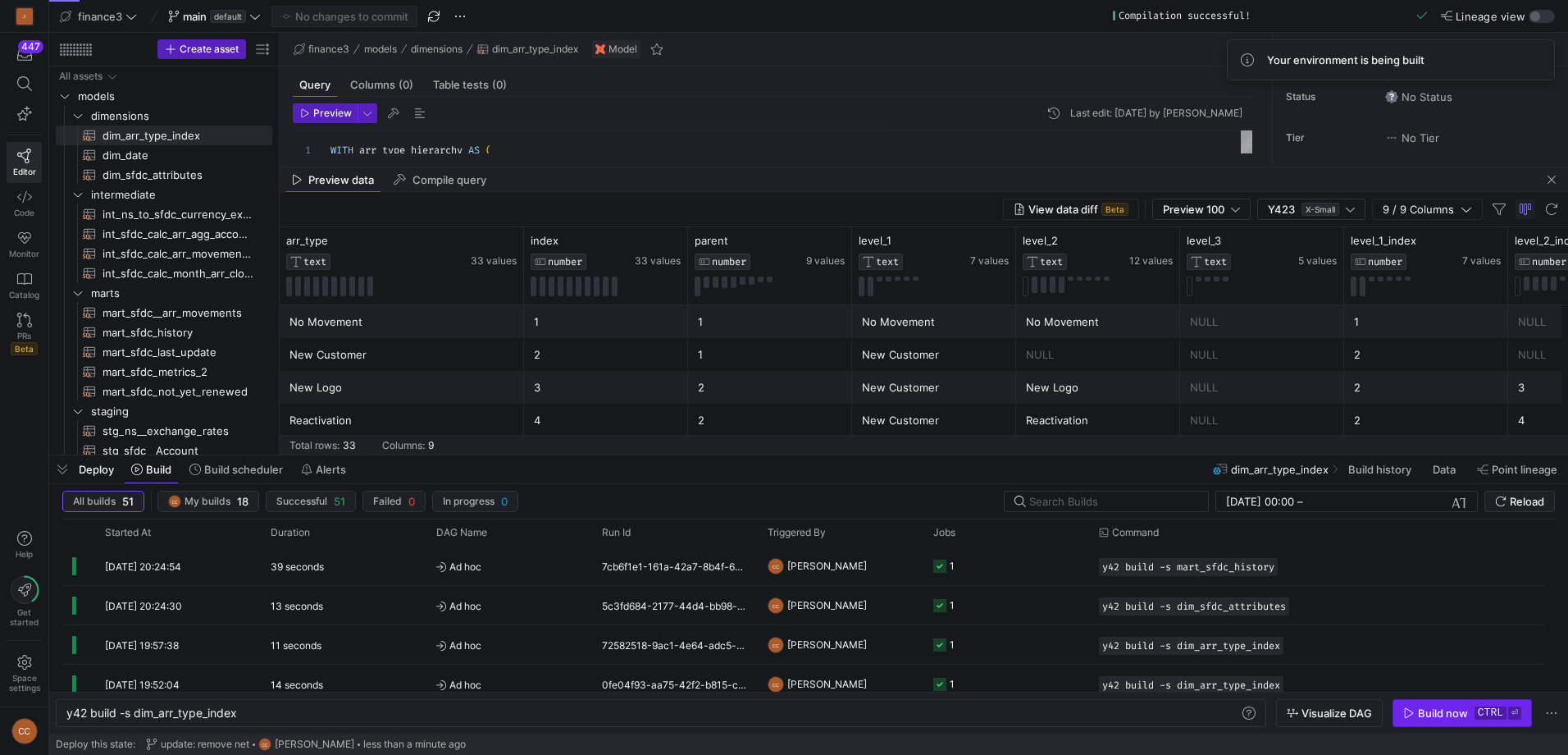
click at [1415, 710] on icon "button" at bounding box center [1409, 712] width 11 height 11
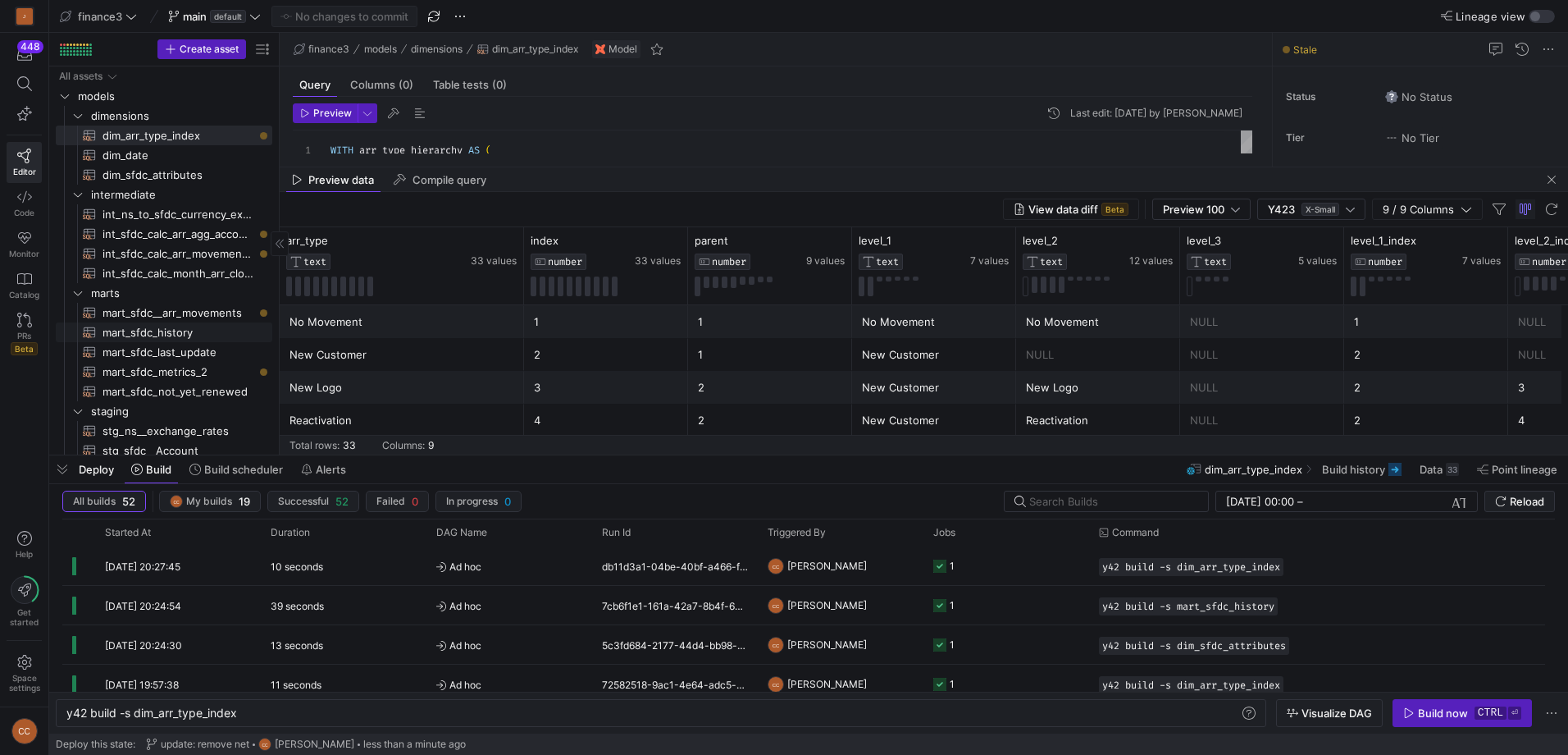
click at [170, 332] on span "mart_sfdc_history​​​​​​​​​​" at bounding box center [178, 333] width 151 height 19
type textarea "WITH attributes AS ( -- Your base model of opportunity line item attributes SEL…"
type textarea "y42 build -s mart_sfdc_history"
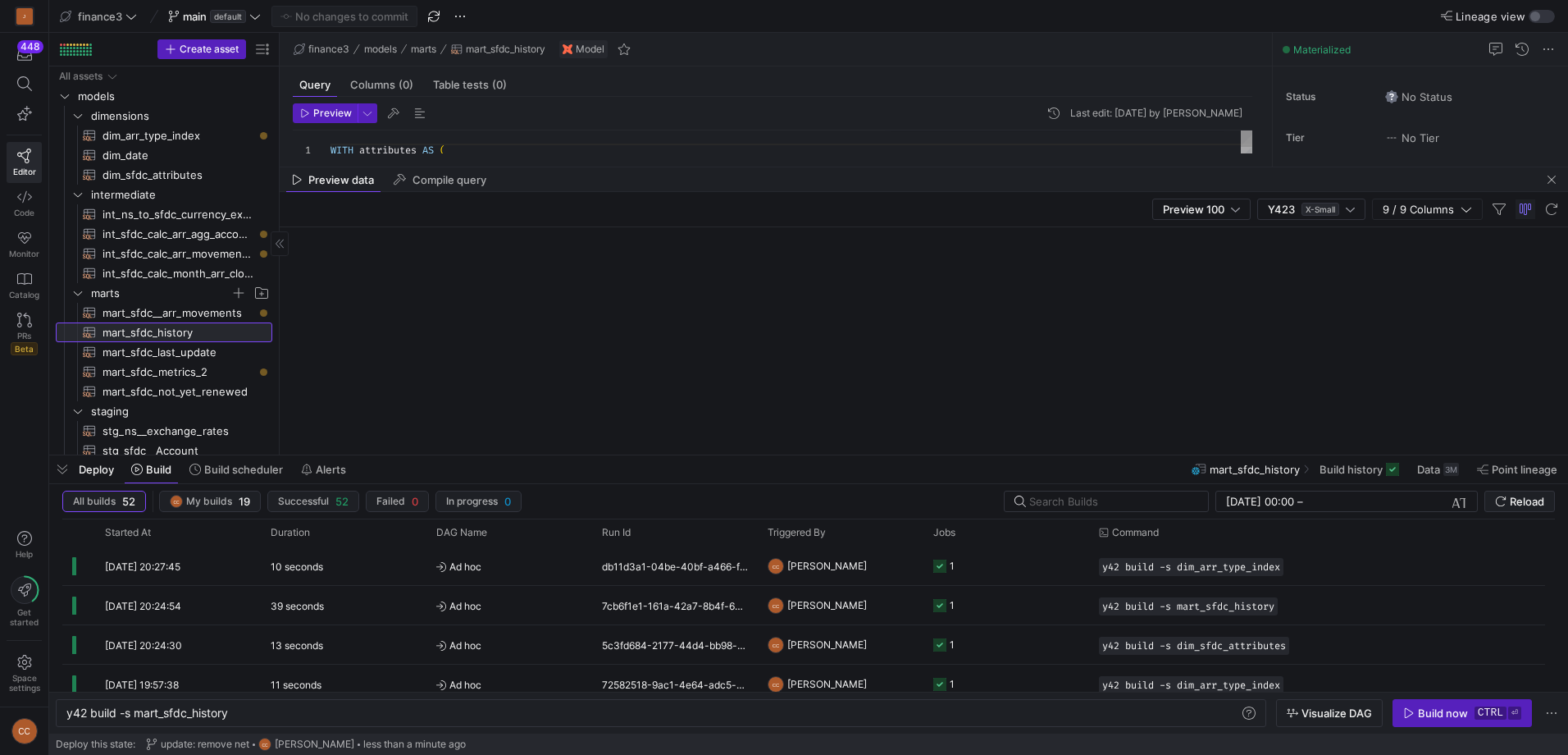
scroll to position [79, 365]
click at [62, 470] on span "button" at bounding box center [62, 470] width 26 height 28
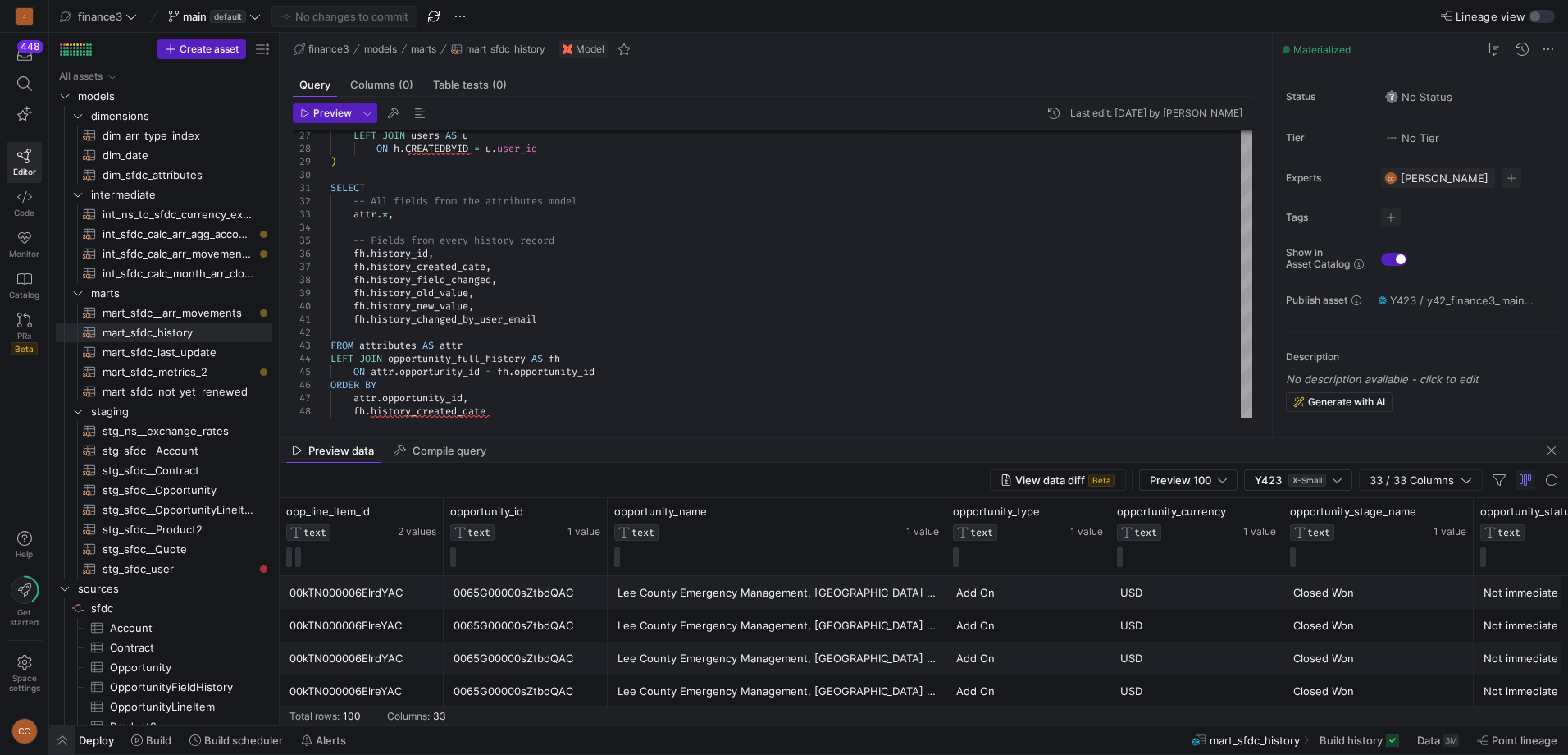
click at [61, 735] on span "button" at bounding box center [62, 740] width 26 height 28
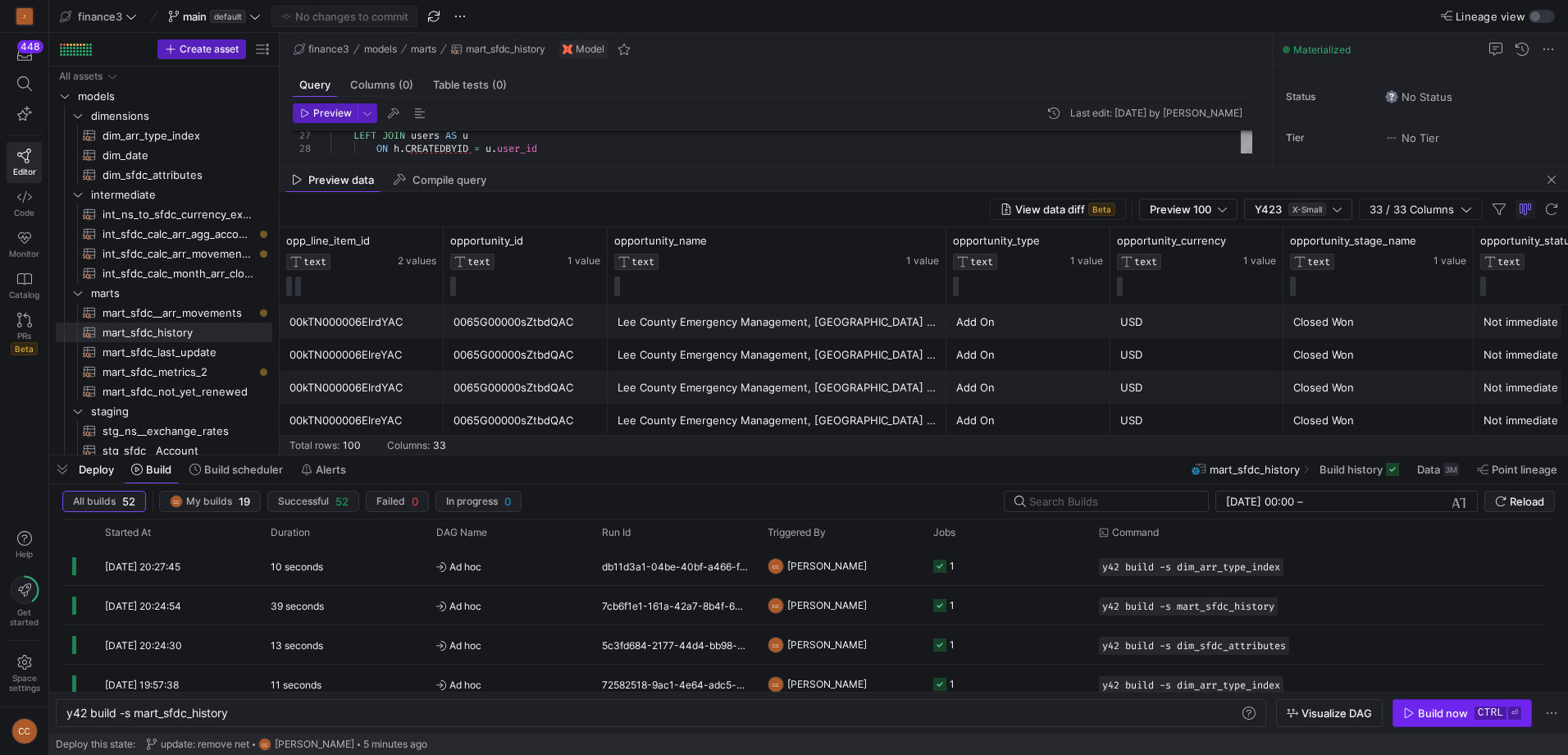
click at [1415, 708] on icon "button" at bounding box center [1409, 712] width 11 height 11
drag, startPoint x: 217, startPoint y: 711, endPoint x: 347, endPoint y: 707, distance: 130.1
click at [345, 707] on div "y42 build -s mart_sfdc_history" at bounding box center [653, 713] width 1173 height 13
type textarea "y42 build"
